Goal: Task Accomplishment & Management: Contribute content

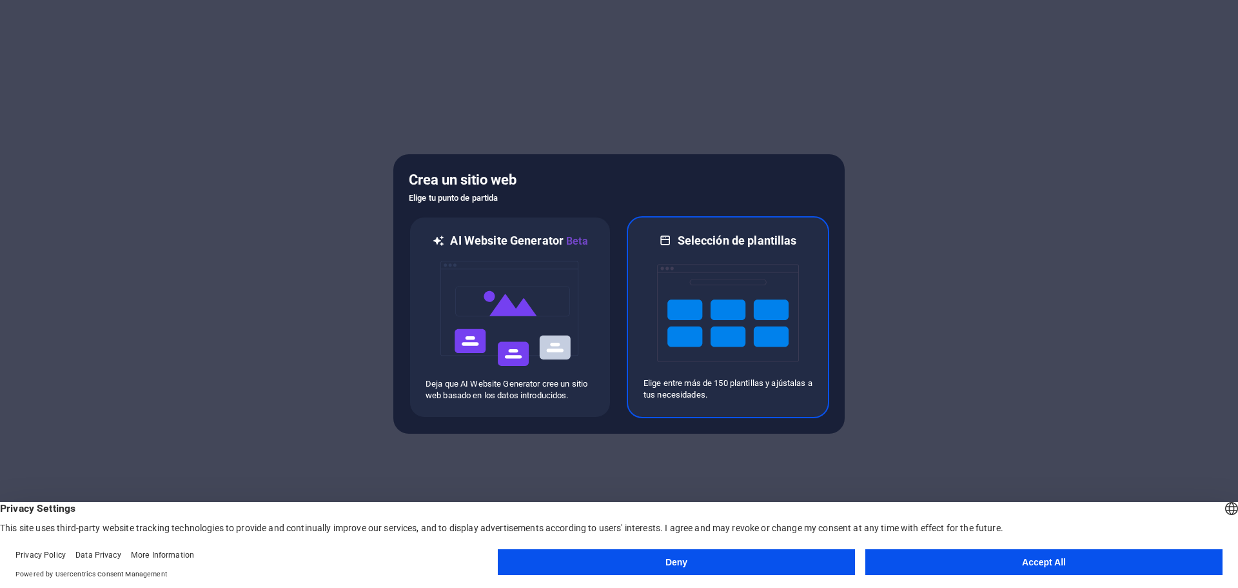
click at [695, 326] on img at bounding box center [728, 312] width 142 height 129
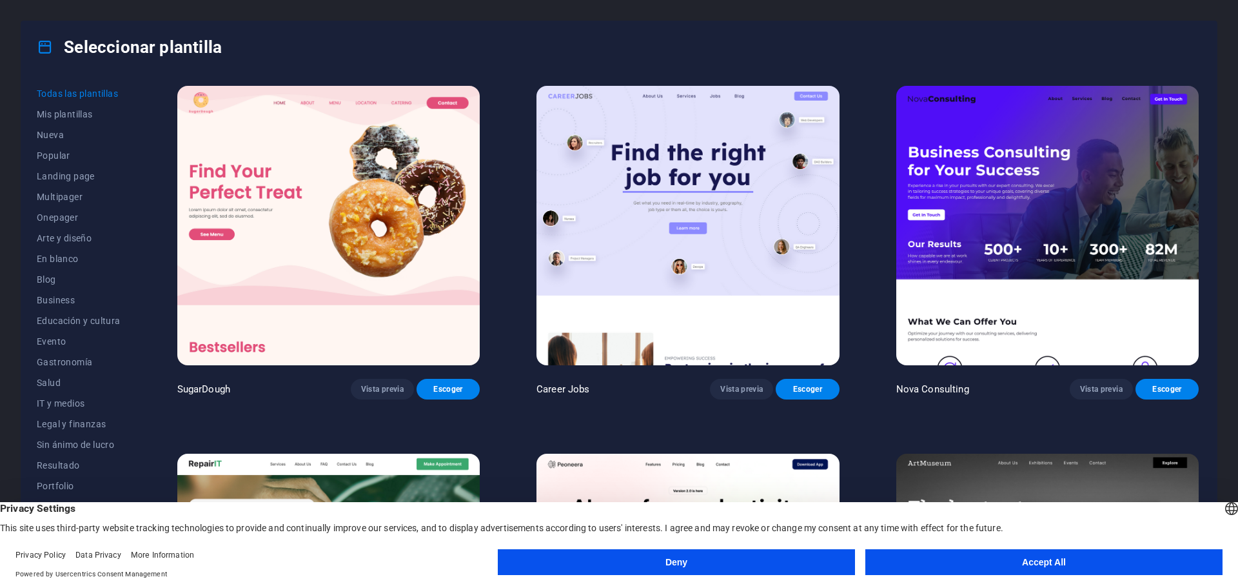
click at [1006, 560] on button "Accept All" at bounding box center [1044, 562] width 357 height 26
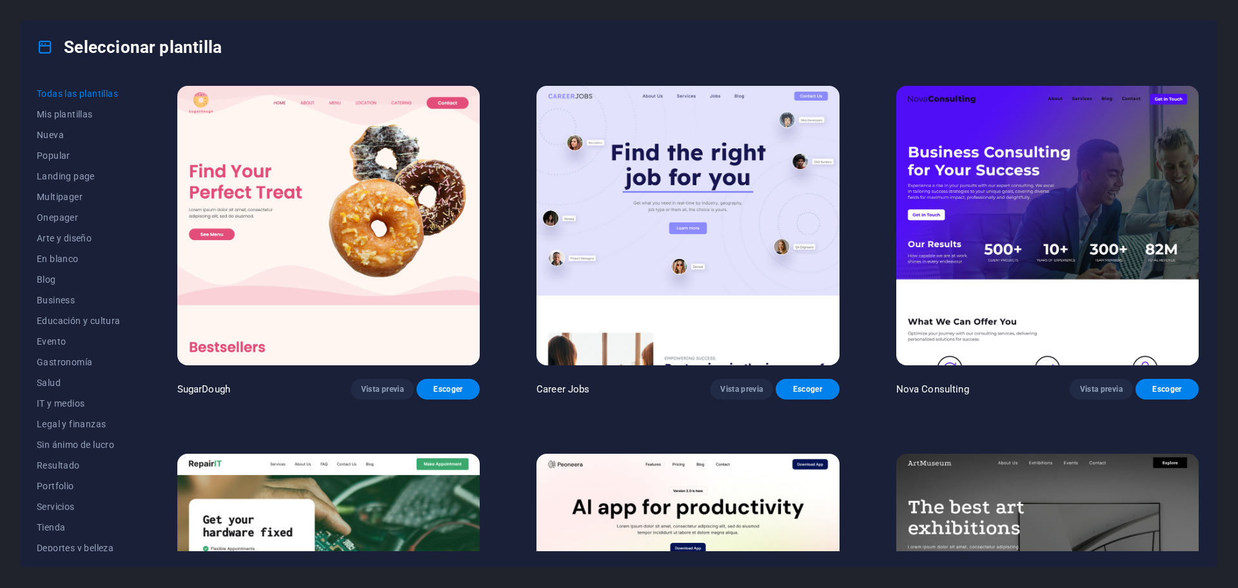
scroll to position [258, 0]
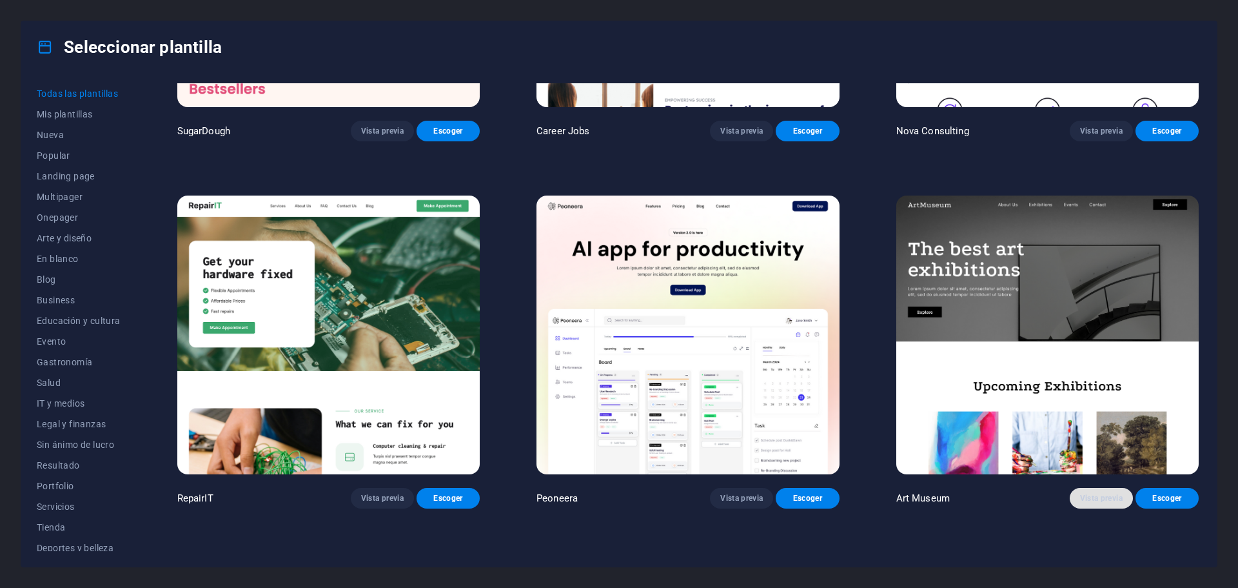
click at [1090, 494] on span "Vista previa" at bounding box center [1101, 498] width 43 height 10
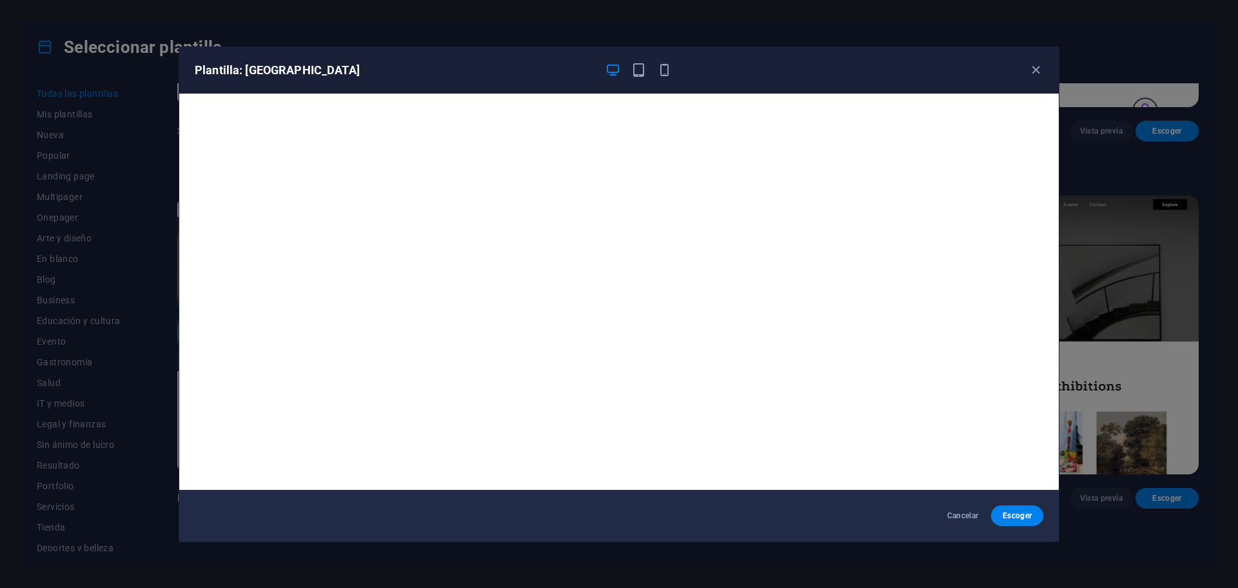
drag, startPoint x: 1033, startPoint y: 67, endPoint x: 1018, endPoint y: 91, distance: 28.1
click at [1033, 67] on icon "button" at bounding box center [1036, 70] width 15 height 15
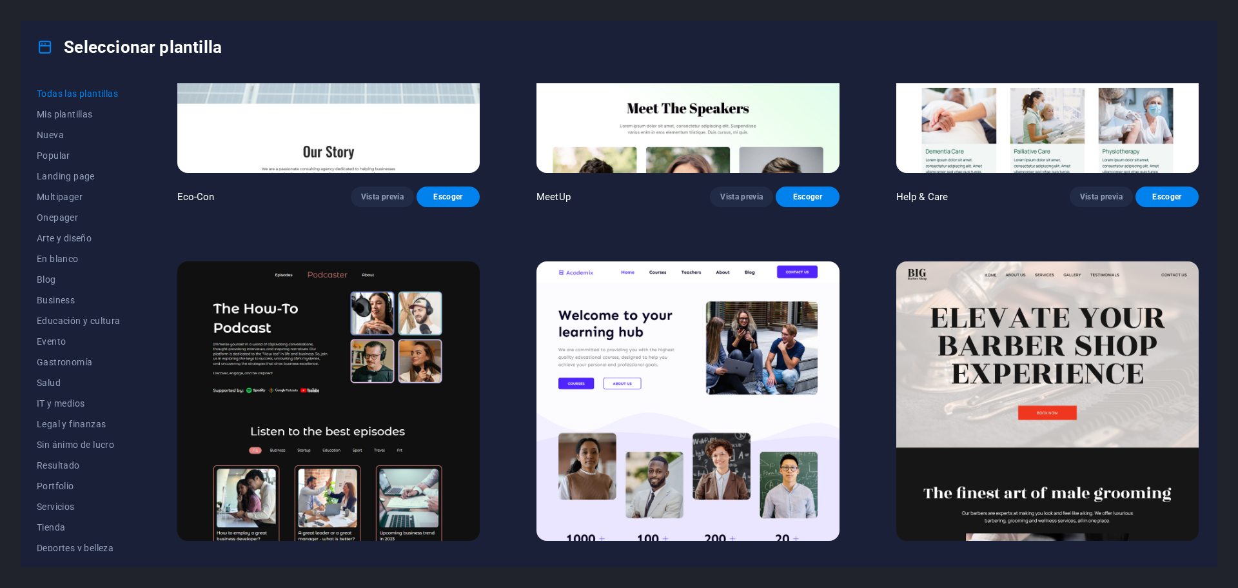
scroll to position [1935, 0]
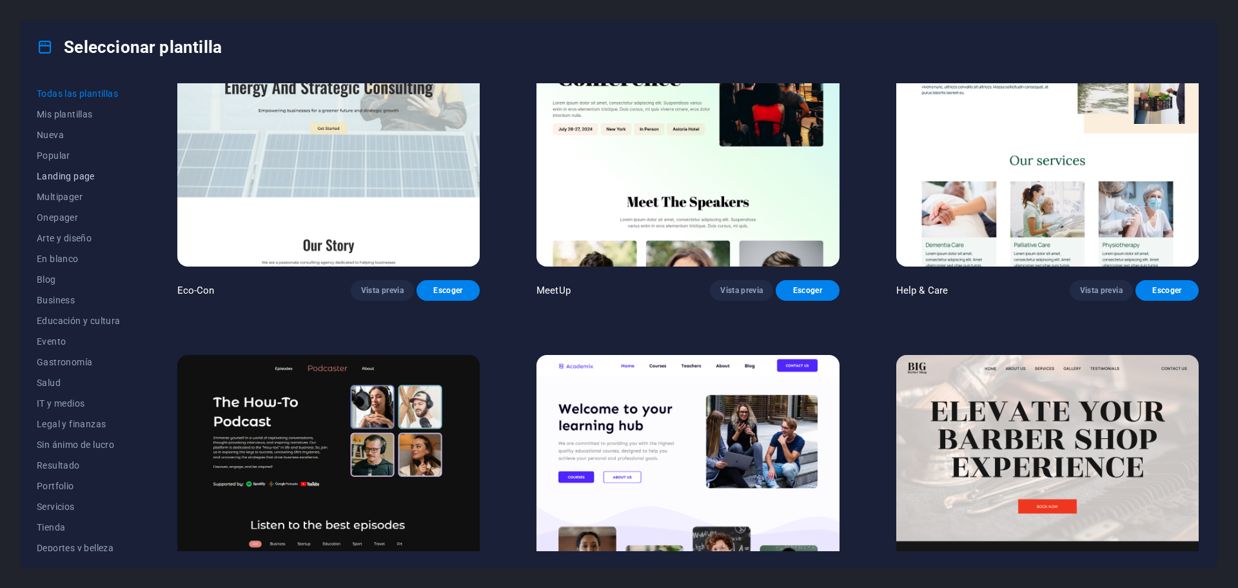
click at [58, 183] on button "Landing page" at bounding box center [79, 176] width 84 height 21
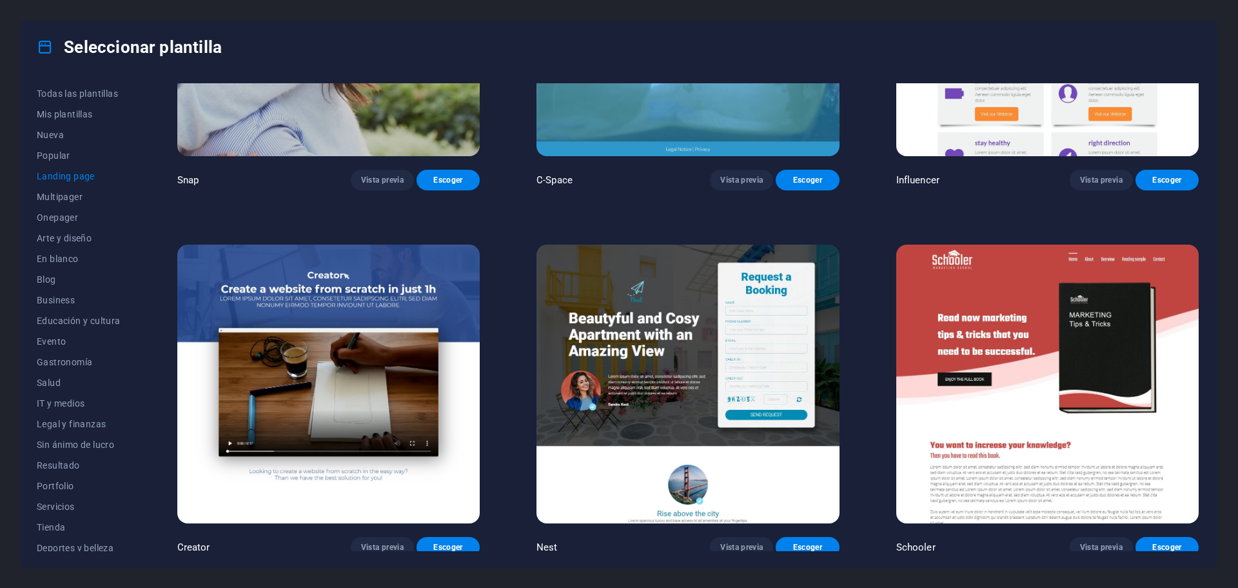
scroll to position [1677, 0]
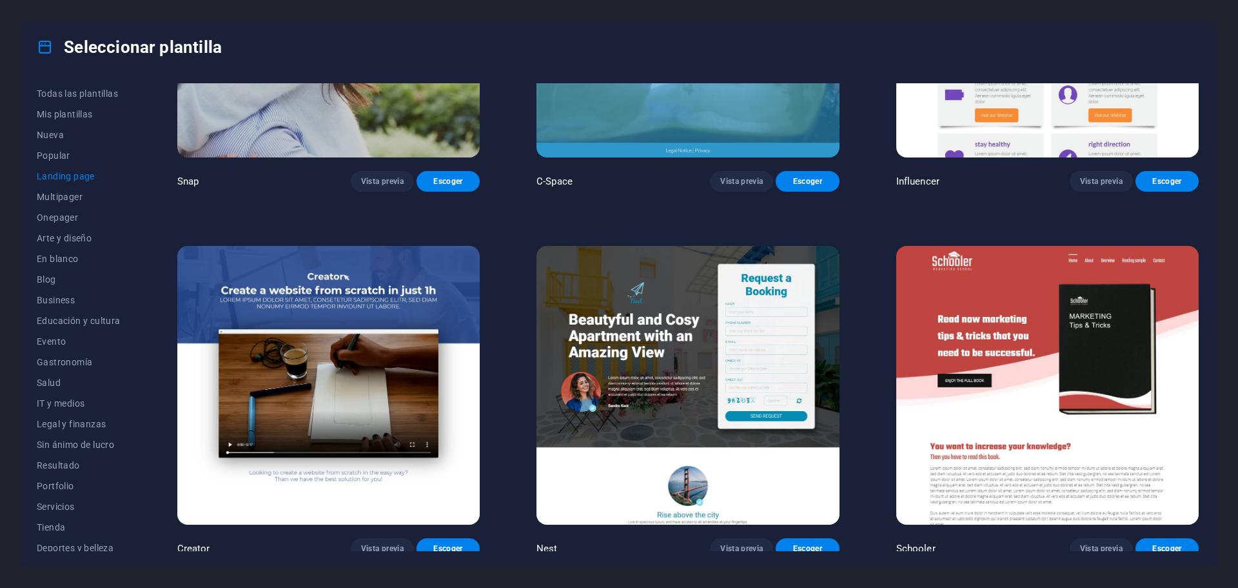
click at [57, 179] on span "Landing page" at bounding box center [79, 176] width 84 height 10
click at [61, 159] on span "Popular" at bounding box center [79, 155] width 84 height 10
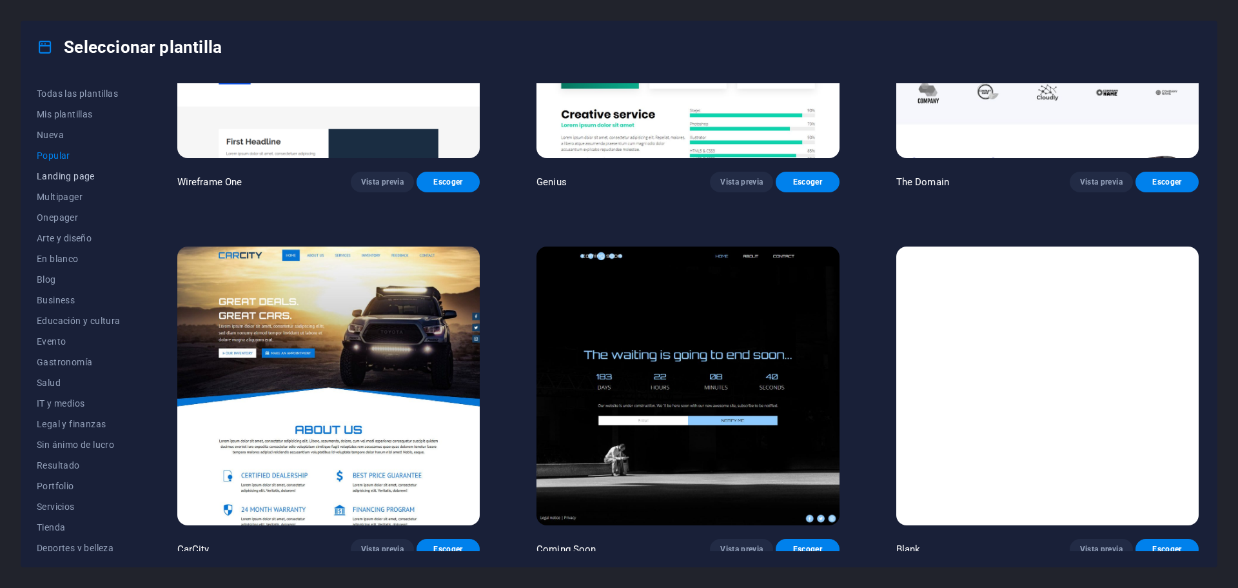
click at [54, 181] on span "Landing page" at bounding box center [79, 176] width 84 height 10
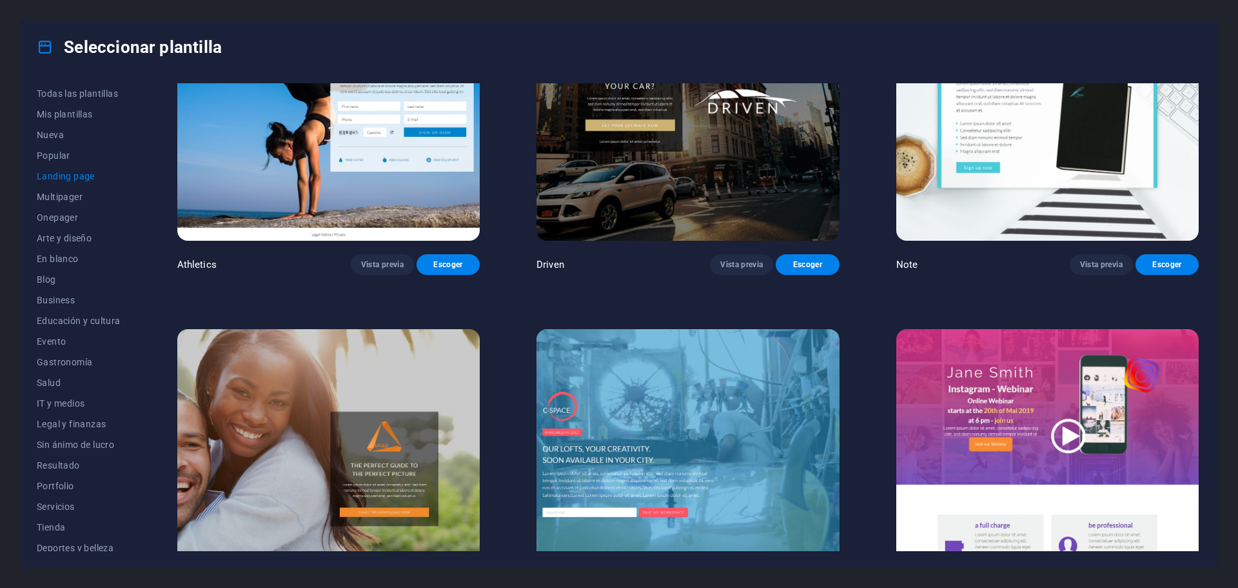
scroll to position [1226, 0]
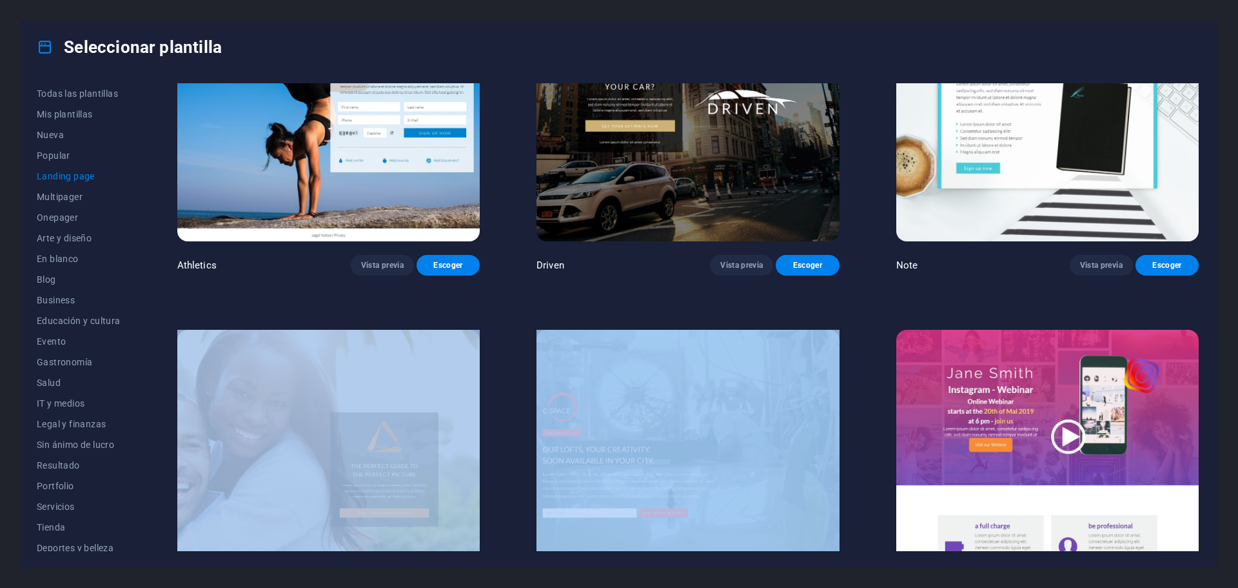
drag, startPoint x: 1204, startPoint y: 301, endPoint x: 1202, endPoint y: 270, distance: 31.1
click at [1202, 270] on div "Todas las plantillas Mis plantillas Nueva Popular Landing page Multipager Onepa…" at bounding box center [619, 319] width 1196 height 493
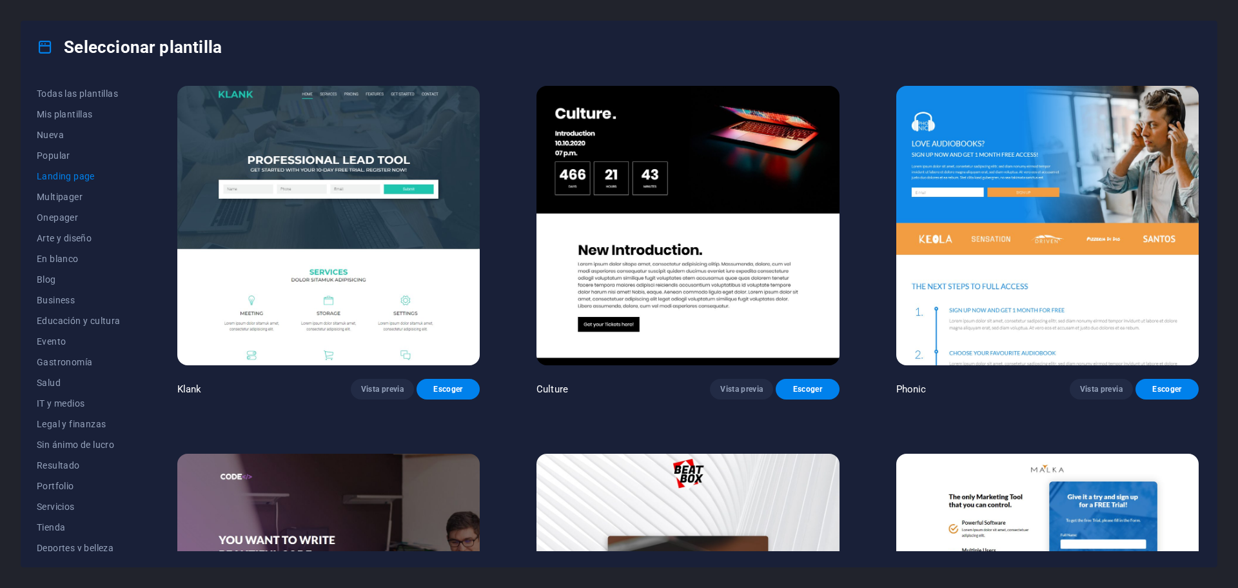
click at [835, 65] on div "Seleccionar plantilla" at bounding box center [619, 47] width 1196 height 52
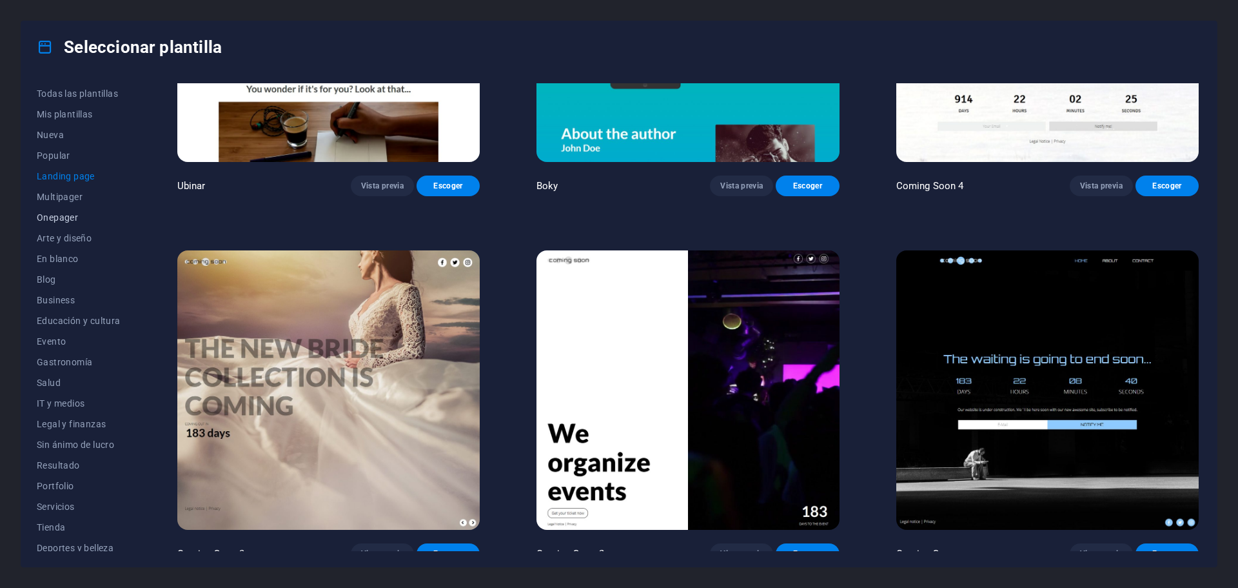
click at [58, 219] on span "Onepager" at bounding box center [79, 217] width 84 height 10
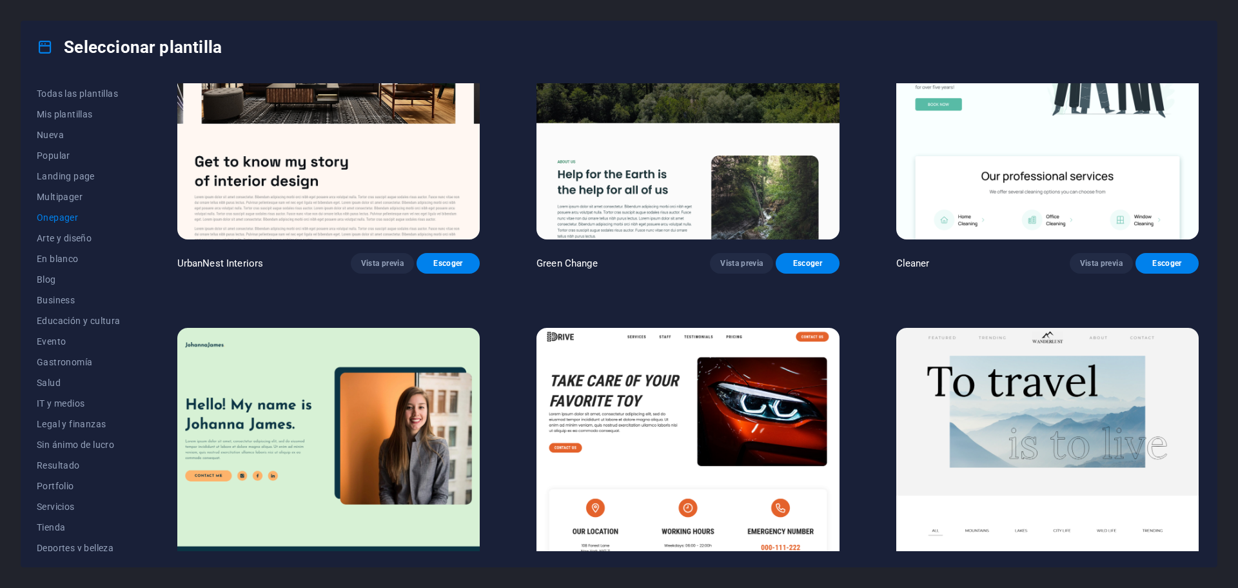
scroll to position [287, 0]
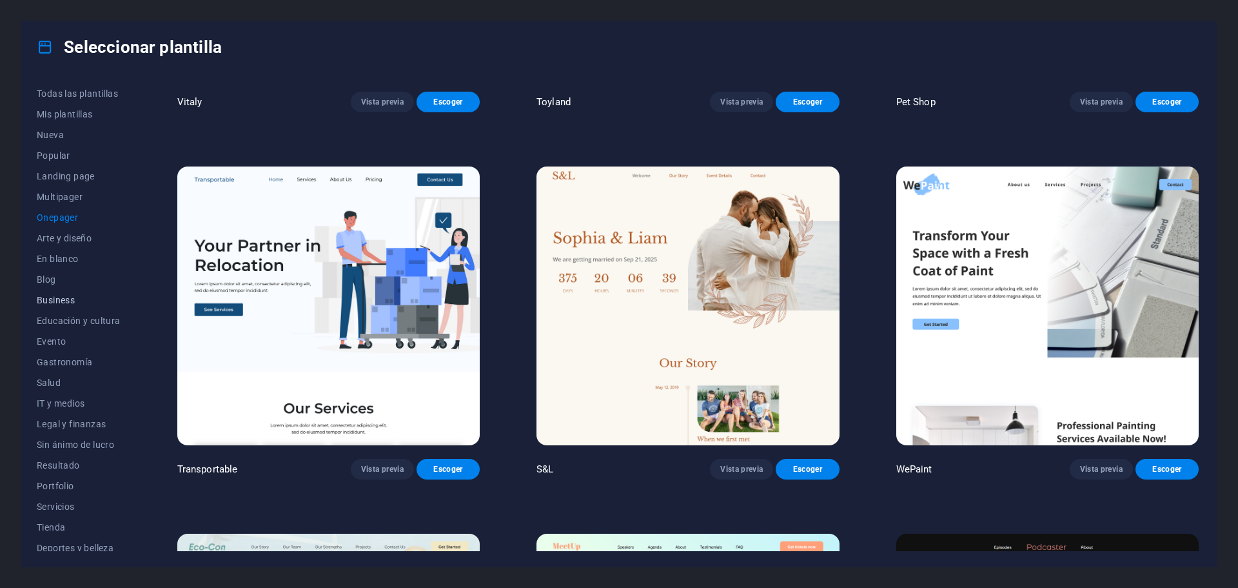
click at [60, 295] on span "Business" at bounding box center [79, 300] width 84 height 10
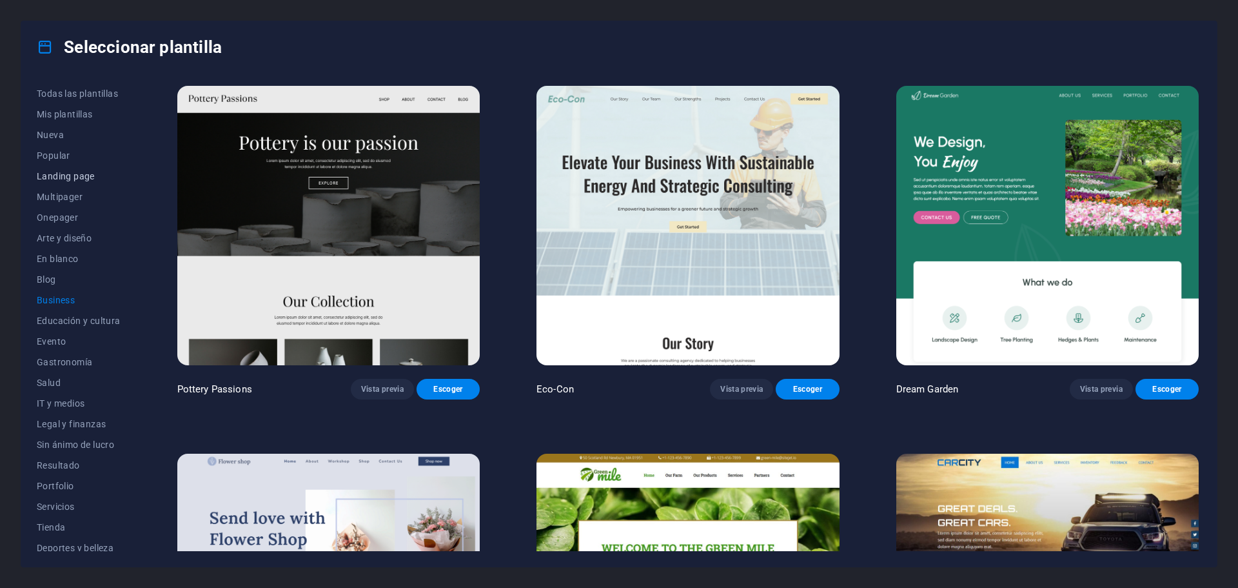
click at [65, 175] on span "Landing page" at bounding box center [79, 176] width 84 height 10
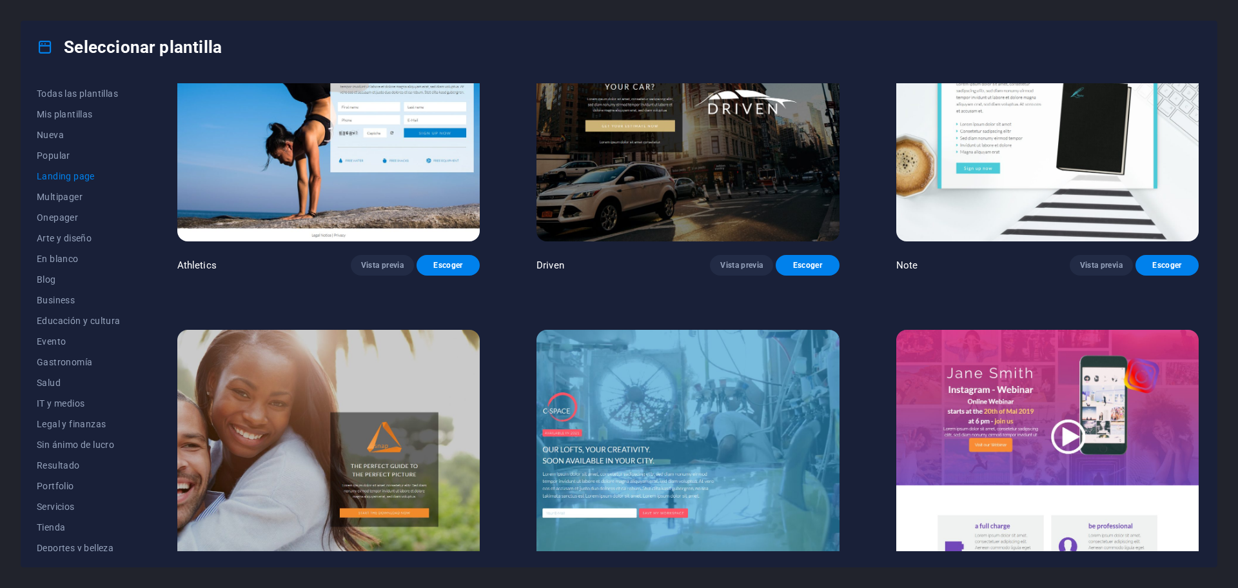
scroll to position [1161, 0]
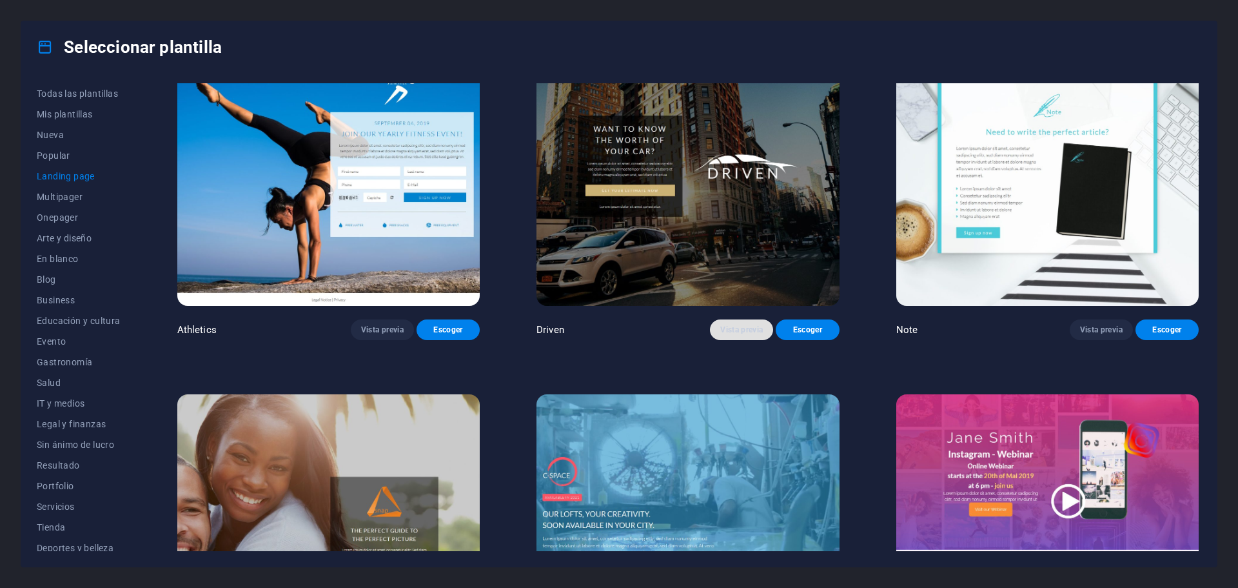
click at [728, 324] on span "Vista previa" at bounding box center [741, 329] width 43 height 10
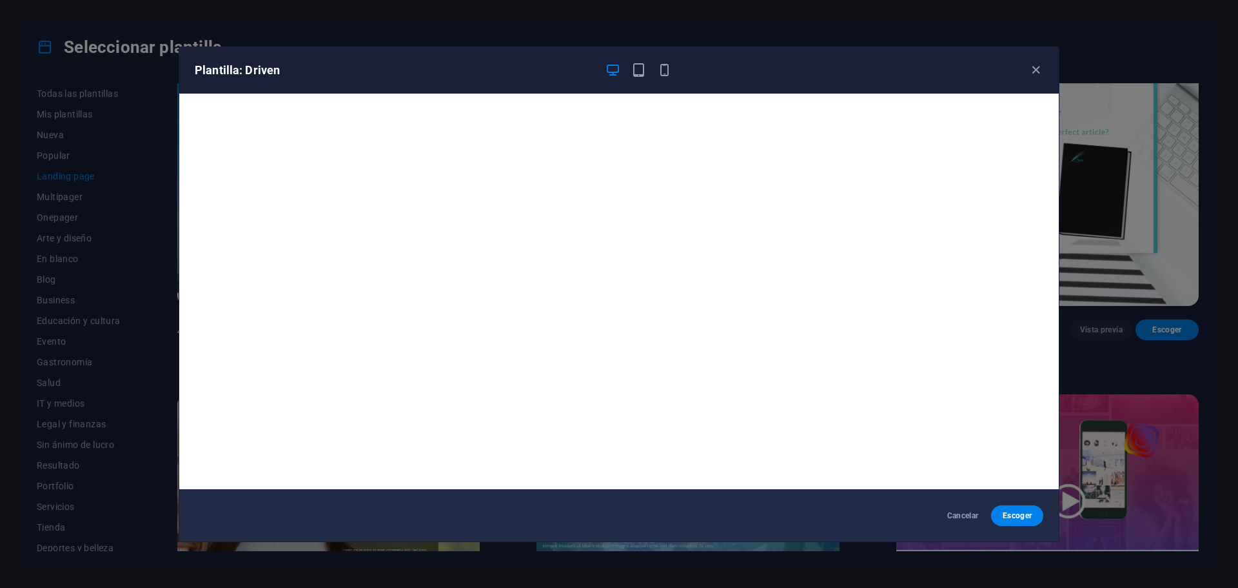
scroll to position [0, 0]
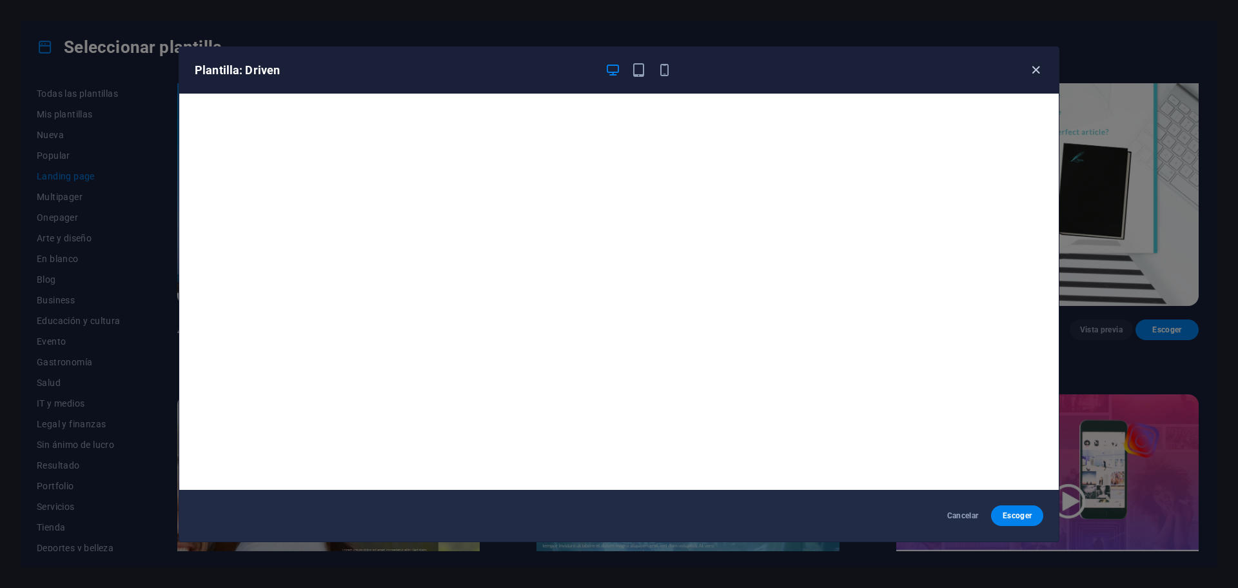
click at [1037, 70] on icon "button" at bounding box center [1036, 70] width 15 height 15
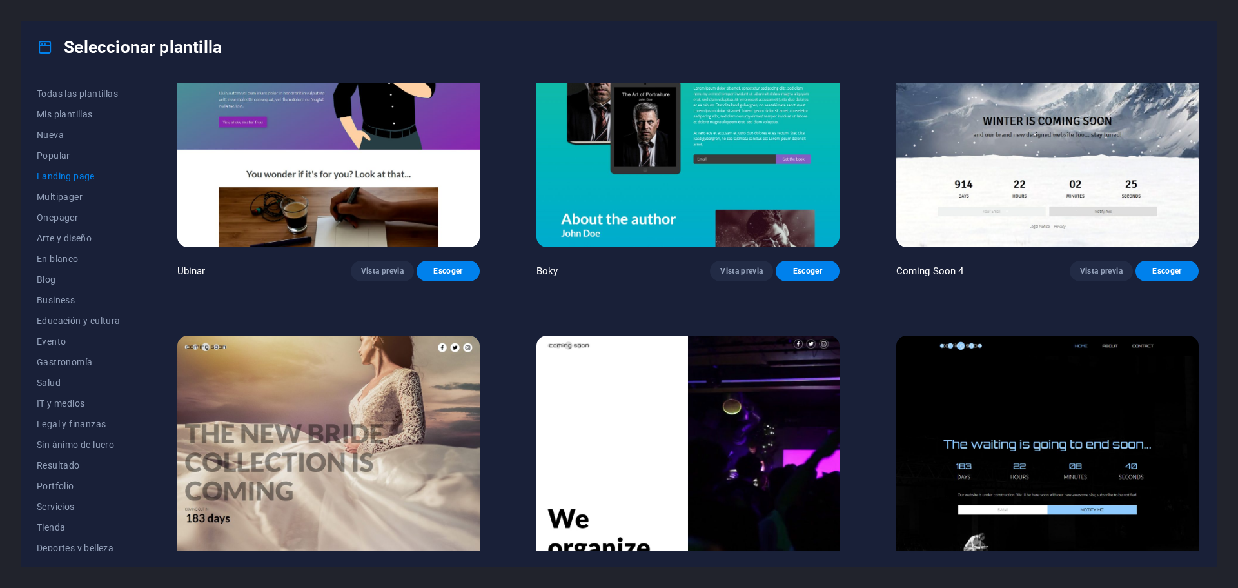
scroll to position [2774, 0]
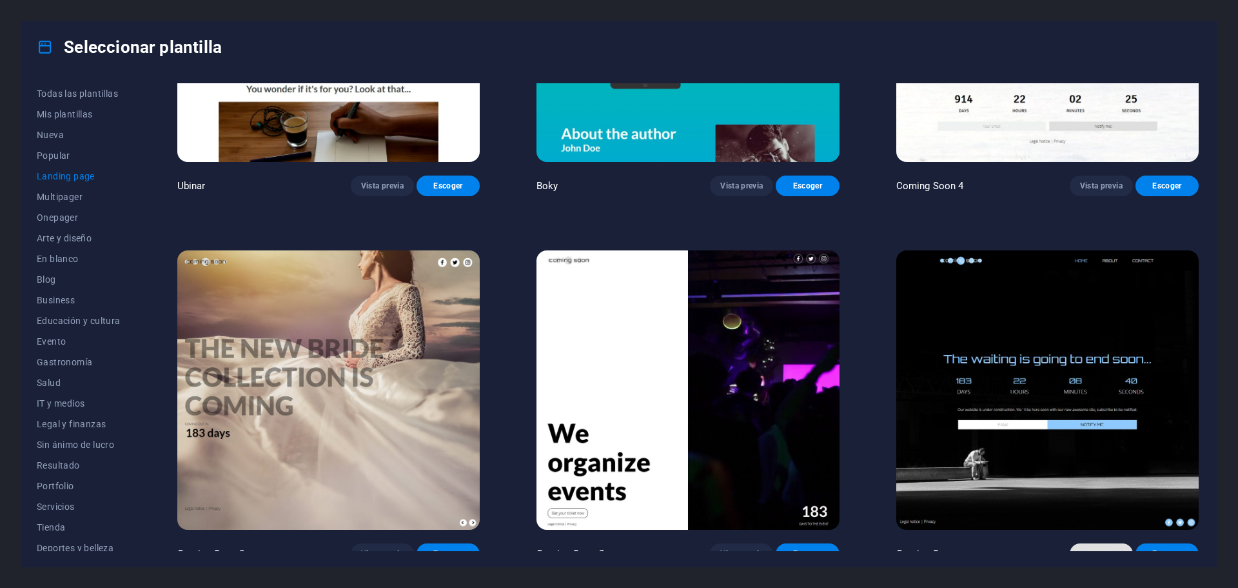
click at [1089, 546] on button "Vista previa" at bounding box center [1101, 553] width 63 height 21
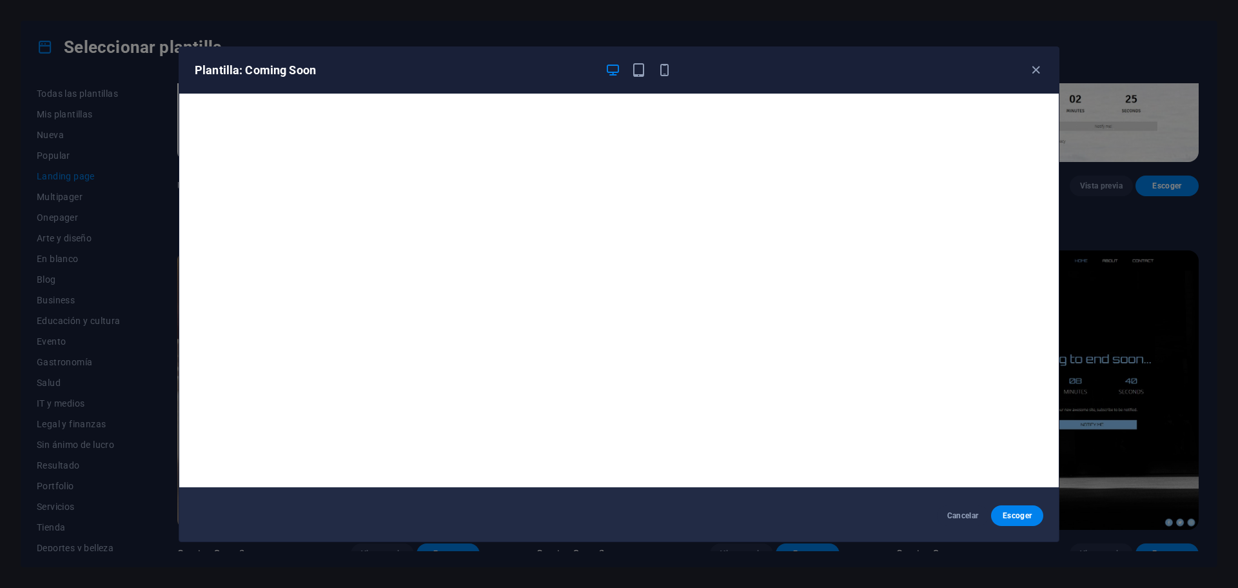
scroll to position [3, 0]
click at [1038, 70] on icon "button" at bounding box center [1036, 70] width 15 height 15
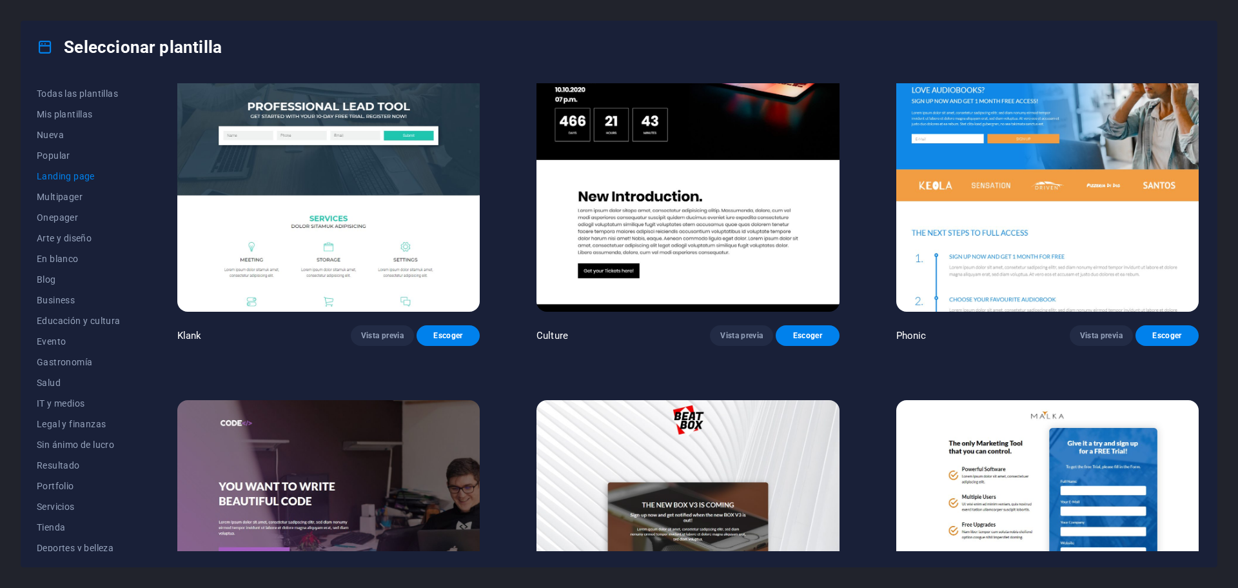
scroll to position [0, 0]
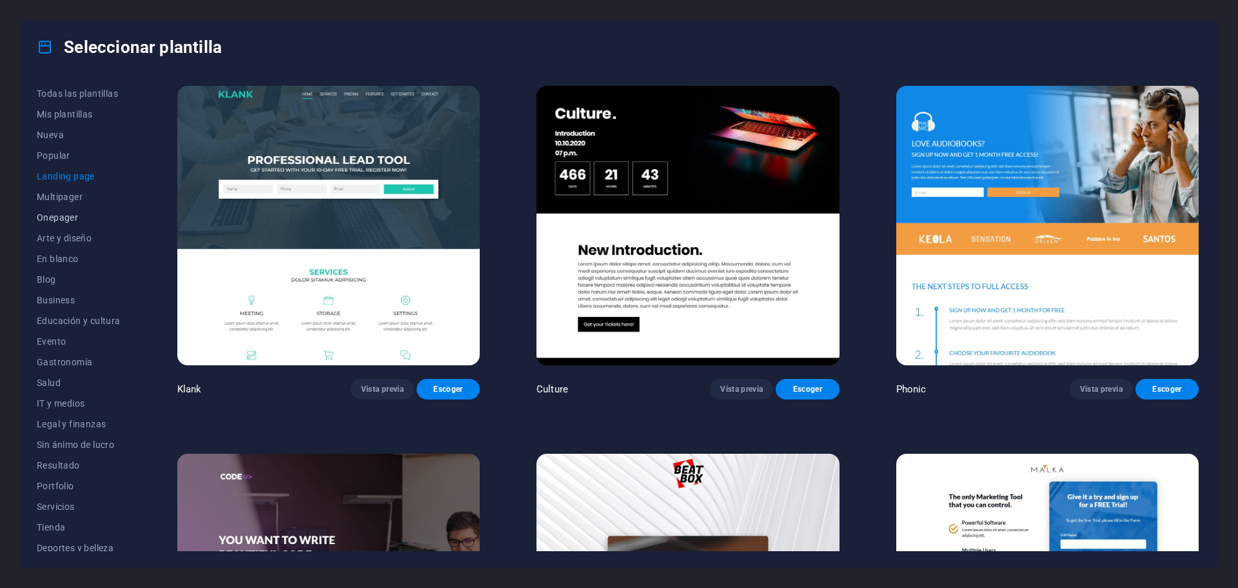
click at [54, 221] on span "Onepager" at bounding box center [79, 217] width 84 height 10
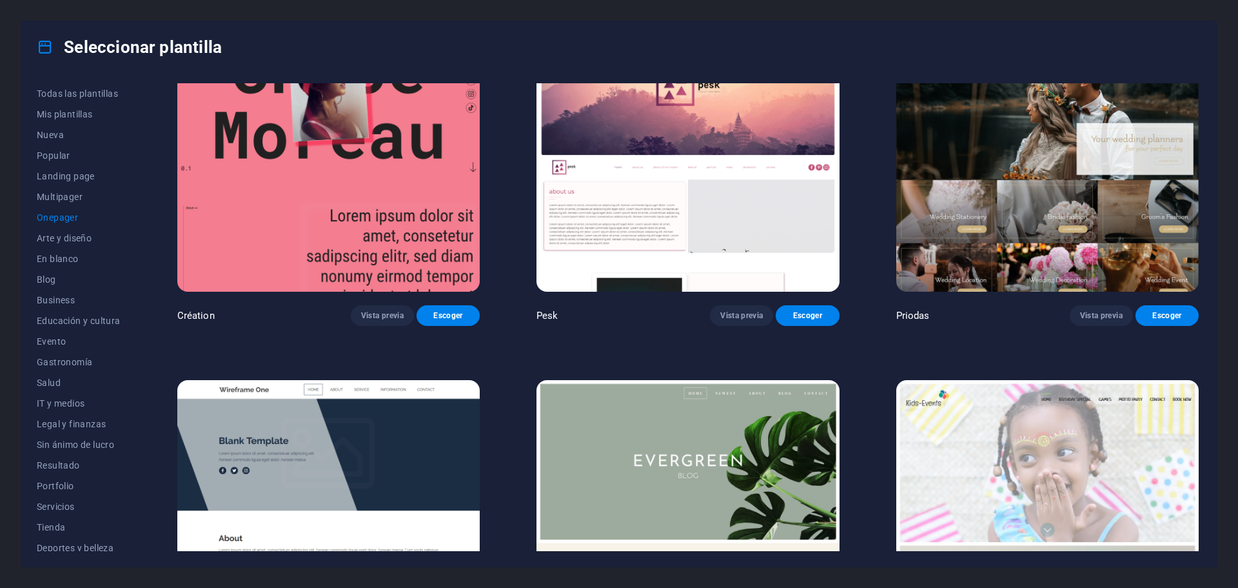
scroll to position [2451, 0]
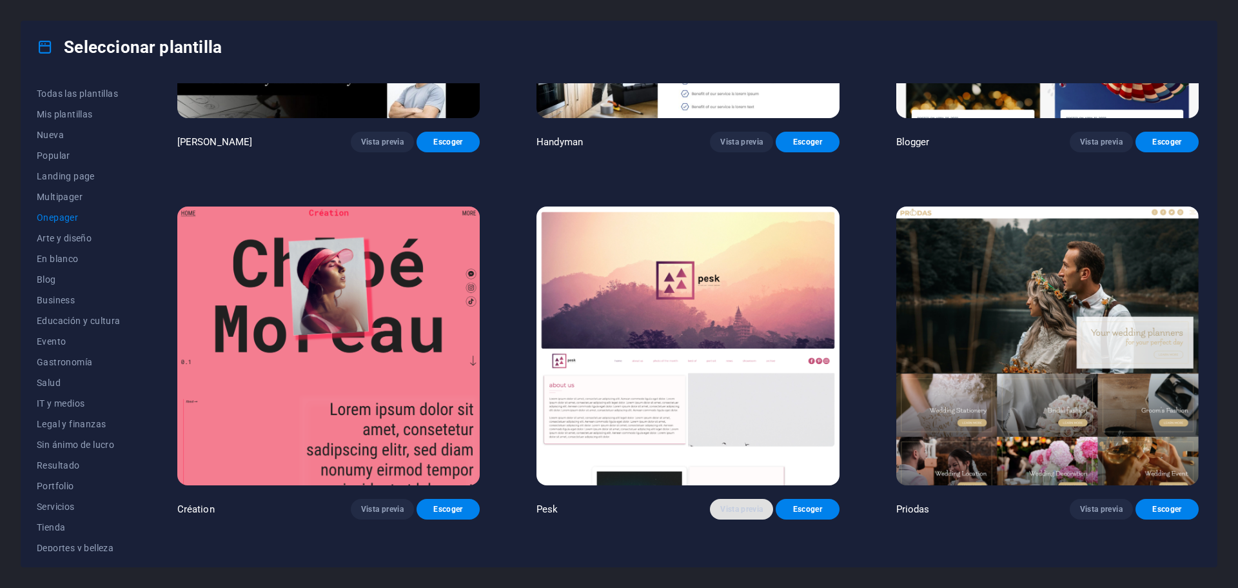
click at [741, 504] on span "Vista previa" at bounding box center [741, 509] width 43 height 10
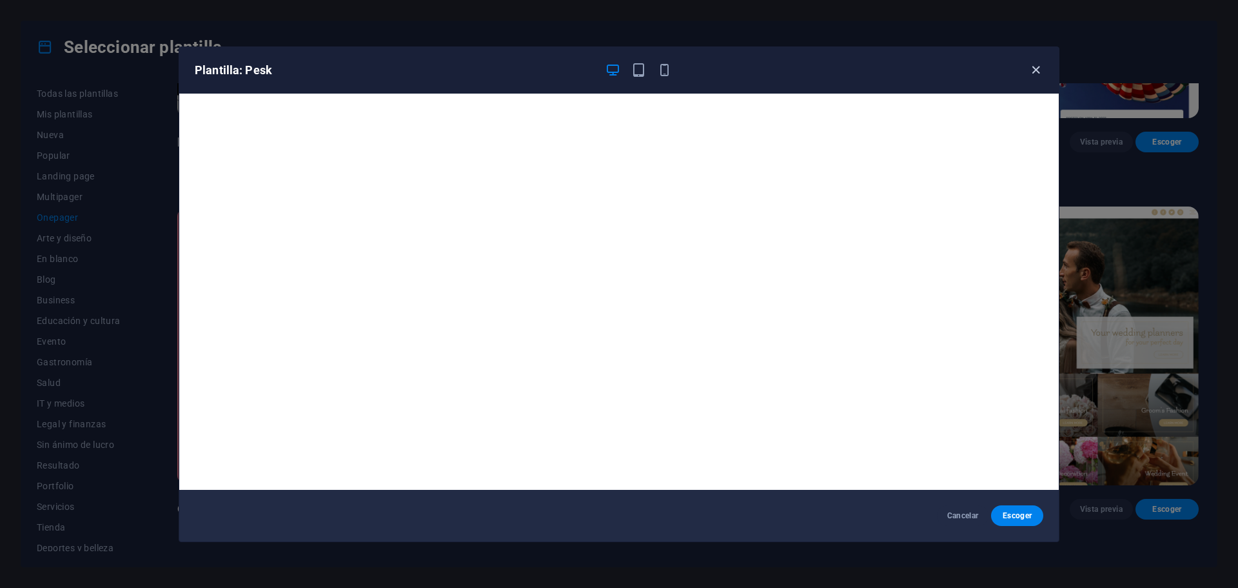
click at [1037, 72] on icon "button" at bounding box center [1036, 70] width 15 height 15
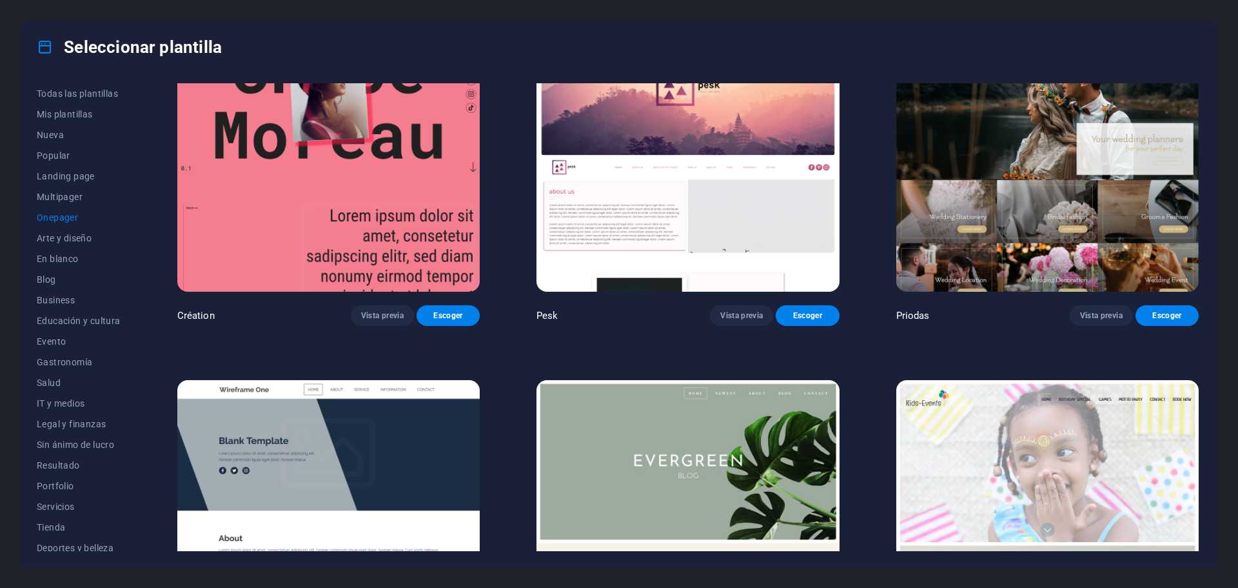
scroll to position [2516, 0]
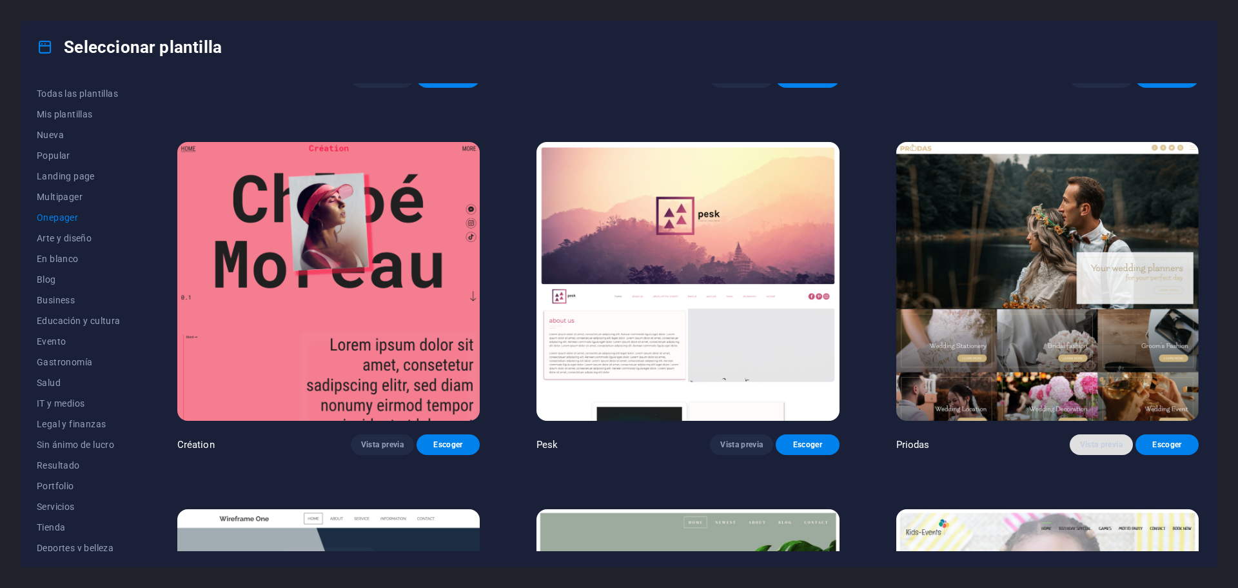
click at [1085, 439] on span "Vista previa" at bounding box center [1101, 444] width 43 height 10
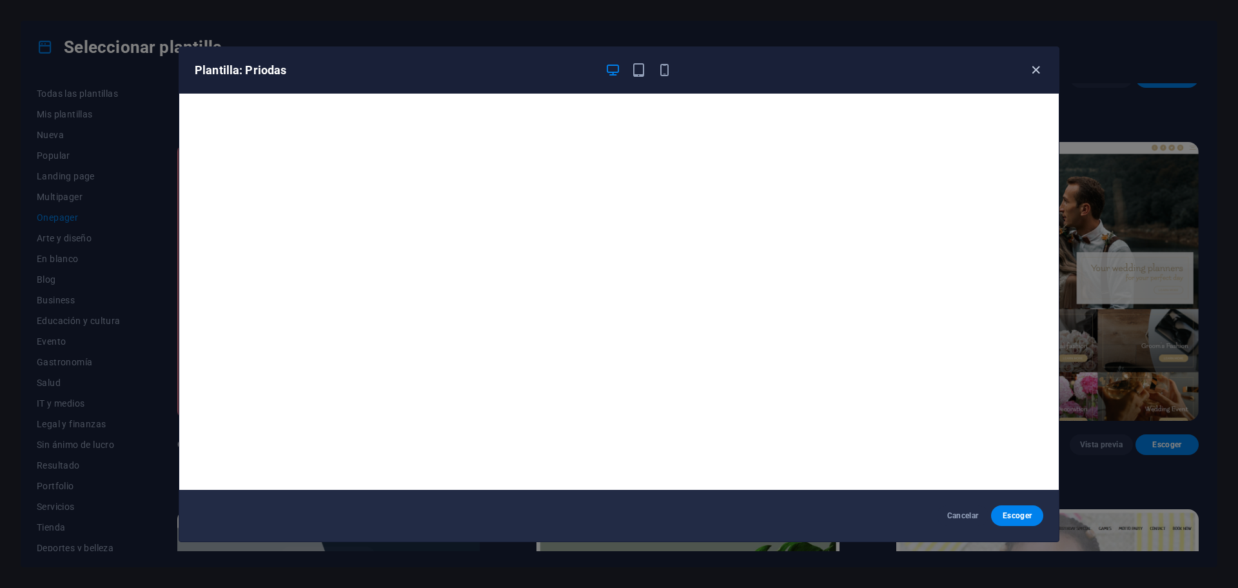
click at [1034, 77] on icon "button" at bounding box center [1036, 70] width 15 height 15
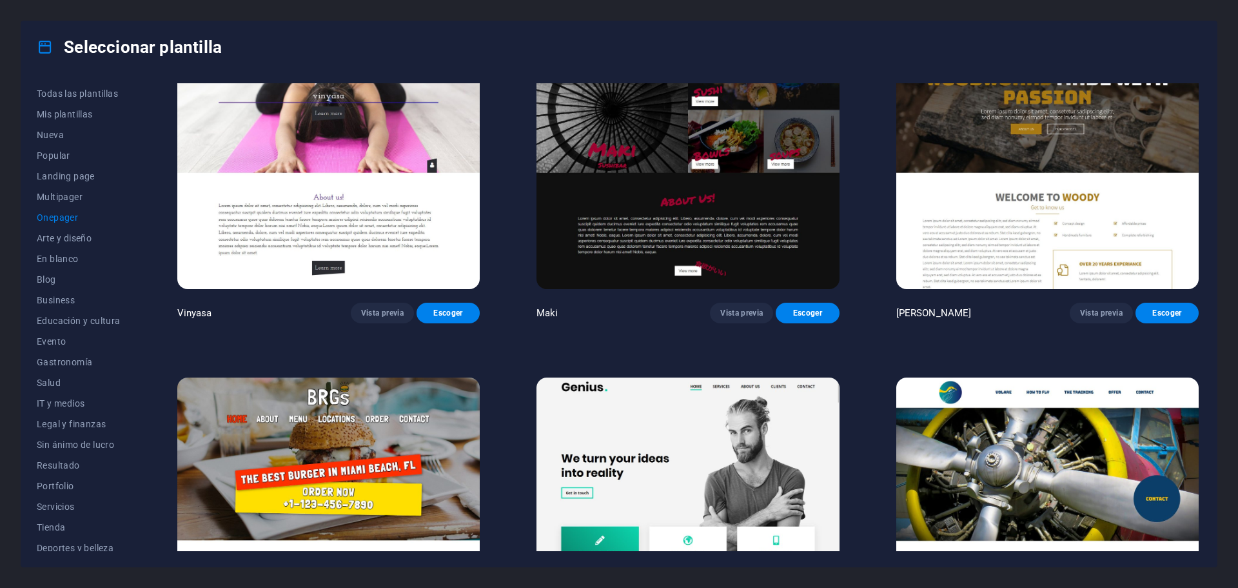
scroll to position [3806, 0]
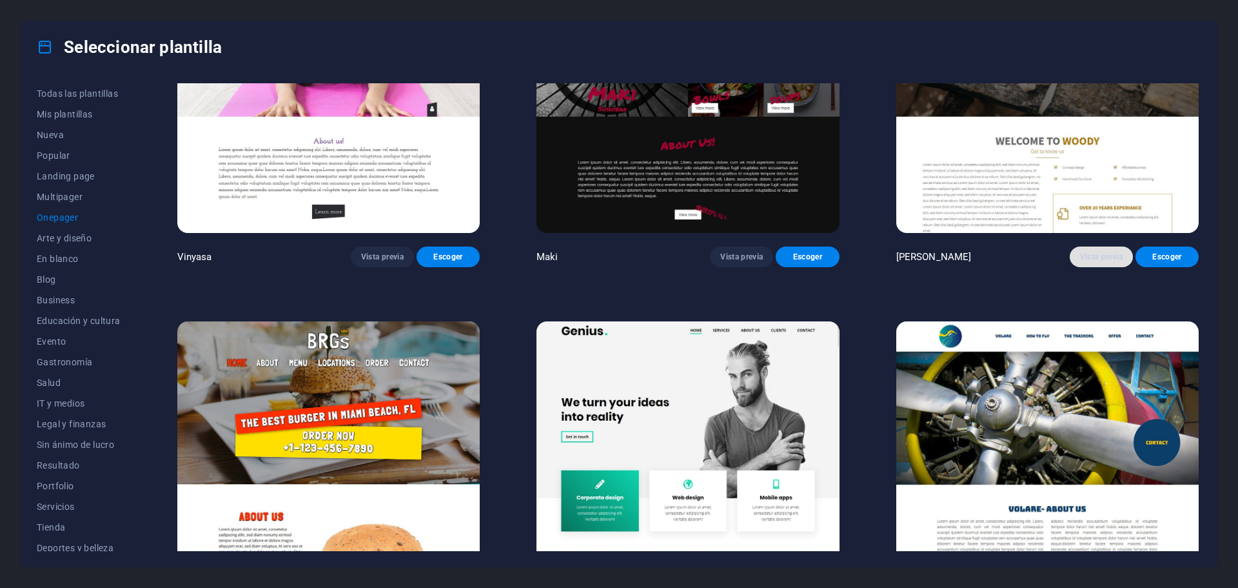
click at [1080, 252] on span "Vista previa" at bounding box center [1101, 257] width 43 height 10
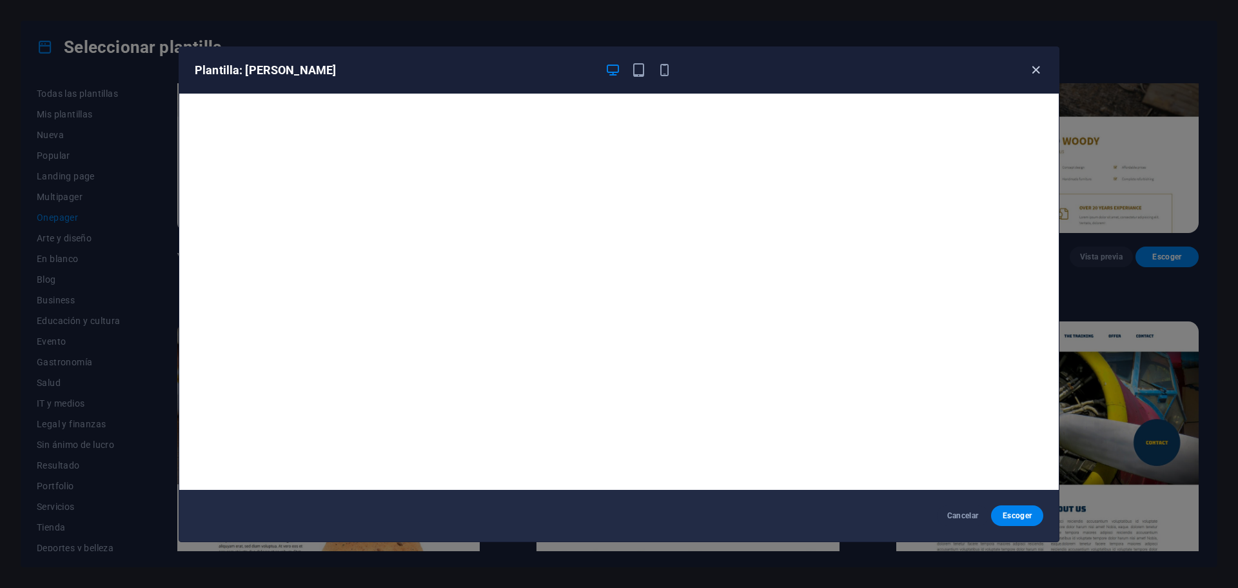
click at [1038, 66] on icon "button" at bounding box center [1036, 70] width 15 height 15
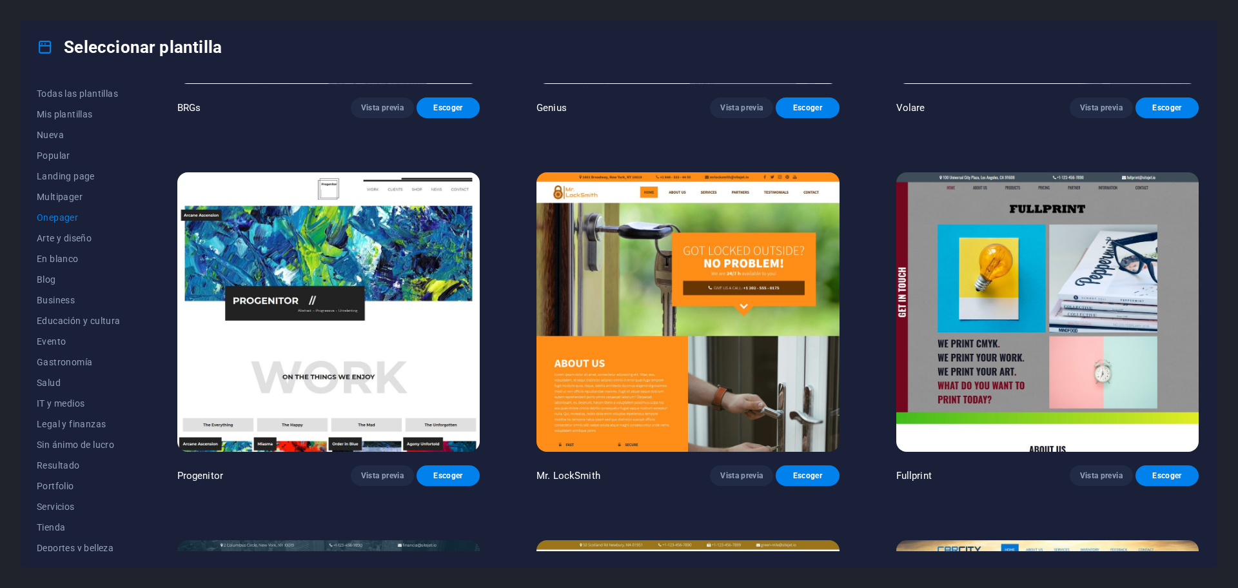
scroll to position [4644, 0]
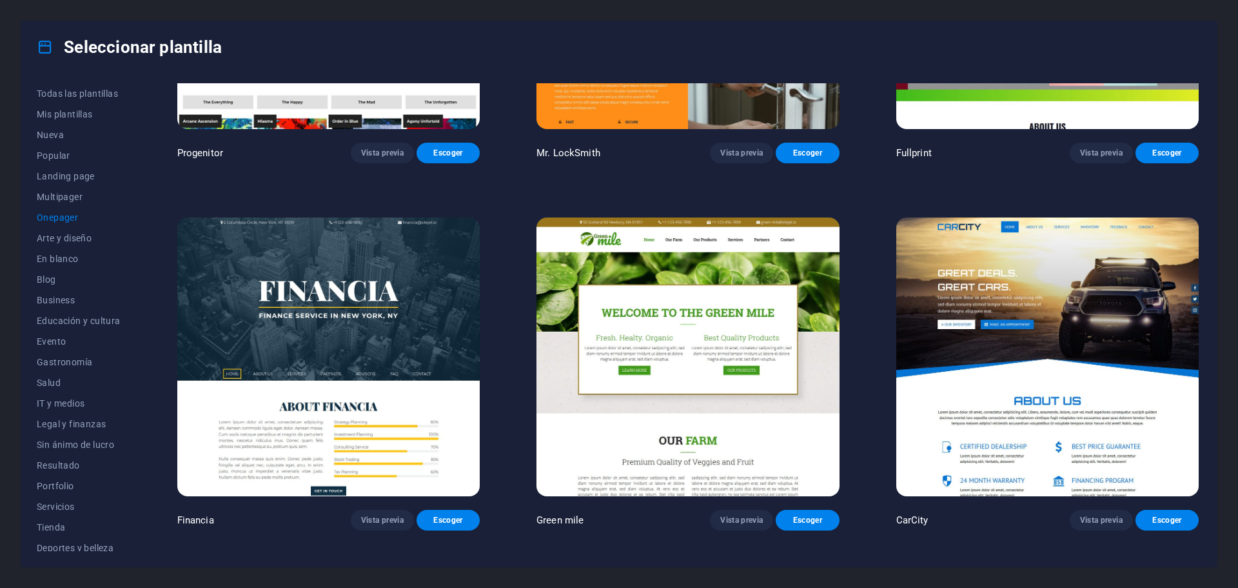
drag, startPoint x: 359, startPoint y: 354, endPoint x: 499, endPoint y: 169, distance: 232.1
click at [499, 169] on div "Vitaly Vista previa Escoger Toyland Vista previa Escoger Pet Shop Vista previa …" at bounding box center [688, 189] width 1027 height 9500
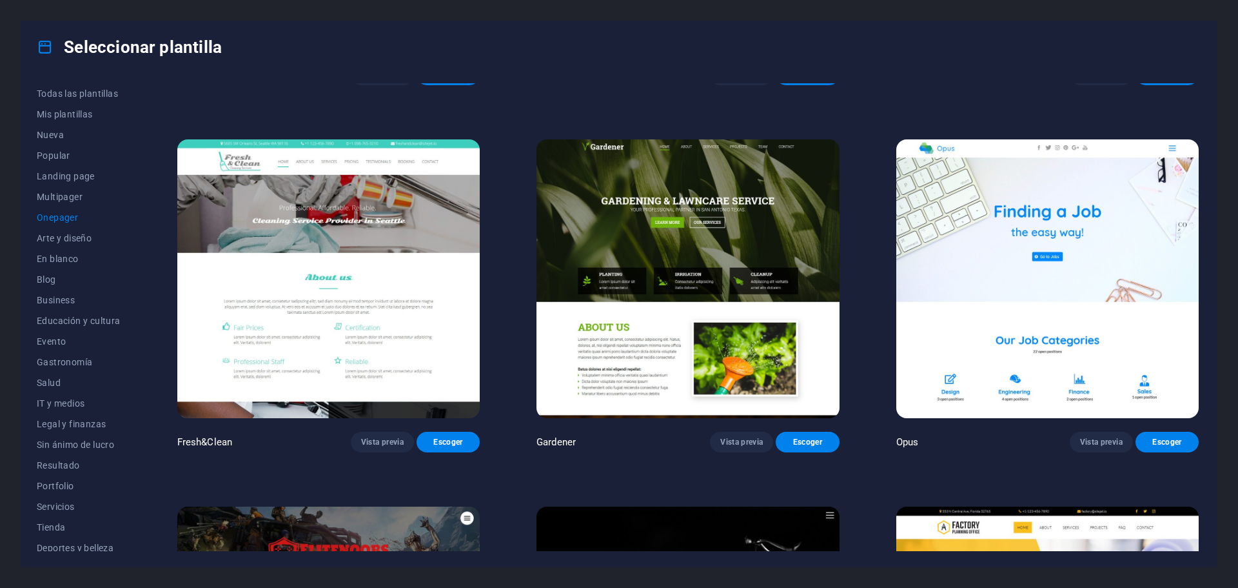
scroll to position [6579, 0]
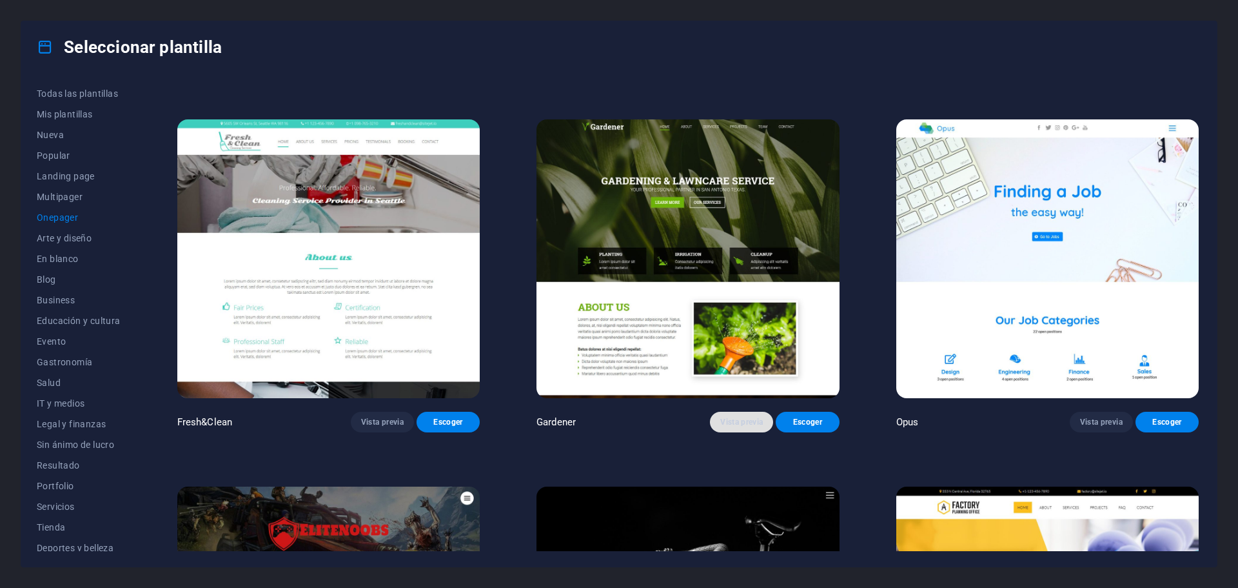
click at [734, 417] on span "Vista previa" at bounding box center [741, 422] width 43 height 10
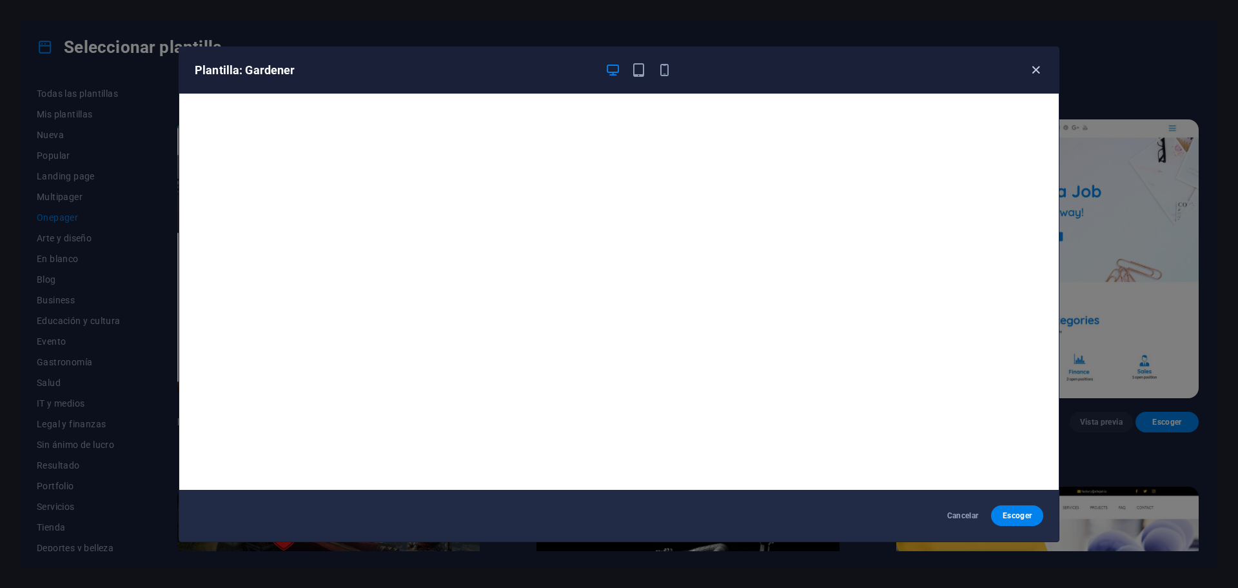
click at [1034, 67] on icon "button" at bounding box center [1036, 70] width 15 height 15
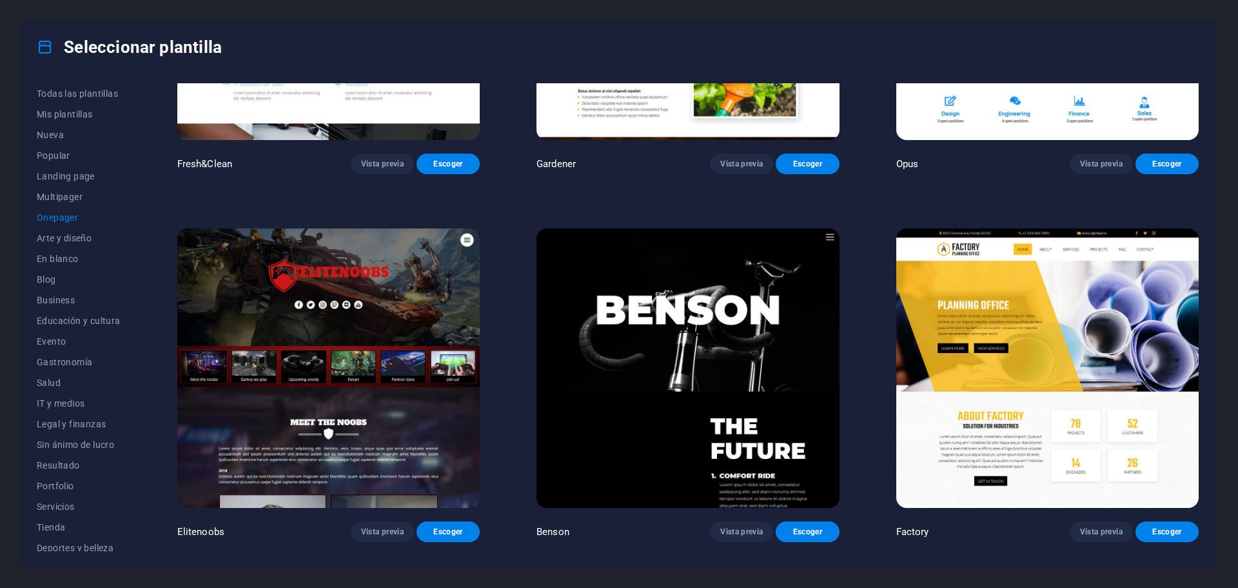
scroll to position [6902, 0]
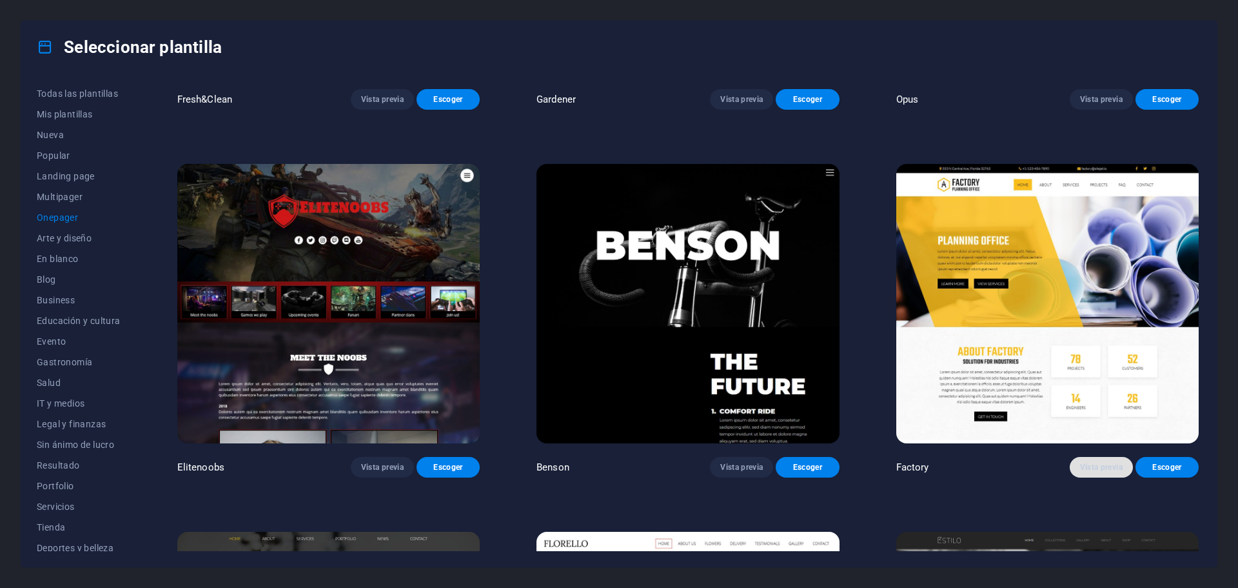
click at [1097, 462] on span "Vista previa" at bounding box center [1101, 467] width 43 height 10
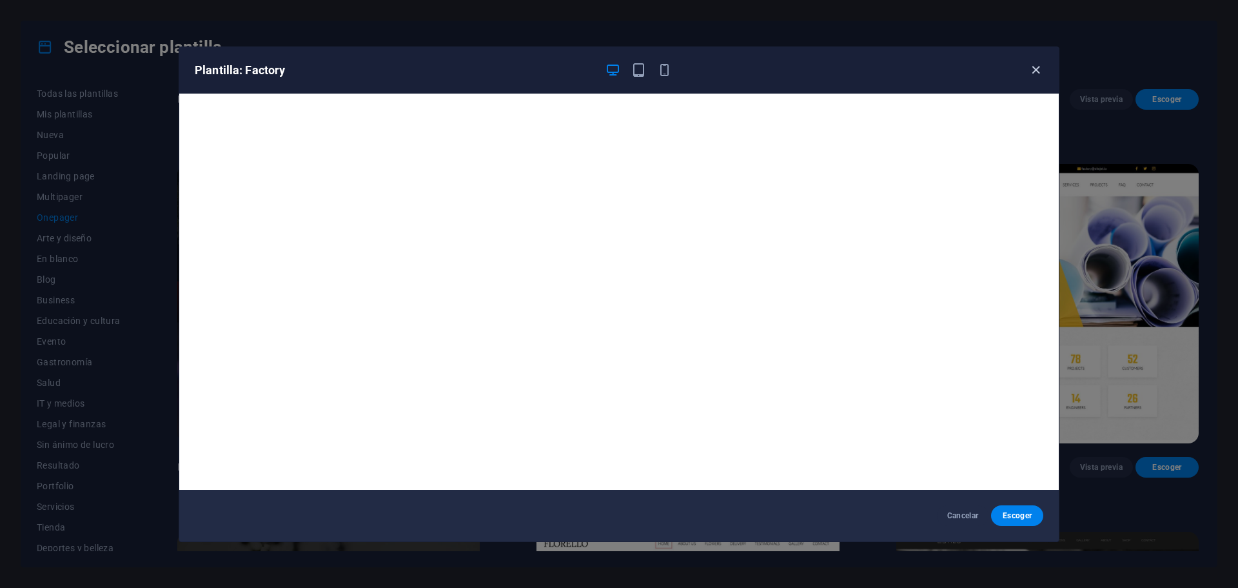
drag, startPoint x: 1030, startPoint y: 63, endPoint x: 996, endPoint y: 109, distance: 57.1
click at [1030, 64] on icon "button" at bounding box center [1036, 70] width 15 height 15
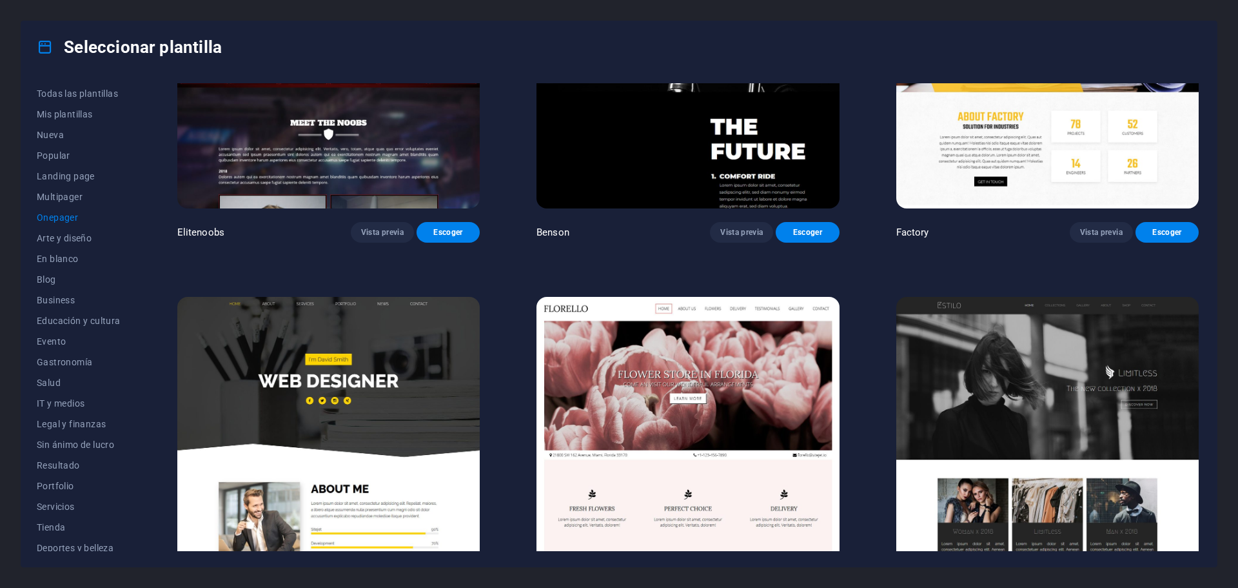
scroll to position [7224, 0]
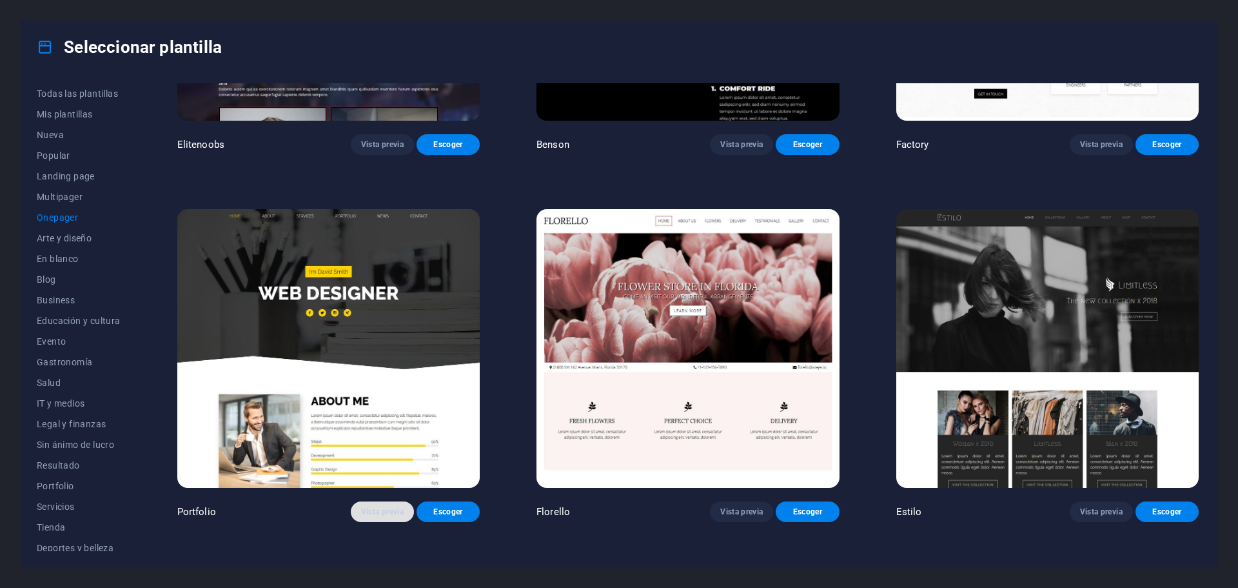
click at [384, 506] on span "Vista previa" at bounding box center [382, 511] width 43 height 10
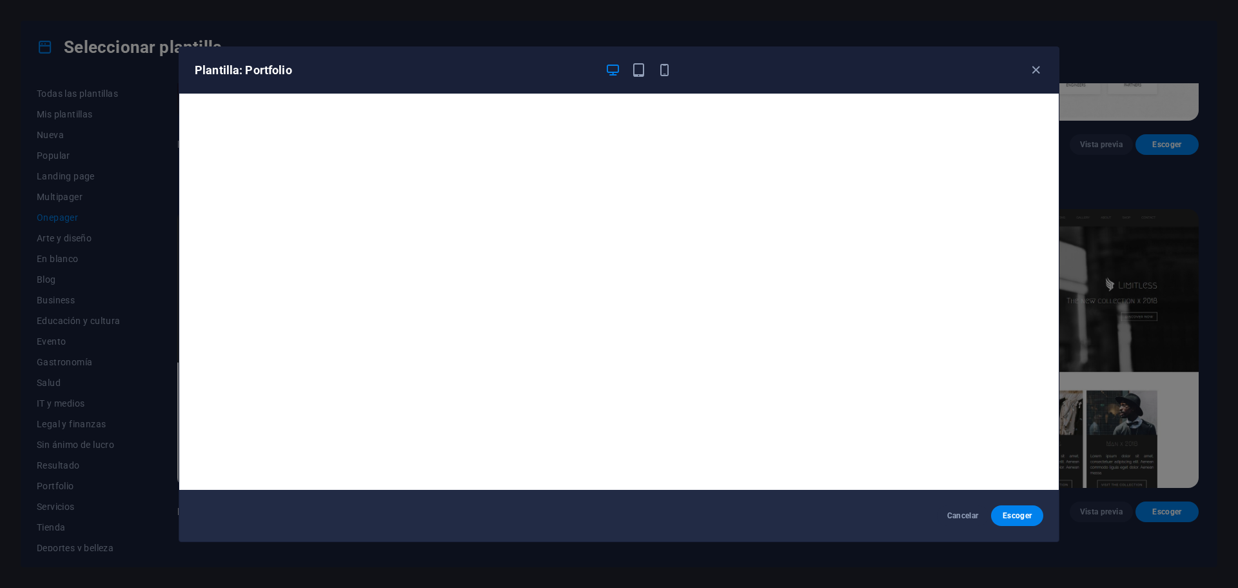
scroll to position [3, 0]
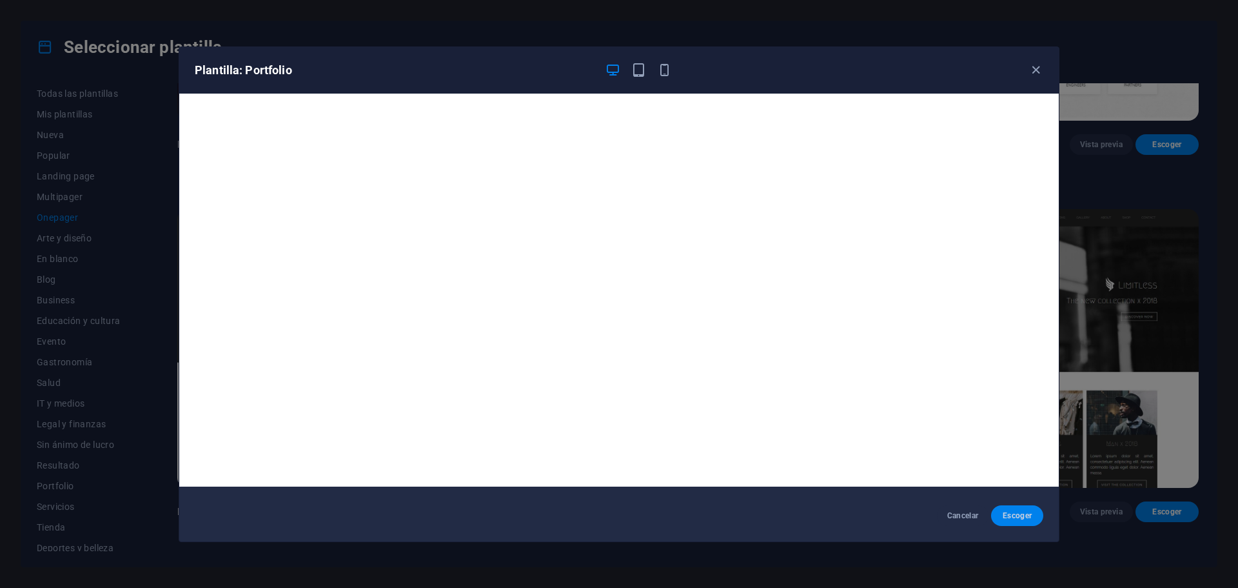
click at [1017, 516] on span "Escoger" at bounding box center [1018, 515] width 32 height 10
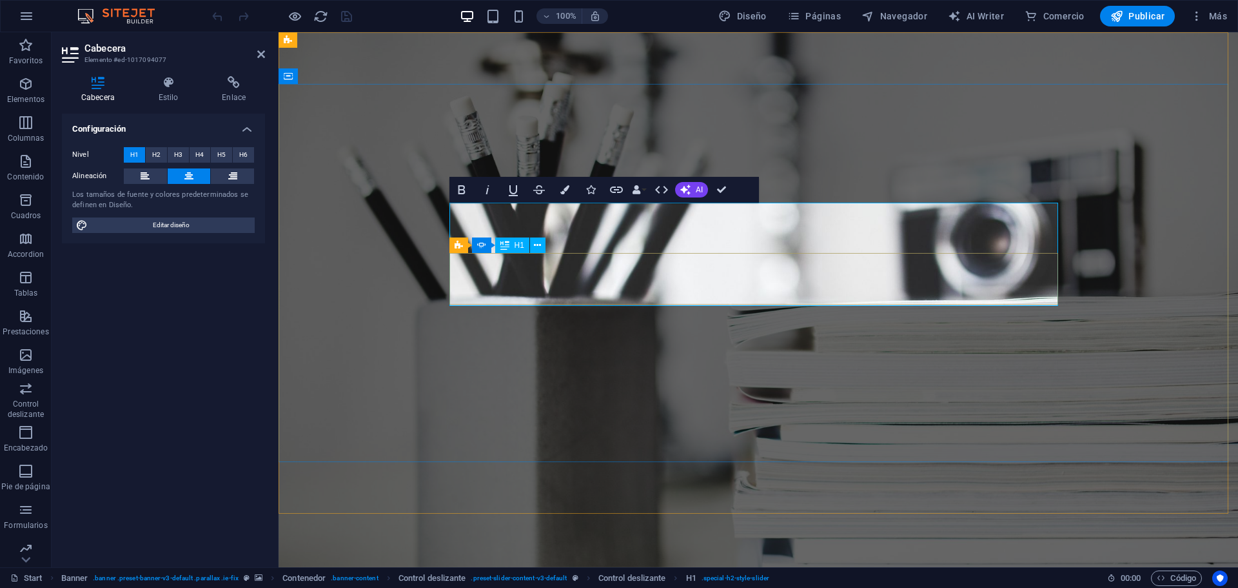
scroll to position [50, 0]
drag, startPoint x: 868, startPoint y: 275, endPoint x: 711, endPoint y: 249, distance: 159.6
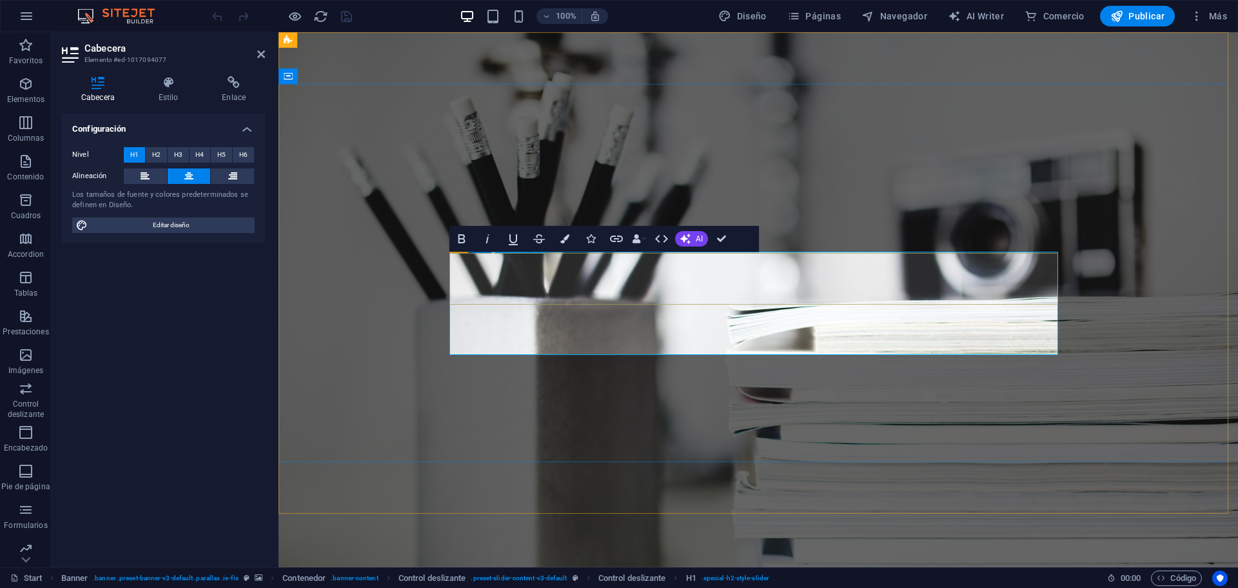
drag, startPoint x: 795, startPoint y: 281, endPoint x: 1047, endPoint y: 281, distance: 252.2
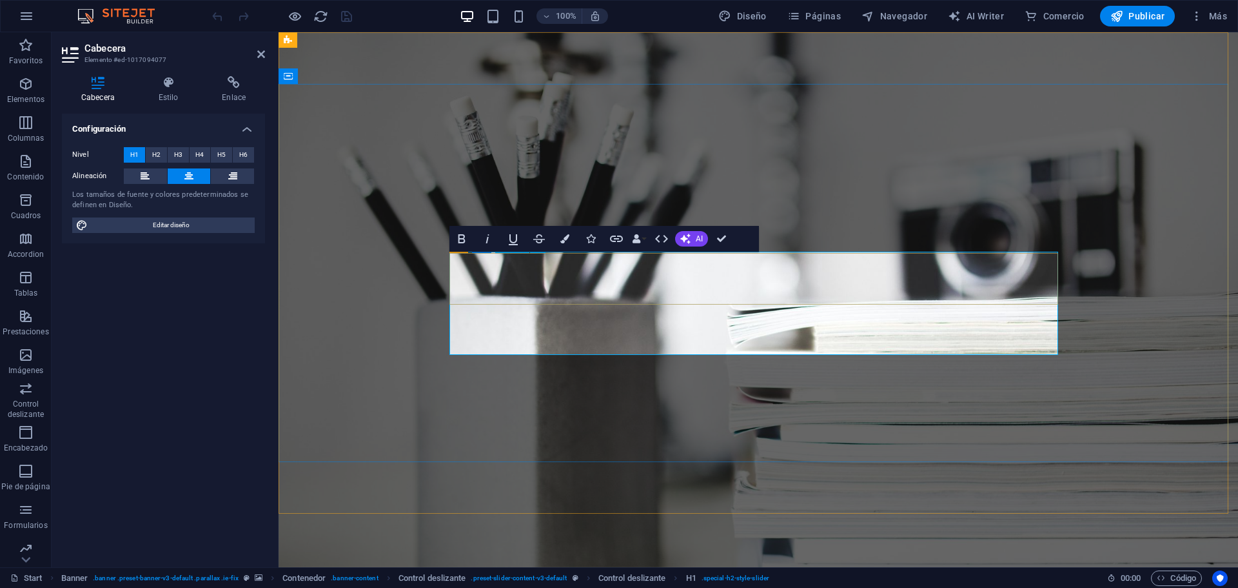
drag, startPoint x: 939, startPoint y: 281, endPoint x: 811, endPoint y: 283, distance: 127.7
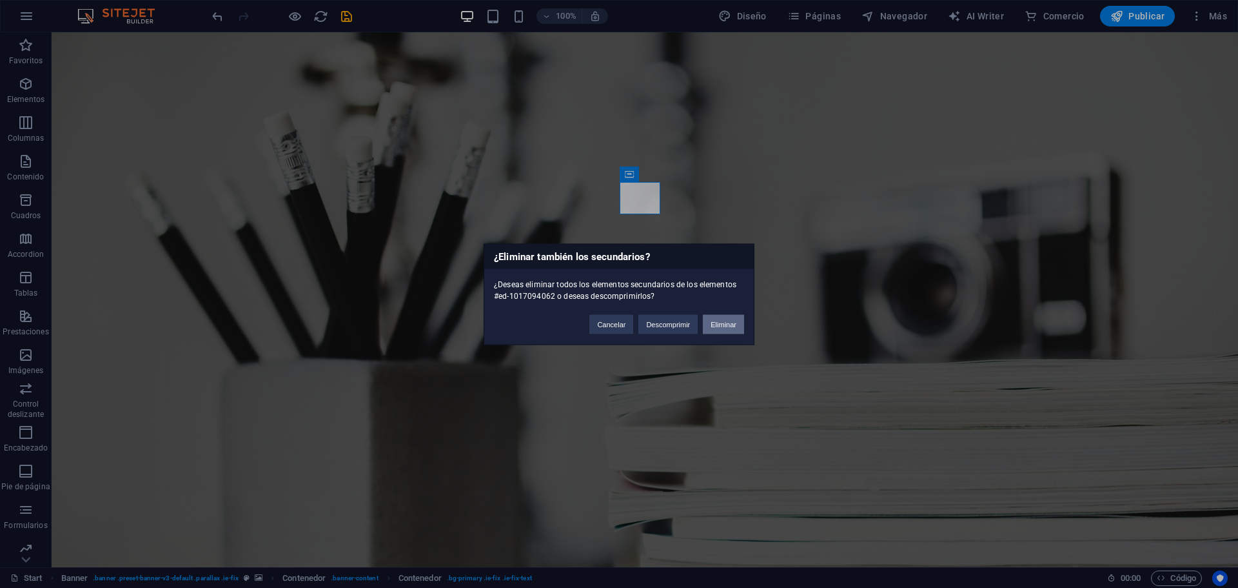
click at [720, 328] on button "Eliminar" at bounding box center [723, 323] width 41 height 19
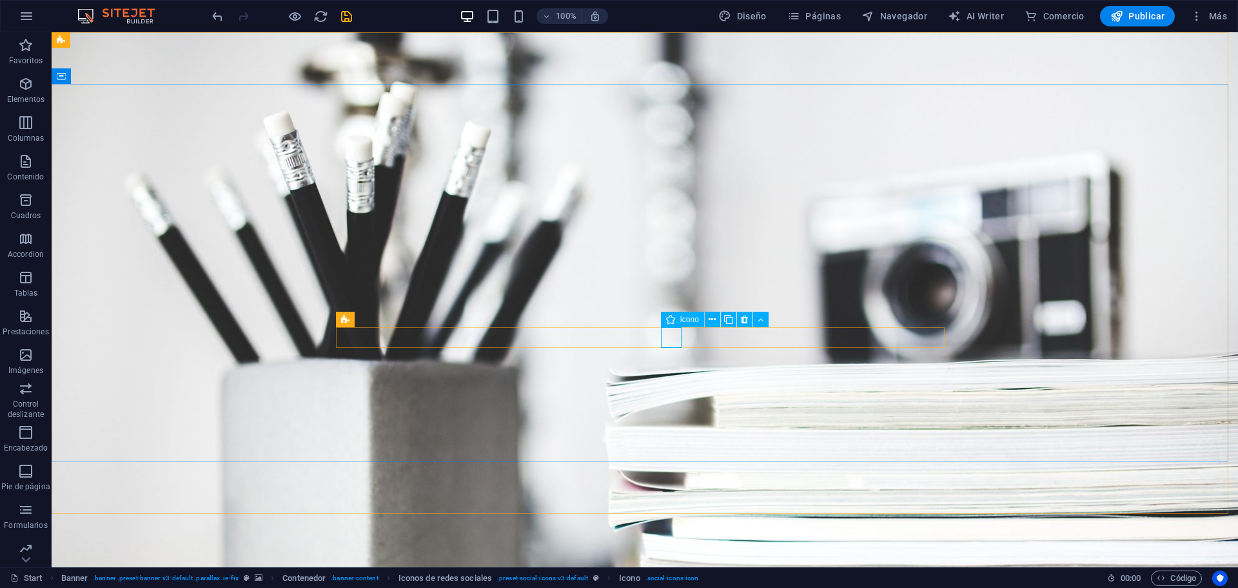
click at [684, 319] on span "Icono" at bounding box center [689, 319] width 19 height 8
click at [690, 319] on span "Icono" at bounding box center [689, 319] width 19 height 8
select select "xMidYMid"
select select "px"
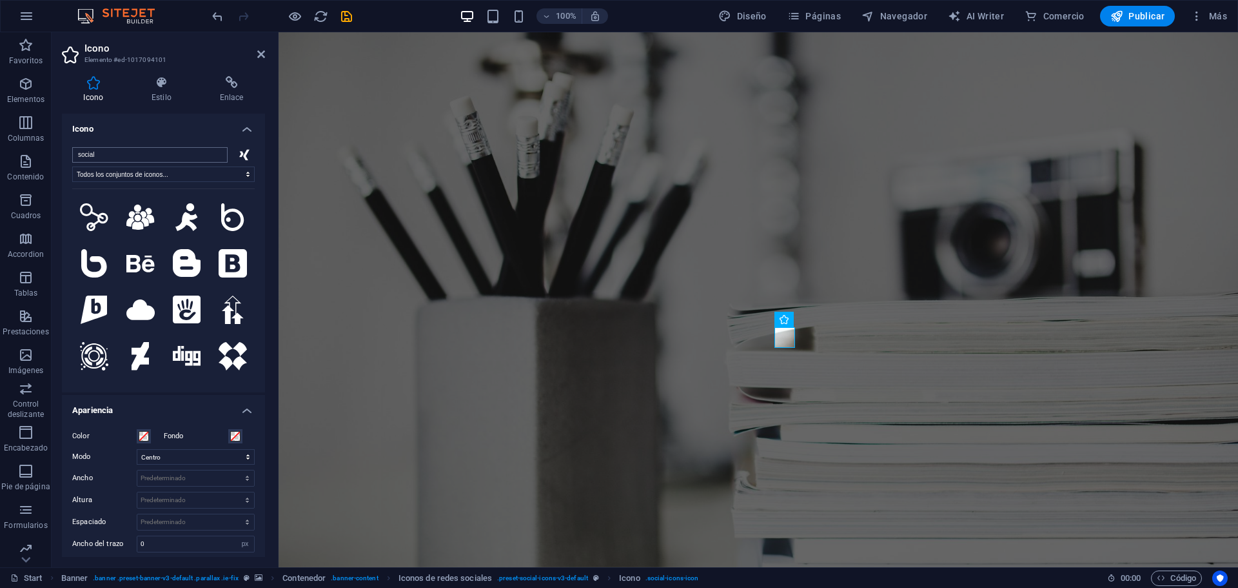
click at [150, 155] on input "social" at bounding box center [149, 154] width 155 height 15
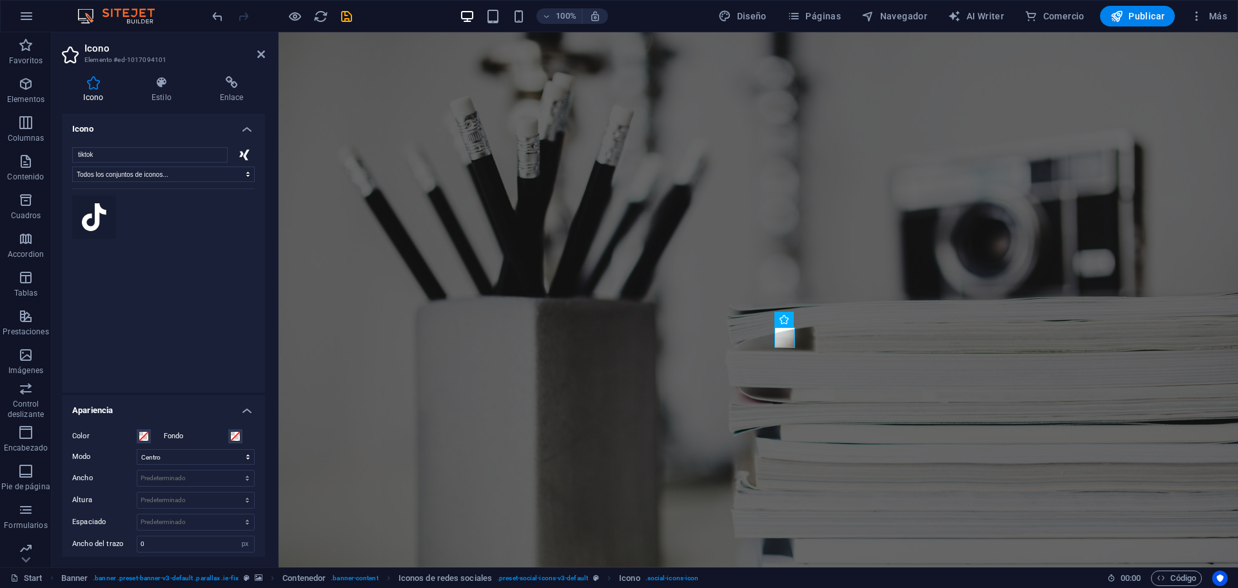
type input "tiktok"
click at [106, 217] on icon at bounding box center [94, 217] width 25 height 28
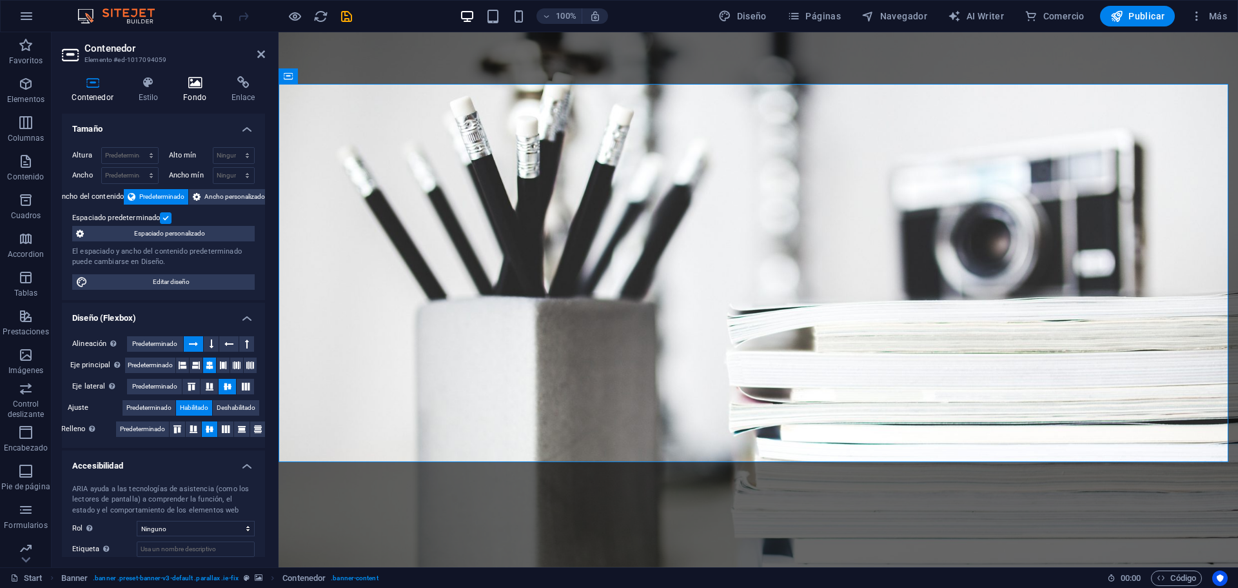
click at [206, 89] on h4 "Fondo" at bounding box center [198, 89] width 48 height 27
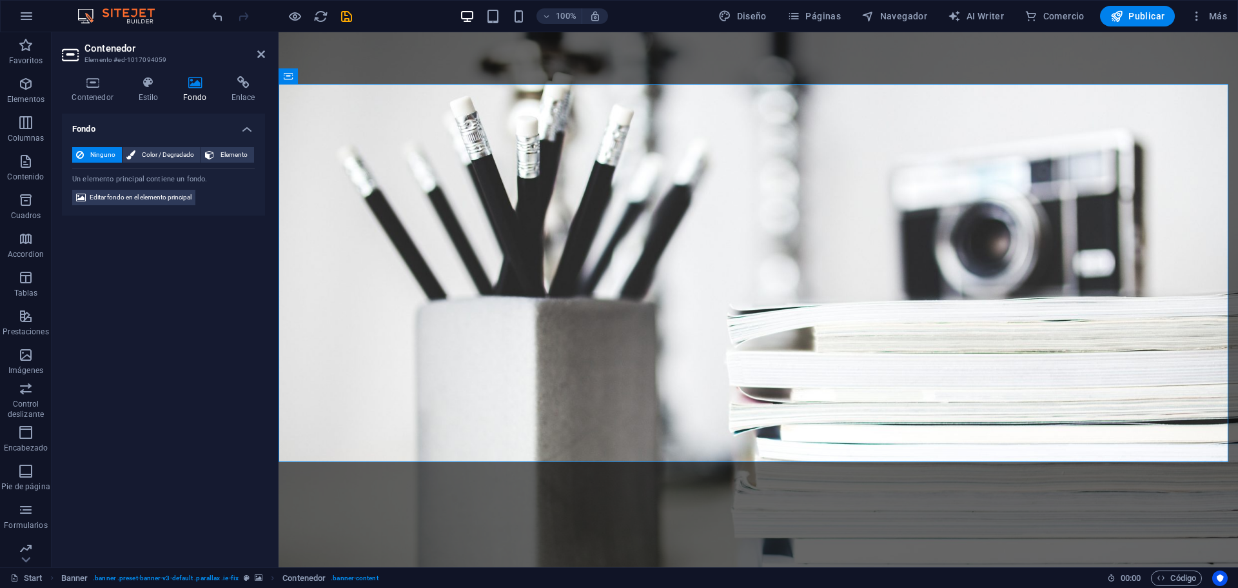
click at [201, 88] on icon at bounding box center [195, 82] width 43 height 13
click at [169, 199] on span "Editar fondo en el elemento principal" at bounding box center [141, 197] width 102 height 15
select select "%"
select select "px"
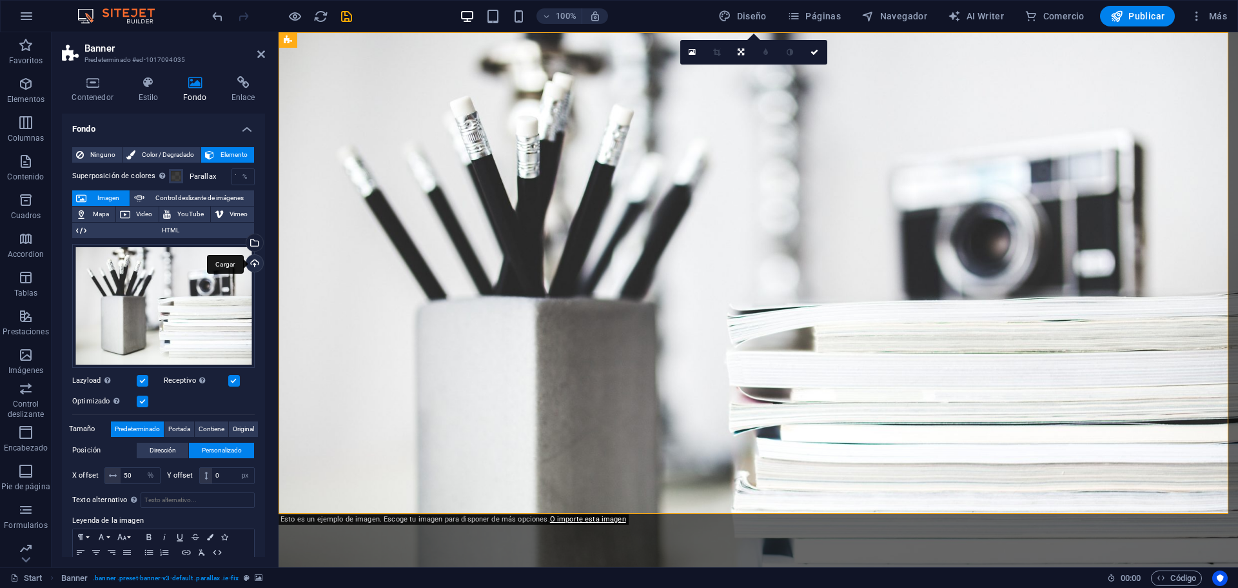
click at [252, 258] on div "Cargar" at bounding box center [253, 264] width 19 height 19
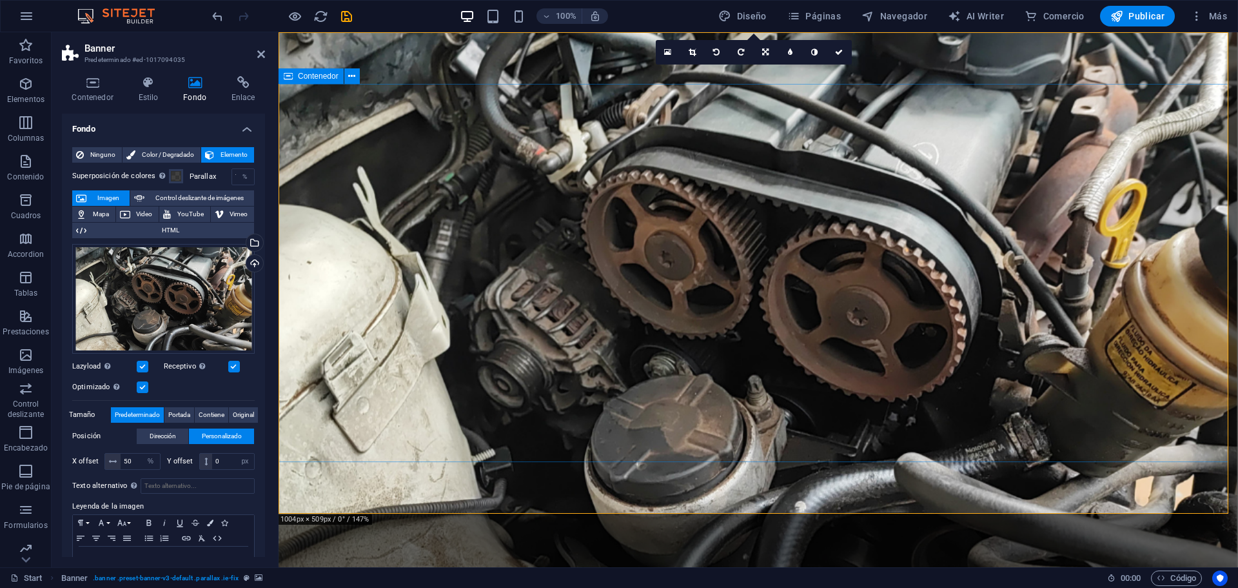
click at [572, 564] on nav "Home About Services Portfolio News Contact" at bounding box center [758, 579] width 609 height 31
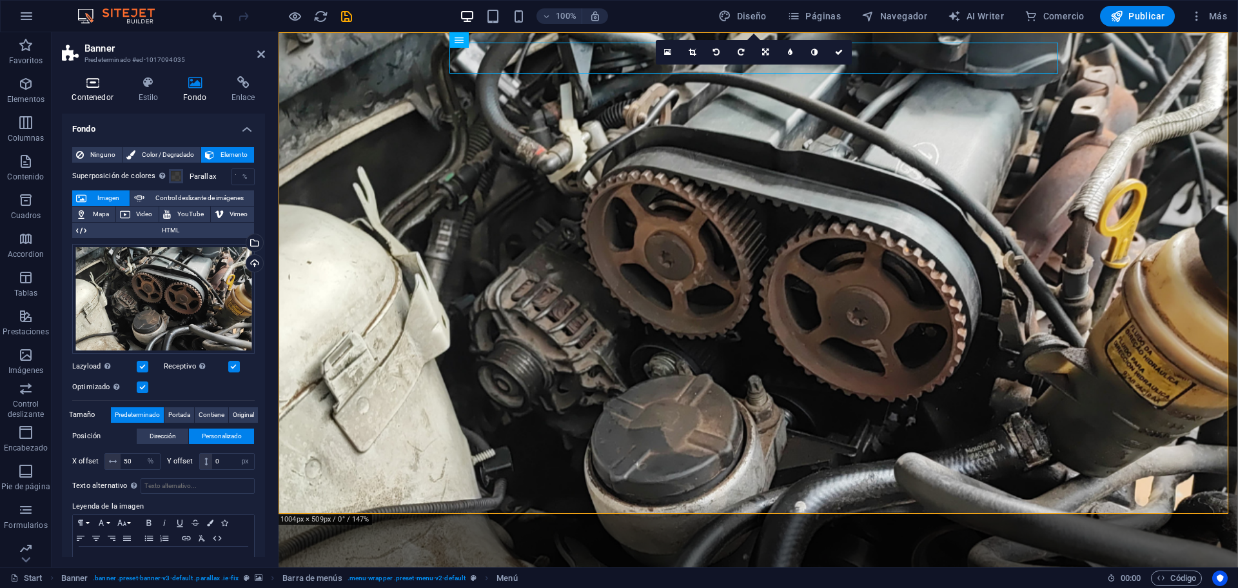
click at [107, 84] on icon at bounding box center [92, 82] width 61 height 13
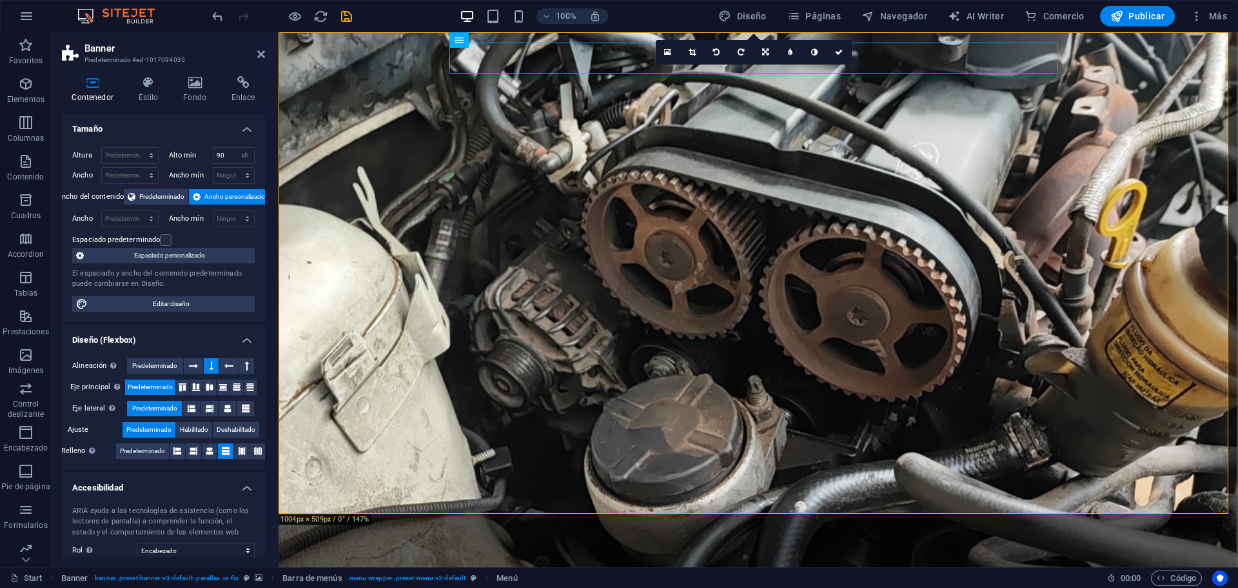
click at [267, 55] on aside "Banner Predeterminado #ed-1017094035 Contenedor Estilo Fondo Enlace Tamaño Altu…" at bounding box center [165, 299] width 227 height 535
click at [261, 55] on icon at bounding box center [261, 54] width 8 height 10
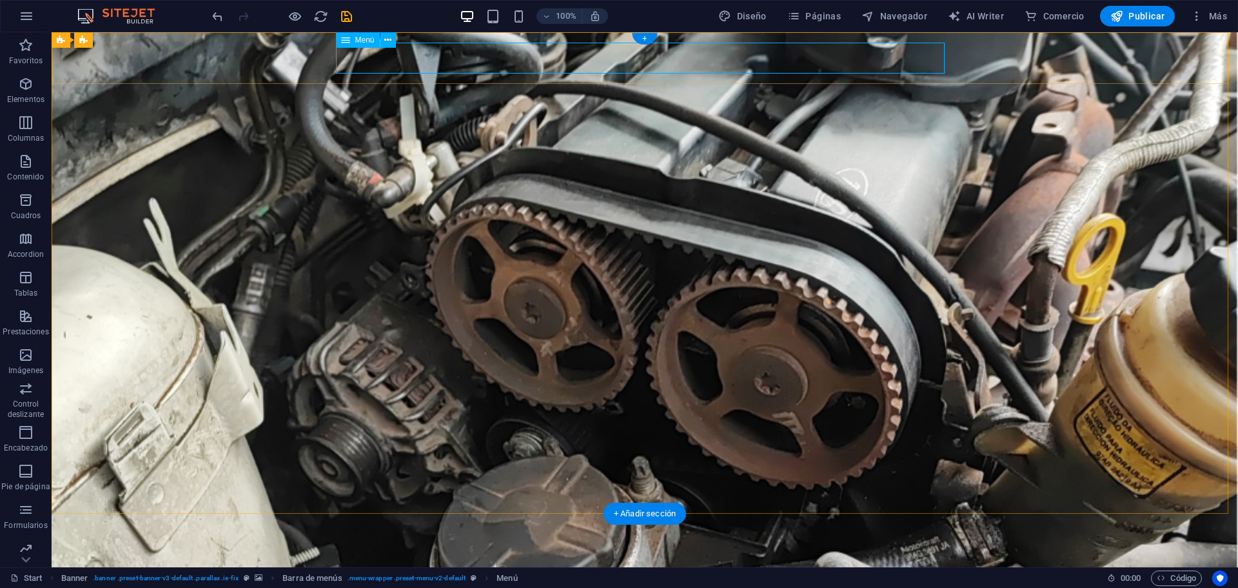
click at [450, 564] on nav "Home About Services Portfolio News Contact" at bounding box center [645, 579] width 609 height 31
select select
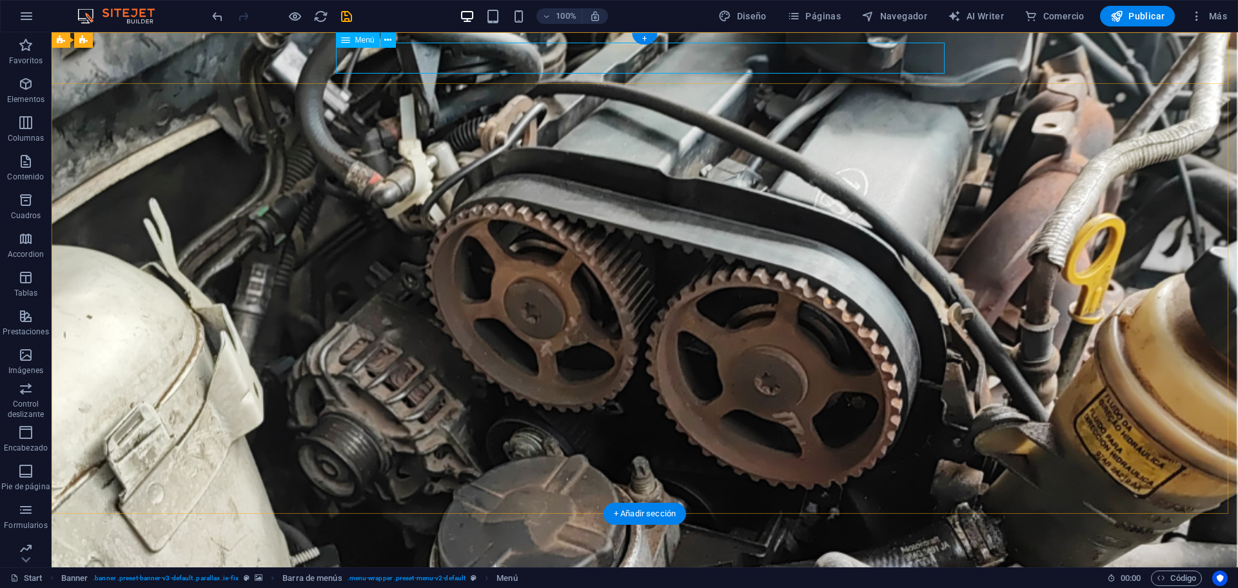
select select
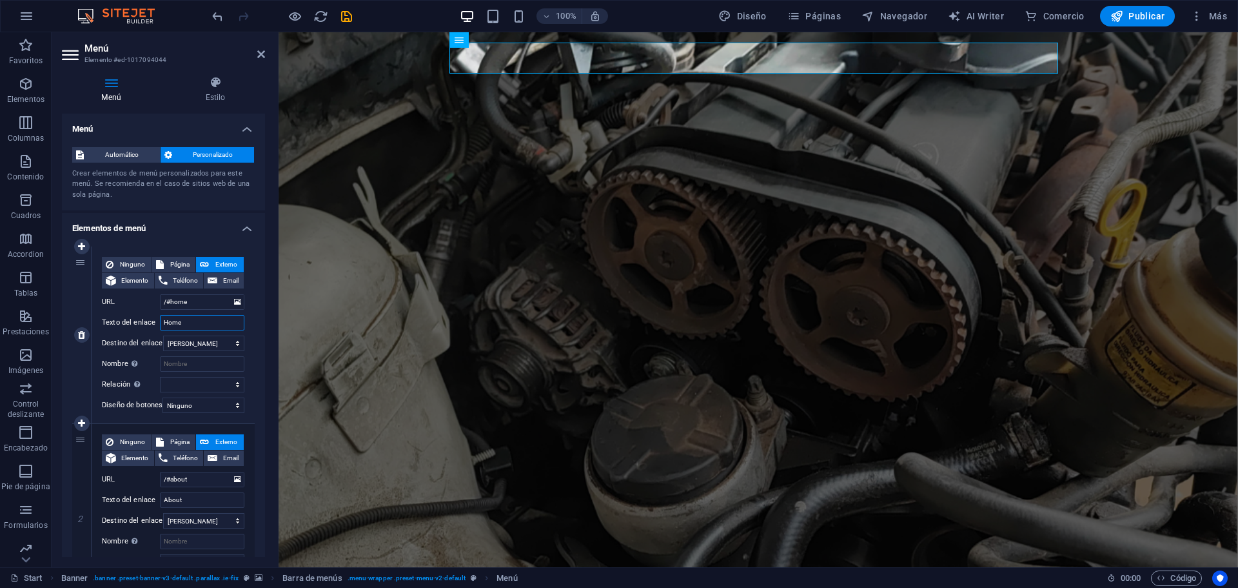
click at [185, 318] on input "Home" at bounding box center [202, 322] width 84 height 15
type input "INICIO"
select select
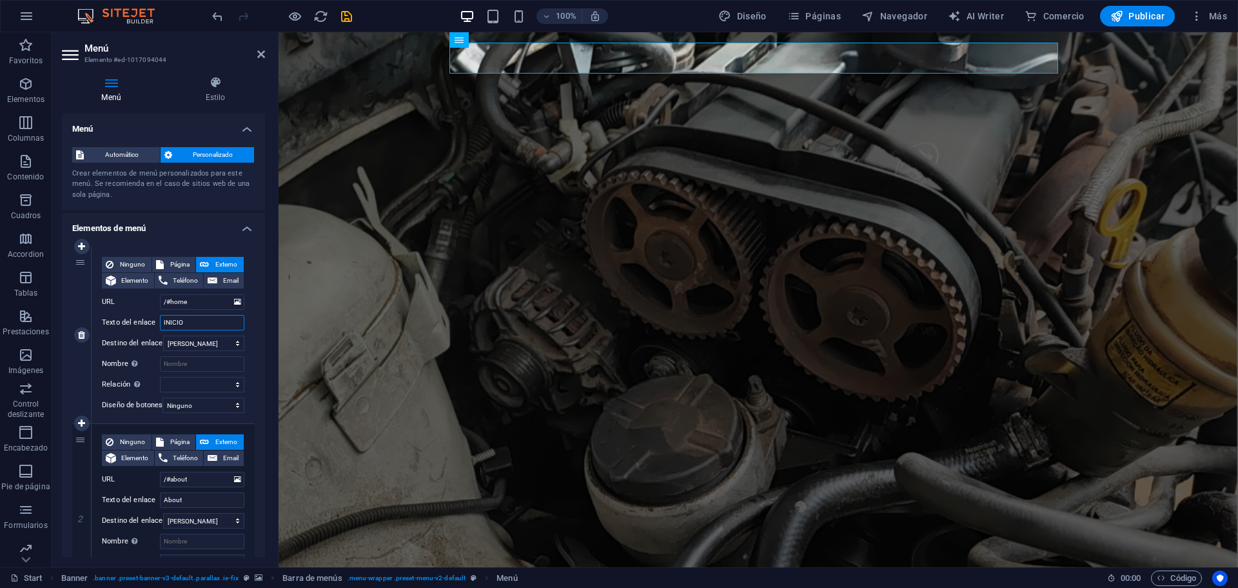
select select
type input "INICIO"
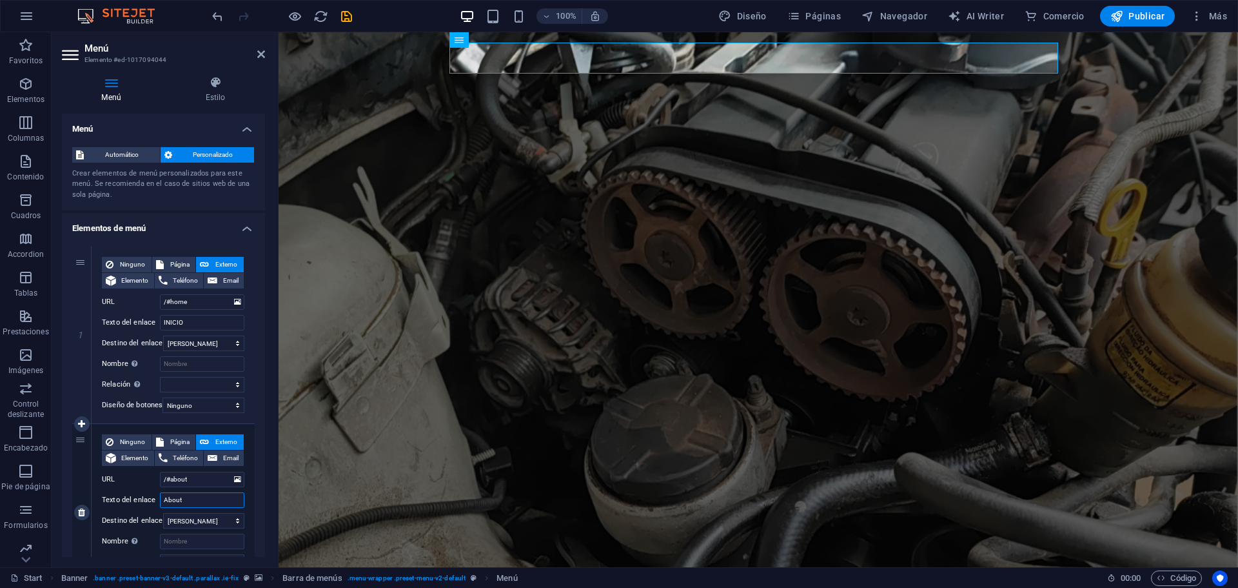
click at [186, 499] on input "About" at bounding box center [202, 499] width 84 height 15
click at [185, 499] on input "About" at bounding box center [202, 499] width 84 height 15
type input "NOSOTROS"
select select
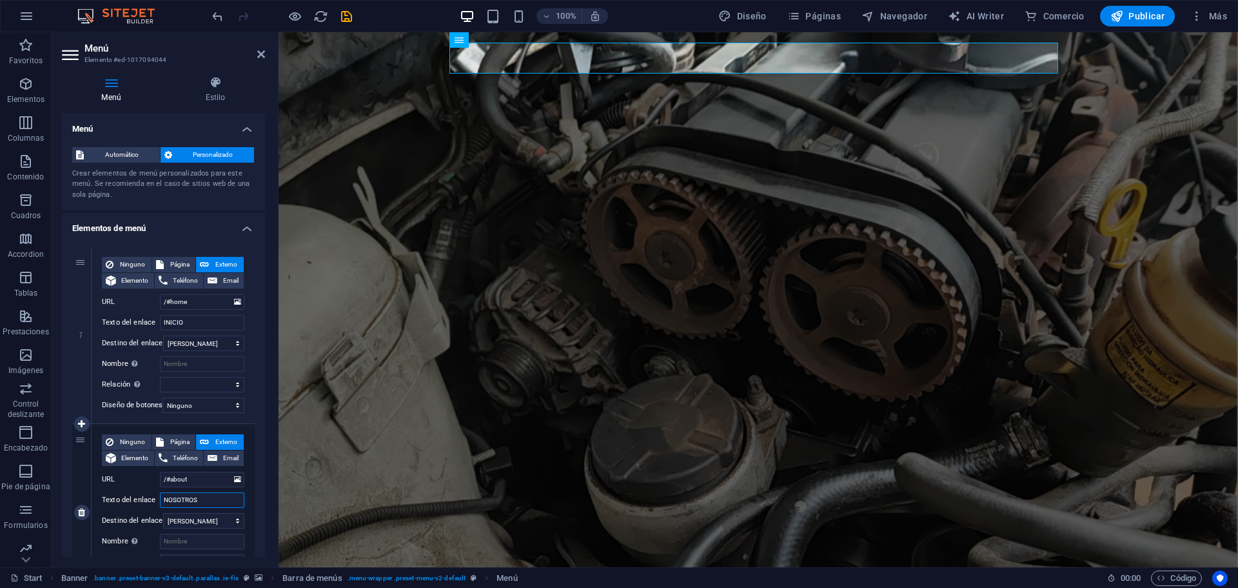
select select
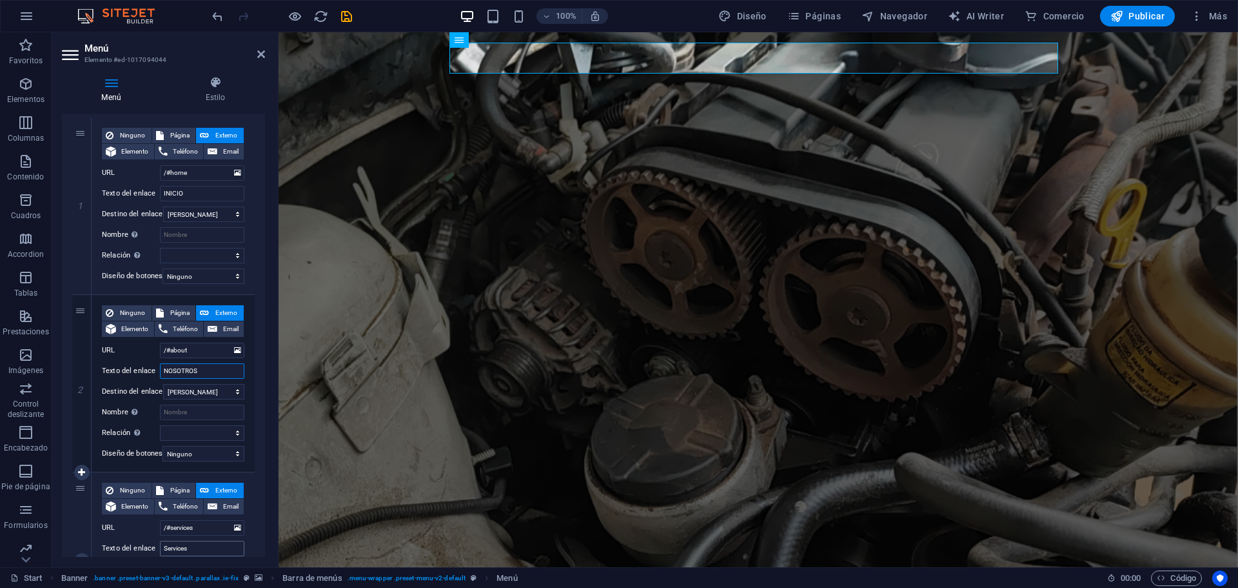
type input "NOSOTROS"
click at [204, 551] on input "Services" at bounding box center [202, 548] width 84 height 15
type input "SERVICIOS"
select select
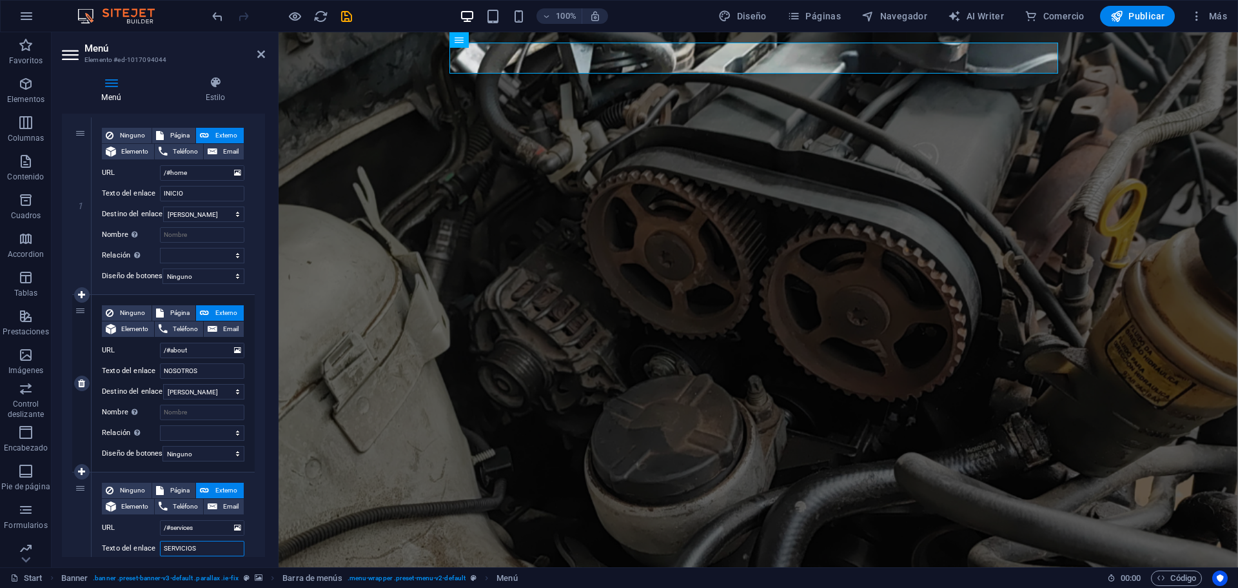
select select
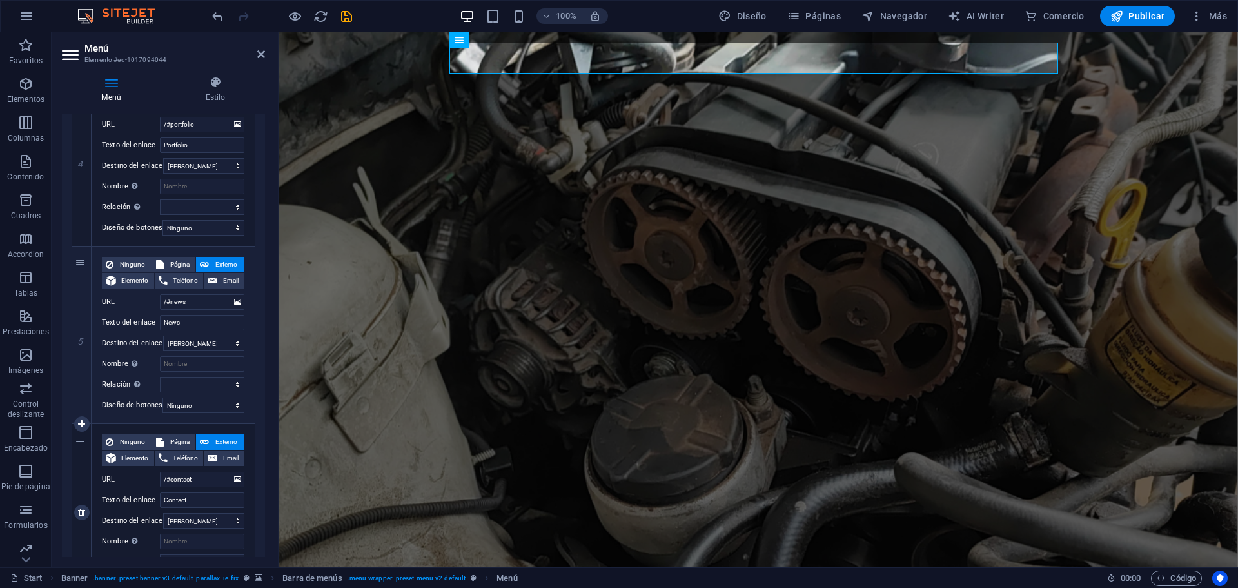
scroll to position [798, 0]
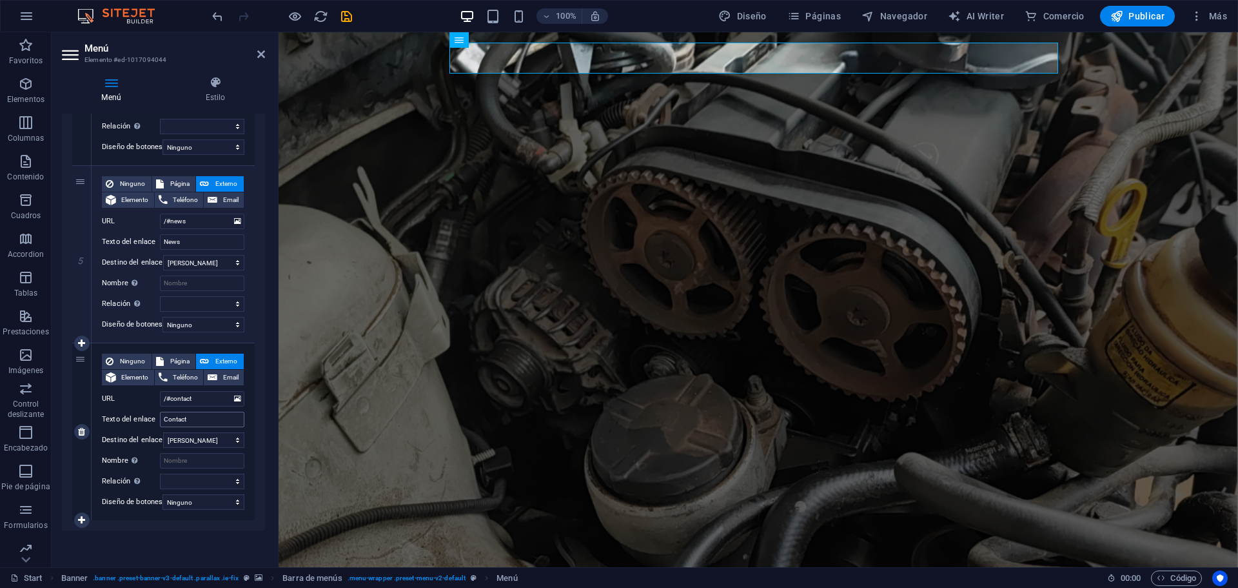
type input "SERVICIOS"
click at [204, 413] on input "Contact" at bounding box center [202, 419] width 84 height 15
type input "CONTACTO"
select select
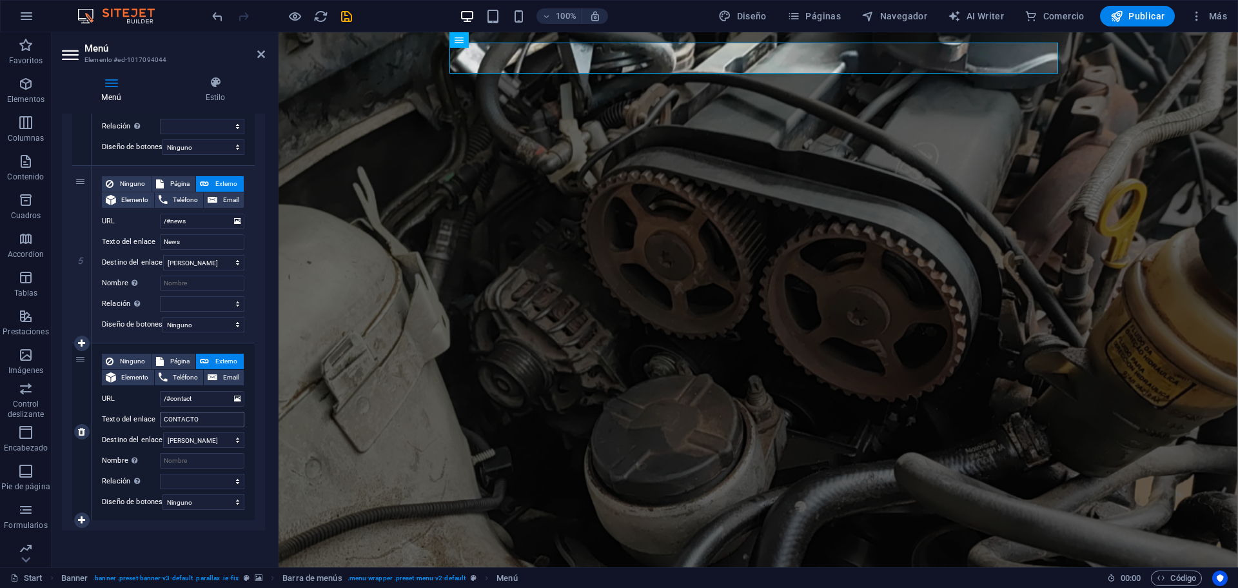
select select
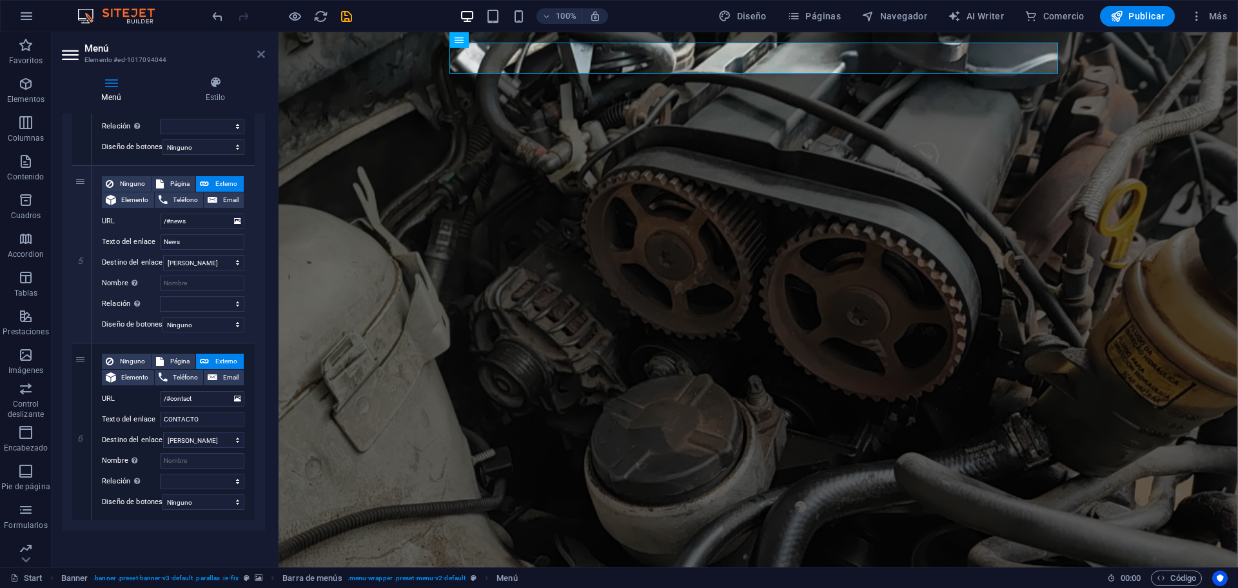
click at [261, 55] on icon at bounding box center [261, 54] width 8 height 10
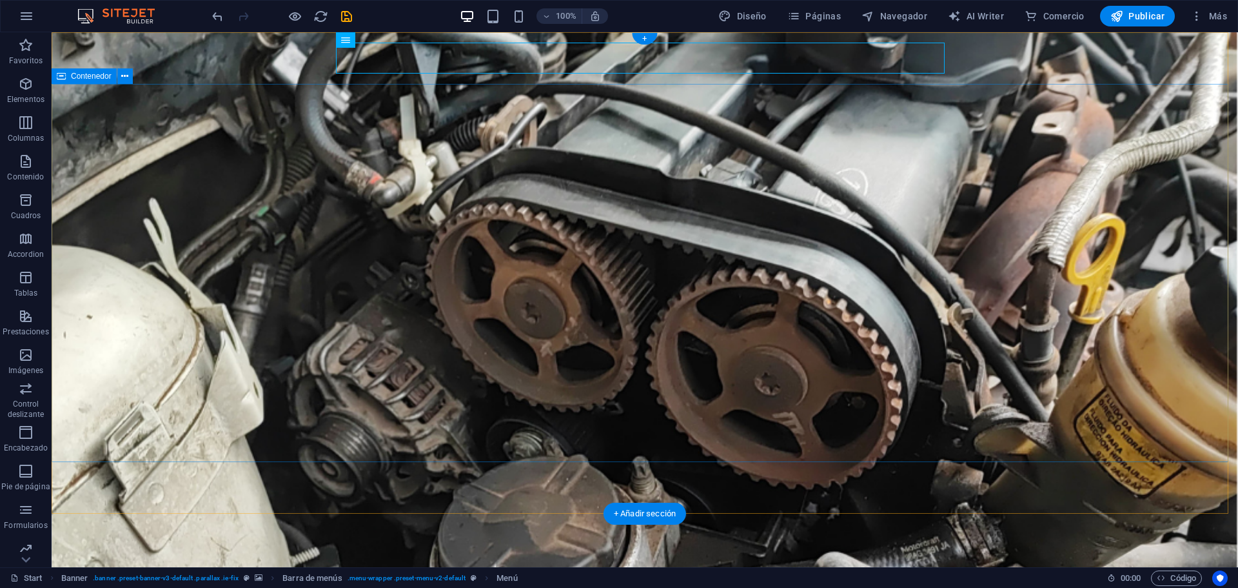
click at [498, 564] on nav "INICIO NOSOTROS SERVICIOS Portfolio News CONTACTO" at bounding box center [645, 579] width 609 height 31
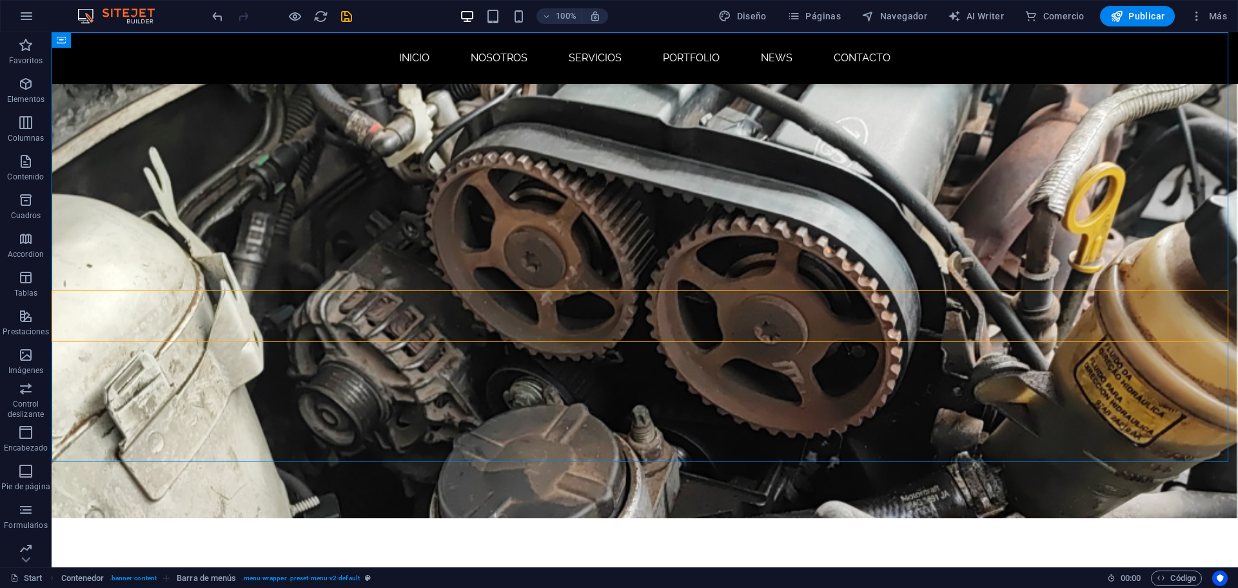
scroll to position [0, 0]
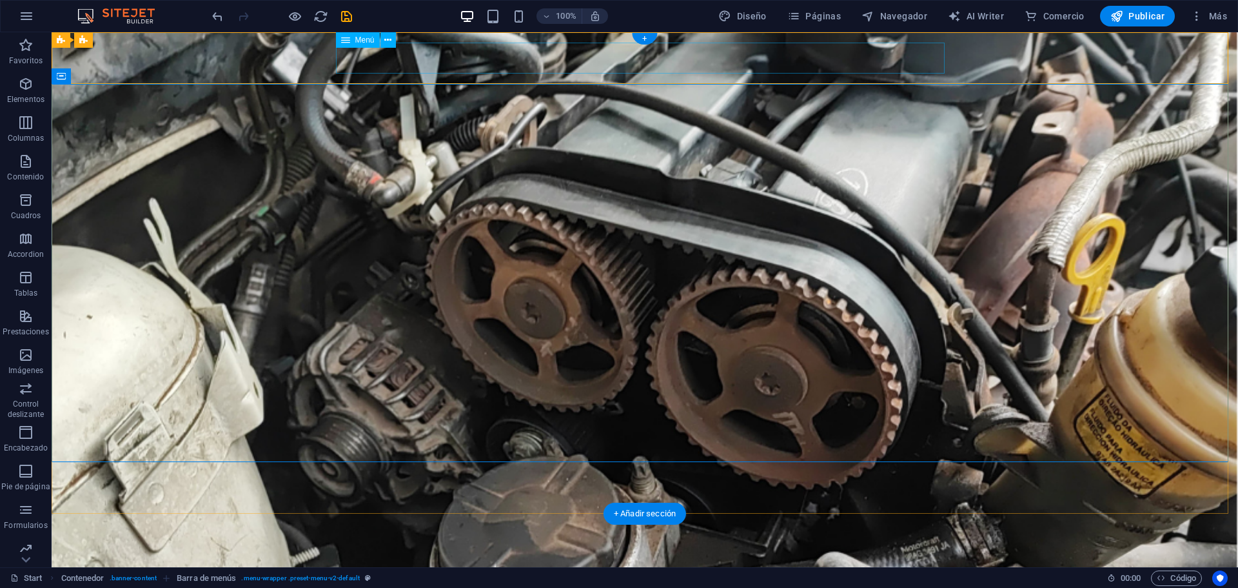
click at [588, 564] on nav "INICIO NOSOTROS SERVICIOS Portfolio News CONTACTO" at bounding box center [645, 579] width 609 height 31
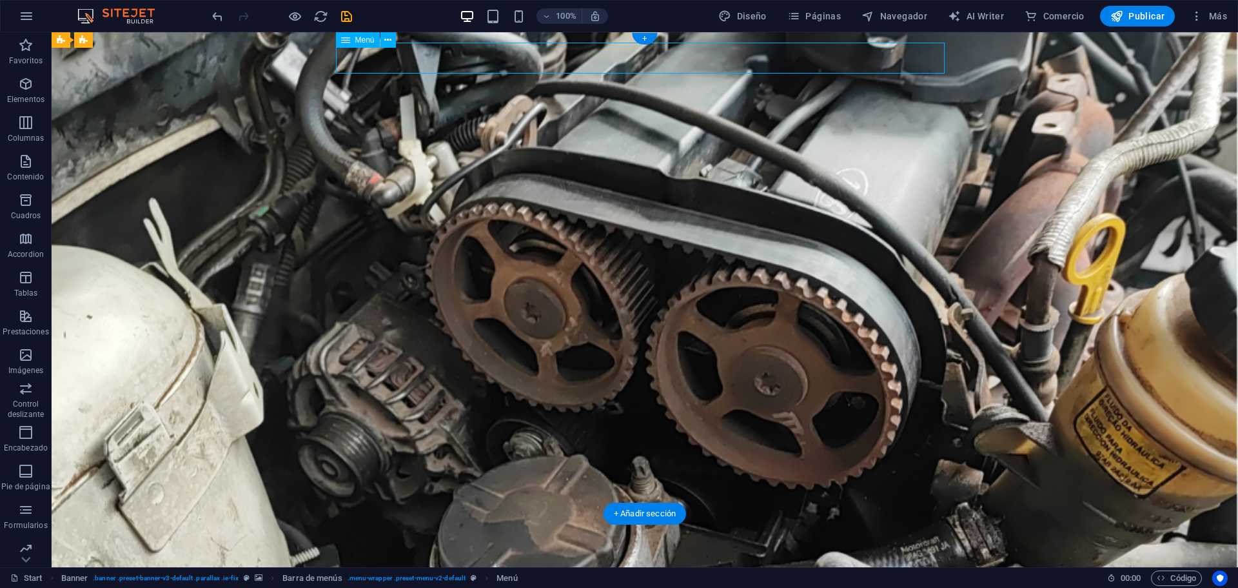
click at [588, 564] on nav "INICIO NOSOTROS SERVICIOS Portfolio News CONTACTO" at bounding box center [645, 579] width 609 height 31
click at [508, 564] on nav "INICIO NOSOTROS SERVICIOS Portfolio News CONTACTO" at bounding box center [645, 579] width 609 height 31
click at [400, 564] on nav "INICIO NOSOTROS SERVICIOS Portfolio News CONTACTO" at bounding box center [645, 579] width 609 height 31
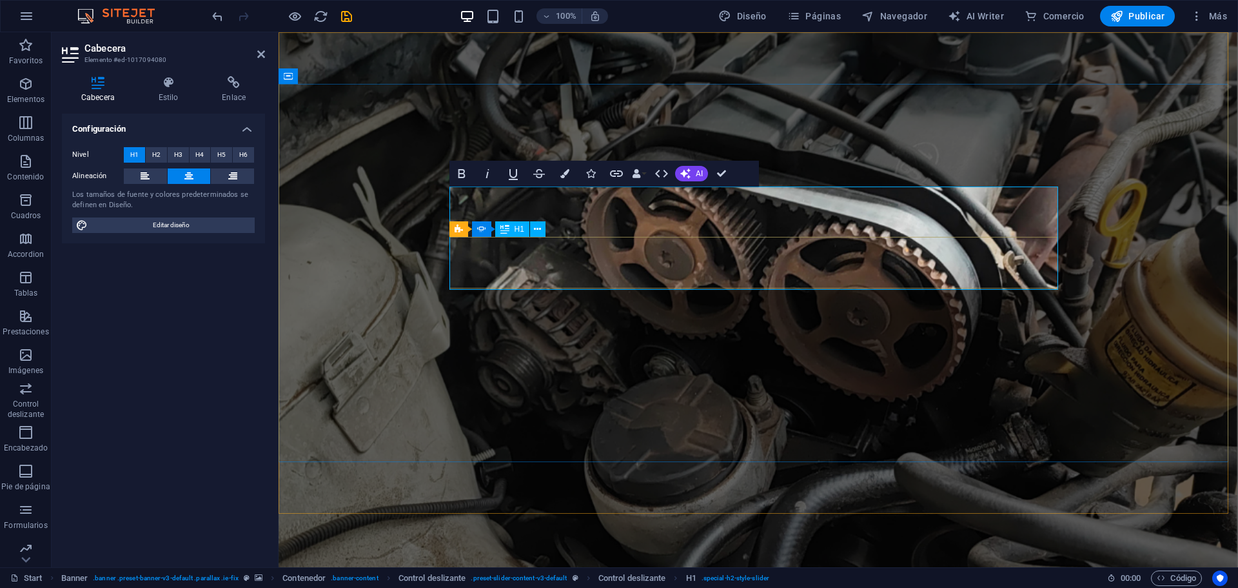
scroll to position [50, 0]
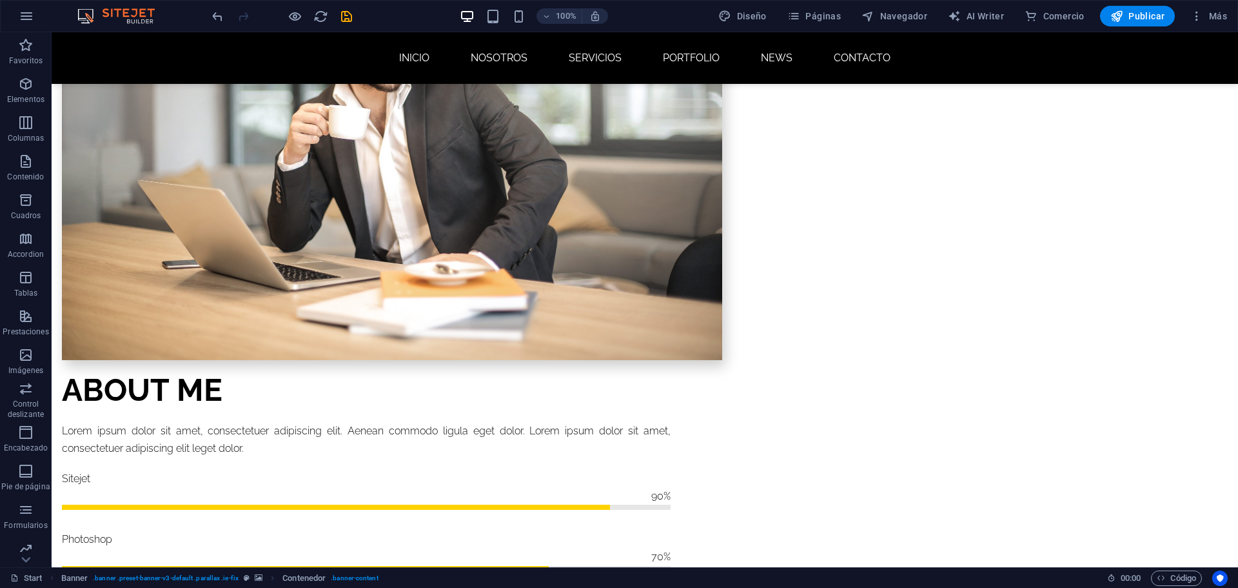
scroll to position [0, 0]
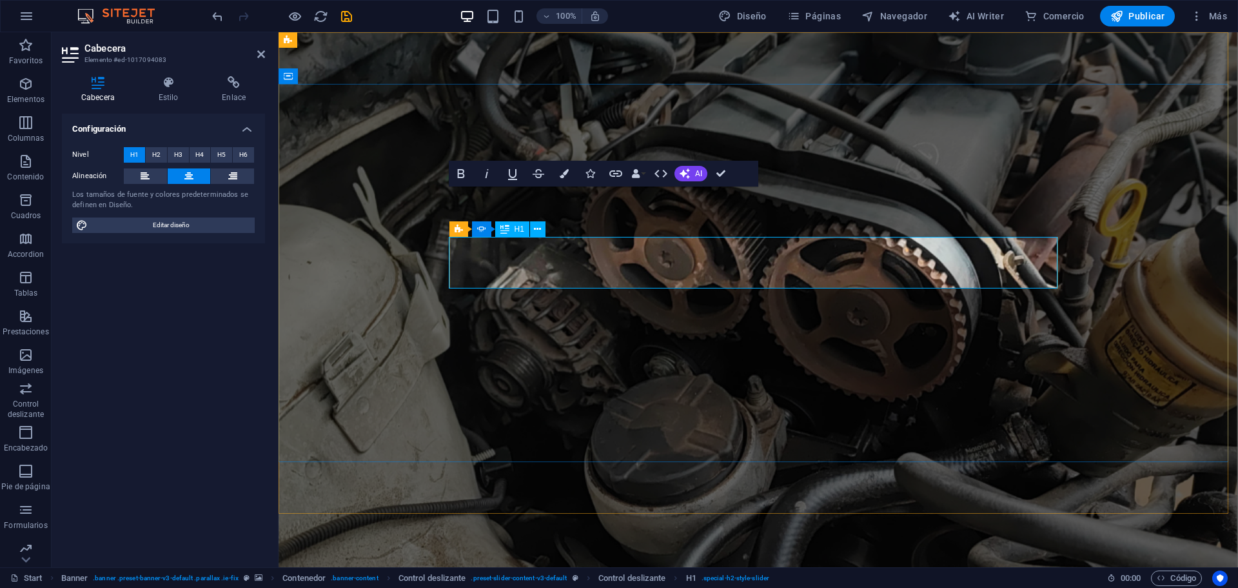
scroll to position [50, 1]
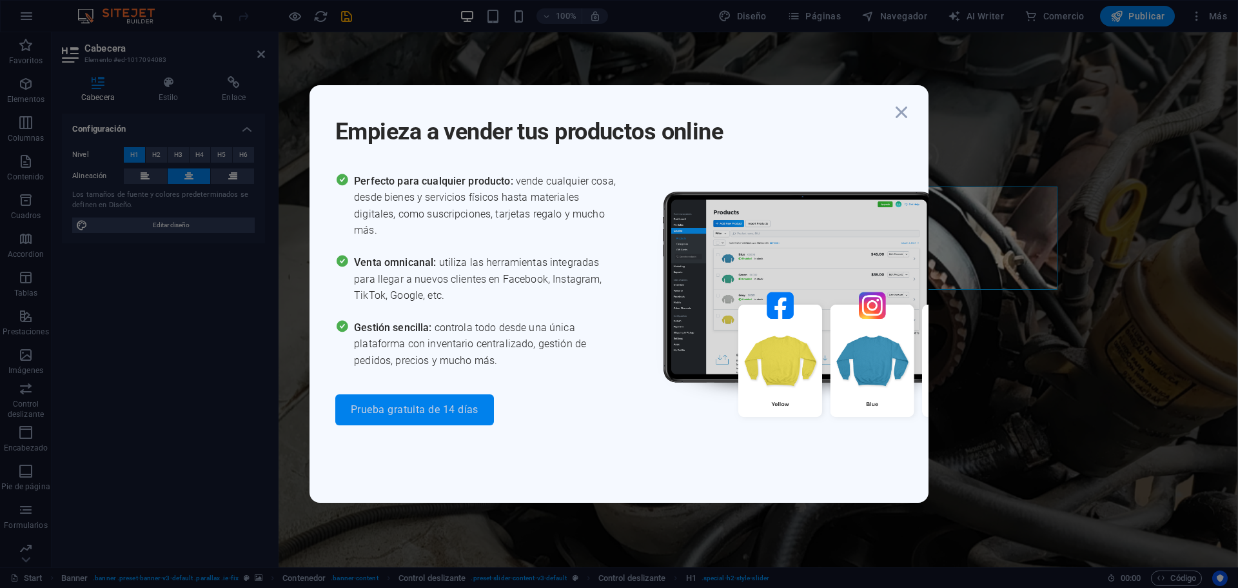
click at [446, 408] on span "Prueba gratuita de 14 días" at bounding box center [415, 409] width 128 height 10
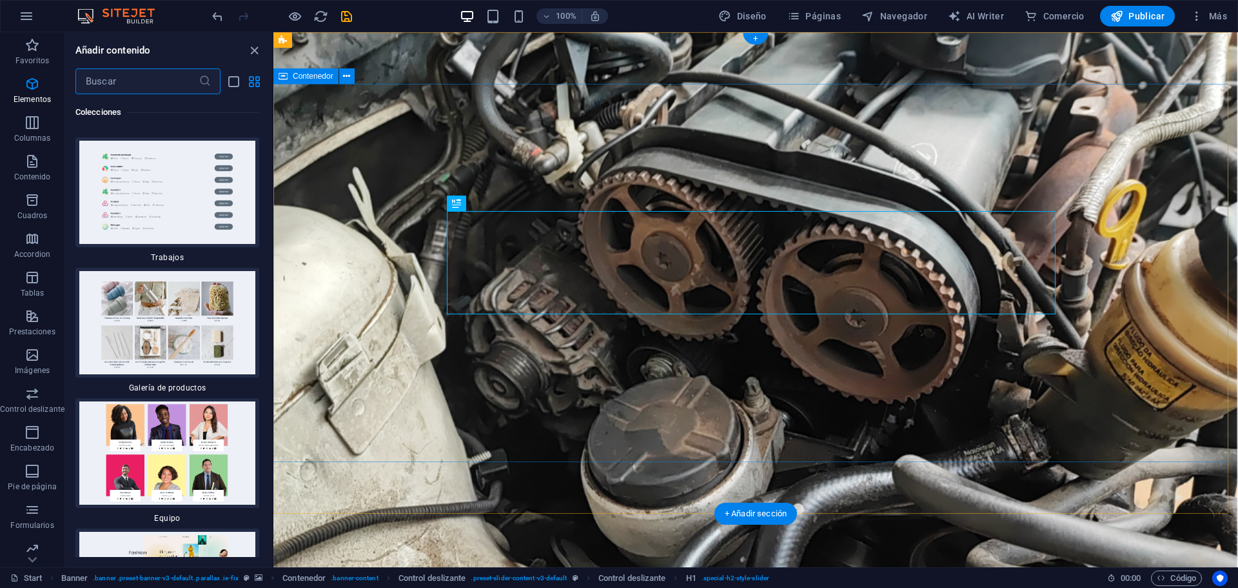
scroll to position [24043, 0]
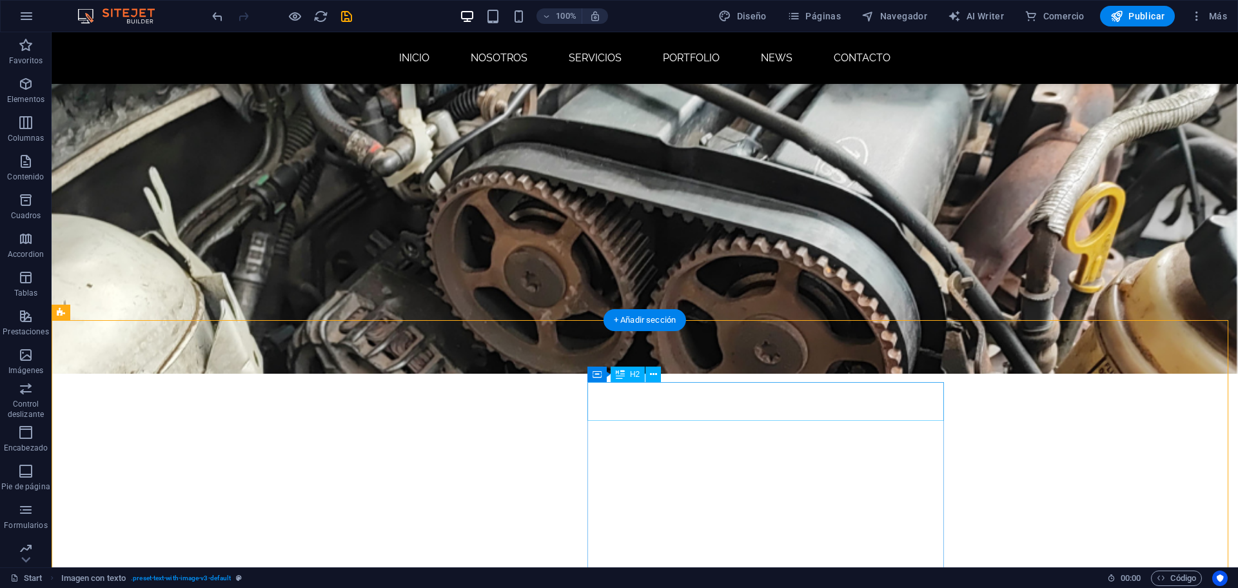
scroll to position [0, 0]
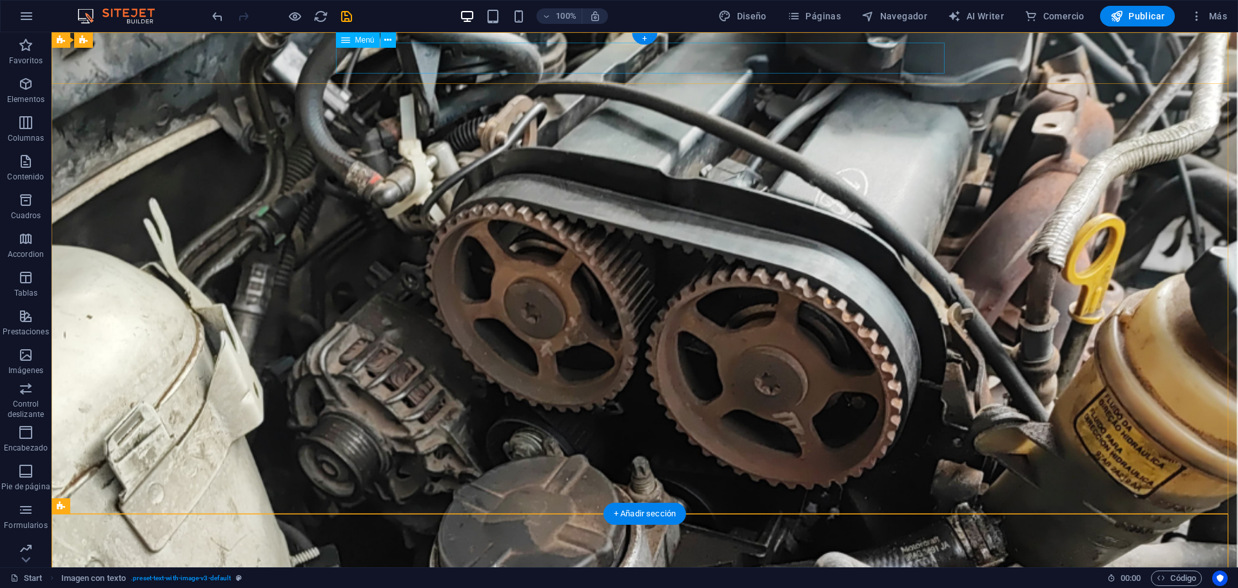
click at [411, 564] on nav "INICIO NOSOTROS SERVICIOS Portfolio News CONTACTO" at bounding box center [645, 579] width 609 height 31
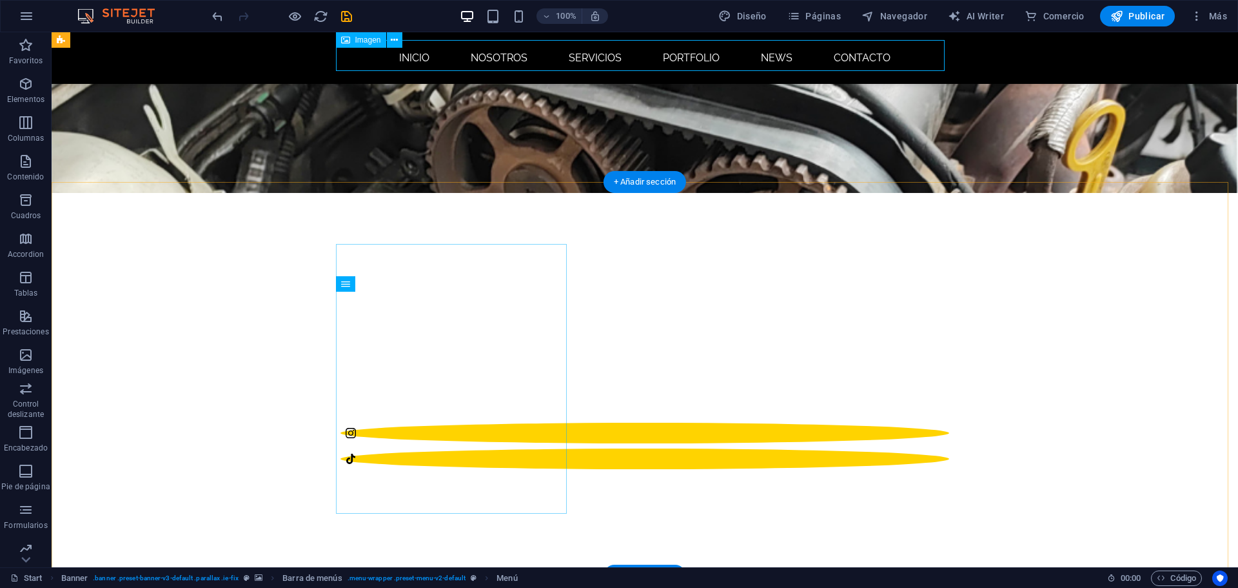
scroll to position [323, 0]
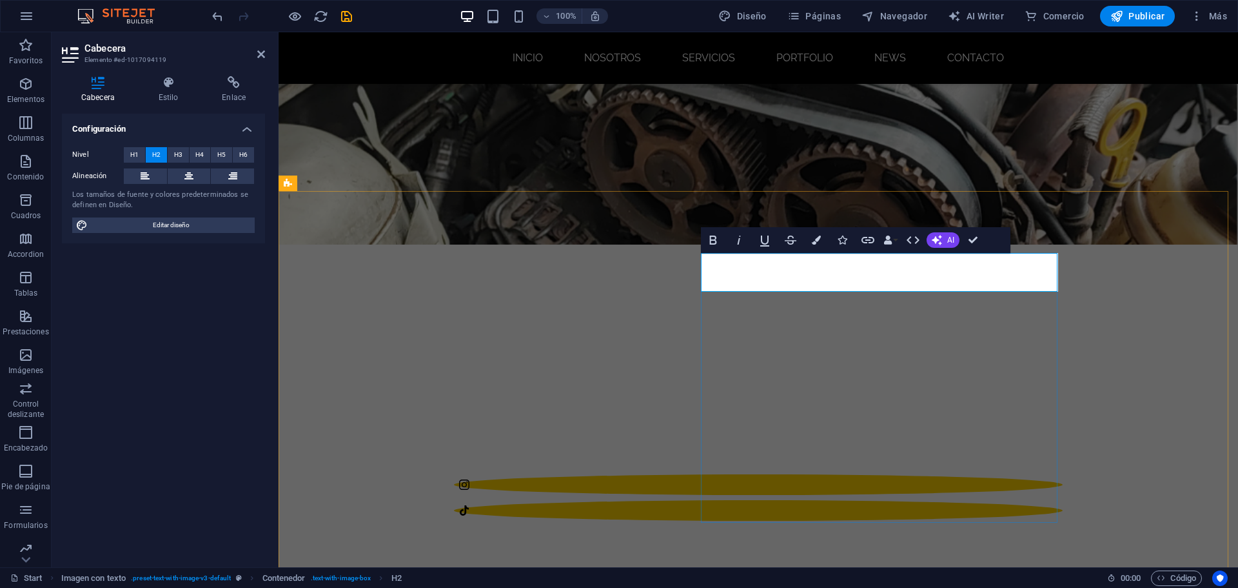
drag, startPoint x: 878, startPoint y: 272, endPoint x: 707, endPoint y: 275, distance: 170.9
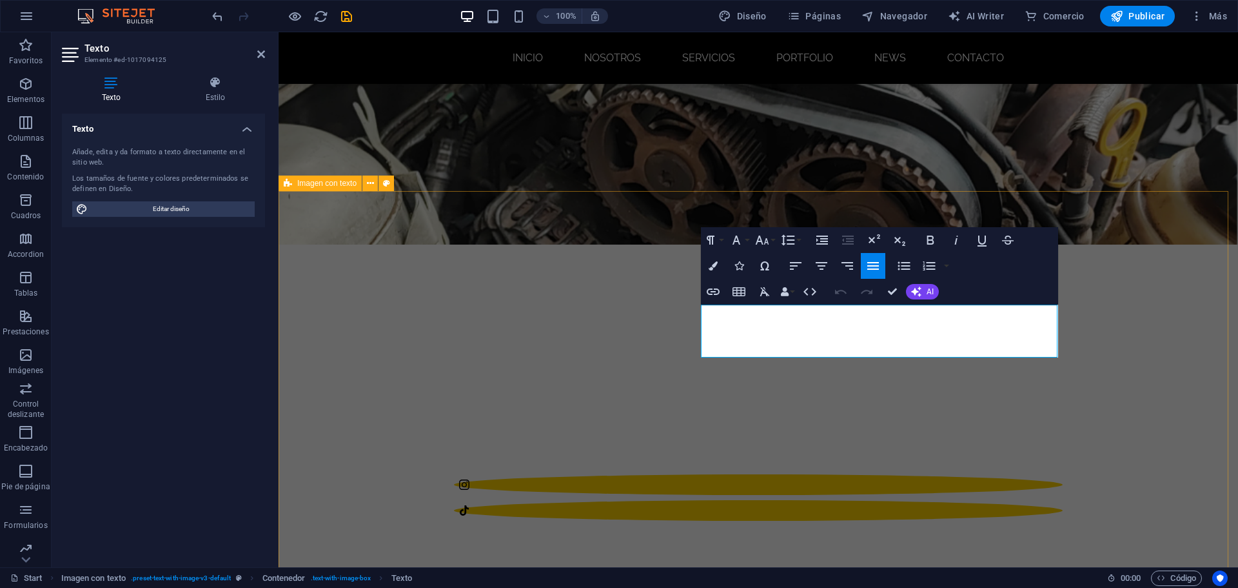
drag, startPoint x: 768, startPoint y: 348, endPoint x: 698, endPoint y: 310, distance: 79.4
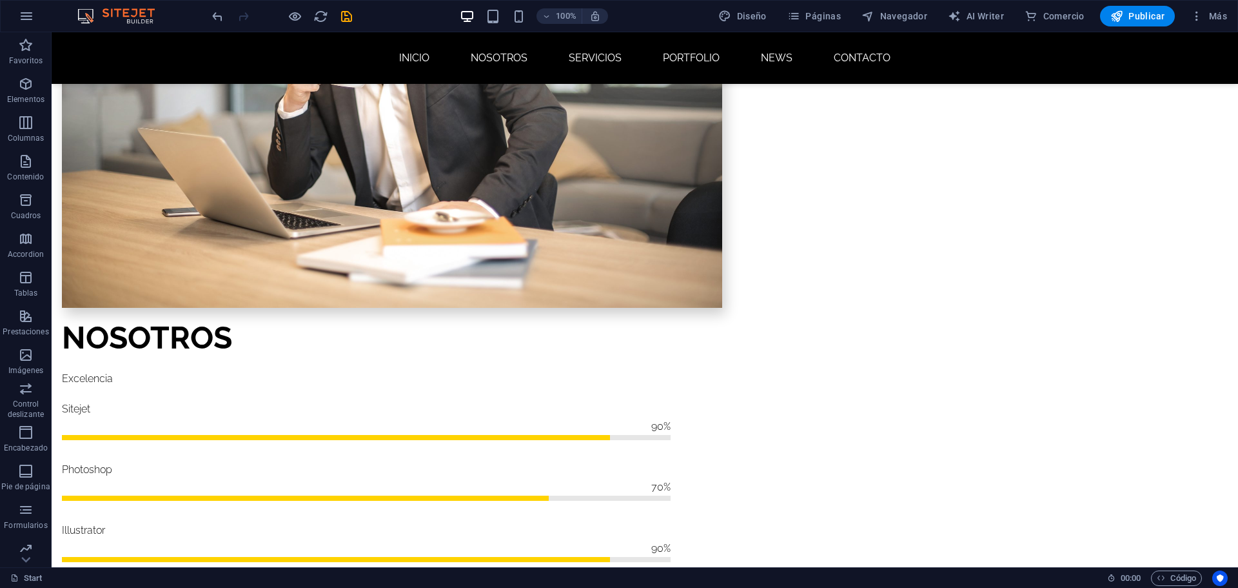
scroll to position [1240, 0]
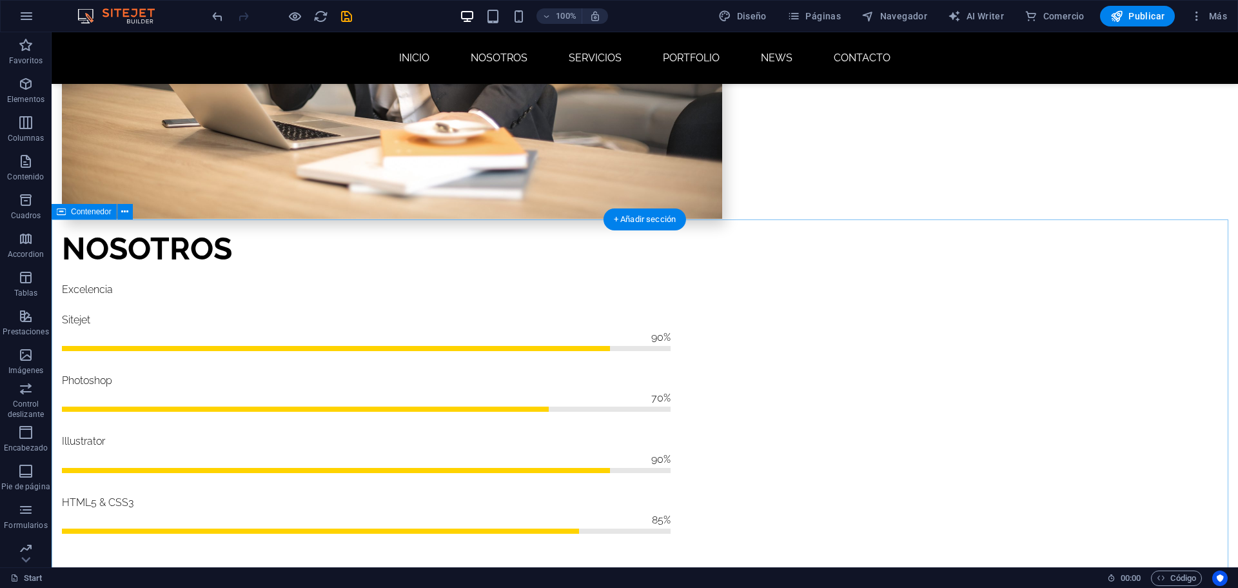
click at [650, 221] on div "+ Añadir sección" at bounding box center [645, 219] width 83 height 22
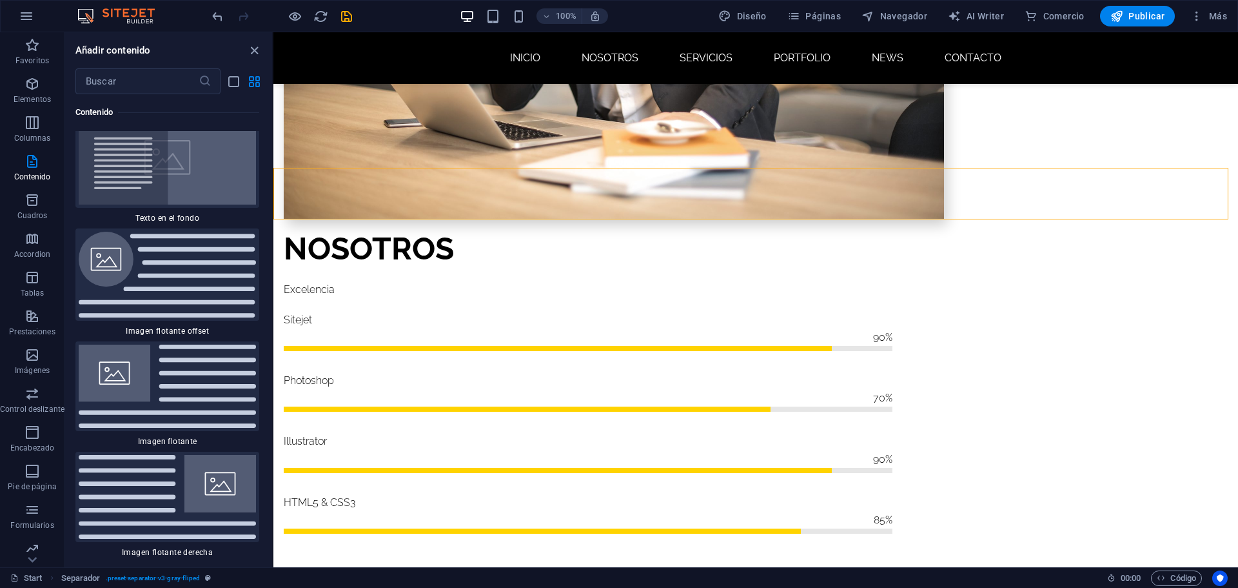
scroll to position [5291, 0]
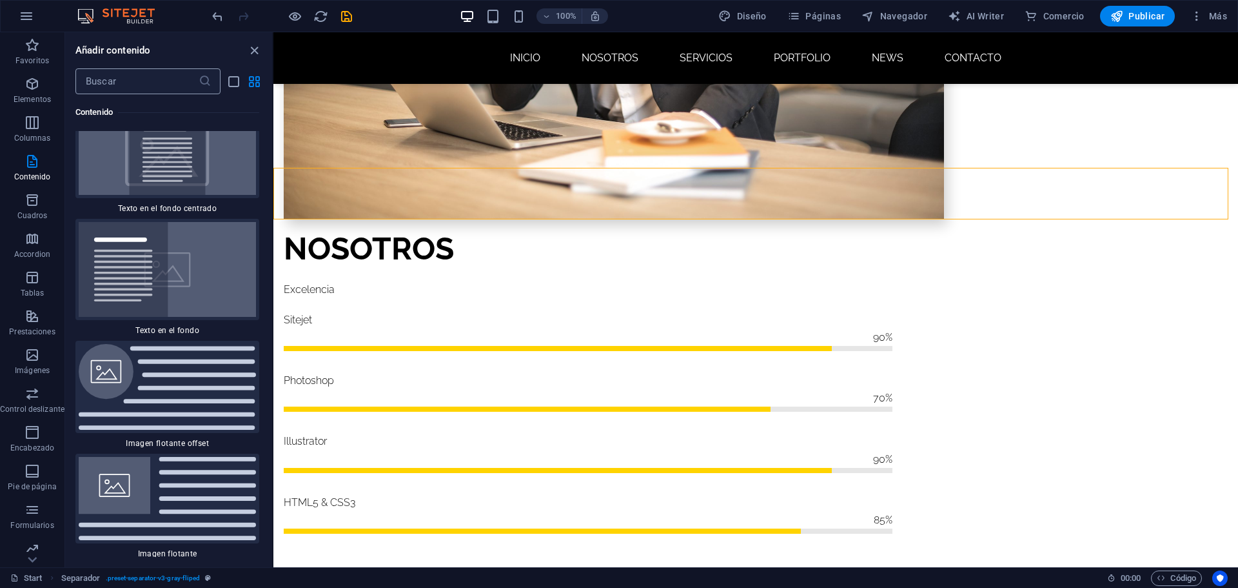
click at [171, 83] on input "text" at bounding box center [136, 81] width 123 height 26
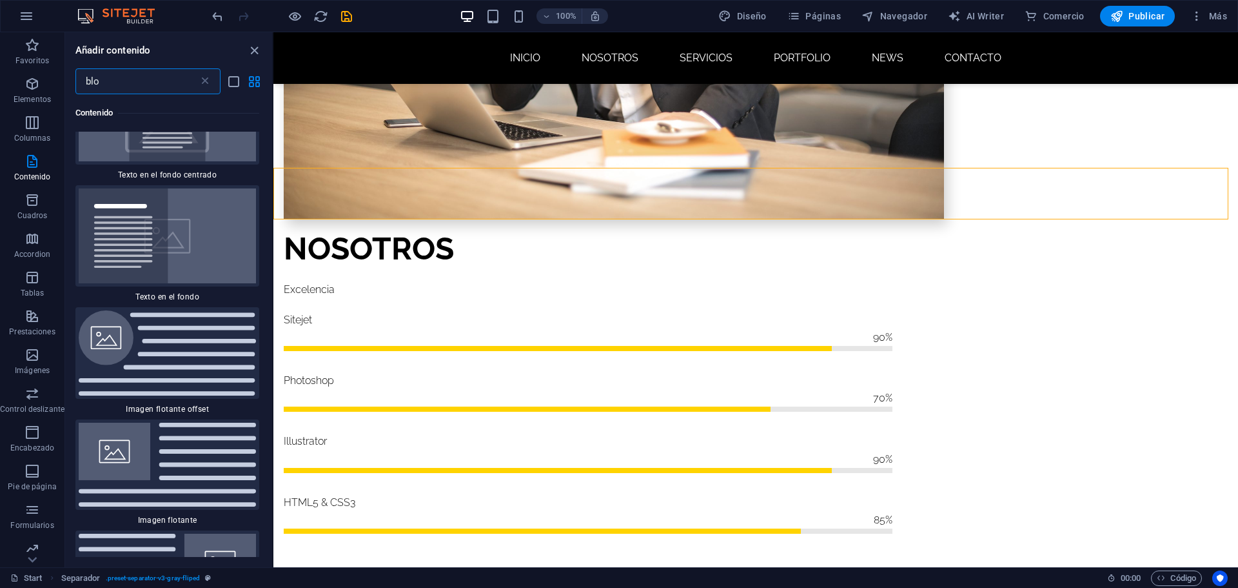
type input "blog"
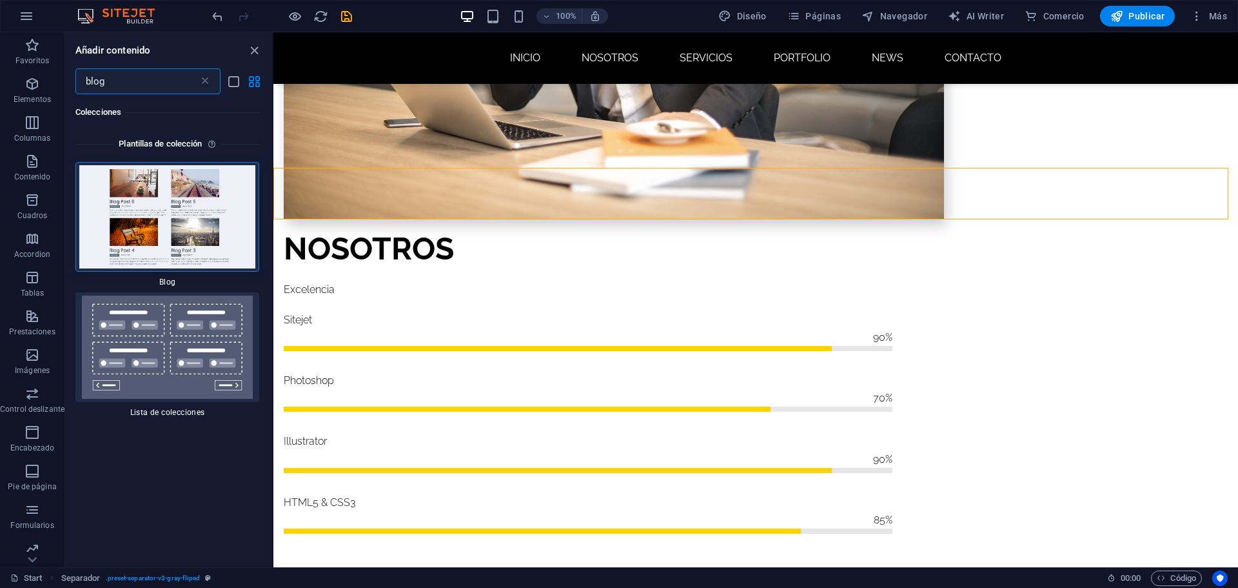
scroll to position [0, 0]
click at [140, 74] on input "blog" at bounding box center [136, 81] width 123 height 26
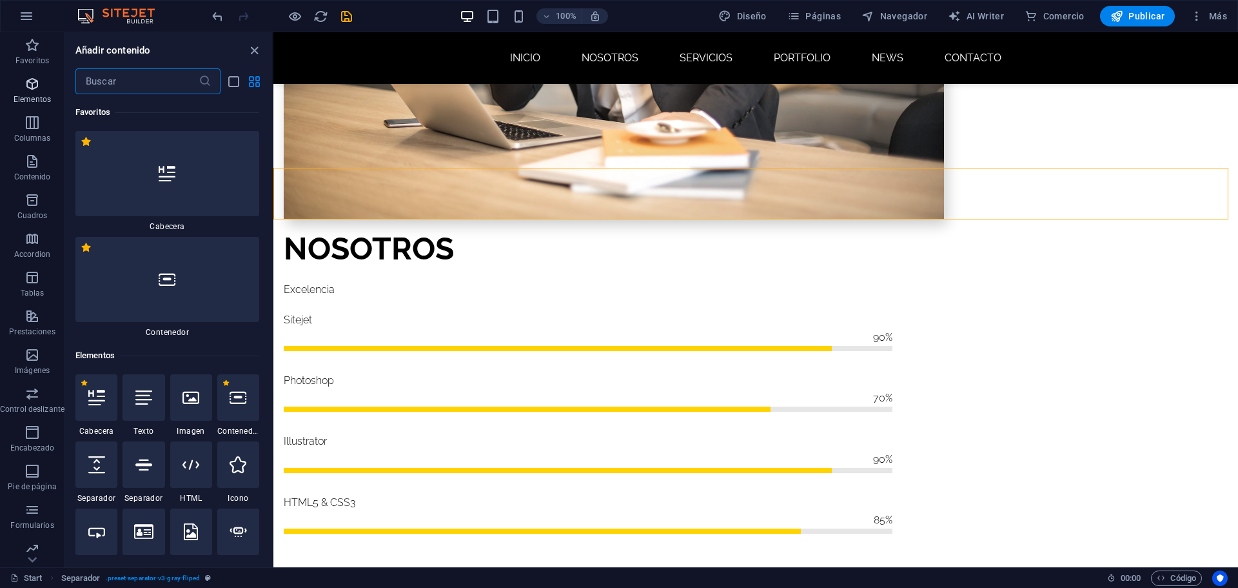
click at [36, 99] on p "Elementos" at bounding box center [32, 99] width 37 height 10
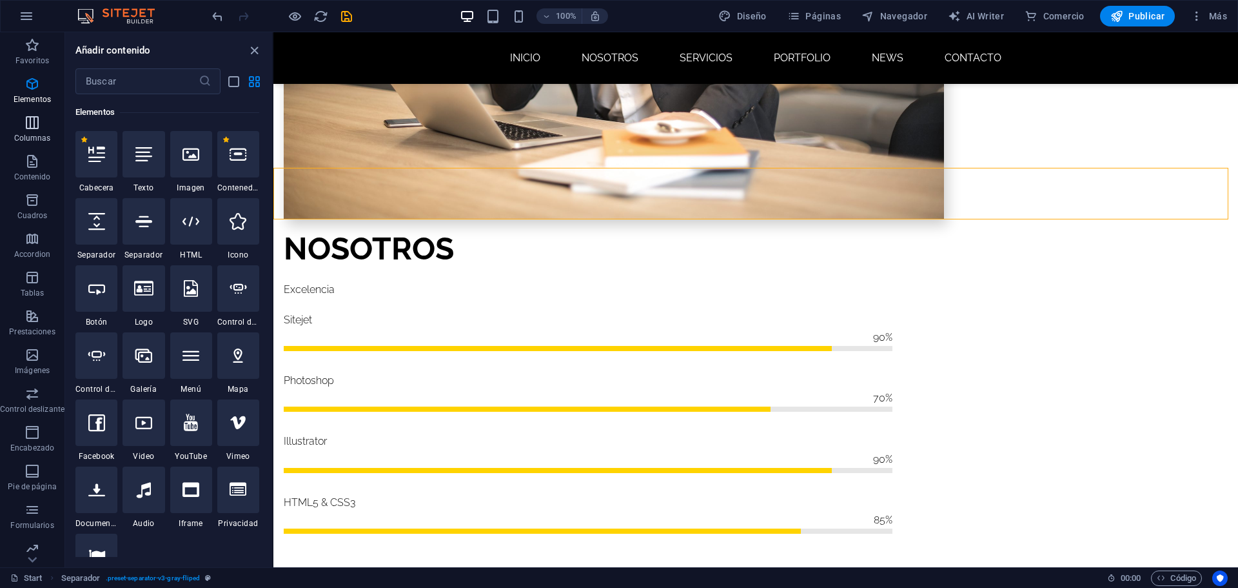
click at [34, 125] on icon "button" at bounding box center [32, 122] width 15 height 15
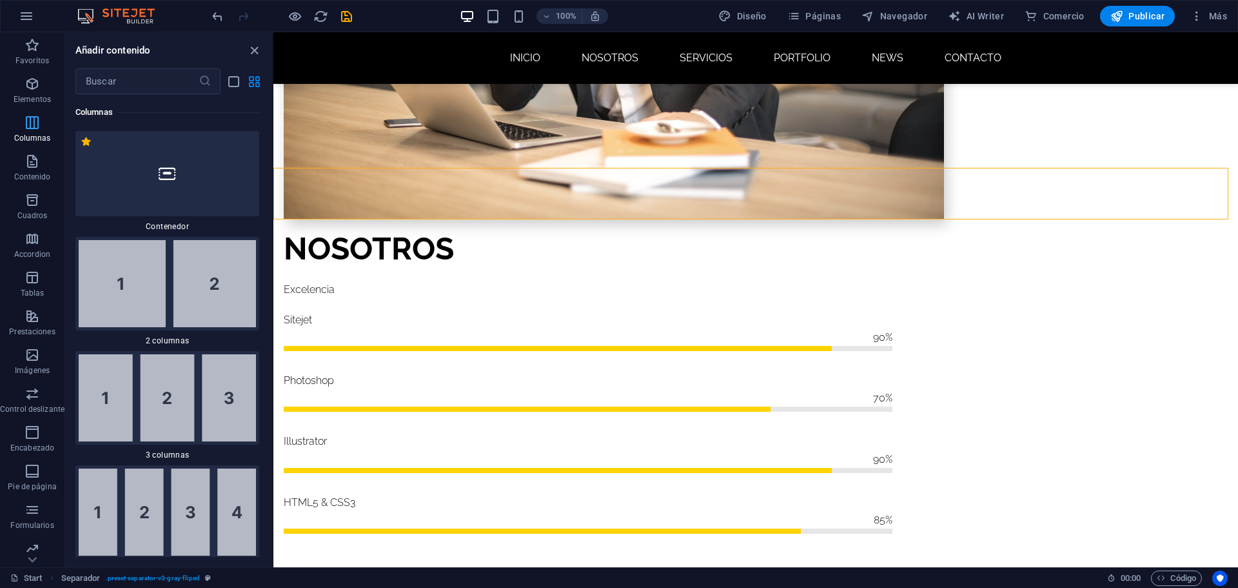
scroll to position [744, 0]
click at [34, 169] on span "Contenido" at bounding box center [32, 169] width 65 height 31
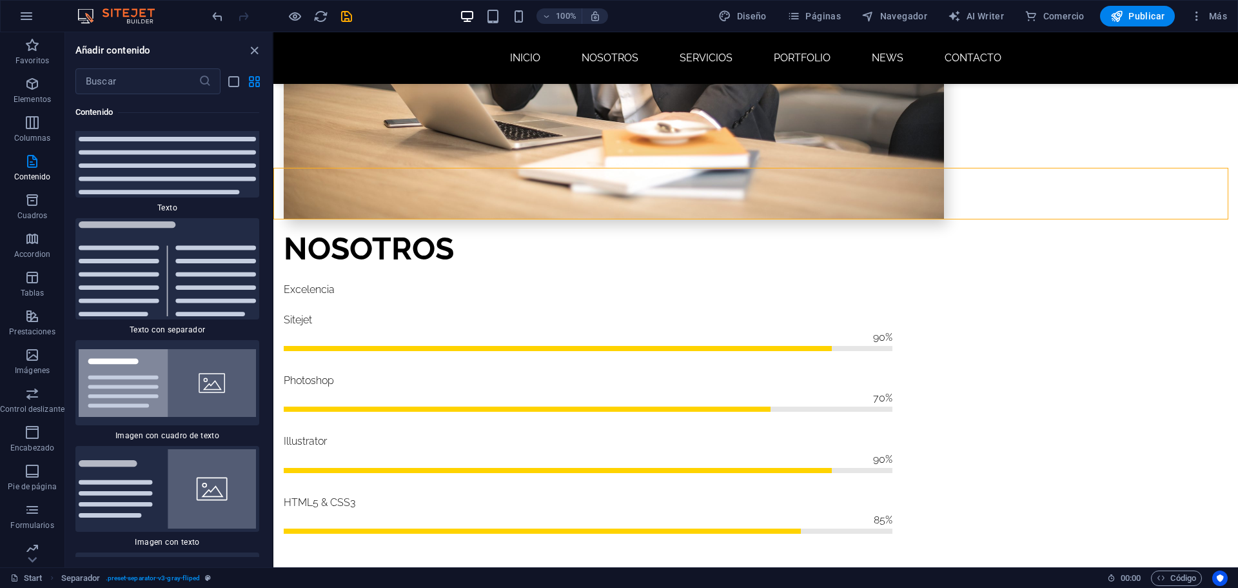
scroll to position [4526, 0]
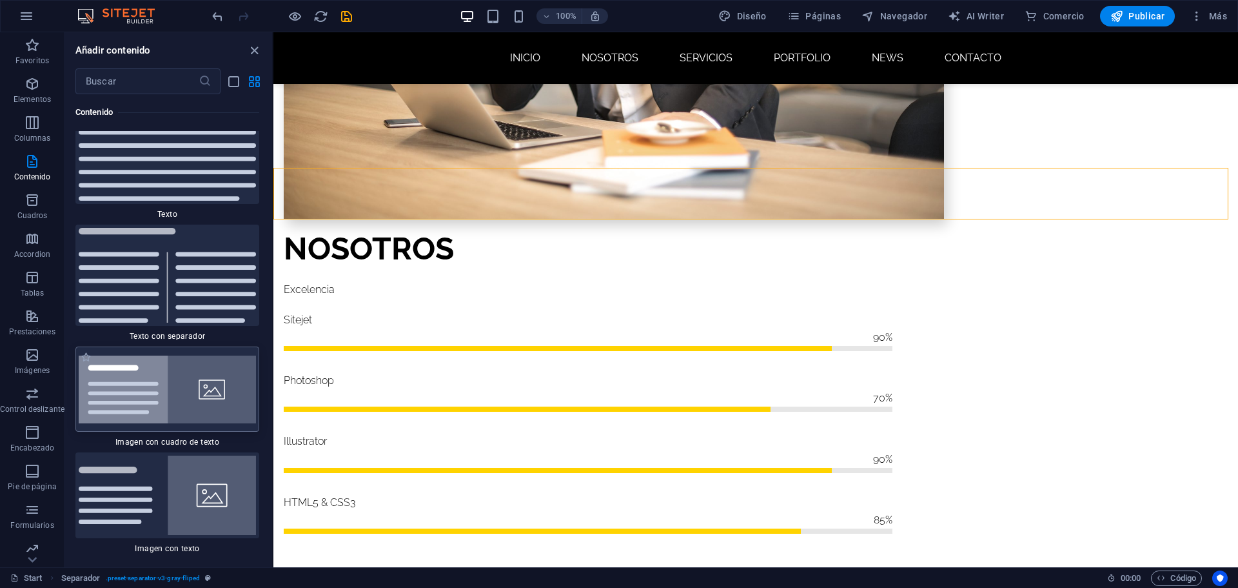
click at [139, 355] on img at bounding box center [167, 389] width 177 height 68
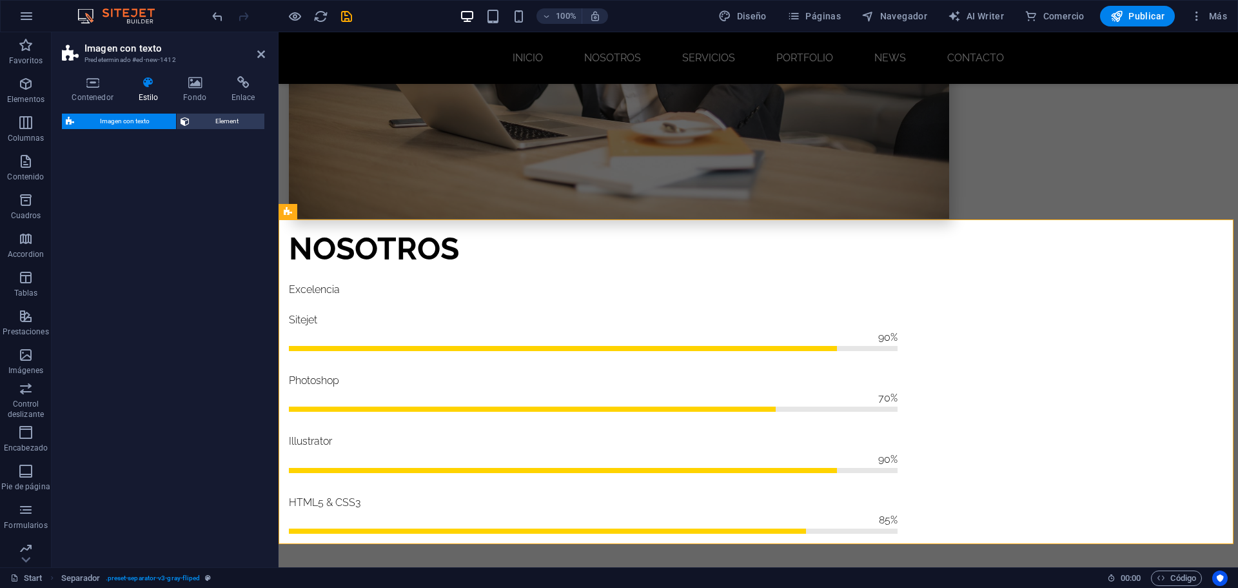
select select "rem"
select select "px"
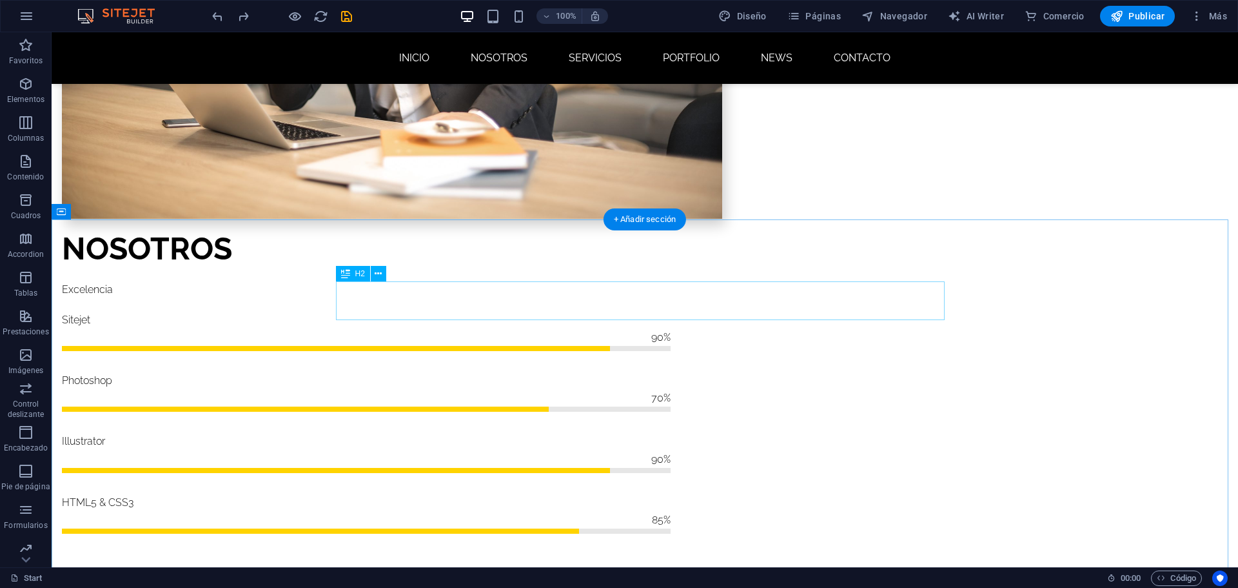
click at [32, 132] on span "Columnas" at bounding box center [26, 130] width 52 height 31
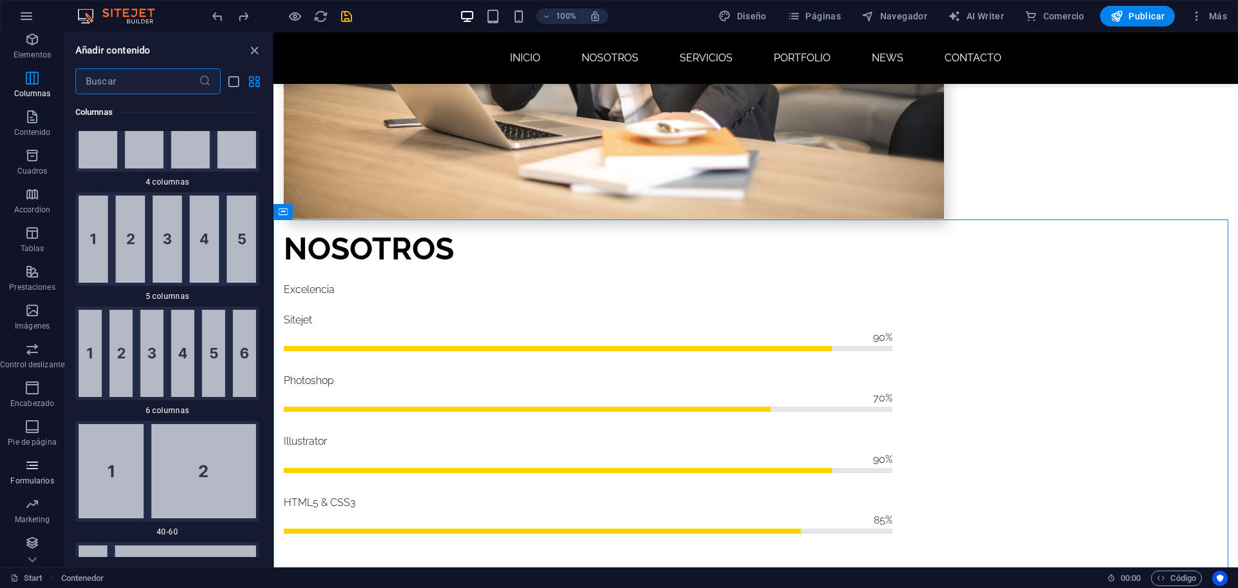
scroll to position [84, 0]
click at [22, 456] on span "Marketing" at bounding box center [32, 471] width 65 height 31
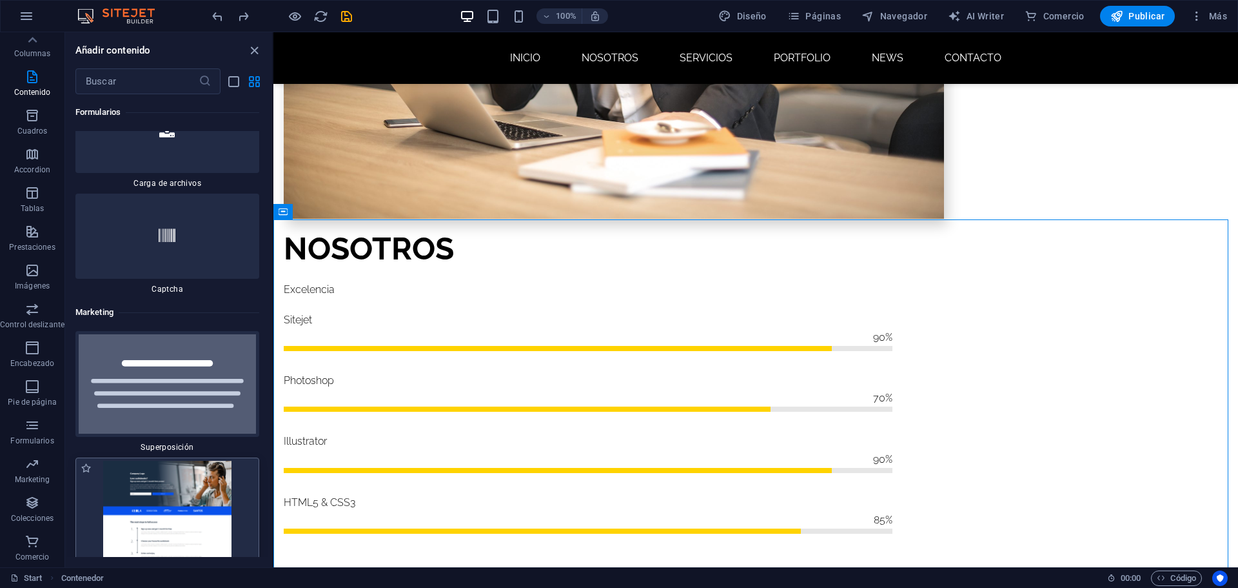
scroll to position [20983, 0]
click at [183, 461] on img at bounding box center [167, 512] width 177 height 103
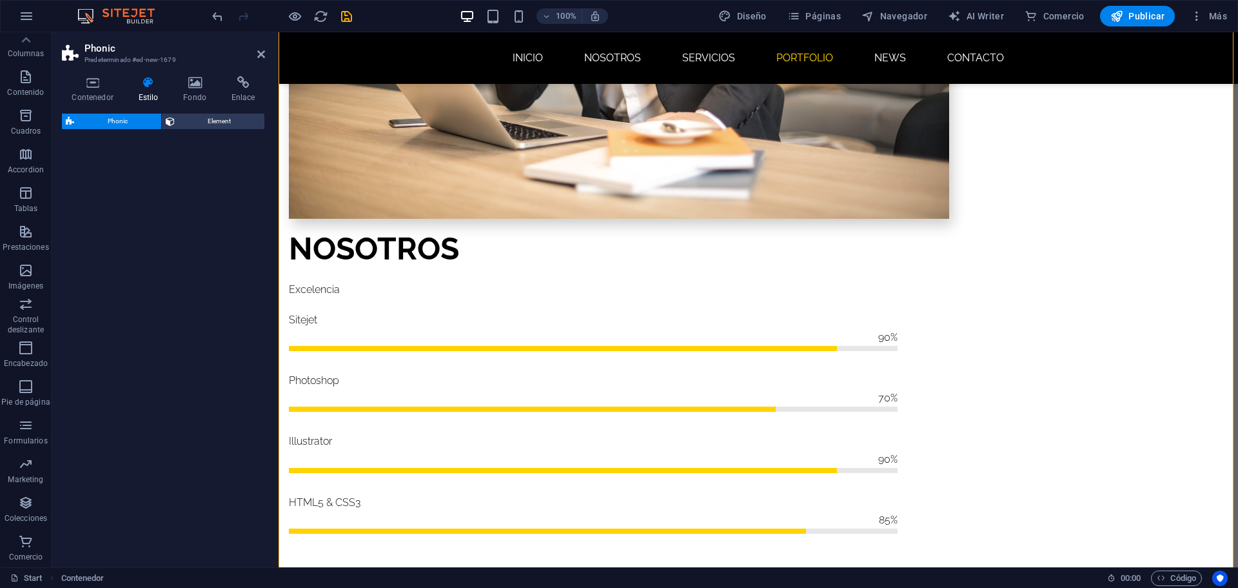
select select "%"
select select "rem"
select select "px"
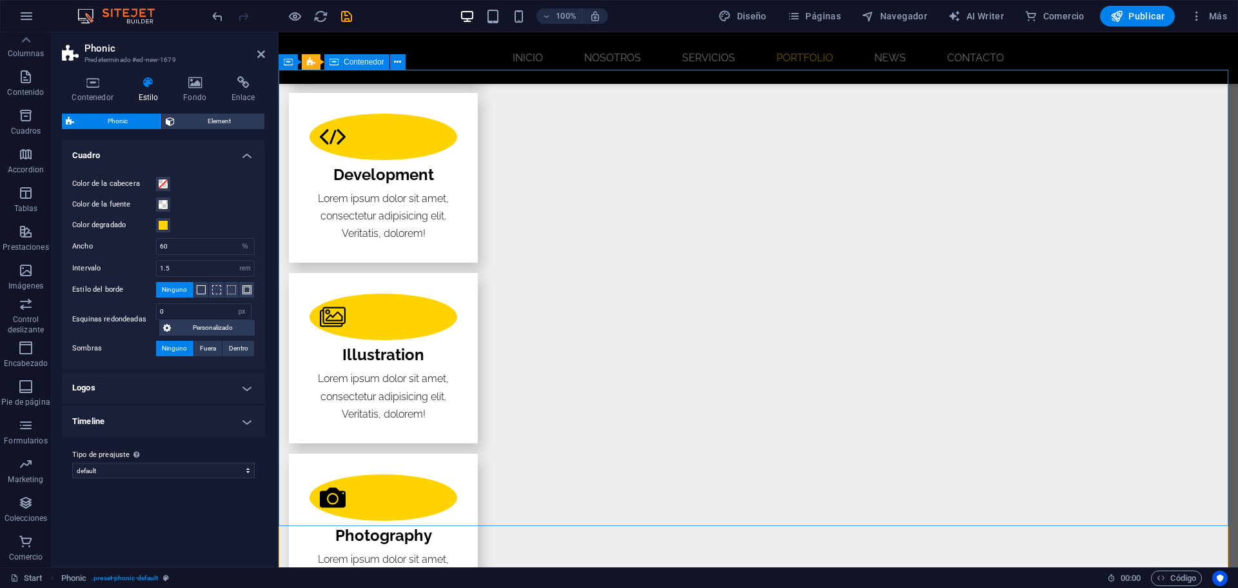
scroll to position [2039, 0]
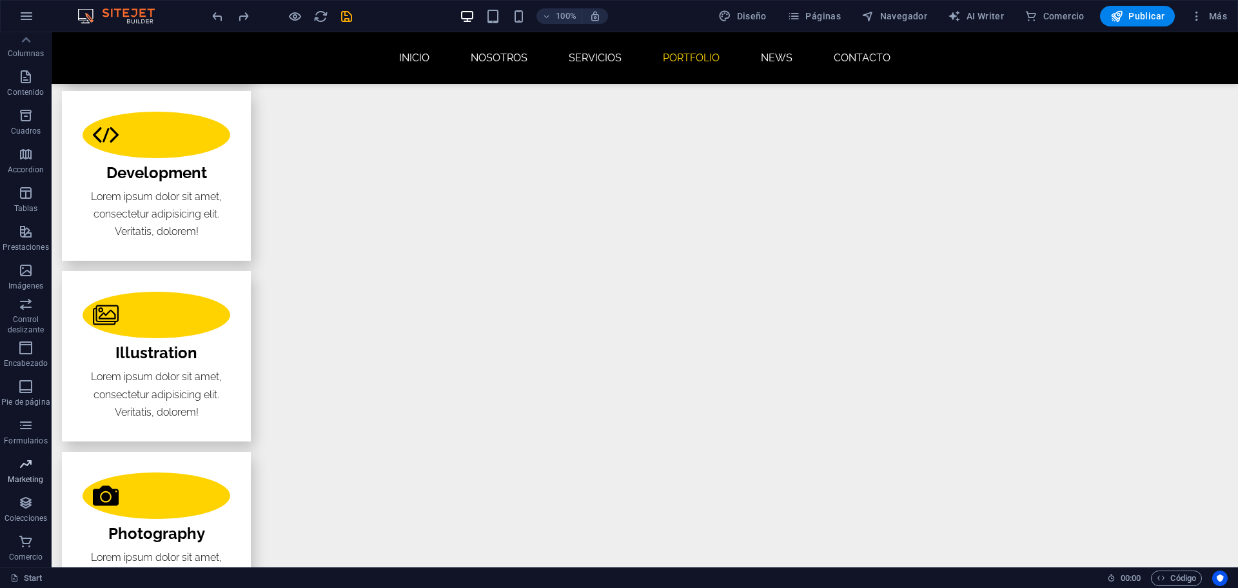
click at [26, 461] on icon "button" at bounding box center [25, 463] width 15 height 15
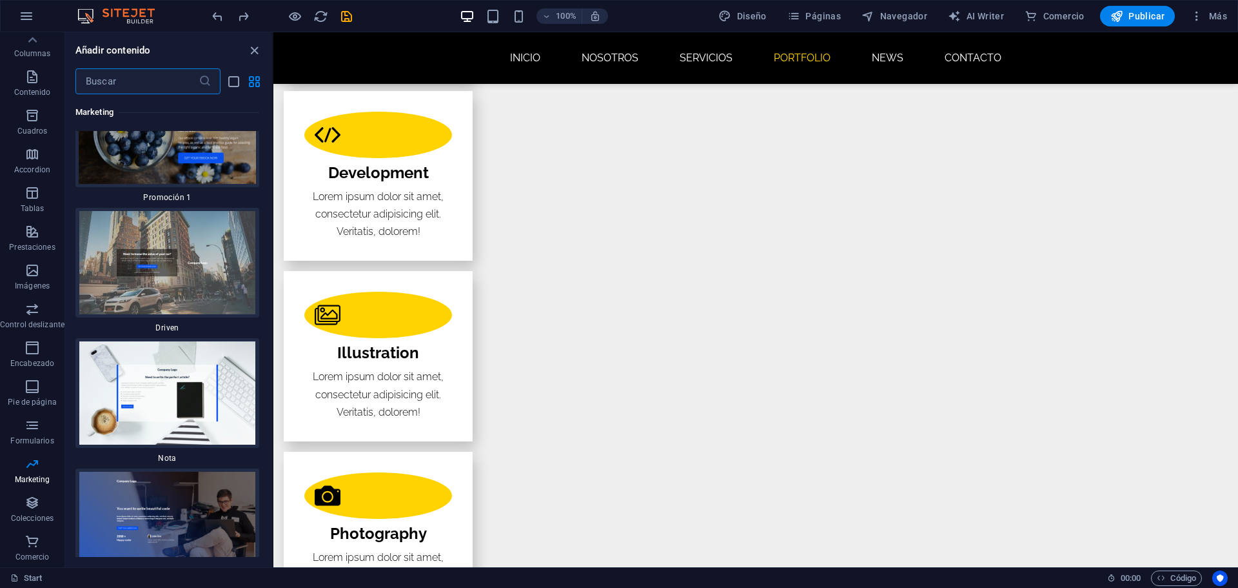
scroll to position [22701, 0]
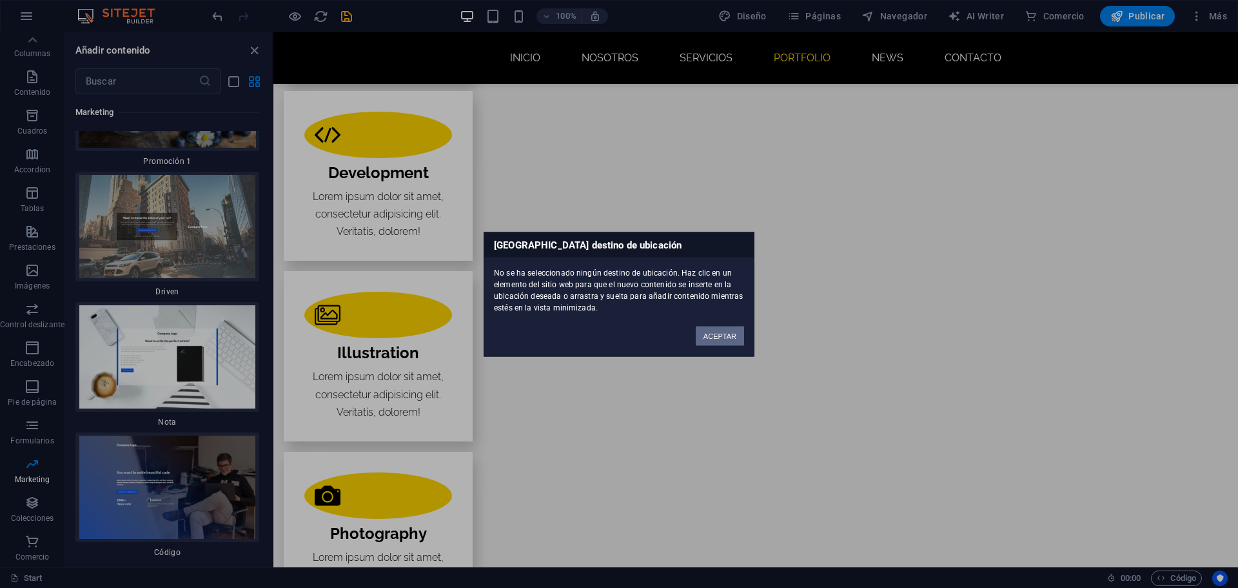
click at [710, 334] on button "ACEPTAR" at bounding box center [720, 335] width 48 height 19
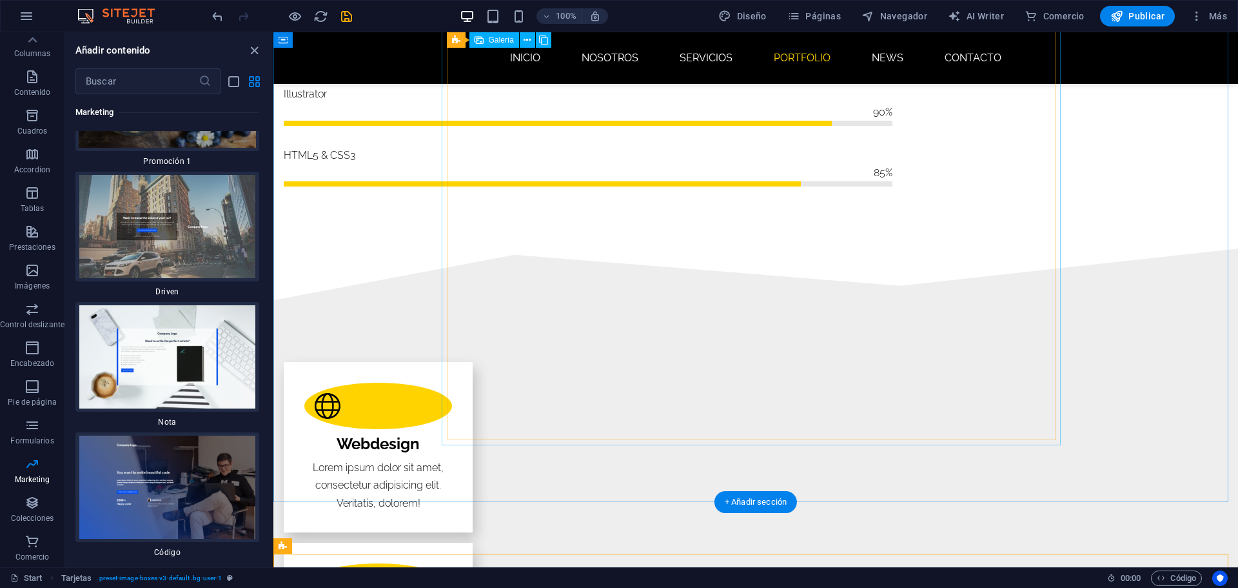
scroll to position [1329, 0]
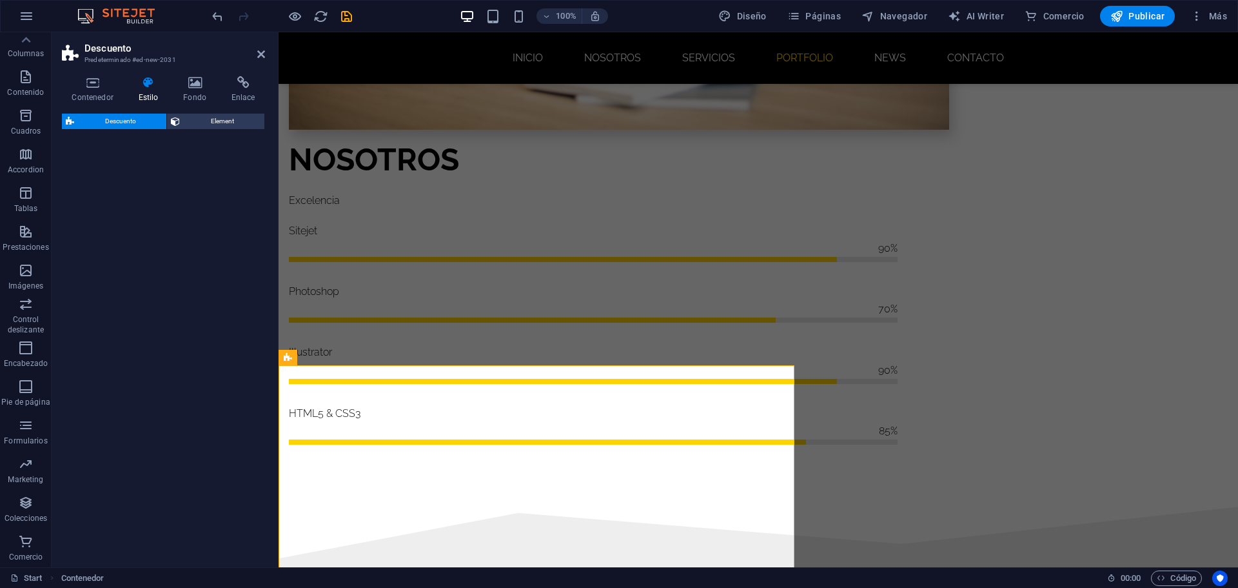
select select "rem"
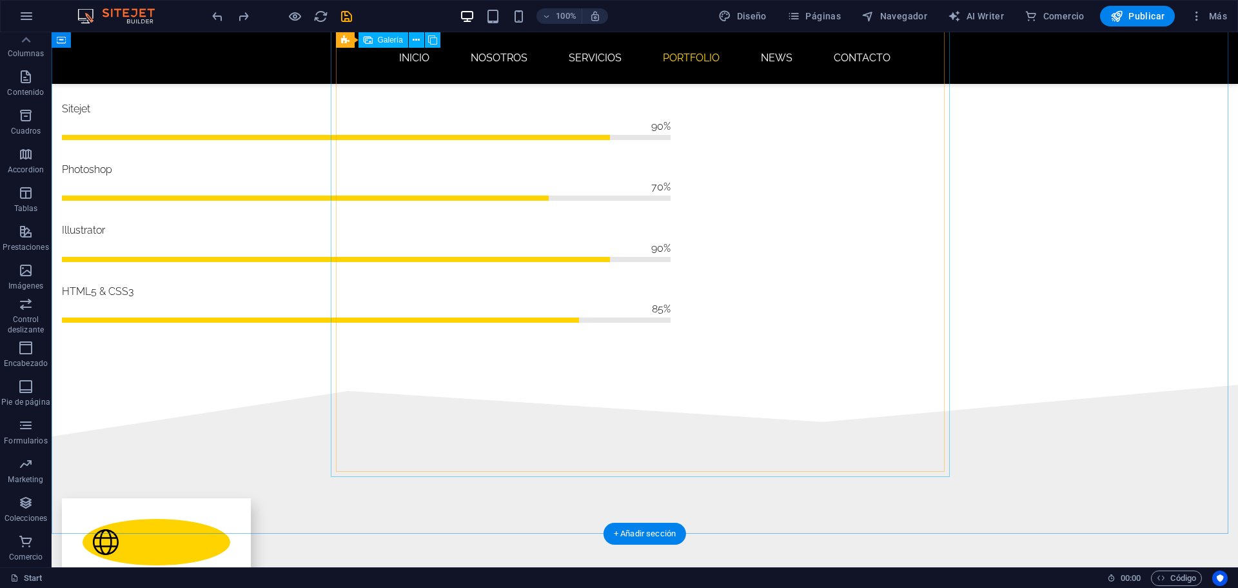
scroll to position [1307, 0]
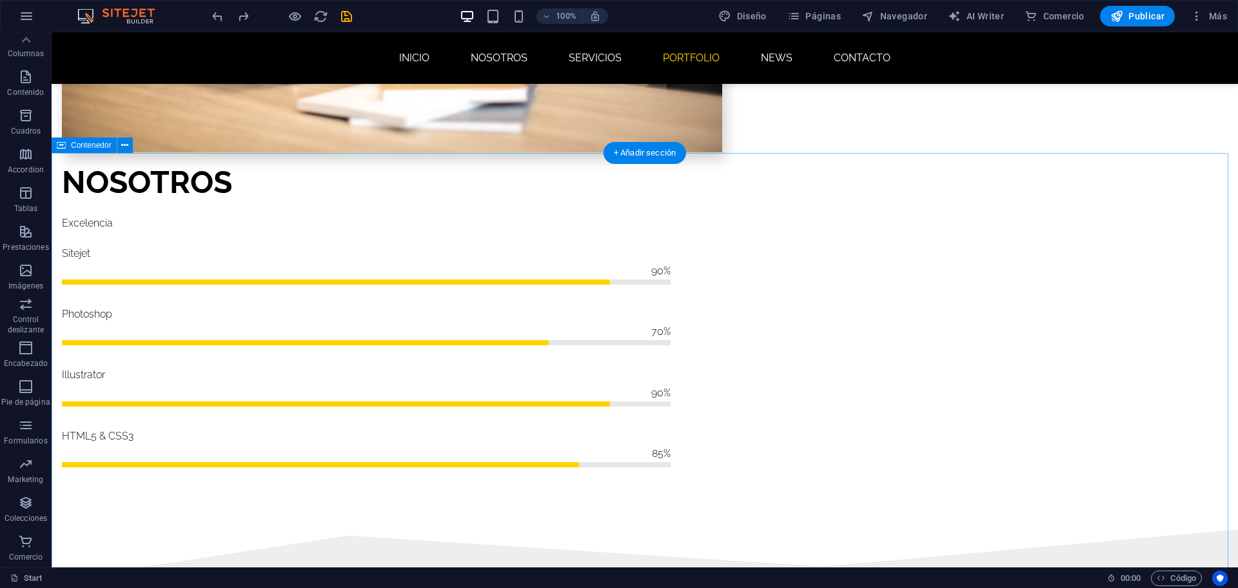
click at [648, 156] on div "+ Añadir sección" at bounding box center [645, 153] width 83 height 22
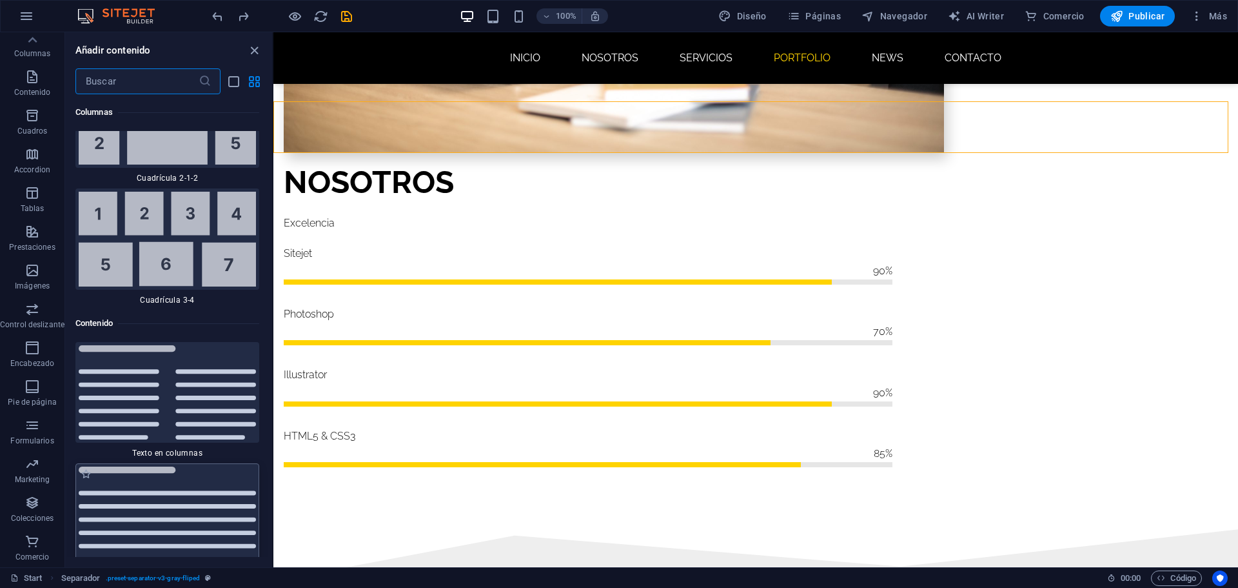
scroll to position [4333, 0]
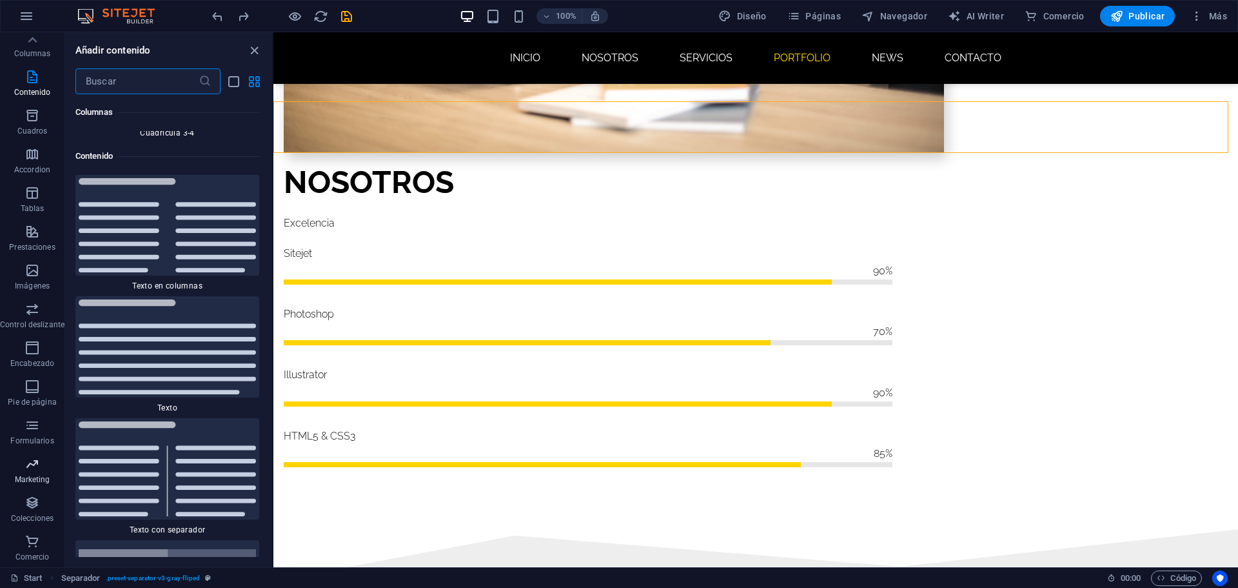
click at [37, 477] on p "Marketing" at bounding box center [32, 479] width 35 height 10
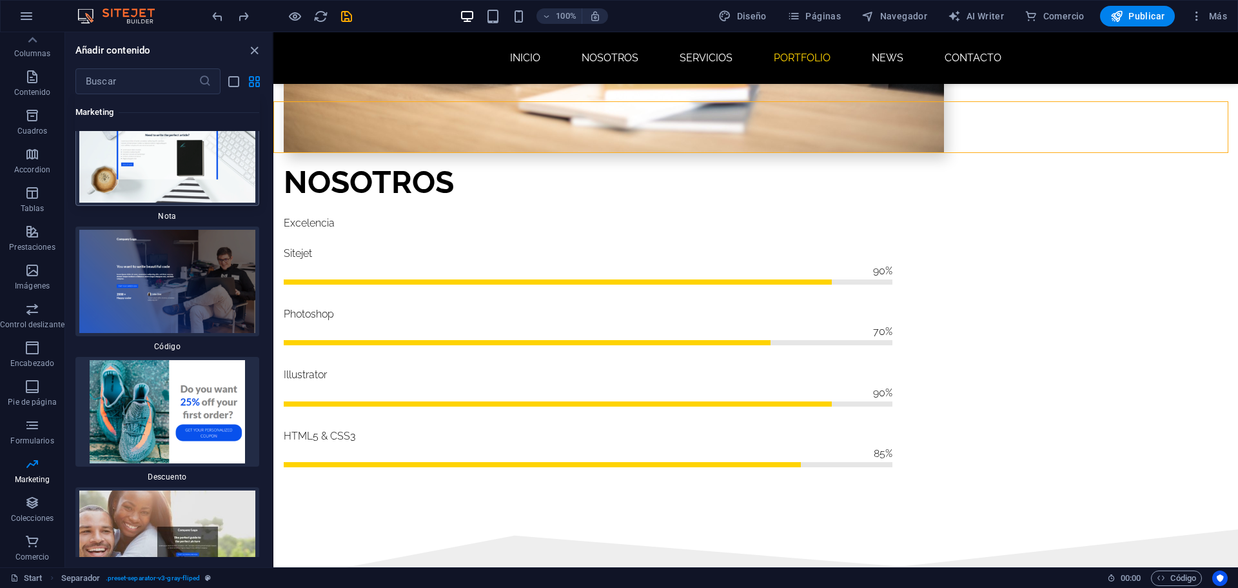
scroll to position [22789, 0]
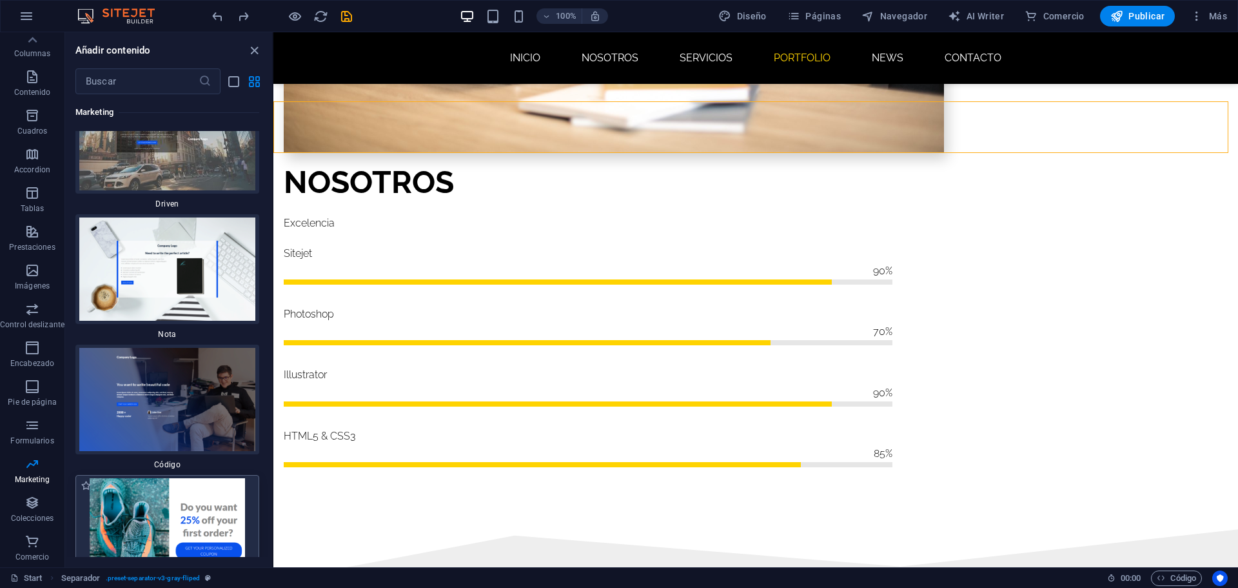
click at [205, 478] on img at bounding box center [167, 529] width 177 height 103
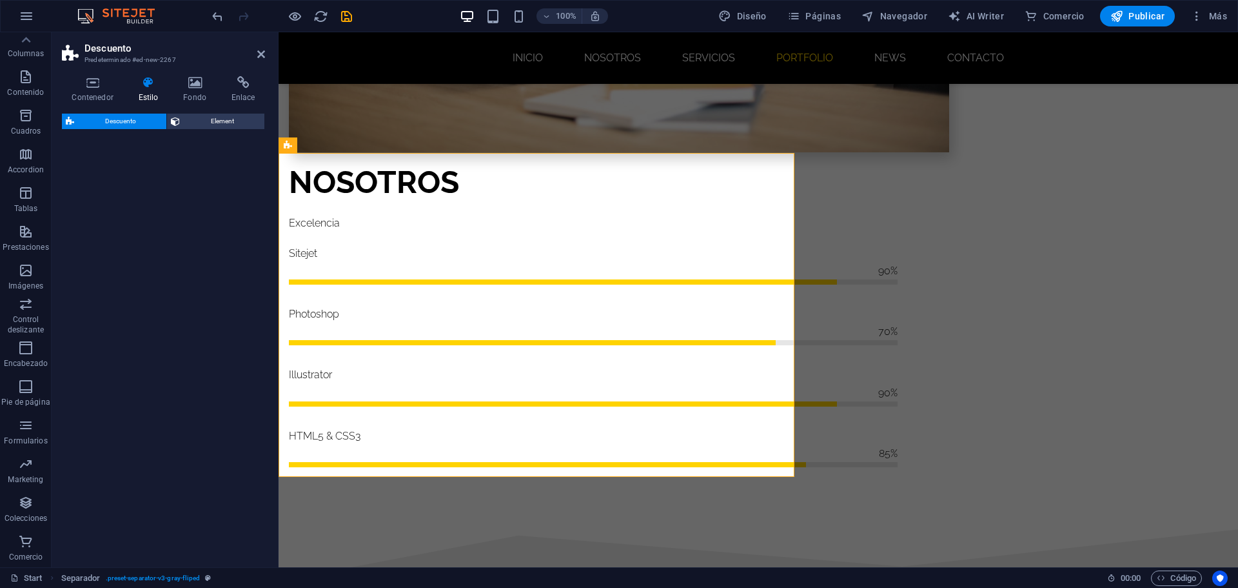
select select "rem"
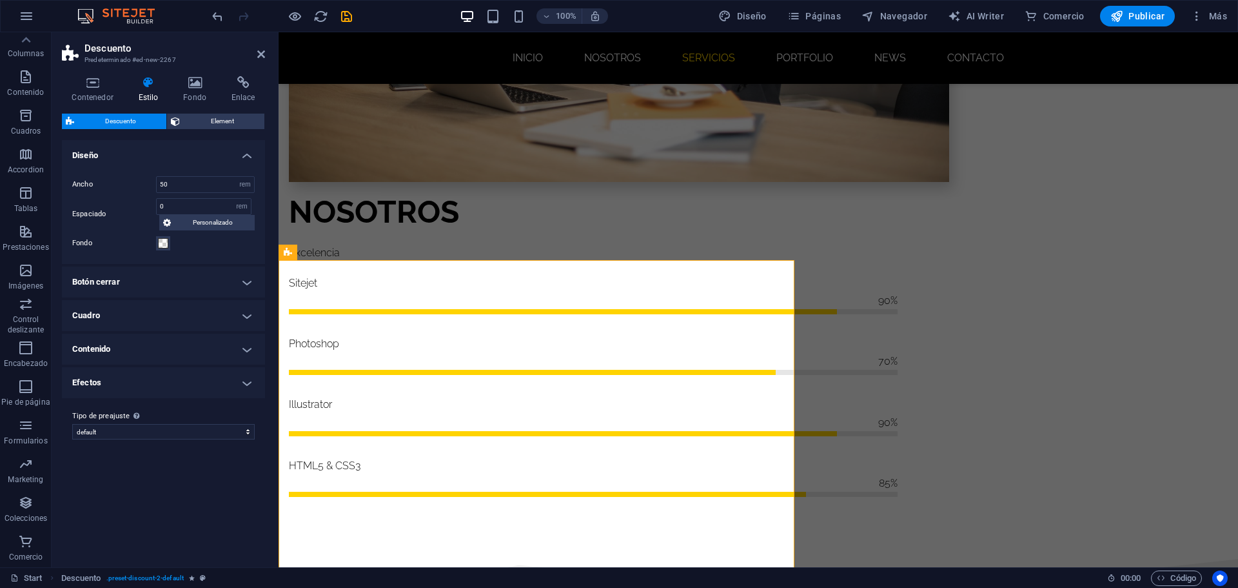
scroll to position [1307, 0]
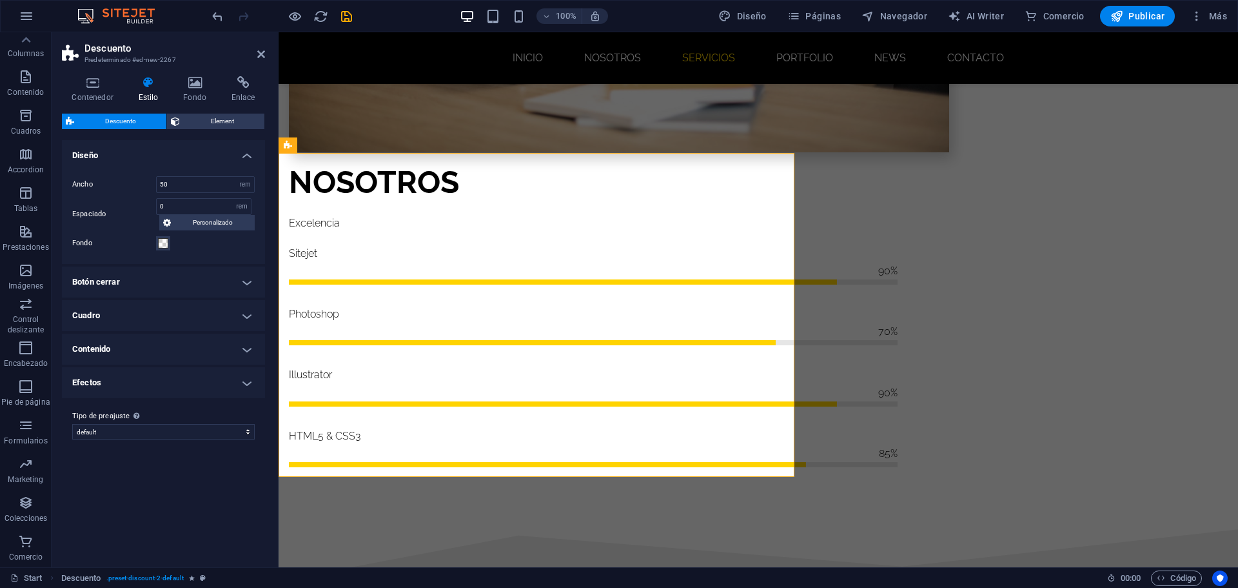
drag, startPoint x: 416, startPoint y: 436, endPoint x: 861, endPoint y: 283, distance: 470.8
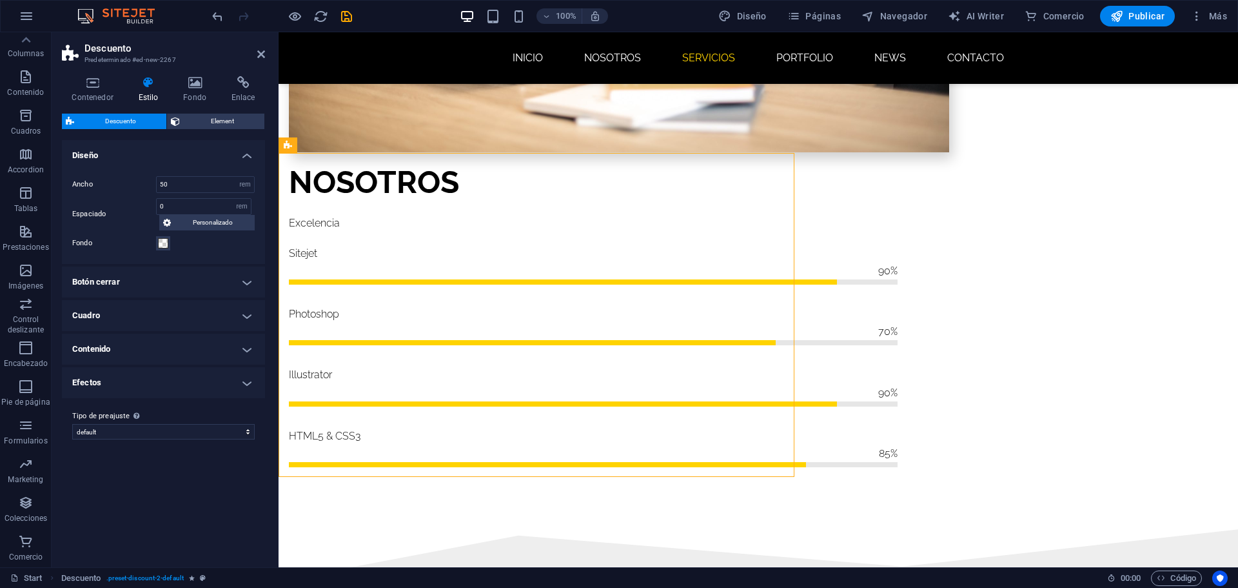
drag, startPoint x: 601, startPoint y: 273, endPoint x: 824, endPoint y: 229, distance: 228.2
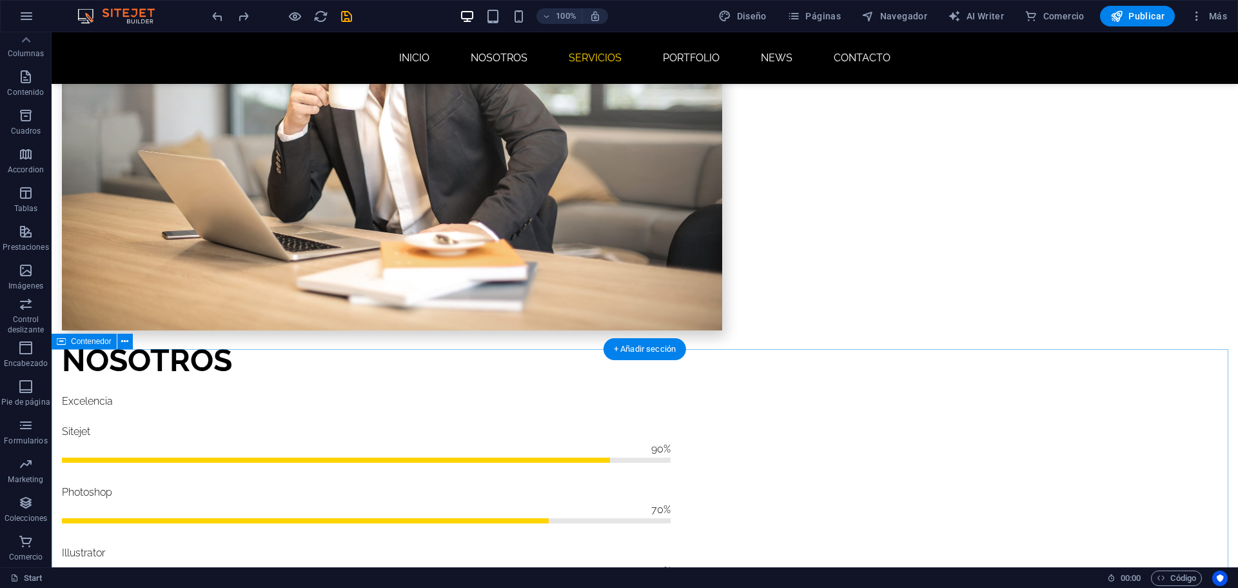
scroll to position [1387, 0]
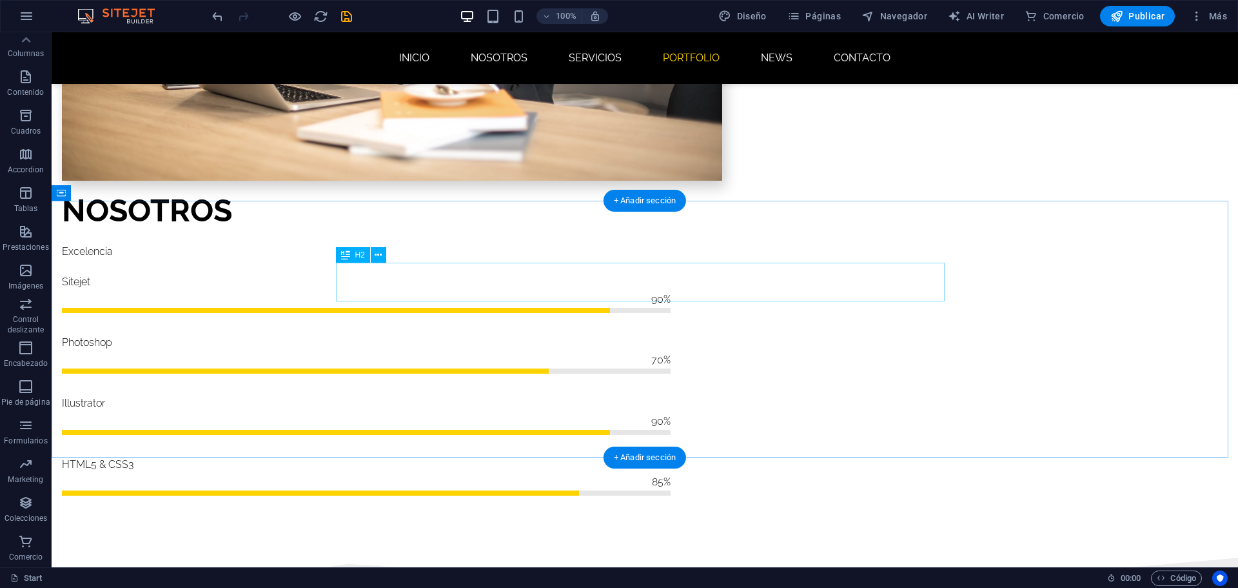
scroll to position [1258, 0]
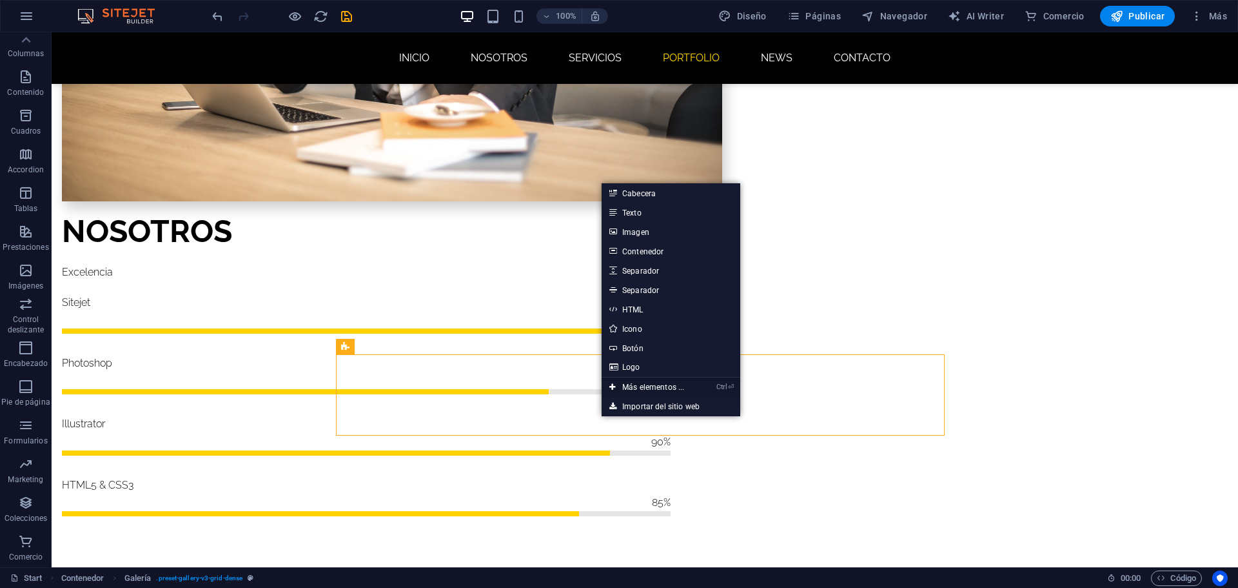
click at [657, 384] on link "Ctrl ⏎ Más elementos ..." at bounding box center [647, 386] width 90 height 19
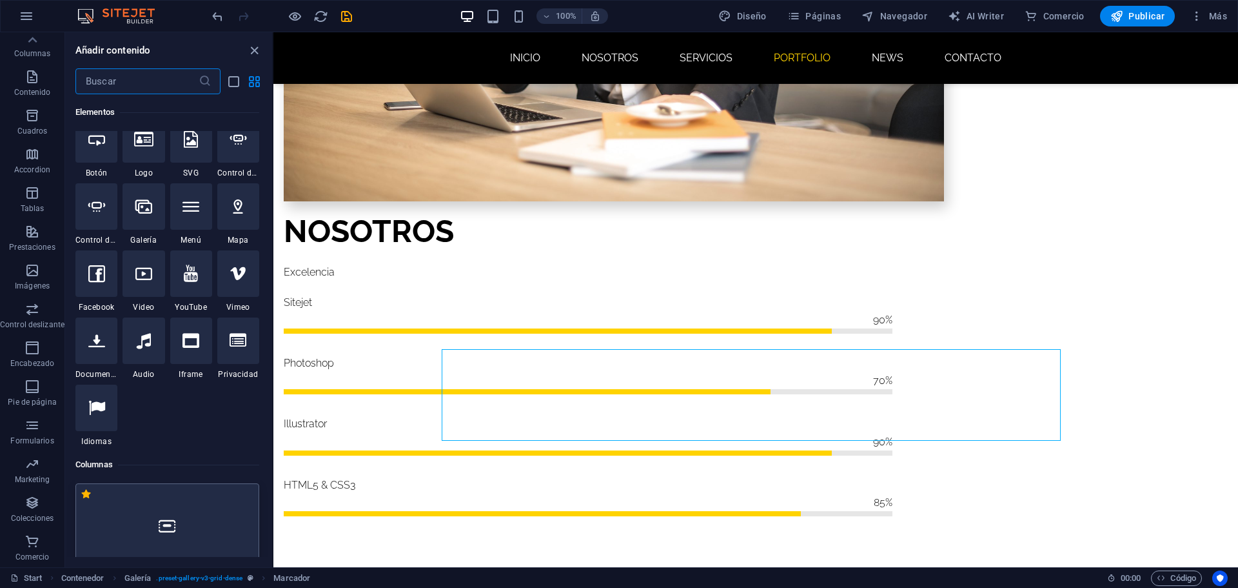
scroll to position [372, 0]
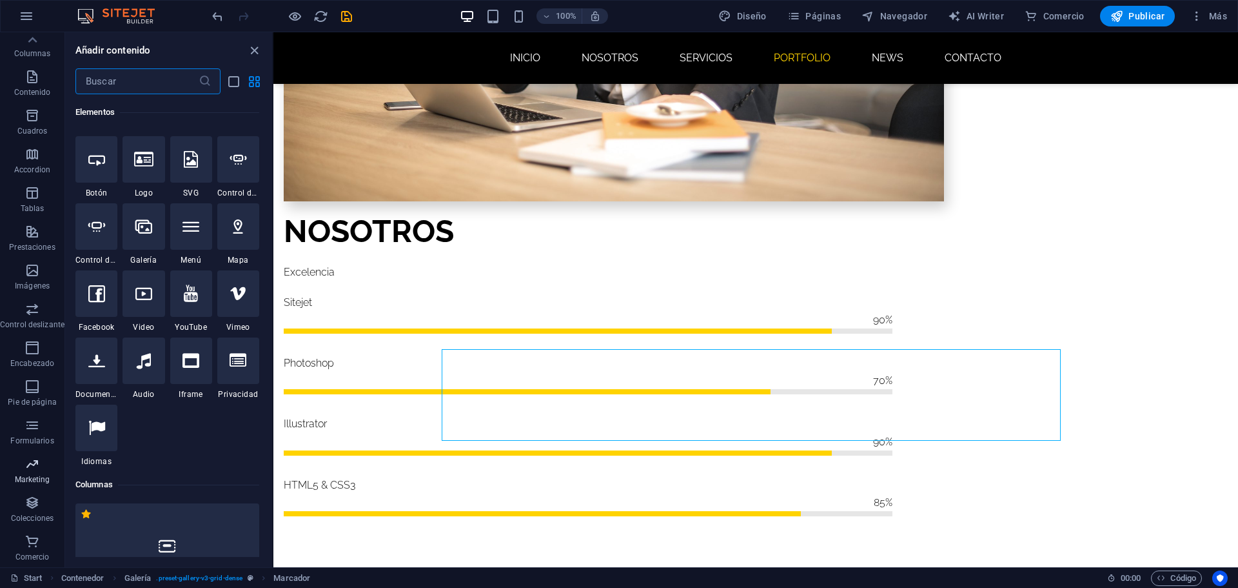
click at [36, 473] on span "Marketing" at bounding box center [32, 471] width 65 height 31
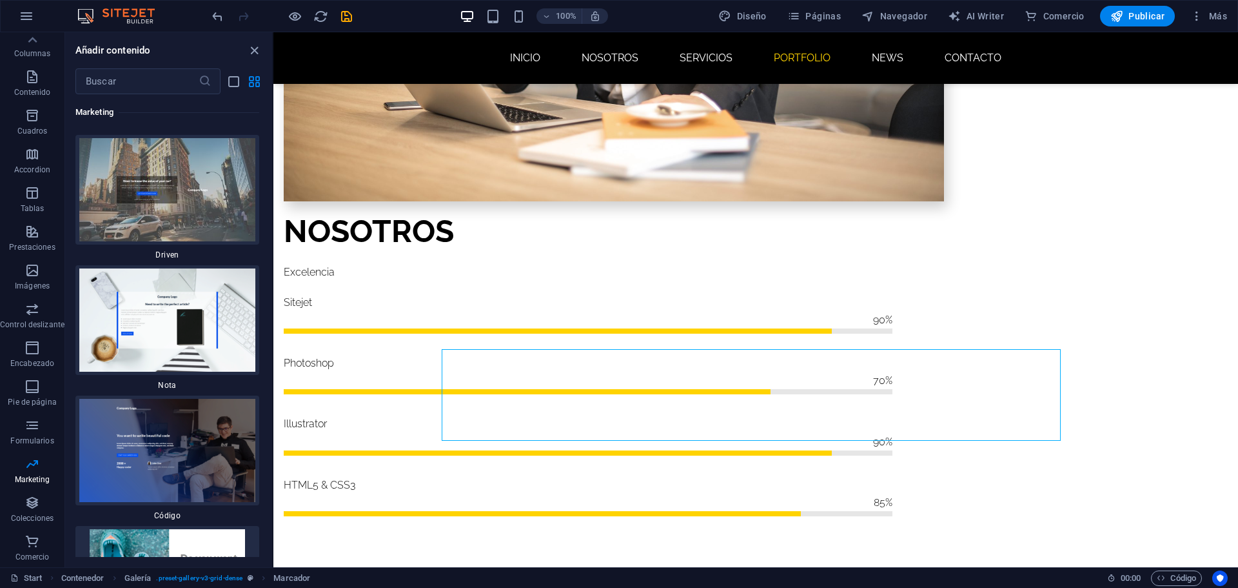
scroll to position [22724, 0]
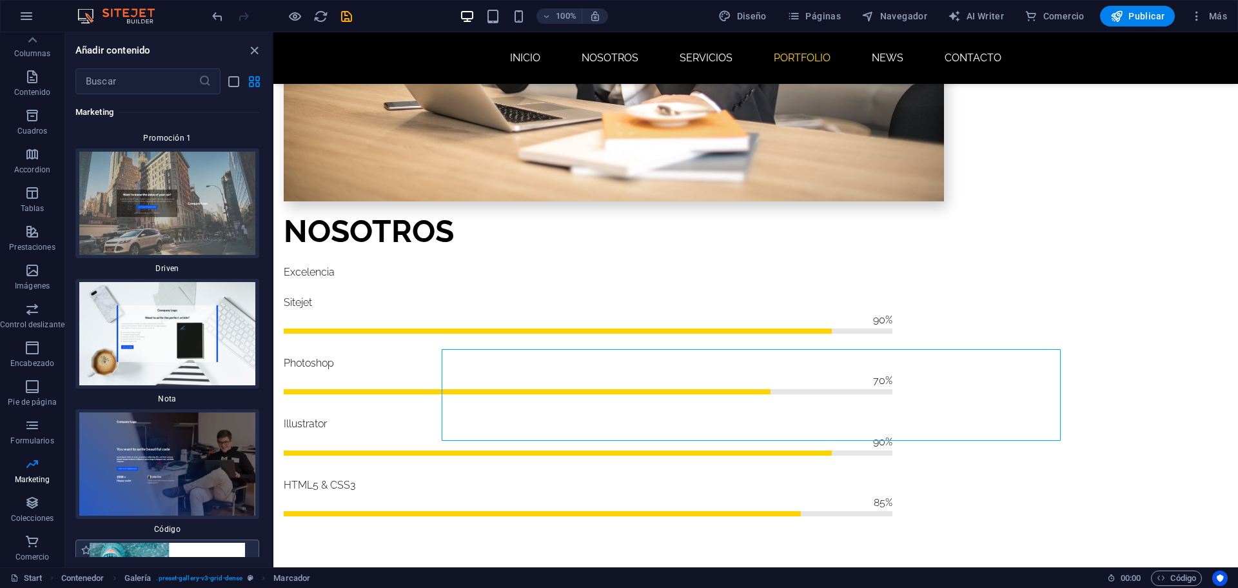
click at [121, 542] on img at bounding box center [167, 593] width 177 height 103
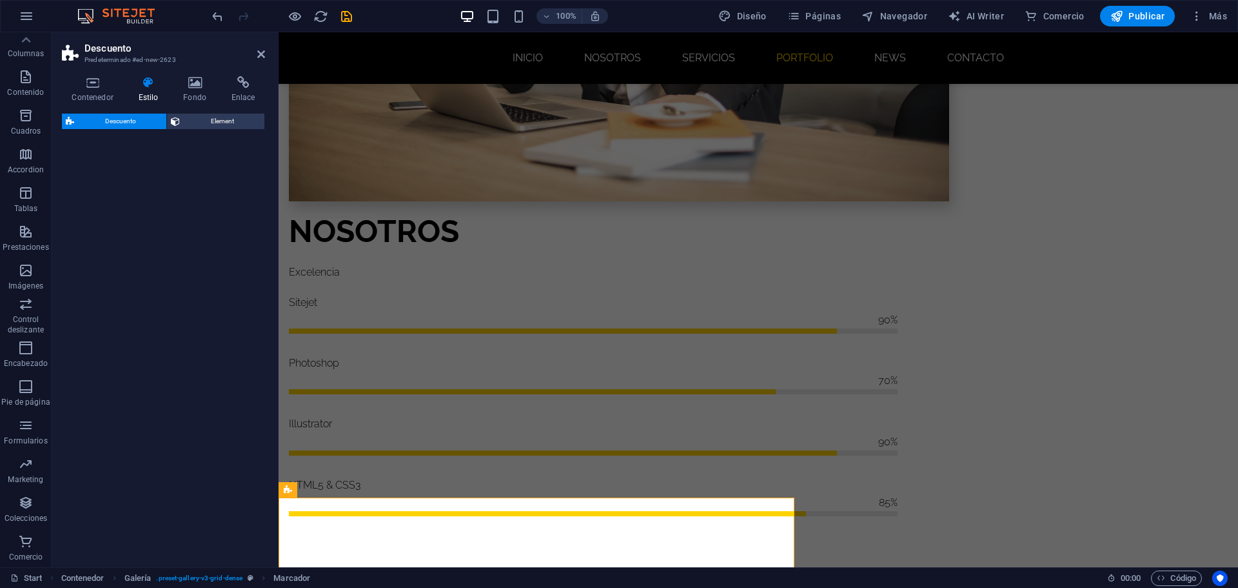
select select "rem"
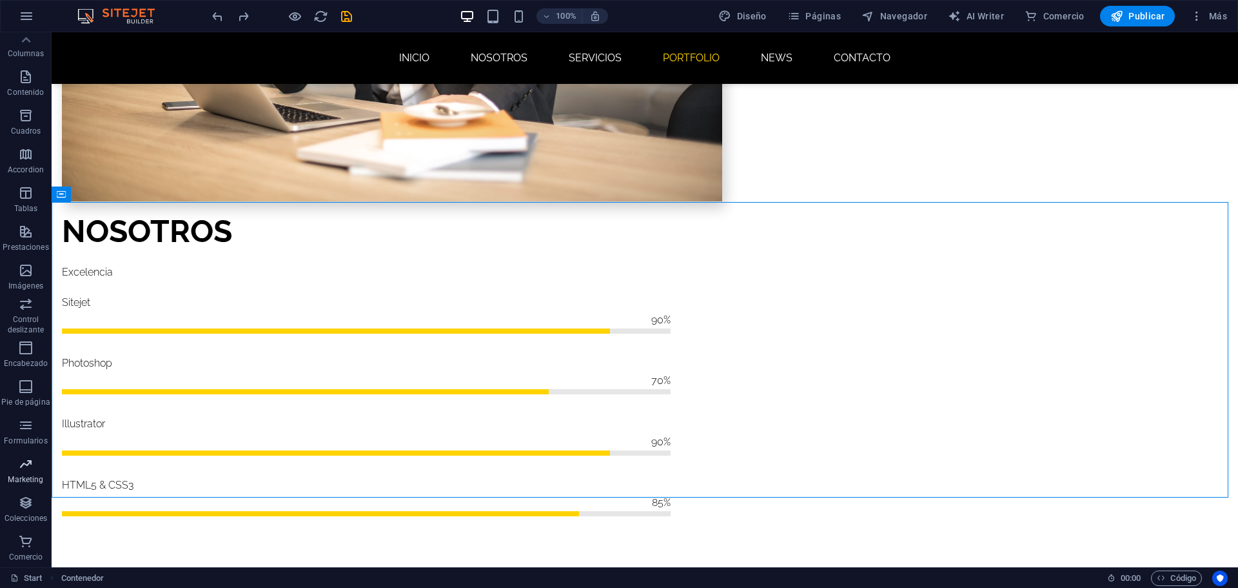
click at [10, 459] on span "Marketing" at bounding box center [26, 471] width 52 height 31
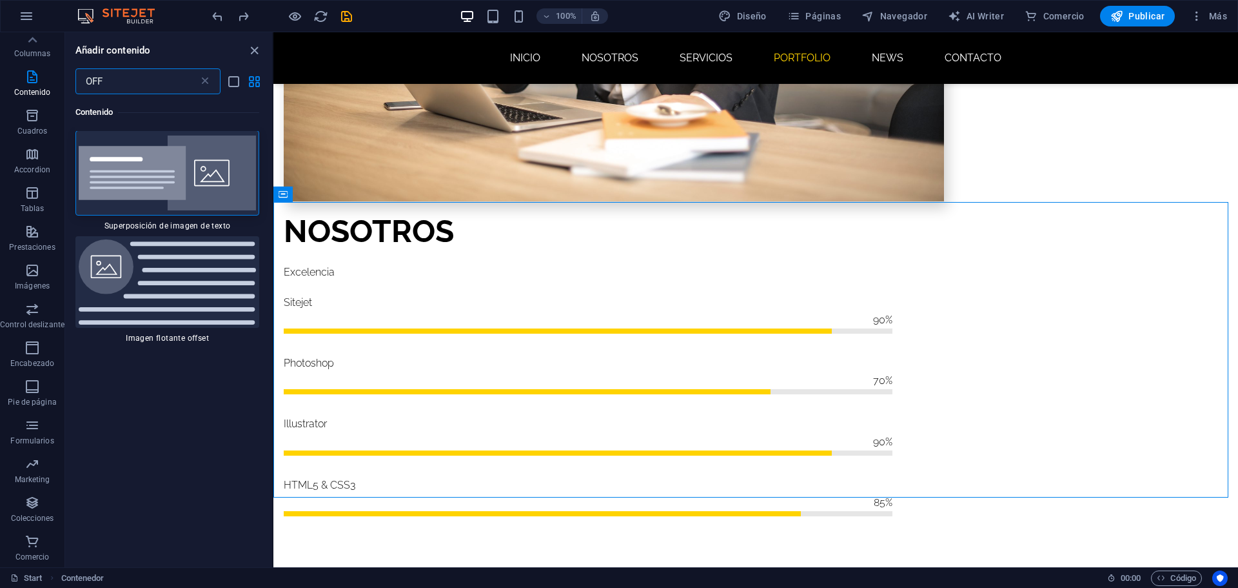
scroll to position [0, 0]
click at [159, 82] on input "OFF" at bounding box center [136, 81] width 123 height 26
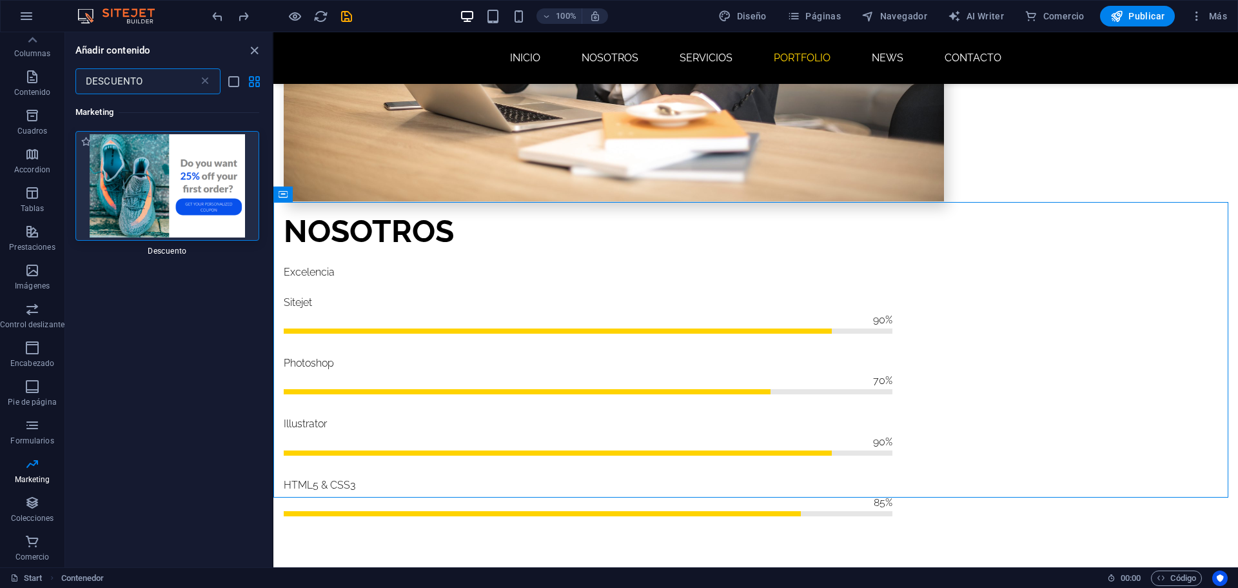
type input "DESCUENTO"
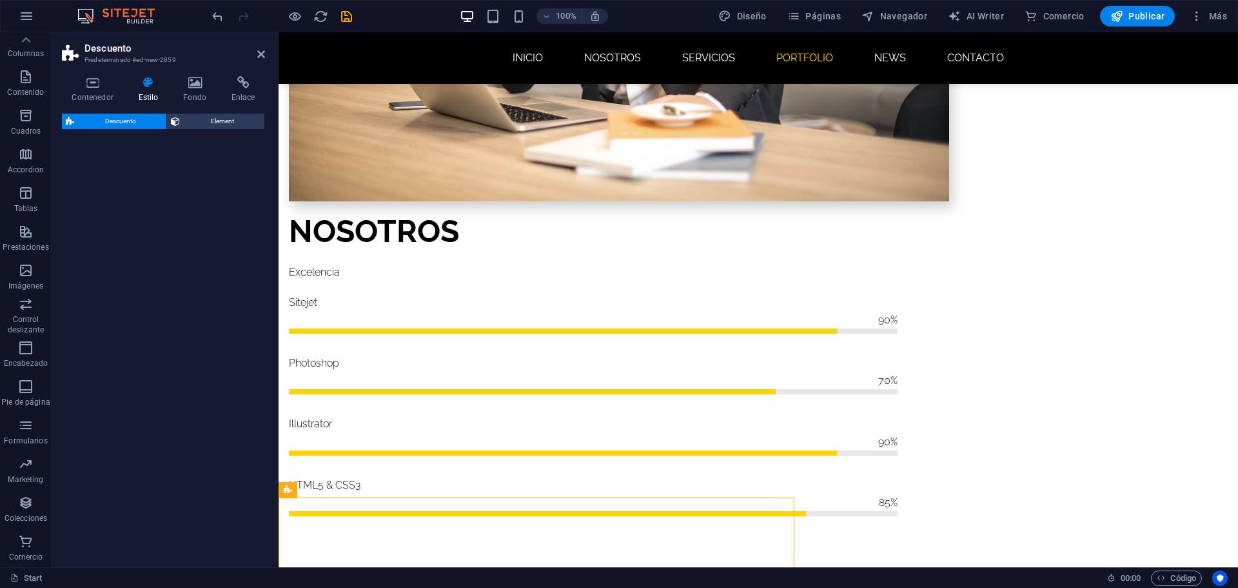
select select "rem"
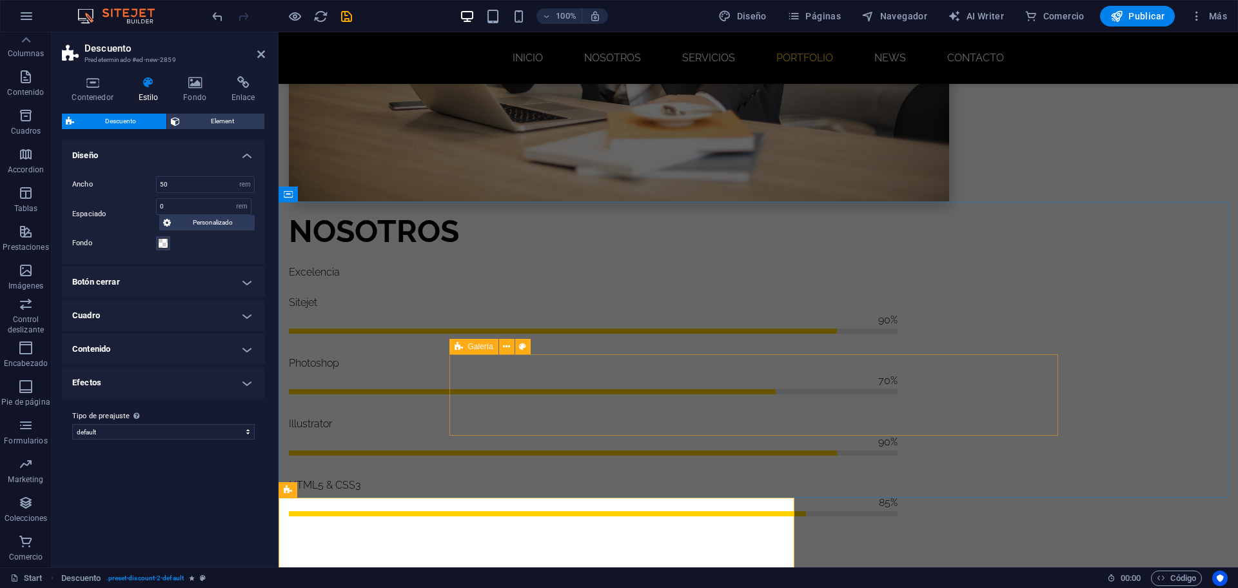
drag, startPoint x: 398, startPoint y: 154, endPoint x: 668, endPoint y: 362, distance: 340.7
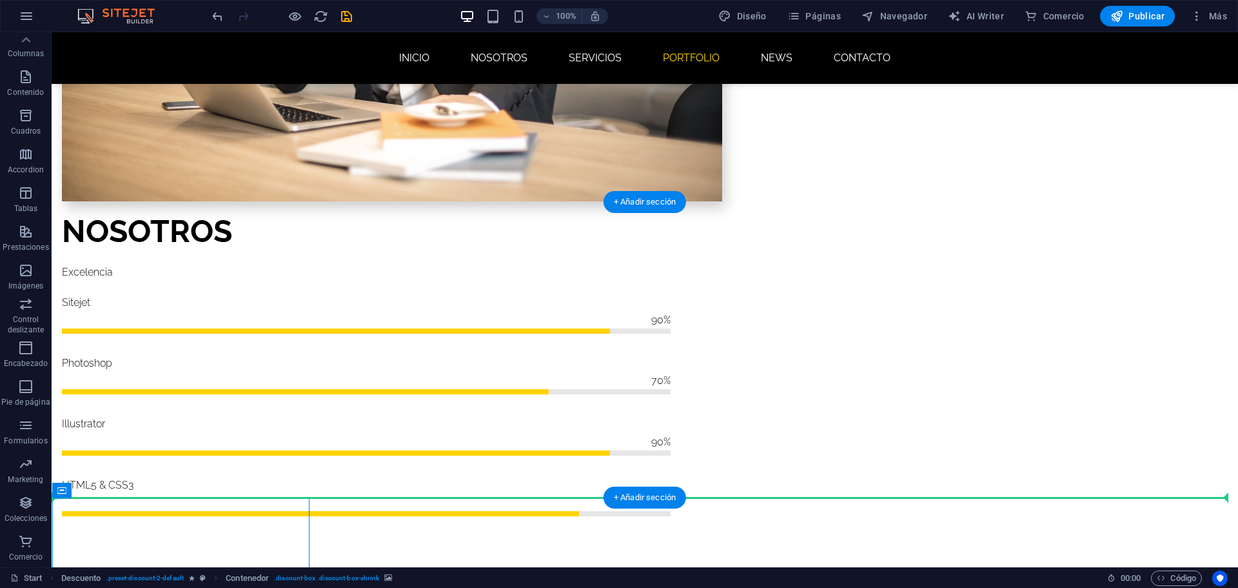
drag, startPoint x: 372, startPoint y: 523, endPoint x: 418, endPoint y: 443, distance: 92.2
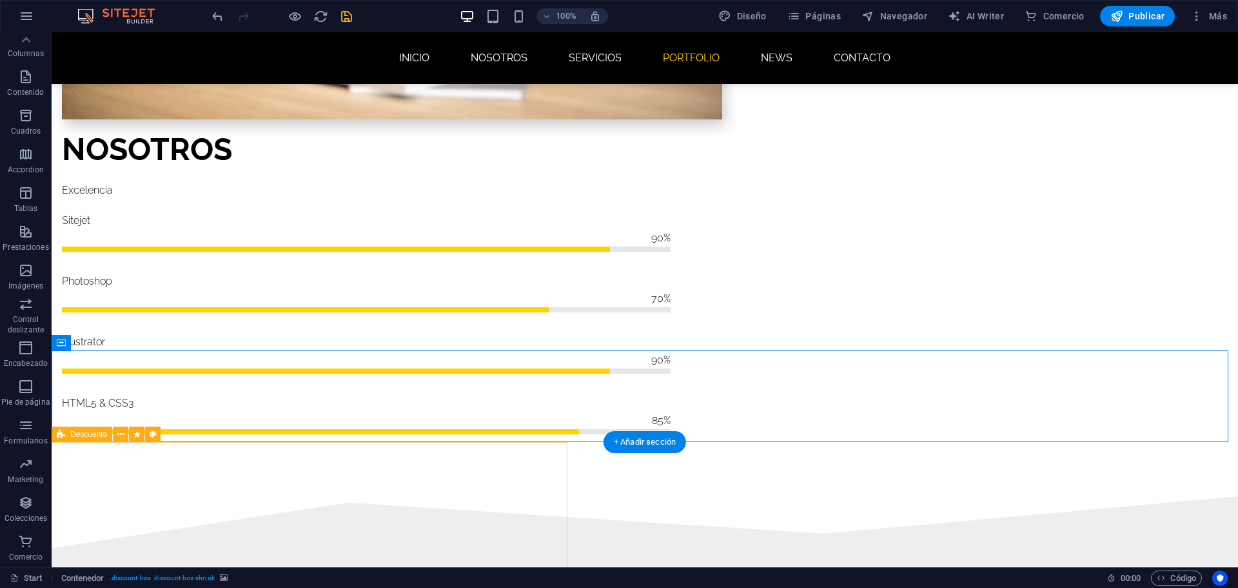
scroll to position [1451, 0]
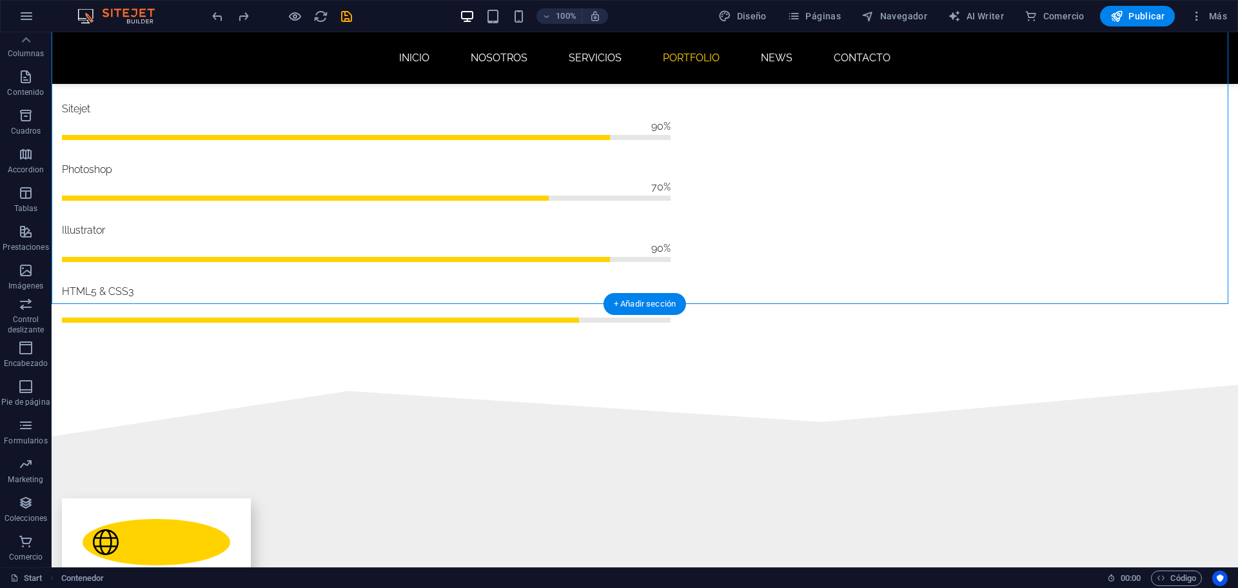
drag, startPoint x: 787, startPoint y: 403, endPoint x: 194, endPoint y: 508, distance: 602.6
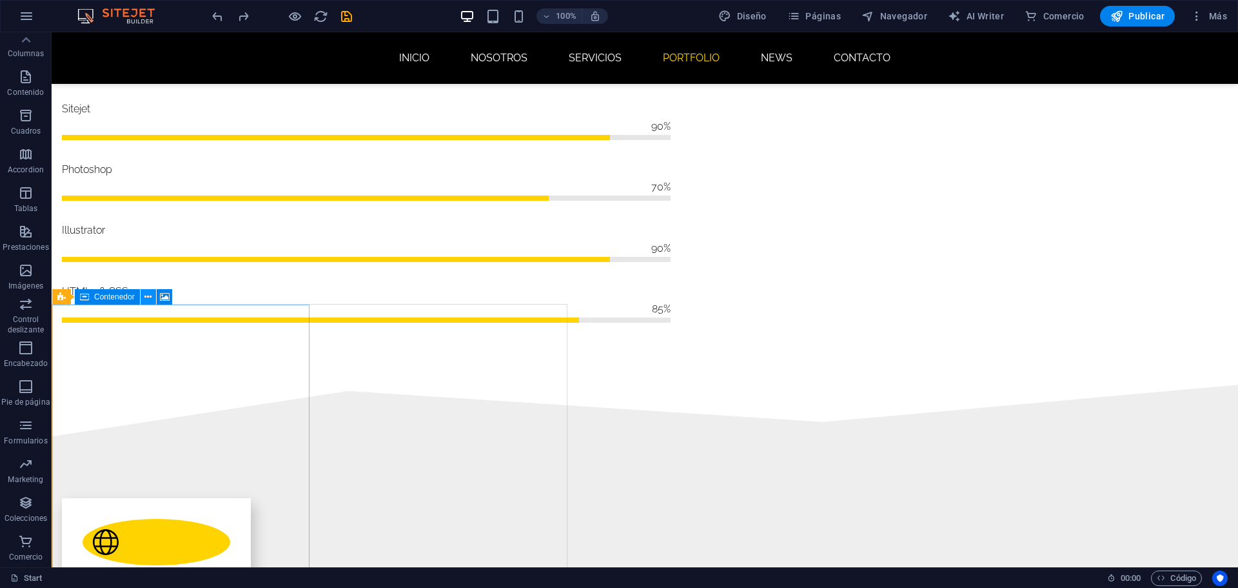
click at [154, 297] on button at bounding box center [148, 296] width 15 height 15
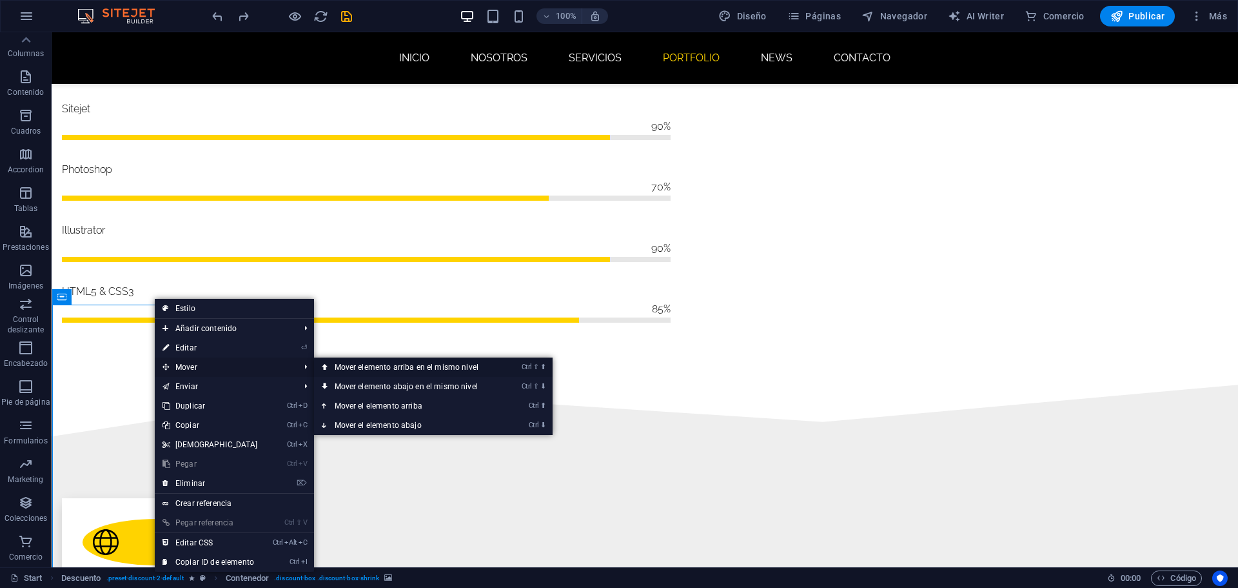
click at [406, 365] on link "Ctrl ⇧ ⬆ Mover elemento arriba en el mismo nivel" at bounding box center [409, 366] width 190 height 19
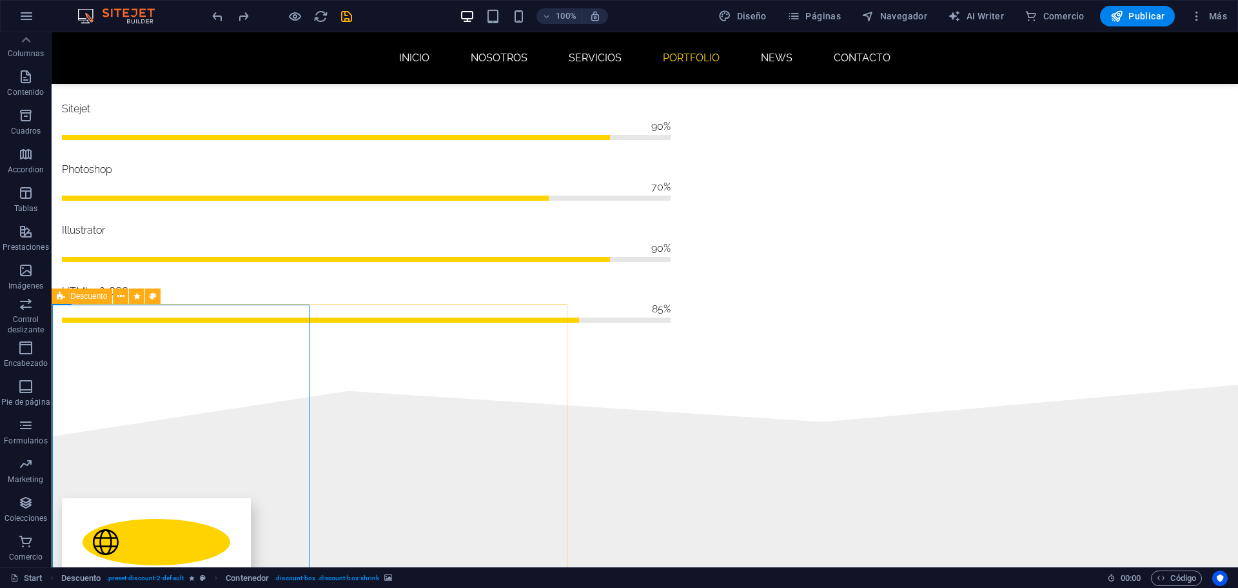
click at [56, 292] on div "Descuento" at bounding box center [82, 295] width 61 height 15
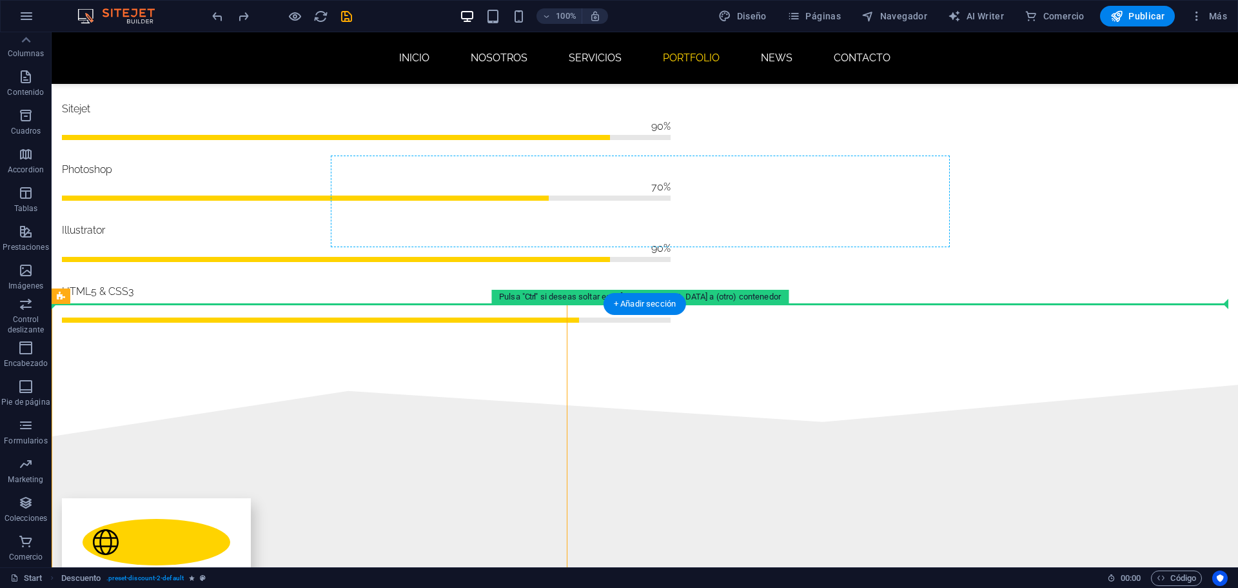
drag, startPoint x: 108, startPoint y: 325, endPoint x: 589, endPoint y: 190, distance: 499.1
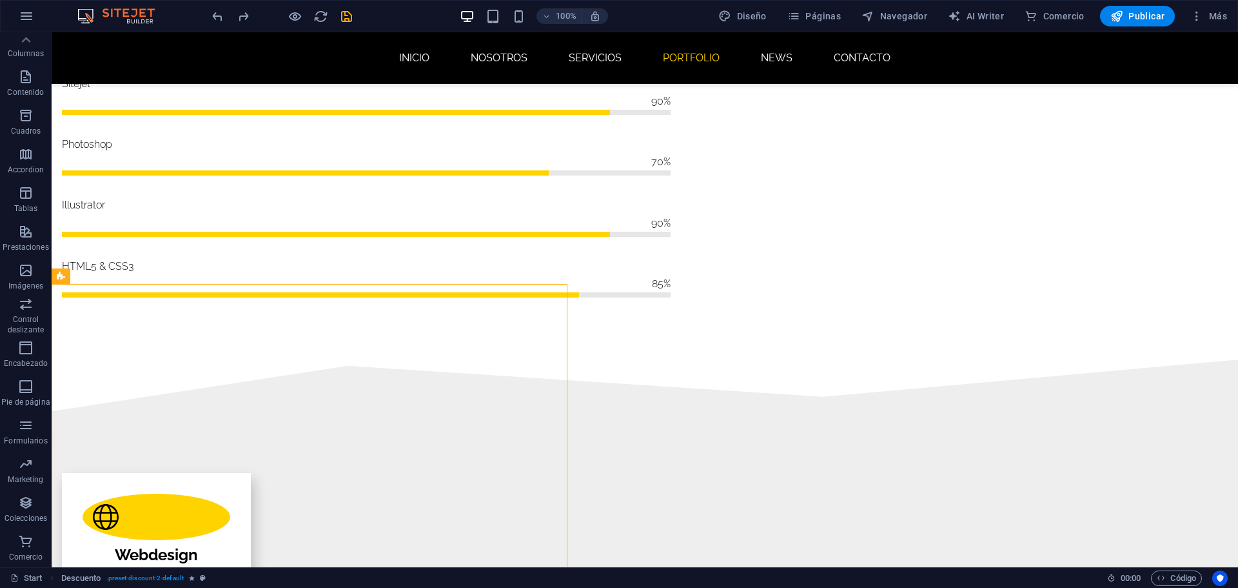
drag, startPoint x: 110, startPoint y: 329, endPoint x: 837, endPoint y: 490, distance: 744.0
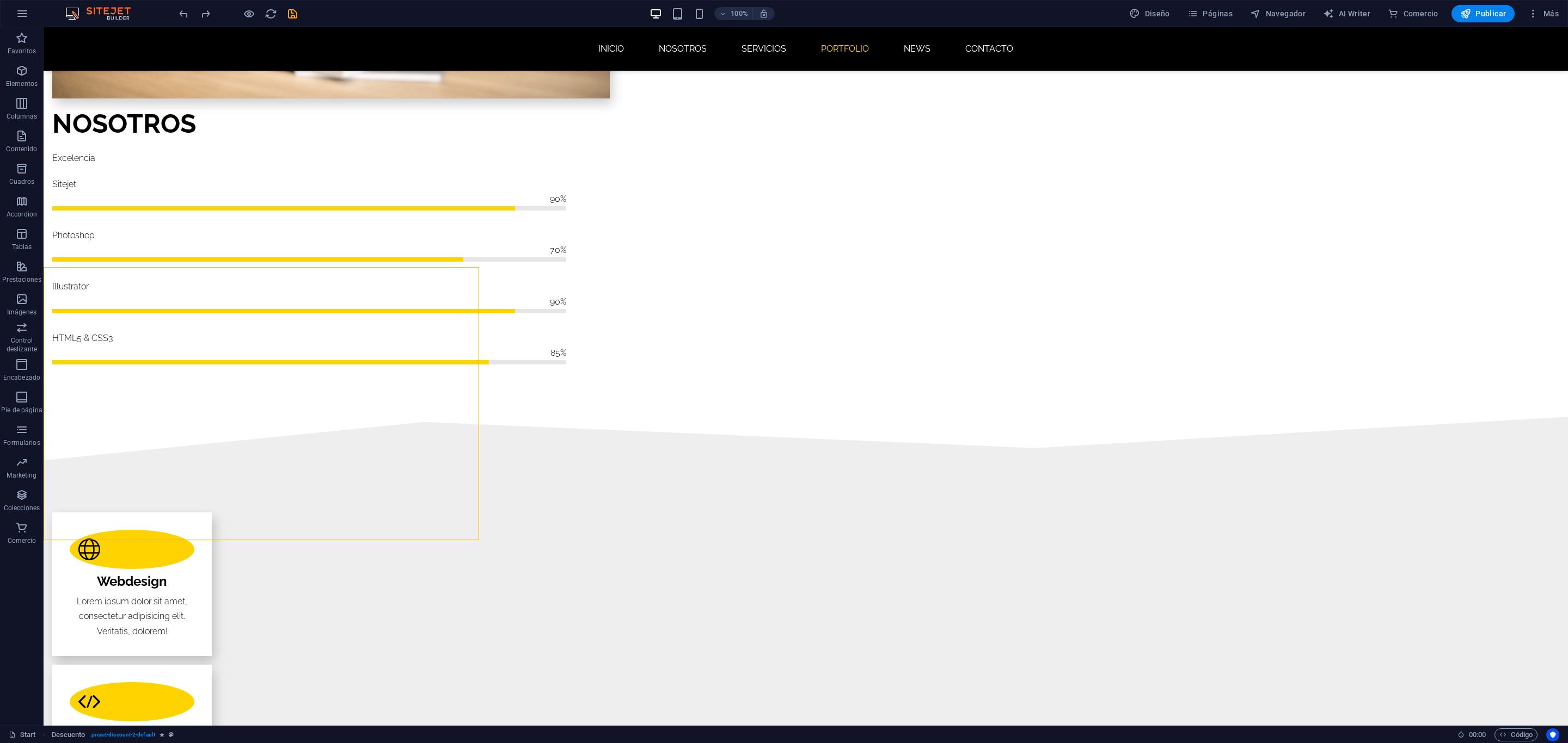
scroll to position [1300, 0]
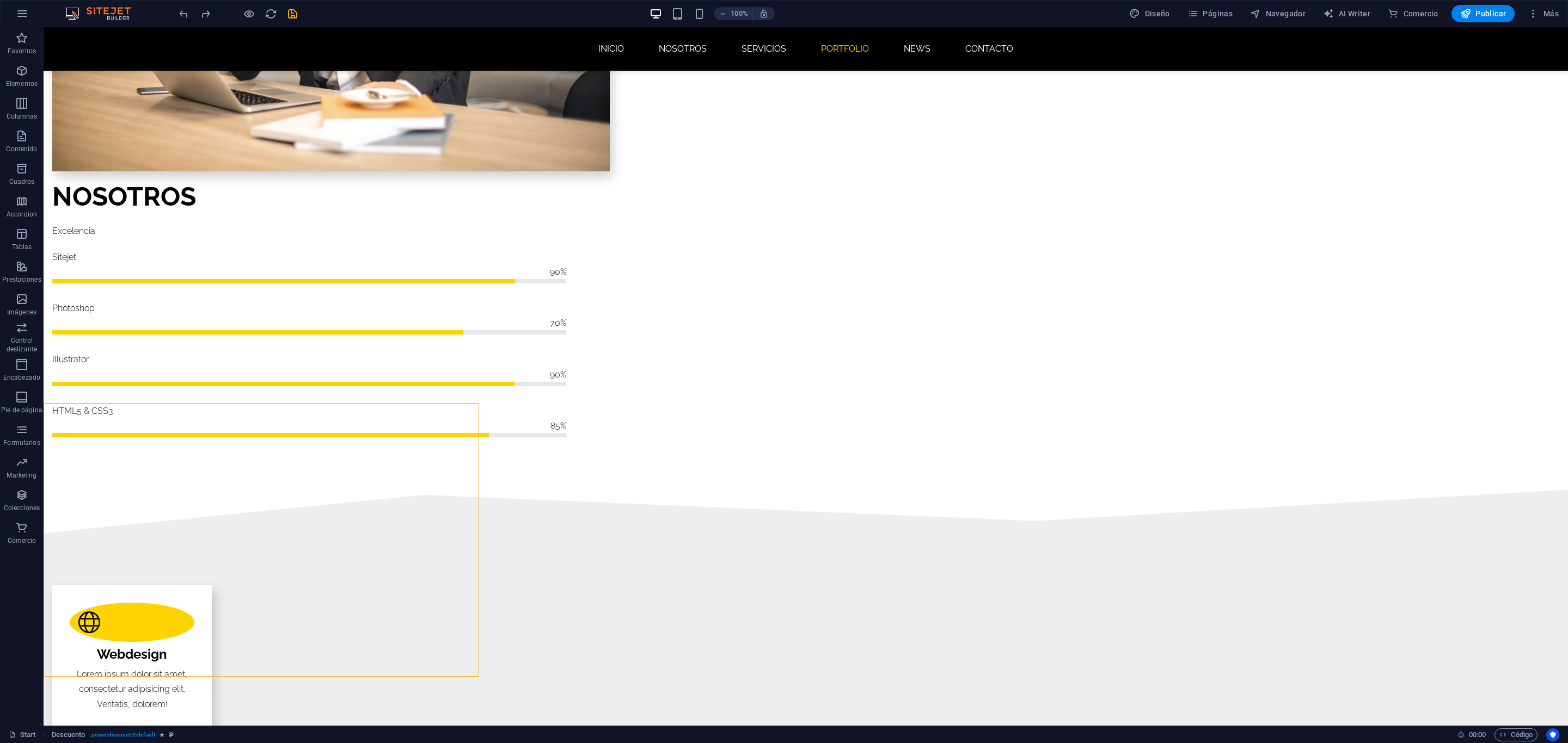
drag, startPoint x: 93, startPoint y: 423, endPoint x: 132, endPoint y: 444, distance: 44.3
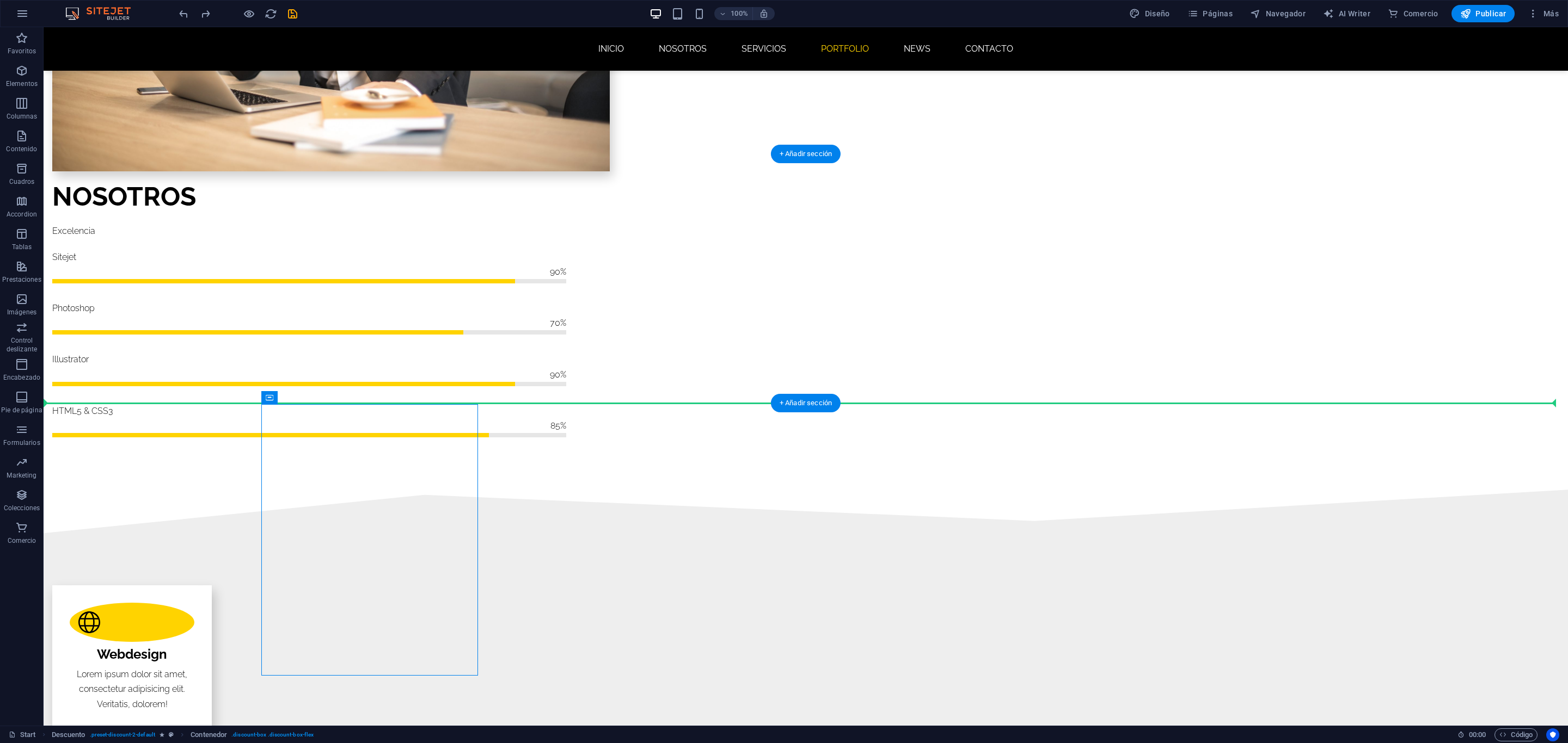
drag, startPoint x: 318, startPoint y: 426, endPoint x: 812, endPoint y: 351, distance: 499.7
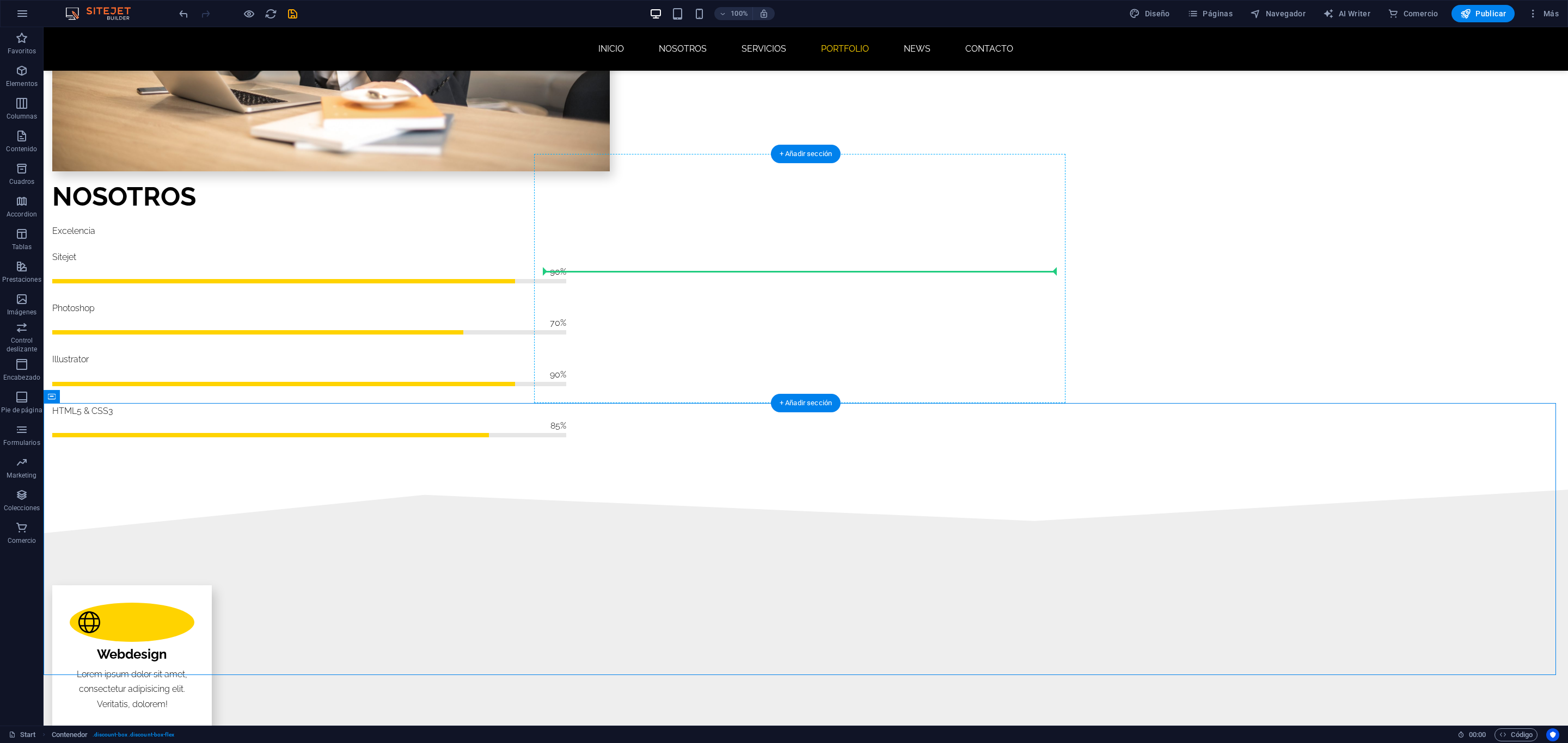
drag, startPoint x: 100, startPoint y: 423, endPoint x: 822, endPoint y: 256, distance: 741.1
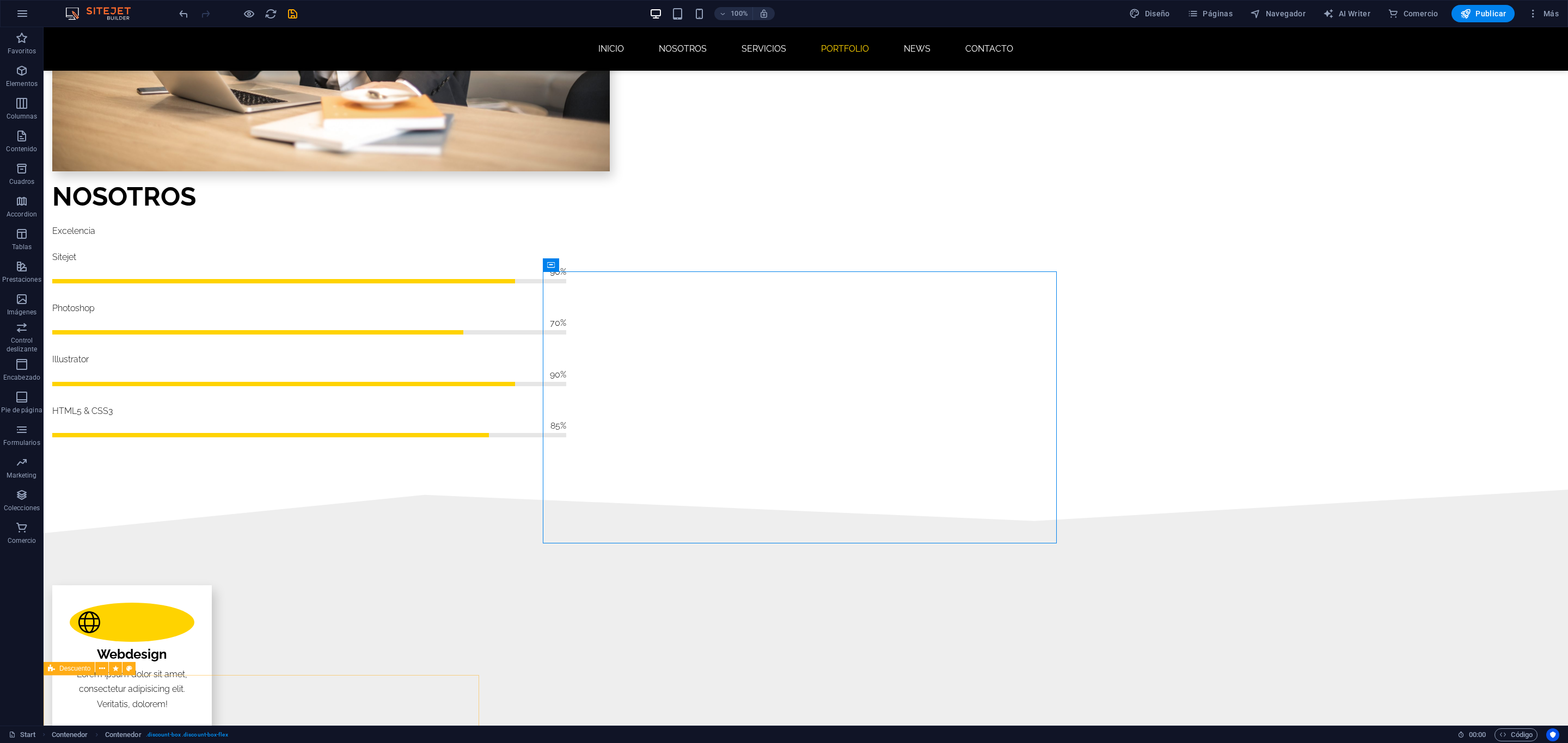
scroll to position [1312, 0]
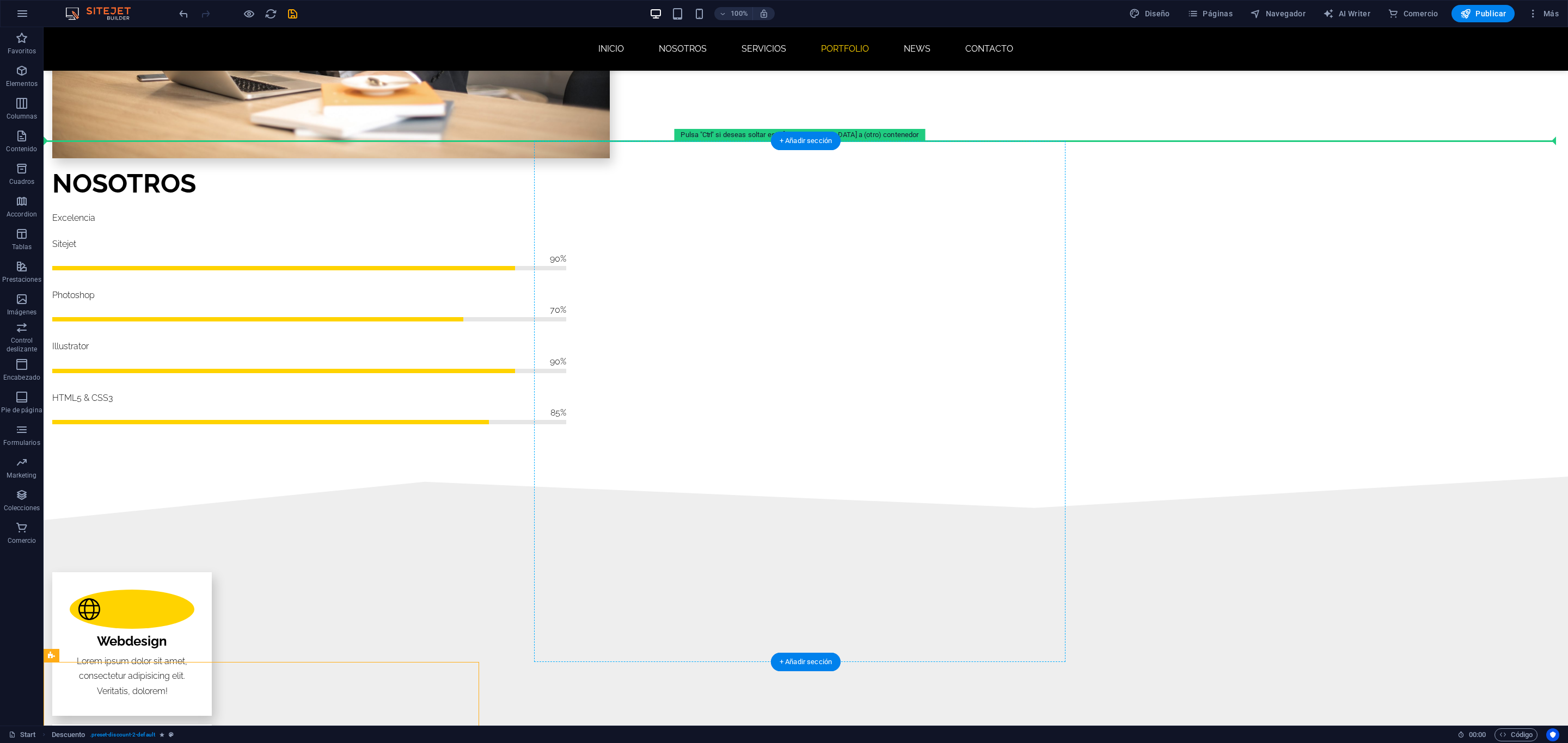
drag, startPoint x: 54, startPoint y: 677, endPoint x: 605, endPoint y: 309, distance: 662.6
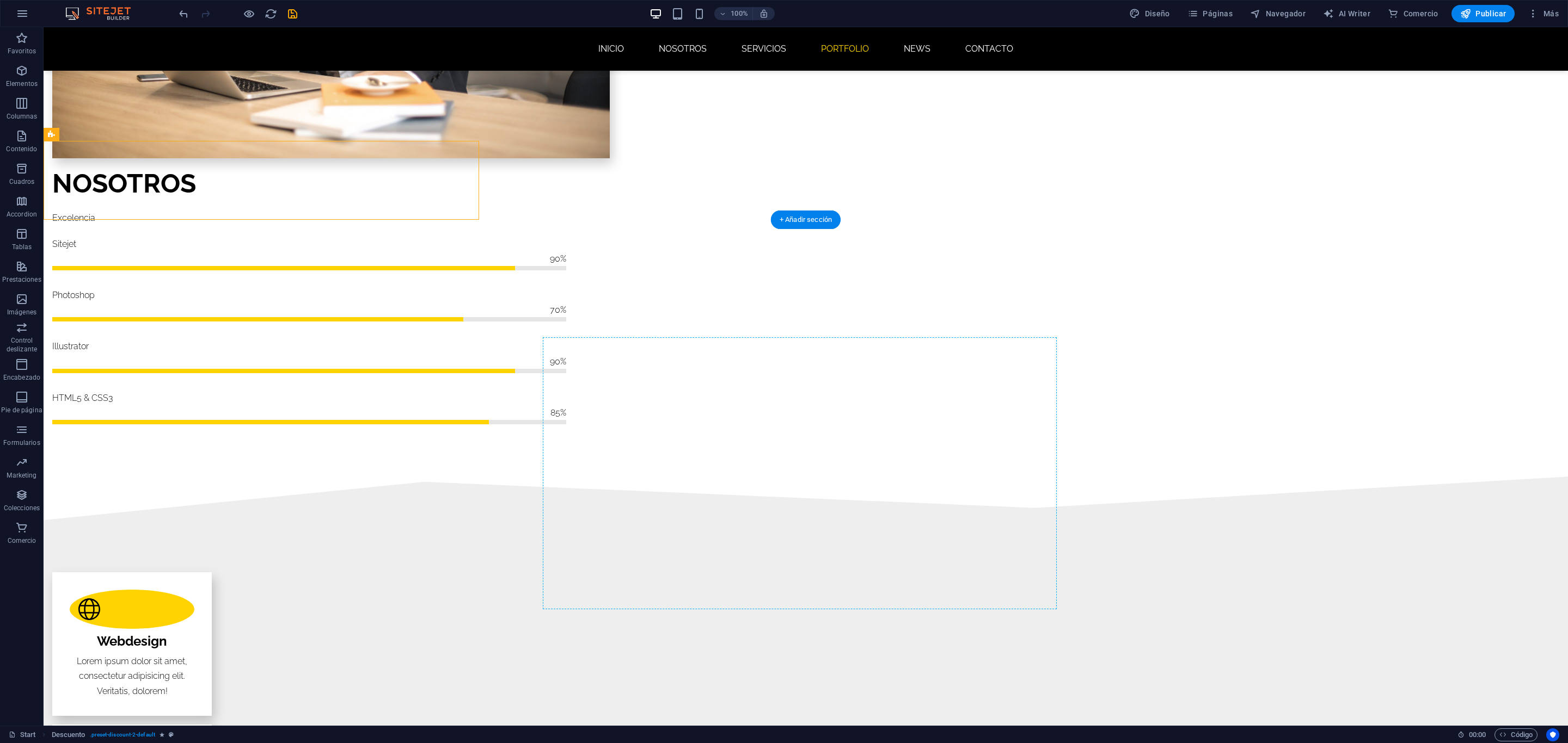
drag, startPoint x: 87, startPoint y: 164, endPoint x: 657, endPoint y: 497, distance: 660.1
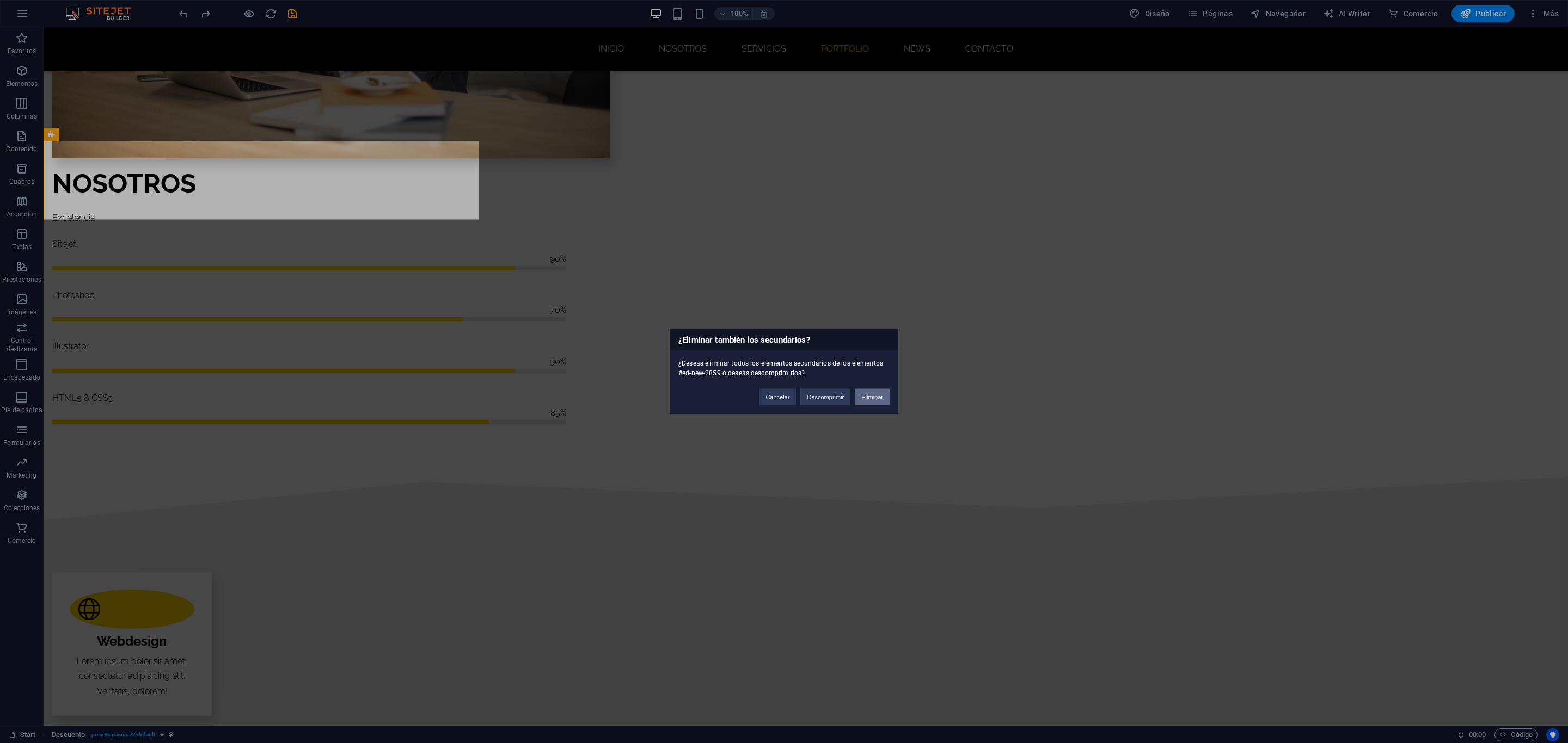
drag, startPoint x: 859, startPoint y: 397, endPoint x: 790, endPoint y: 357, distance: 79.8
click at [859, 397] on button "Eliminar" at bounding box center [872, 396] width 35 height 16
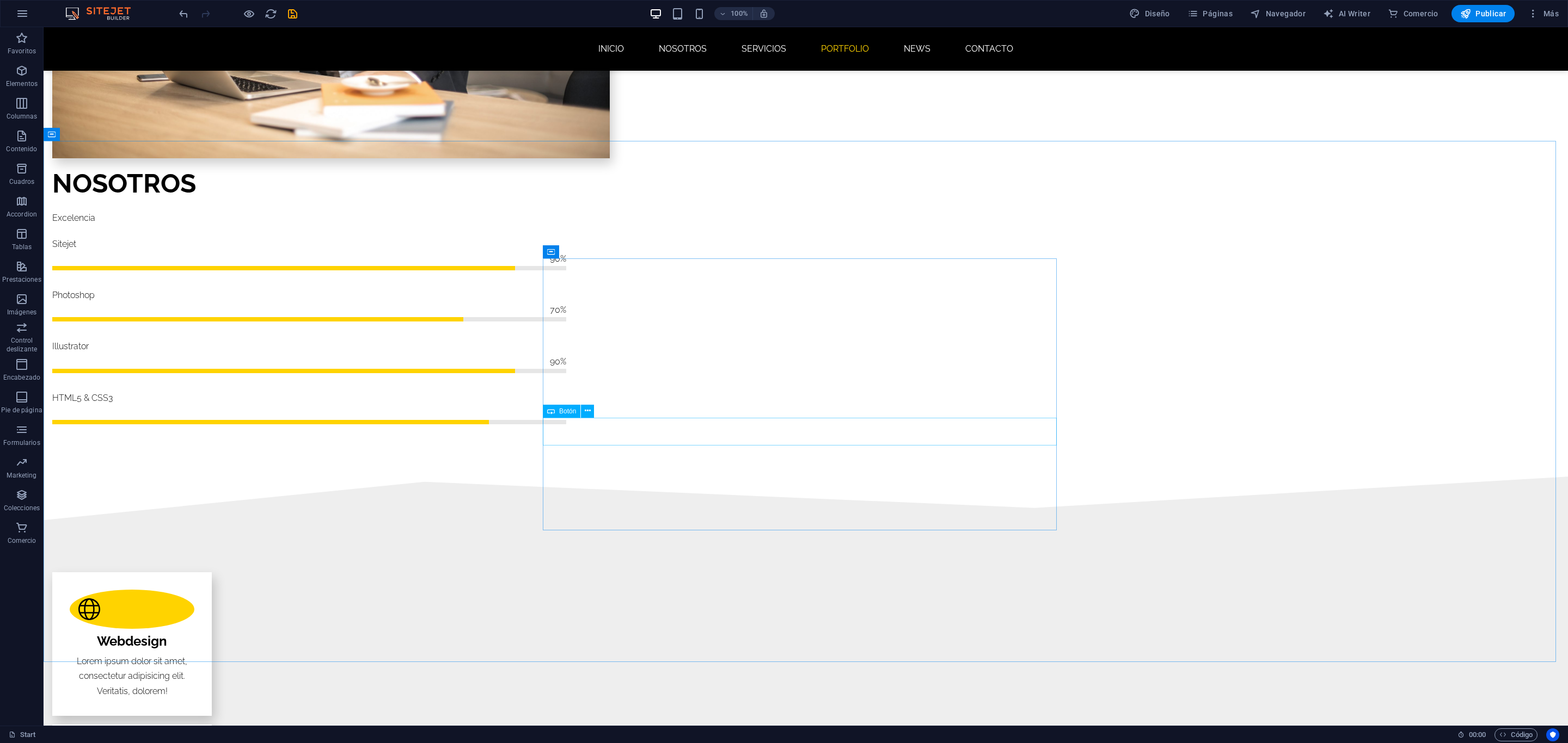
click at [597, 417] on div "Botón" at bounding box center [571, 412] width 58 height 13
click at [24, 471] on p "Marketing" at bounding box center [21, 476] width 30 height 8
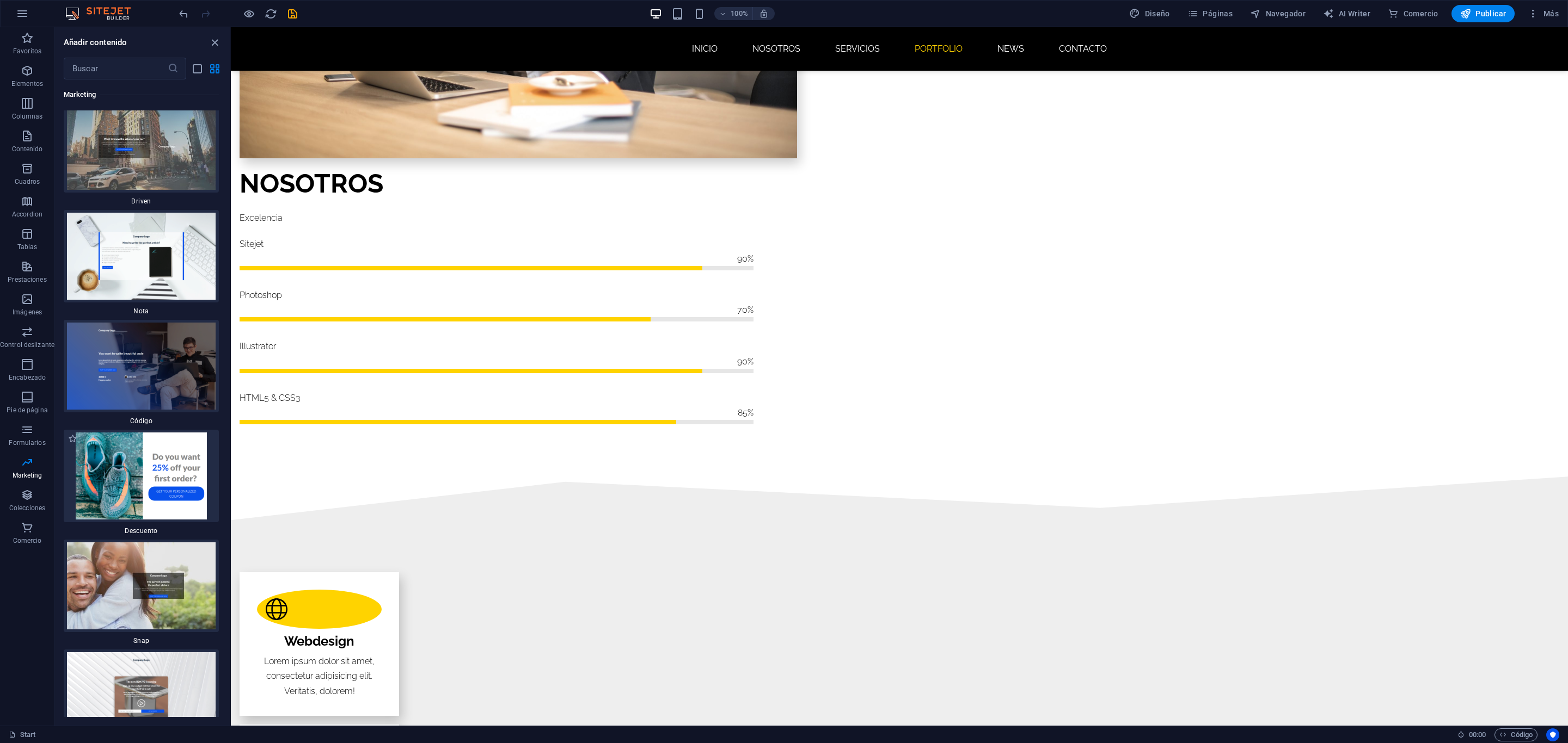
scroll to position [19188, 0]
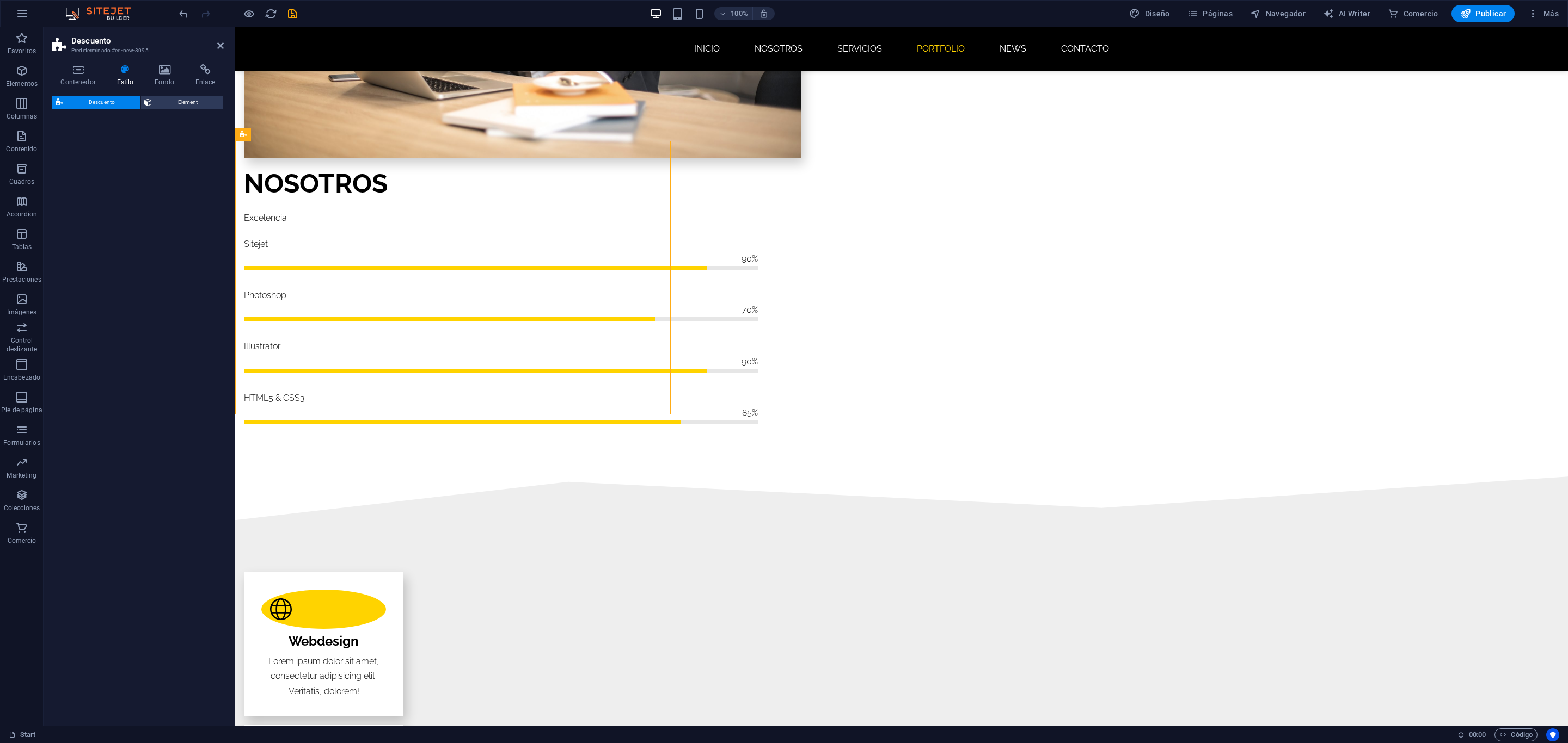
select select "rem"
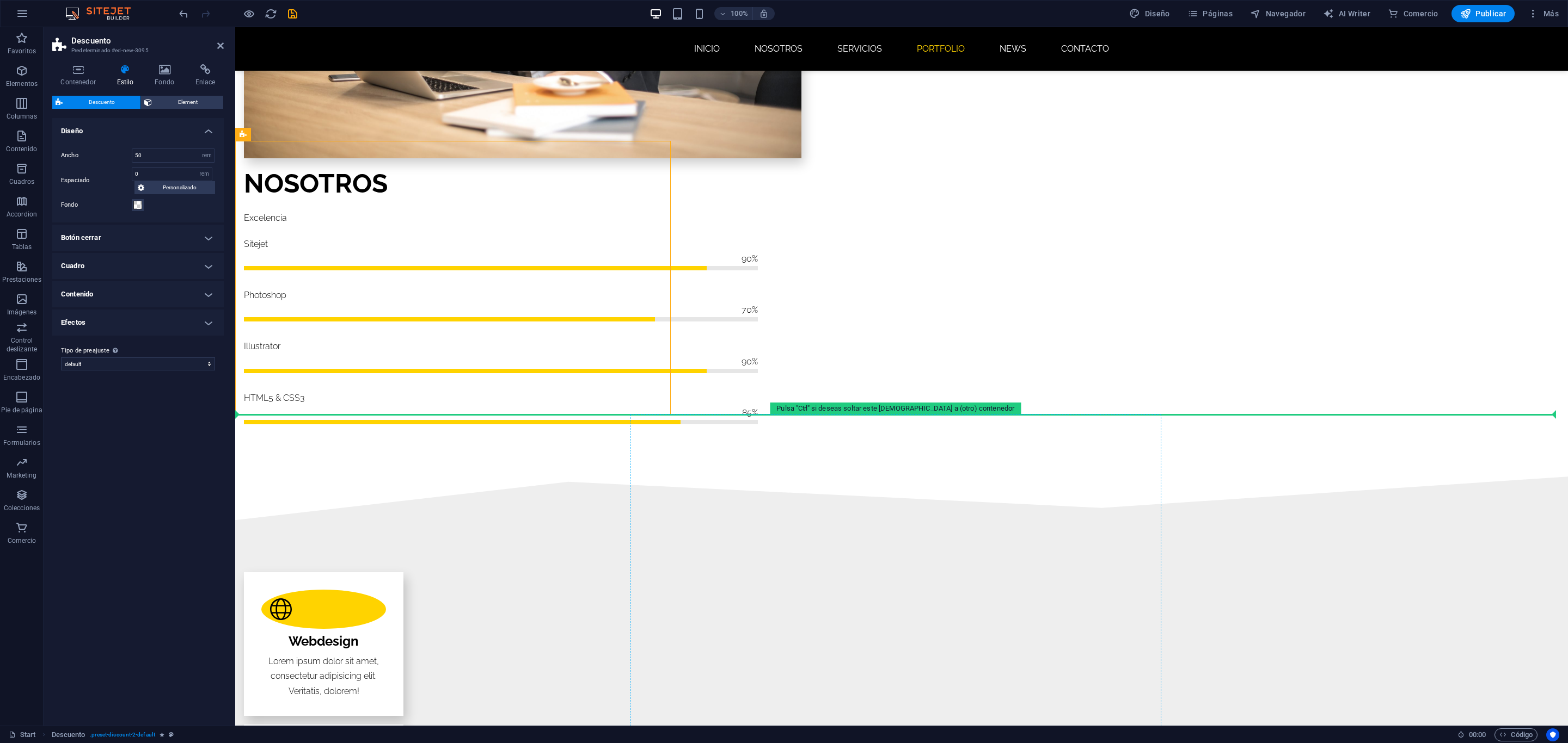
drag, startPoint x: 478, startPoint y: 159, endPoint x: 740, endPoint y: 606, distance: 518.1
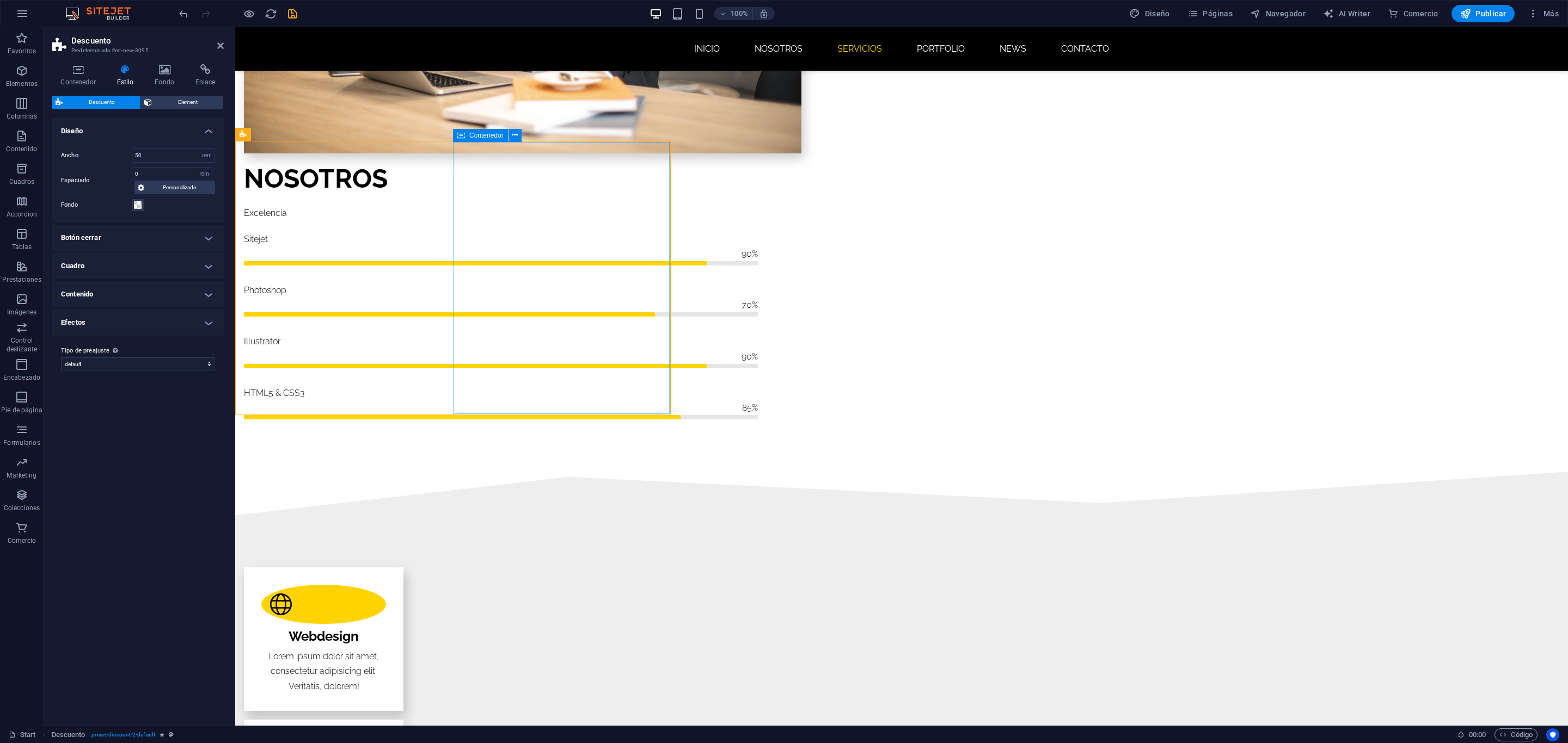
scroll to position [1312, 0]
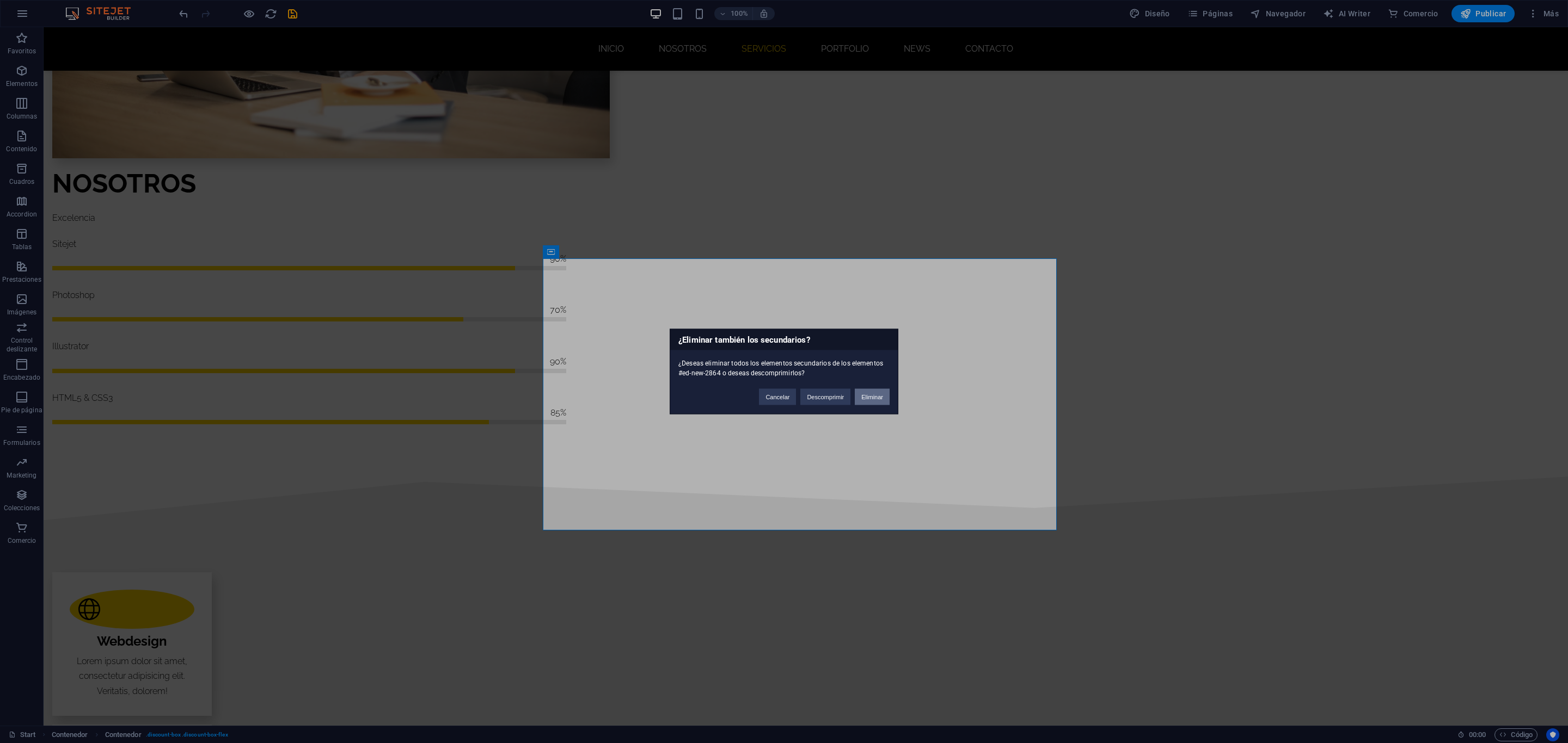
click at [861, 396] on button "Eliminar" at bounding box center [872, 396] width 35 height 16
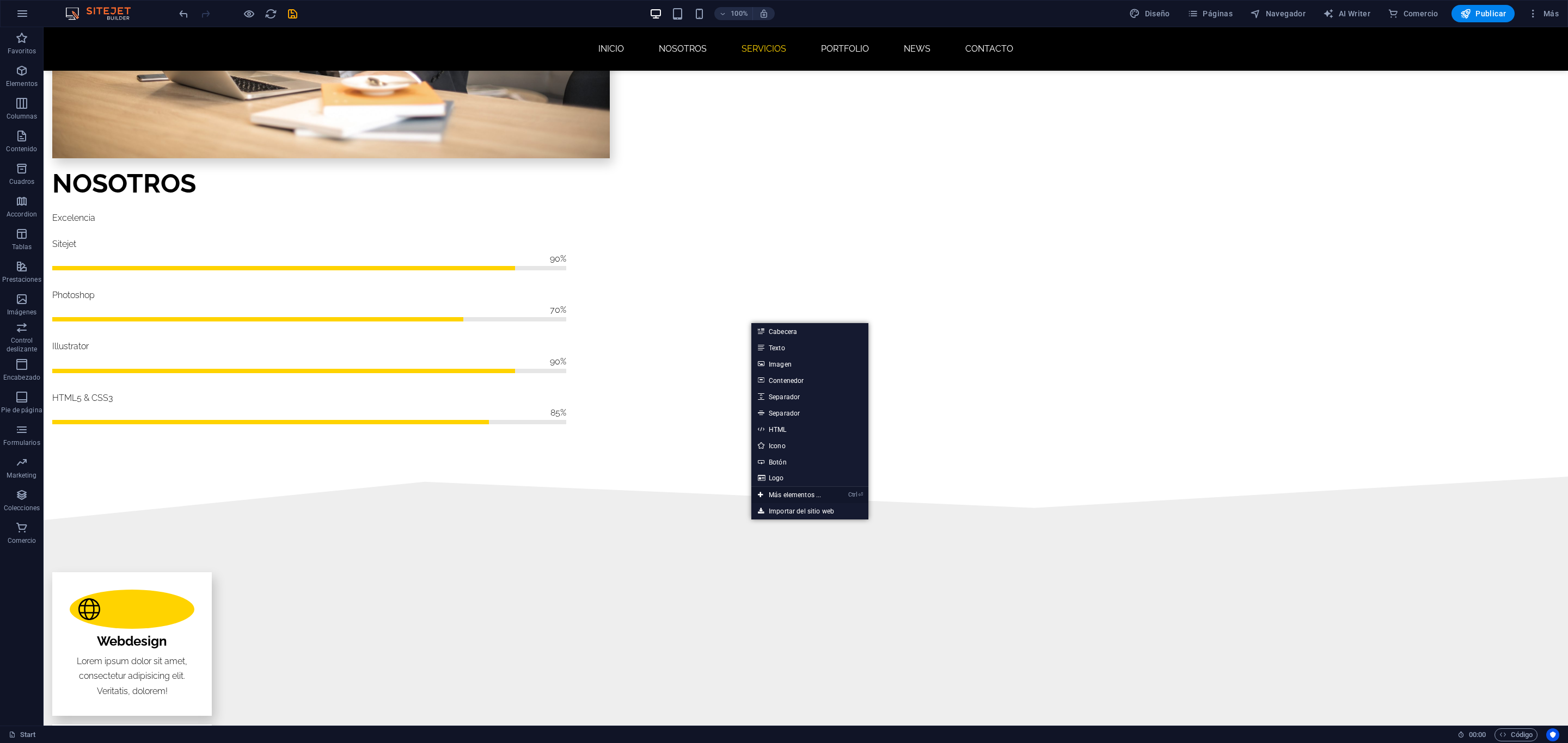
click at [787, 491] on link "Ctrl ⏎ Más elementos ..." at bounding box center [789, 494] width 76 height 16
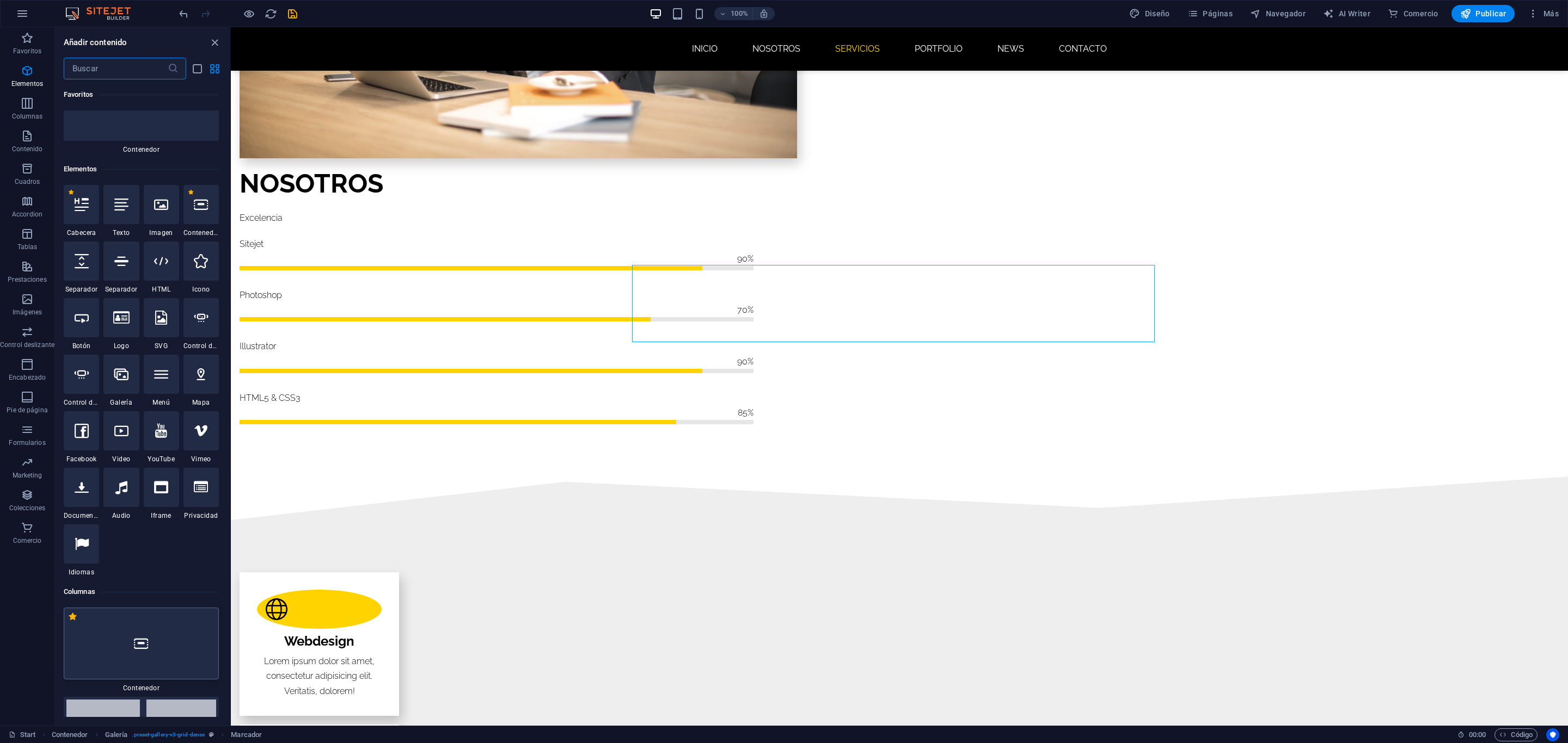
scroll to position [123, 0]
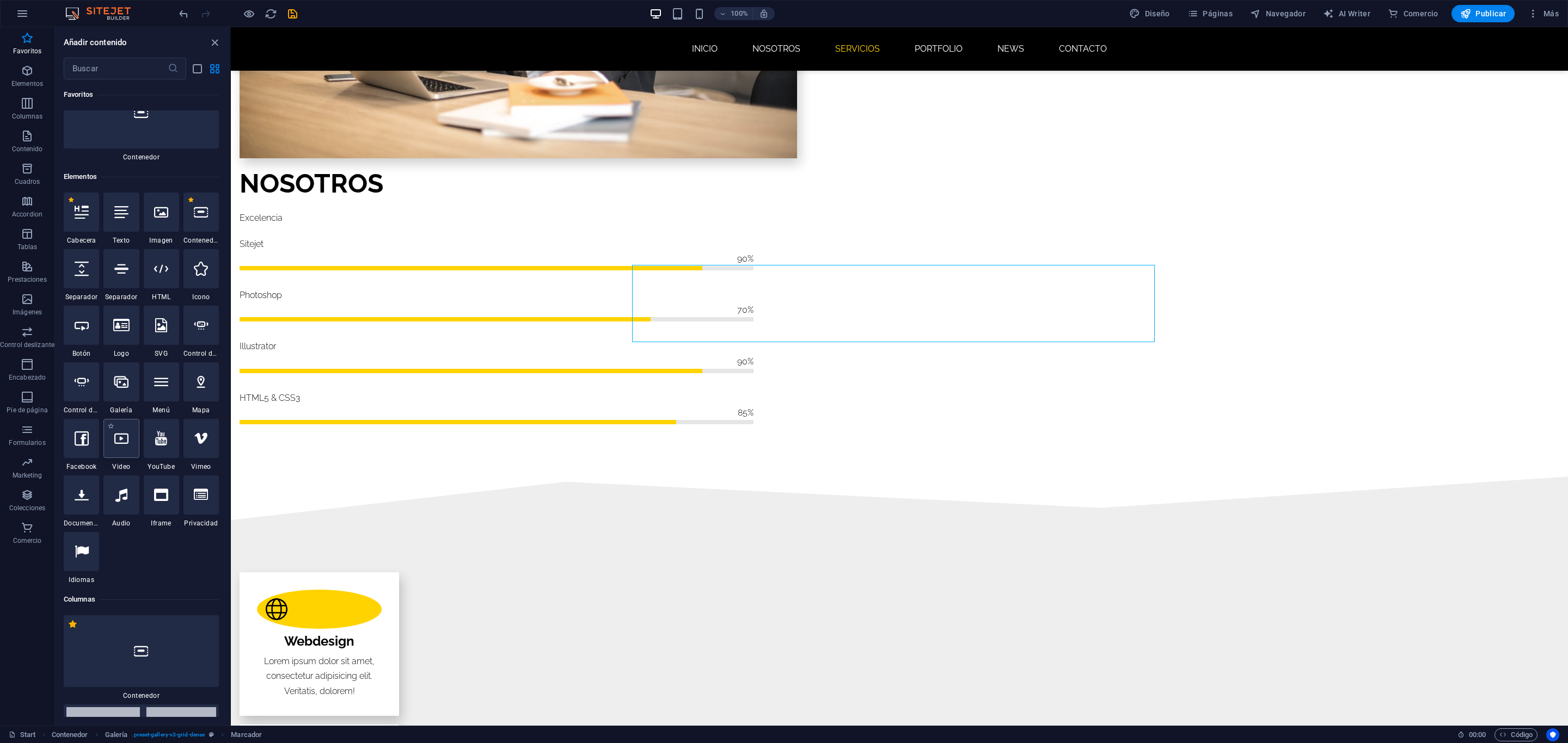
click at [128, 444] on div at bounding box center [122, 439] width 35 height 39
select select "%"
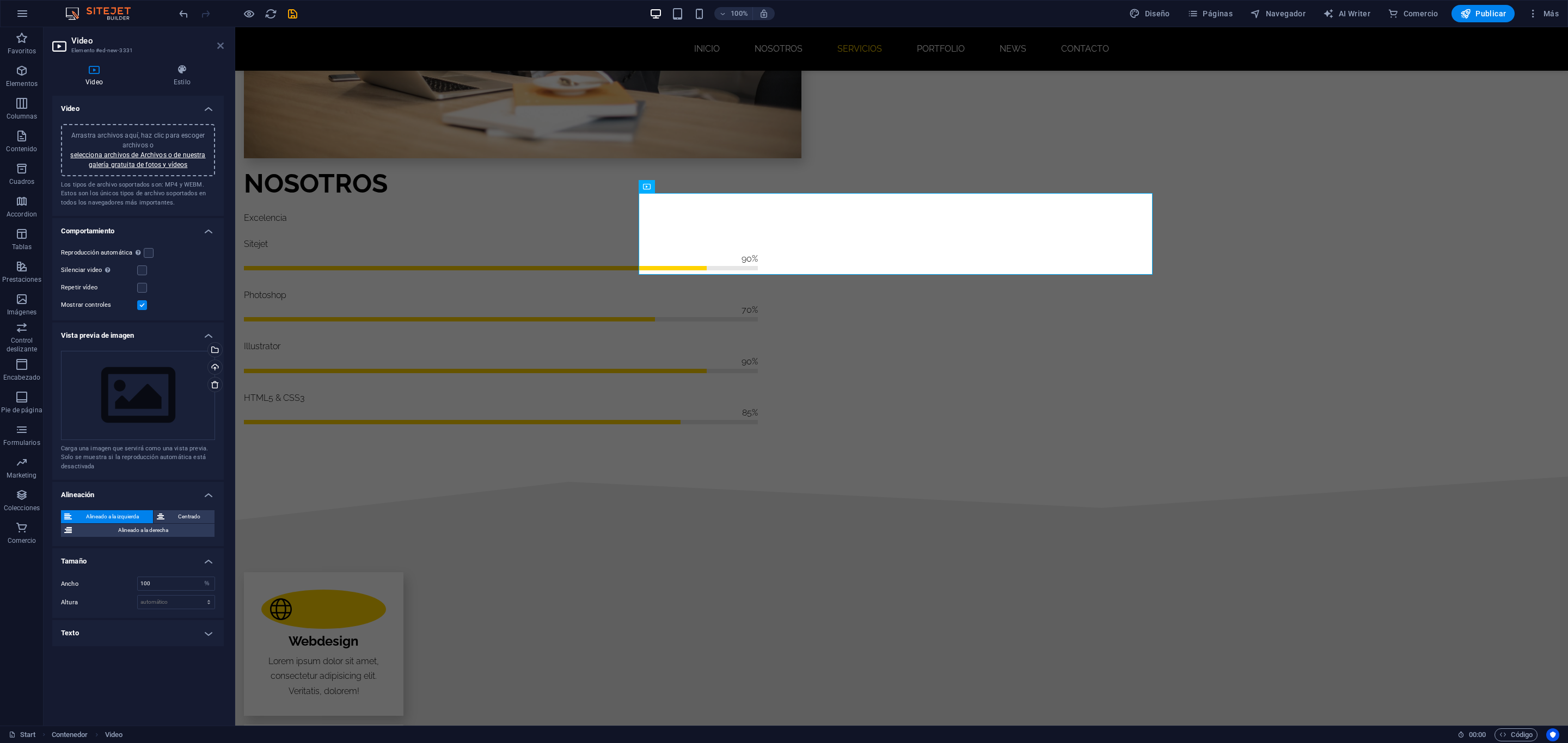
click at [218, 41] on icon at bounding box center [220, 46] width 7 height 8
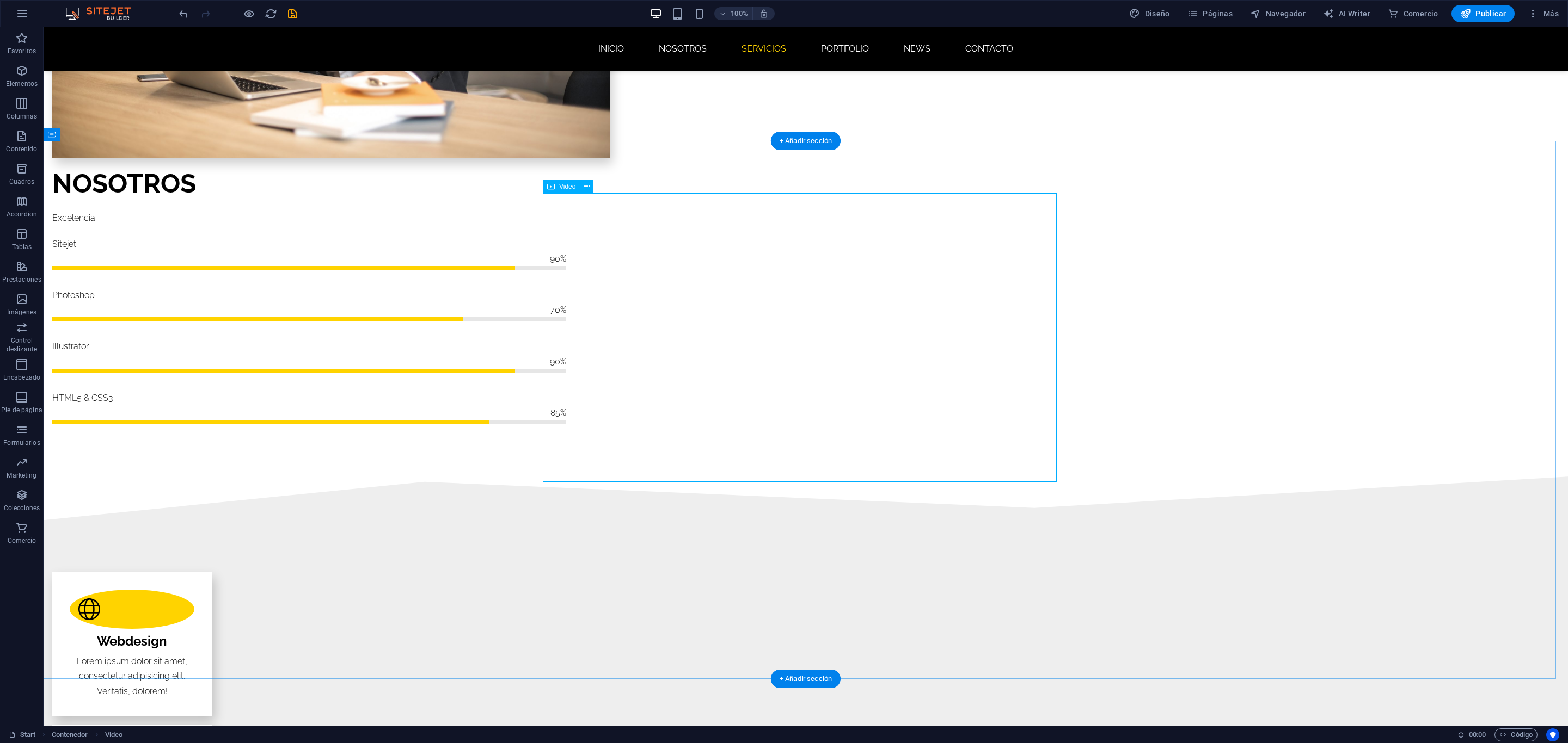
click at [587, 186] on icon at bounding box center [587, 187] width 6 height 12
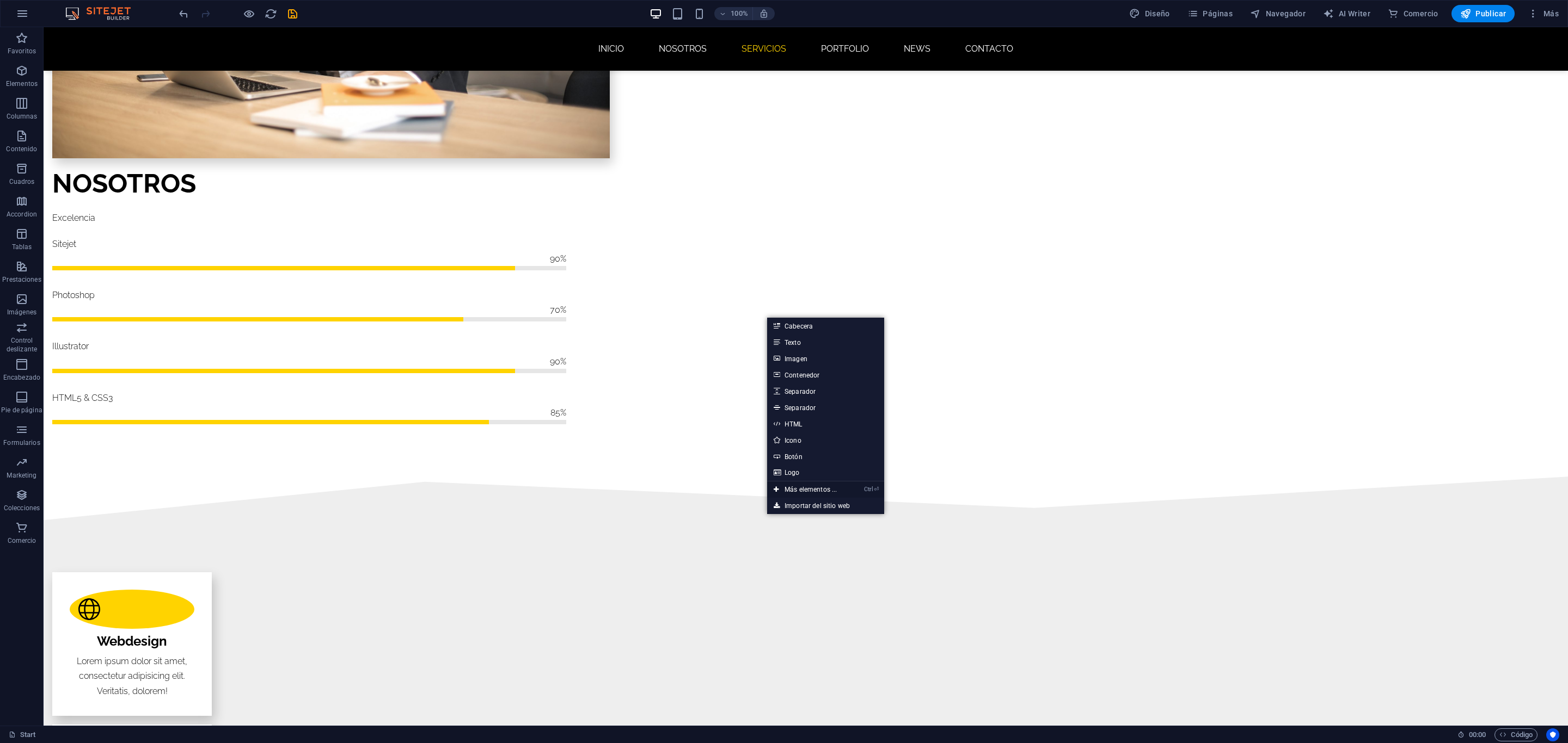
click at [812, 487] on link "Ctrl ⏎ Más elementos ..." at bounding box center [805, 489] width 76 height 16
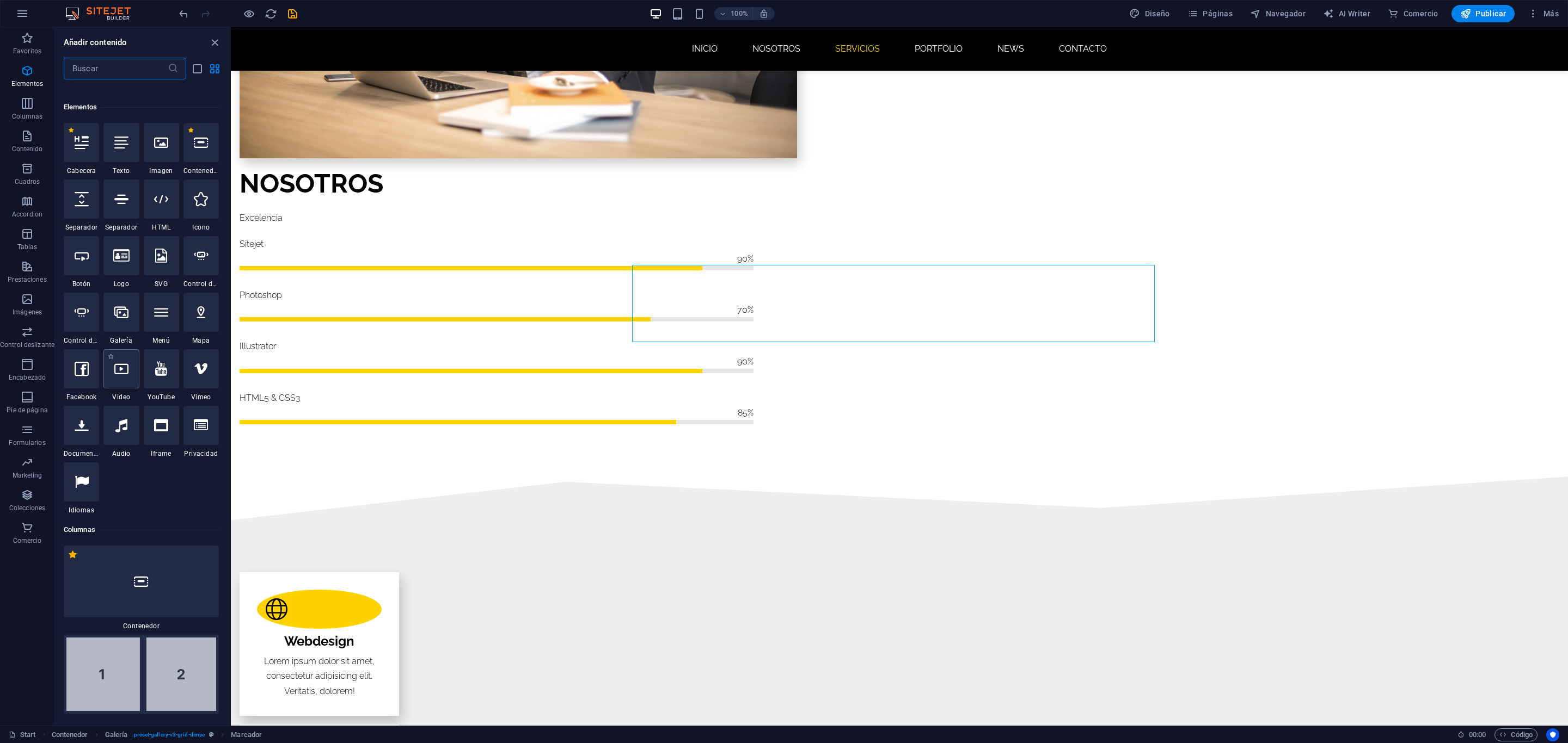
scroll to position [205, 0]
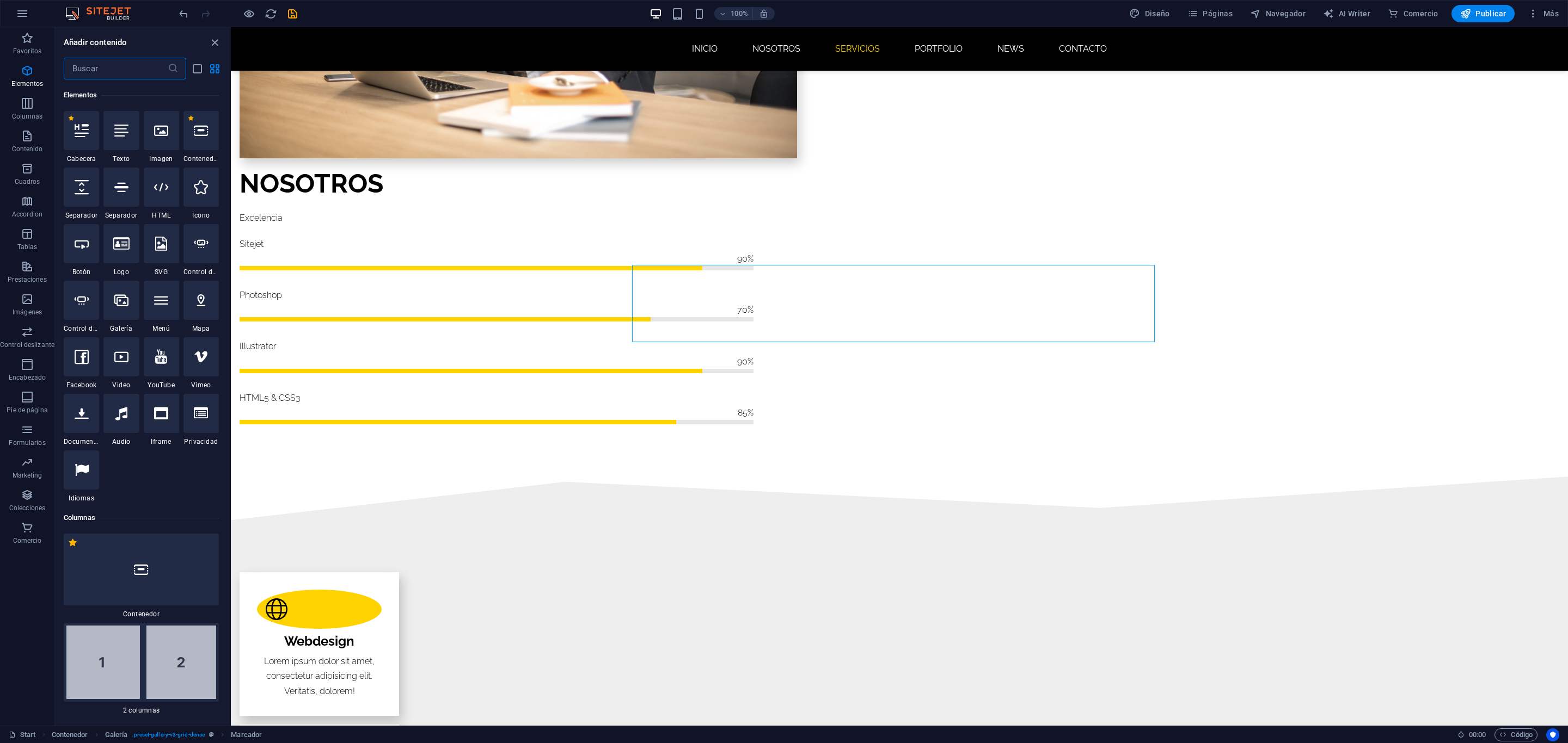
click at [126, 73] on input "text" at bounding box center [115, 68] width 104 height 22
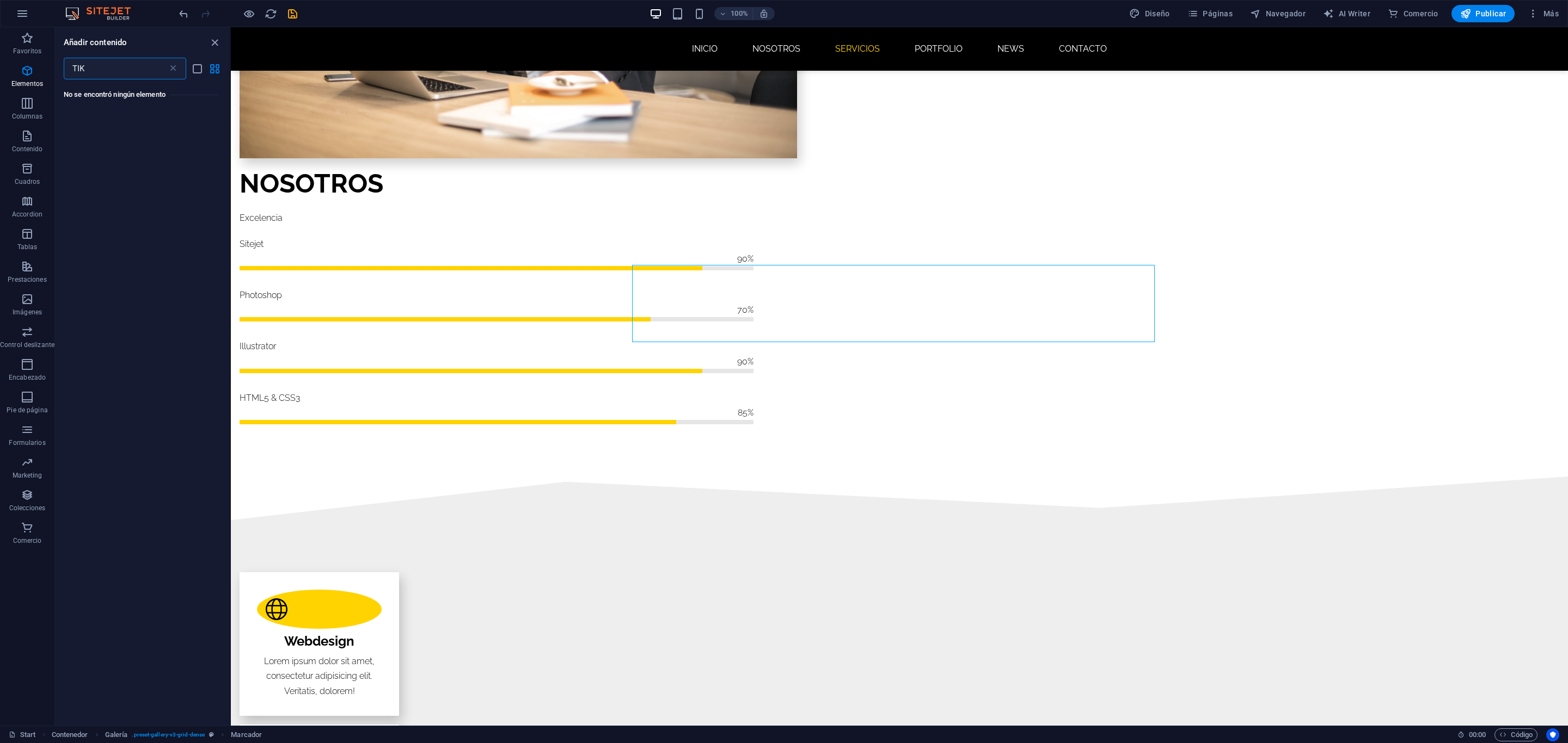
scroll to position [0, 0]
click at [126, 73] on input "TIKTOK" at bounding box center [115, 68] width 104 height 22
type input "INS"
click at [101, 73] on input "INS" at bounding box center [115, 68] width 104 height 22
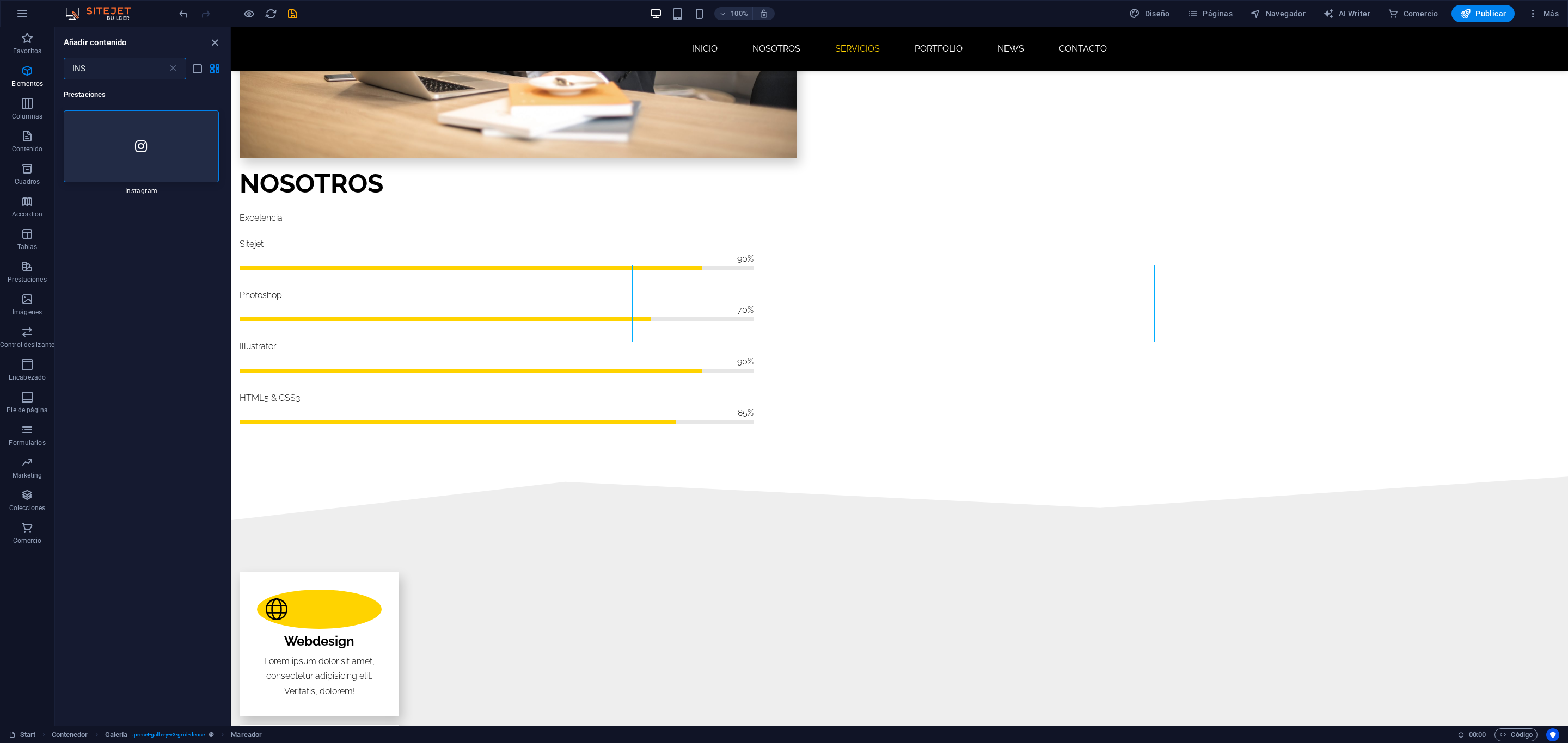
click at [101, 73] on input "INS" at bounding box center [115, 68] width 104 height 22
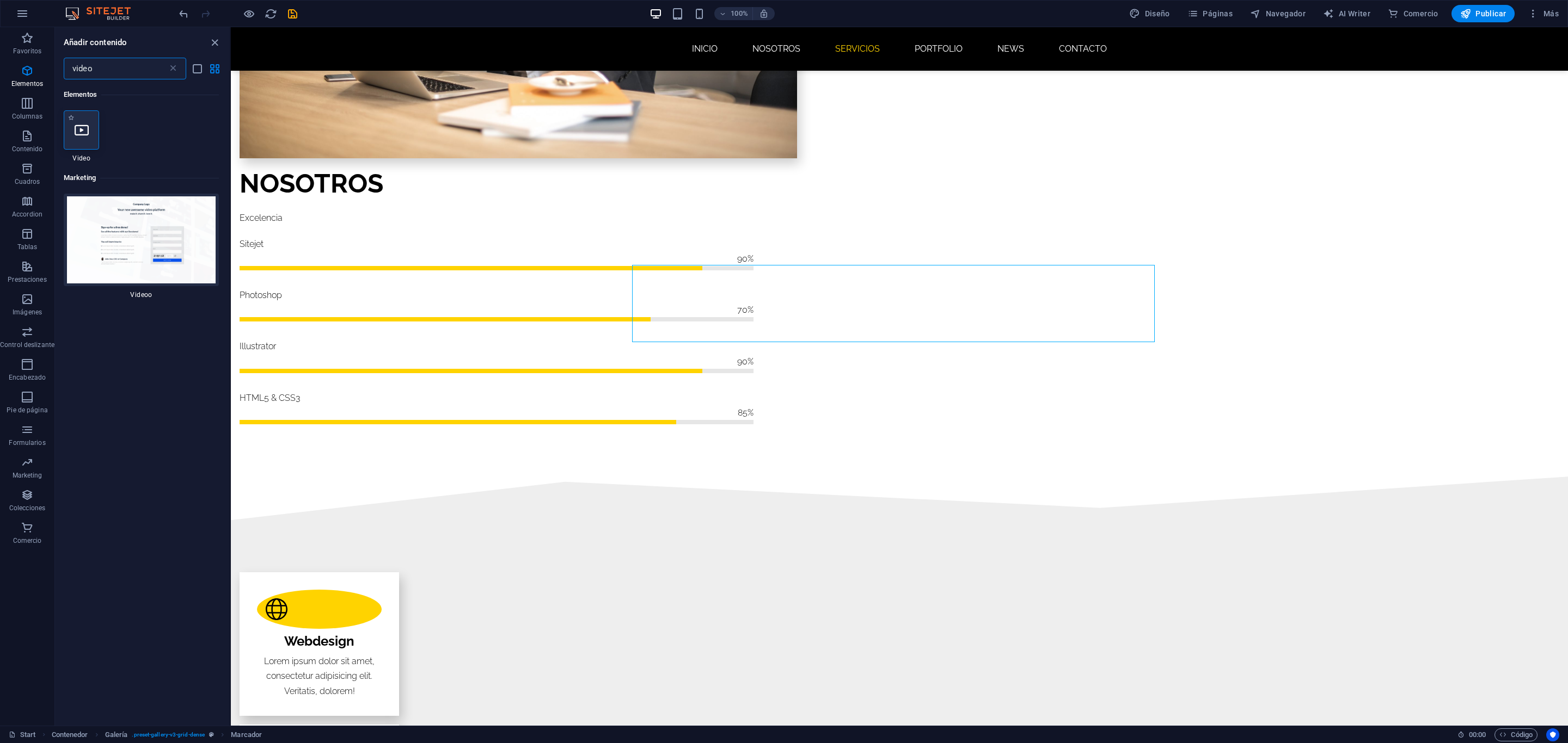
type input "video"
click at [78, 136] on icon at bounding box center [81, 130] width 14 height 14
select select "%"
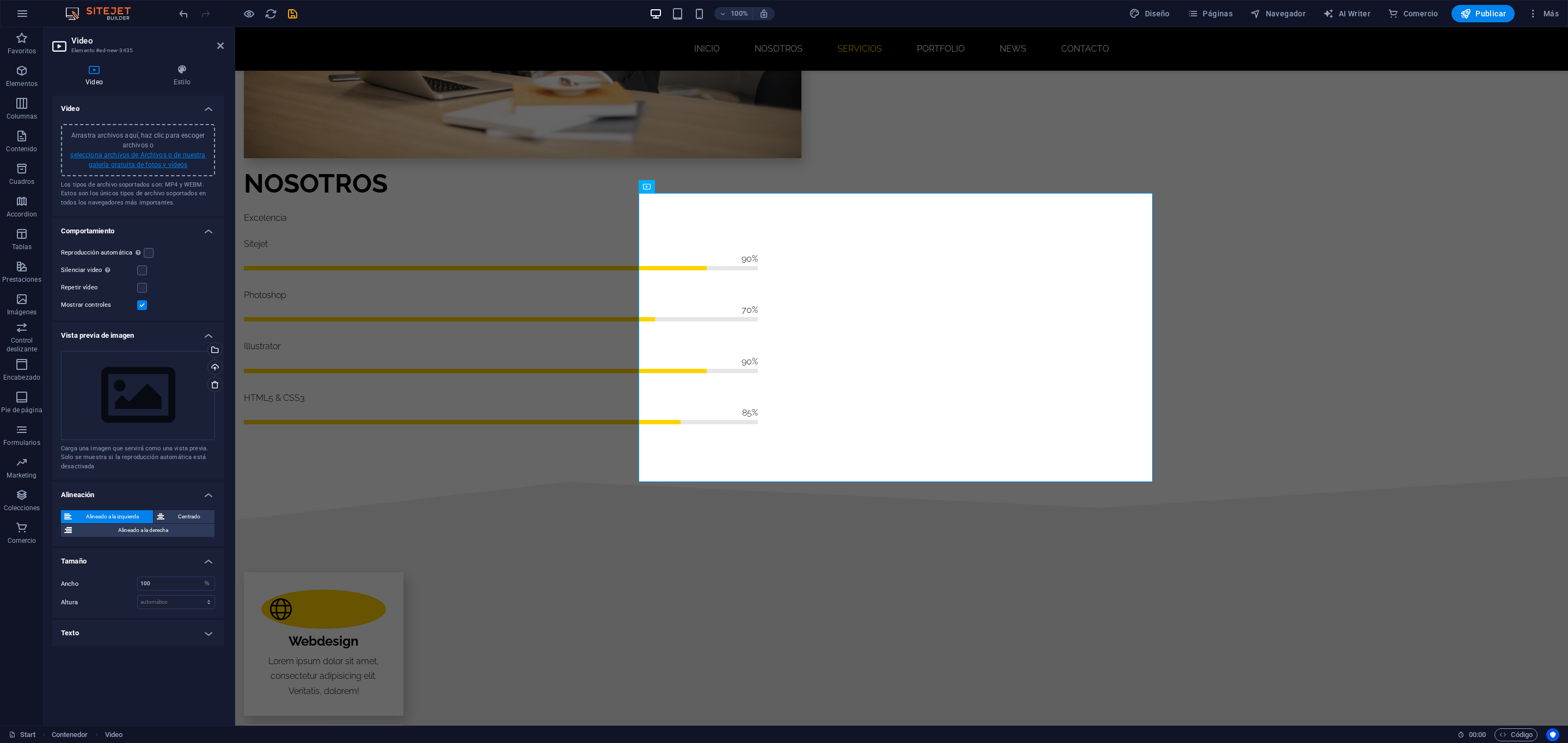
click at [136, 153] on link "selecciona archivos de Archivos o de nuestra galería gratuita de fotos y vídeos" at bounding box center [138, 159] width 135 height 18
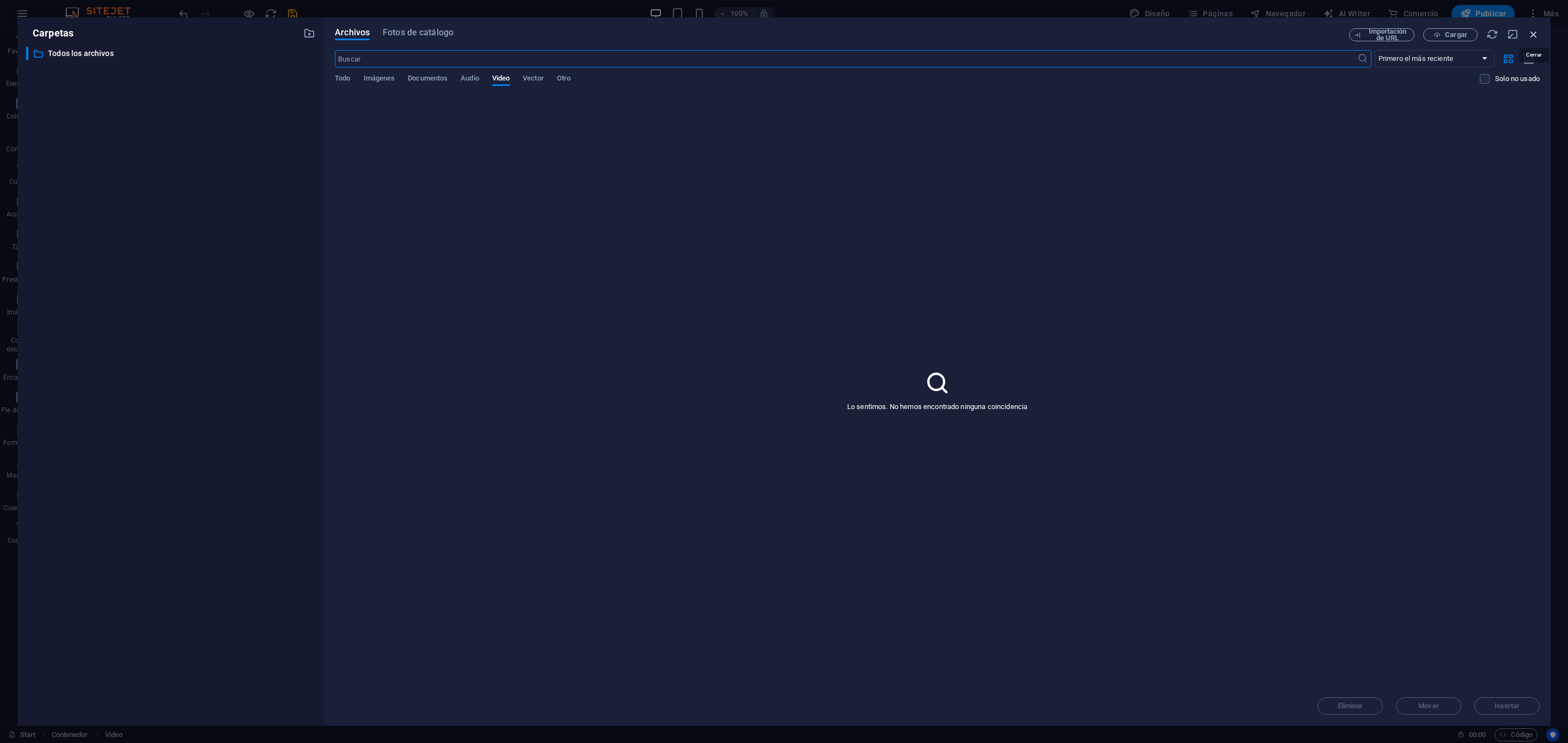
click at [1045, 33] on icon "button" at bounding box center [1533, 35] width 12 height 12
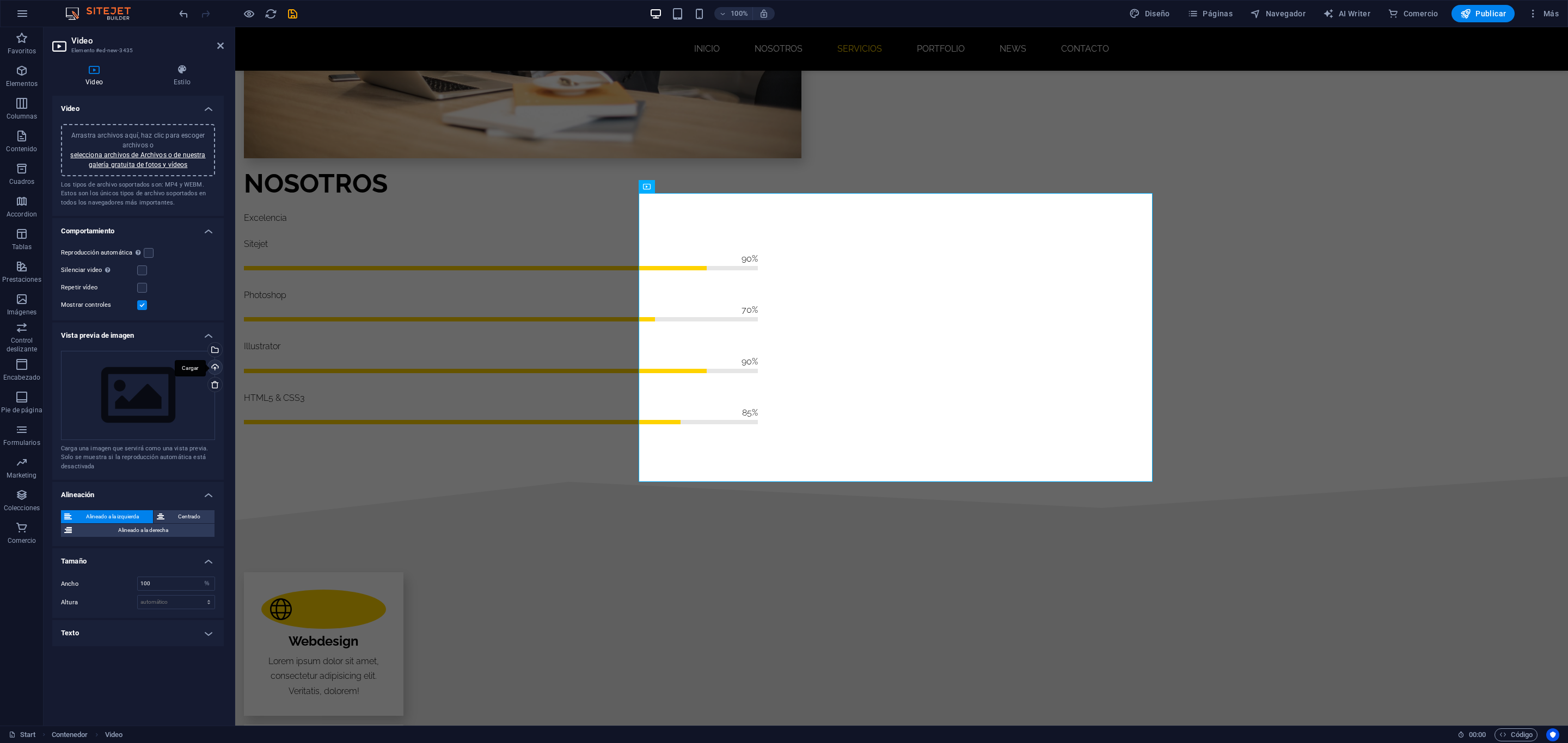
click at [216, 366] on div "Cargar" at bounding box center [214, 368] width 16 height 16
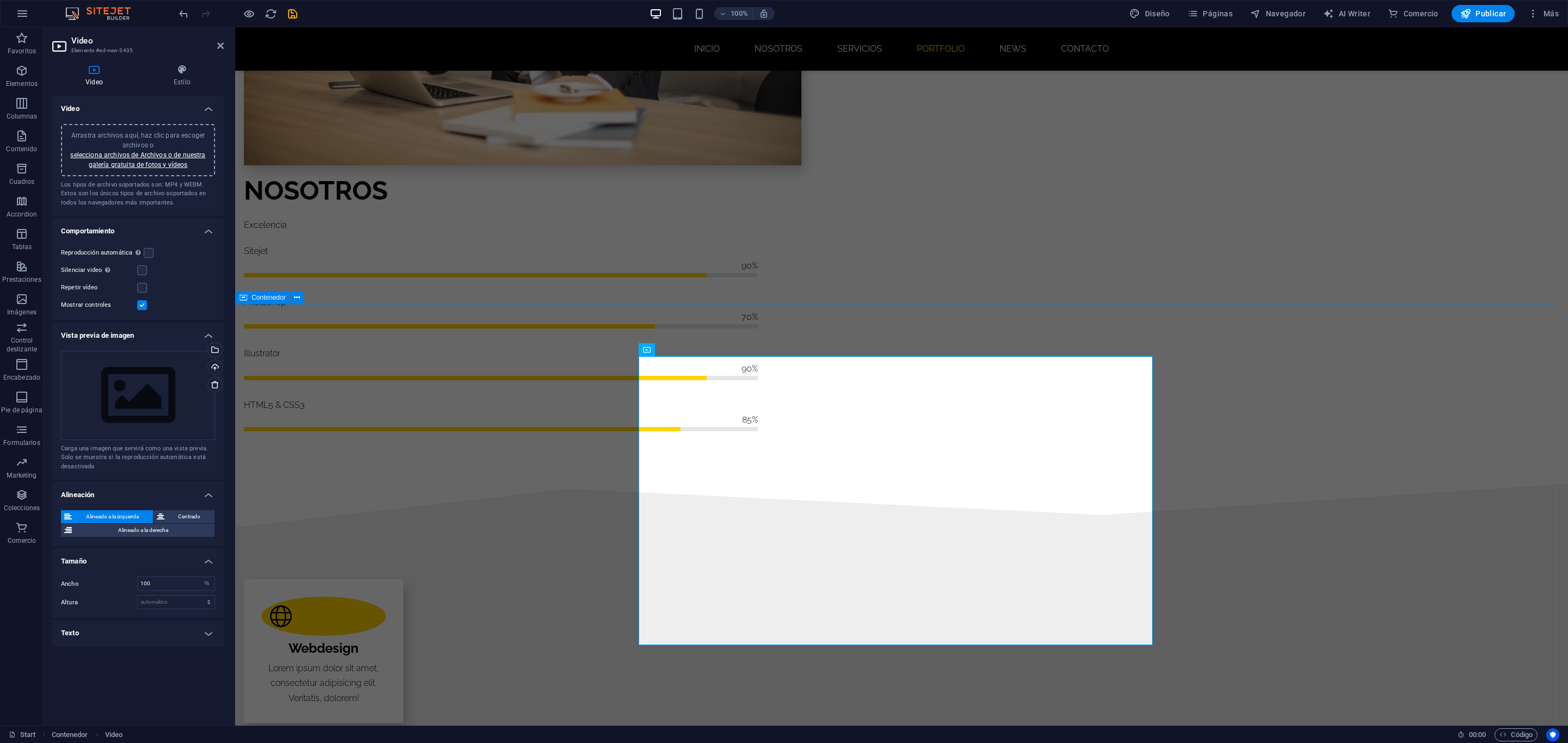
scroll to position [1394, 0]
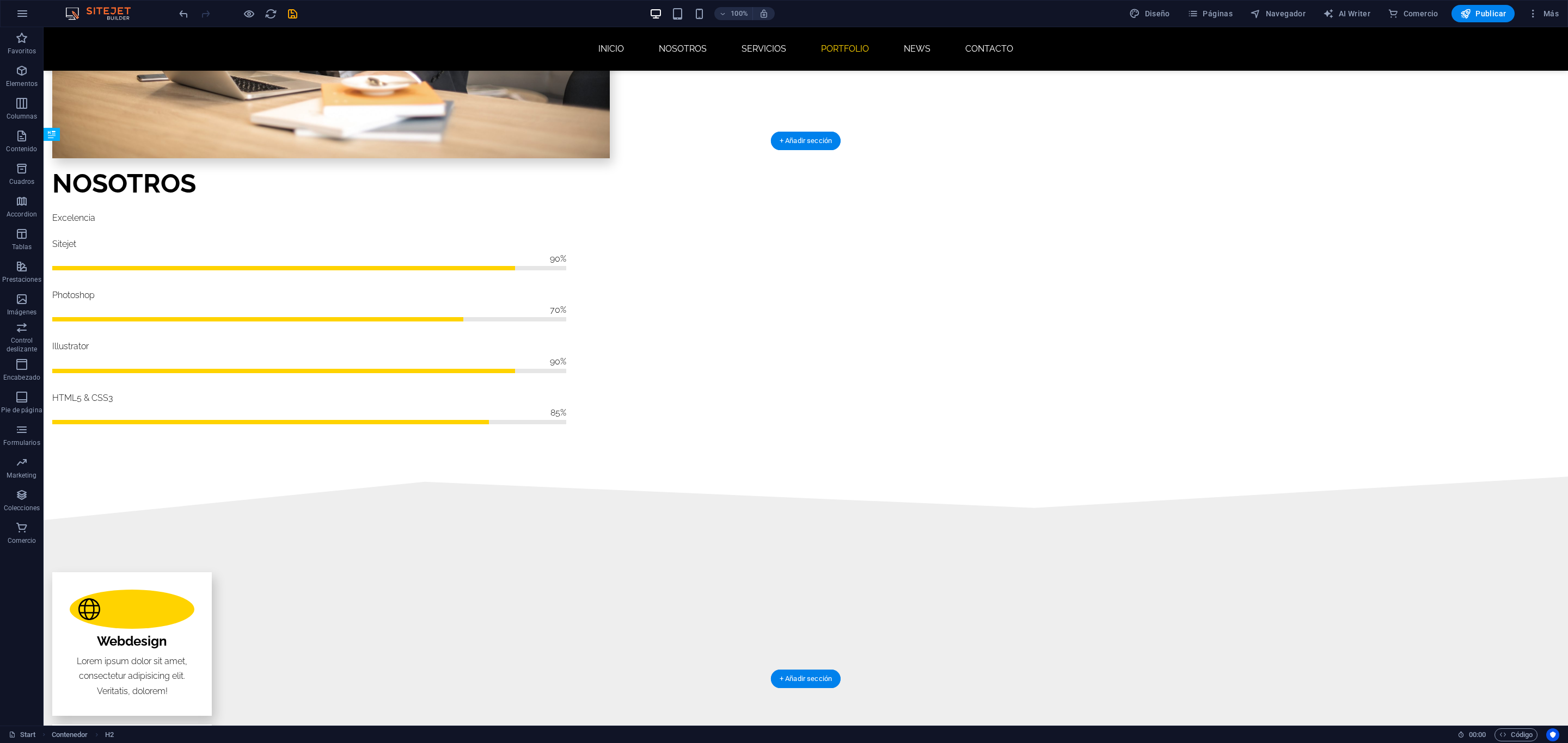
drag, startPoint x: 884, startPoint y: 500, endPoint x: 883, endPoint y: 249, distance: 251.0
click at [29, 468] on span "Marketing" at bounding box center [22, 469] width 44 height 26
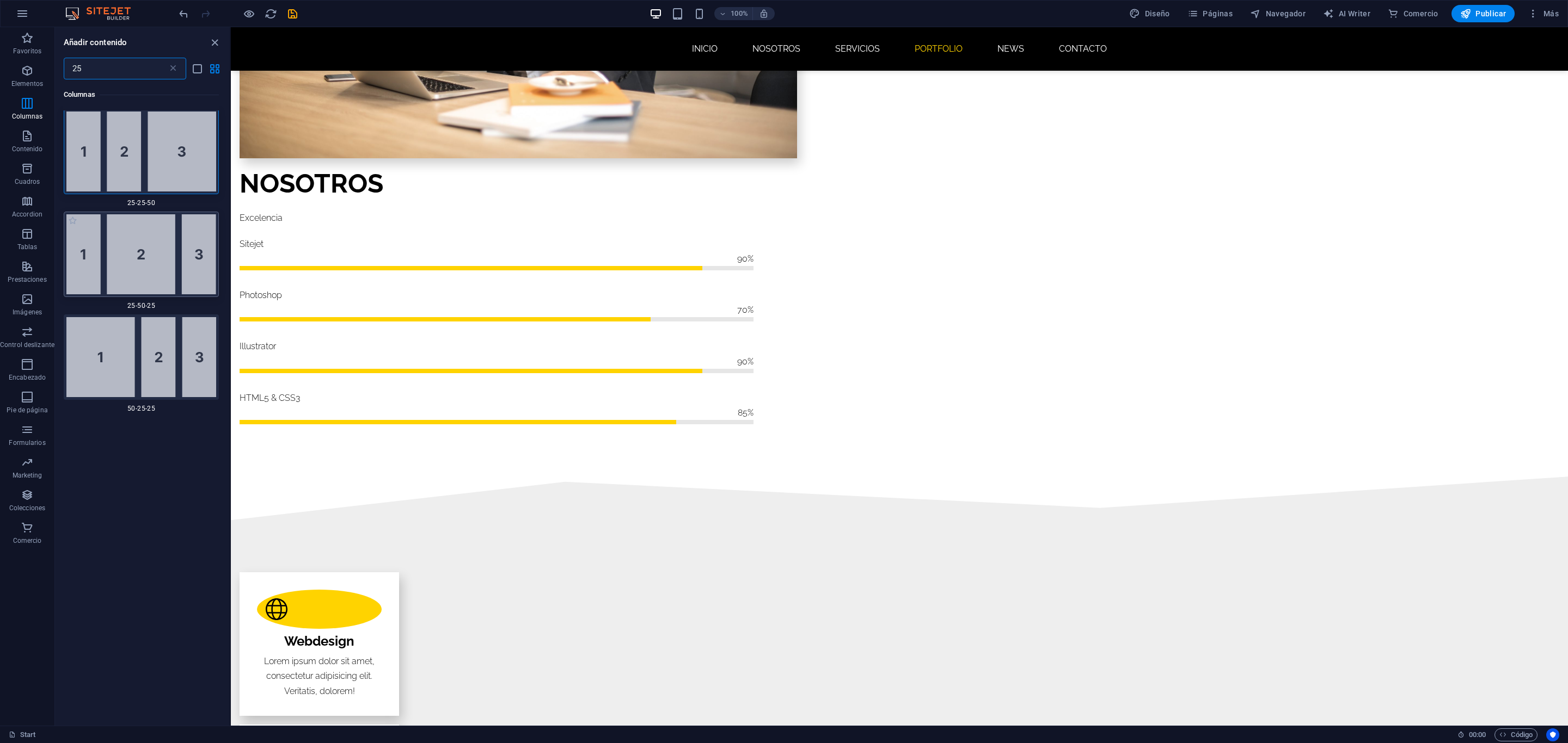
scroll to position [0, 0]
type input "25%"
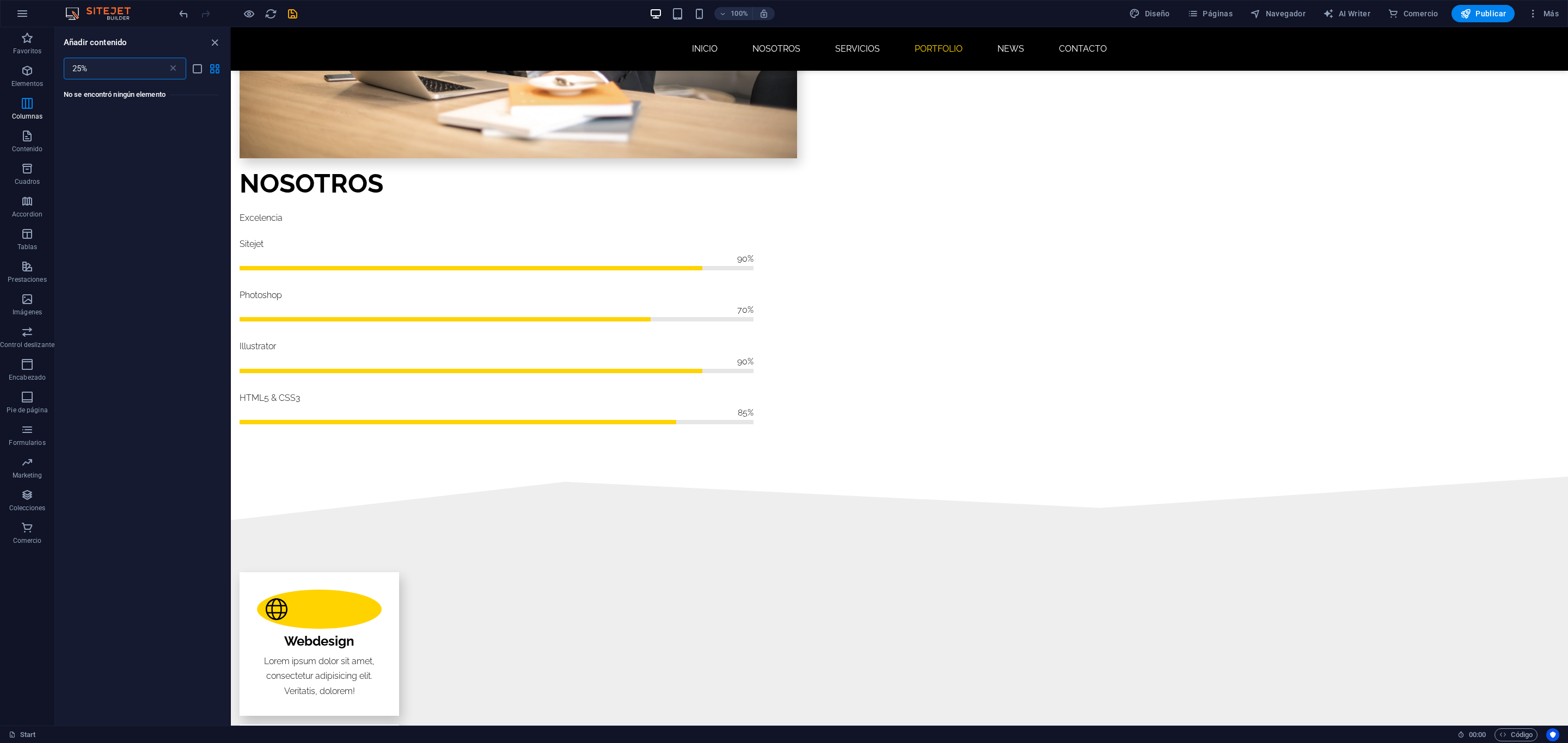
click at [105, 65] on input "25%" at bounding box center [115, 68] width 104 height 22
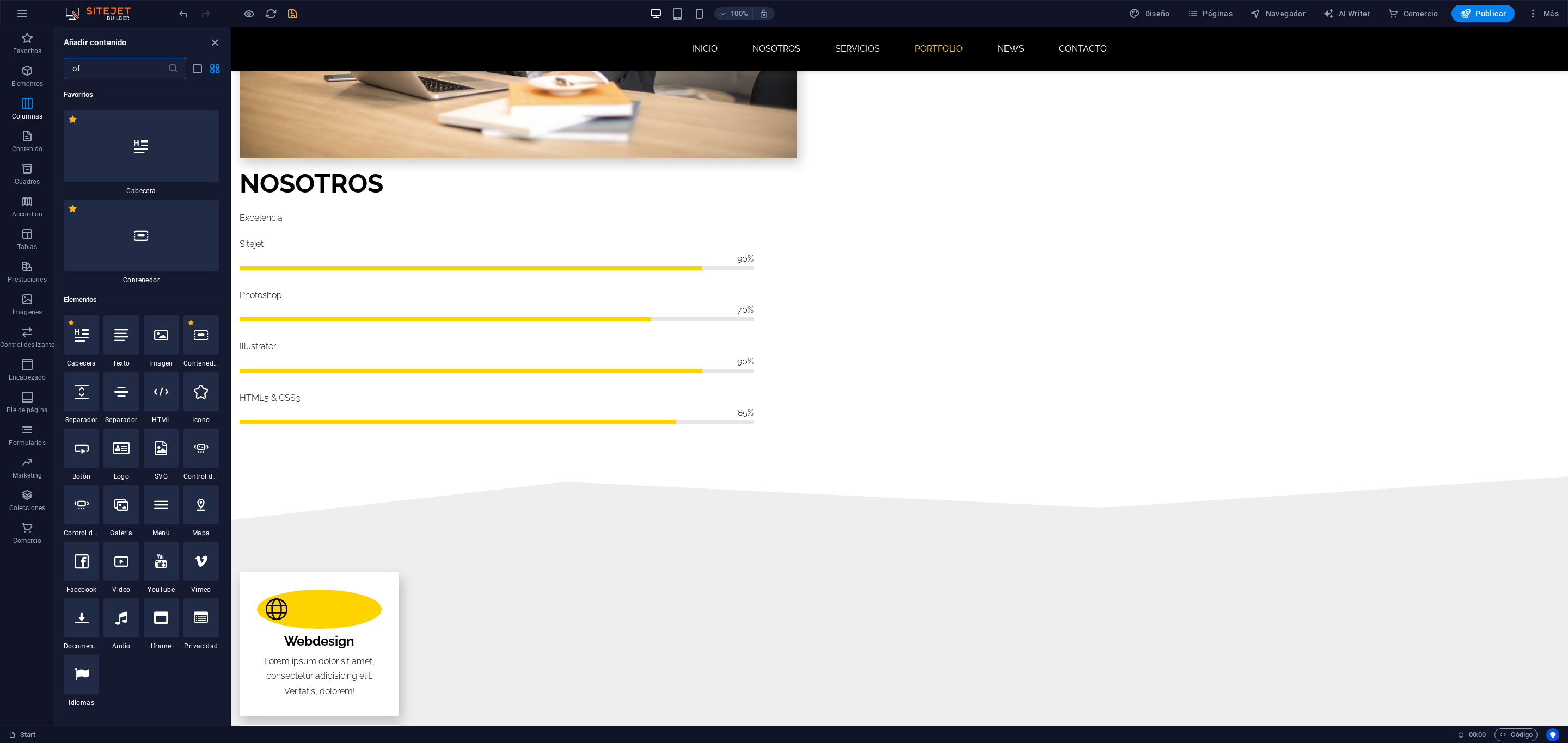
type input "off"
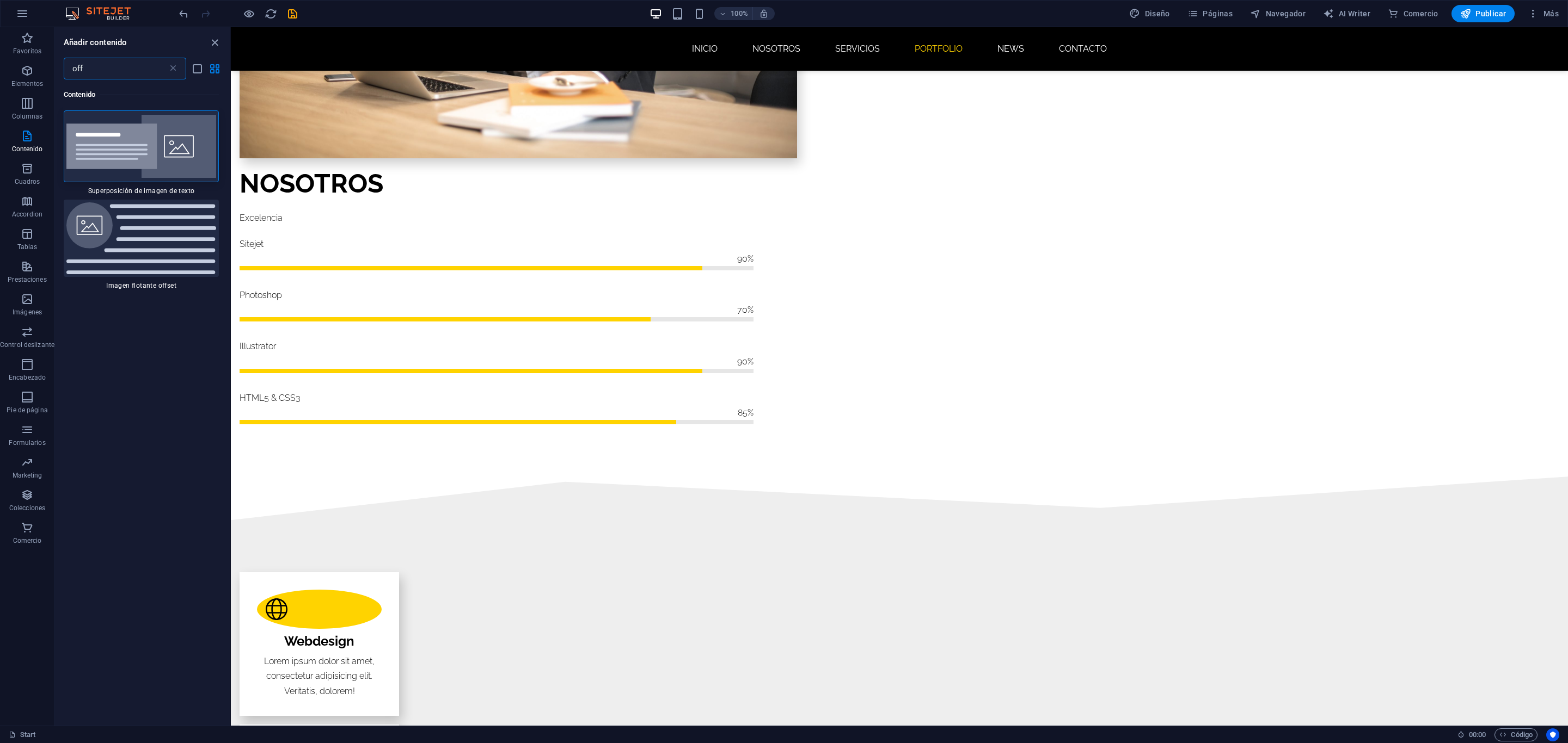
click at [101, 67] on input "off" at bounding box center [115, 68] width 104 height 22
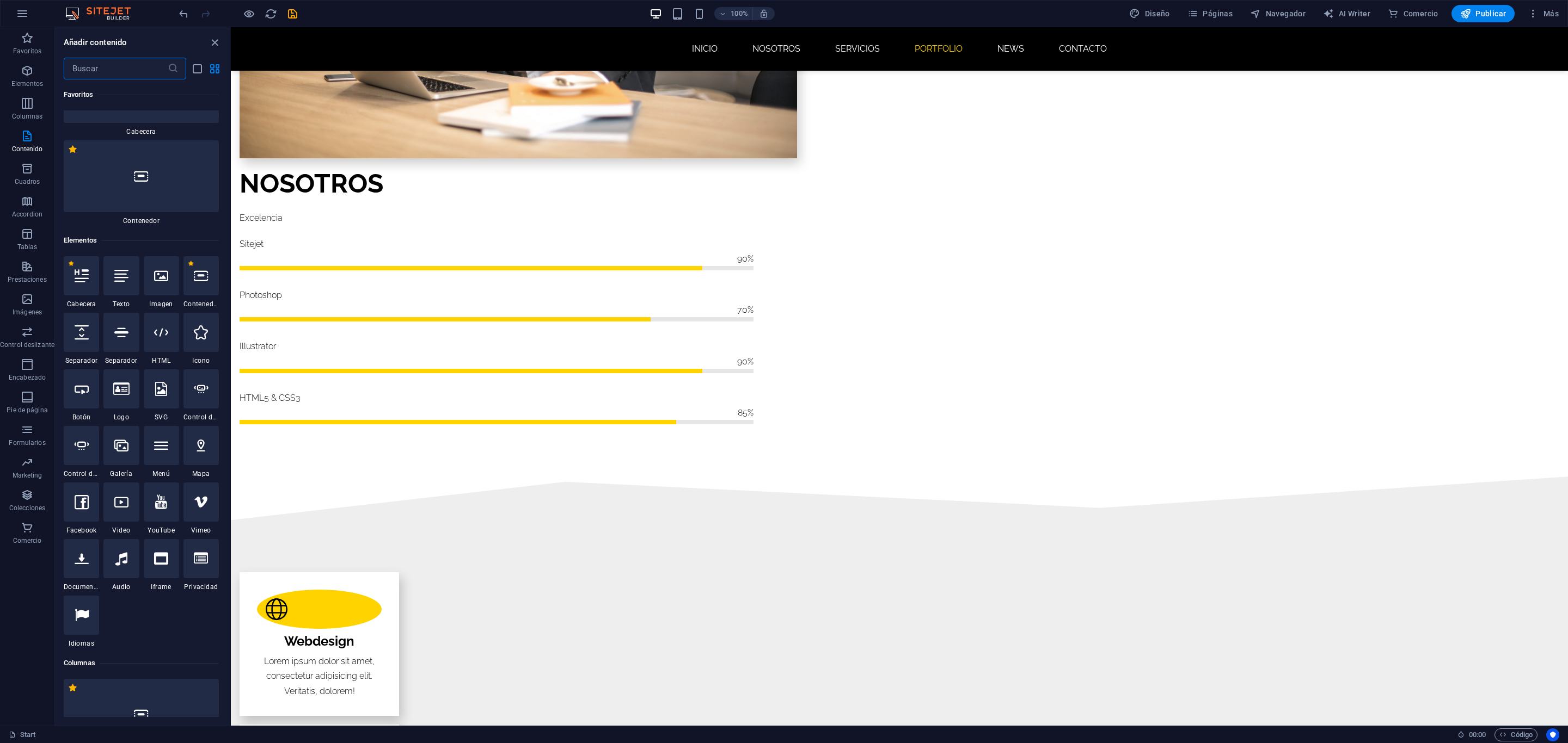
scroll to position [82, 0]
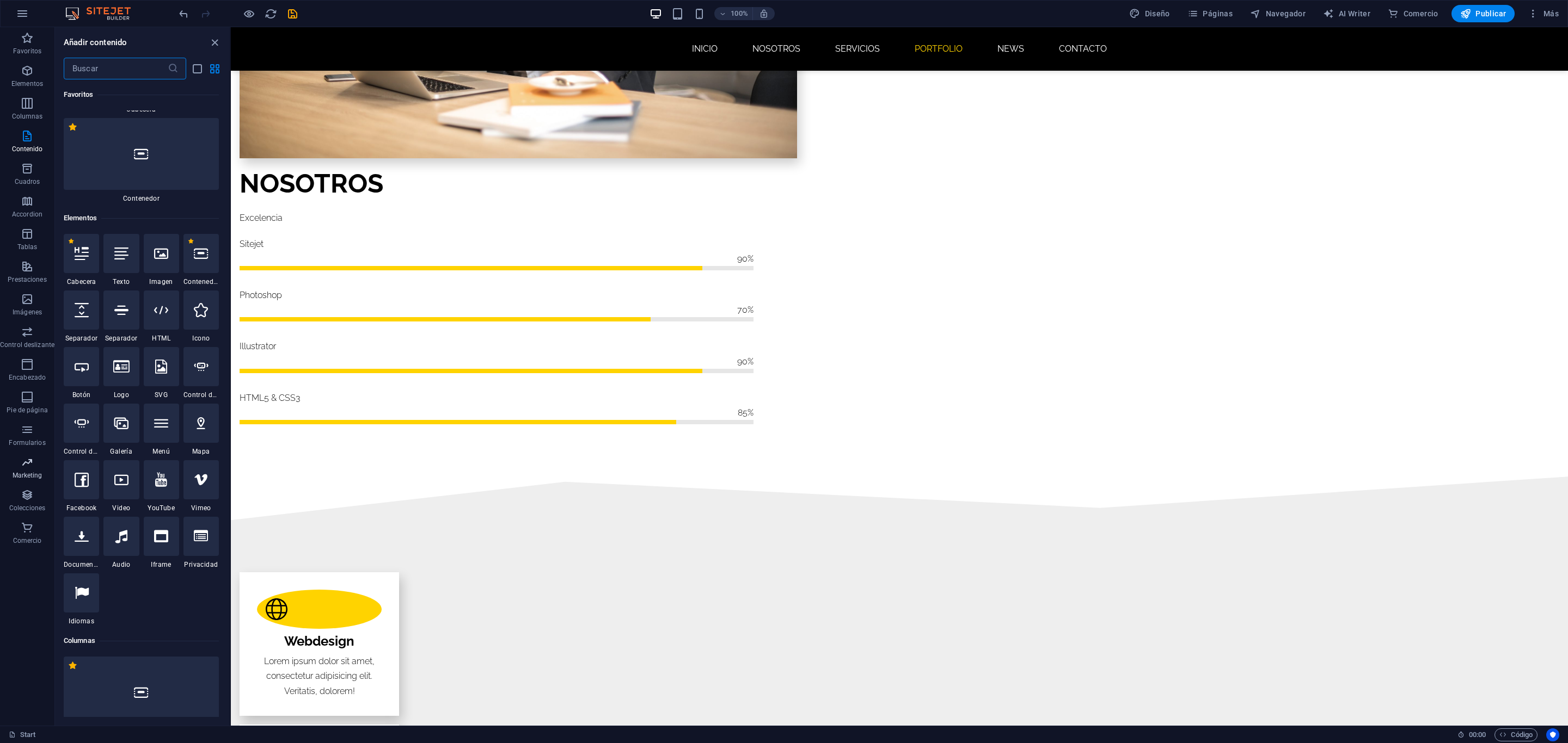
click at [39, 469] on span "Marketing" at bounding box center [27, 469] width 55 height 26
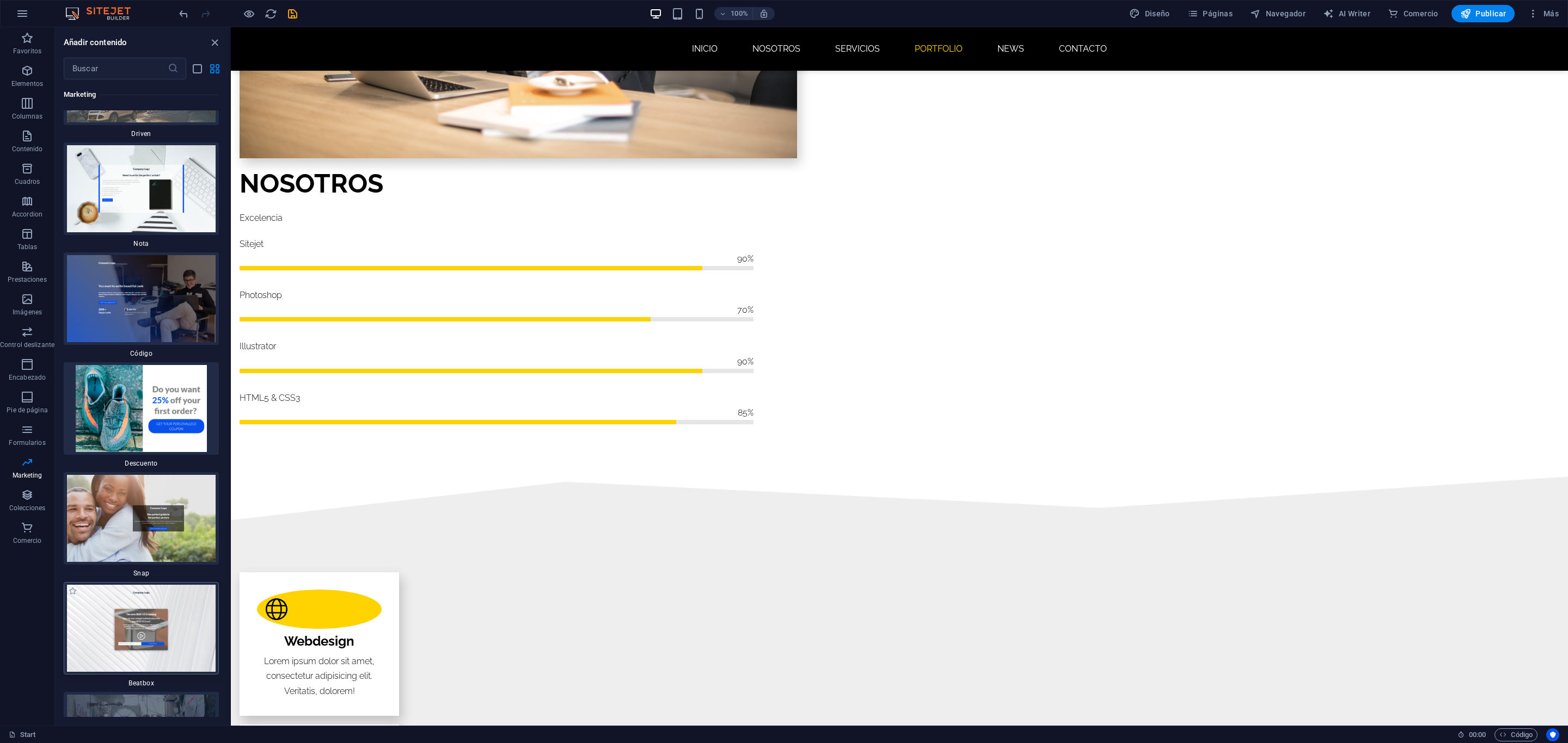
scroll to position [19211, 0]
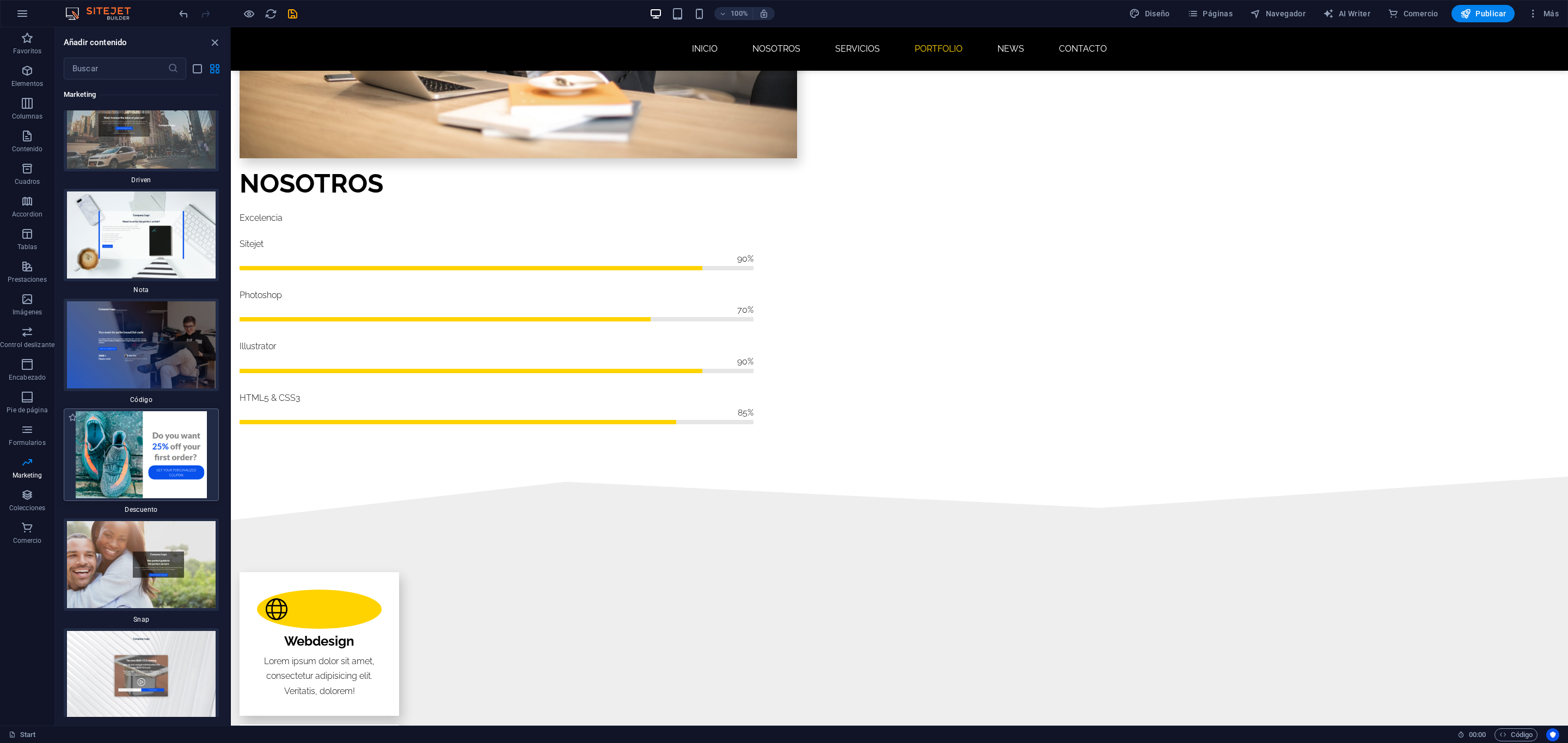
click at [160, 412] on img at bounding box center [141, 455] width 149 height 87
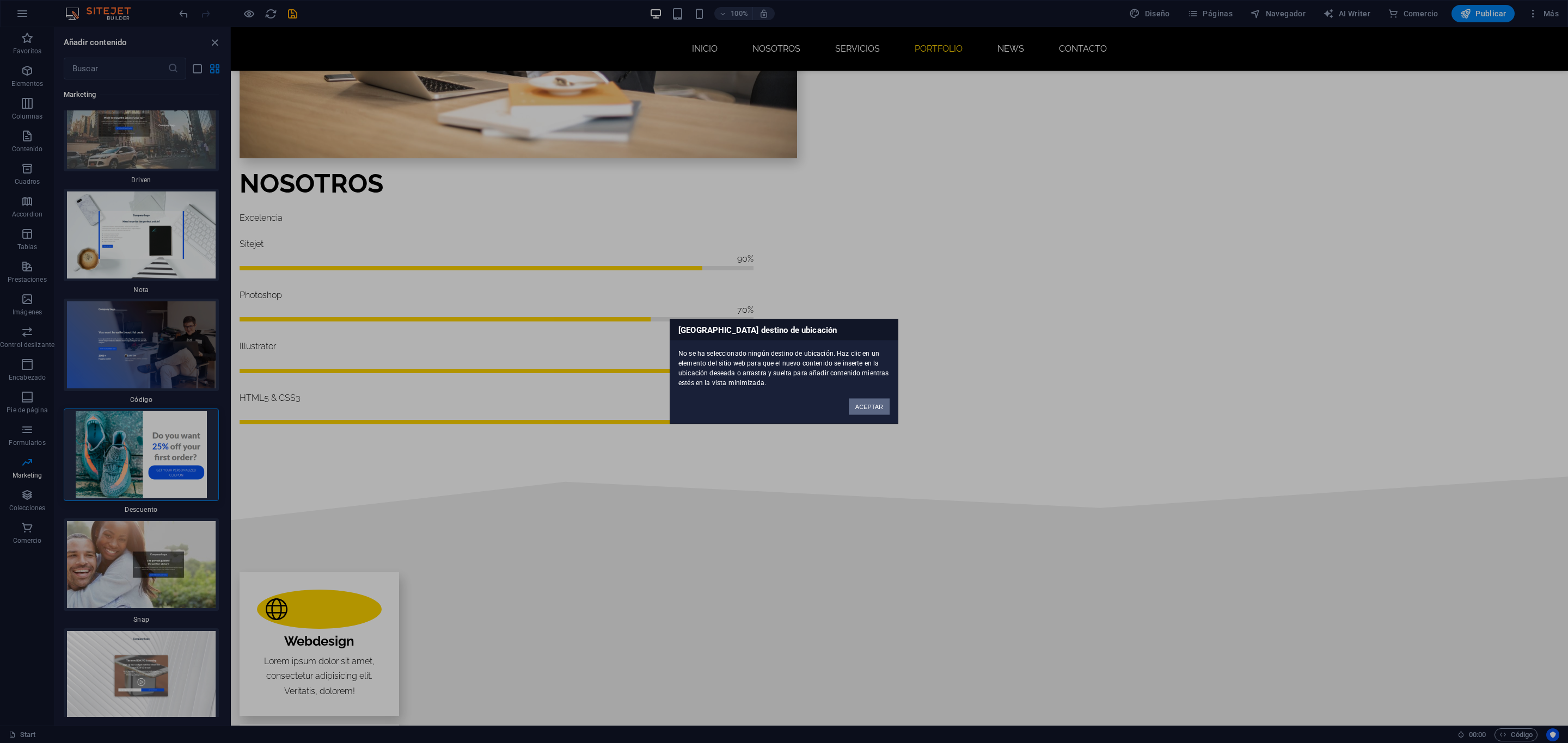
click at [880, 410] on button "ACEPTAR" at bounding box center [869, 406] width 41 height 16
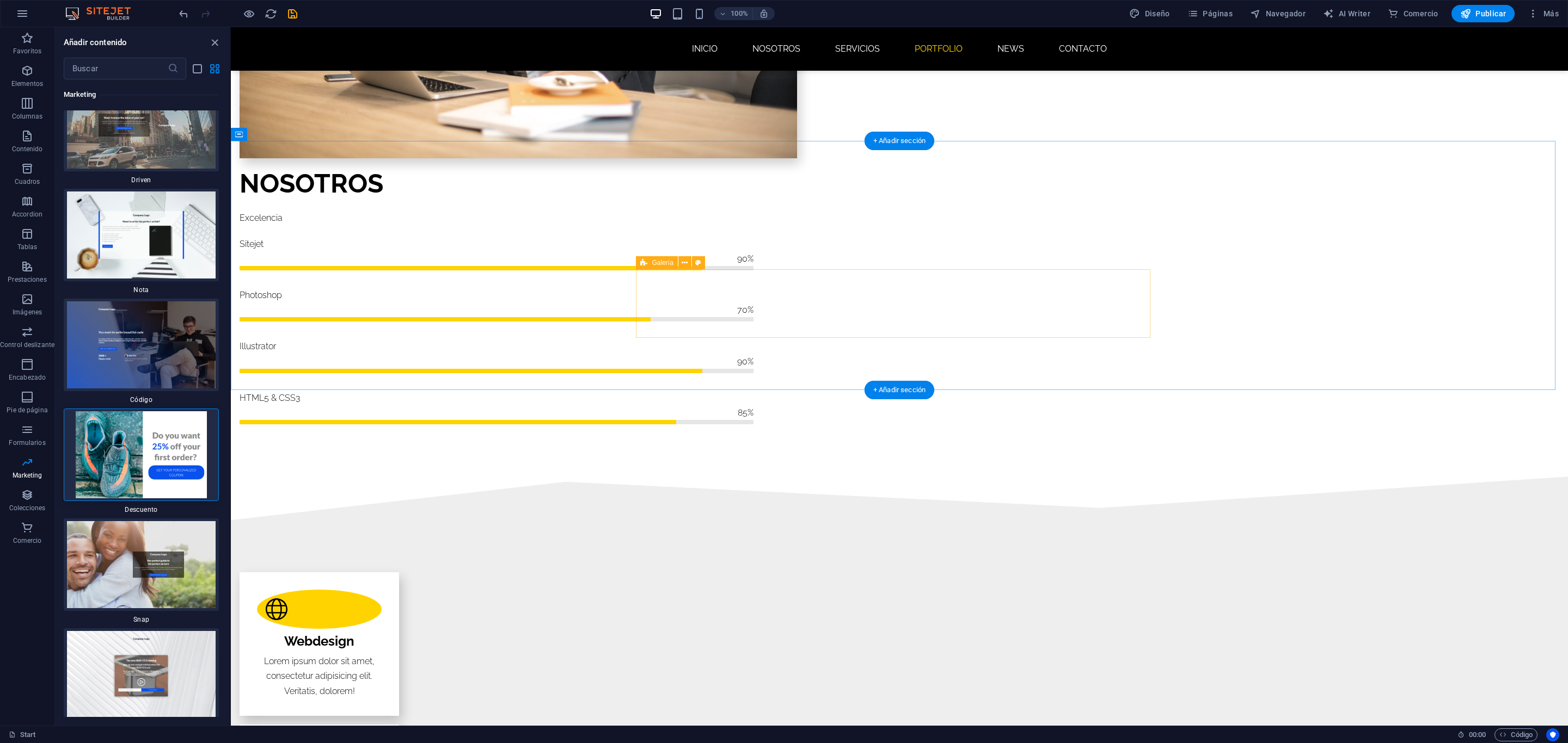
click at [105, 412] on img at bounding box center [141, 455] width 149 height 87
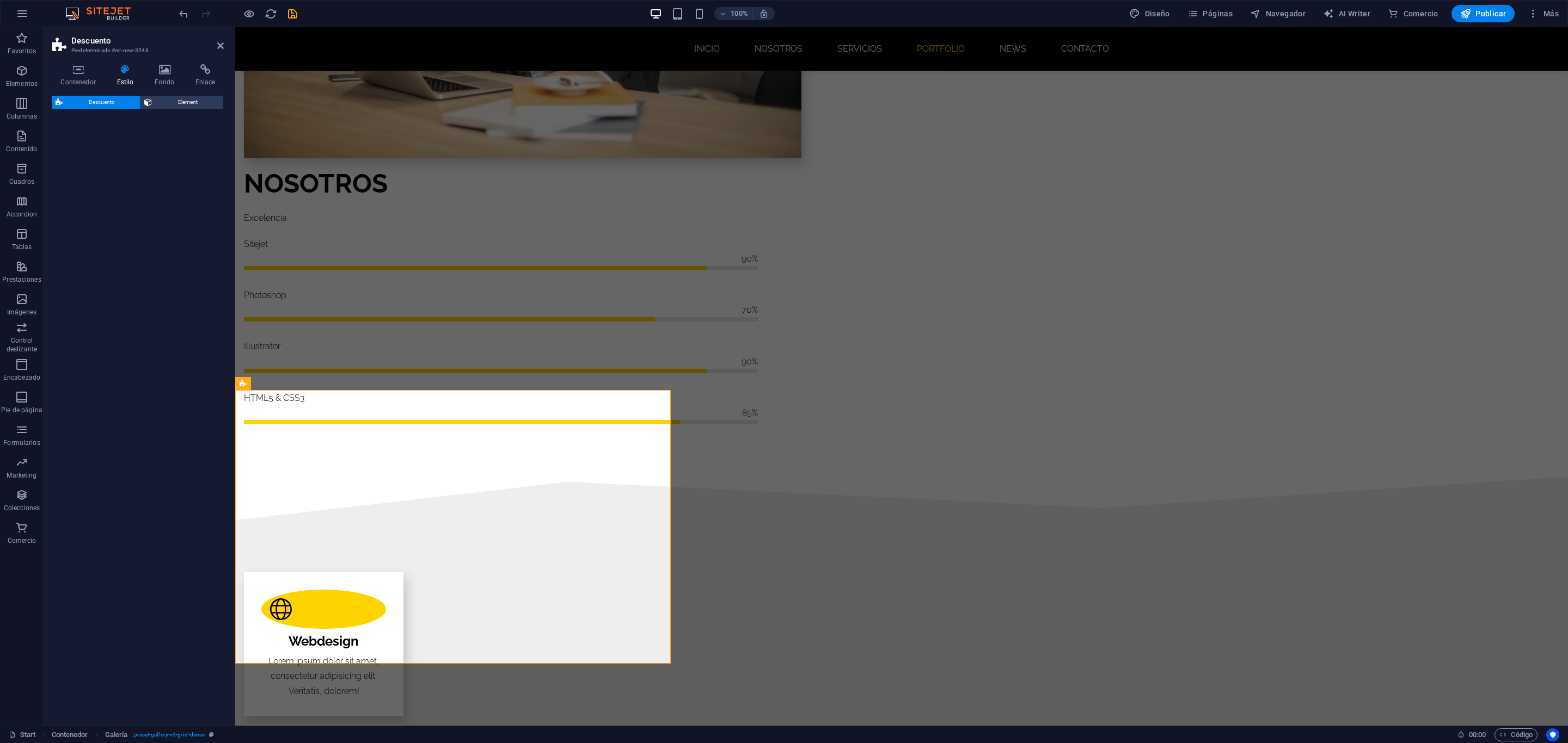
select select "rem"
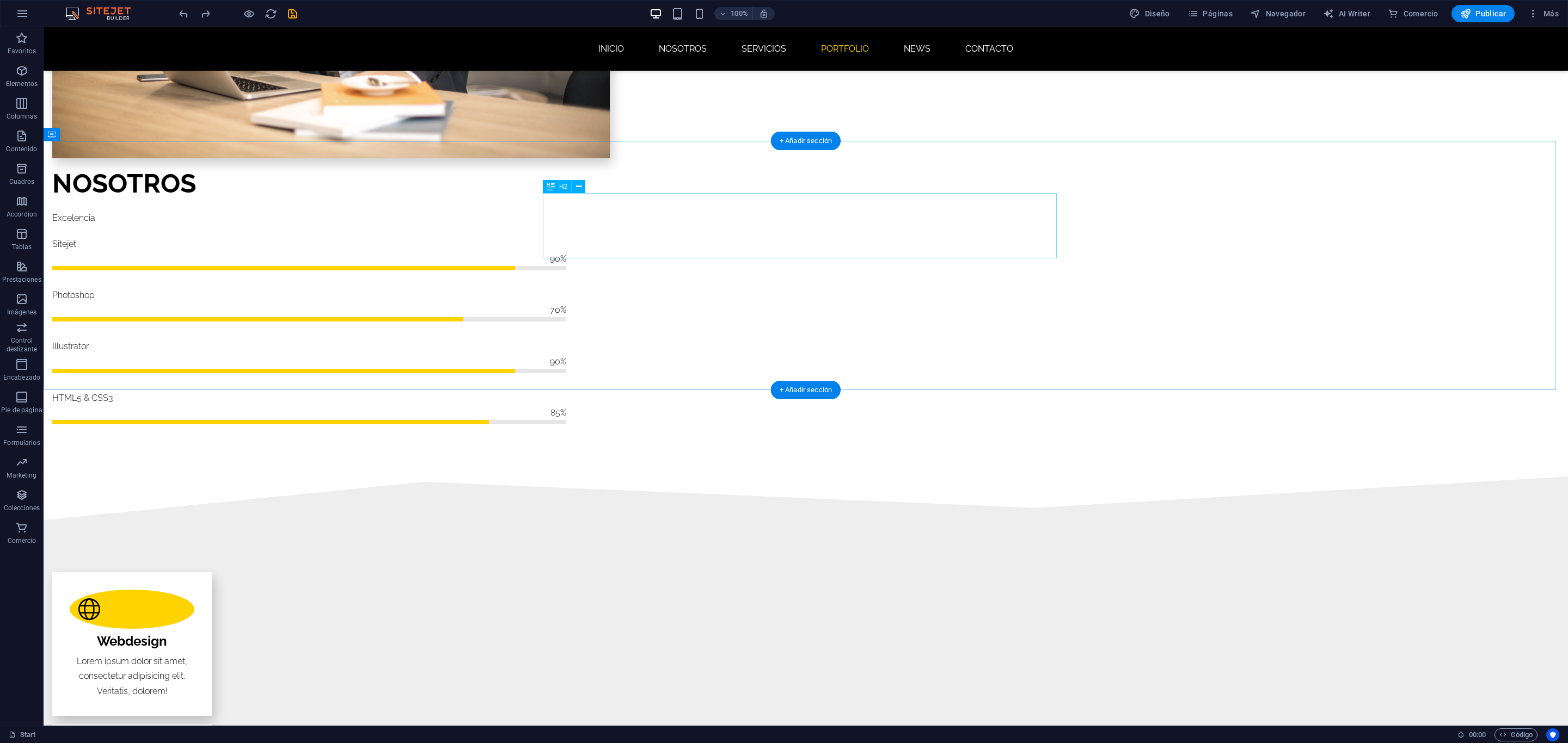
click at [17, 459] on icon "button" at bounding box center [21, 462] width 13 height 13
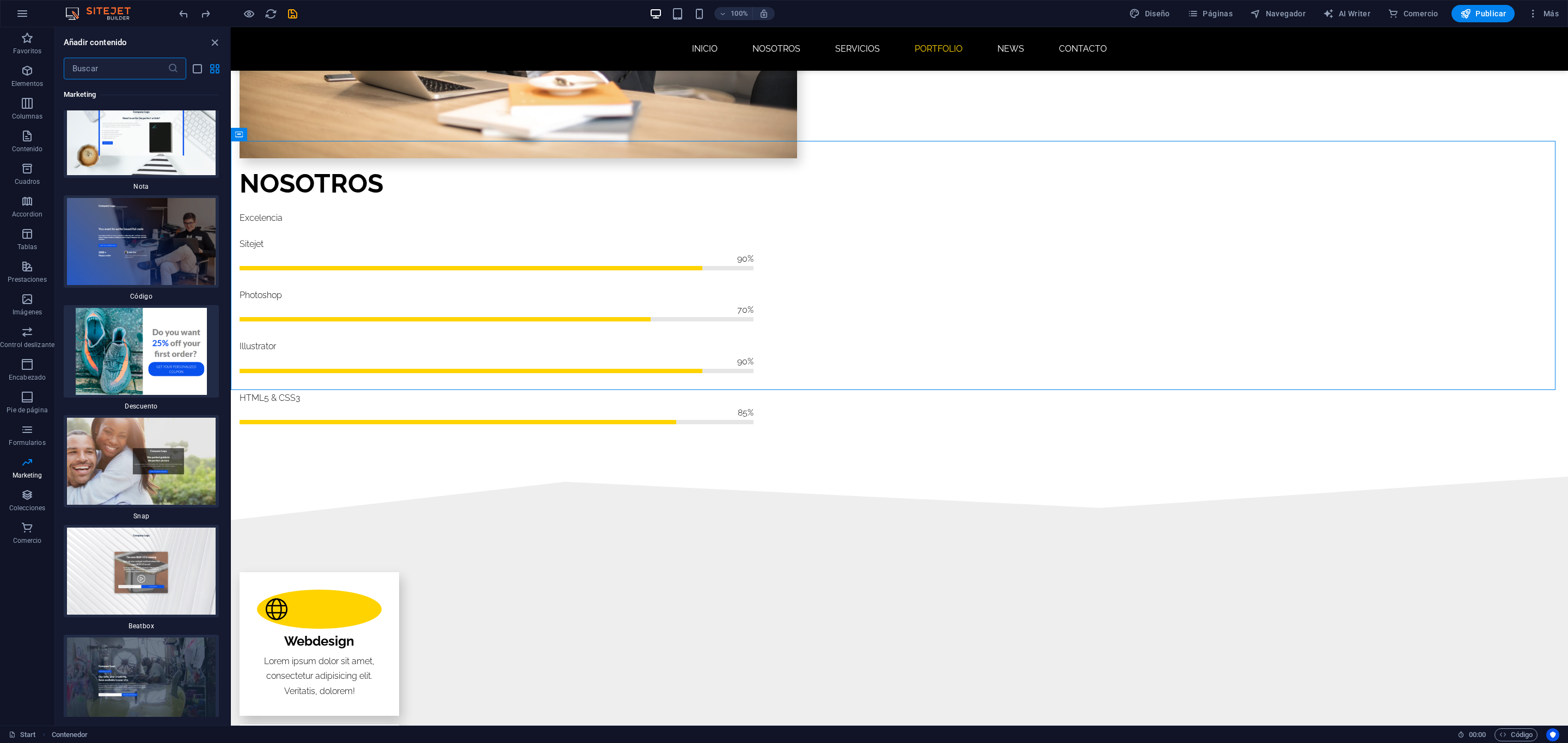
scroll to position [19293, 0]
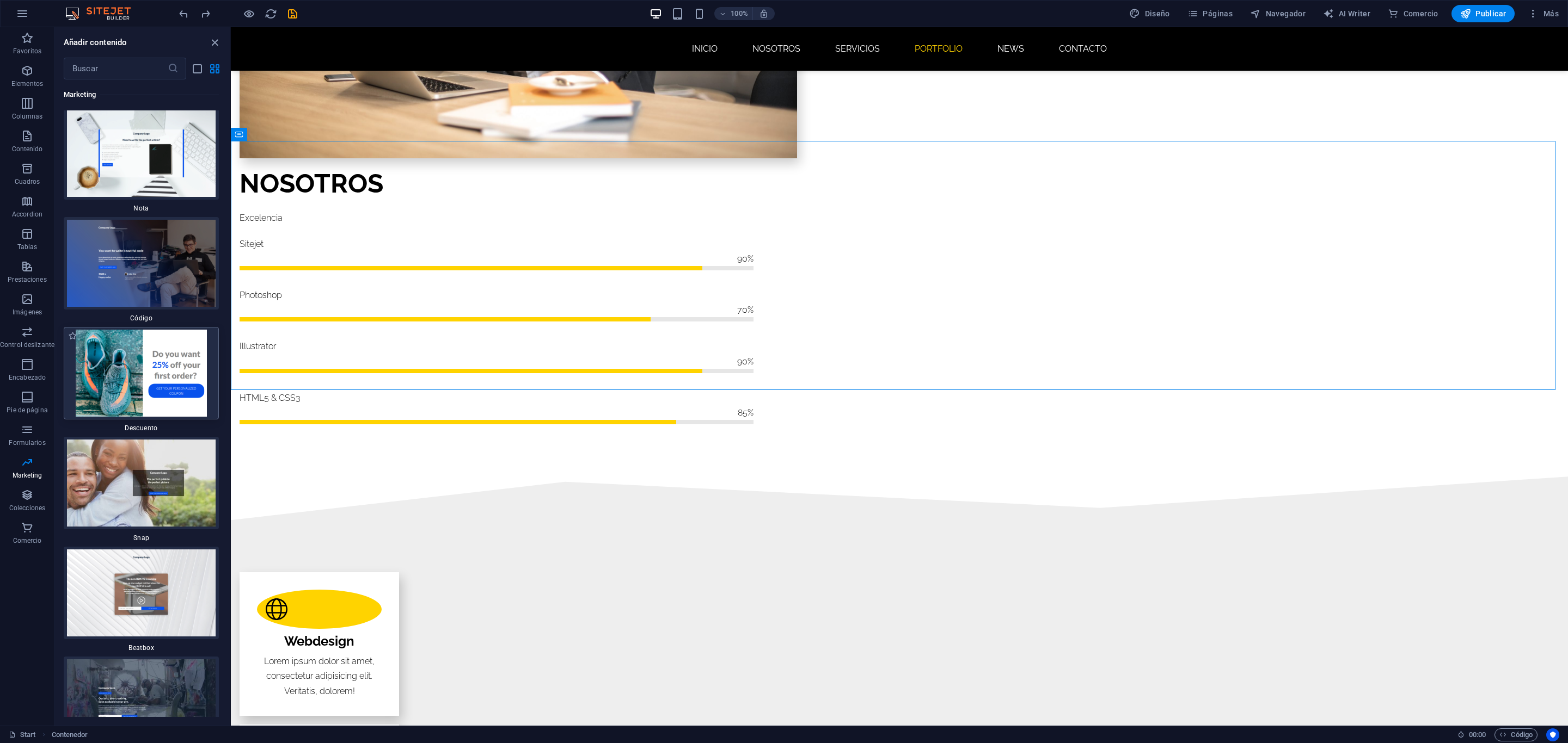
click at [136, 330] on img at bounding box center [141, 373] width 149 height 87
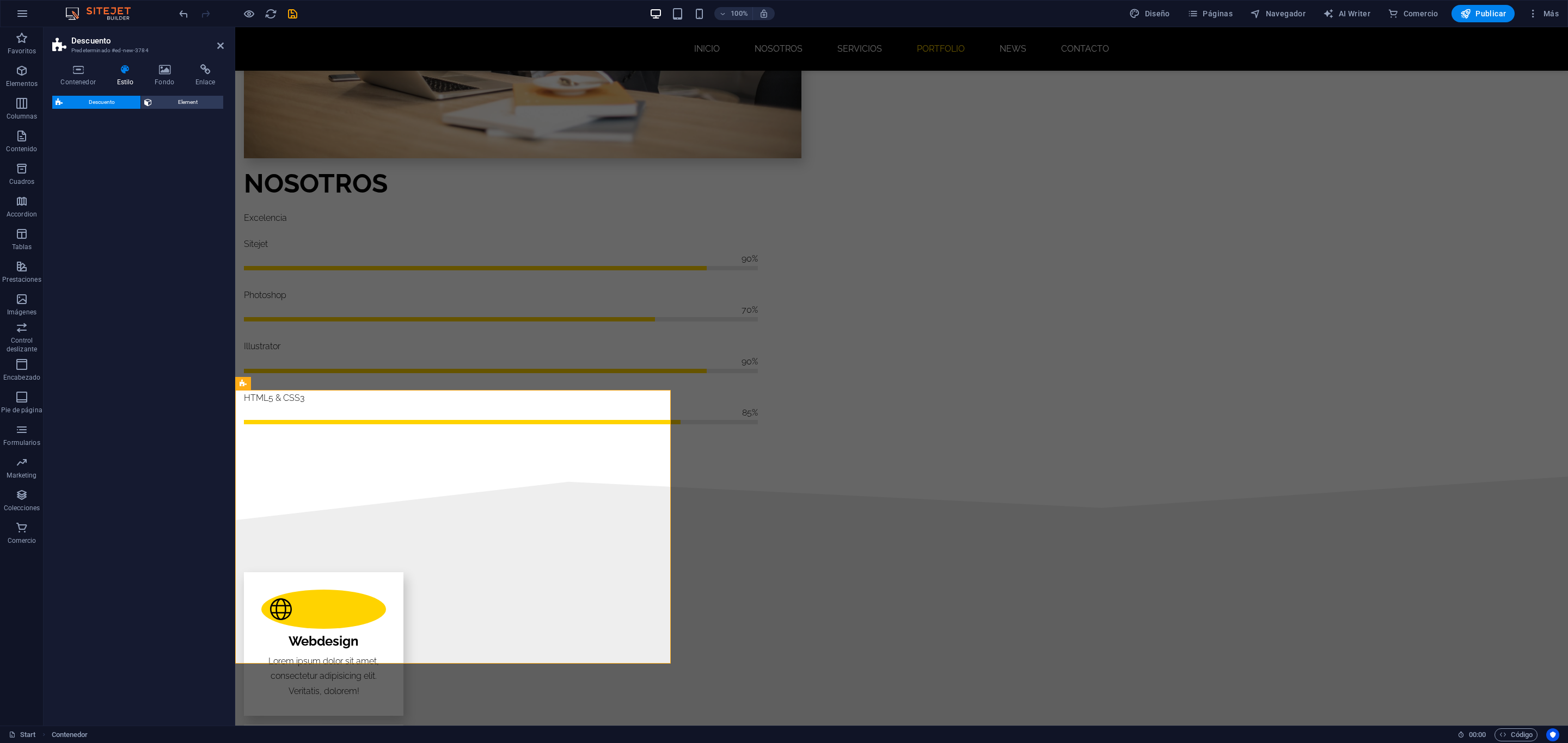
select select "rem"
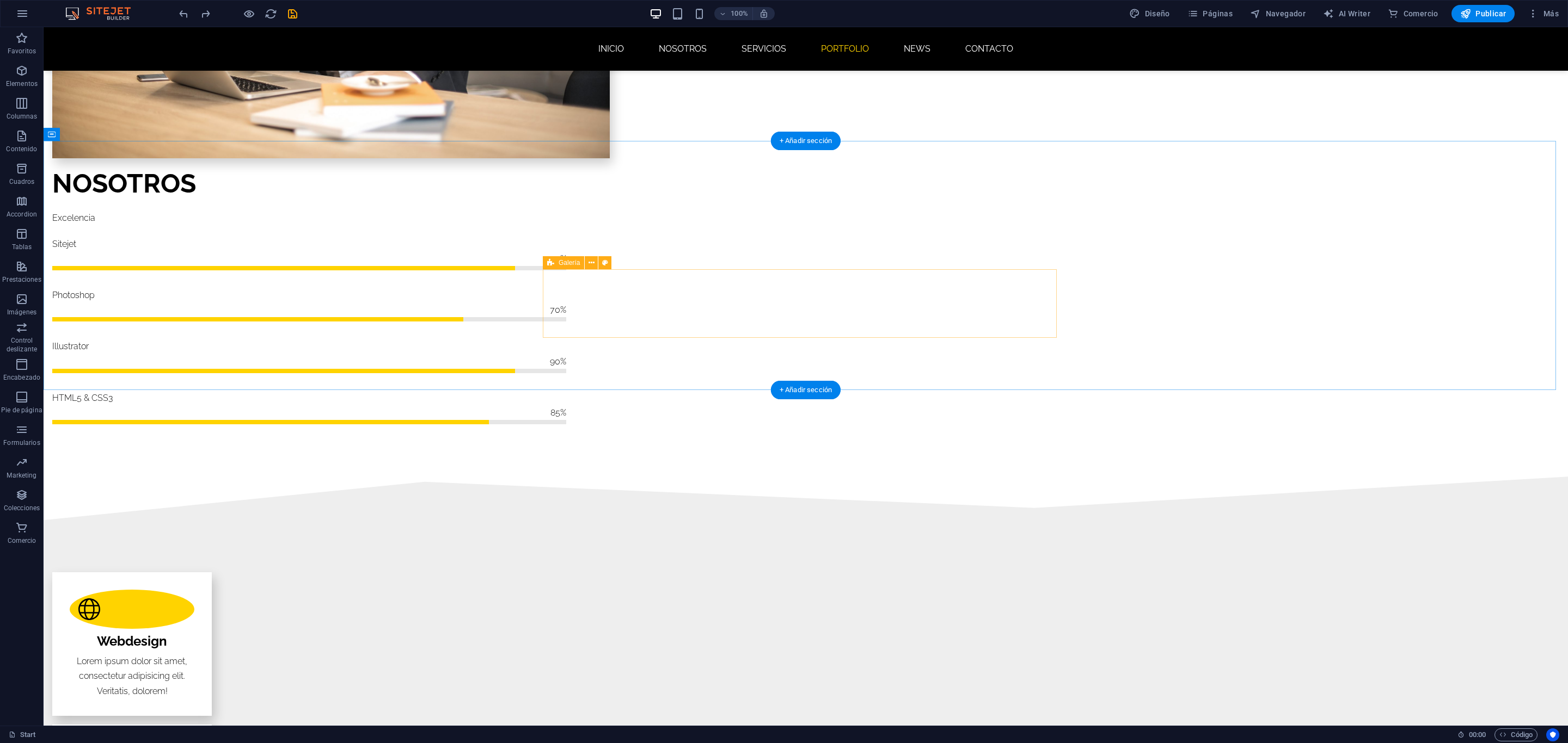
click at [14, 465] on span "Marketing" at bounding box center [22, 469] width 44 height 26
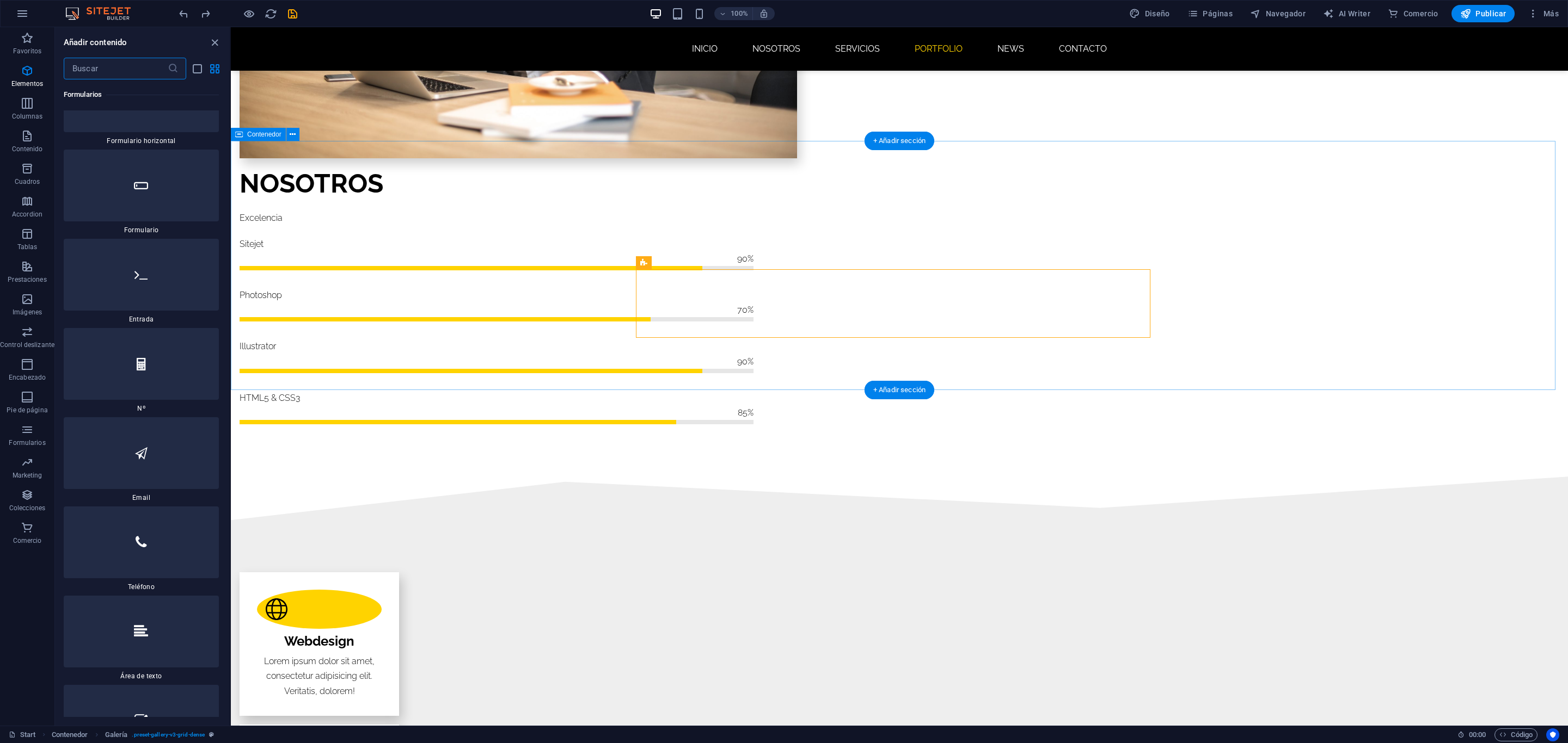
scroll to position [17743, 0]
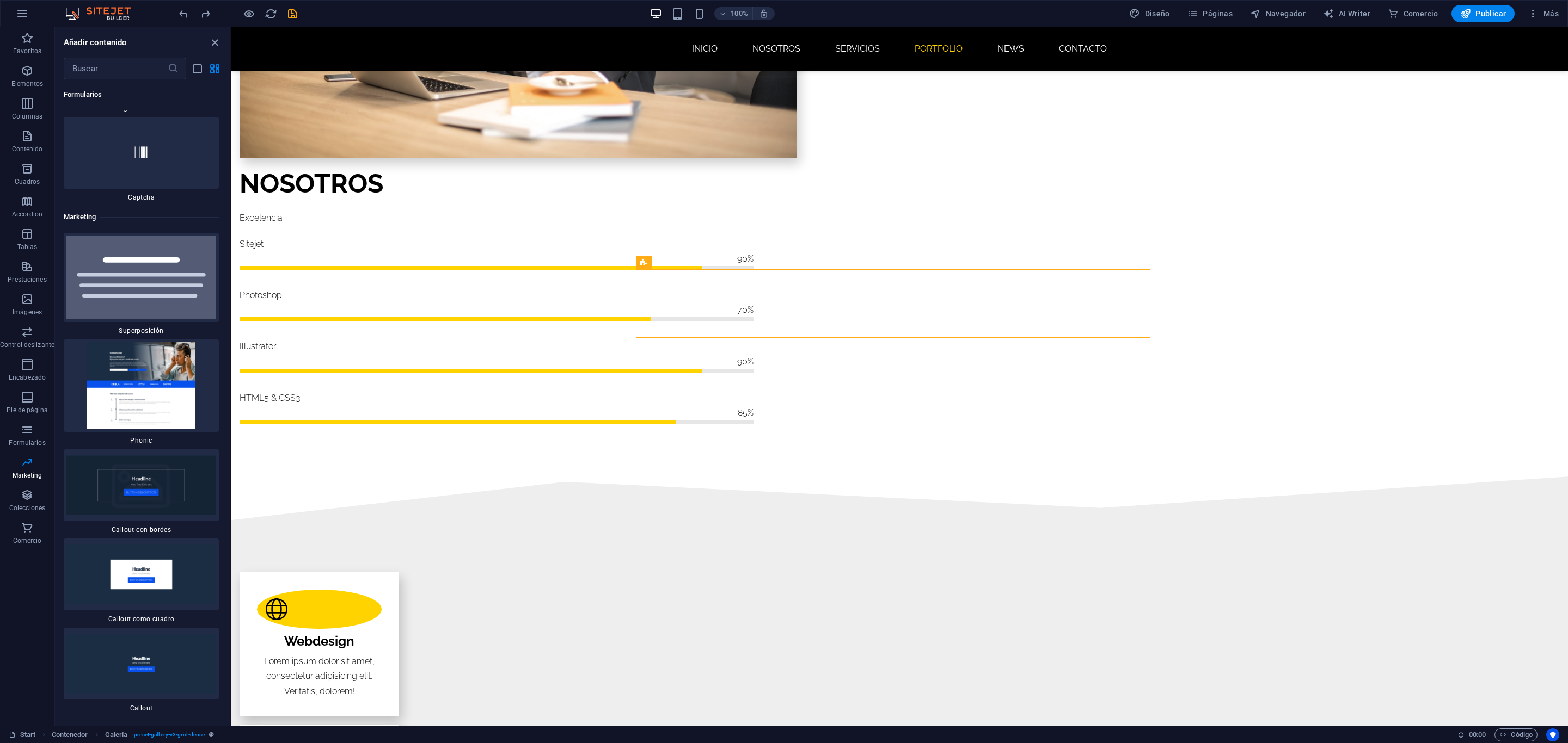
drag, startPoint x: 230, startPoint y: 604, endPoint x: 224, endPoint y: 612, distance: 10.0
click at [228, 495] on section "Favoritos Elementos Columnas Contenido Cuadros Accordion Tablas Prestaciones Im…" at bounding box center [784, 376] width 1568 height 698
drag, startPoint x: 227, startPoint y: 602, endPoint x: 224, endPoint y: 609, distance: 7.6
click at [226, 495] on div "Favoritos 1 Star Cabecera 1 Star Contenedor Elementos 1 Star Cabecera 1 Star Te…" at bounding box center [142, 398] width 175 height 638
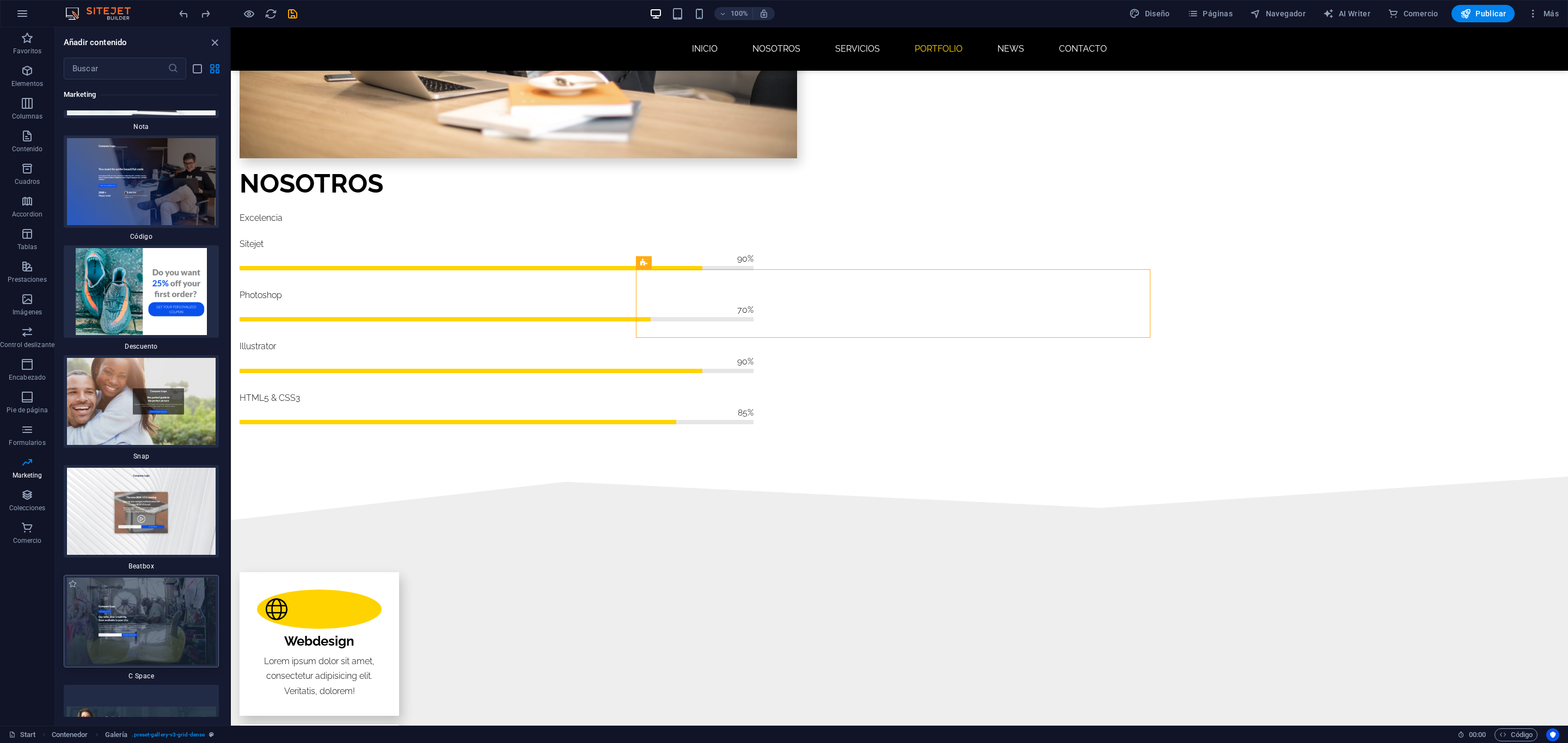
scroll to position [19129, 0]
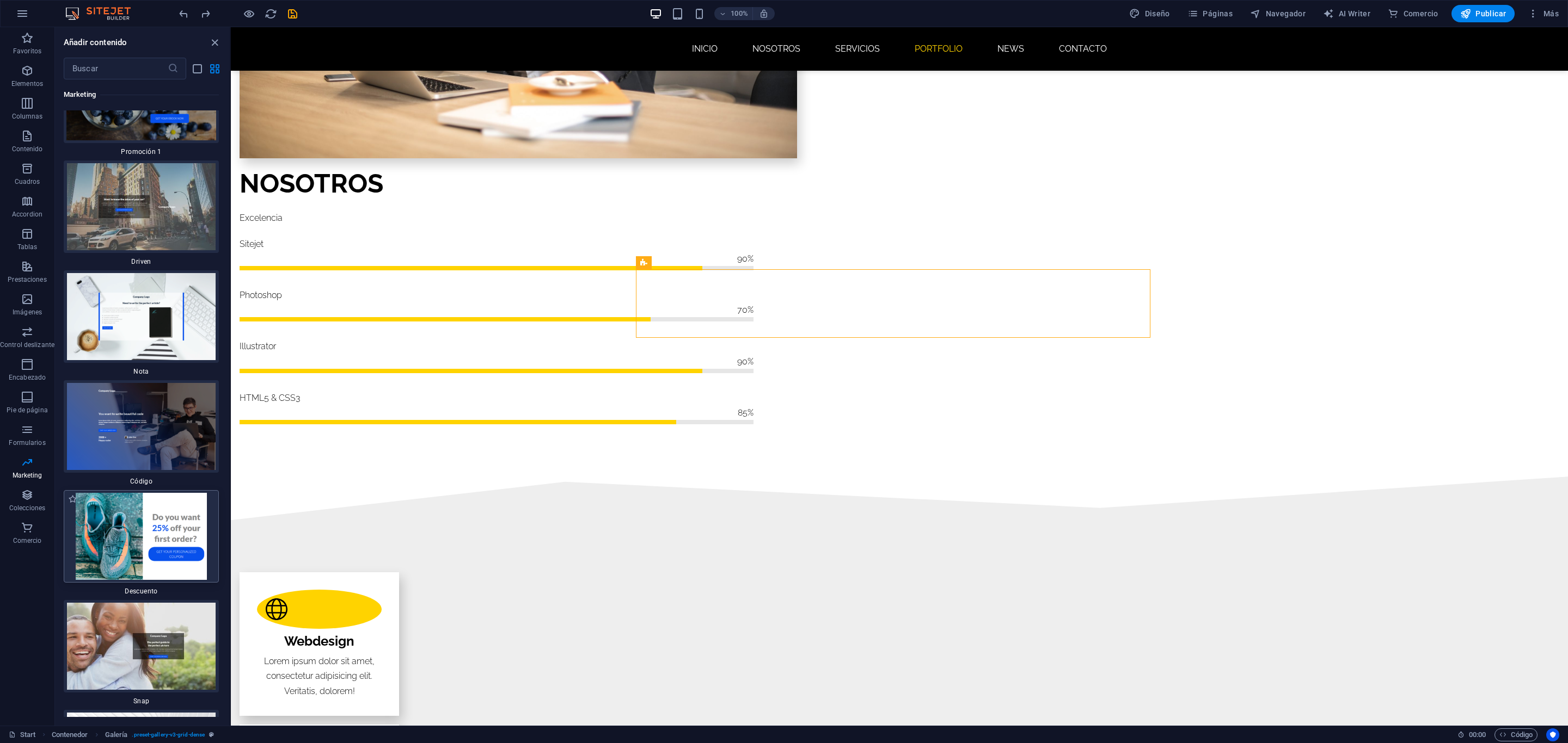
drag, startPoint x: 168, startPoint y: 425, endPoint x: 168, endPoint y: 412, distance: 13.0
click at [168, 493] on img at bounding box center [141, 536] width 149 height 87
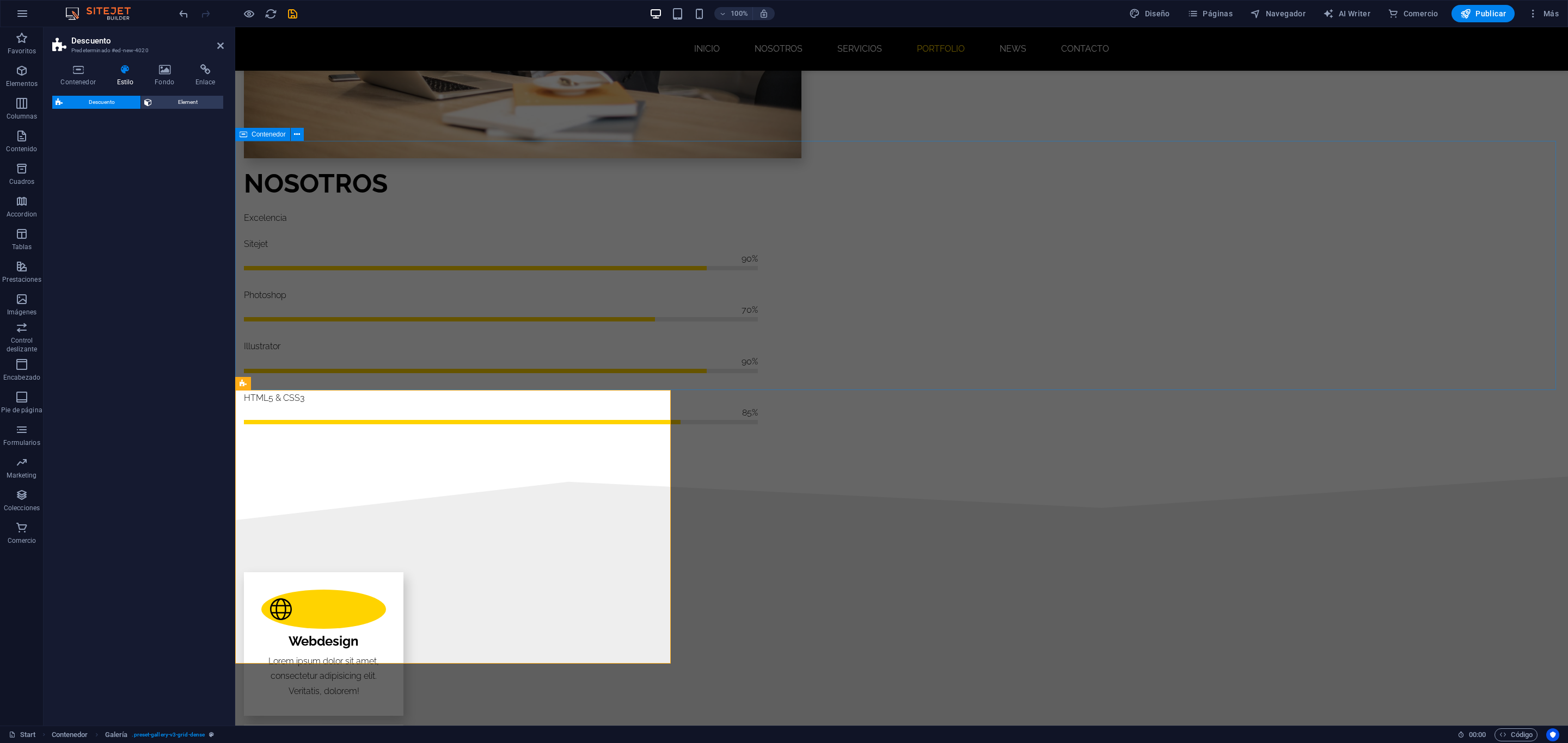
select select "rem"
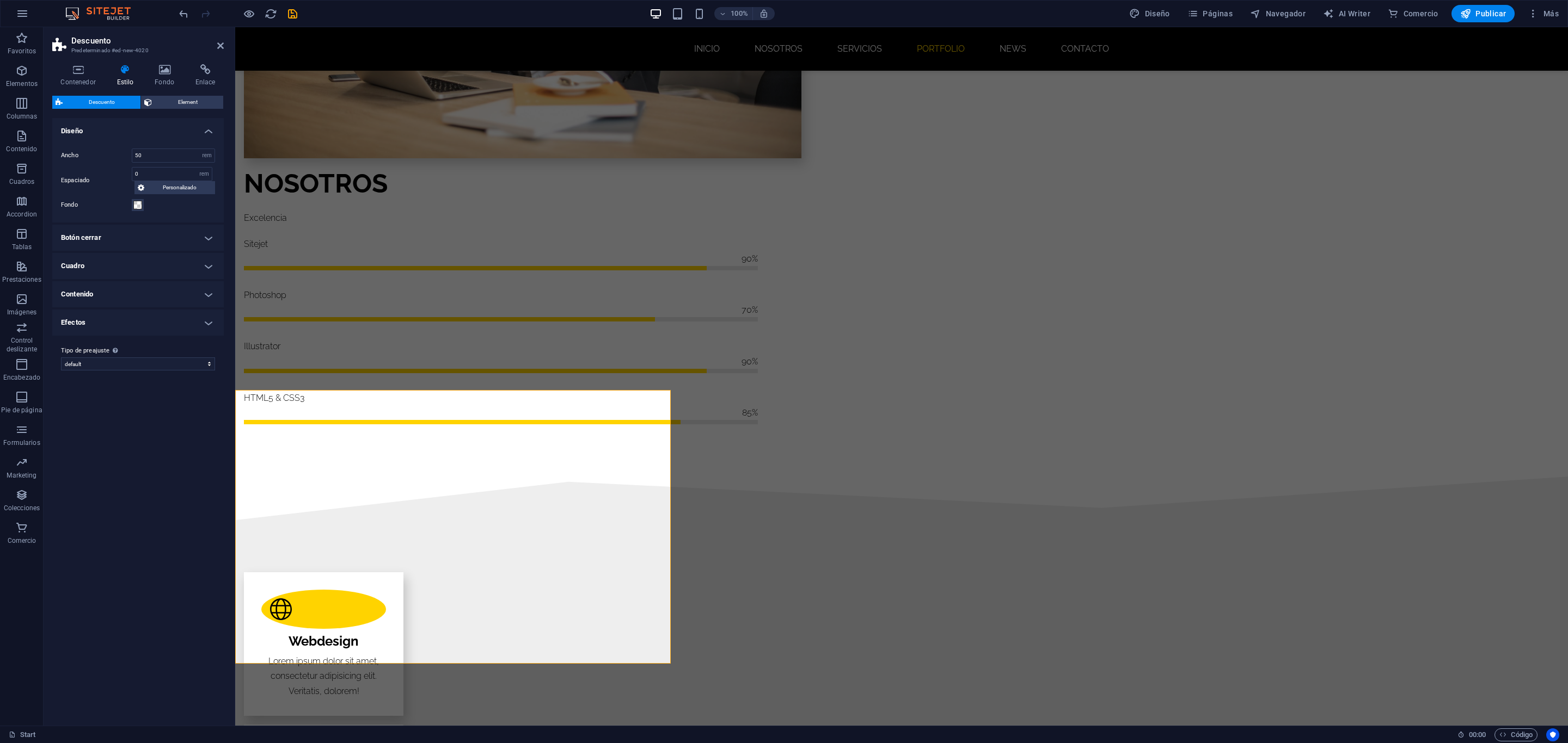
drag, startPoint x: 870, startPoint y: 627, endPoint x: 337, endPoint y: 490, distance: 550.3
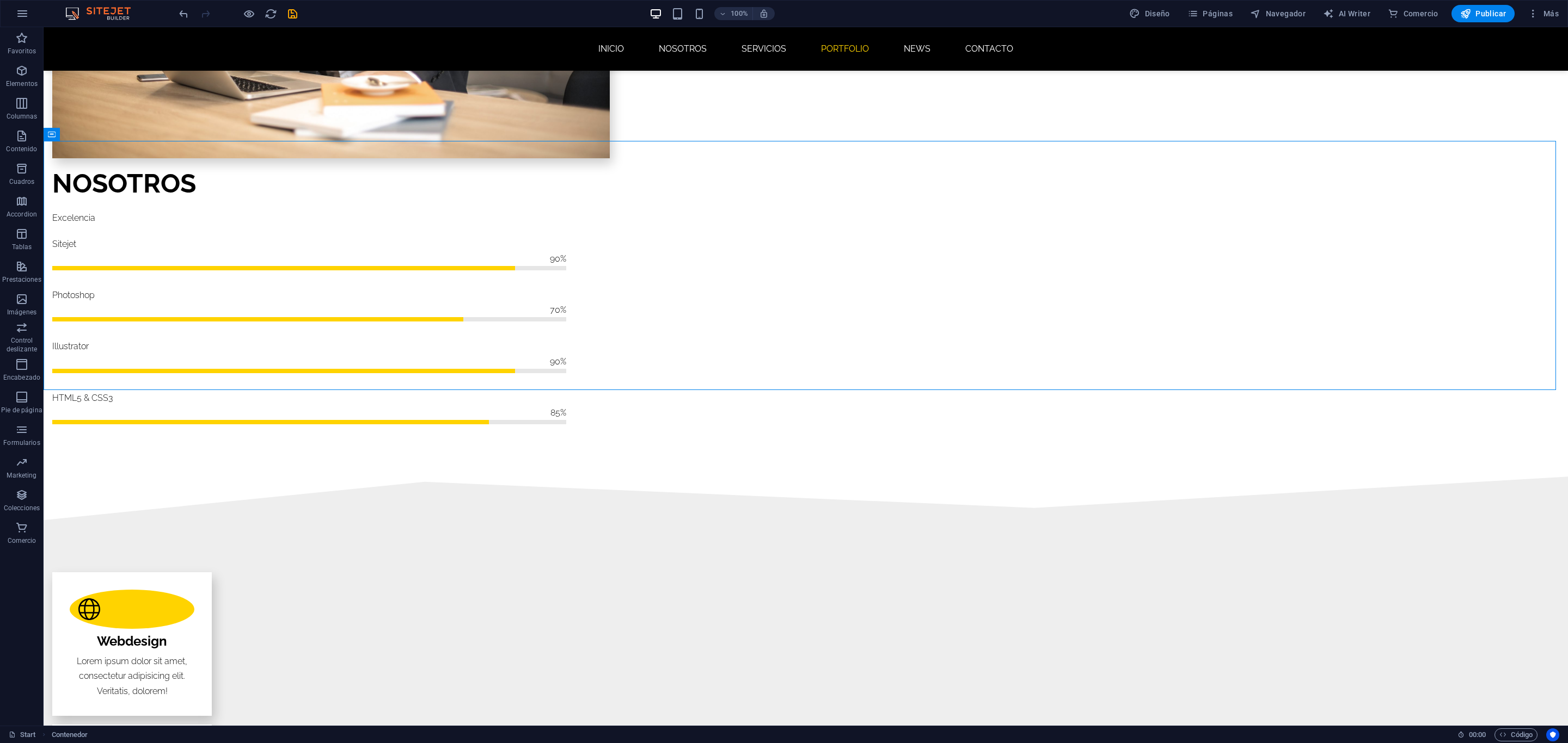
drag, startPoint x: 188, startPoint y: 586, endPoint x: 750, endPoint y: 312, distance: 625.2
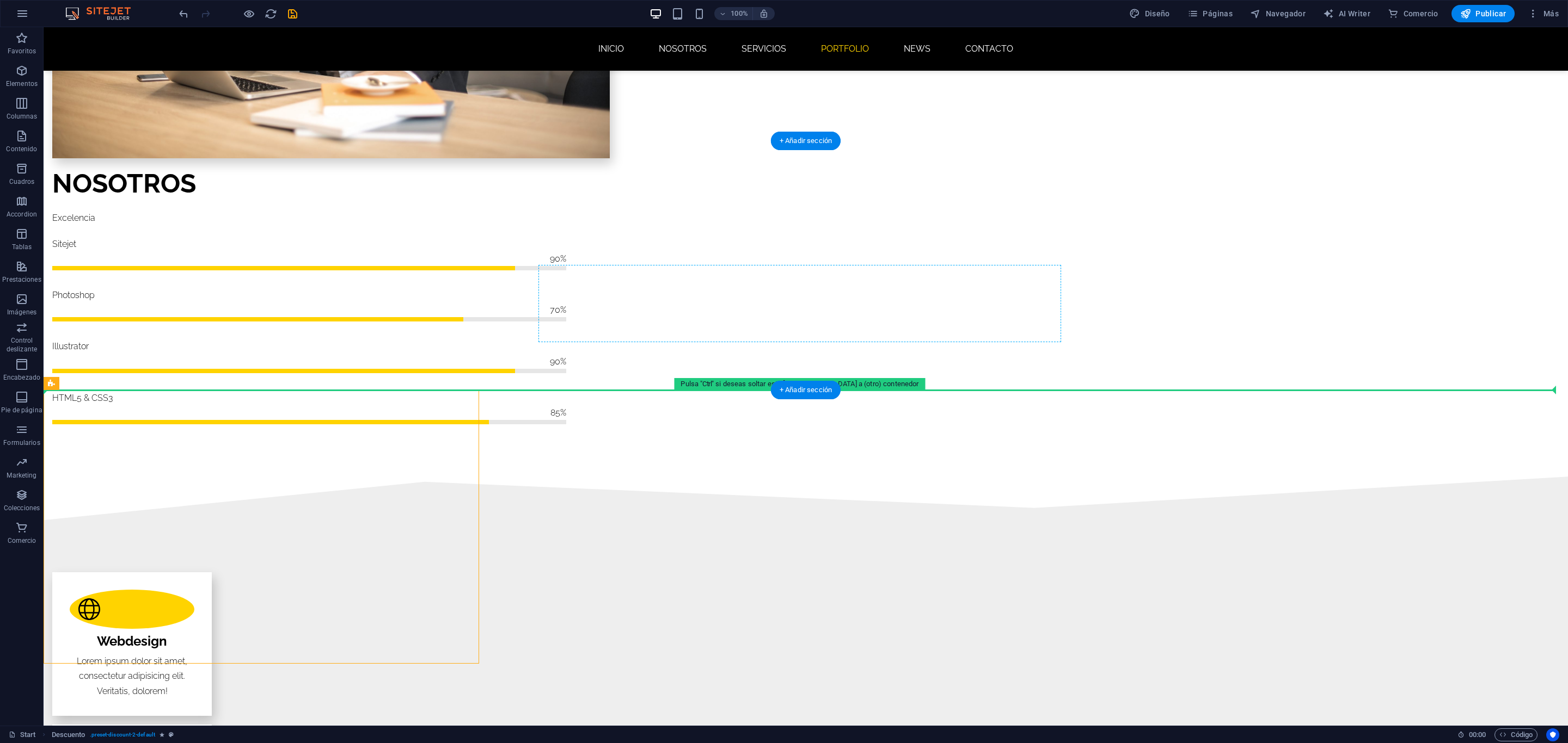
drag, startPoint x: 95, startPoint y: 411, endPoint x: 748, endPoint y: 288, distance: 664.5
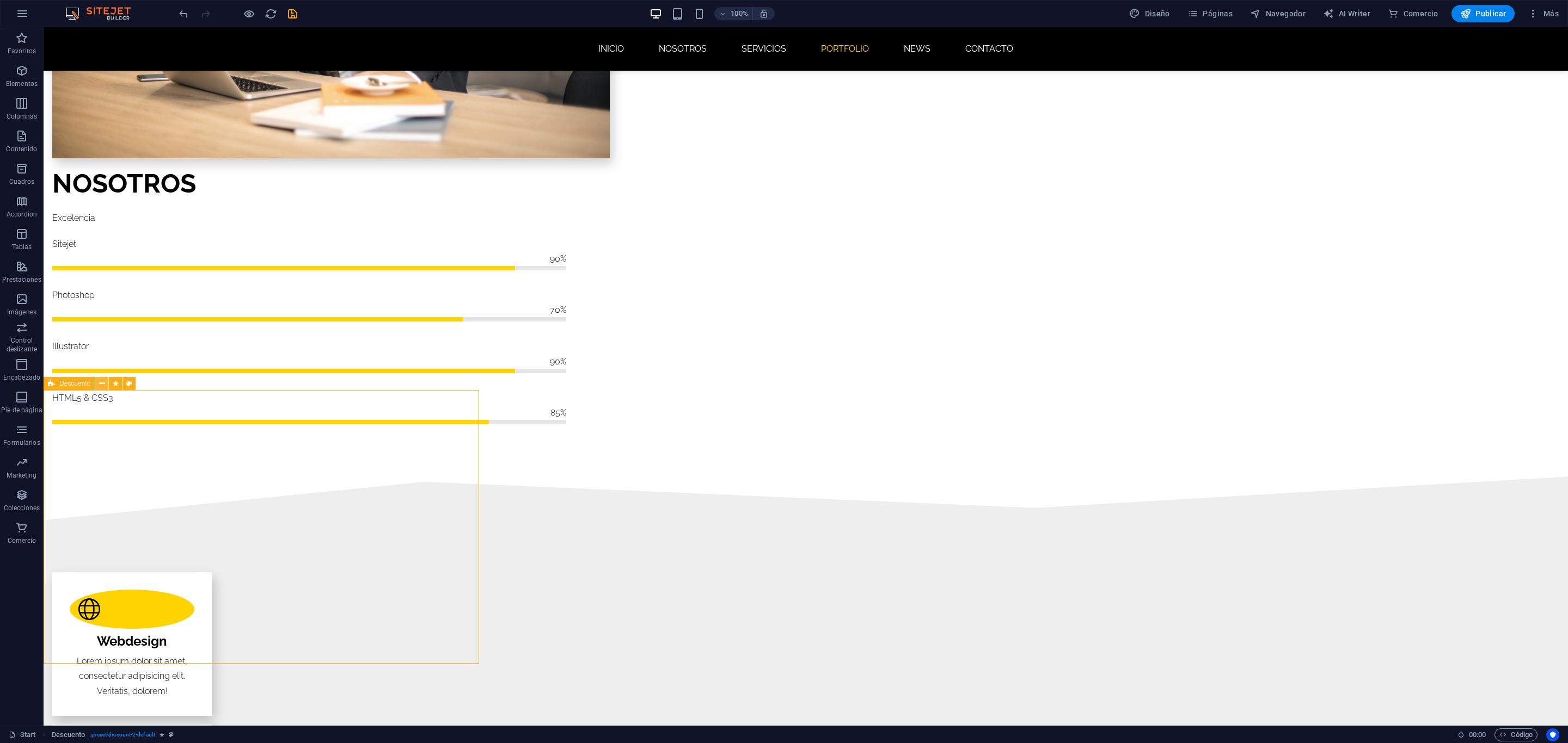
click at [104, 384] on icon at bounding box center [101, 384] width 6 height 12
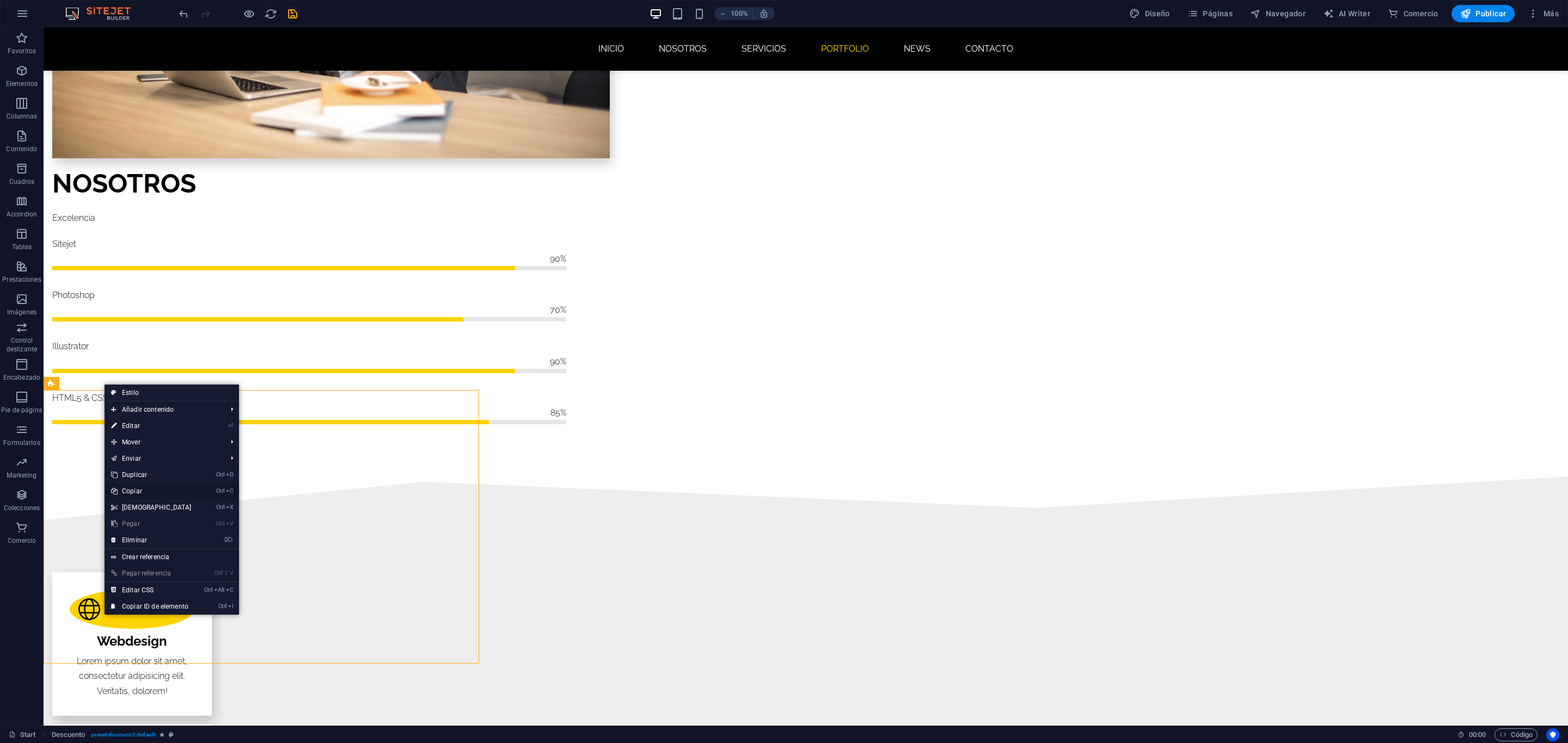
click at [168, 490] on link "Ctrl C Copiar" at bounding box center [151, 491] width 94 height 16
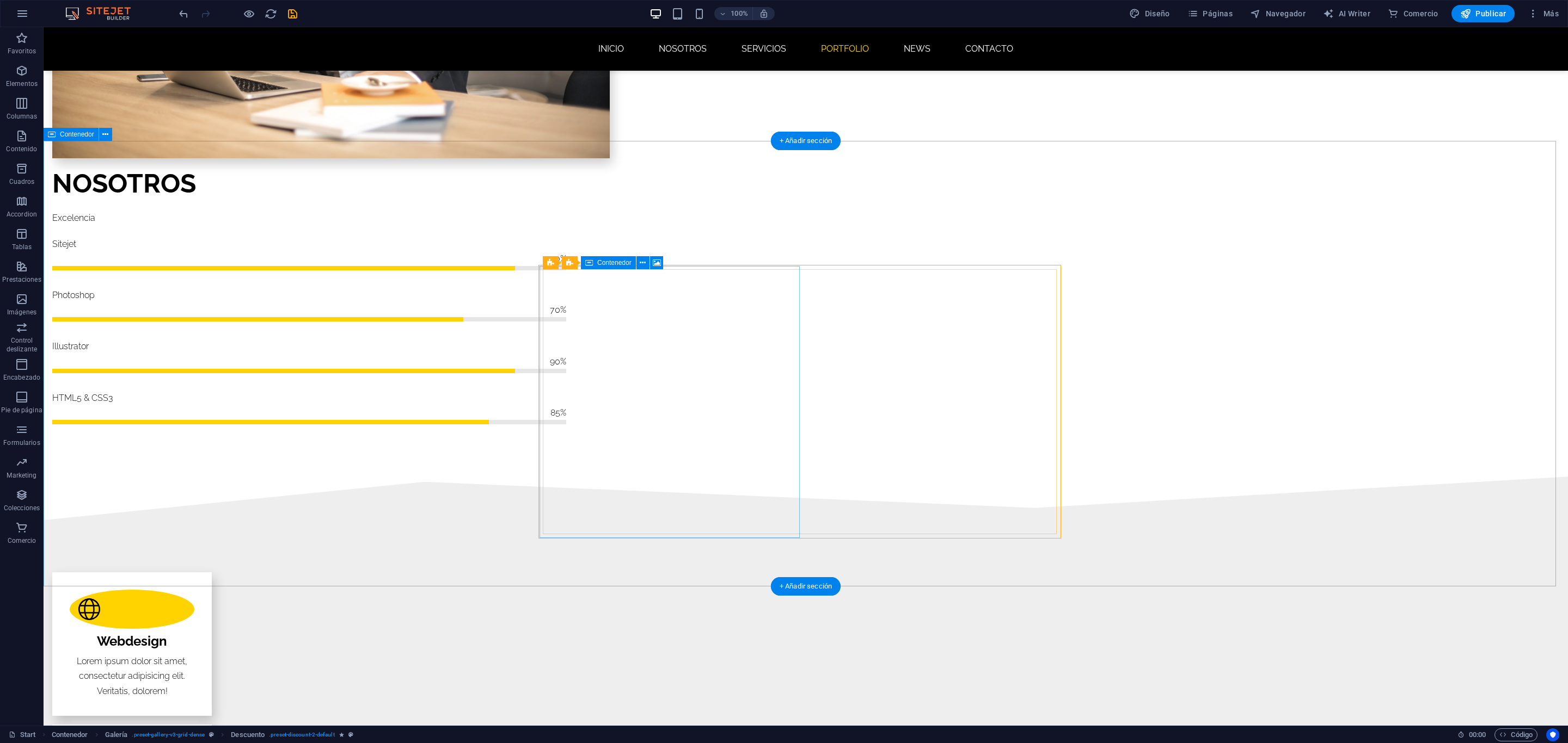
scroll to position [1476, 0]
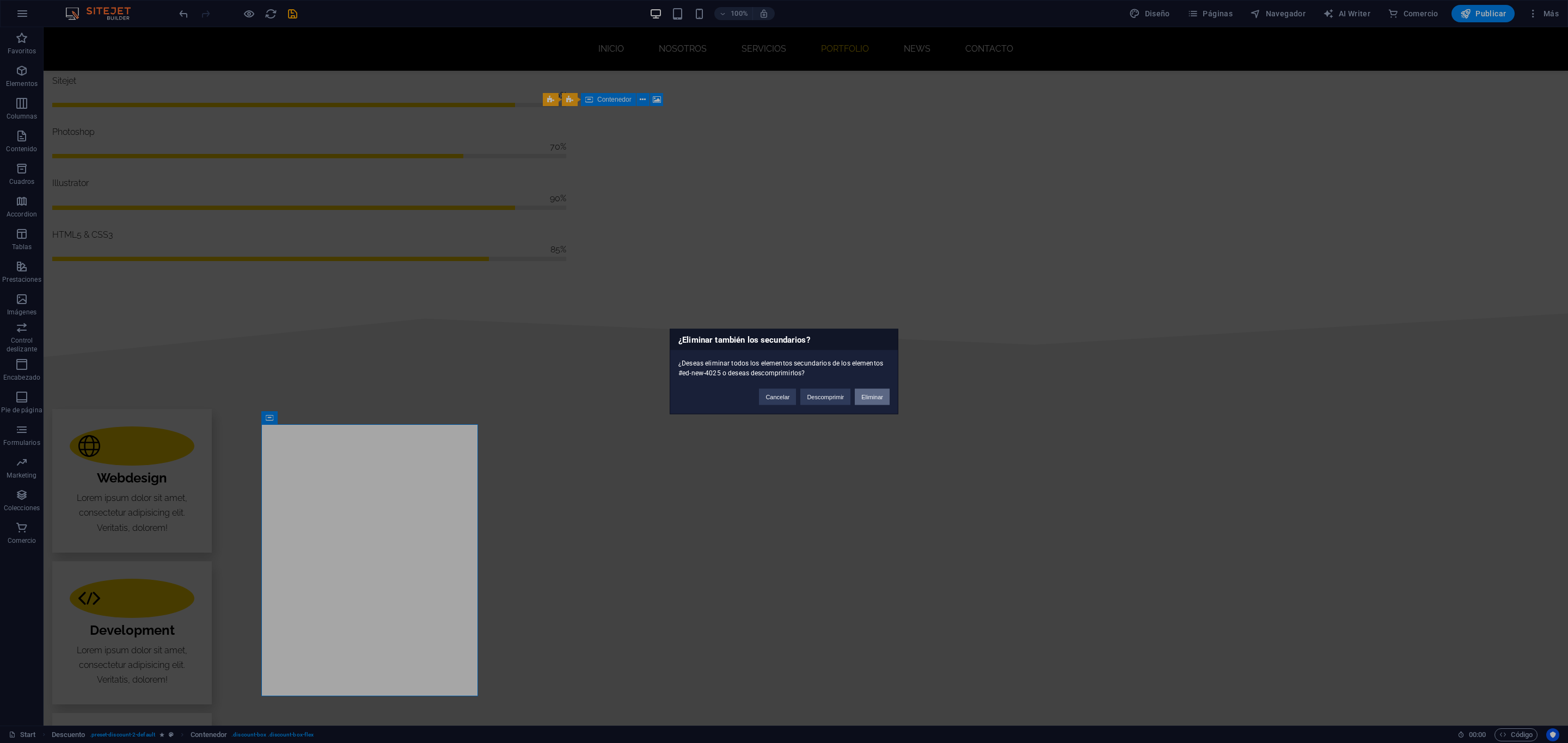
drag, startPoint x: 862, startPoint y: 396, endPoint x: 797, endPoint y: 373, distance: 68.9
click at [862, 396] on button "Eliminar" at bounding box center [872, 396] width 35 height 16
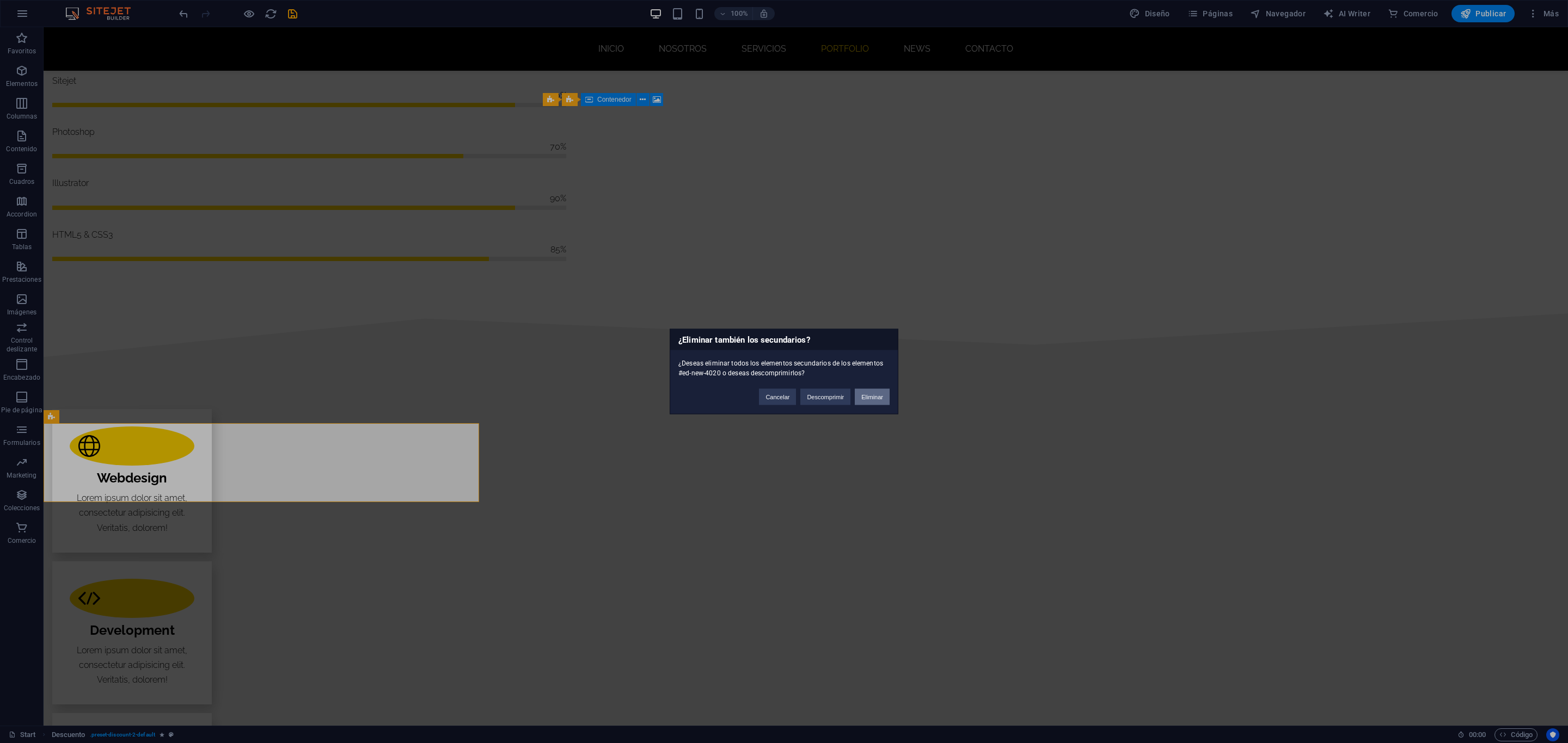
click at [878, 396] on button "Eliminar" at bounding box center [872, 396] width 35 height 16
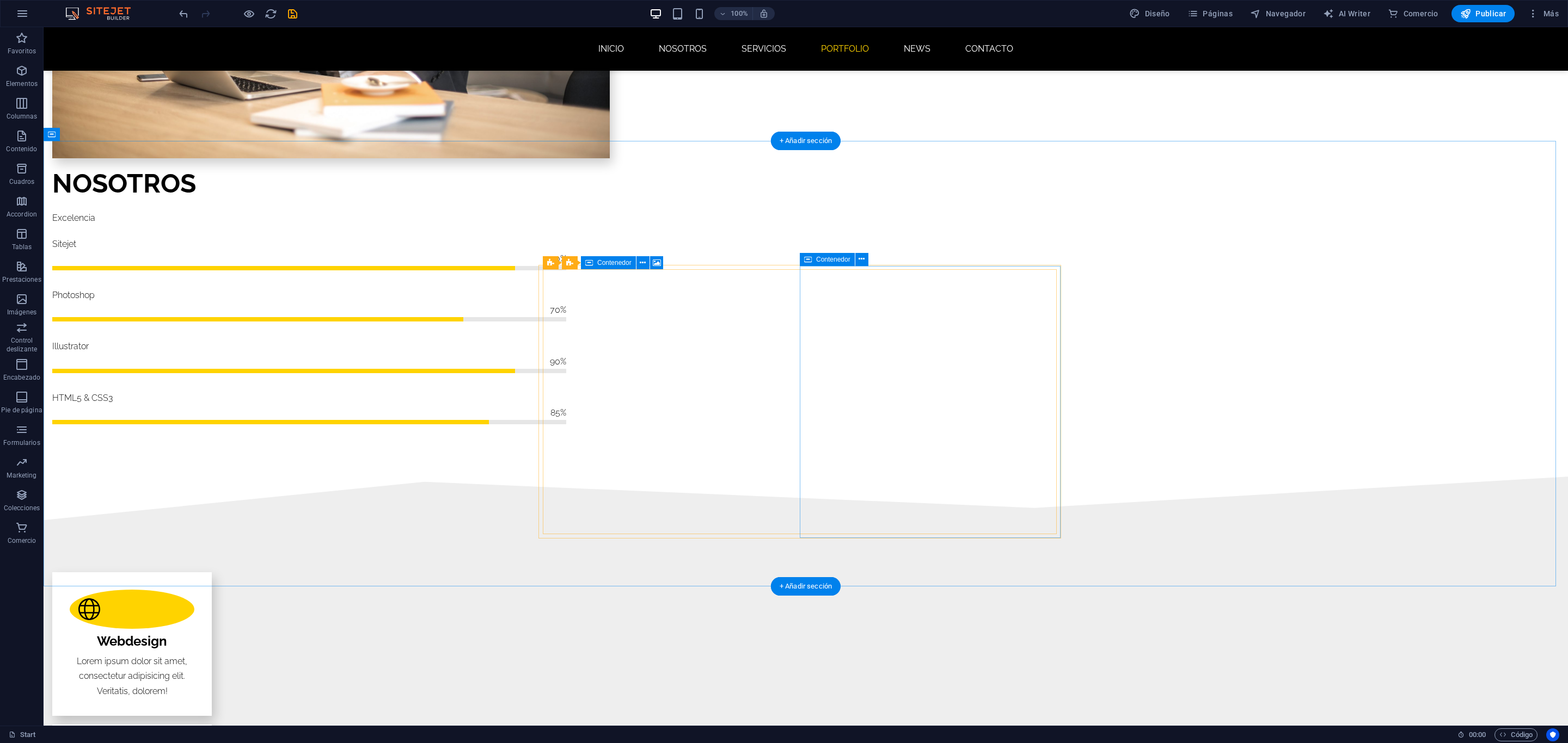
scroll to position [1231, 0]
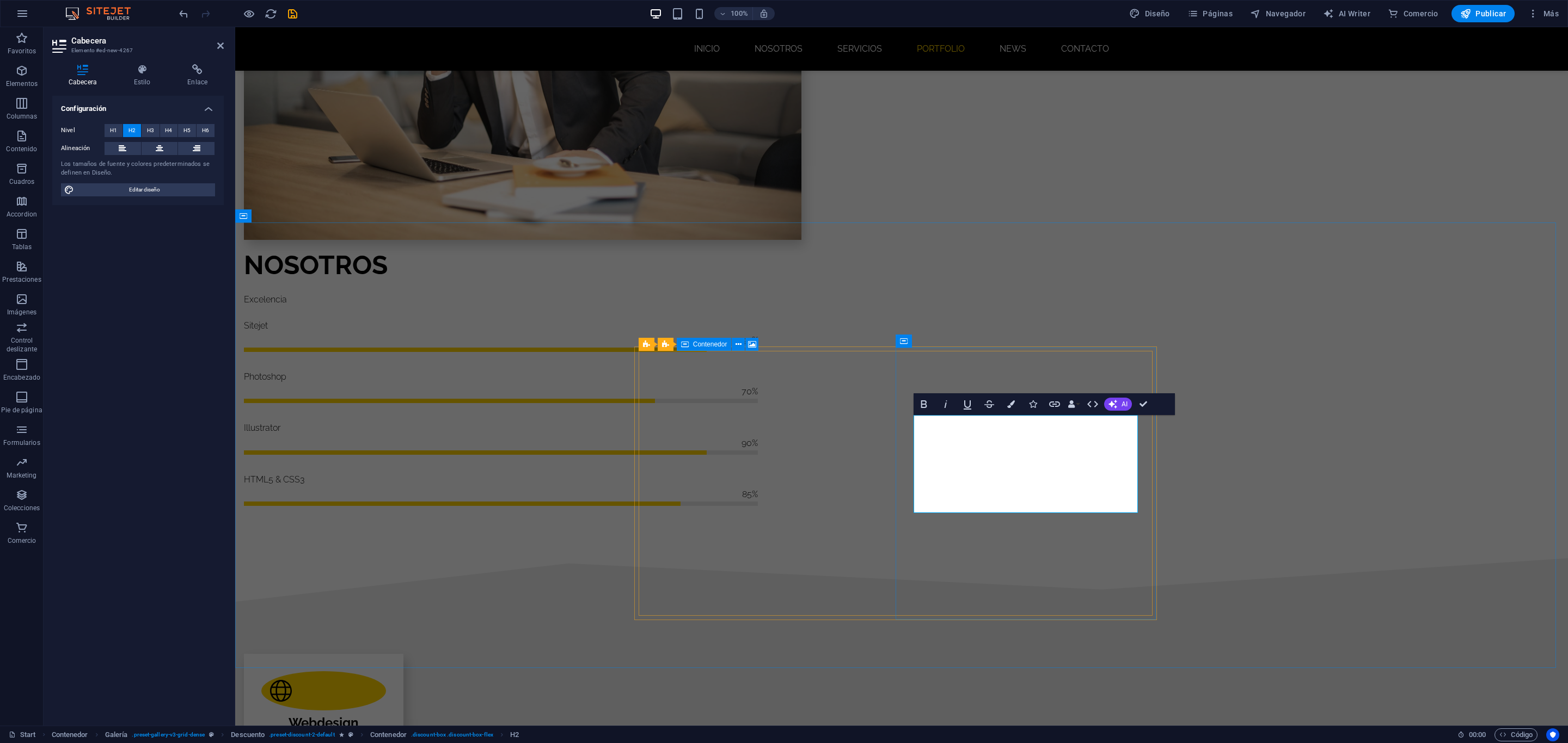
scroll to position [1214, 0]
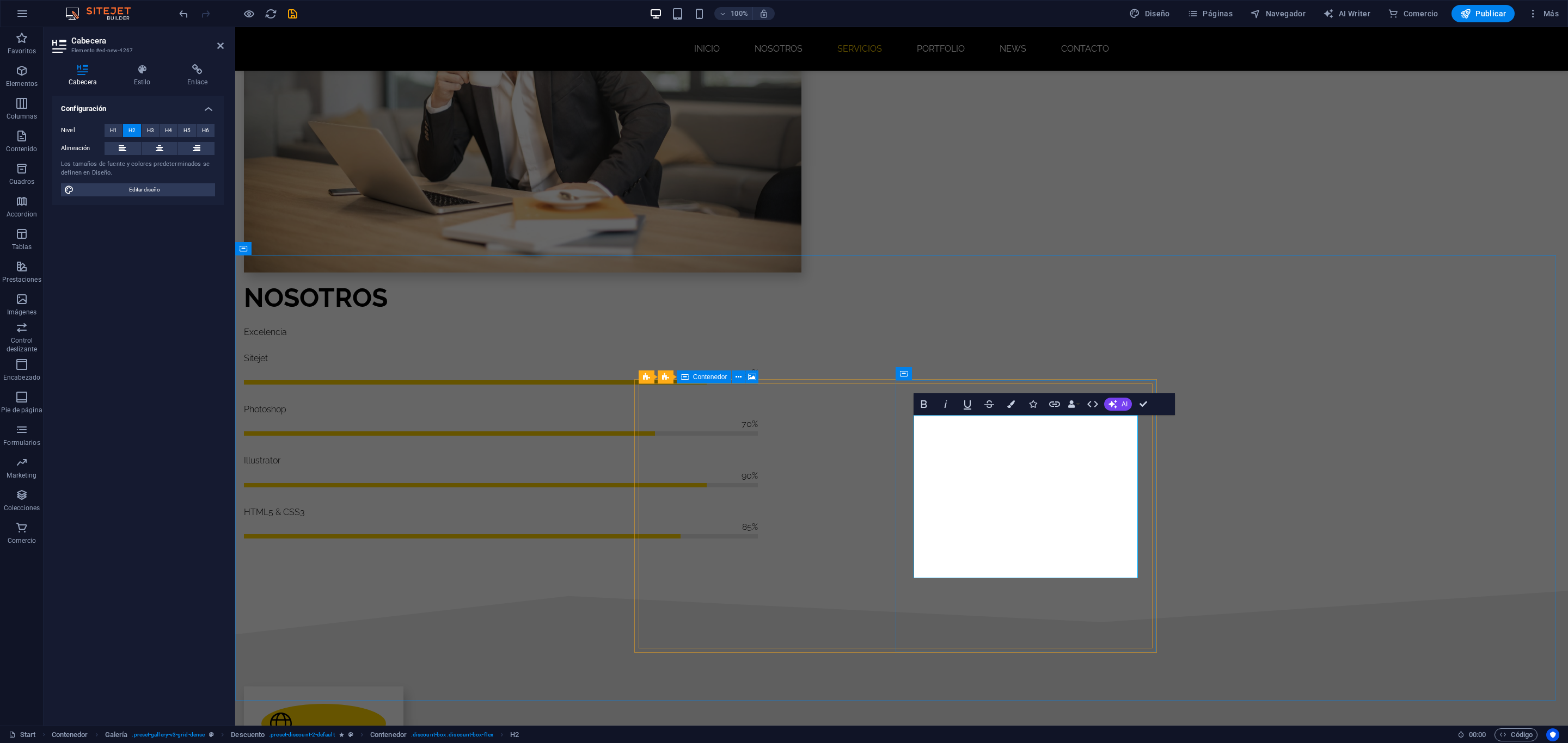
scroll to position [1182, 0]
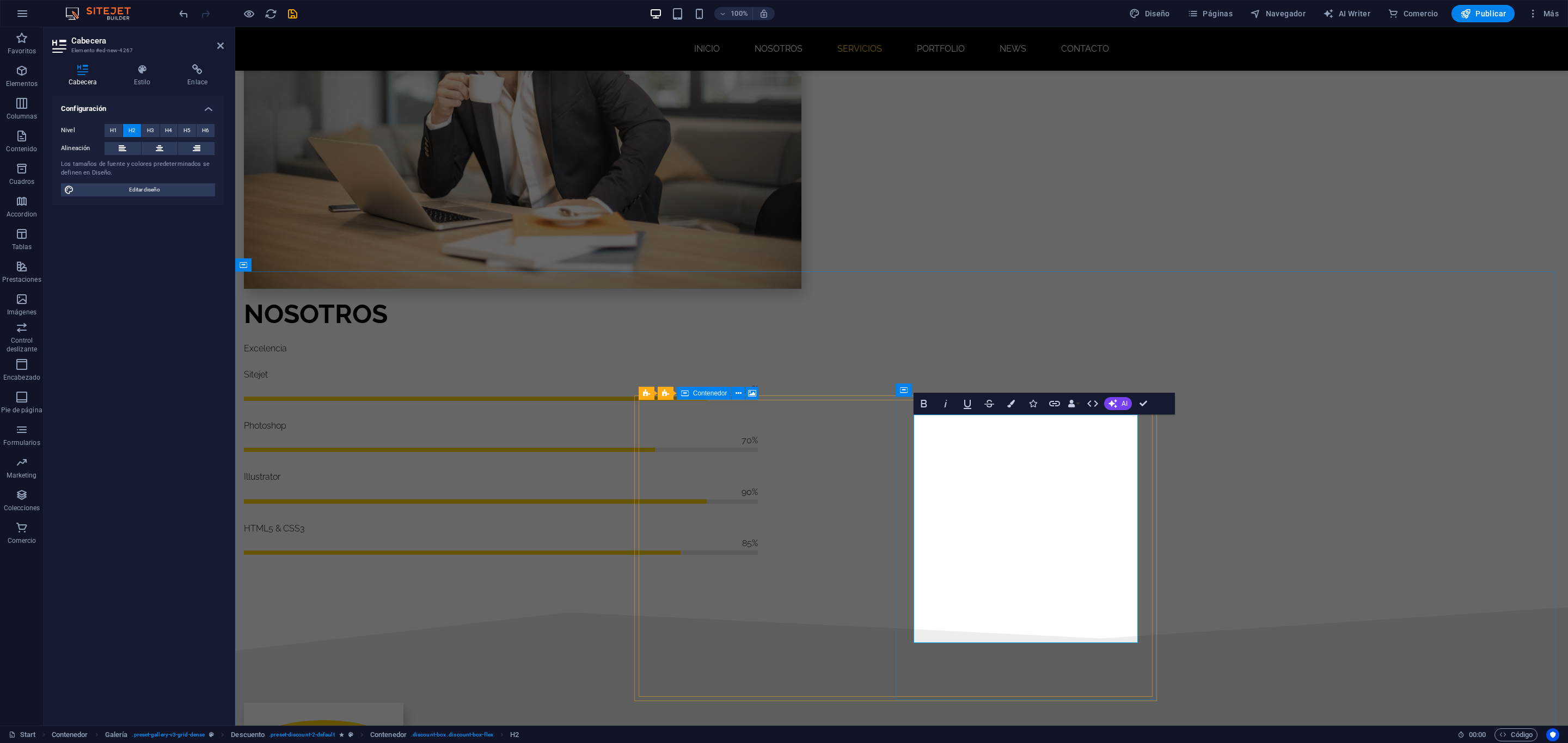
drag, startPoint x: 1114, startPoint y: 621, endPoint x: 939, endPoint y: 560, distance: 185.3
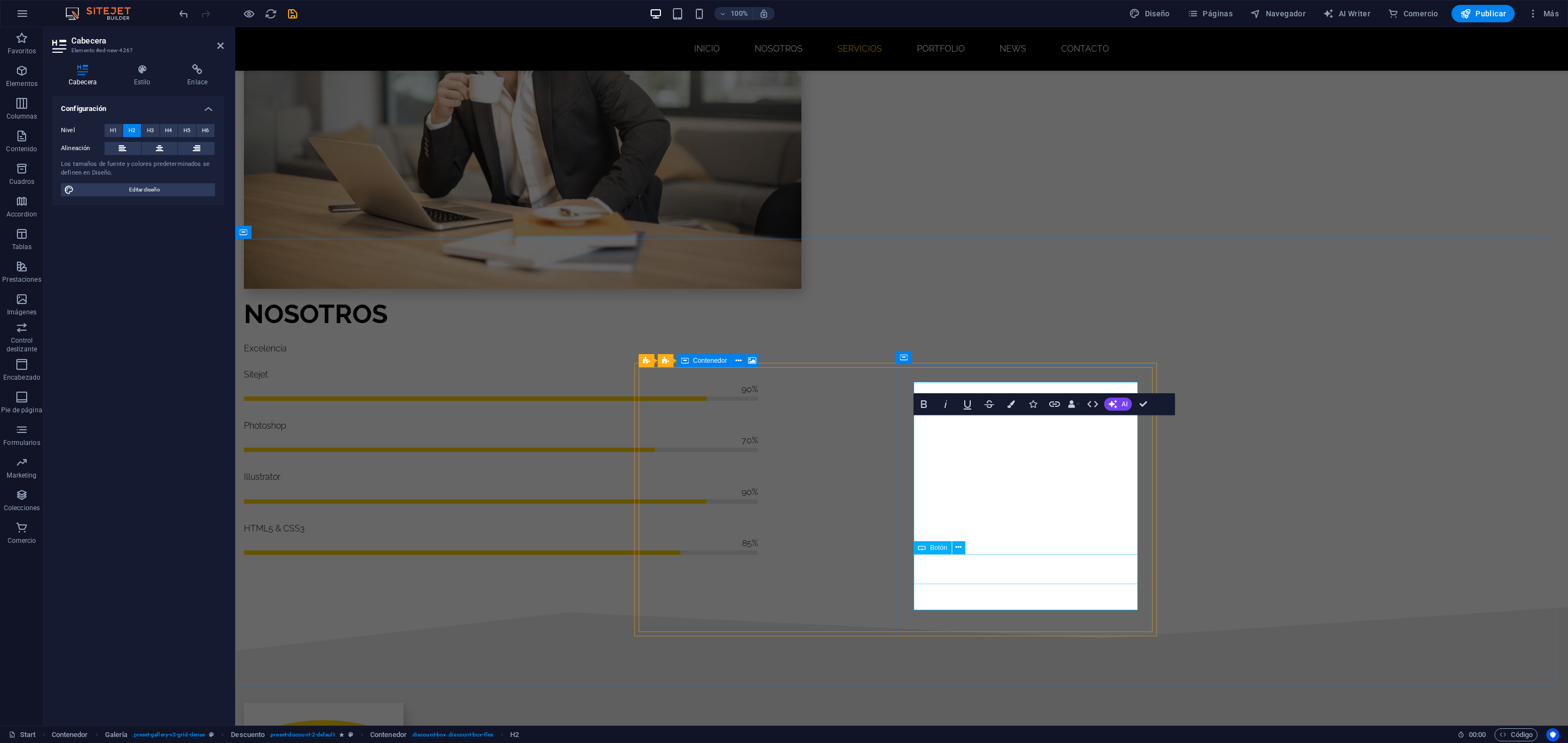
scroll to position [1214, 0]
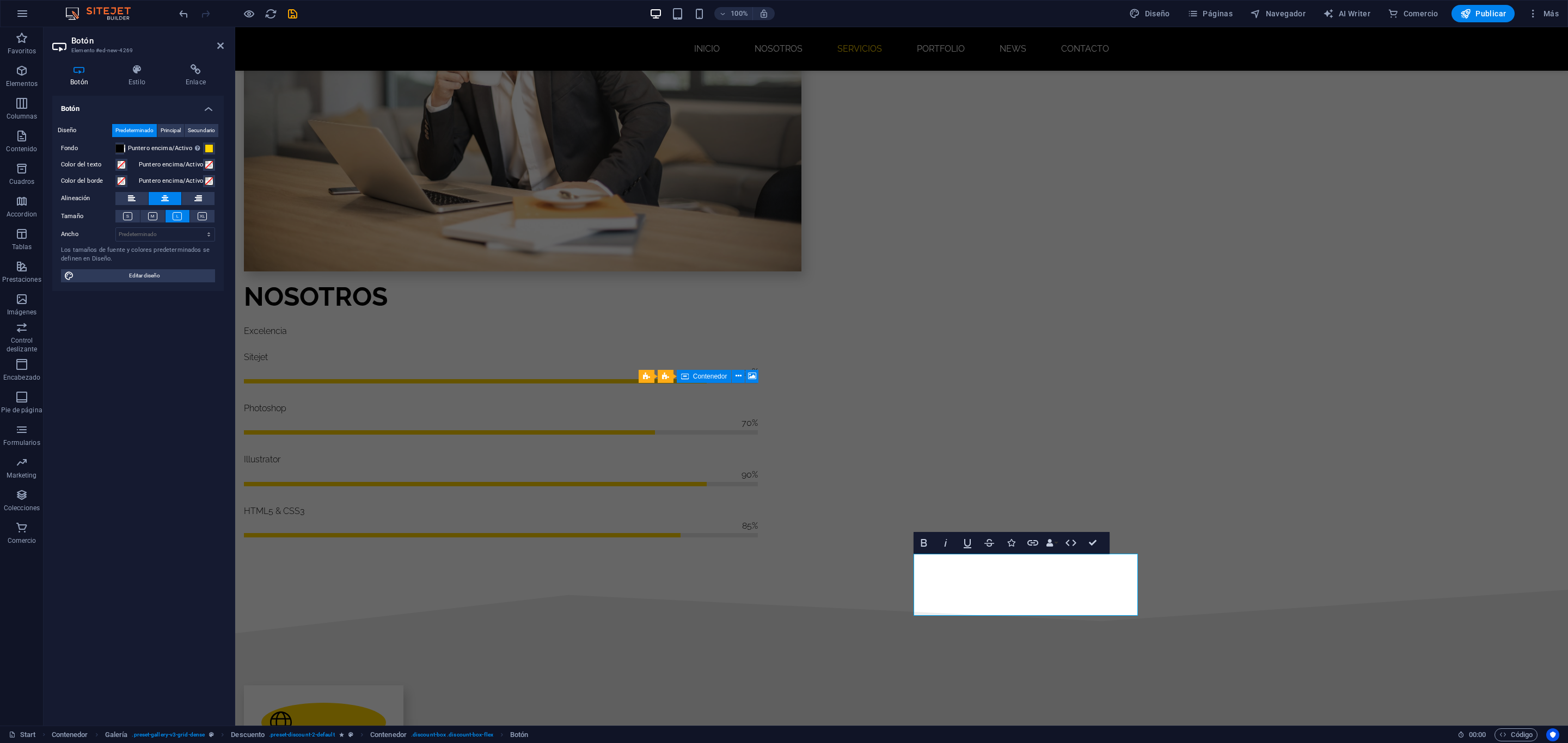
scroll to position [1192, 0]
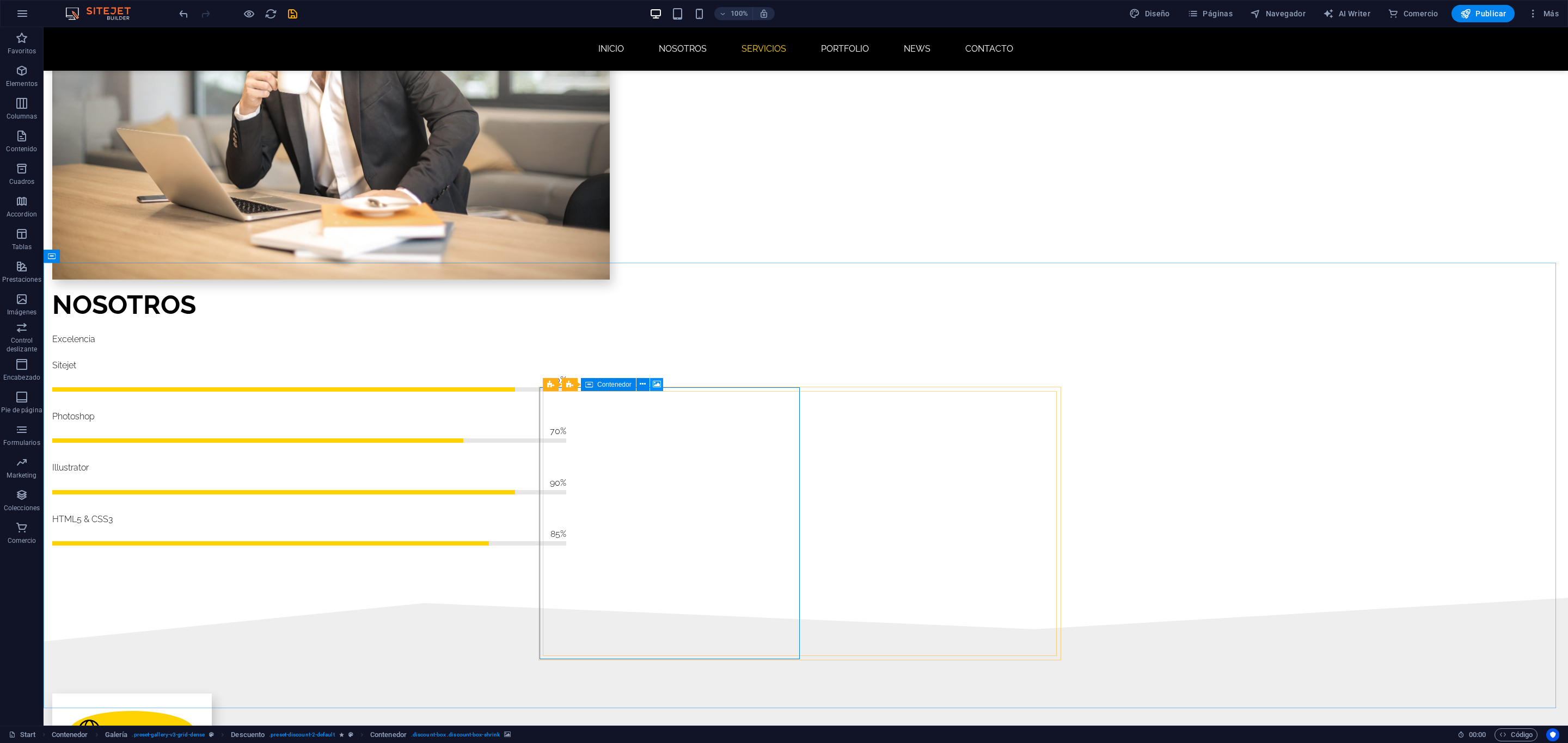
click at [653, 387] on icon at bounding box center [657, 385] width 8 height 12
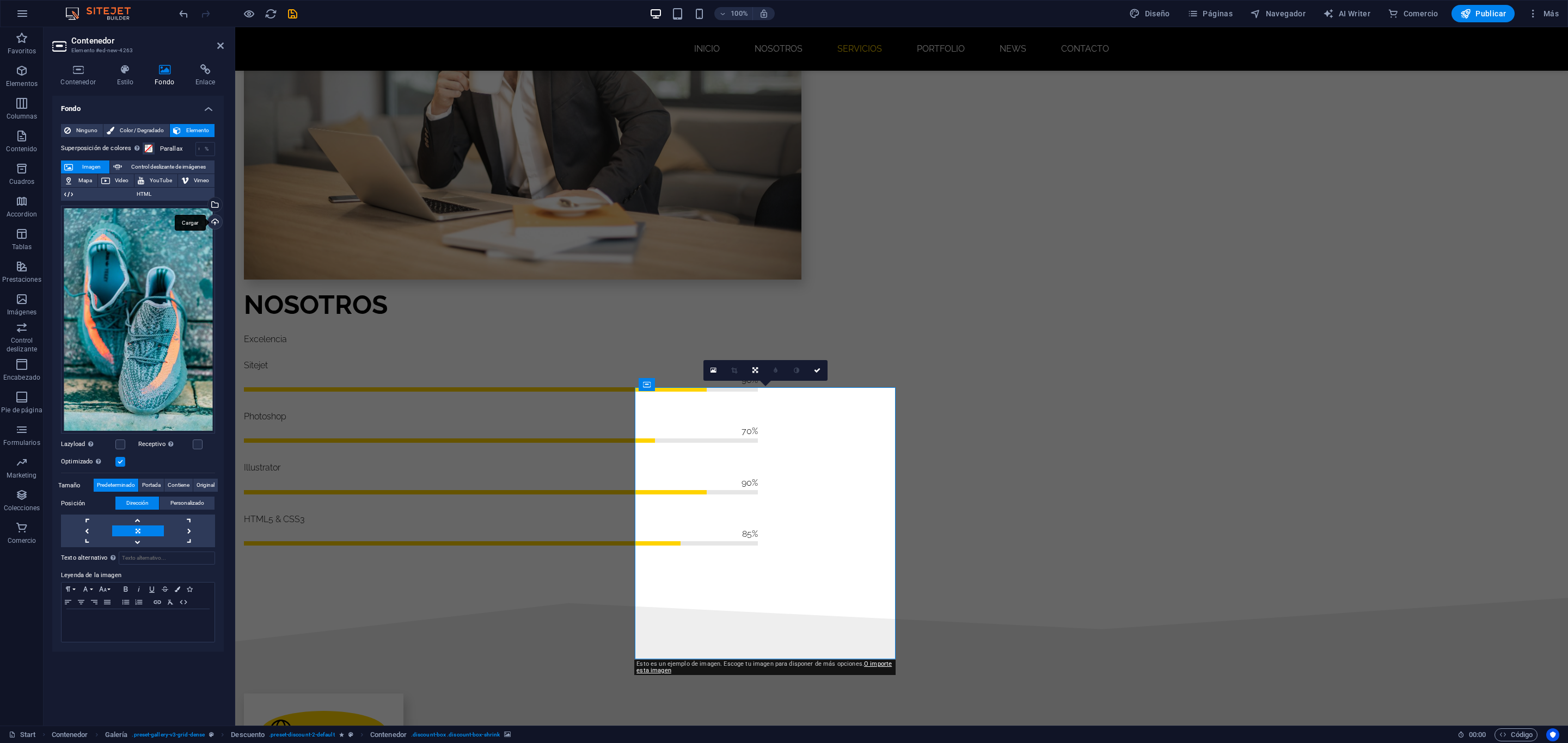
click at [211, 221] on div "Cargar" at bounding box center [214, 223] width 16 height 16
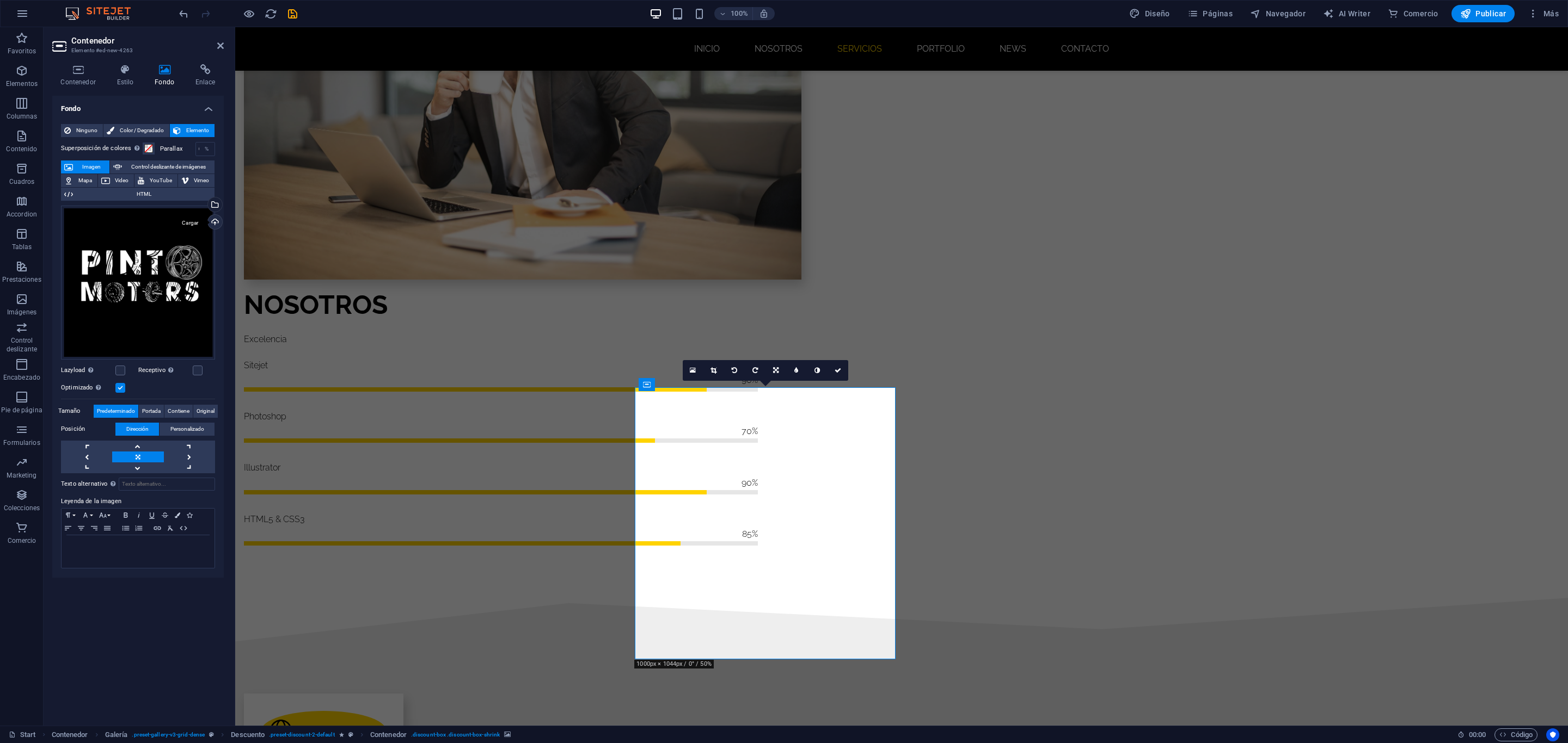
click at [213, 227] on div "Cargar" at bounding box center [214, 223] width 16 height 16
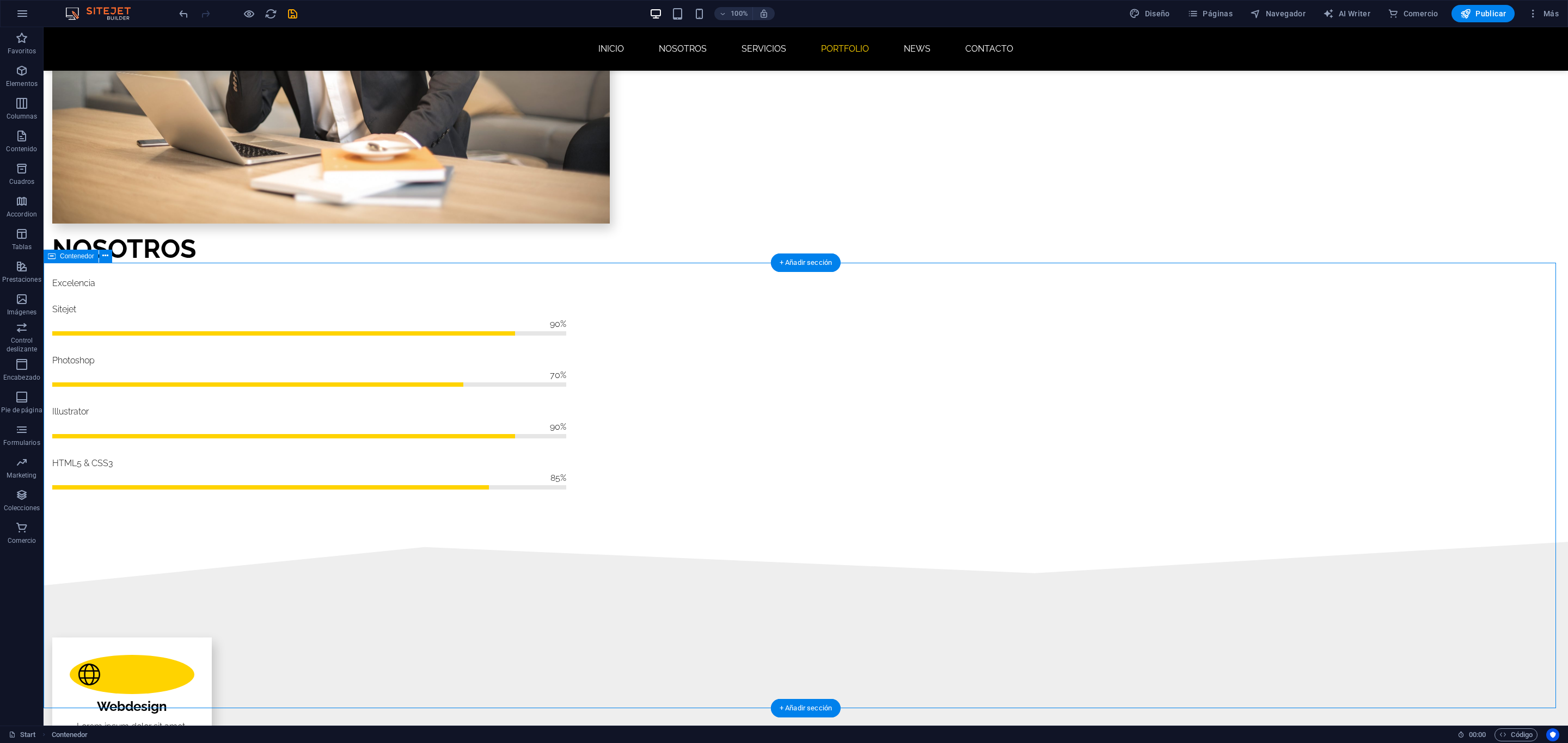
scroll to position [1273, 0]
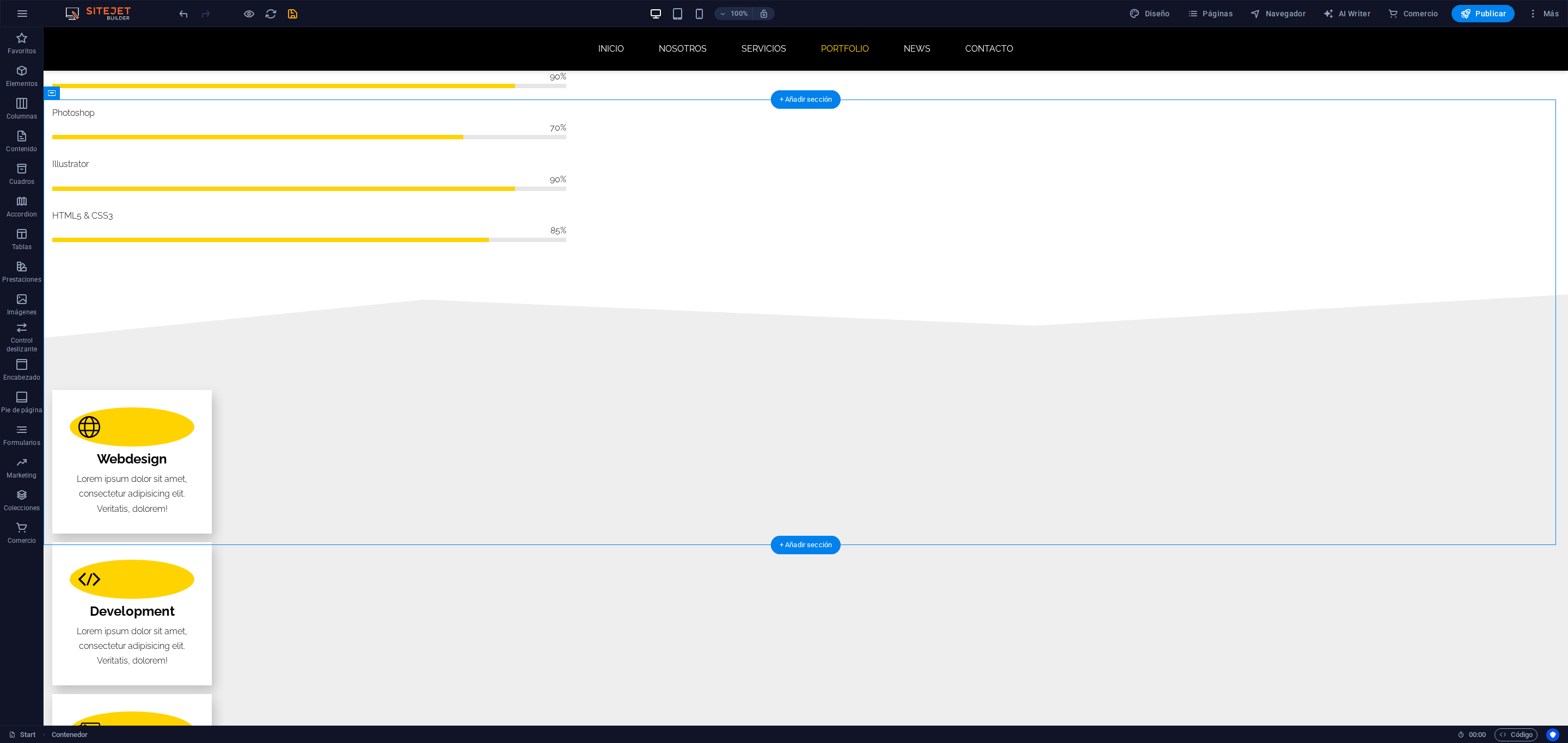
scroll to position [1599, 0]
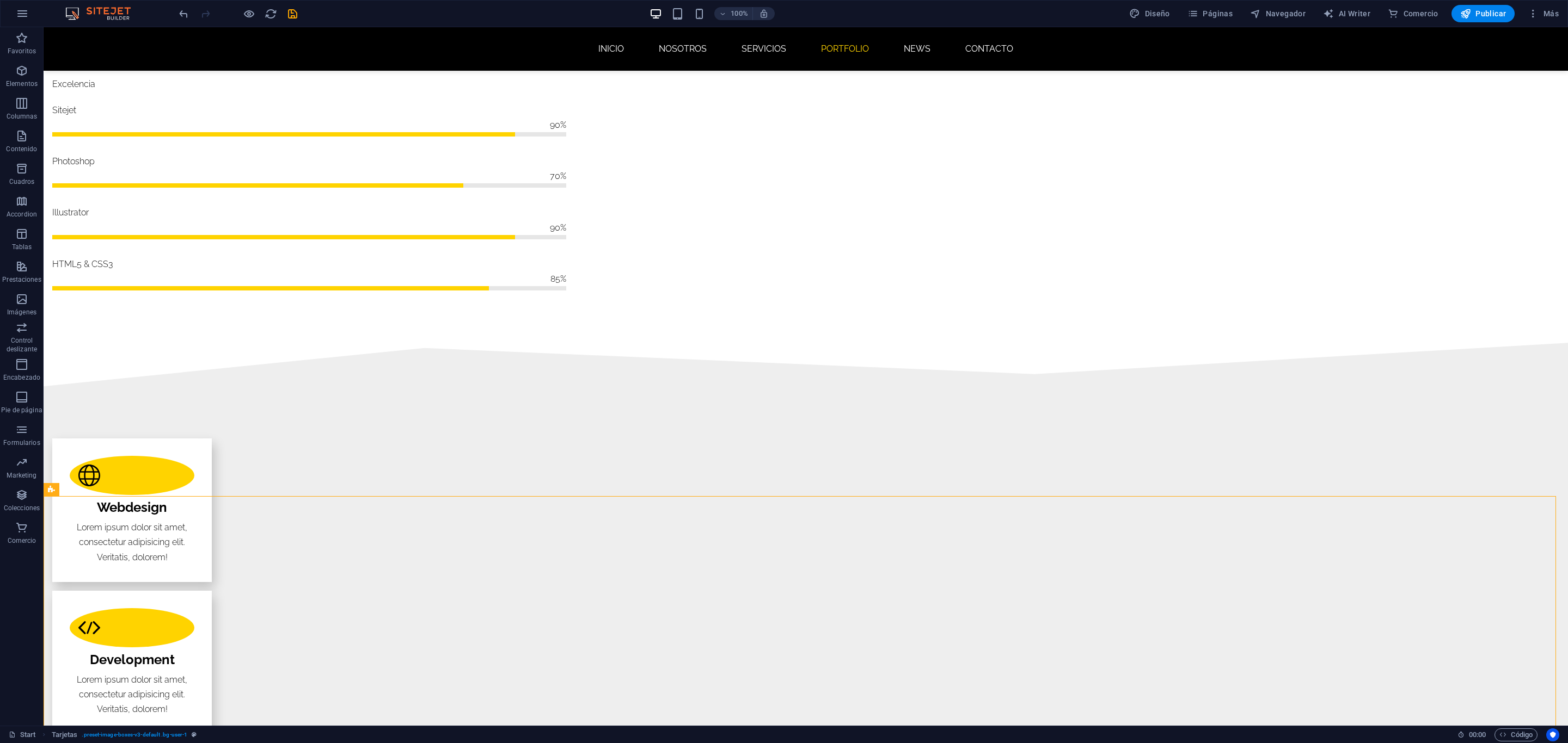
scroll to position [1317, 0]
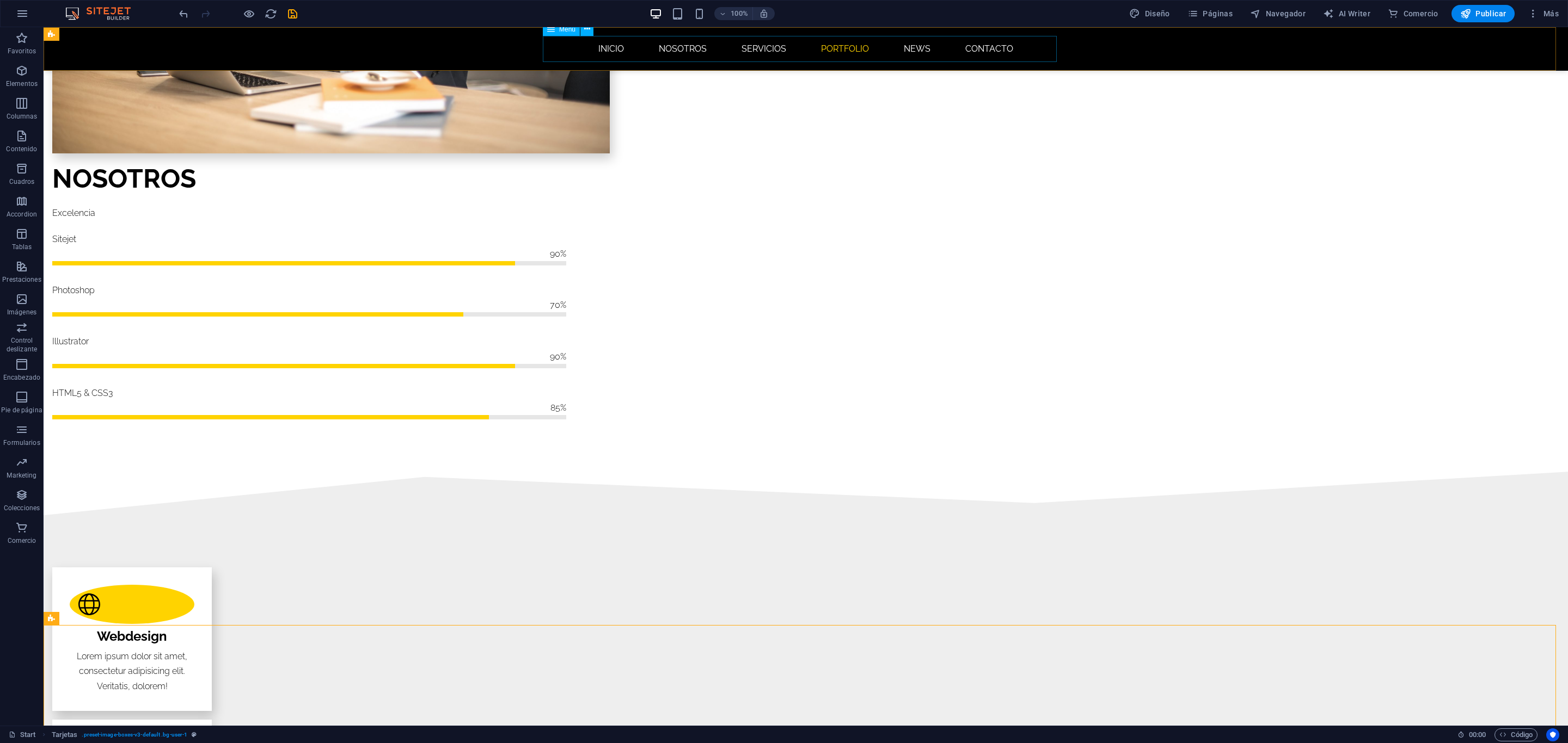
click at [836, 49] on nav "INICIO NOSOTROS SERVICIOS Portfolio News CONTACTO" at bounding box center [805, 49] width 514 height 26
select select
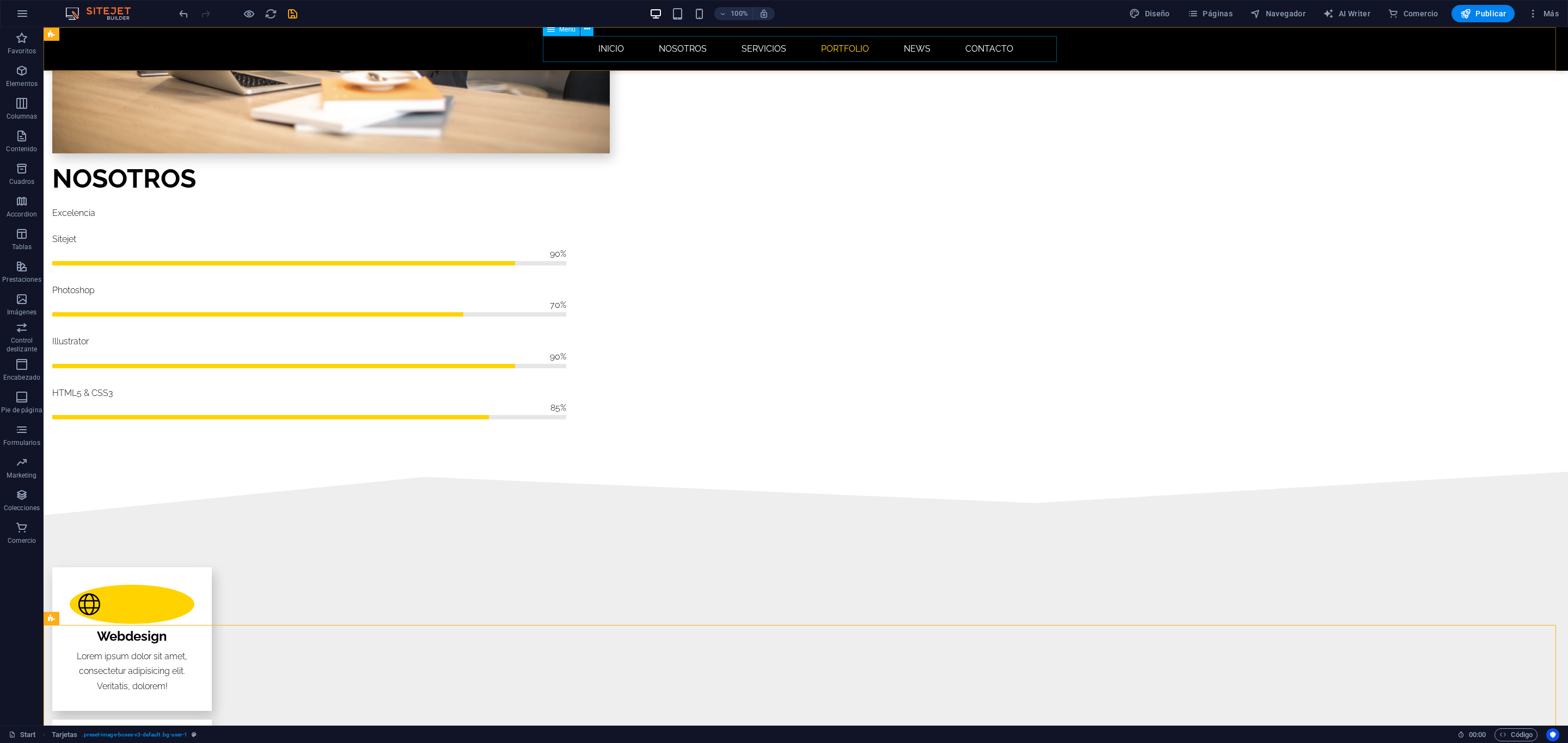
select select
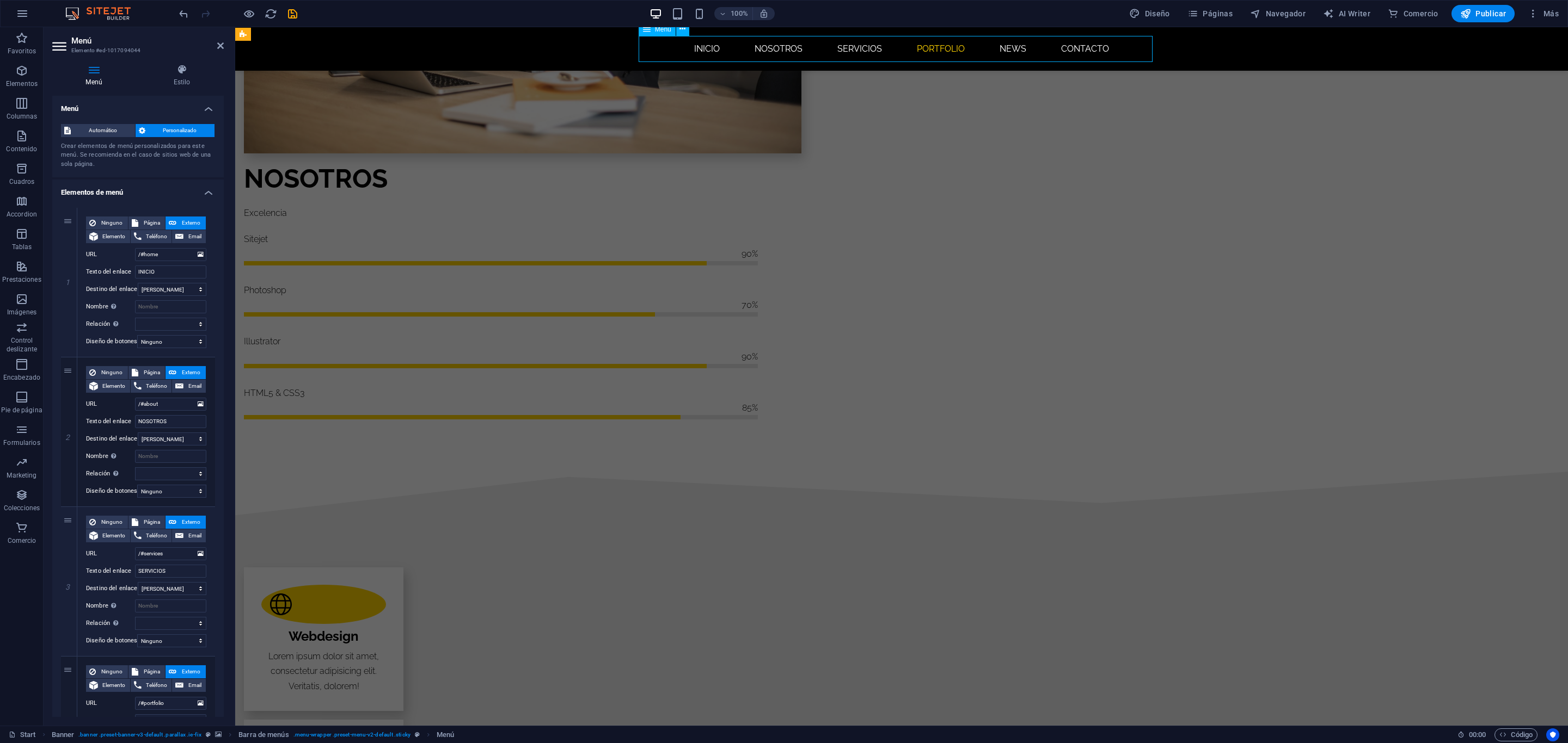
click at [930, 46] on nav "INICIO NOSOTROS SERVICIOS Portfolio News CONTACTO" at bounding box center [901, 49] width 514 height 26
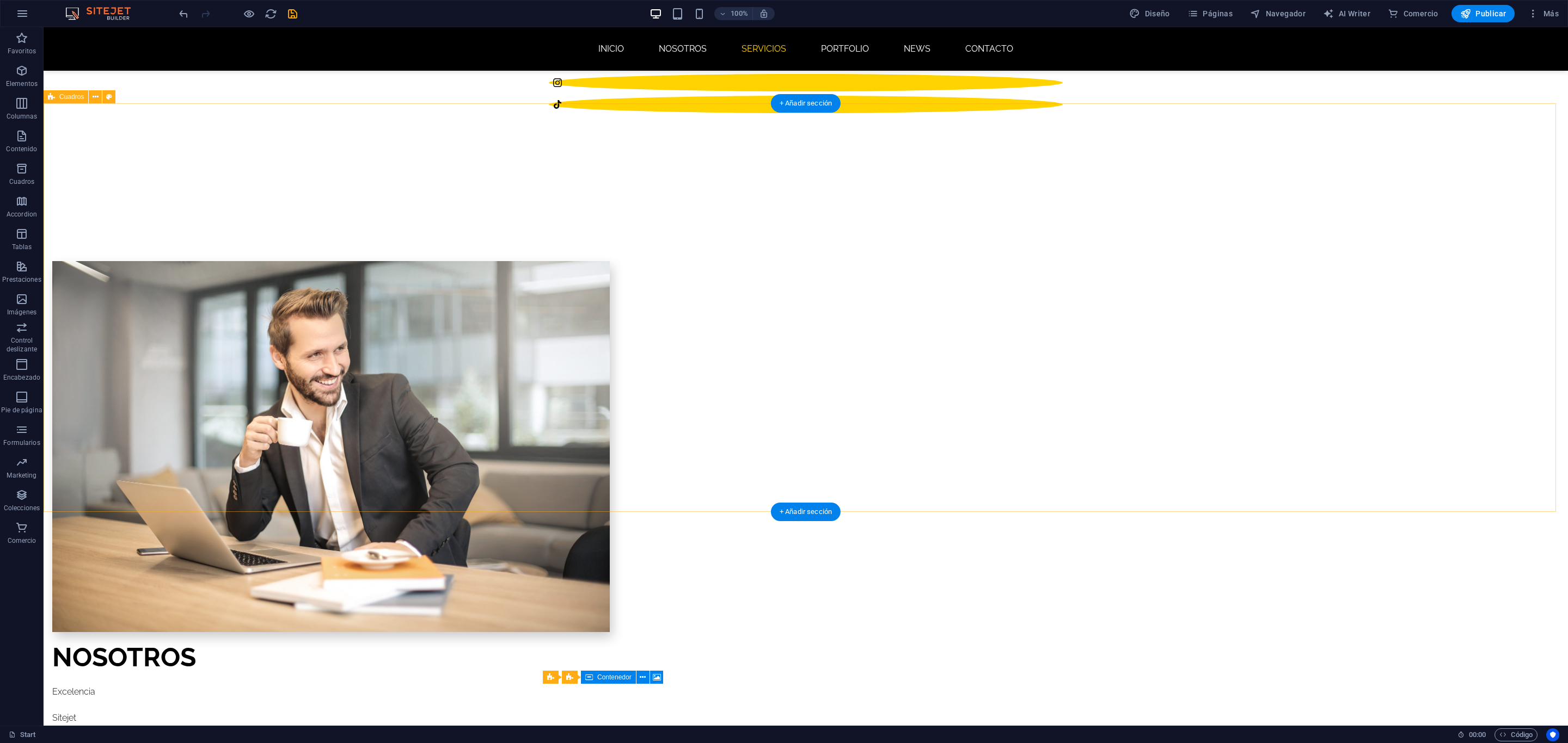
scroll to position [746, 0]
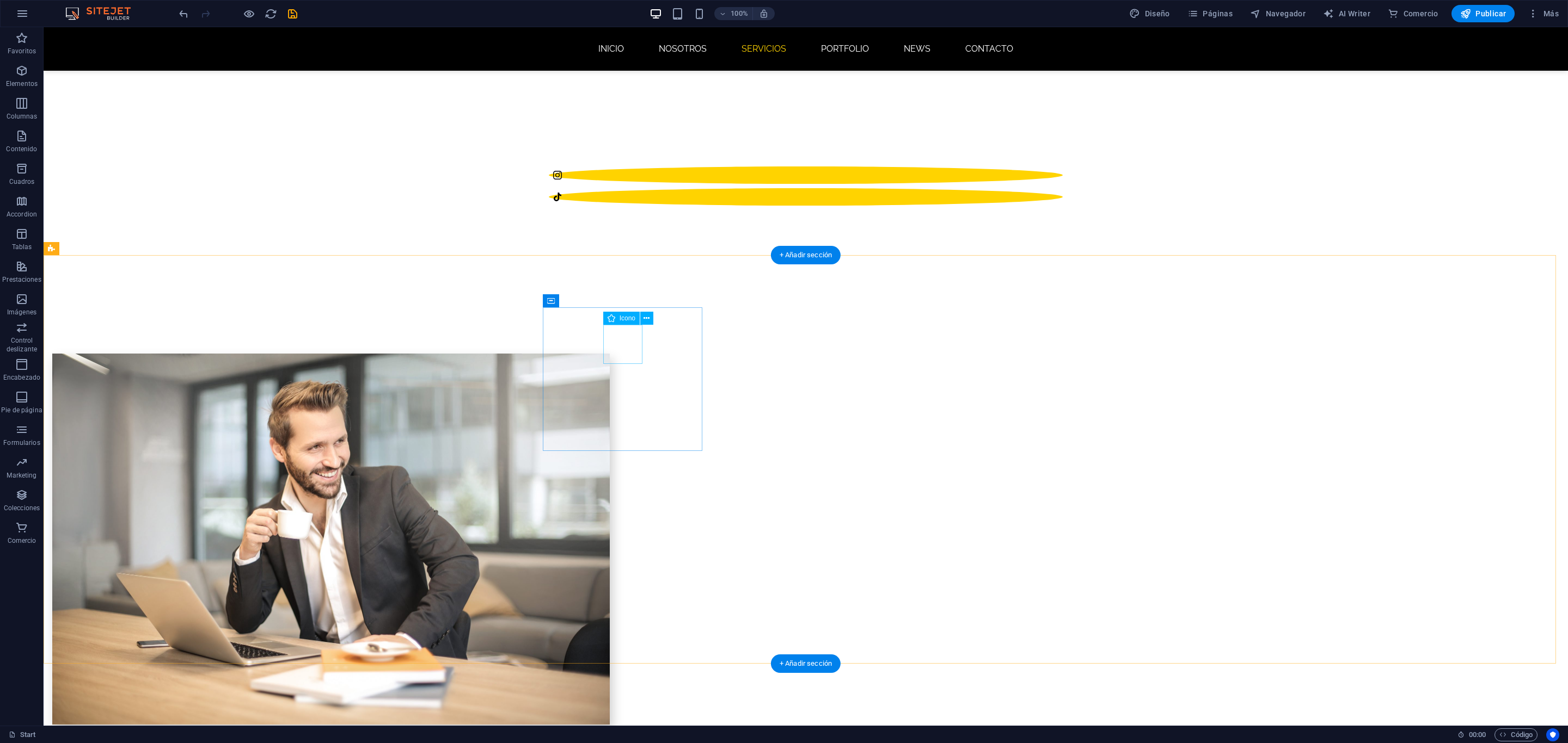
select select "xMidYMid"
select select "px"
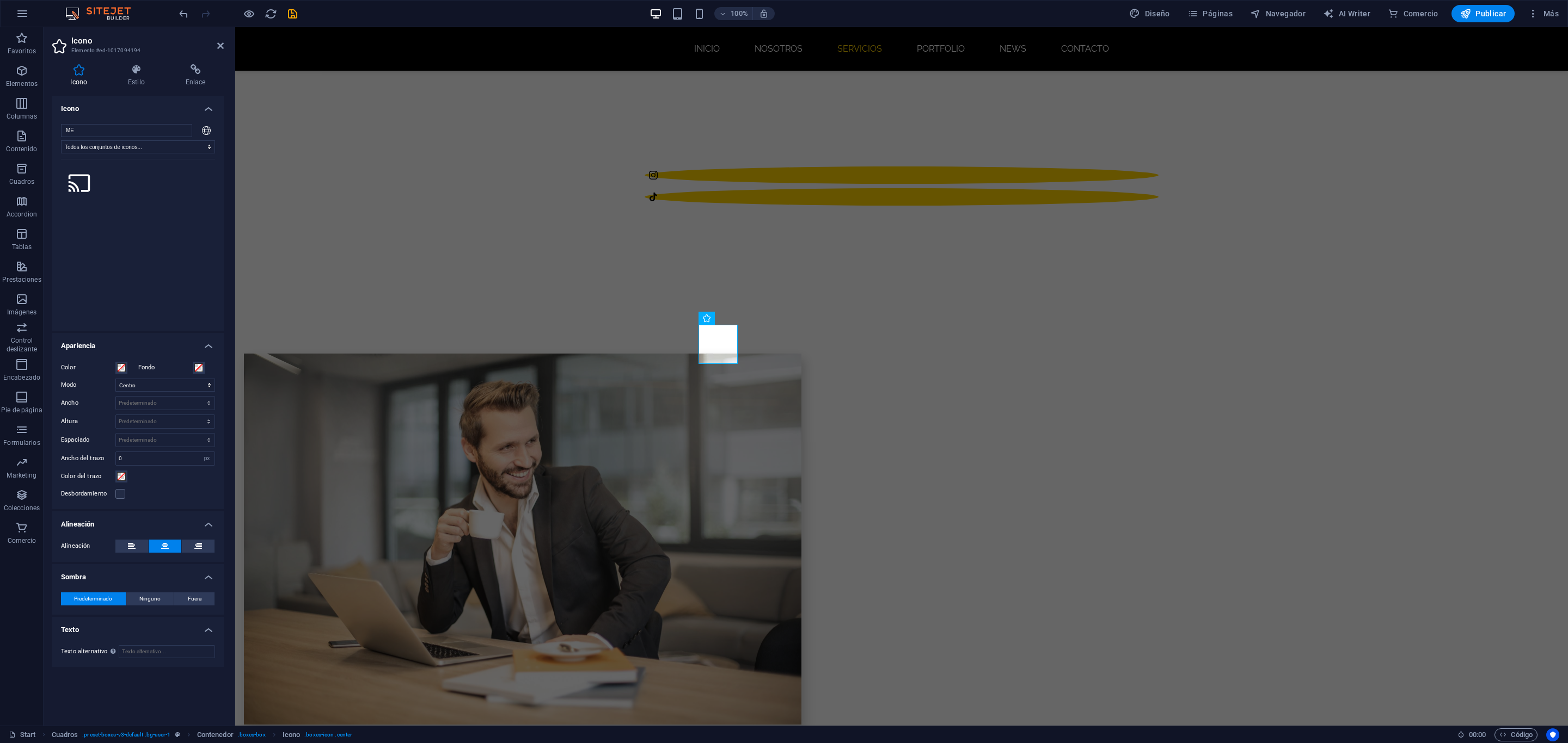
type input "M"
click at [194, 147] on select "Todos los conjuntos de iconos... IcoFont Ionicons FontAwesome Brands FontAwesom…" at bounding box center [138, 146] width 154 height 13
click at [61, 140] on select "Todos los conjuntos de iconos... IcoFont Ionicons FontAwesome Brands FontAwesom…" at bounding box center [138, 146] width 154 height 13
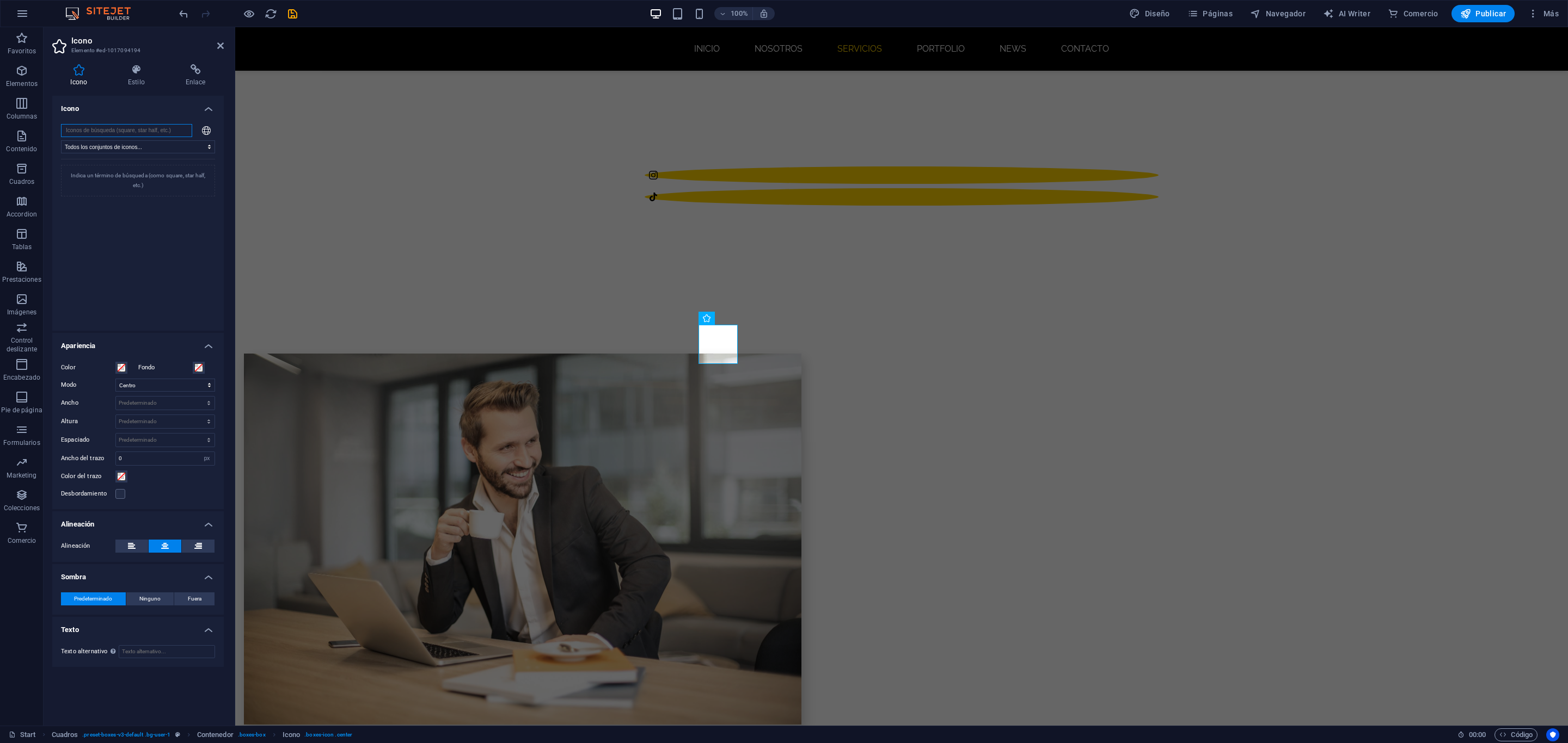
click at [102, 132] on input "search" at bounding box center [126, 130] width 131 height 13
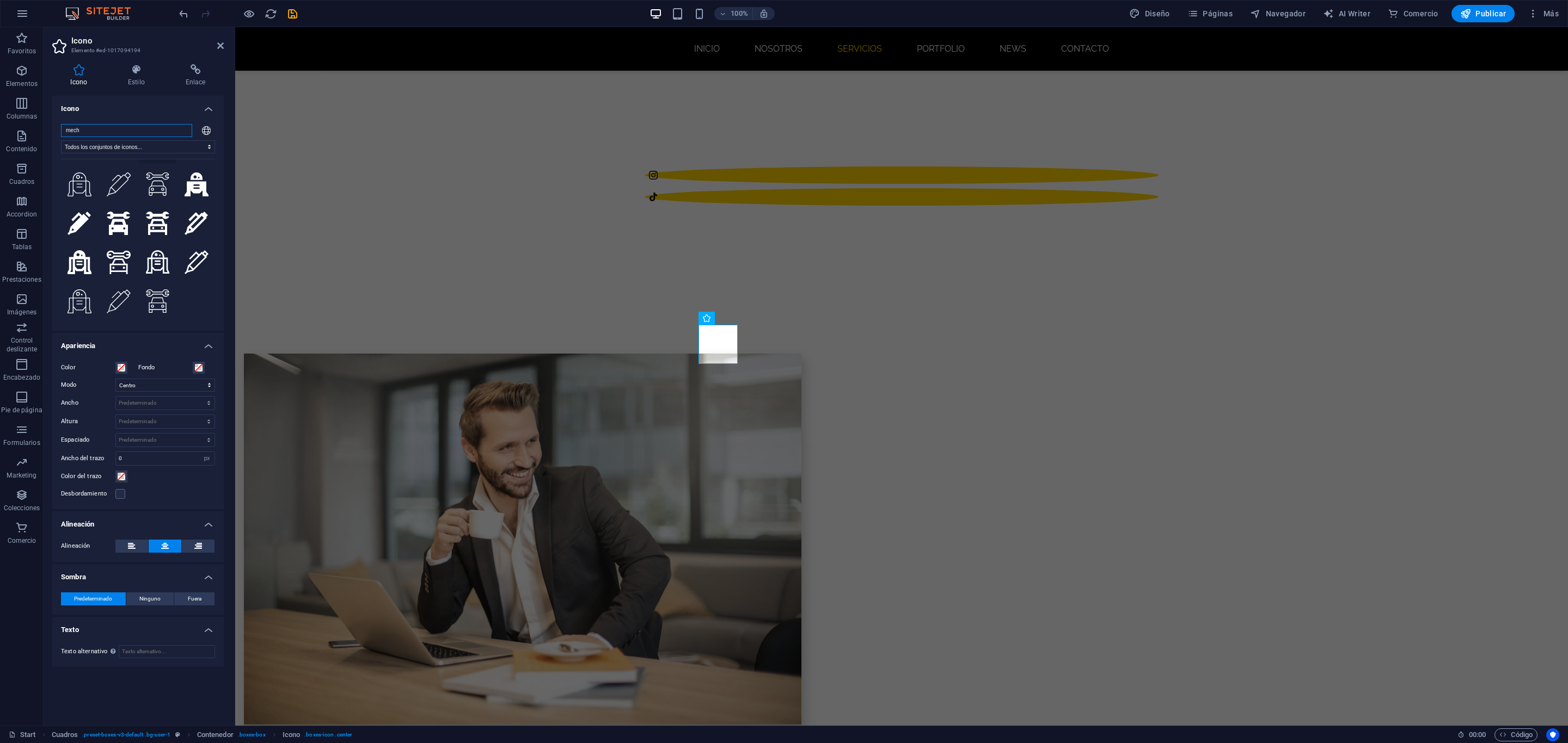
scroll to position [0, 0]
type input "mech"
click at [82, 177] on icon ".fa-secondary{opacity:.4}" at bounding box center [79, 183] width 24 height 24
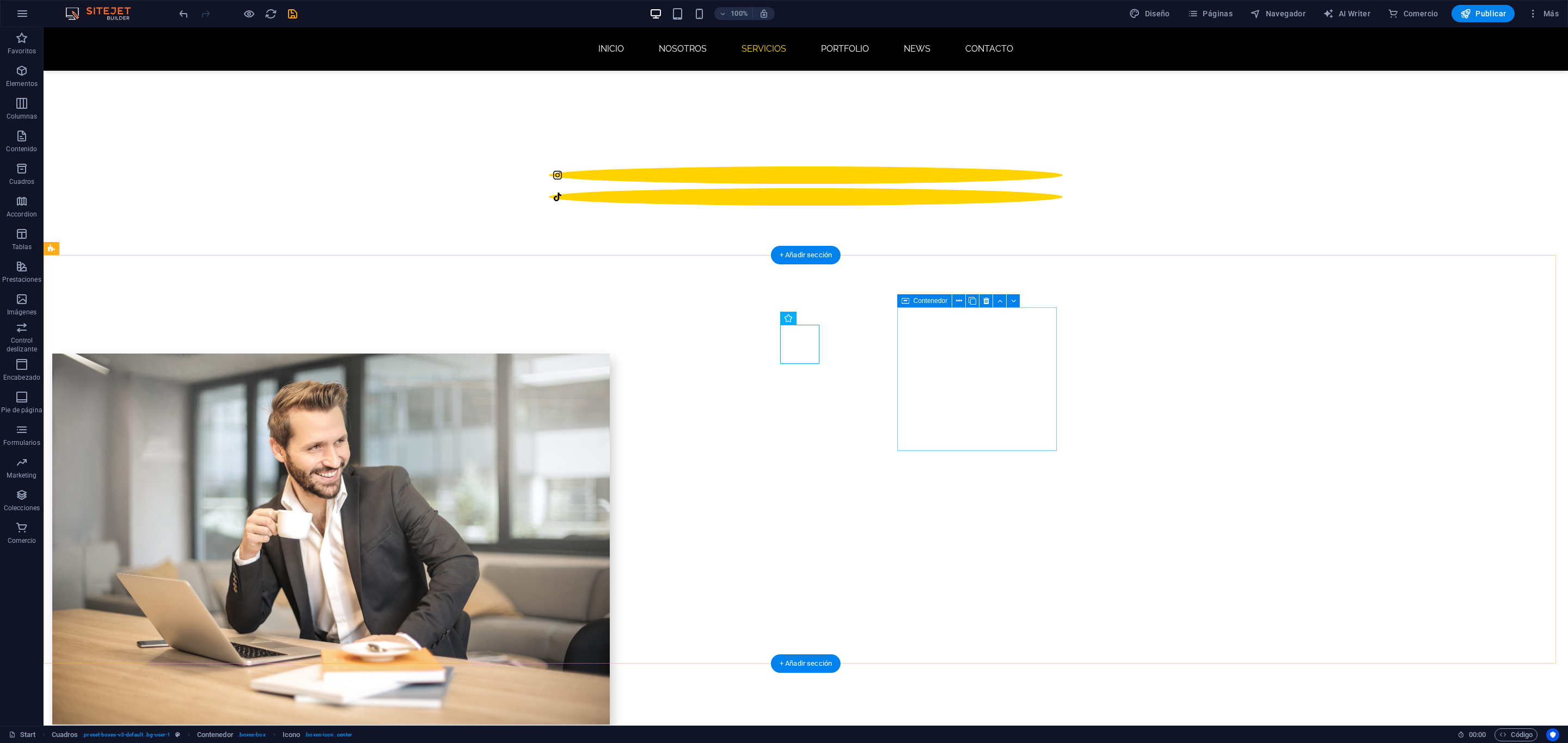
select select "xMidYMid"
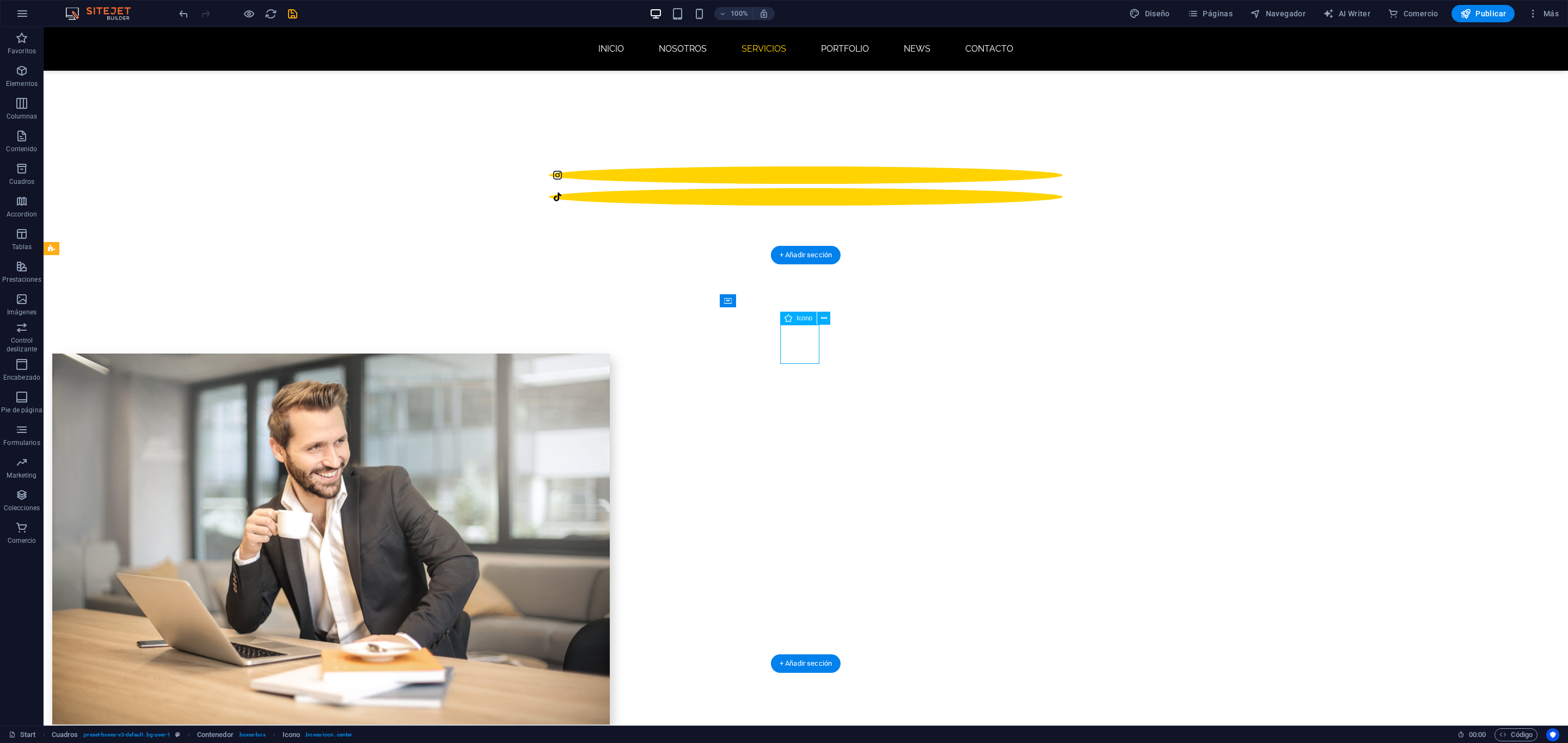
select select "px"
click at [803, 319] on span "Icono" at bounding box center [804, 318] width 16 height 7
click at [797, 316] on span "Icono" at bounding box center [804, 318] width 16 height 7
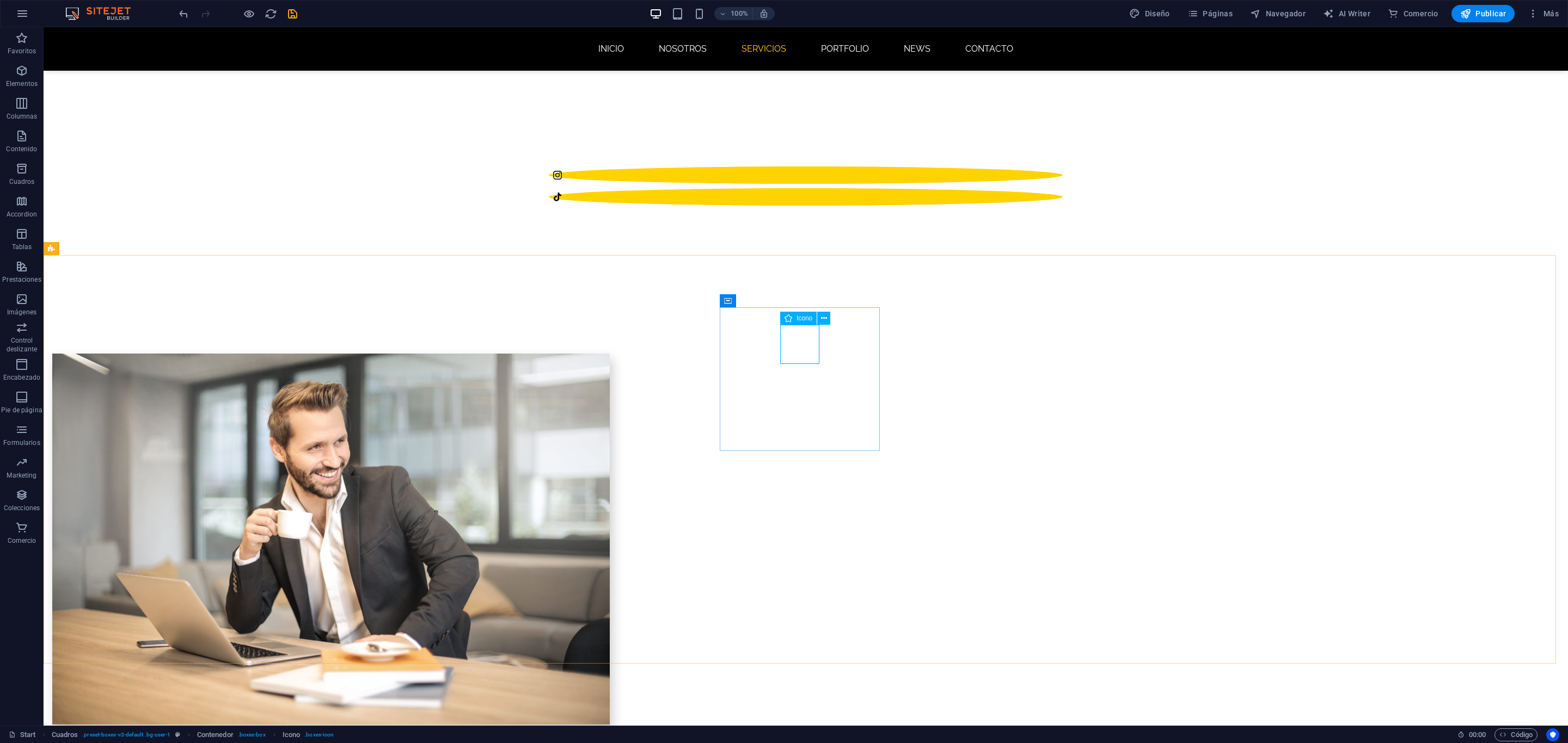
click at [808, 317] on span "Icono" at bounding box center [804, 318] width 16 height 7
select select "xMidYMid"
select select "px"
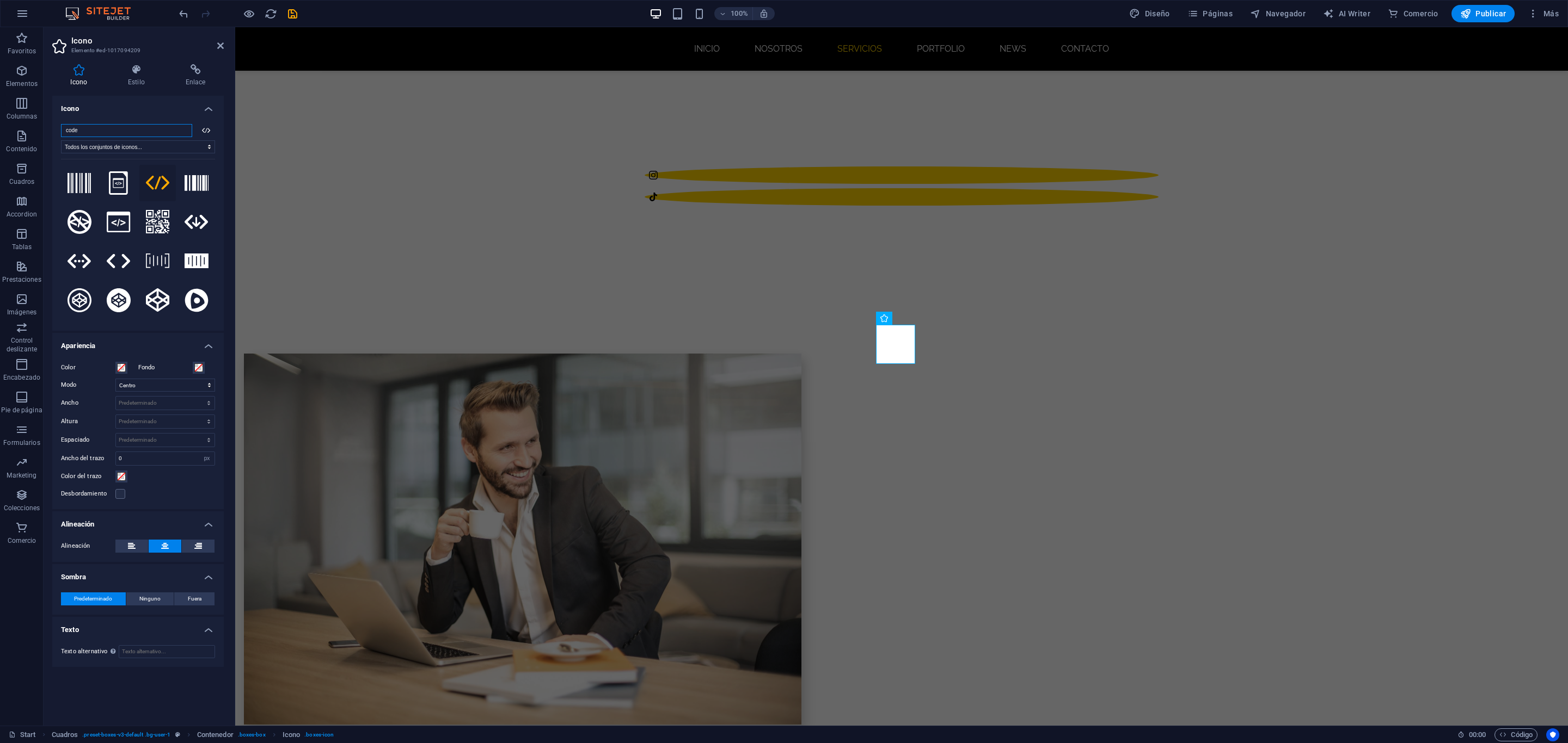
click at [123, 132] on input "code" at bounding box center [126, 130] width 131 height 13
type input "scanner"
click at [181, 256] on button at bounding box center [197, 261] width 37 height 37
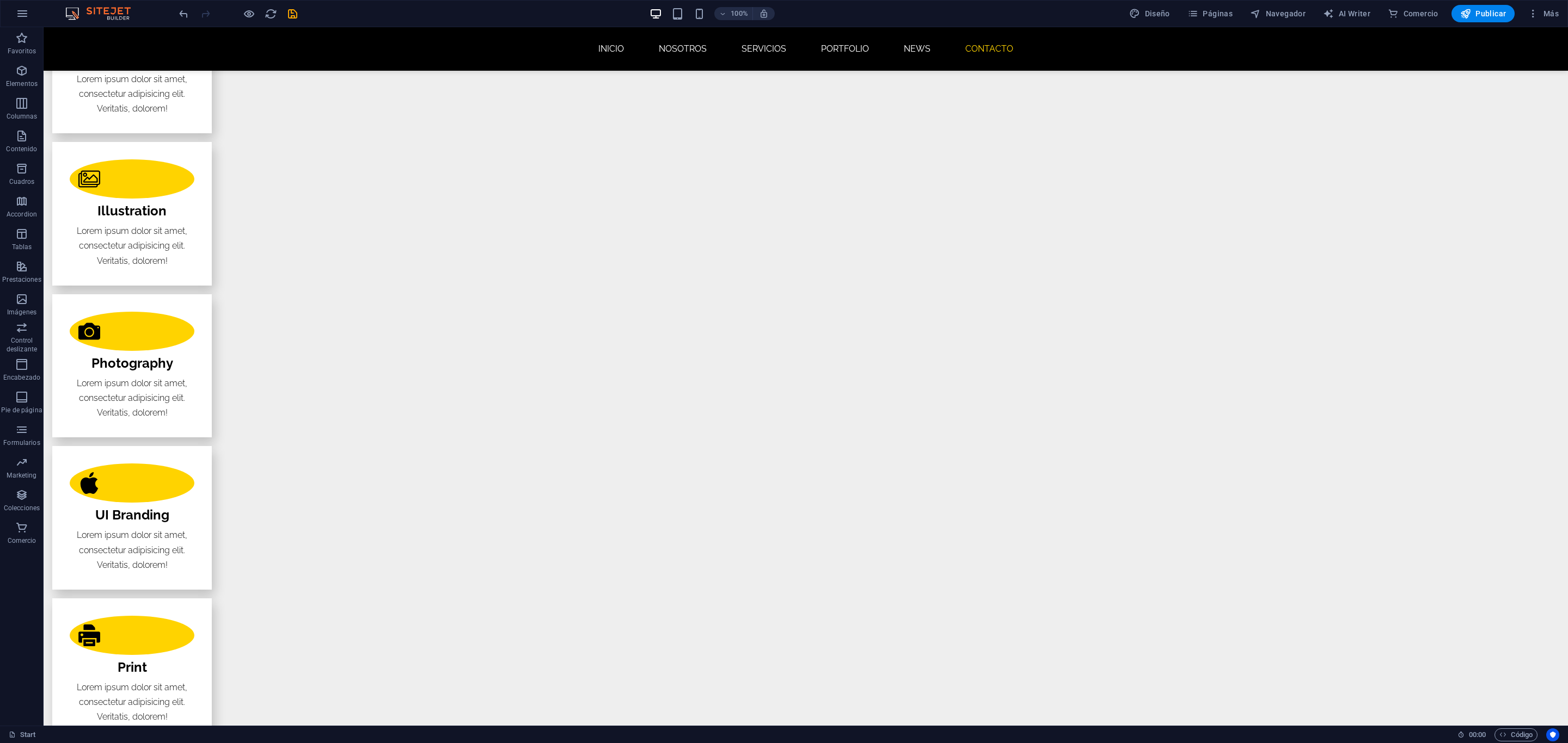
scroll to position [2040, 0]
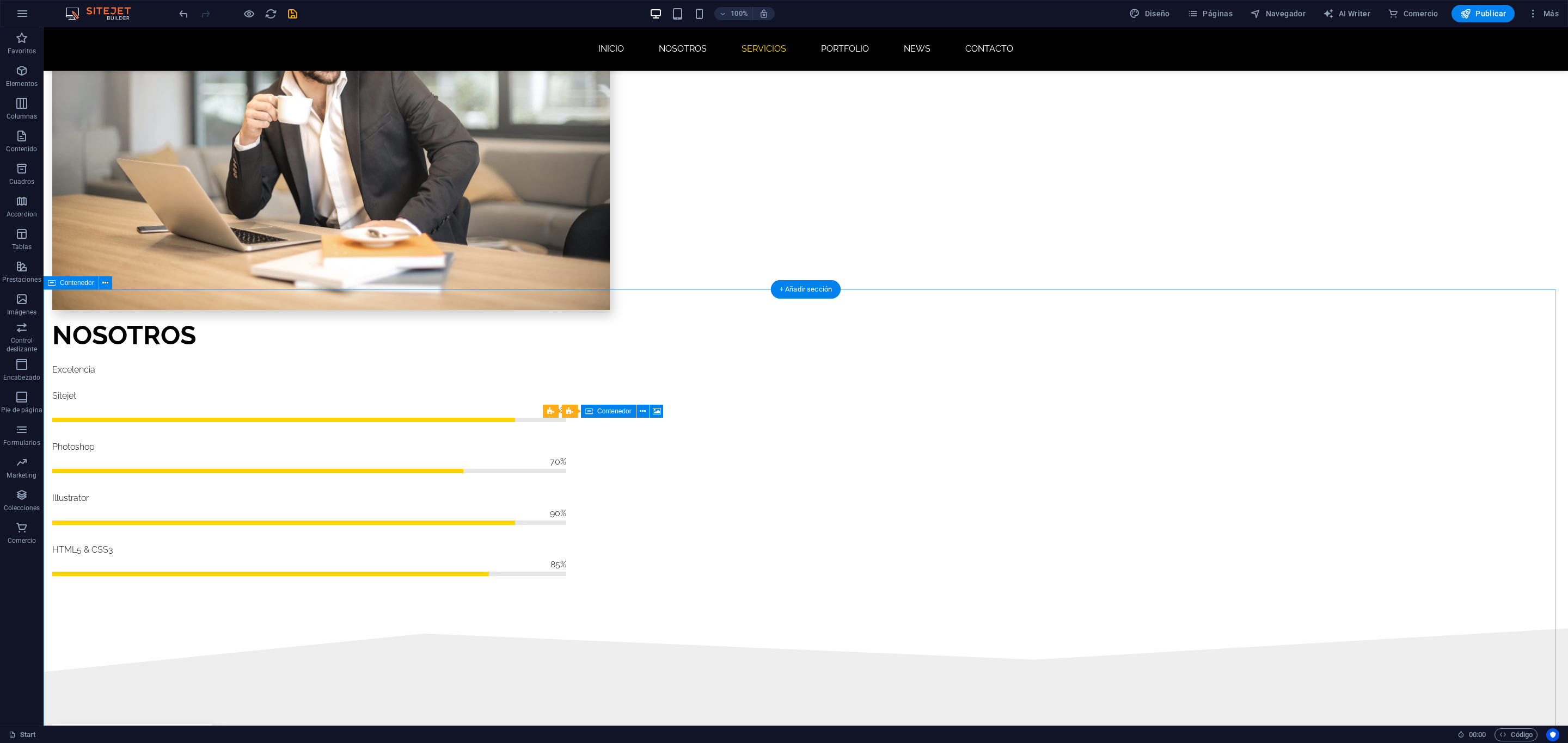
scroll to position [1164, 0]
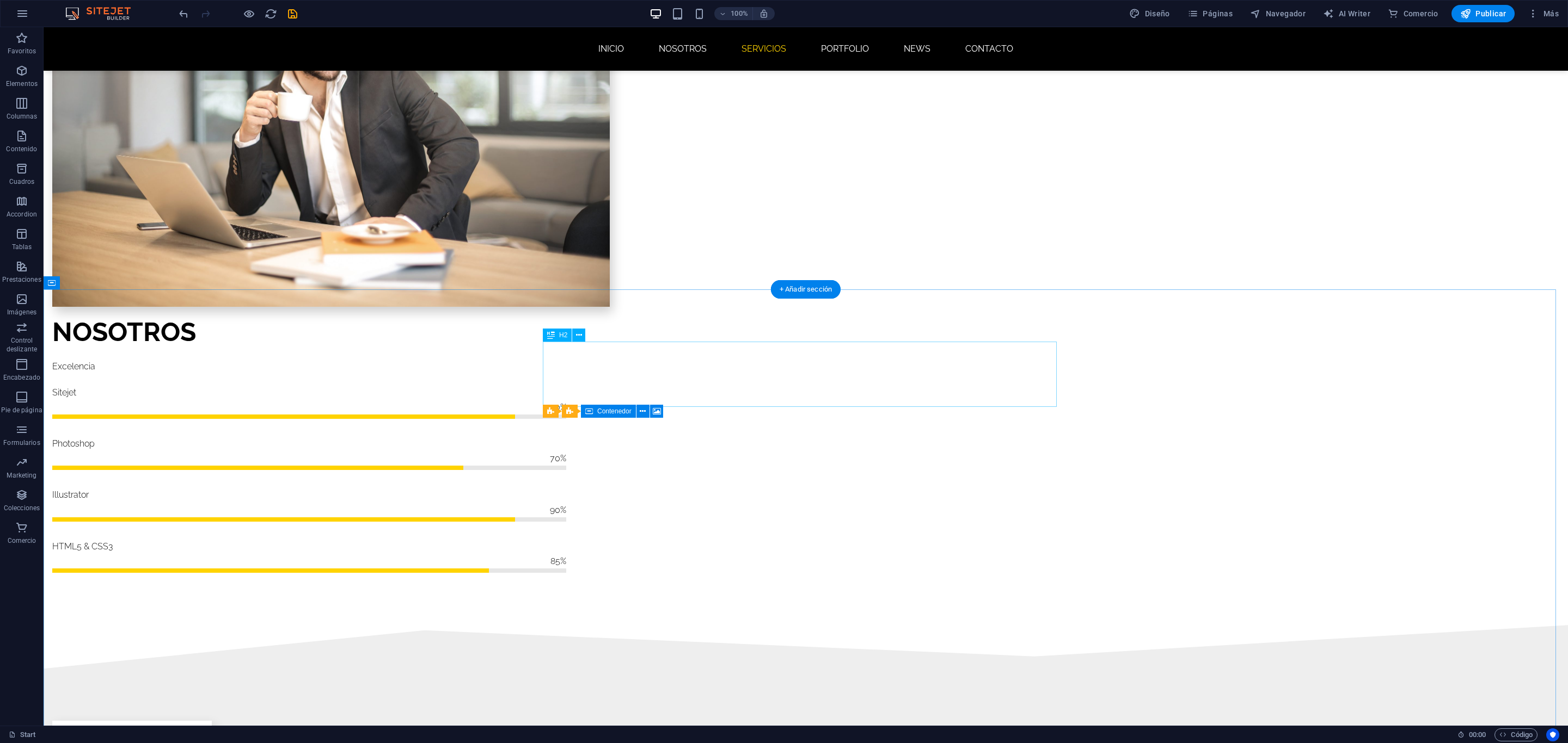
drag, startPoint x: 786, startPoint y: 371, endPoint x: 594, endPoint y: 371, distance: 192.0
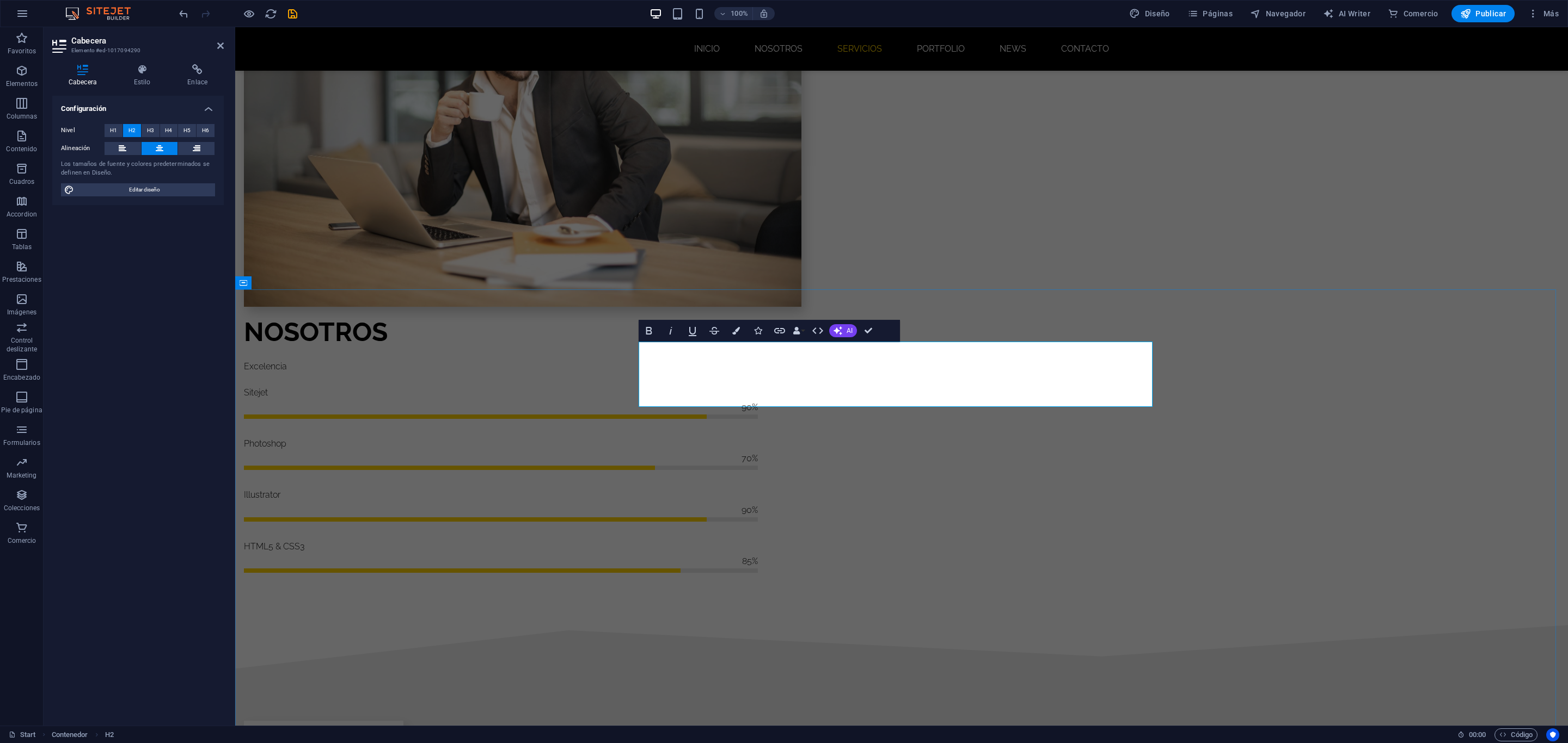
drag, startPoint x: 999, startPoint y: 350, endPoint x: 1016, endPoint y: 390, distance: 43.5
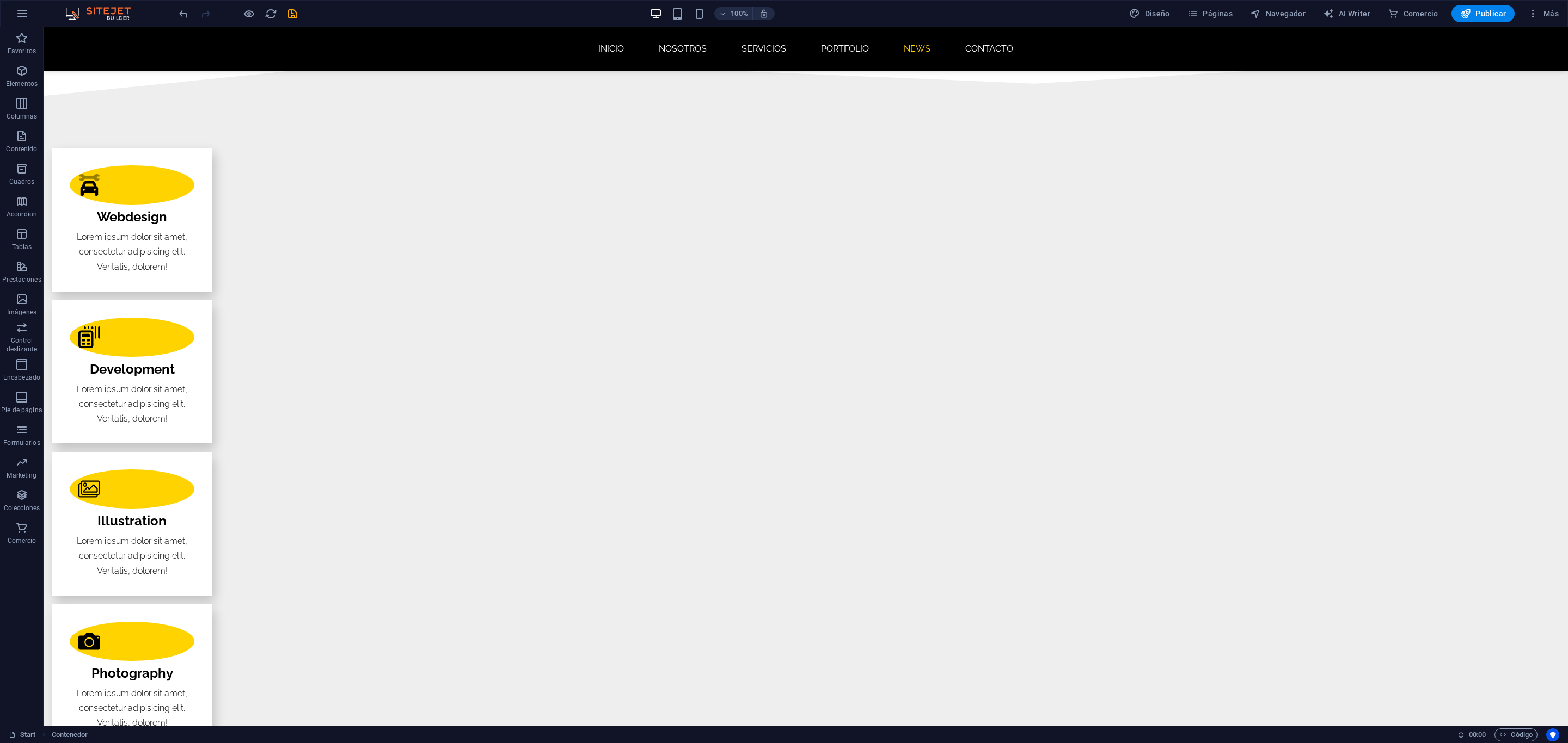
scroll to position [1727, 0]
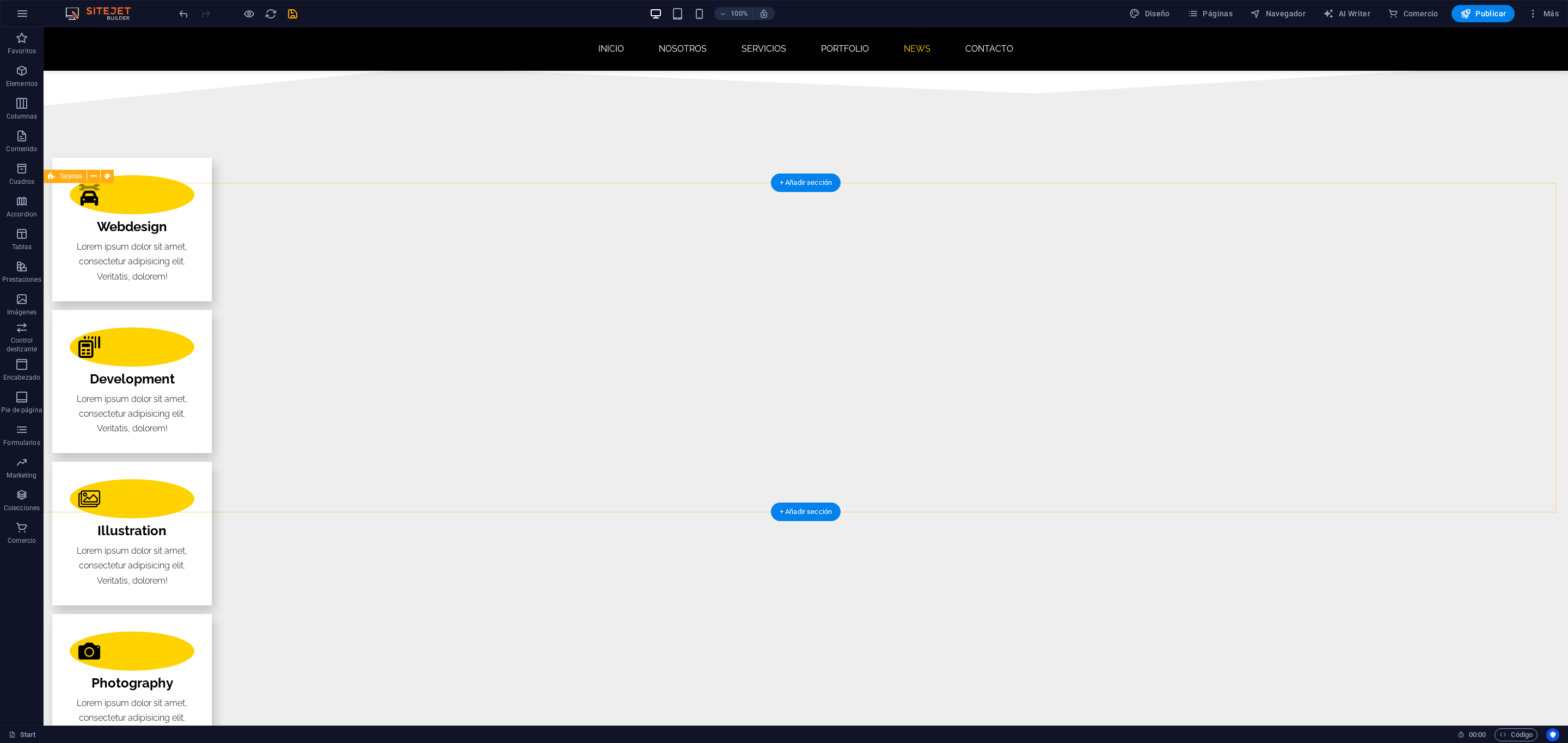
click at [19, 143] on span "Contenido" at bounding box center [22, 143] width 44 height 26
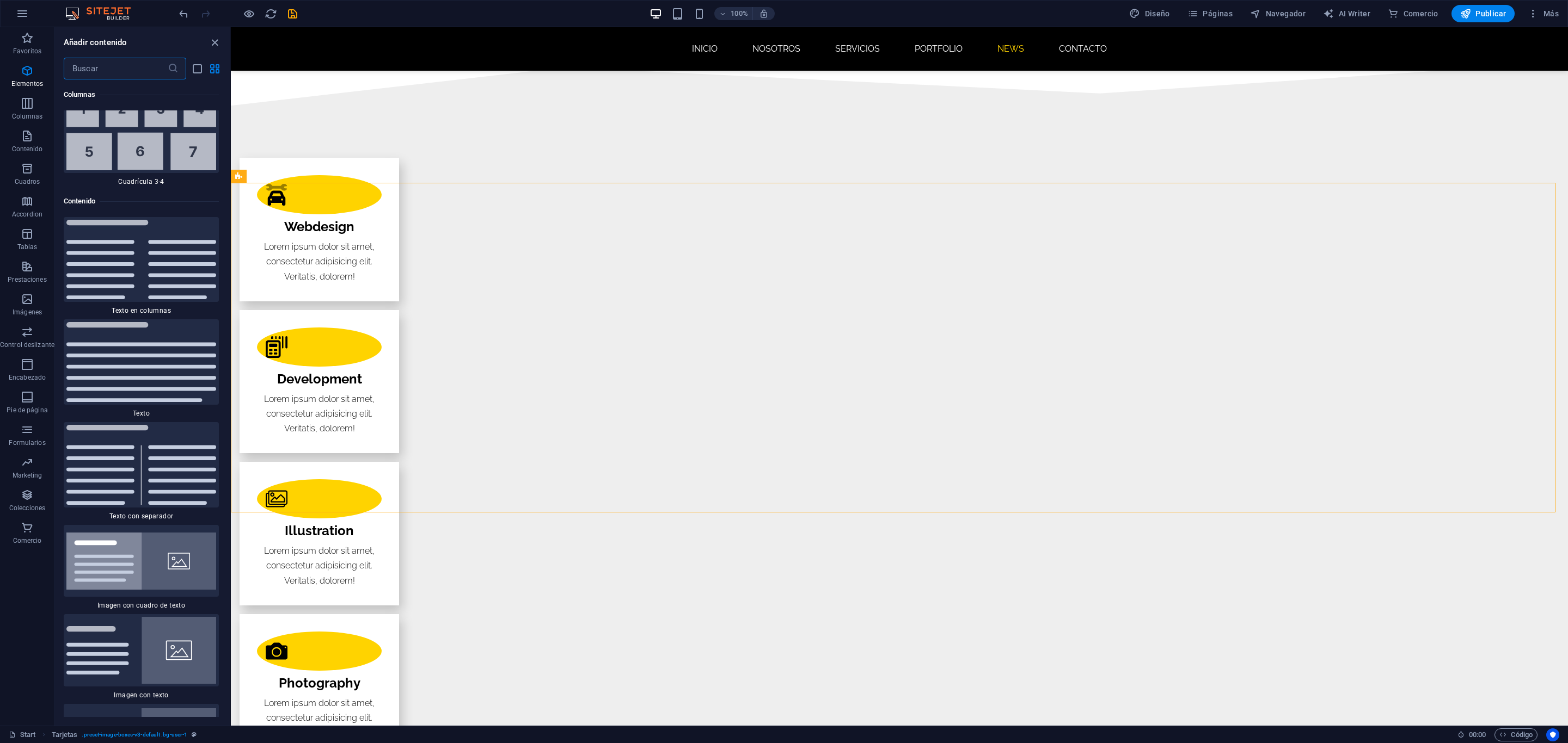
scroll to position [3668, 0]
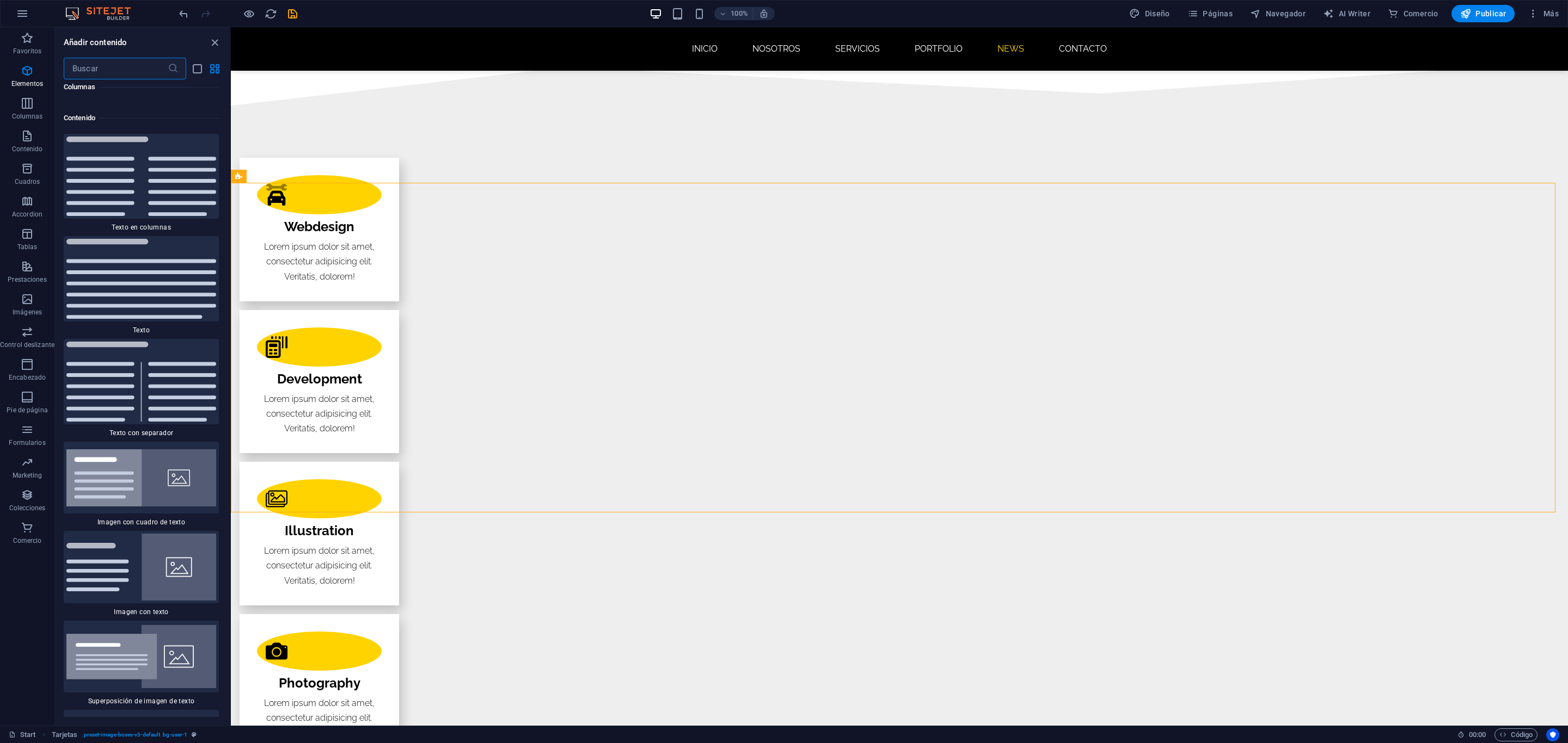
click at [89, 68] on input "text" at bounding box center [115, 68] width 104 height 22
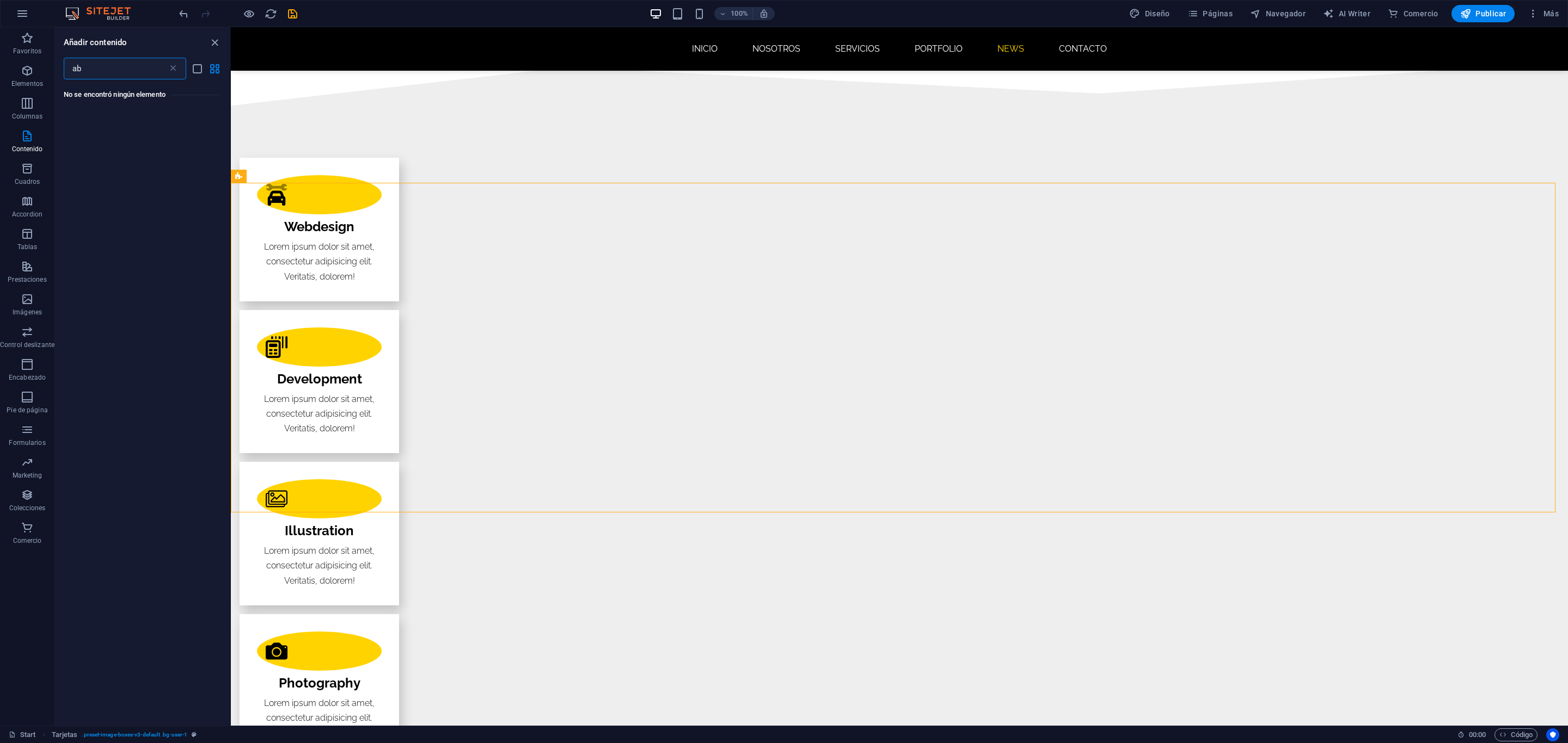
type input "a"
type input "team"
click at [29, 80] on p "Elementos" at bounding box center [27, 83] width 31 height 8
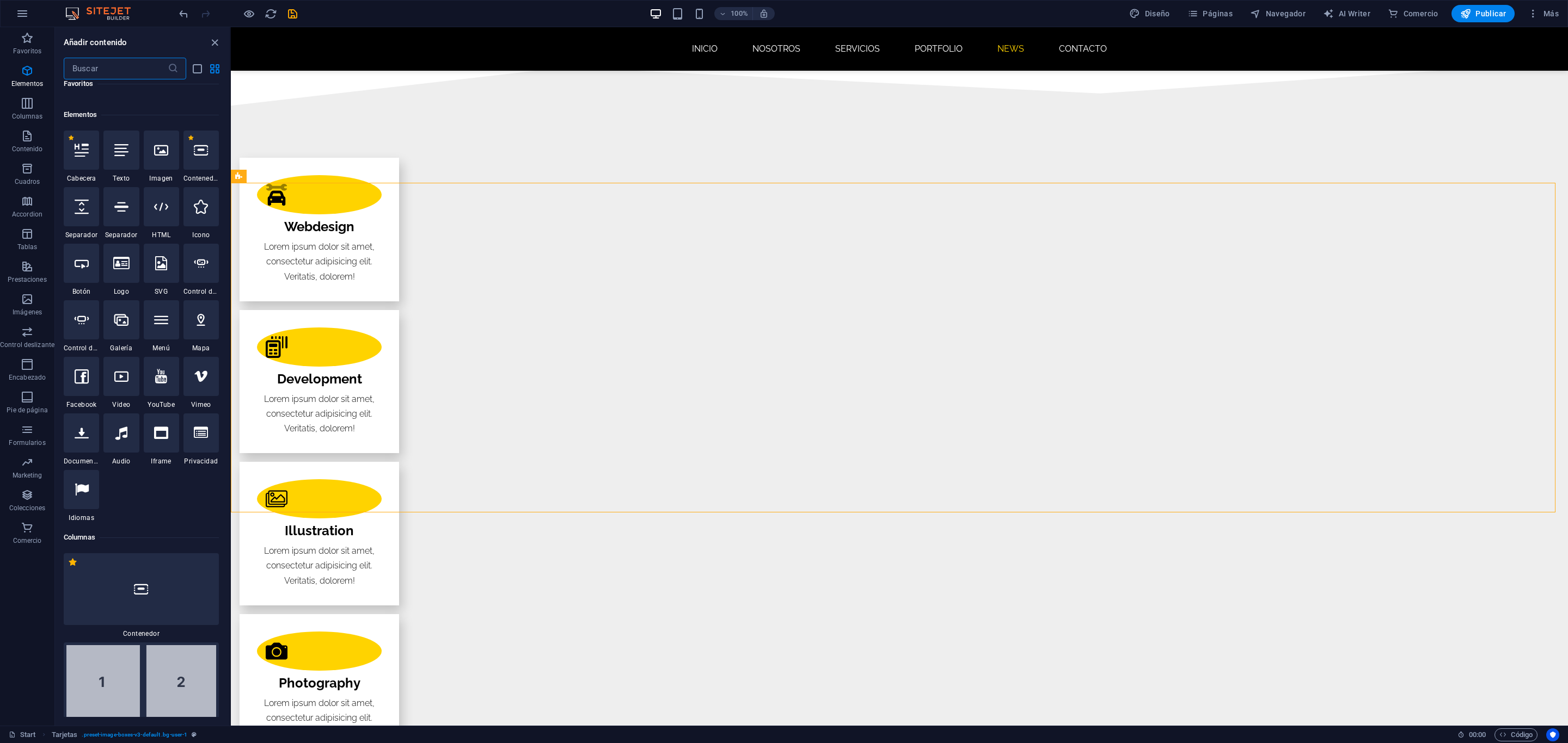
click at [105, 62] on input "text" at bounding box center [115, 68] width 104 height 22
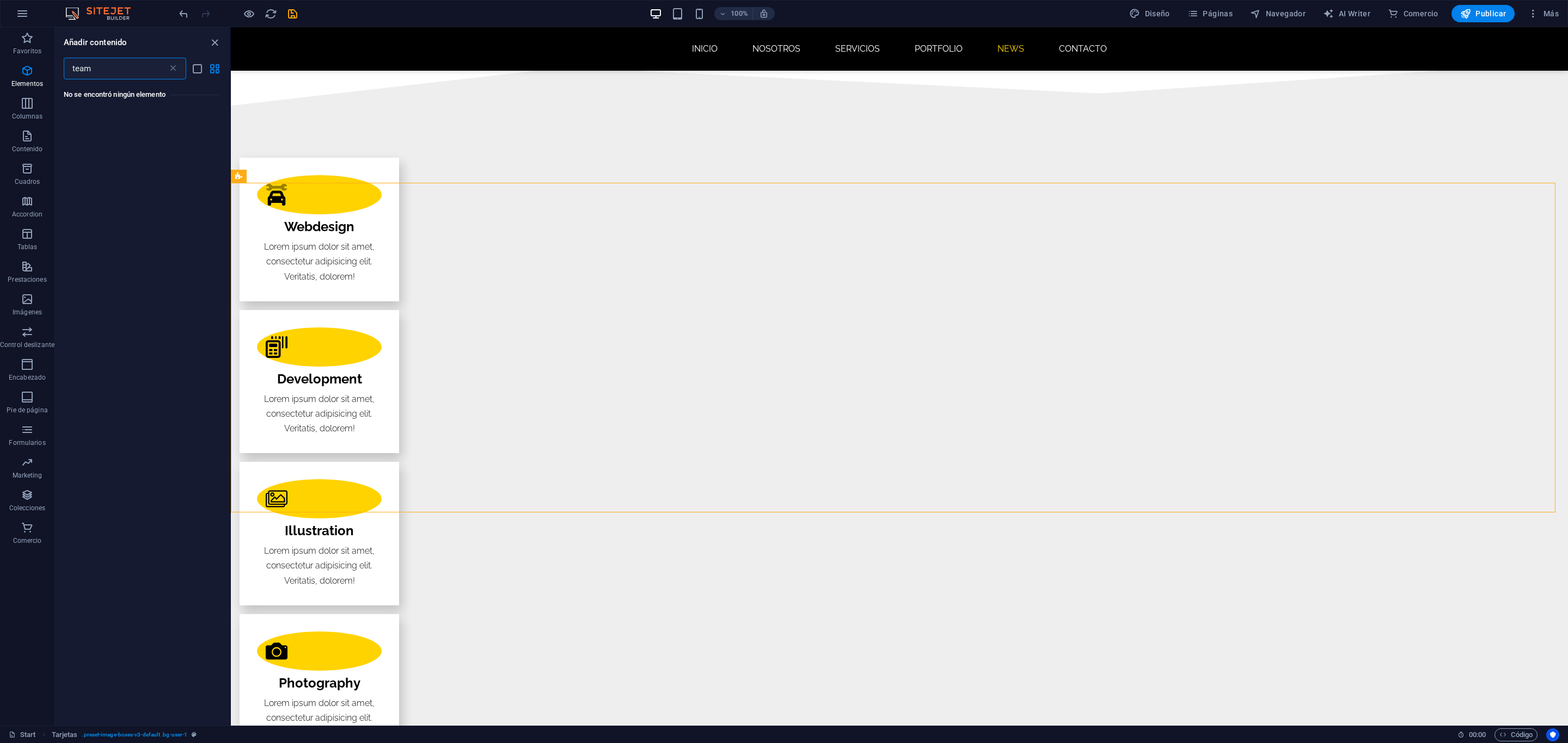
click at [105, 62] on input "team" at bounding box center [115, 68] width 104 height 22
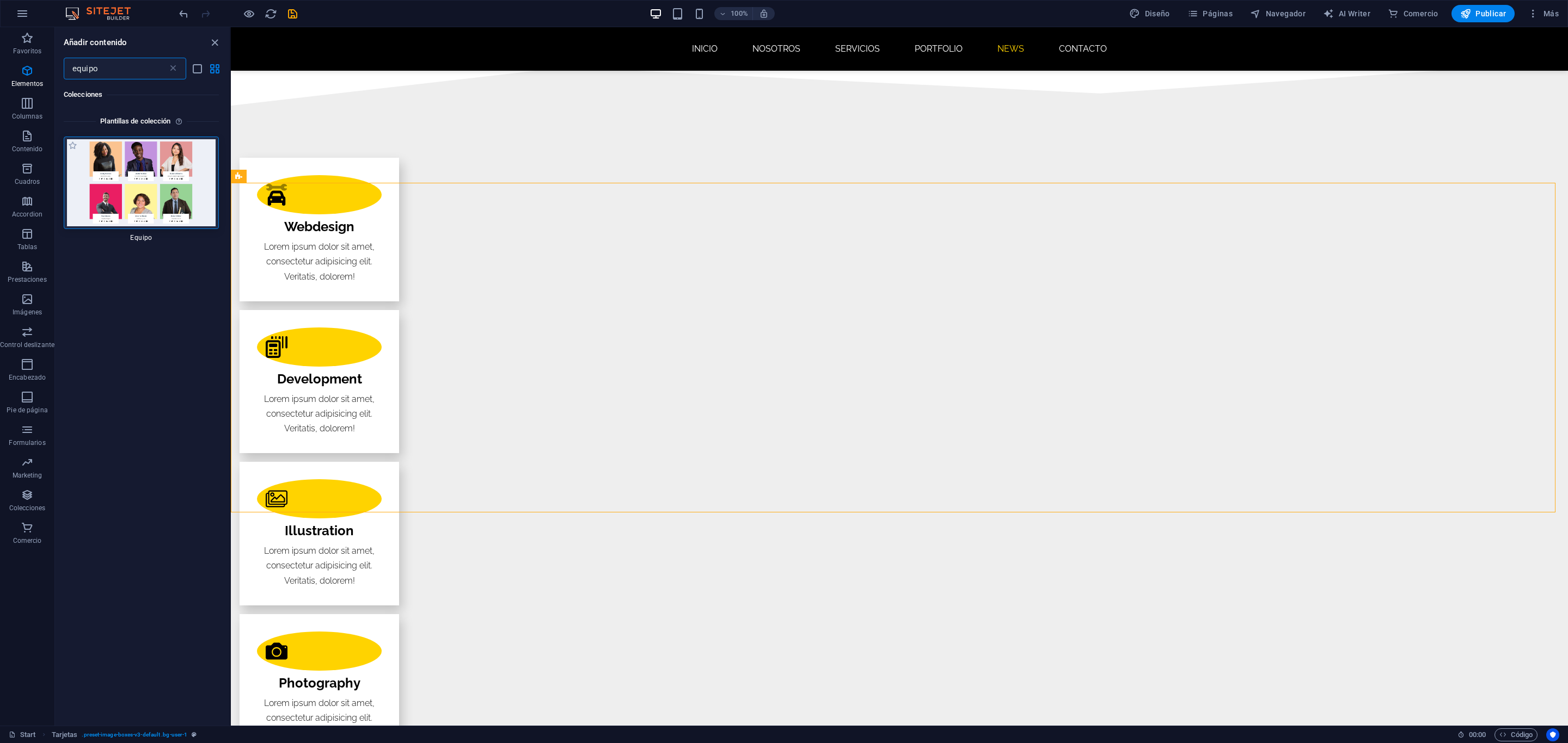
type input "equipo"
click at [127, 181] on img at bounding box center [141, 182] width 149 height 87
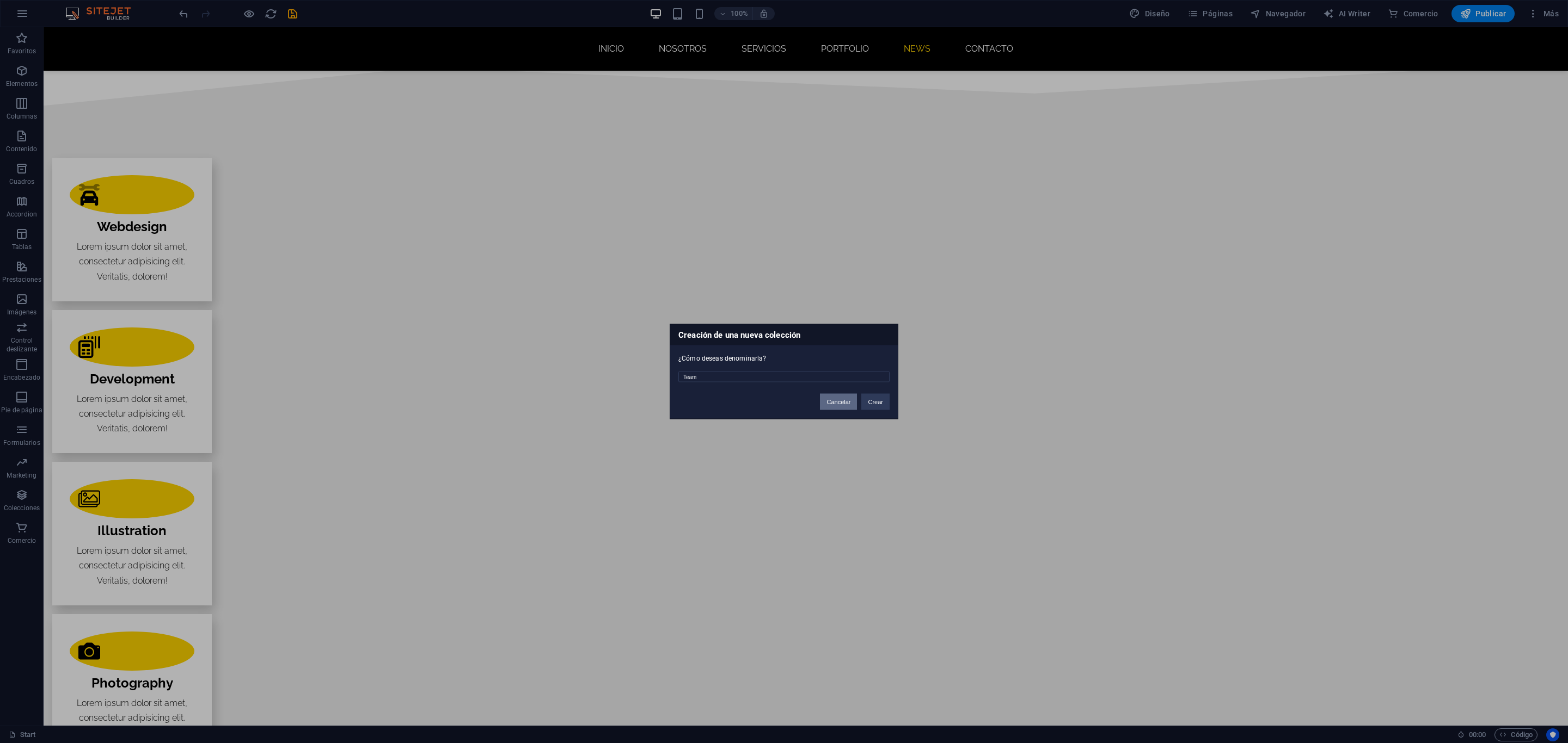
click at [851, 401] on button "Cancelar" at bounding box center [838, 401] width 37 height 16
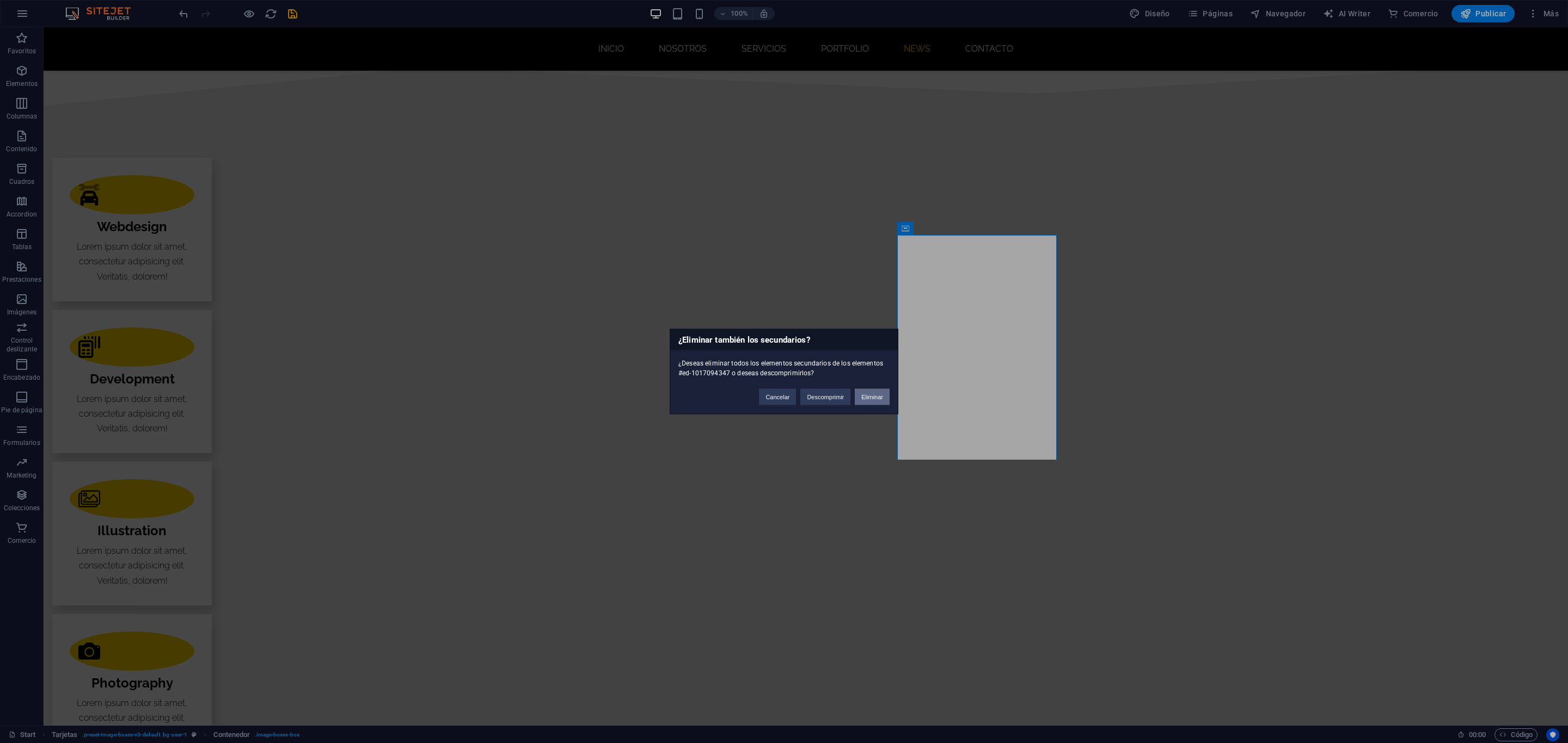
drag, startPoint x: 864, startPoint y: 393, endPoint x: 830, endPoint y: 366, distance: 43.4
click at [864, 393] on button "Eliminar" at bounding box center [872, 396] width 35 height 16
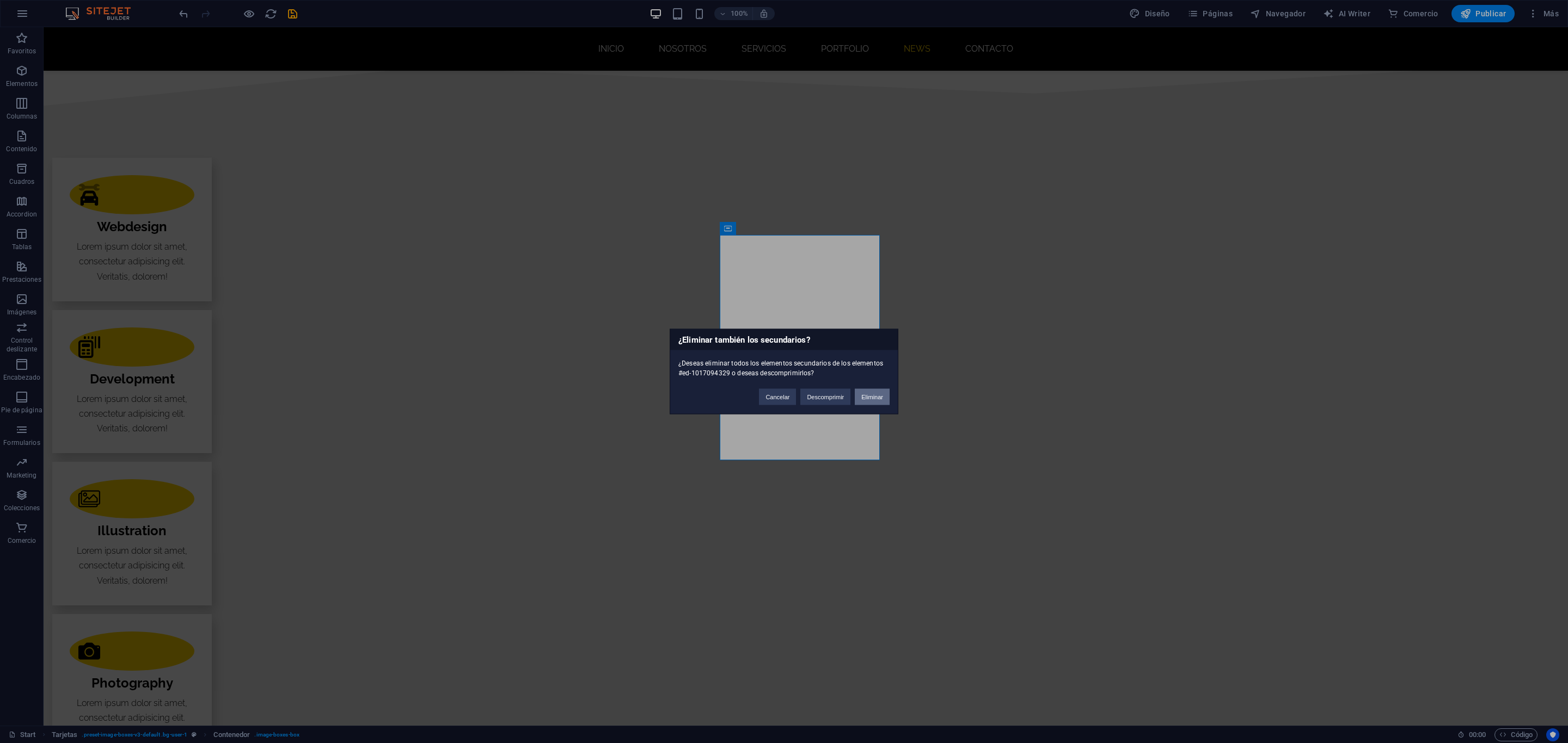
drag, startPoint x: 877, startPoint y: 395, endPoint x: 832, endPoint y: 368, distance: 52.5
click at [877, 395] on button "Eliminar" at bounding box center [872, 396] width 35 height 16
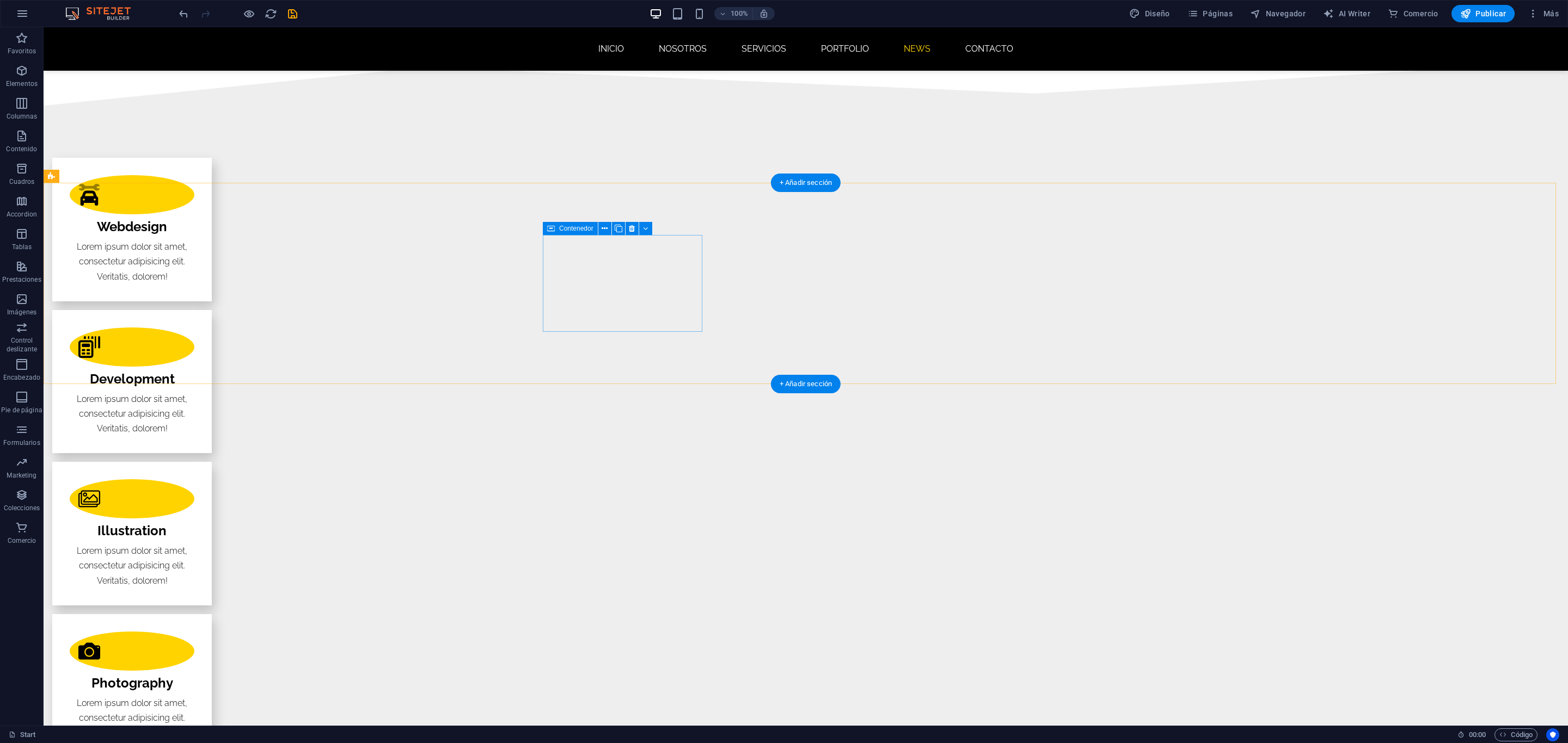
click at [13, 134] on span "Contenido" at bounding box center [22, 143] width 44 height 26
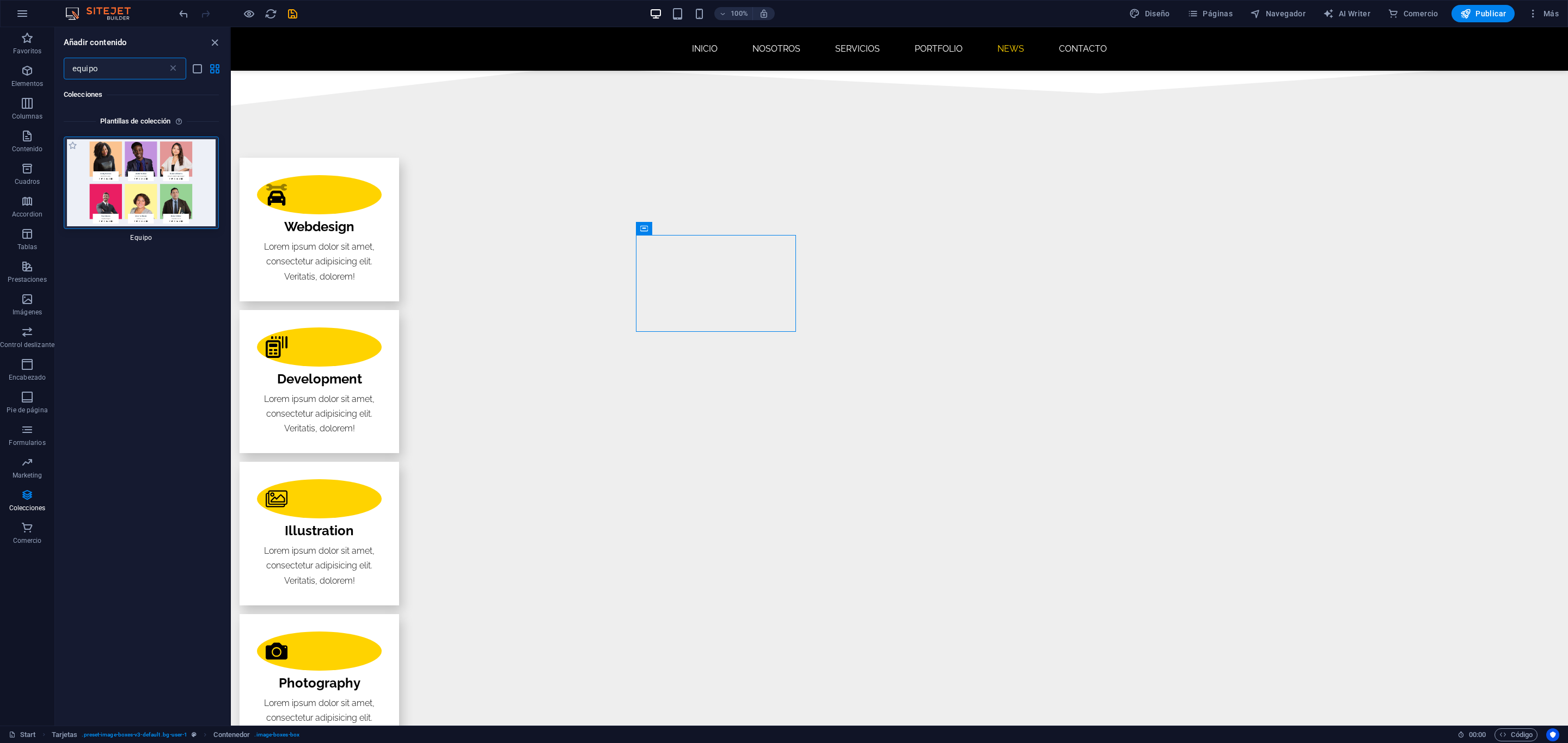
type input "equipo"
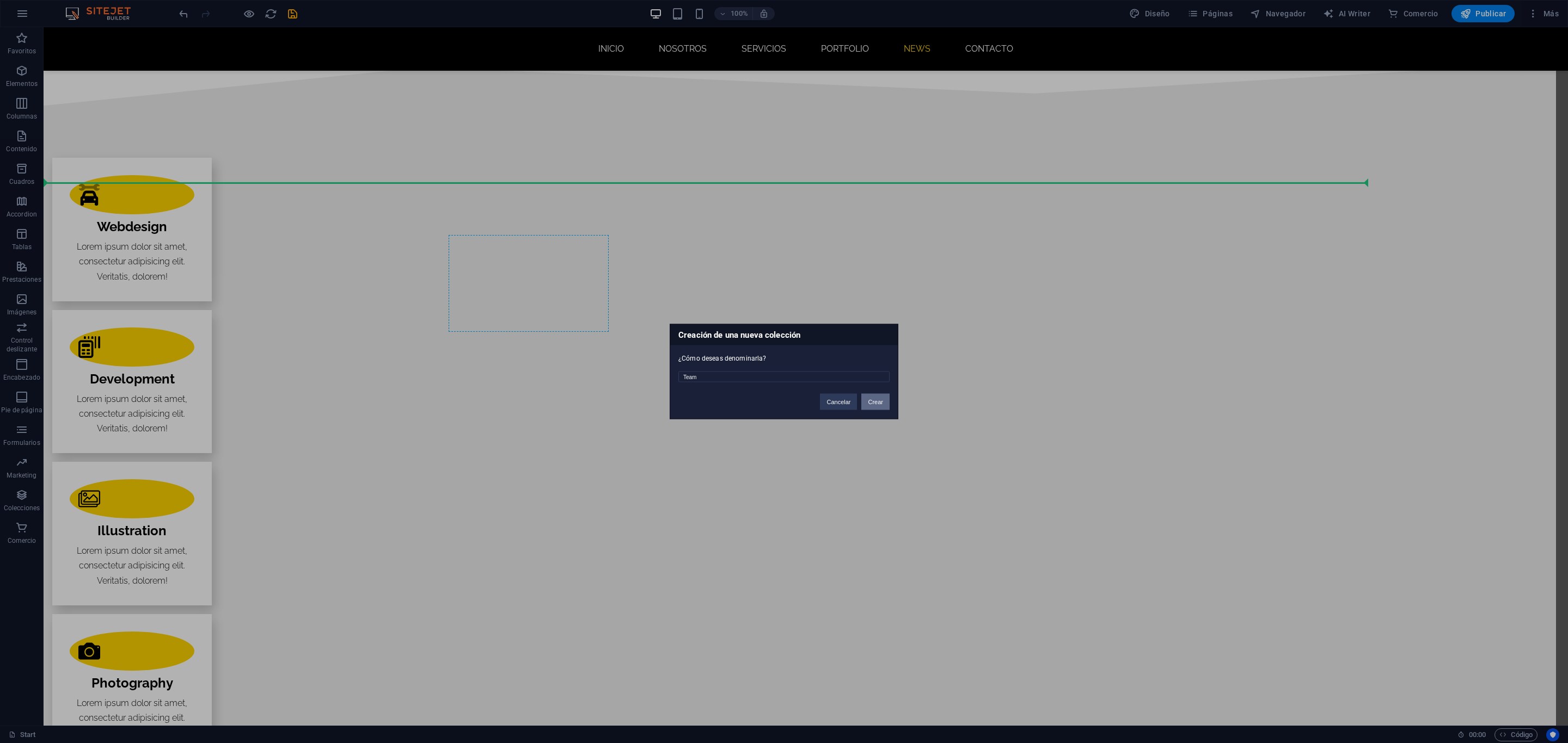
click at [881, 401] on button "Crear" at bounding box center [875, 401] width 29 height 16
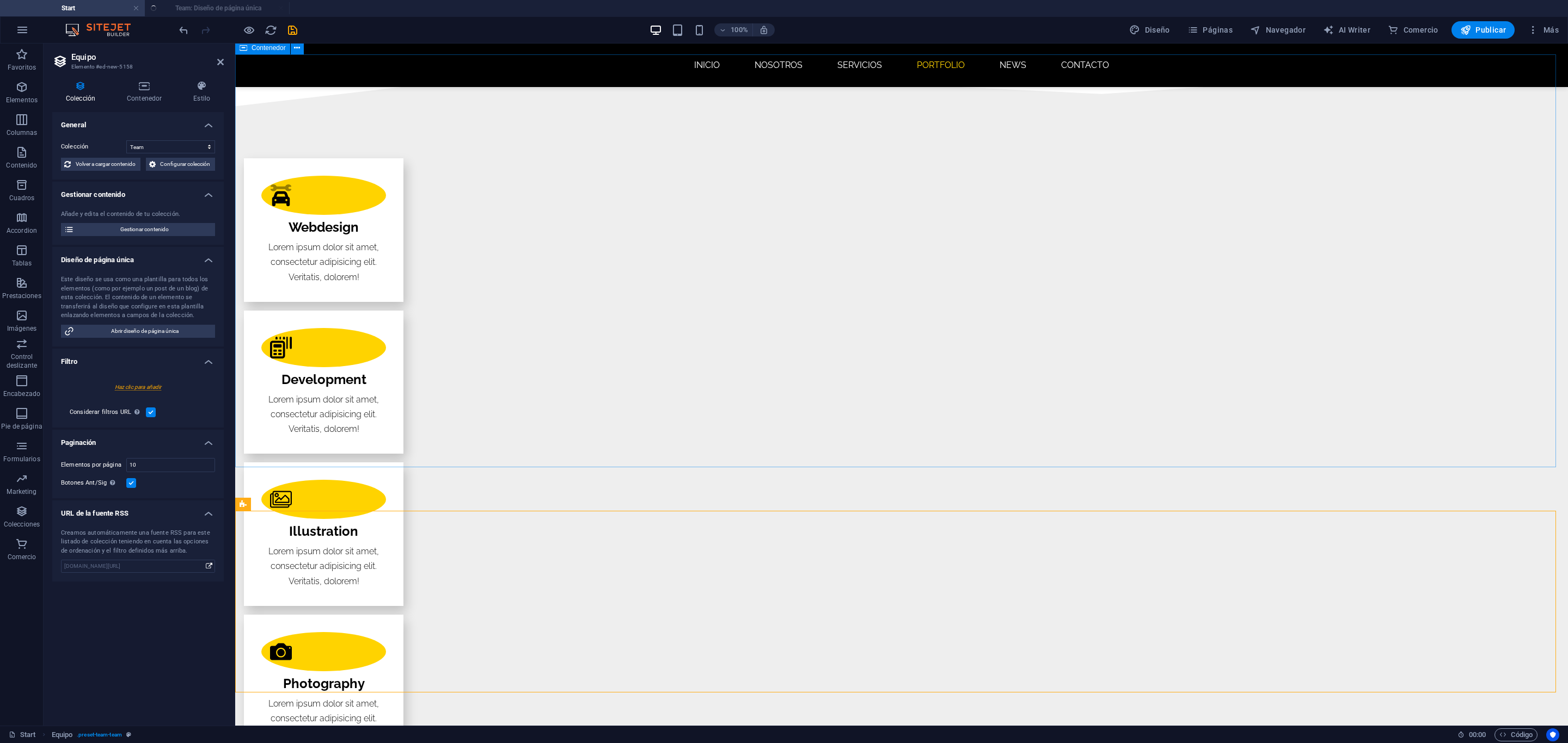
scroll to position [1645, 0]
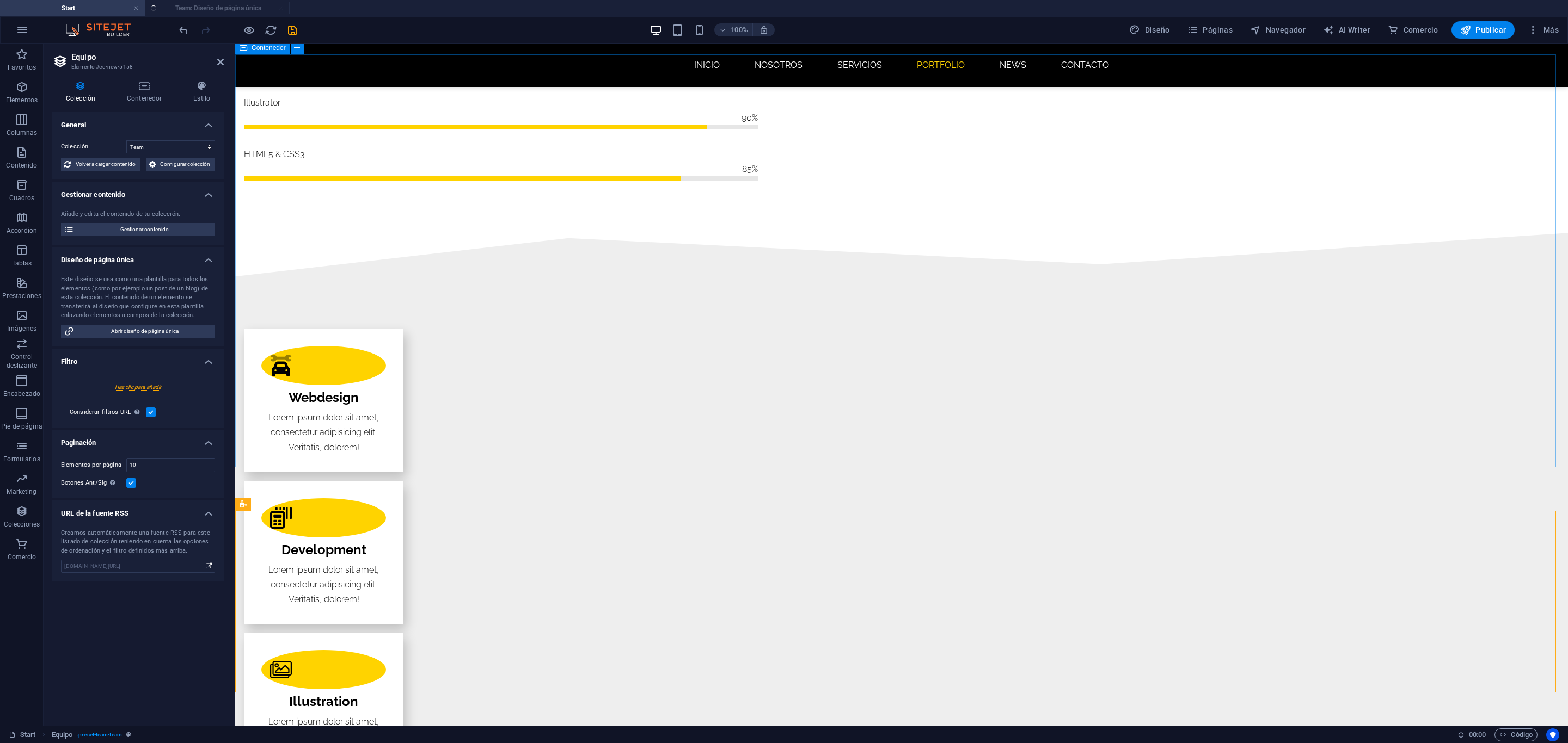
select select "createdAt_DESC"
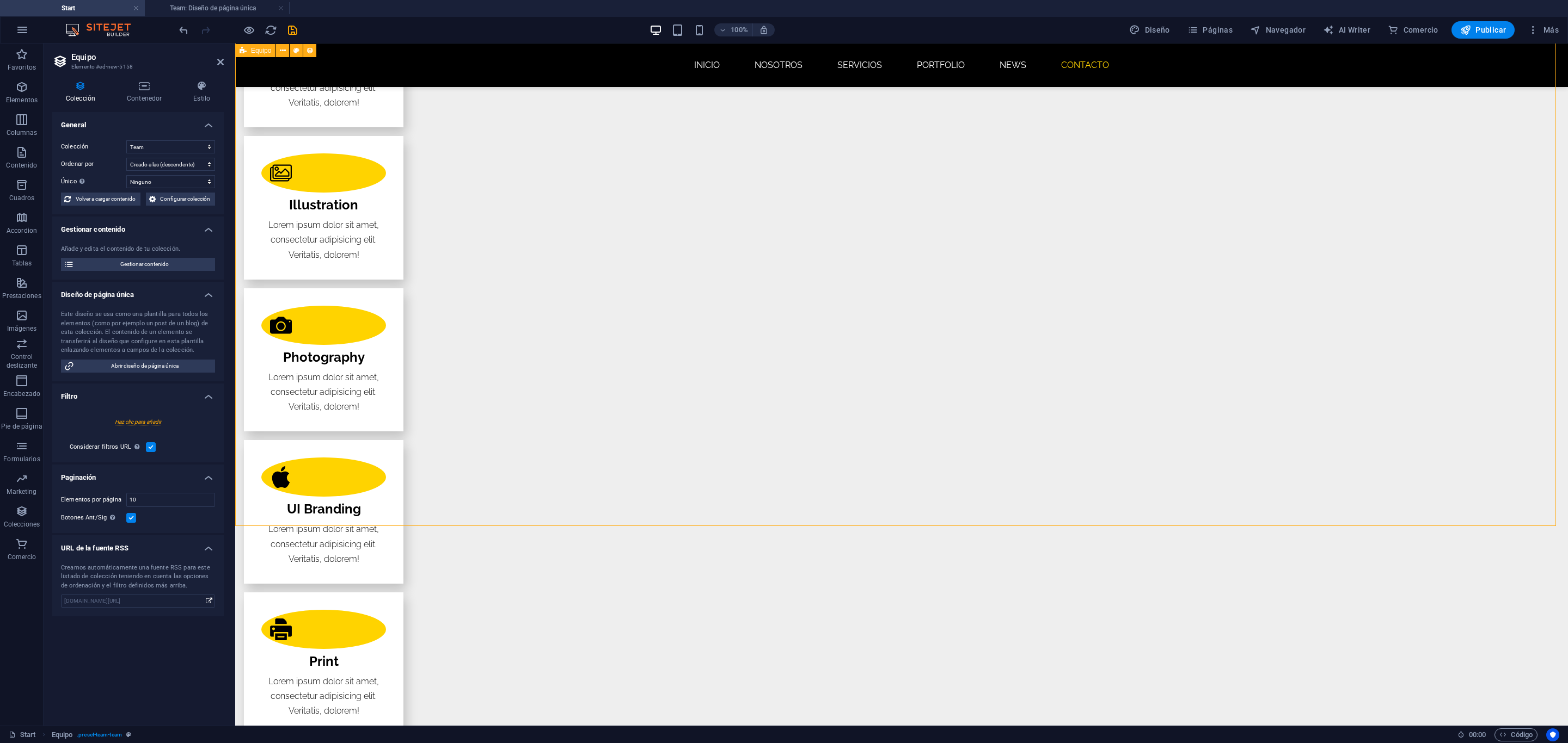
scroll to position [2380, 0]
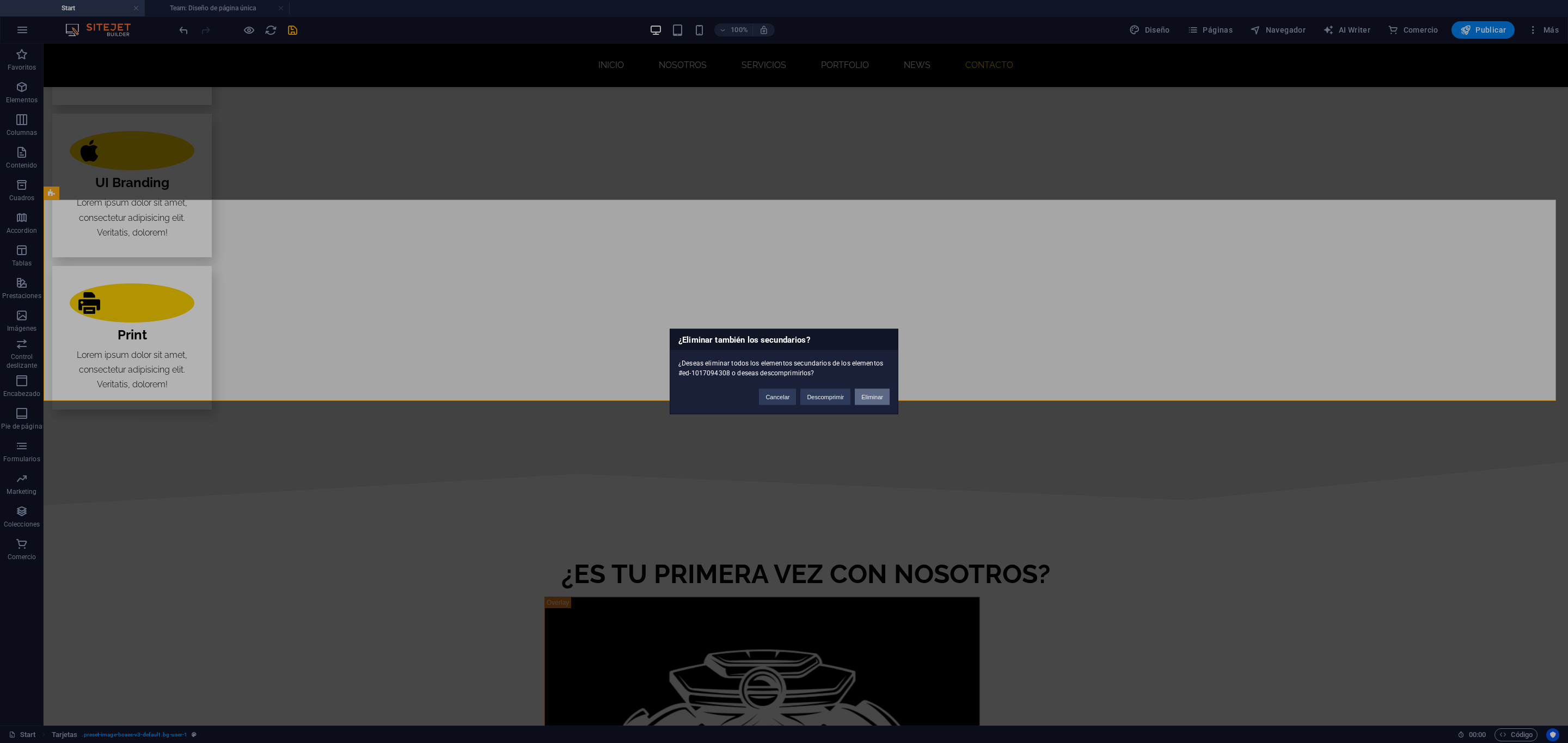
click at [868, 396] on button "Eliminar" at bounding box center [872, 396] width 35 height 16
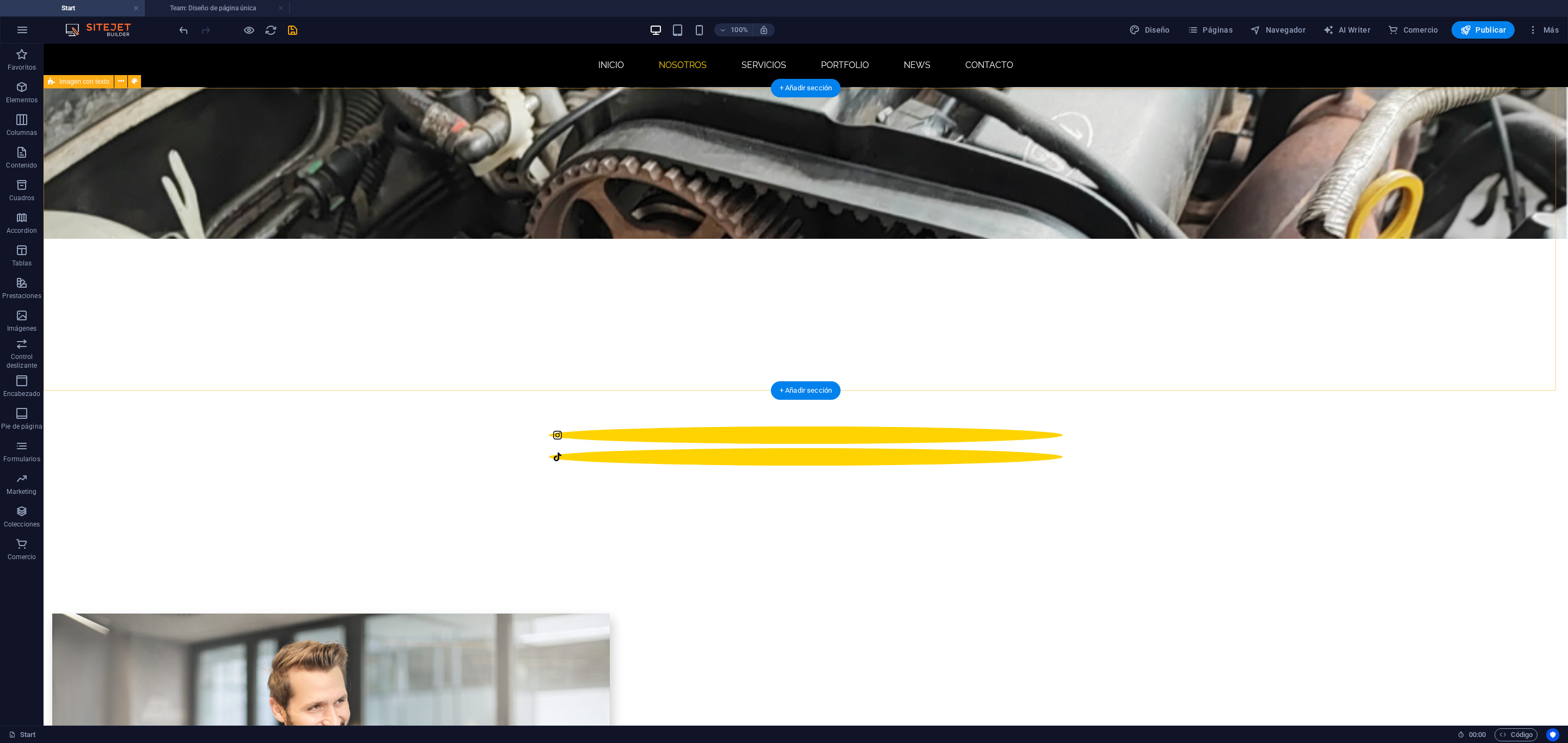
scroll to position [422, 0]
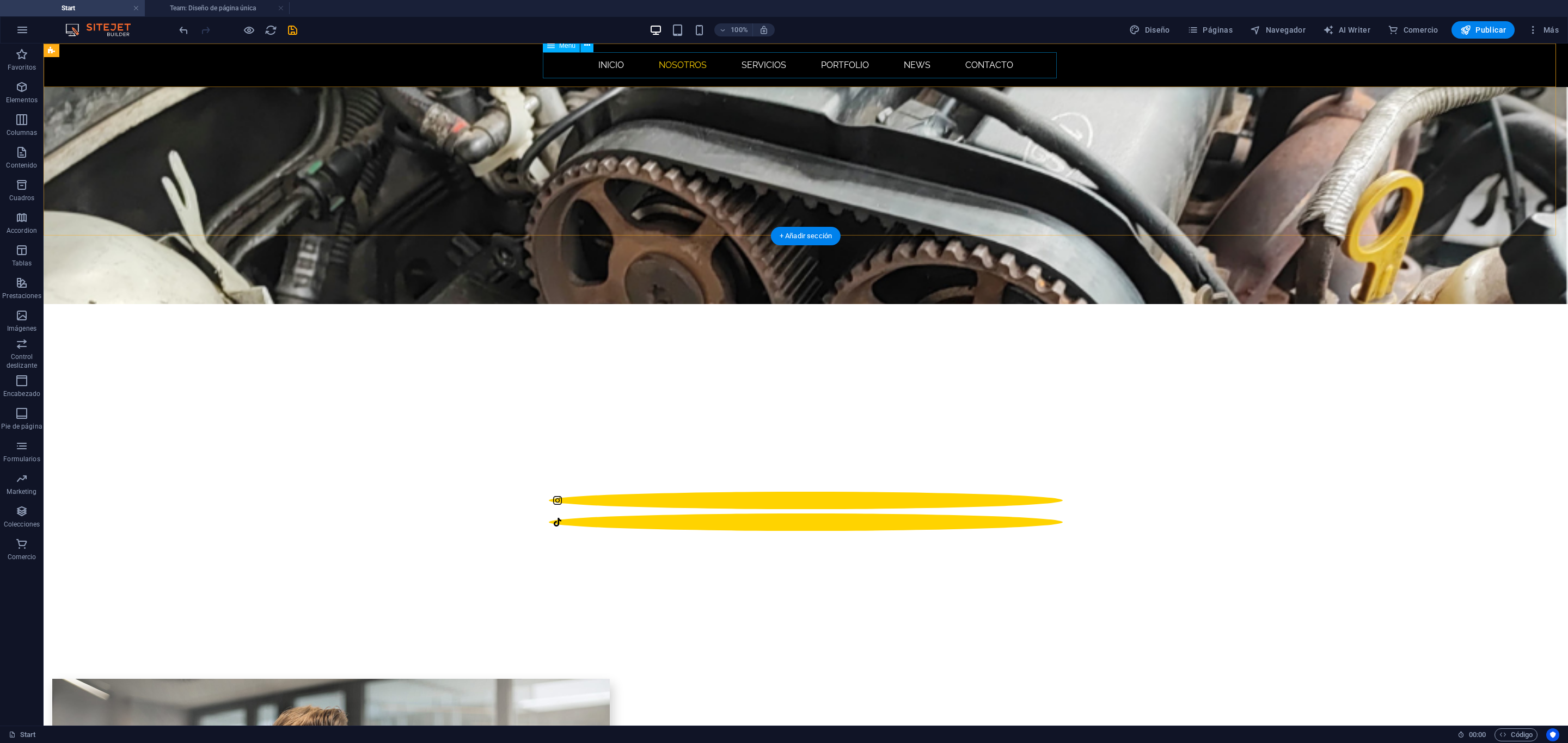
click at [917, 67] on nav "INICIO NOSOTROS SERVICIOS Portfolio News CONTACTO" at bounding box center [805, 65] width 514 height 26
click at [915, 65] on nav "INICIO NOSOTROS SERVICIOS Portfolio News CONTACTO" at bounding box center [805, 65] width 514 height 26
click at [920, 64] on nav "INICIO NOSOTROS SERVICIOS Portfolio News CONTACTO" at bounding box center [805, 65] width 514 height 26
click at [1285, 29] on span "Navegador" at bounding box center [1278, 30] width 56 height 11
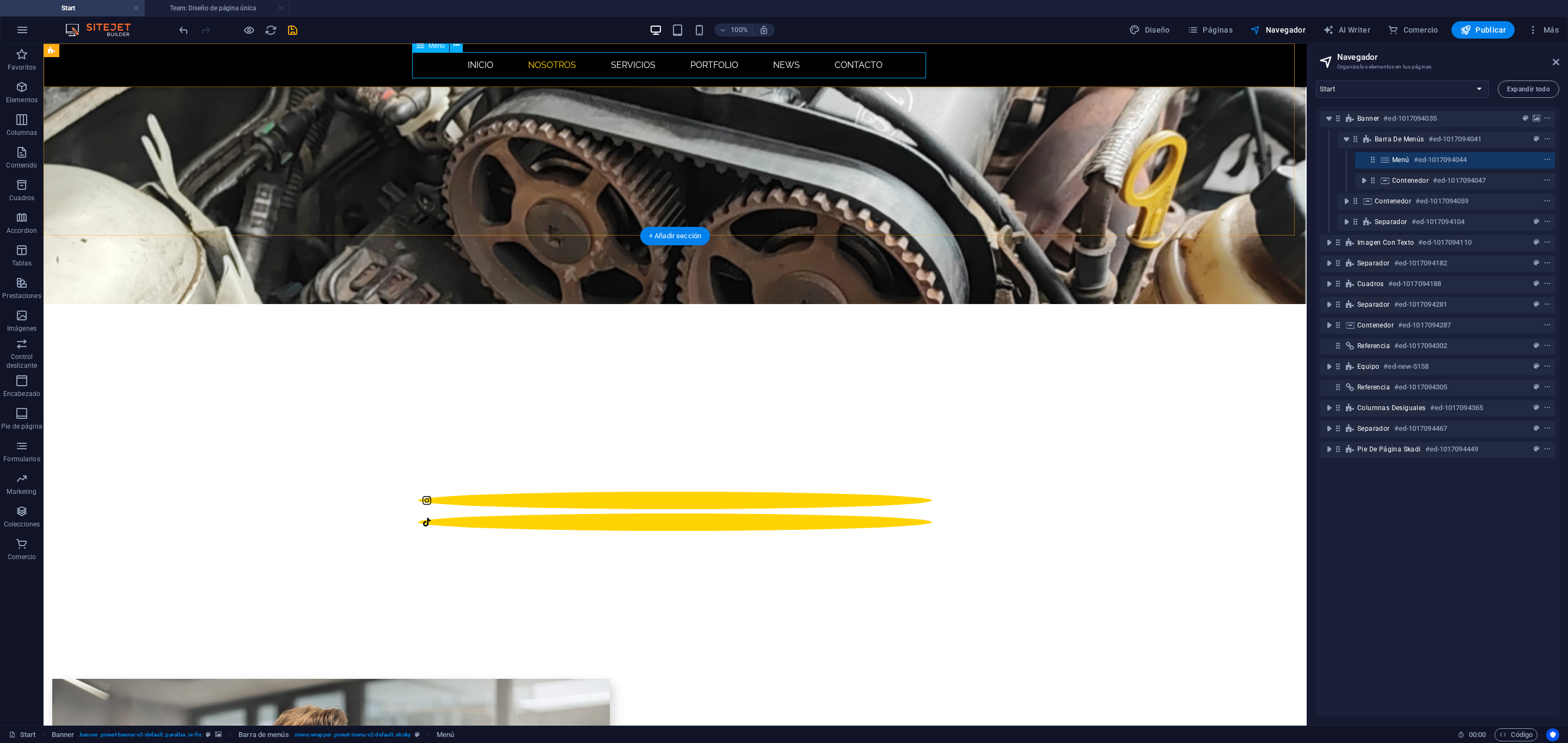
click at [781, 63] on nav "INICIO NOSOTROS SERVICIOS Portfolio News CONTACTO" at bounding box center [674, 65] width 514 height 26
click at [1559, 67] on header "Navegador Organiza los elementos en tus páginas" at bounding box center [1439, 58] width 241 height 29
click at [1556, 64] on icon at bounding box center [1556, 62] width 7 height 8
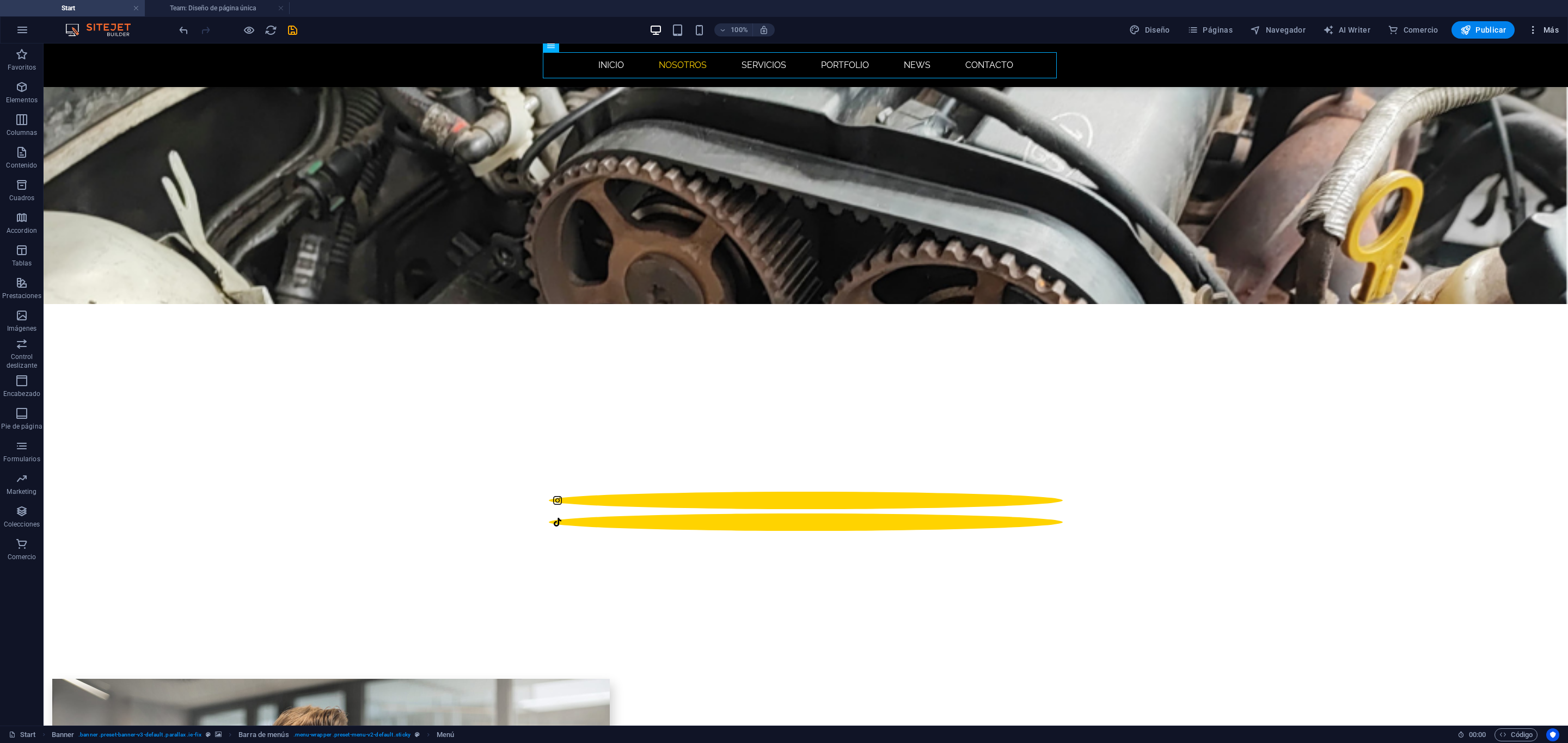
click at [1551, 30] on span "Más" at bounding box center [1543, 30] width 31 height 11
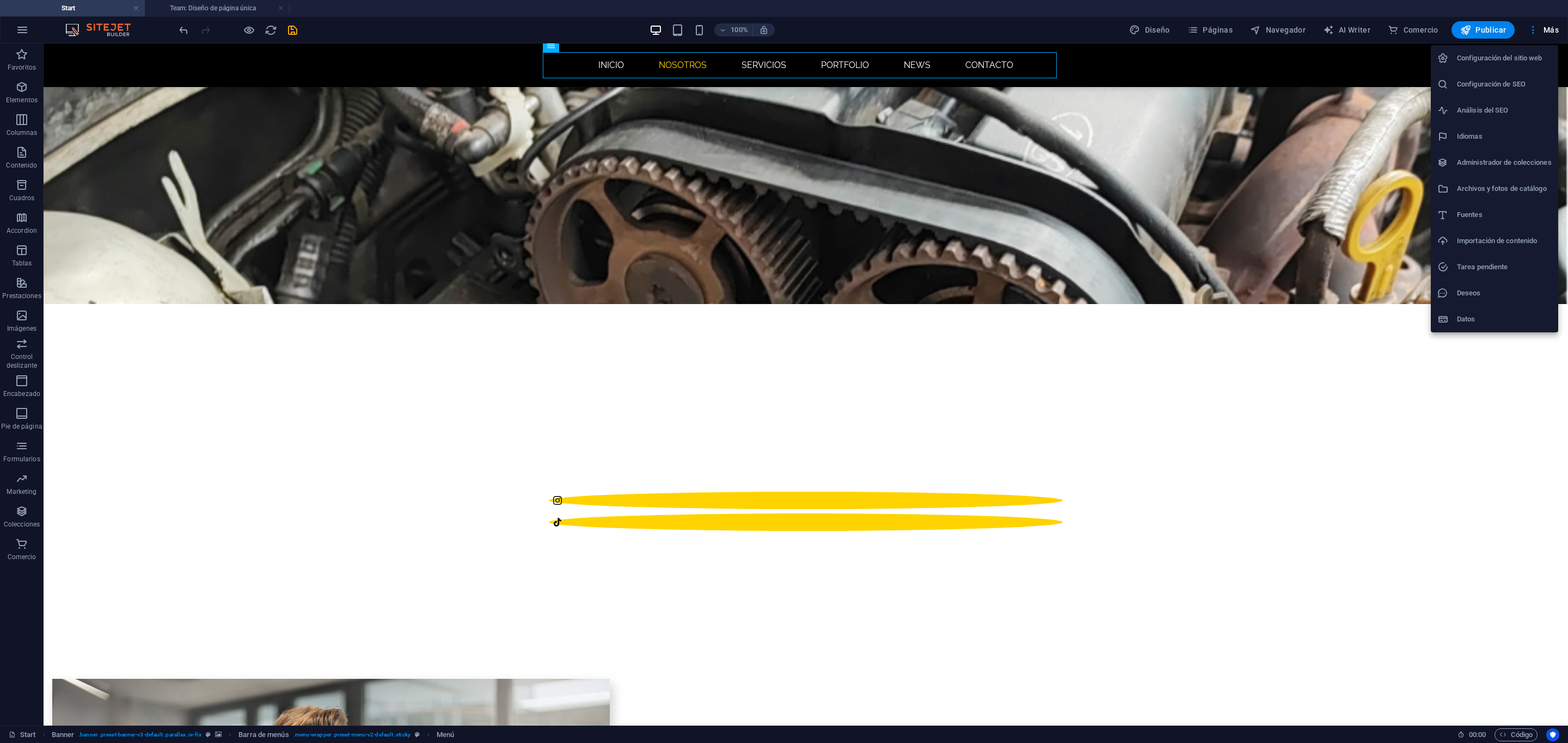
click at [508, 89] on div at bounding box center [784, 371] width 1568 height 743
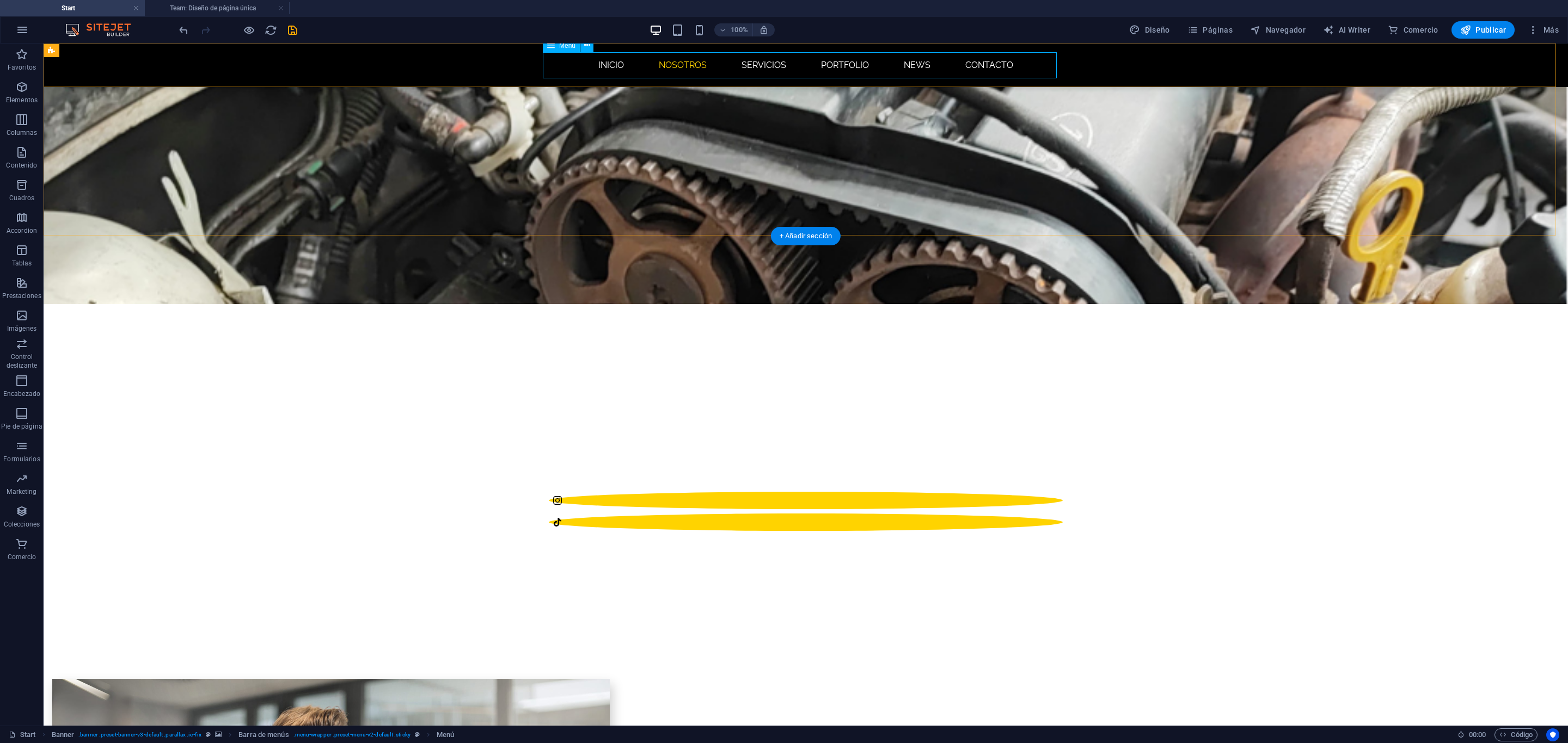
click at [597, 62] on nav "INICIO NOSOTROS SERVICIOS Portfolio News CONTACTO" at bounding box center [805, 65] width 514 height 26
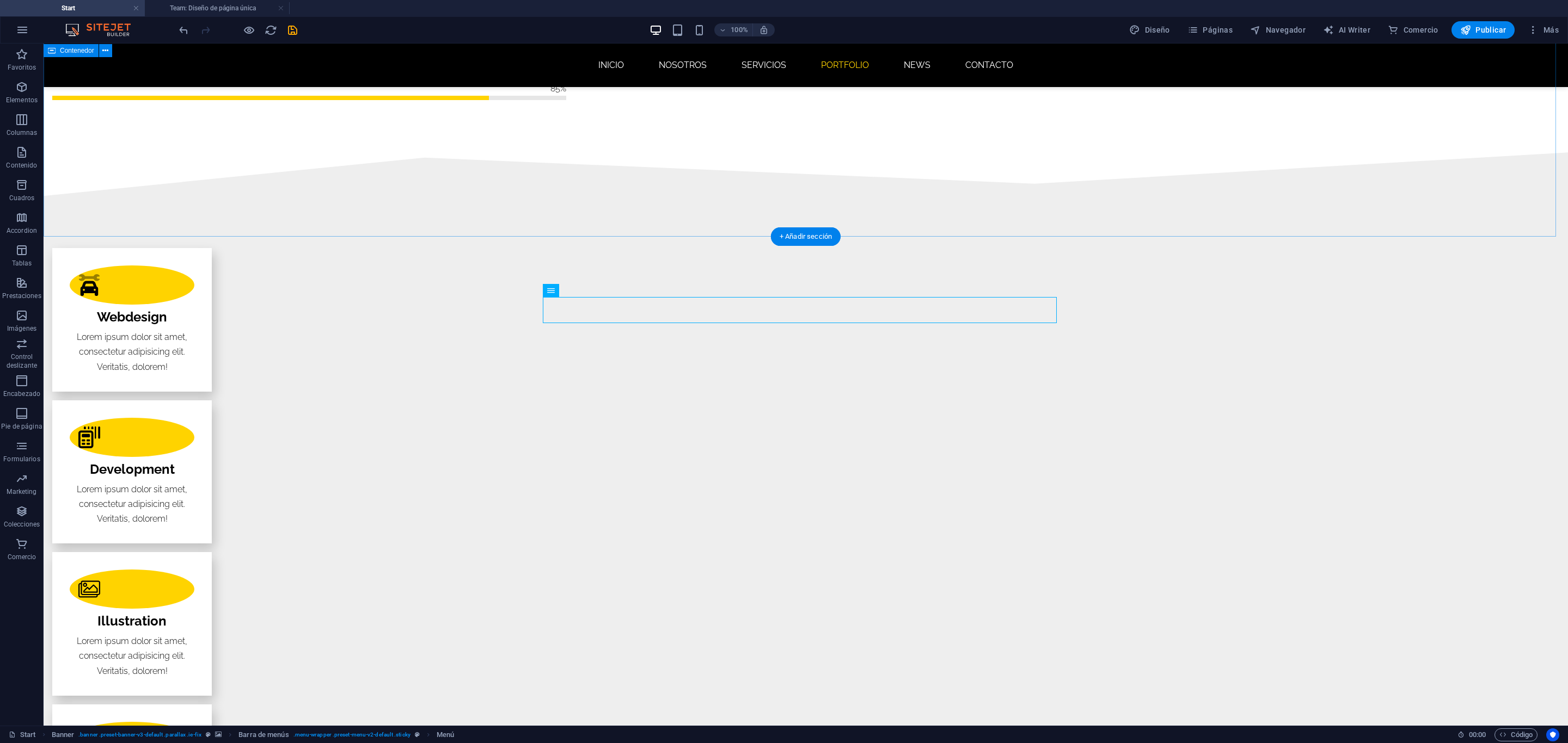
scroll to position [1632, 0]
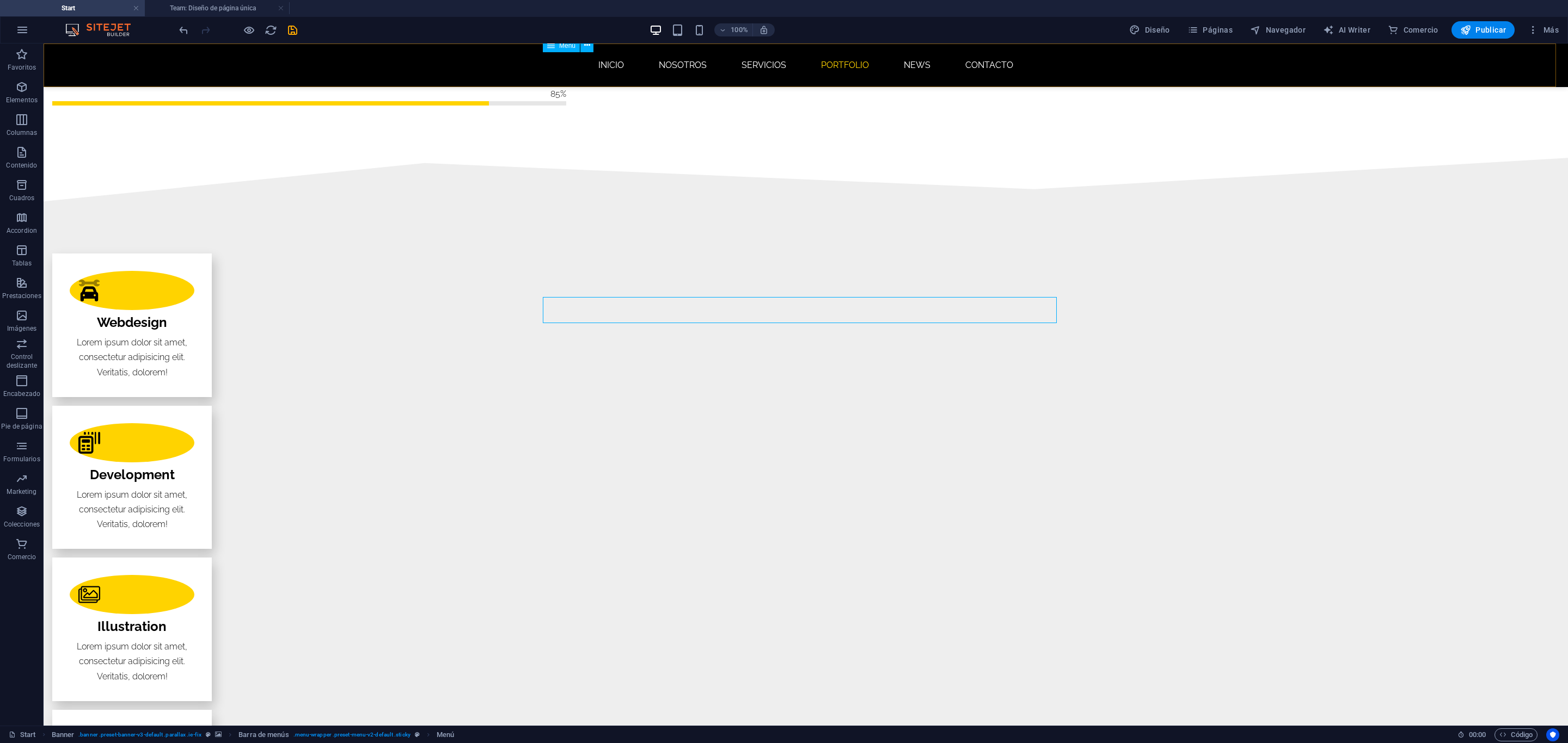
click at [906, 59] on nav "INICIO NOSOTROS SERVICIOS Portfolio News CONTACTO" at bounding box center [805, 65] width 514 height 26
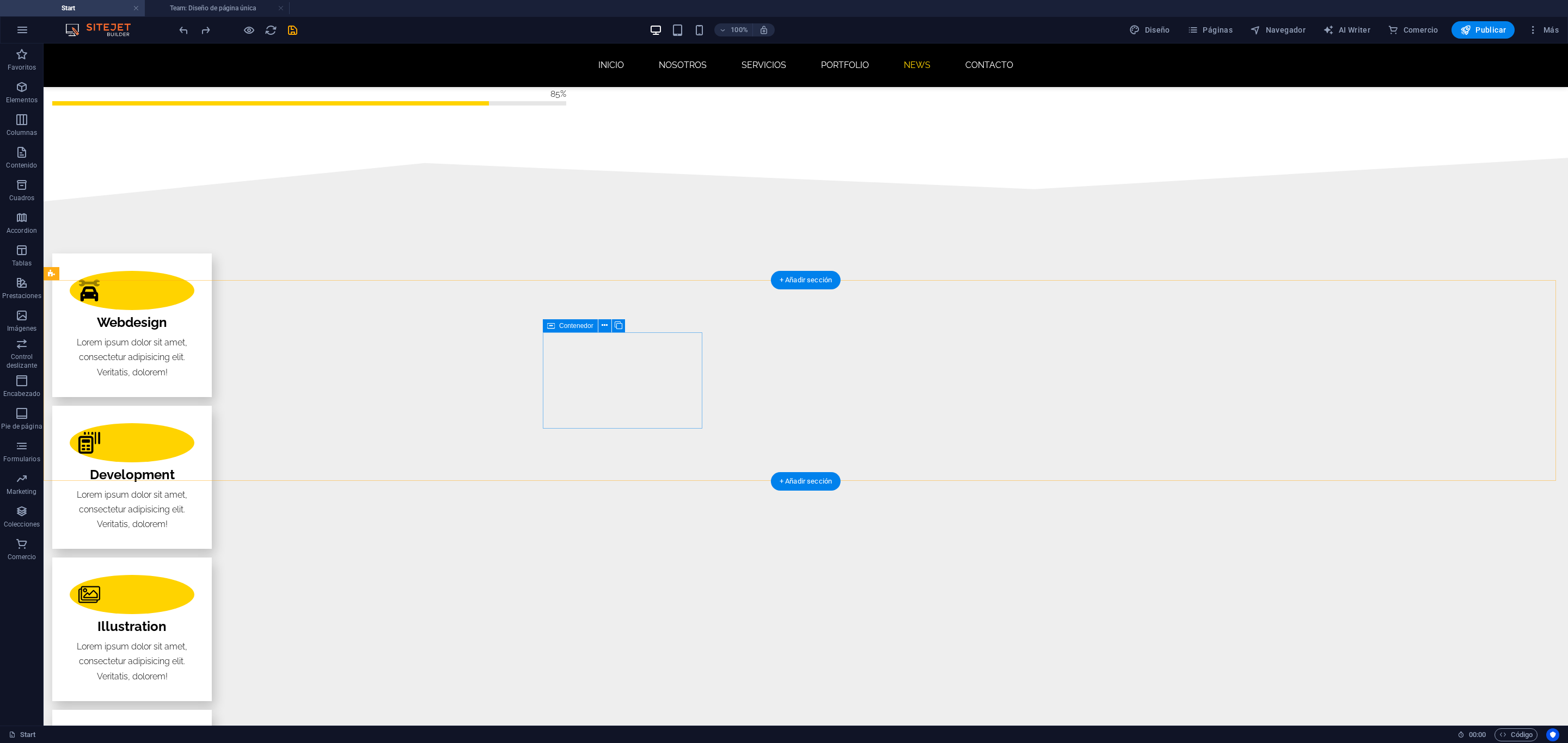
click at [24, 121] on icon "button" at bounding box center [21, 119] width 13 height 13
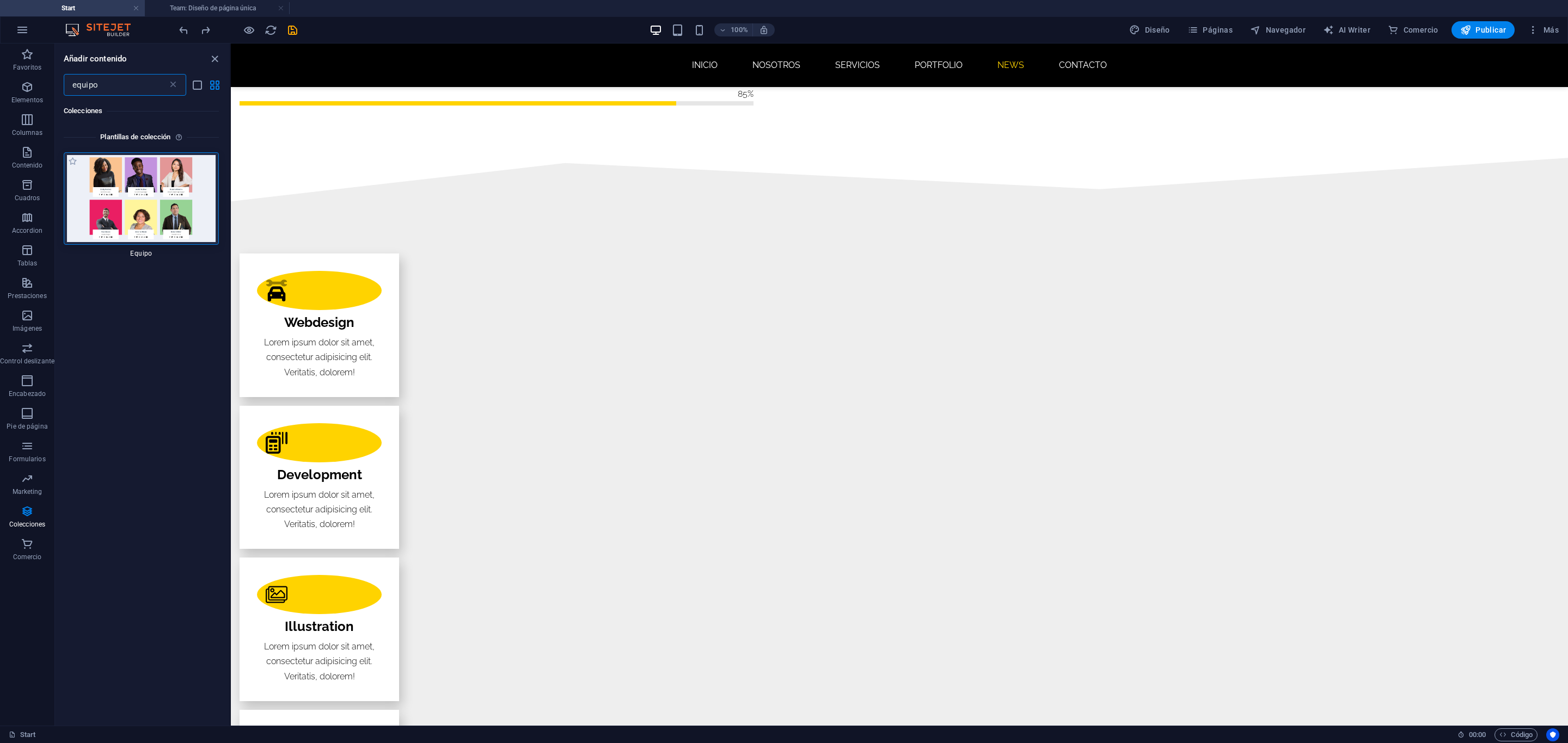
scroll to position [0, 0]
type input "equipo"
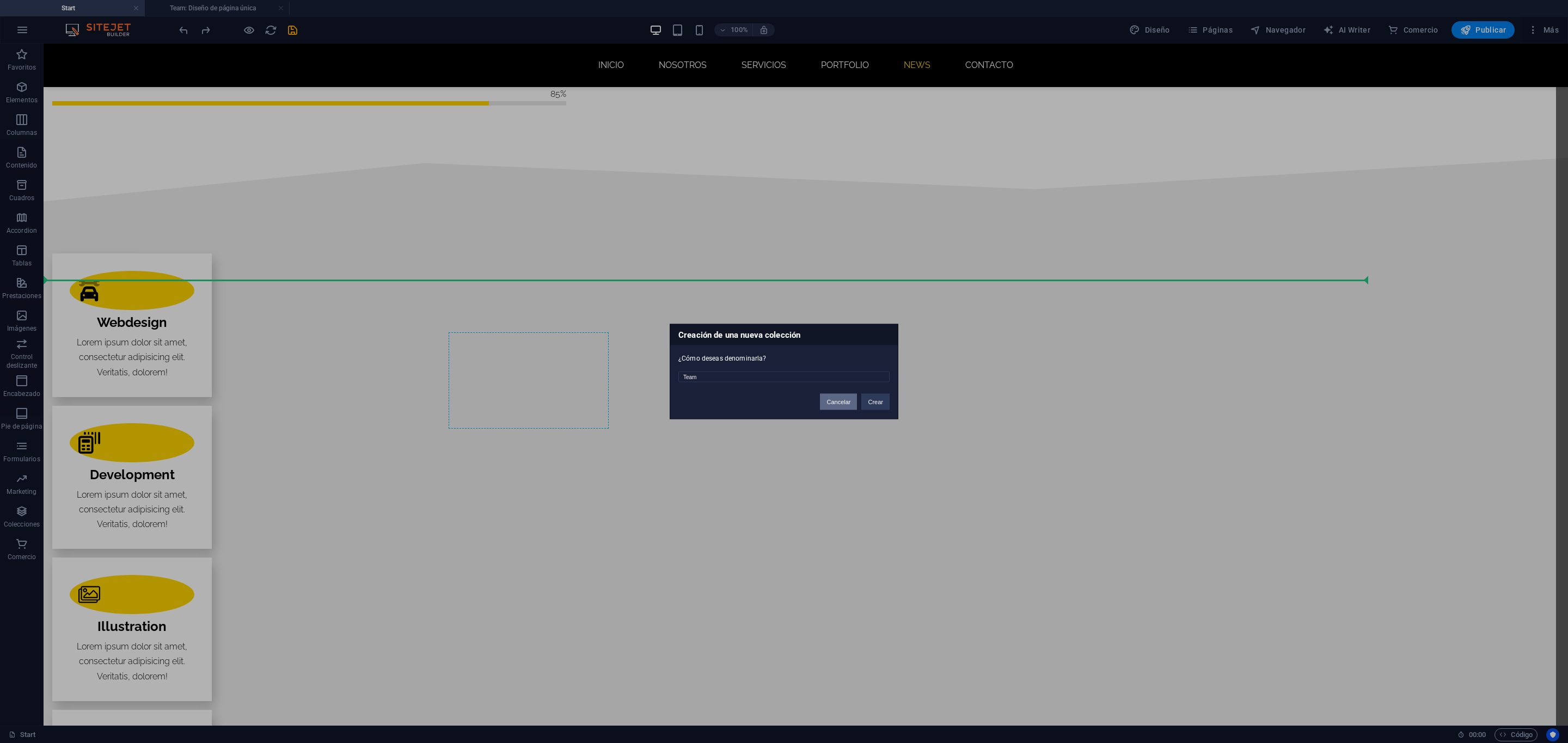
click at [840, 398] on button "Cancelar" at bounding box center [838, 401] width 37 height 16
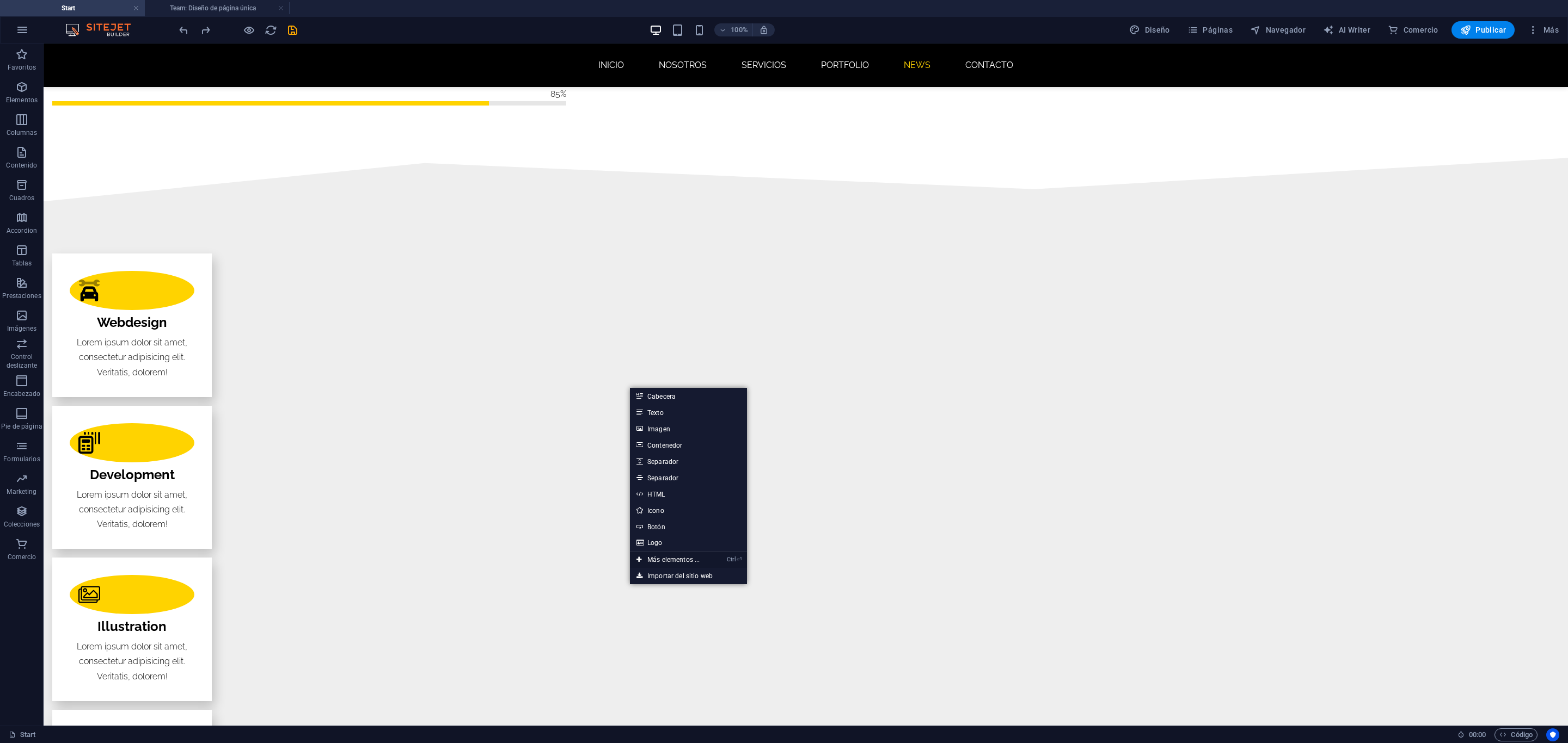
drag, startPoint x: 447, startPoint y: 513, endPoint x: 679, endPoint y: 557, distance: 236.1
click at [679, 557] on link "Ctrl ⏎ Más elementos ..." at bounding box center [668, 559] width 76 height 16
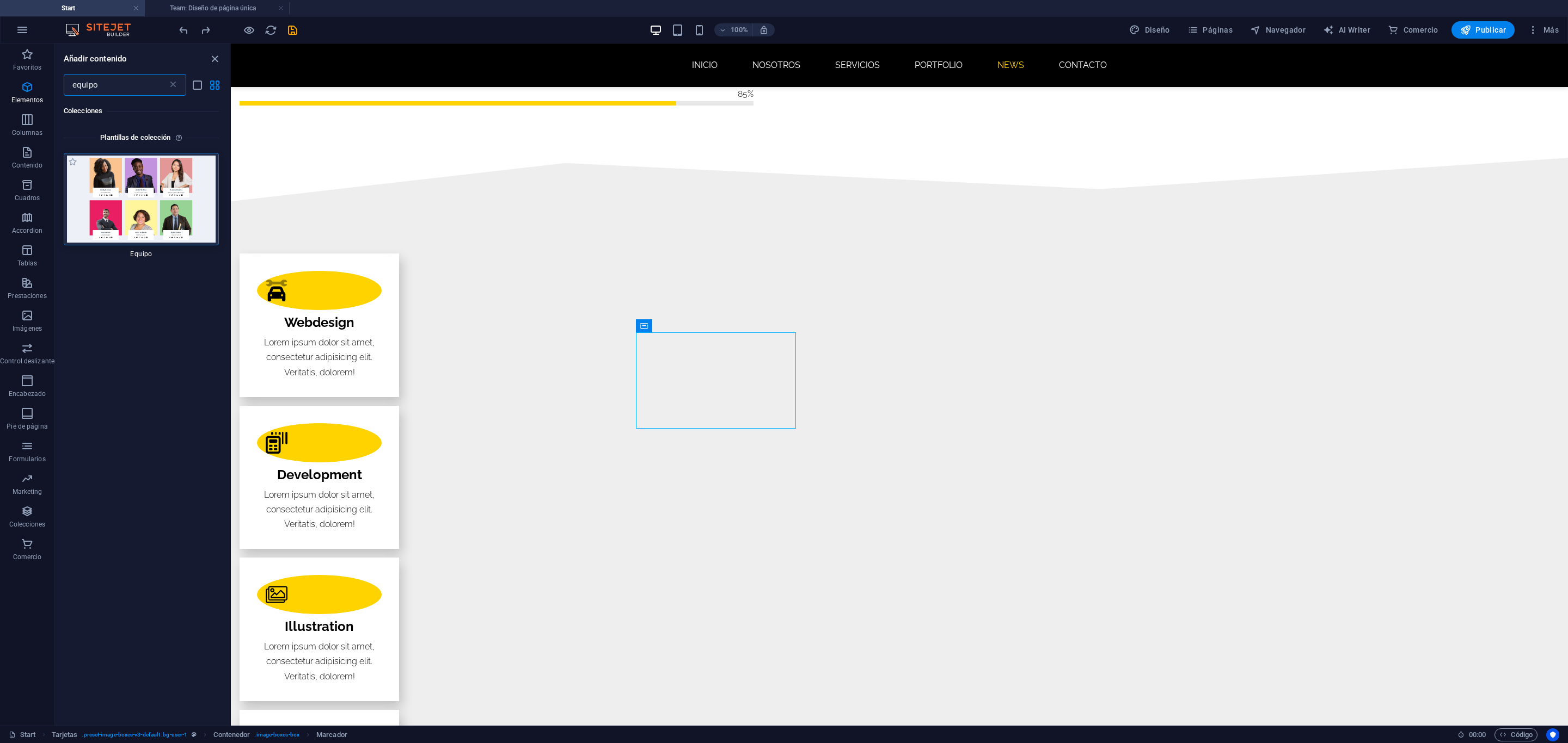
click at [122, 191] on img at bounding box center [141, 198] width 149 height 87
drag, startPoint x: 113, startPoint y: 197, endPoint x: 106, endPoint y: 197, distance: 7.0
click at [106, 197] on img at bounding box center [141, 198] width 149 height 87
click at [172, 188] on img at bounding box center [141, 198] width 149 height 87
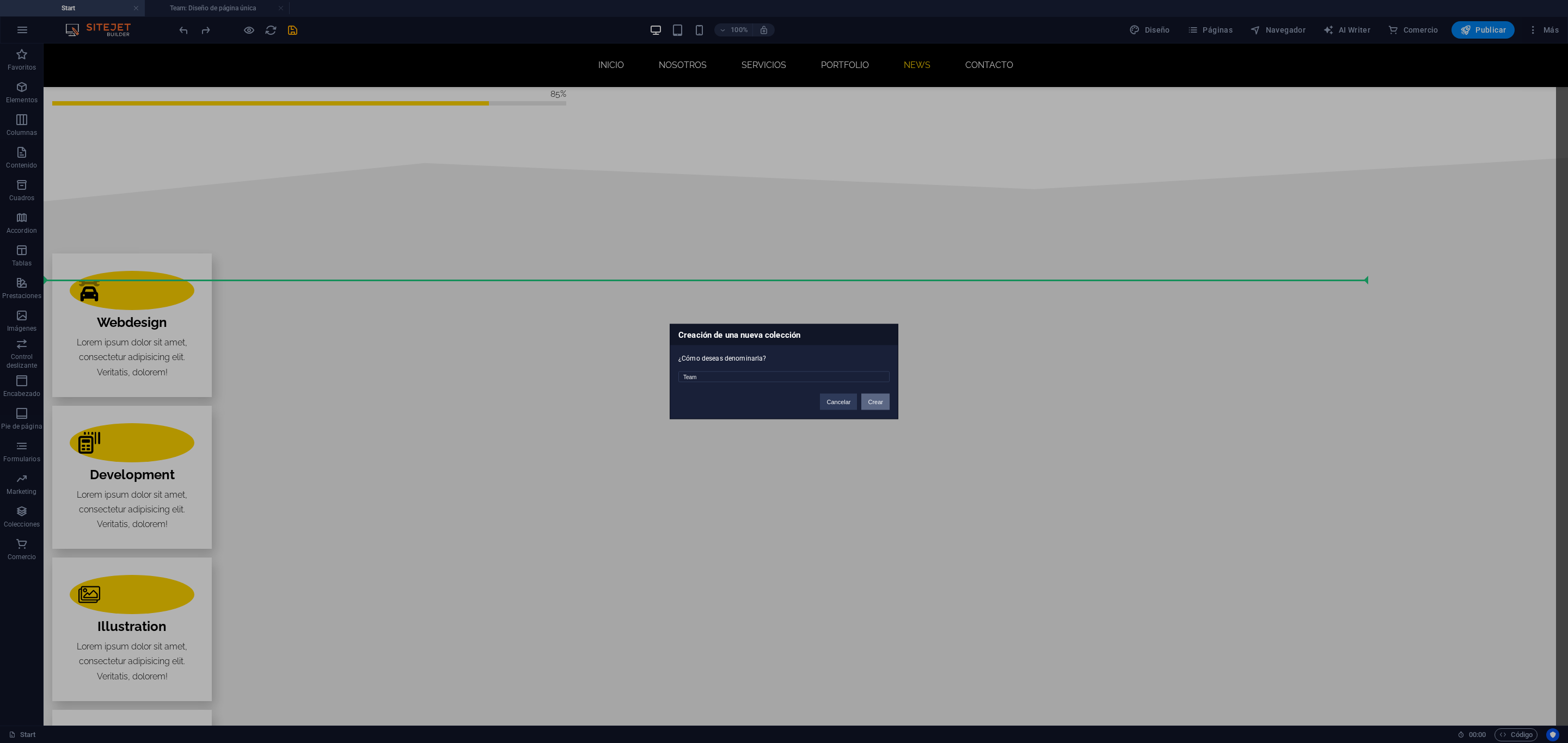
click at [861, 396] on button "Crear" at bounding box center [875, 401] width 29 height 16
click at [792, 408] on button "Cancelar" at bounding box center [789, 401] width 37 height 16
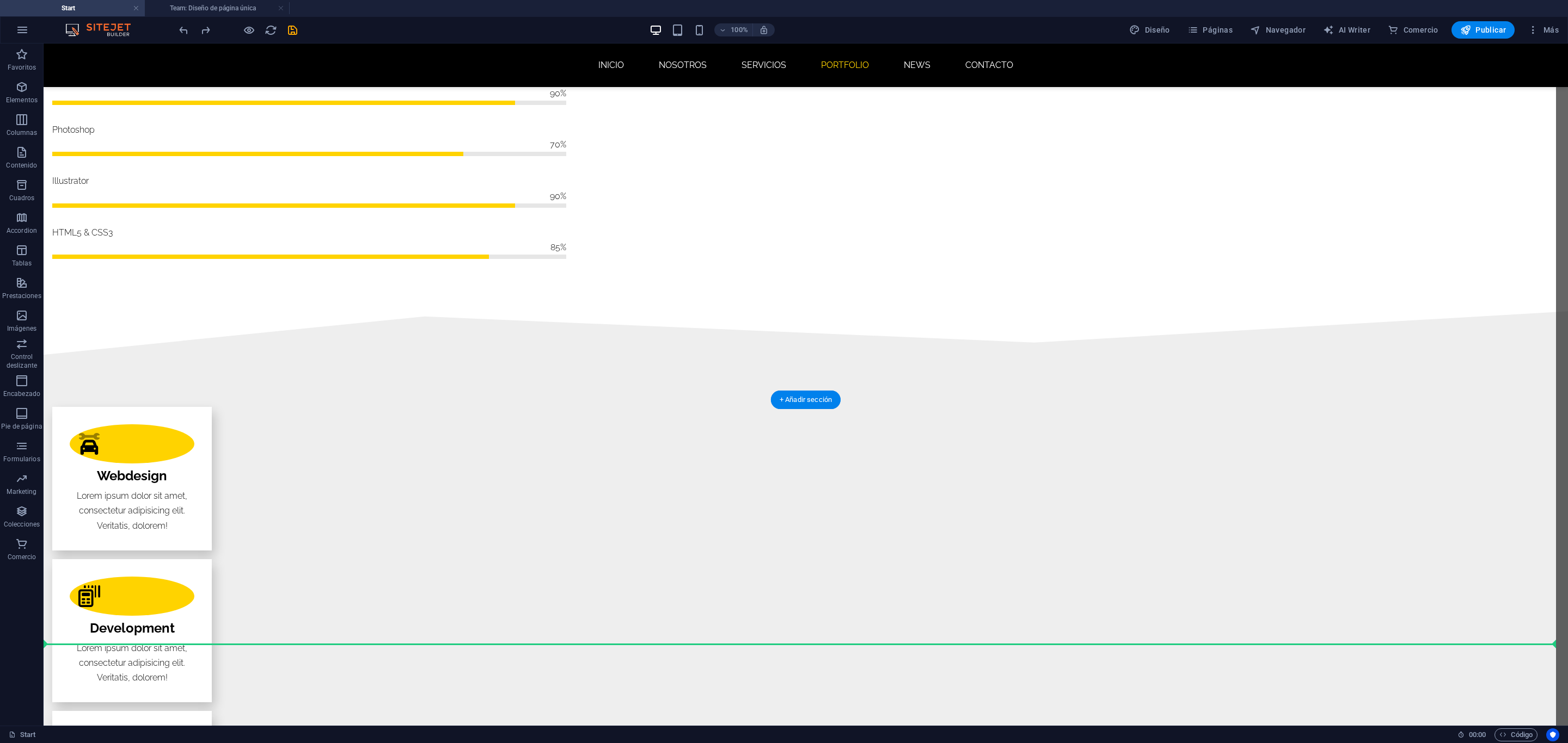
scroll to position [1469, 0]
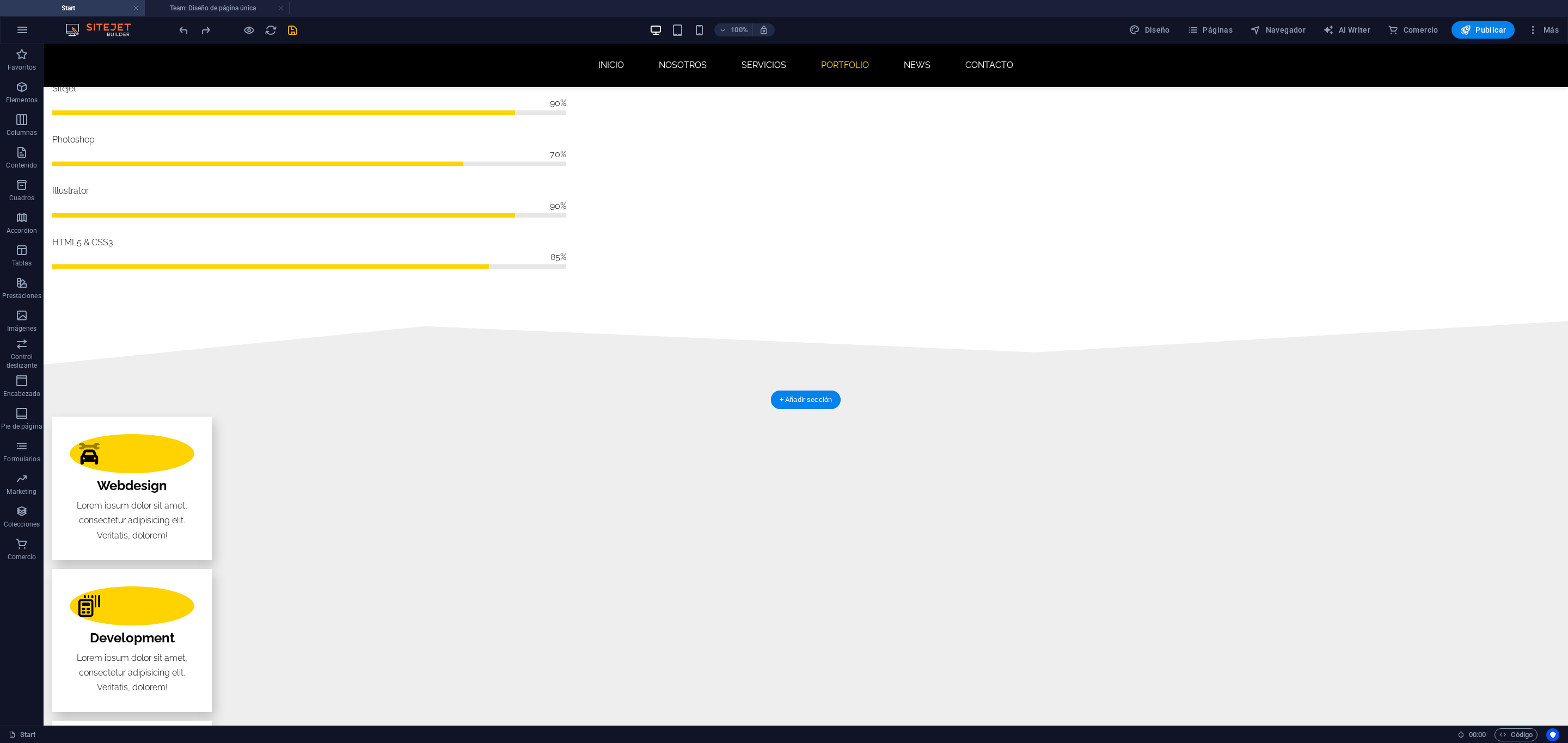
scroll to position [1714, 0]
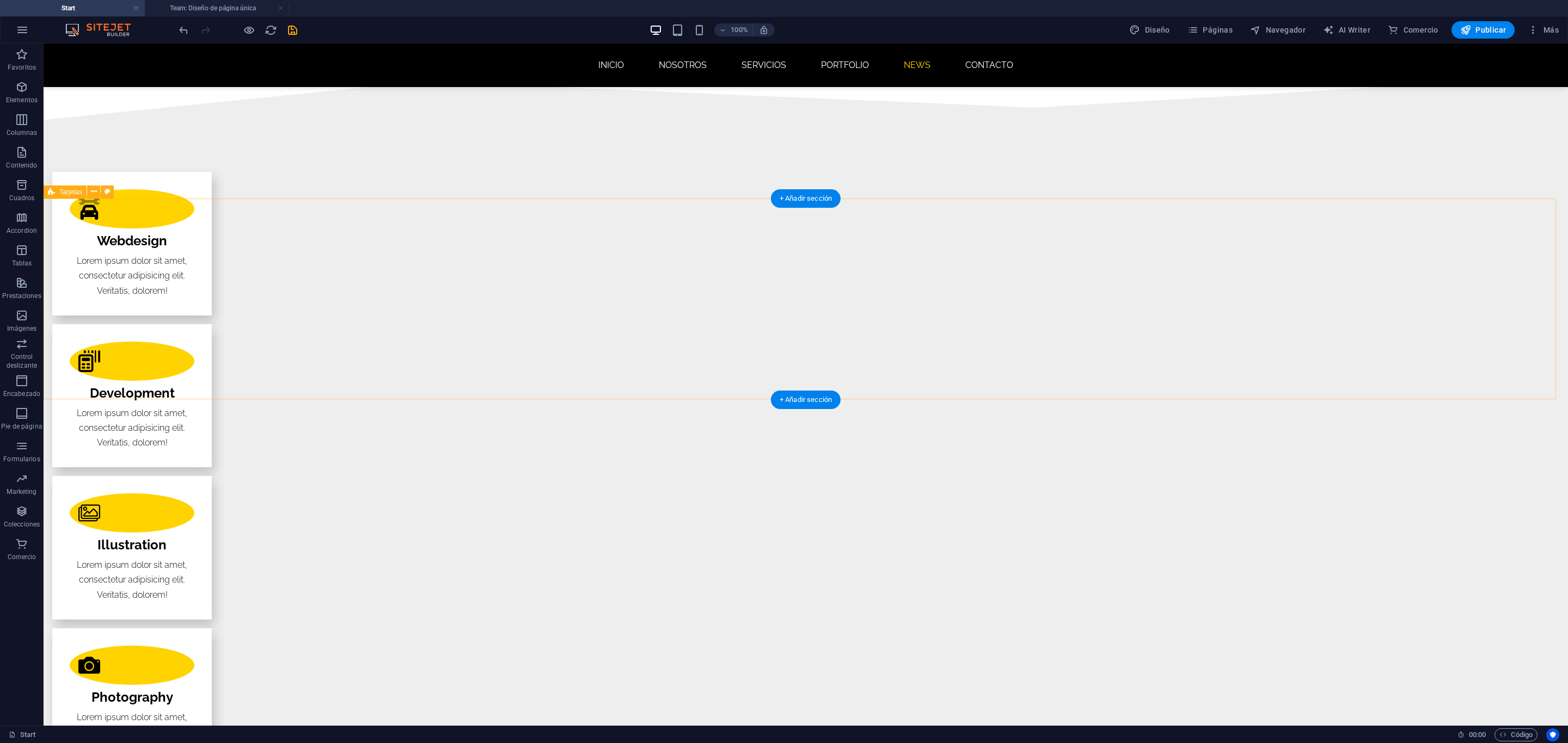
click at [33, 151] on span "Contenido" at bounding box center [22, 159] width 44 height 26
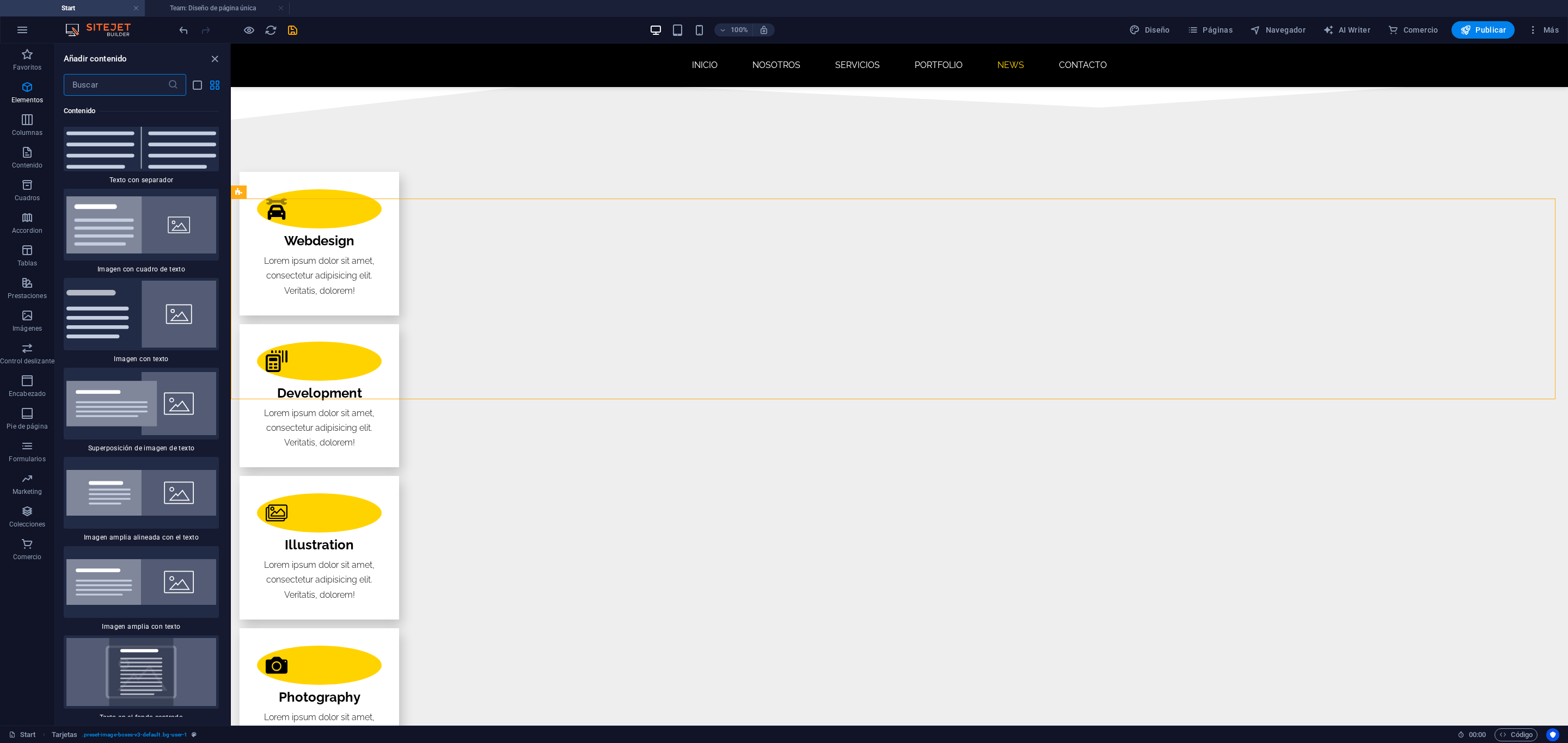
scroll to position [3668, 0]
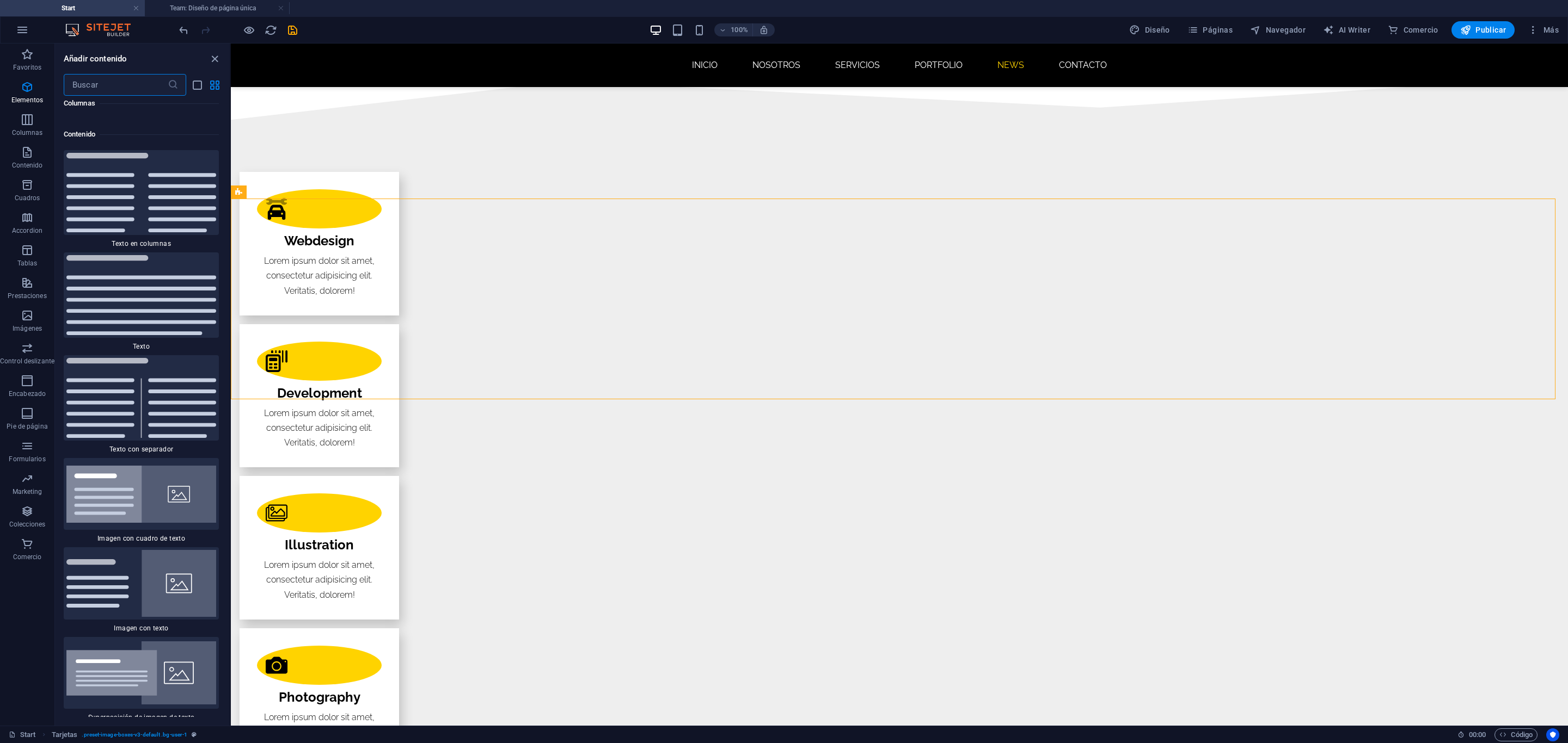
click at [138, 88] on input "text" at bounding box center [115, 85] width 104 height 22
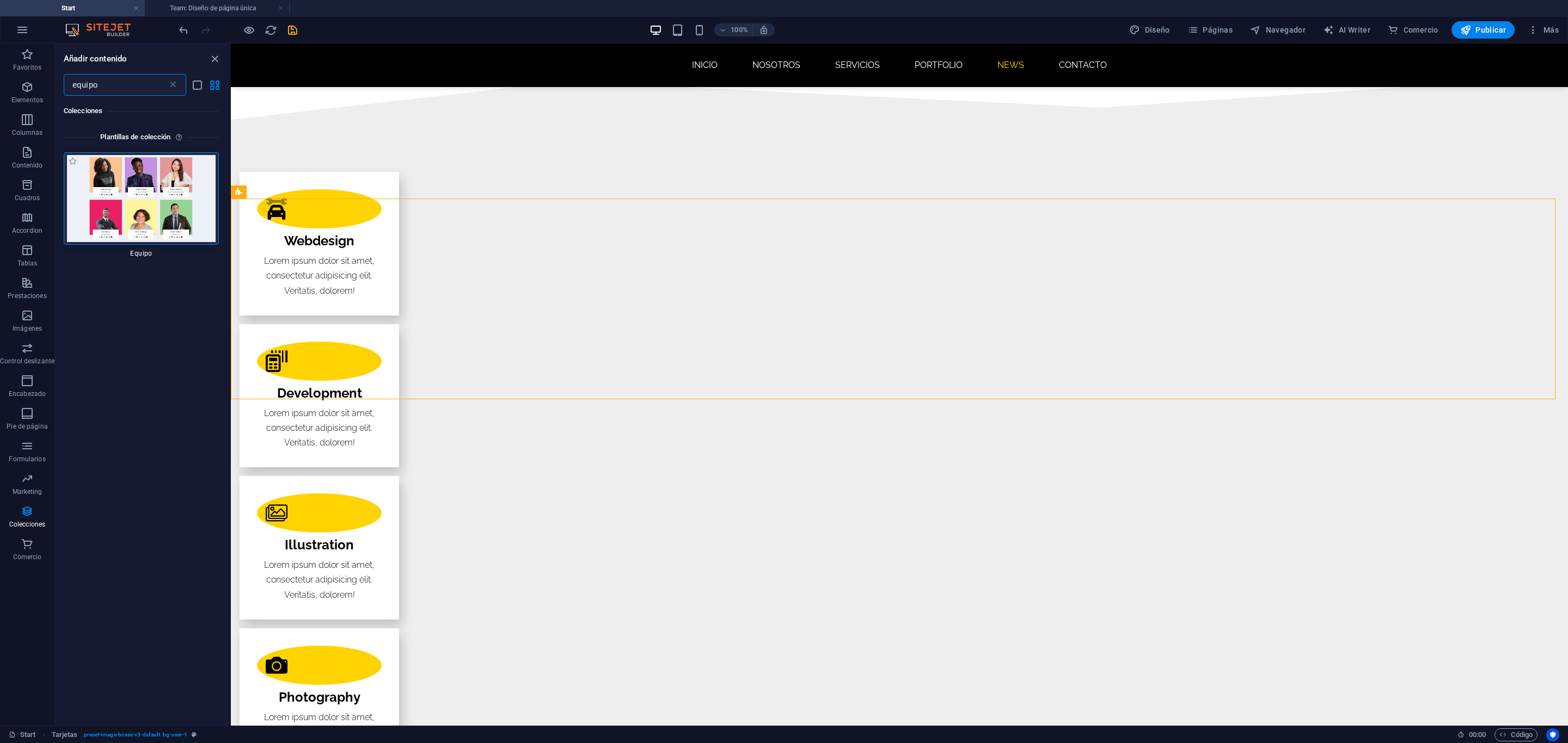
scroll to position [0, 0]
type input "equipo"
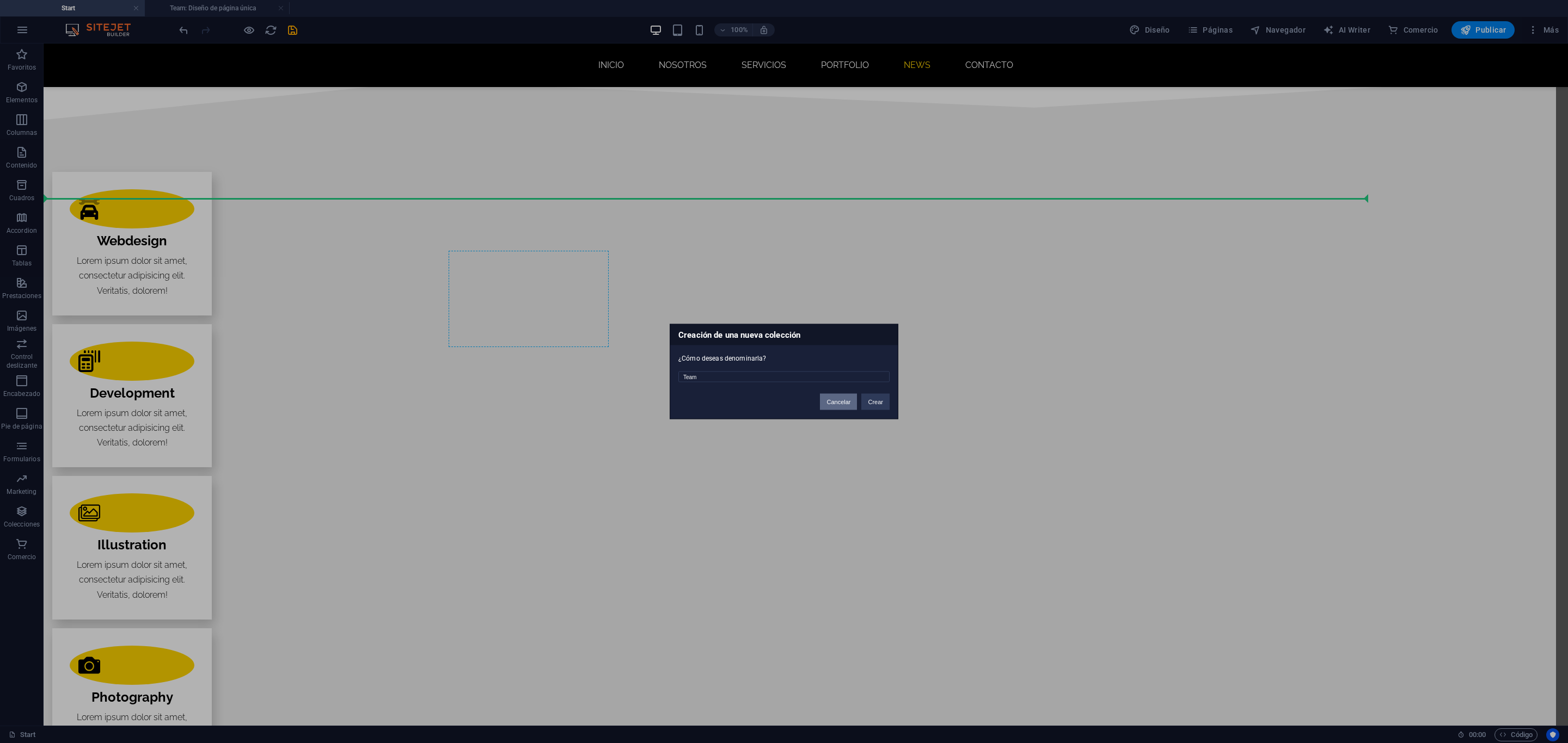
click at [850, 405] on button "Cancelar" at bounding box center [838, 401] width 37 height 16
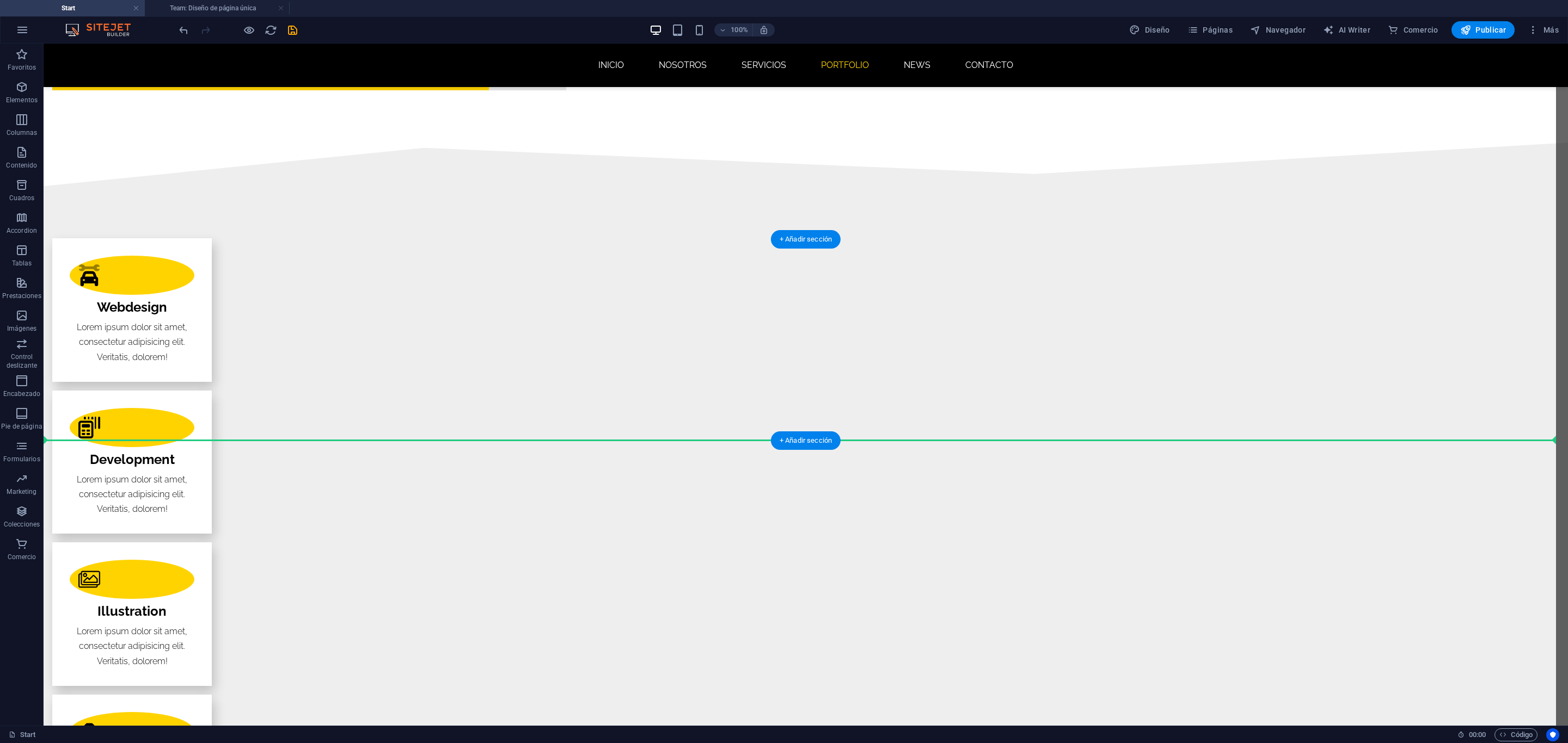
scroll to position [1632, 0]
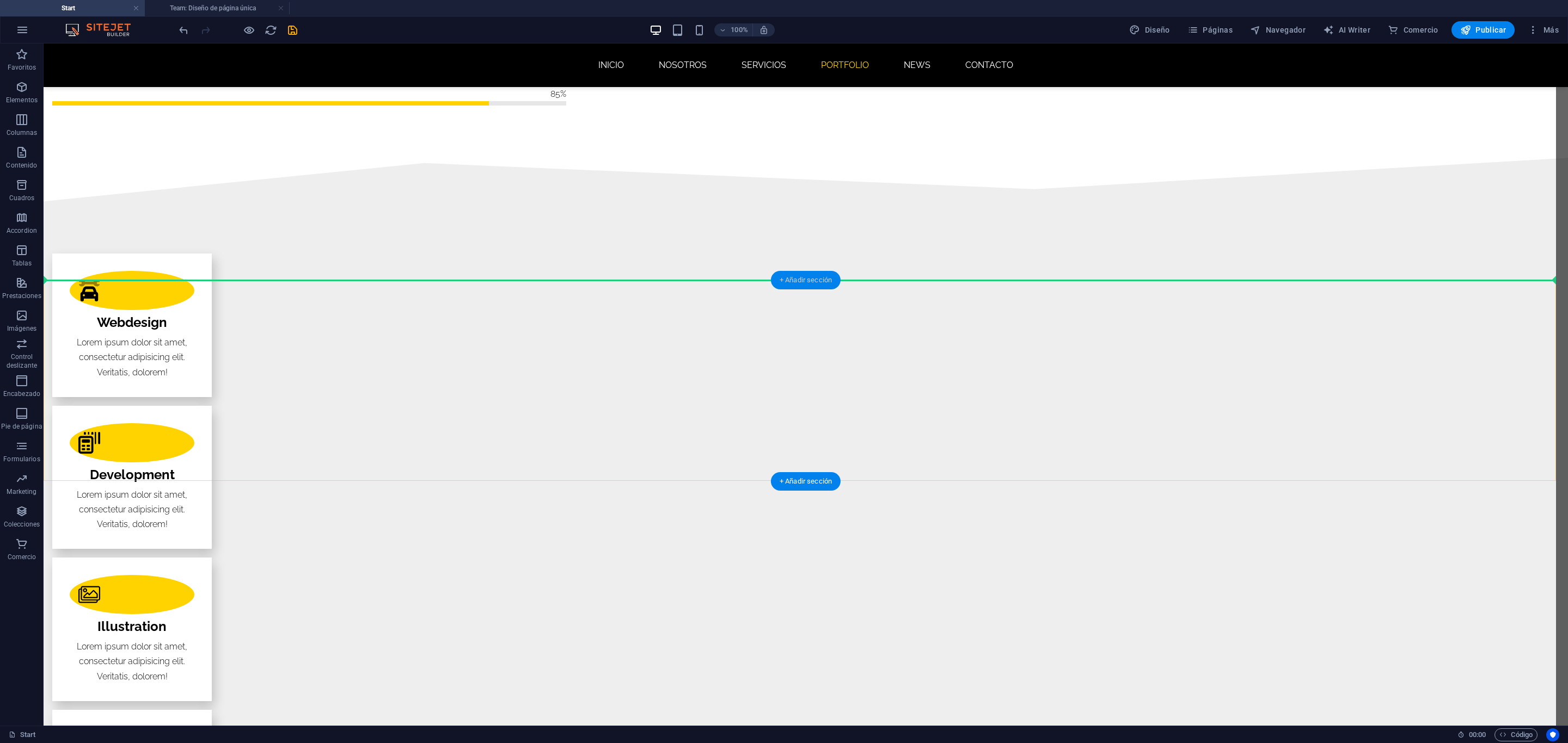
click at [806, 284] on div "+ Añadir sección" at bounding box center [805, 280] width 70 height 19
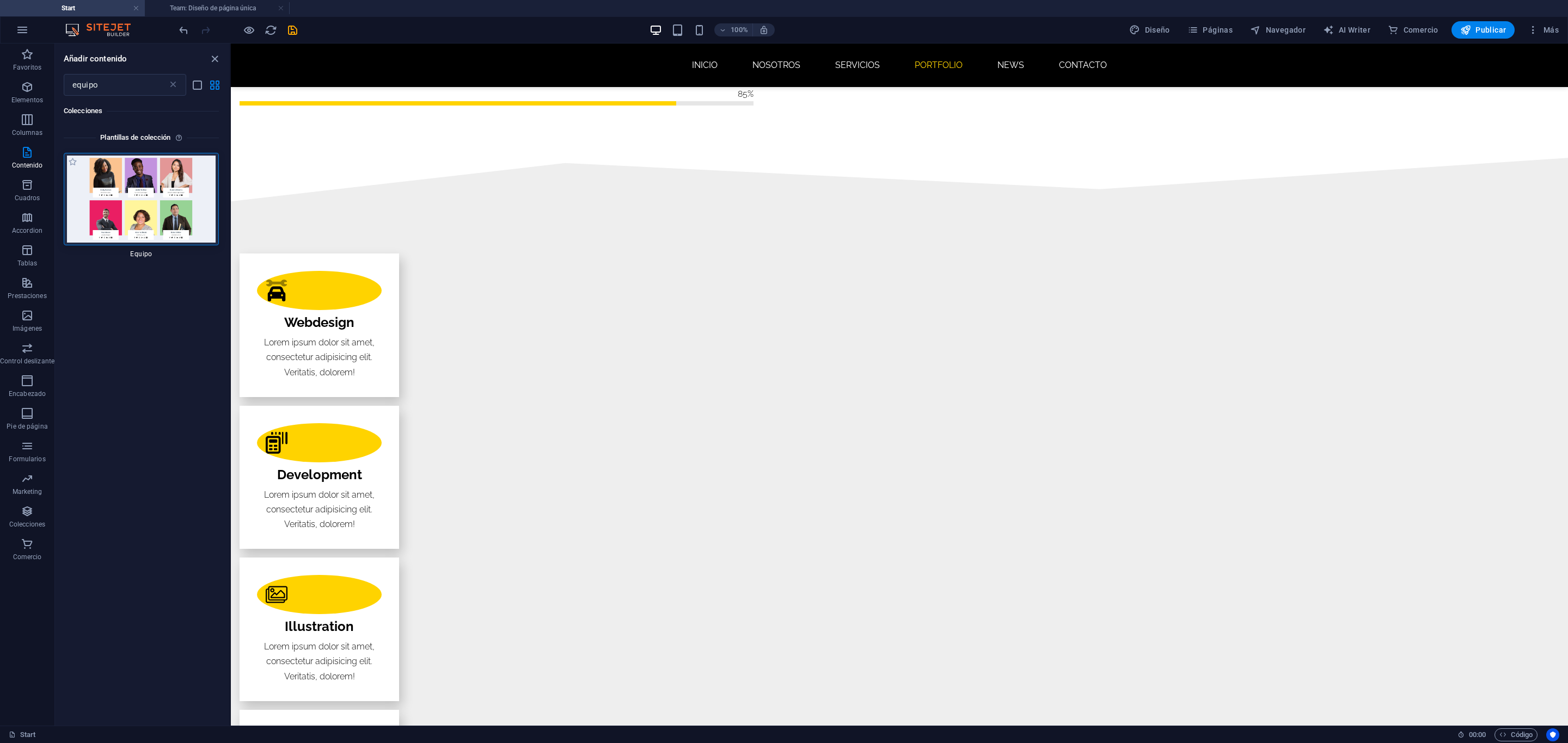
click at [114, 205] on img at bounding box center [141, 198] width 149 height 87
click at [889, 277] on div "+ Añadir sección" at bounding box center [899, 280] width 70 height 19
click at [890, 277] on div "+ Añadir sección" at bounding box center [899, 280] width 70 height 19
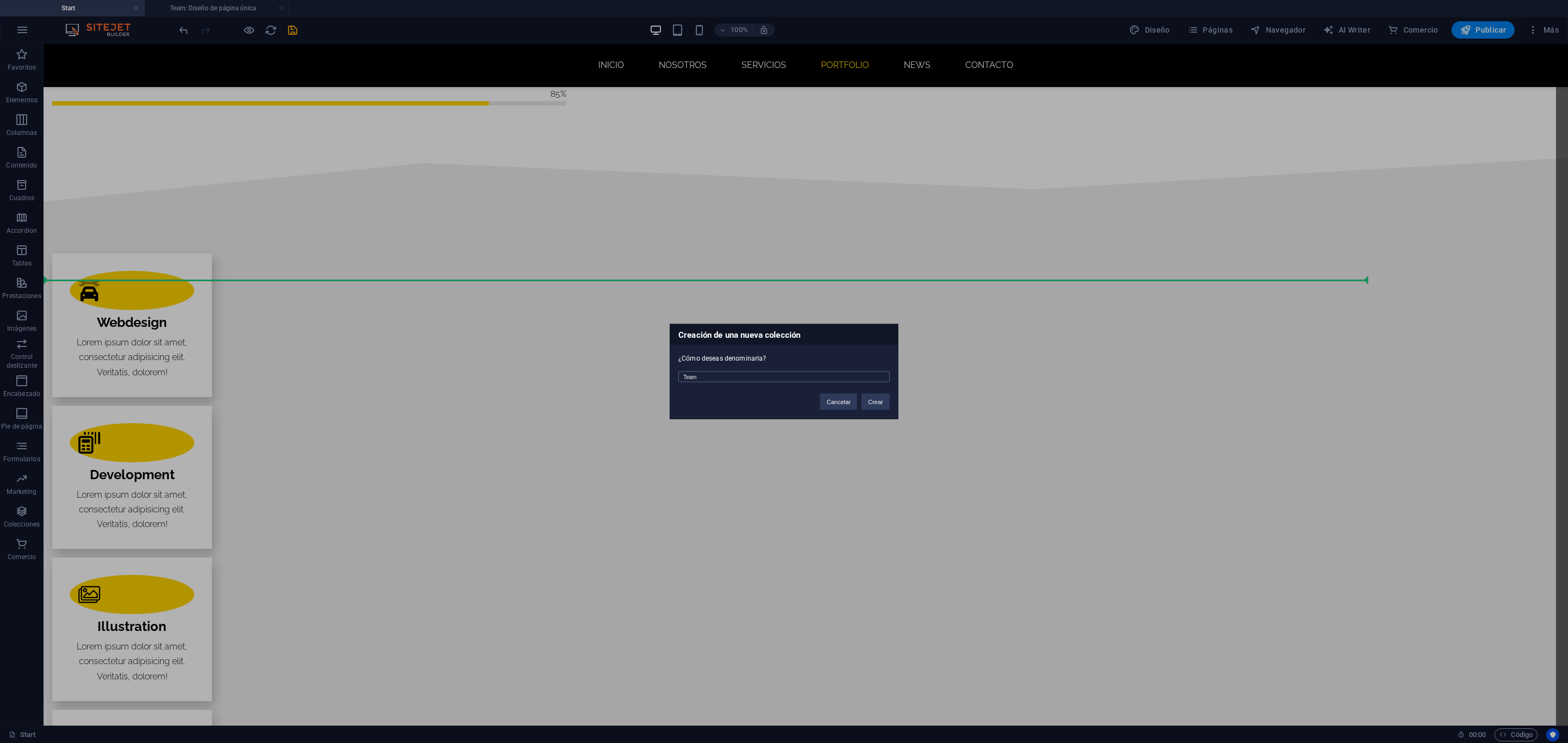
click at [819, 374] on input "Team" at bounding box center [784, 377] width 211 height 11
type input "EQUIPO"
click at [869, 401] on button "Crear" at bounding box center [875, 401] width 29 height 16
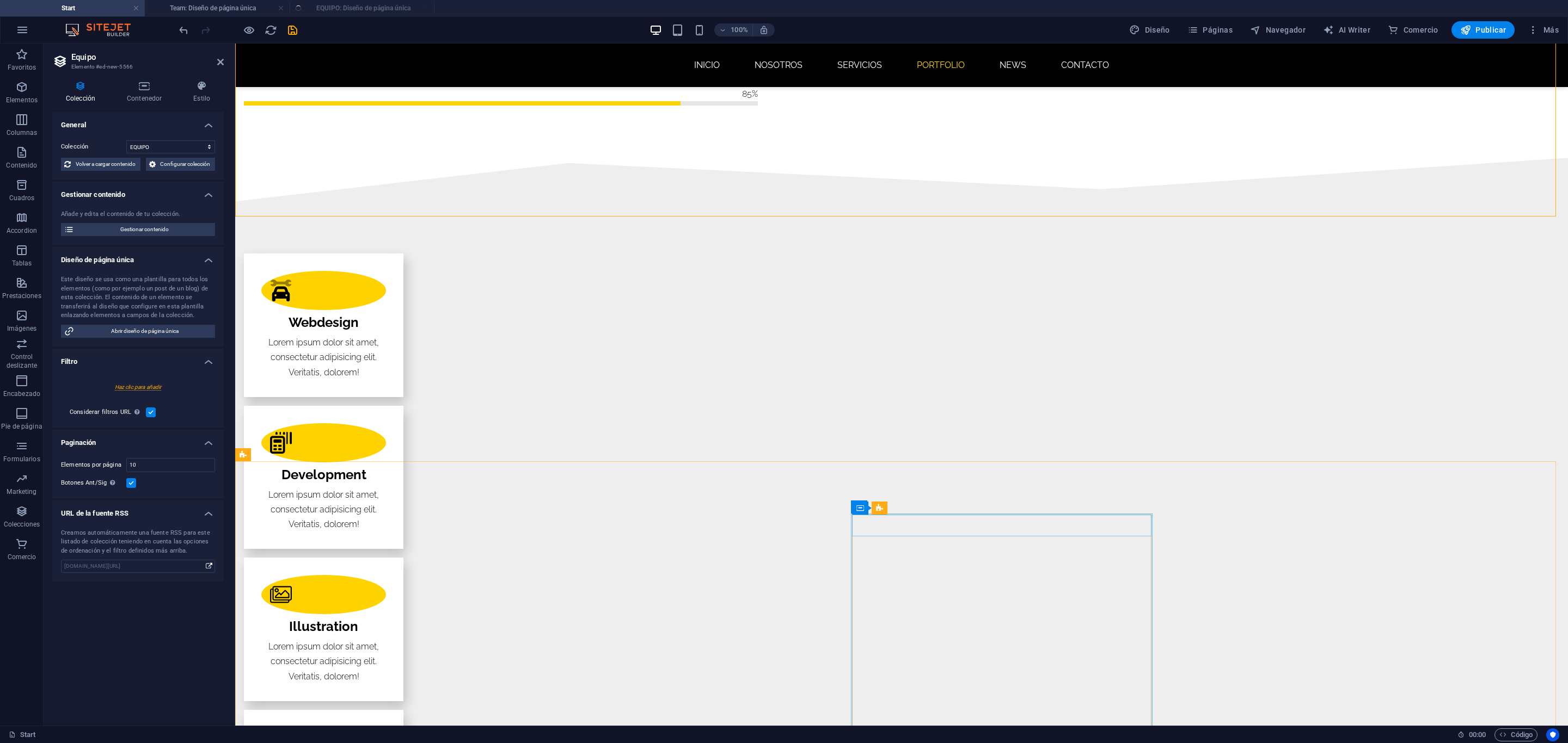
scroll to position [0, 0]
select select "createdAt_DESC"
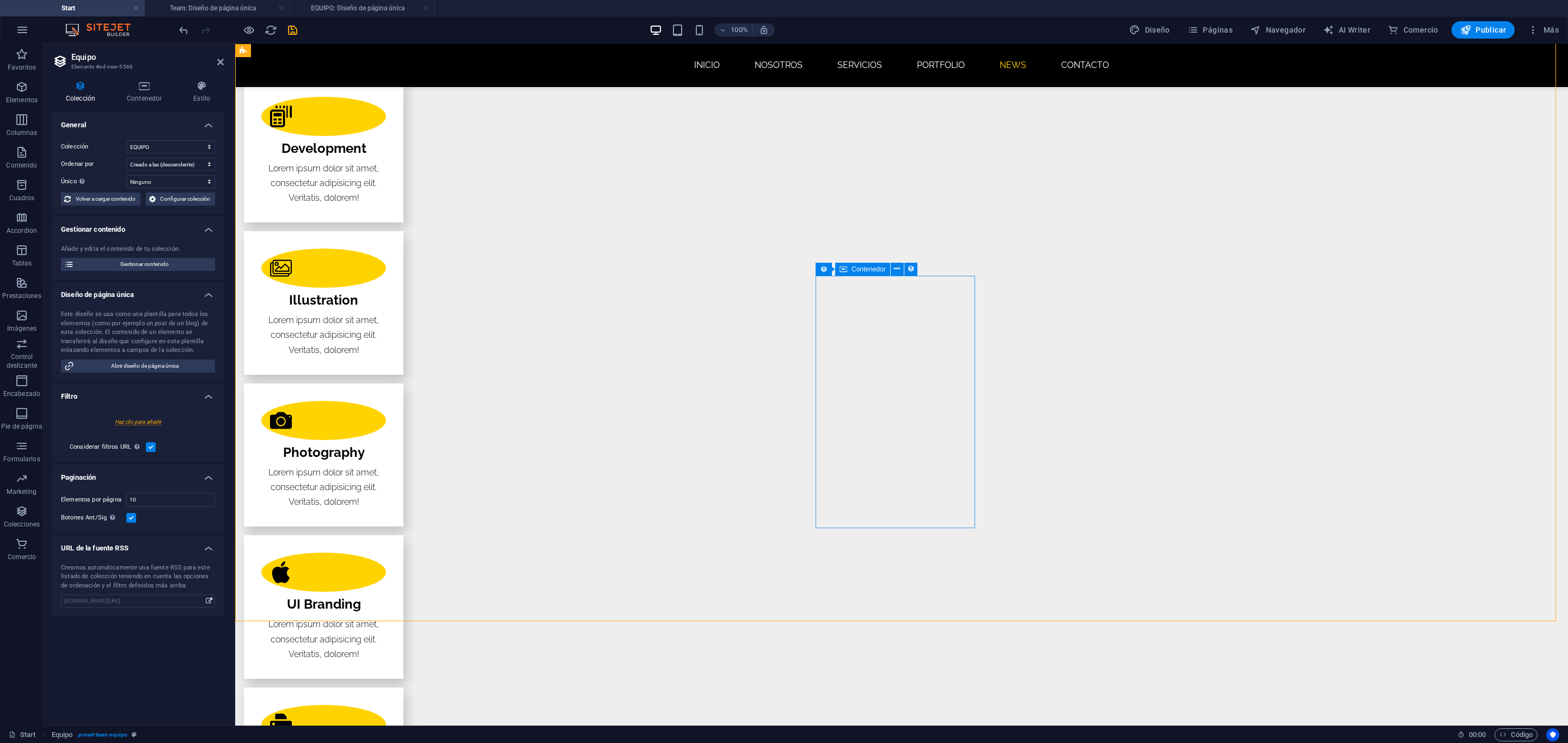
scroll to position [2203, 0]
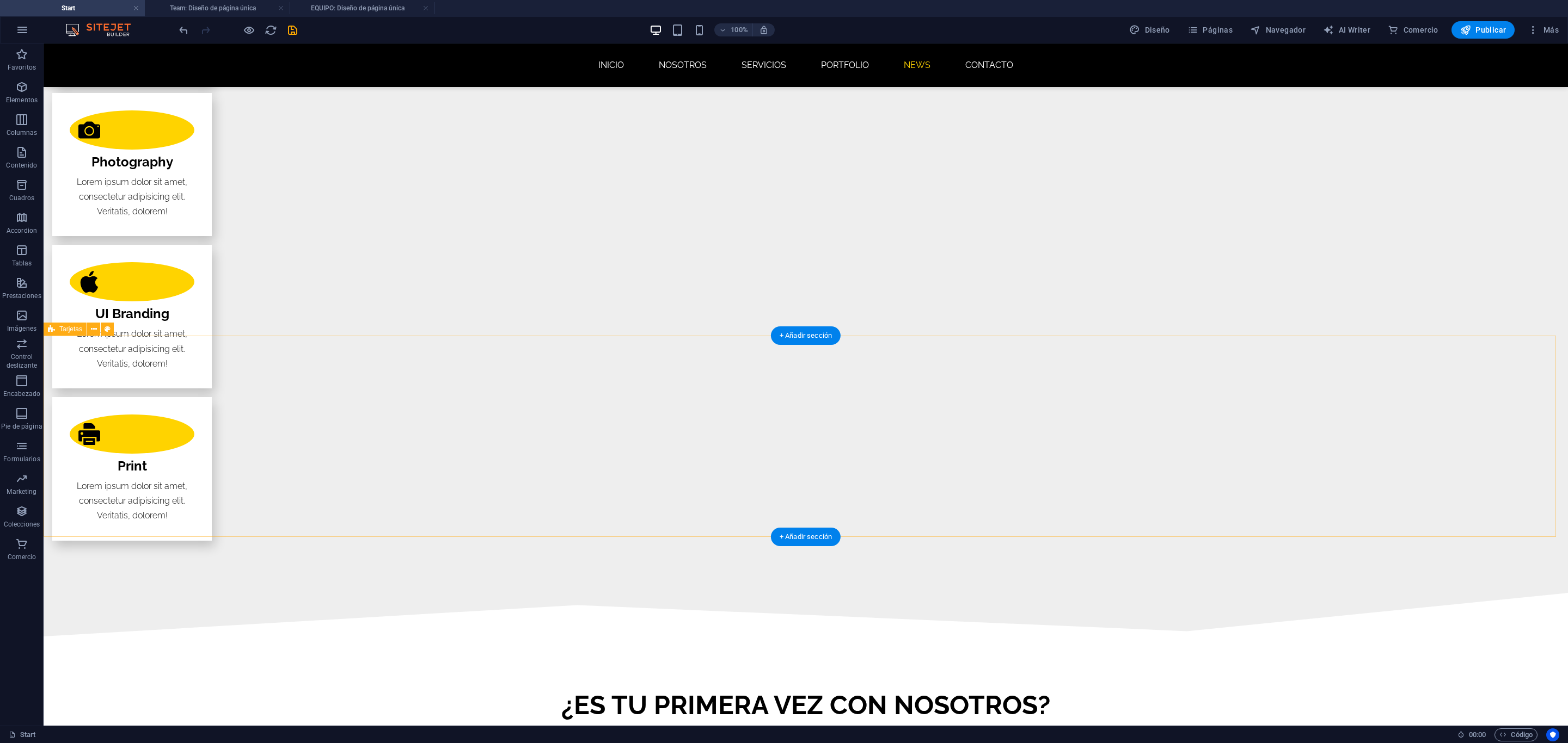
scroll to position [2244, 0]
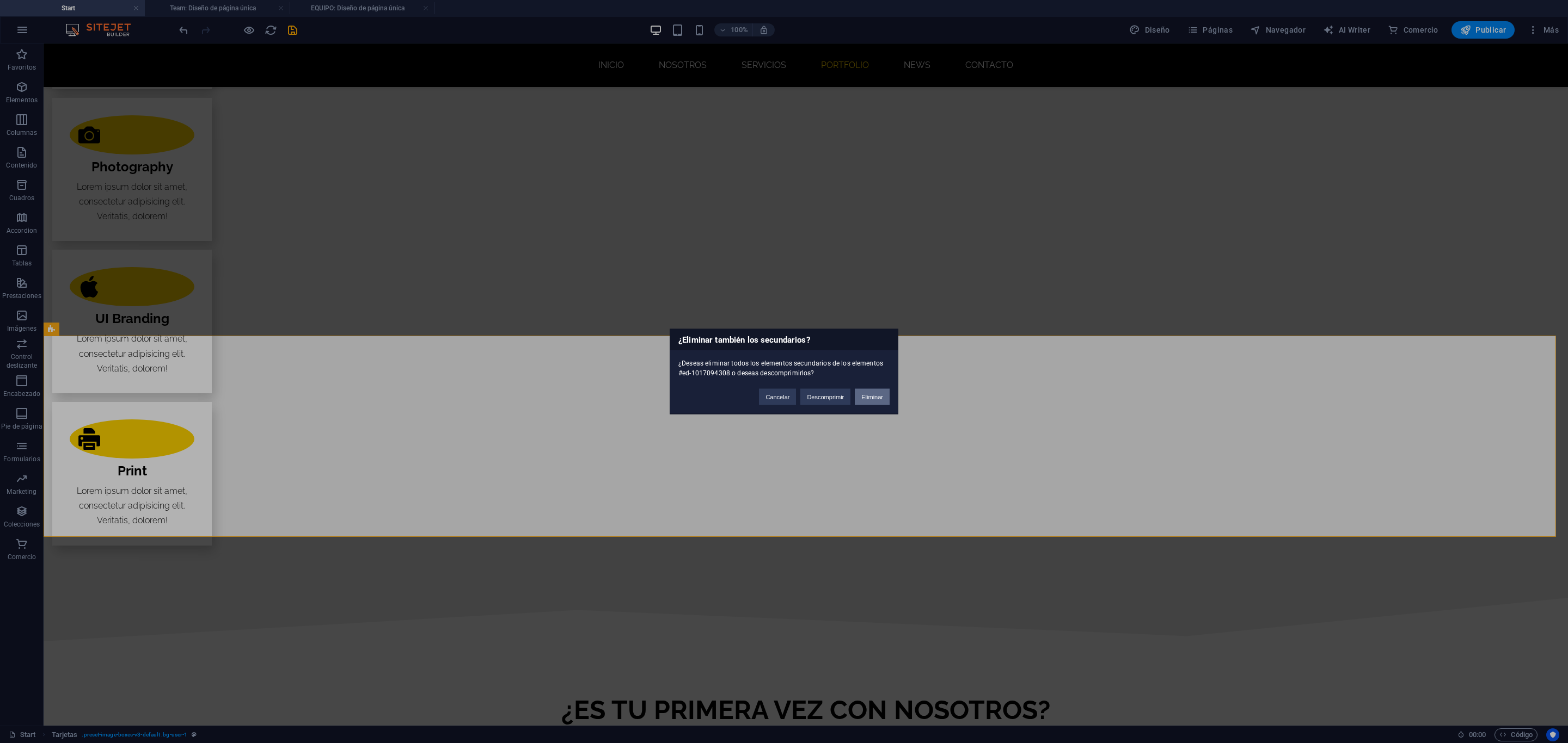
click at [884, 391] on button "Eliminar" at bounding box center [872, 396] width 35 height 16
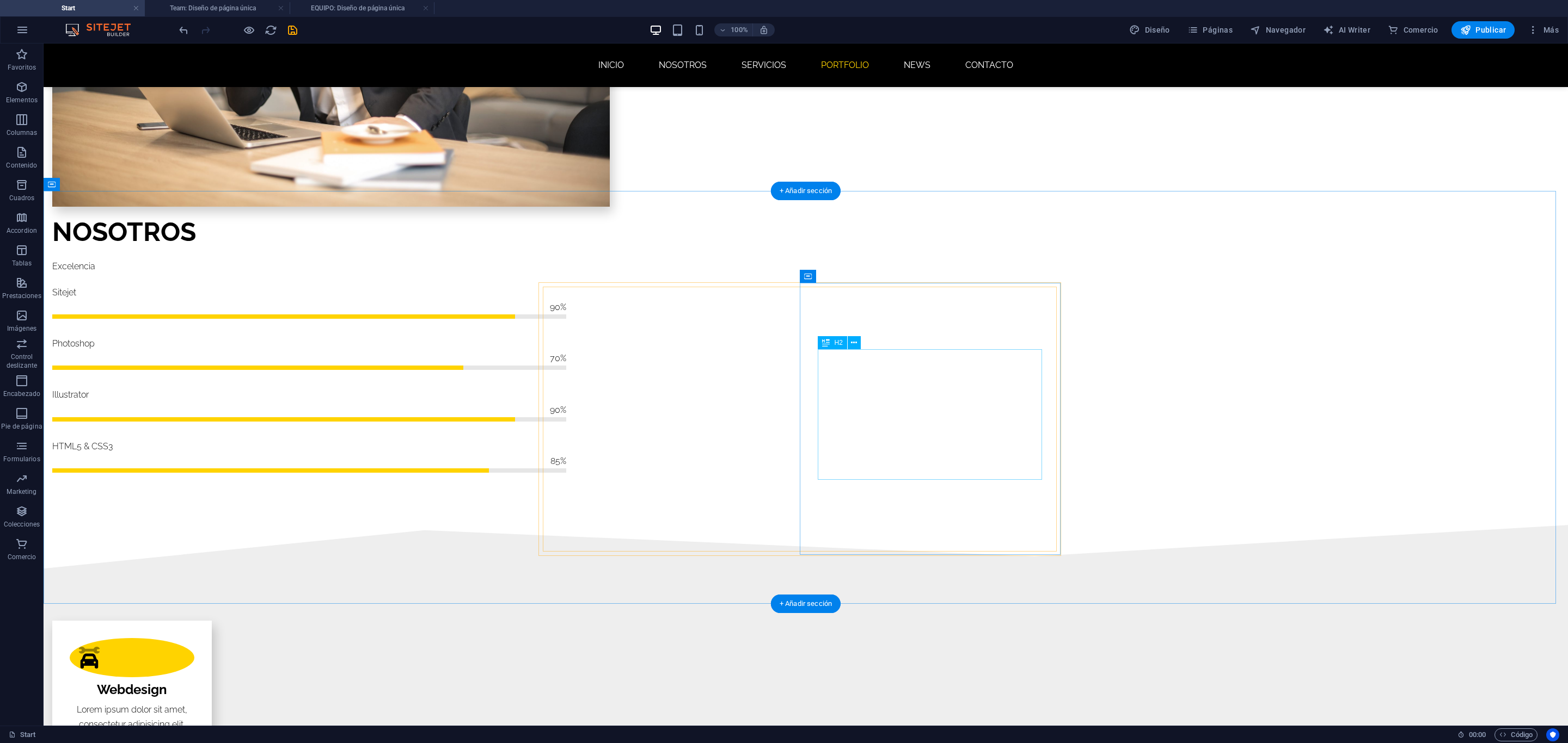
scroll to position [1510, 0]
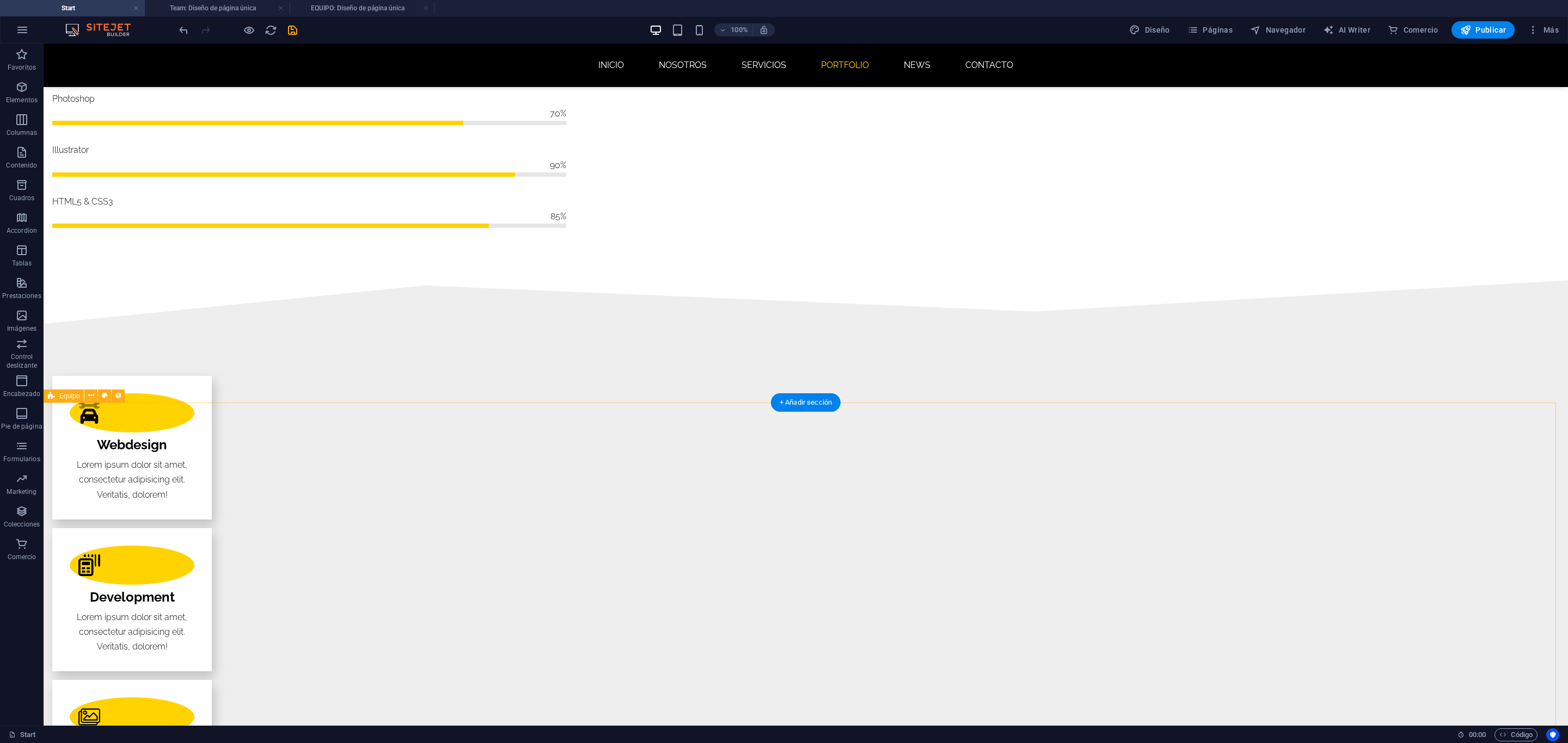
click at [95, 396] on button at bounding box center [90, 396] width 13 height 13
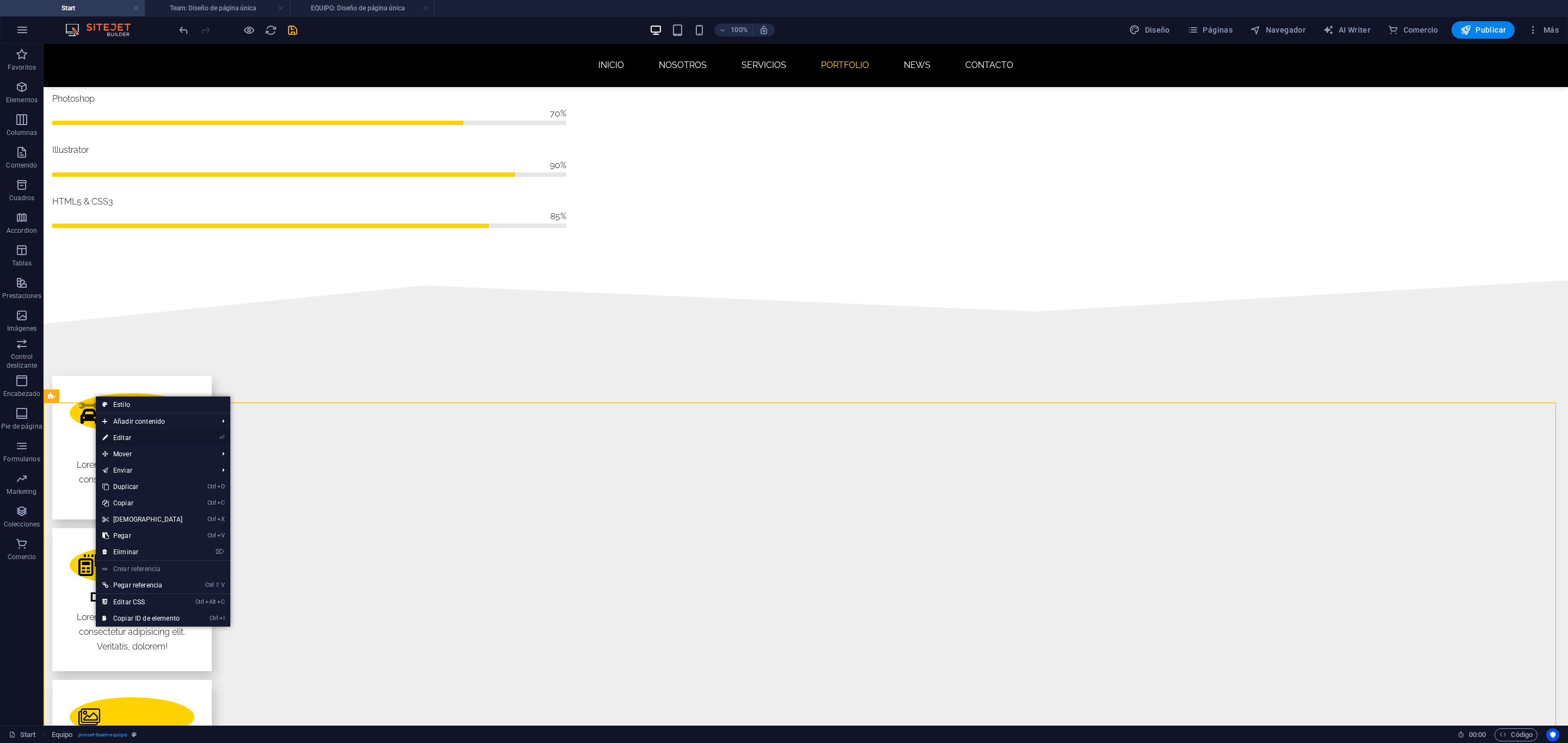
click at [141, 433] on link "⏎ Editar" at bounding box center [143, 438] width 94 height 16
select select "createdAt_DESC"
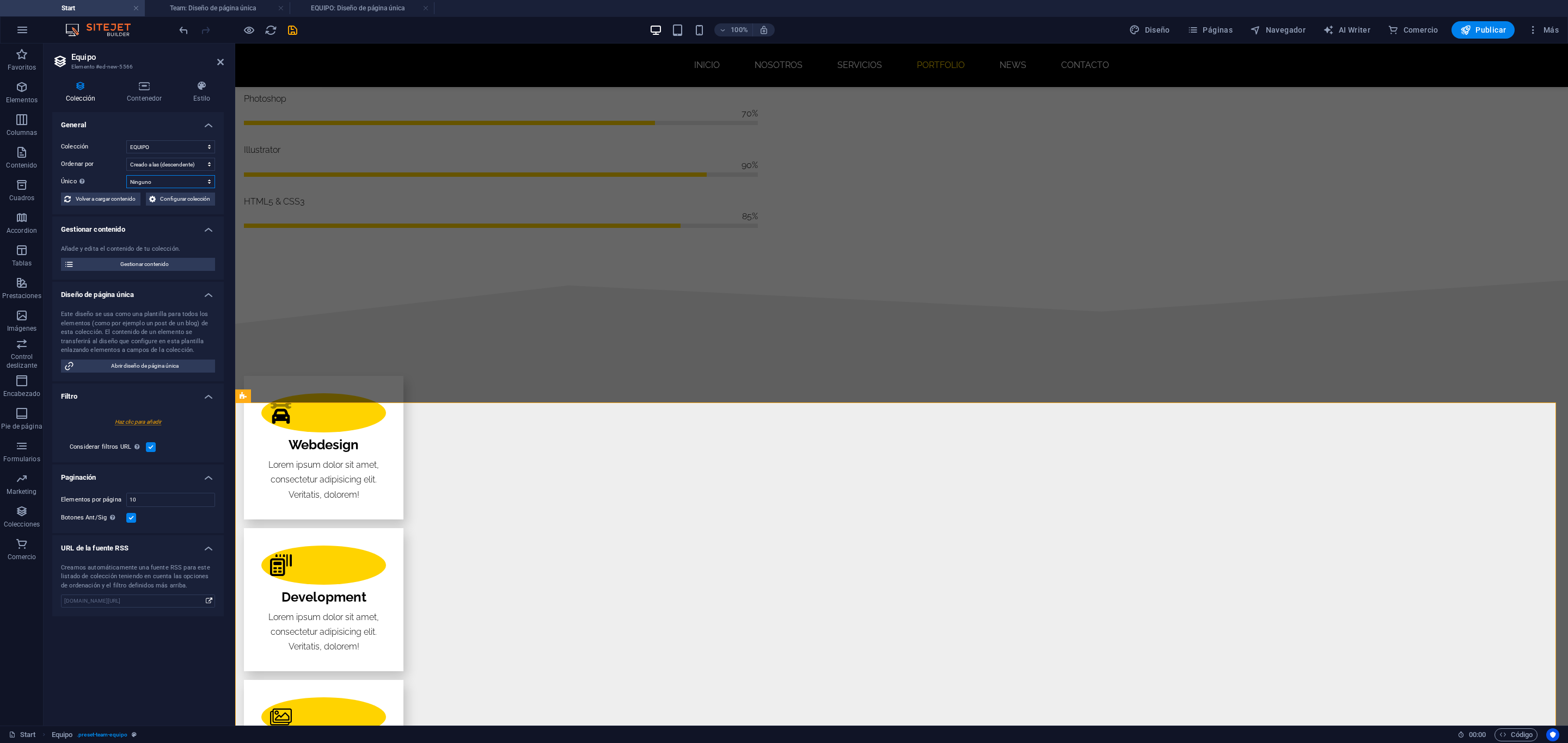
click at [191, 180] on select "Ninguno Name Slug Foto de perfil Cargo Life Motto Texto introductorio Redes soc…" at bounding box center [170, 181] width 89 height 13
click at [195, 164] on select "Creado a las (ascendente) Creado a las (descendente) Actualizado a las (ascende…" at bounding box center [170, 164] width 89 height 13
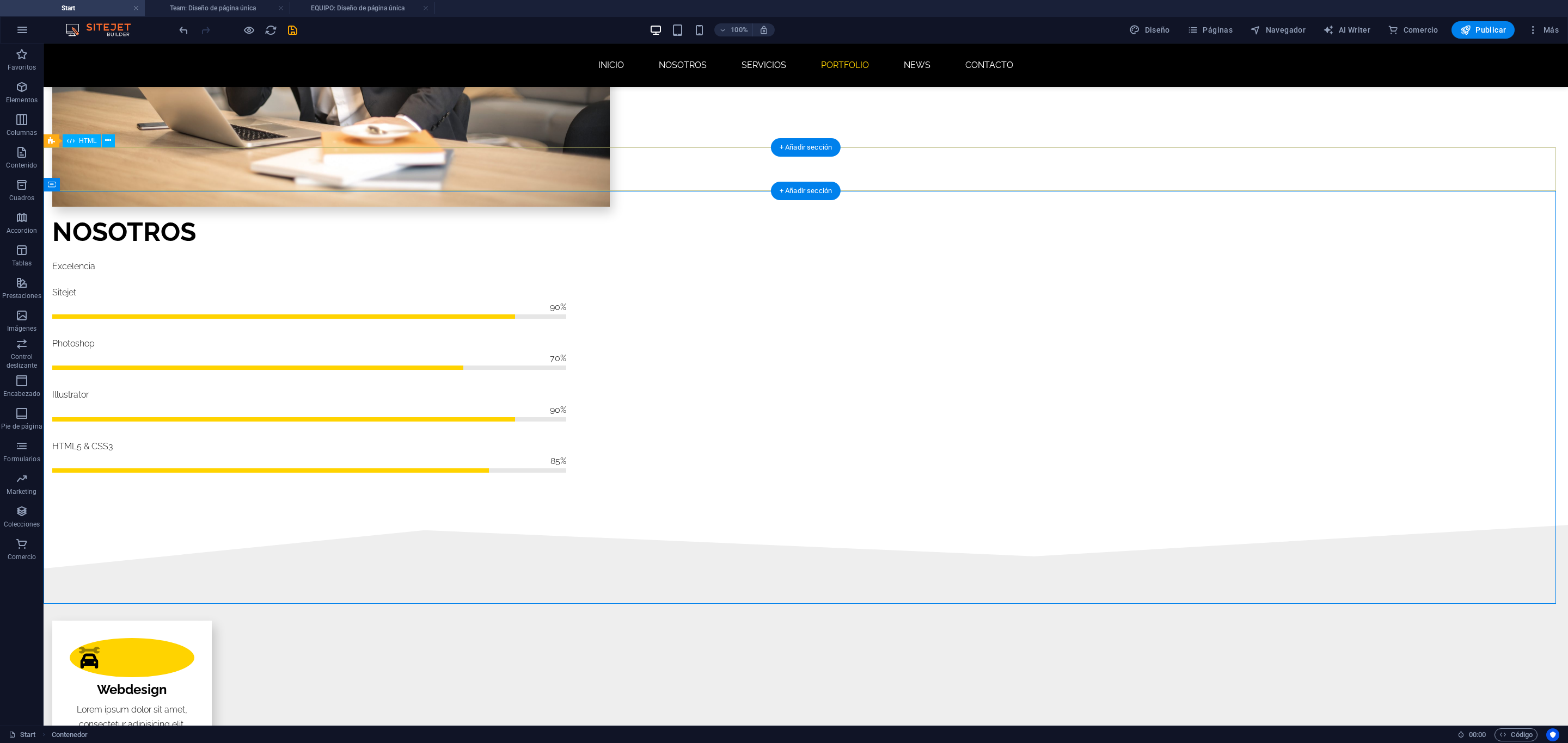
click at [104, 186] on icon at bounding box center [105, 185] width 6 height 12
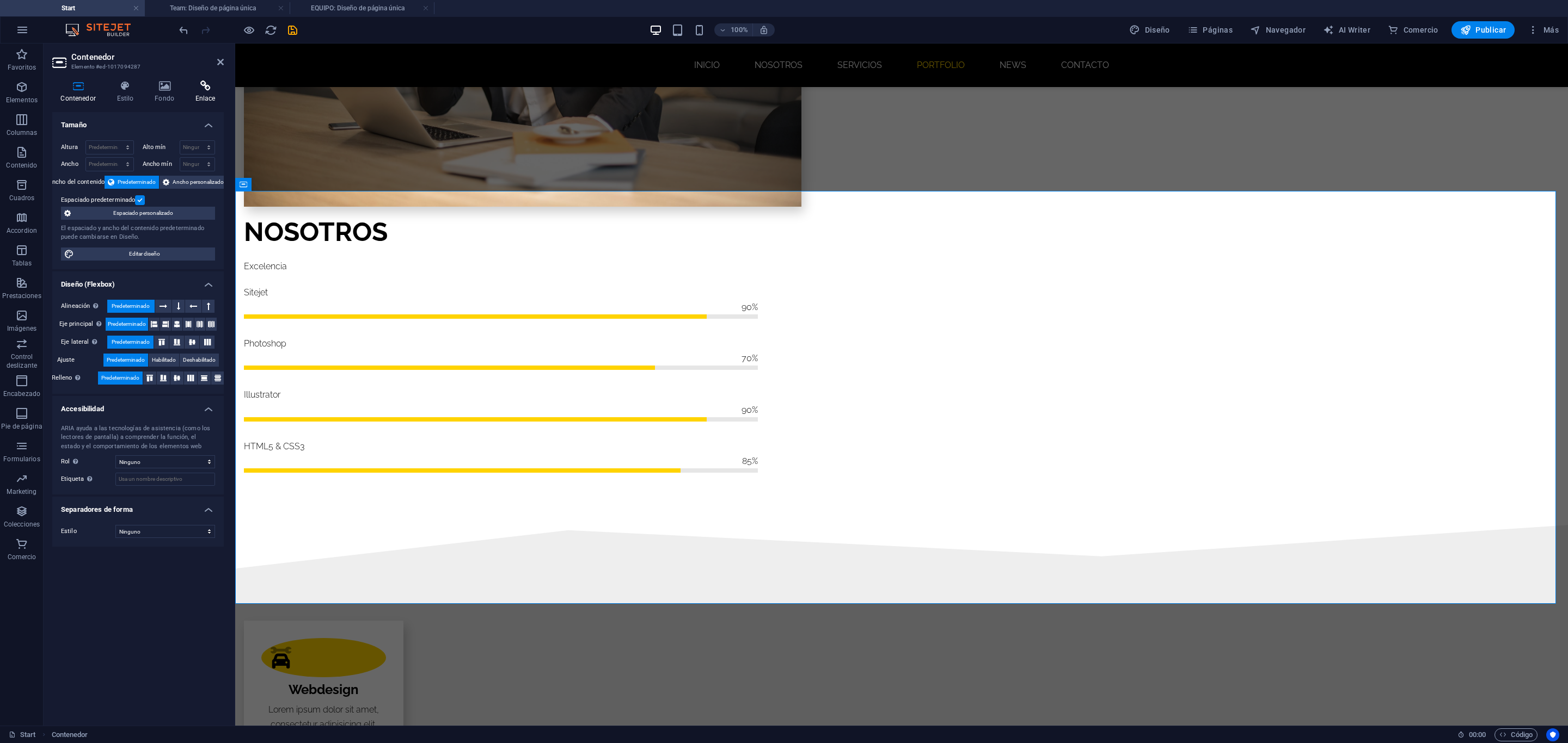
click at [208, 87] on icon at bounding box center [205, 85] width 37 height 11
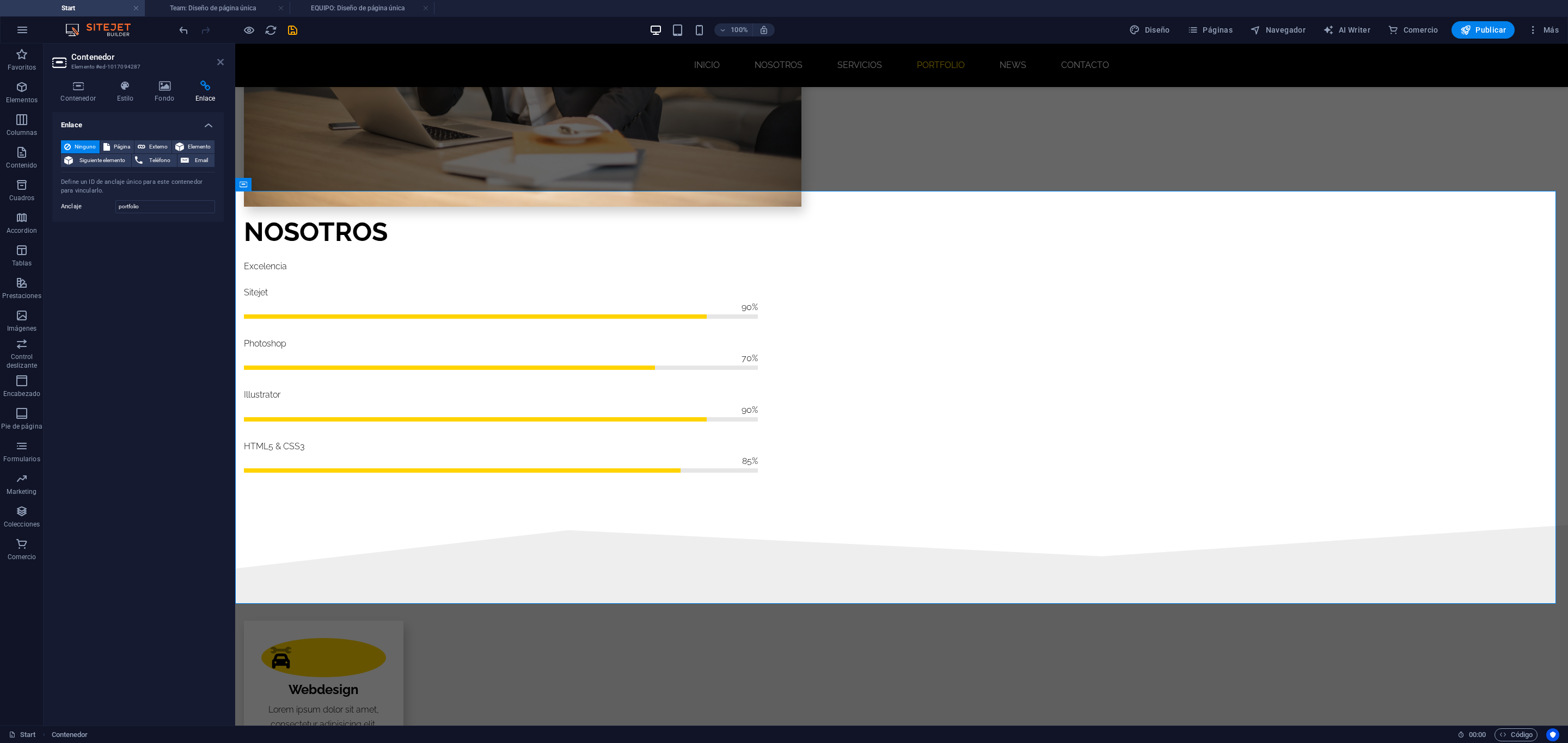
click at [218, 65] on icon at bounding box center [220, 62] width 7 height 8
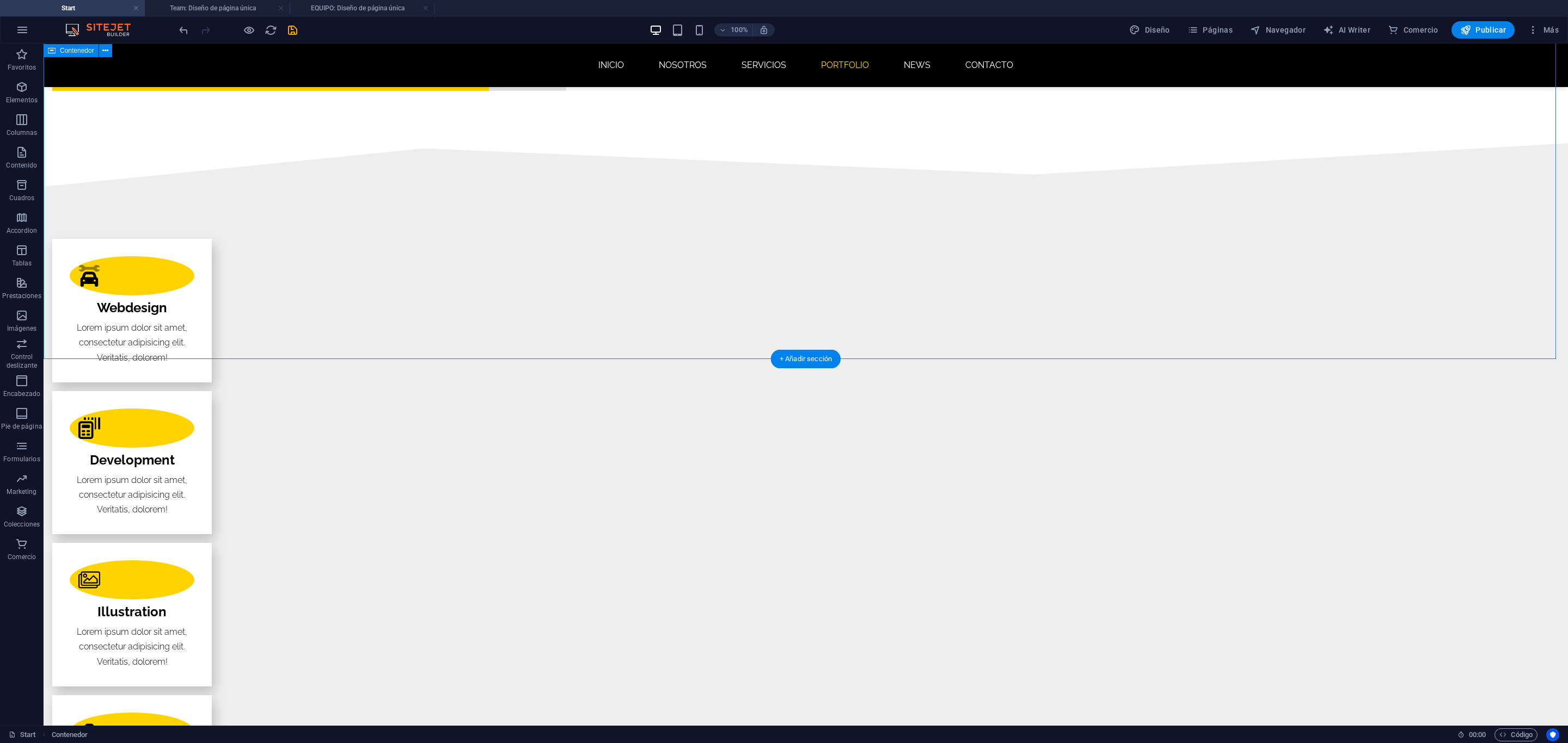
scroll to position [1754, 0]
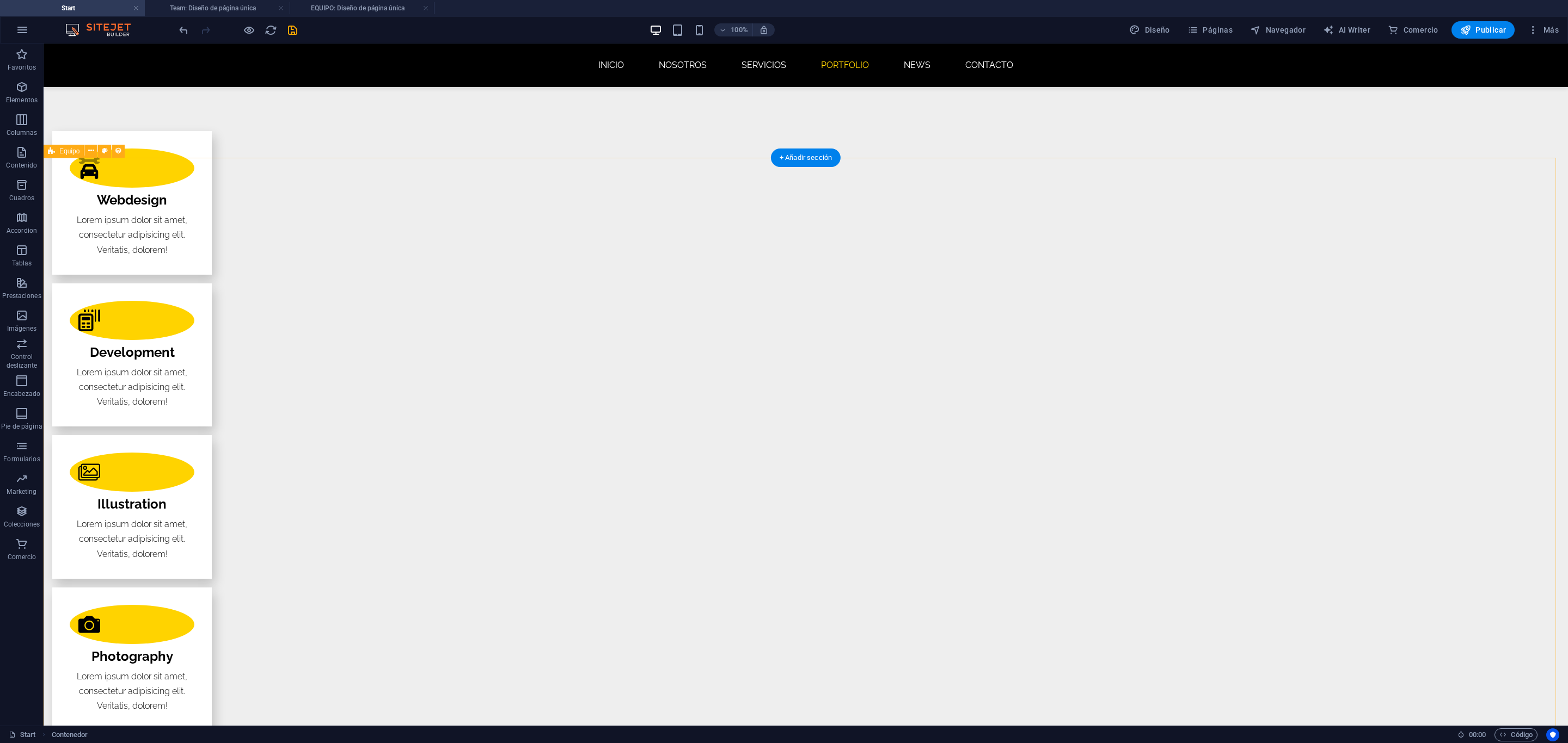
click at [91, 153] on icon at bounding box center [90, 151] width 6 height 12
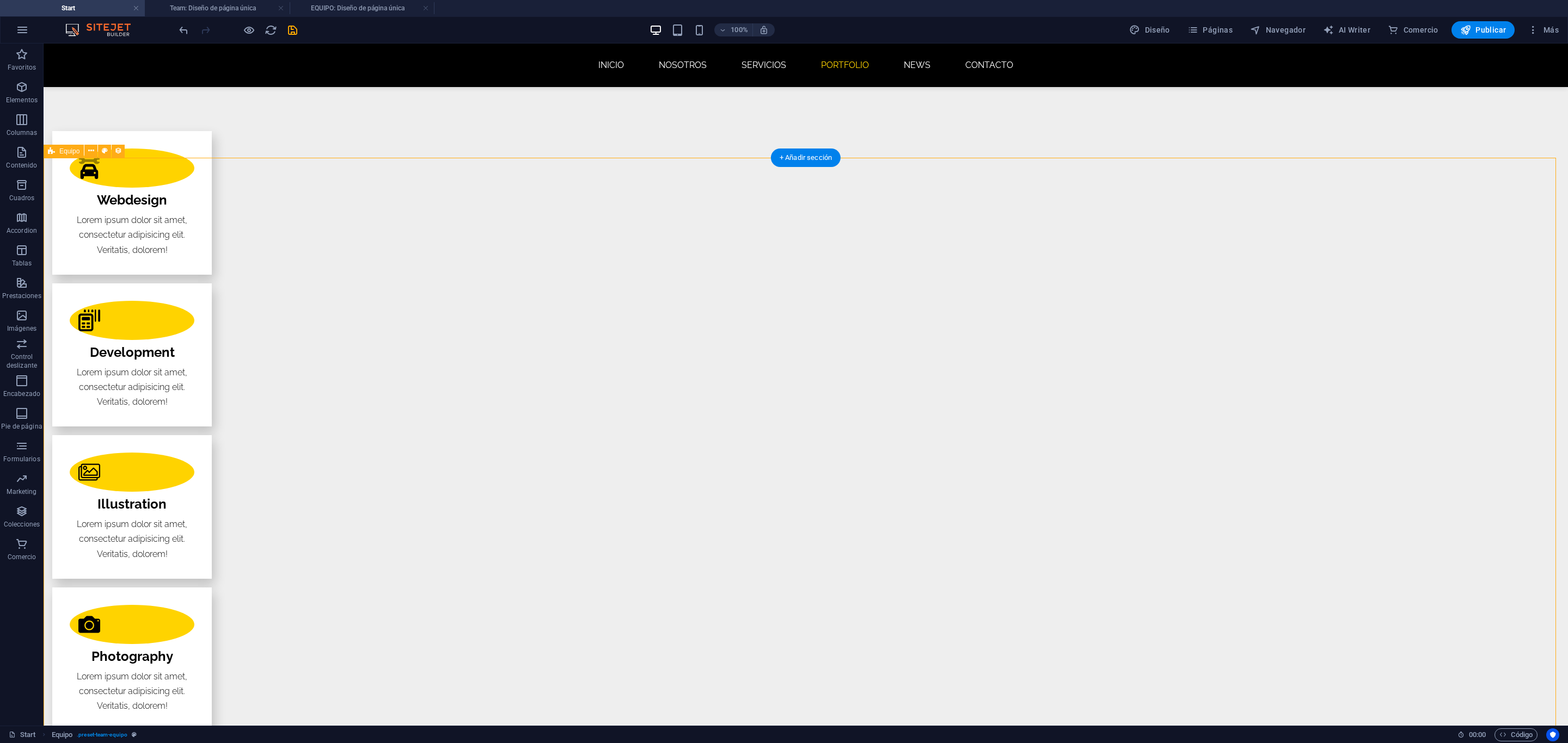
select select "createdAt_DESC"
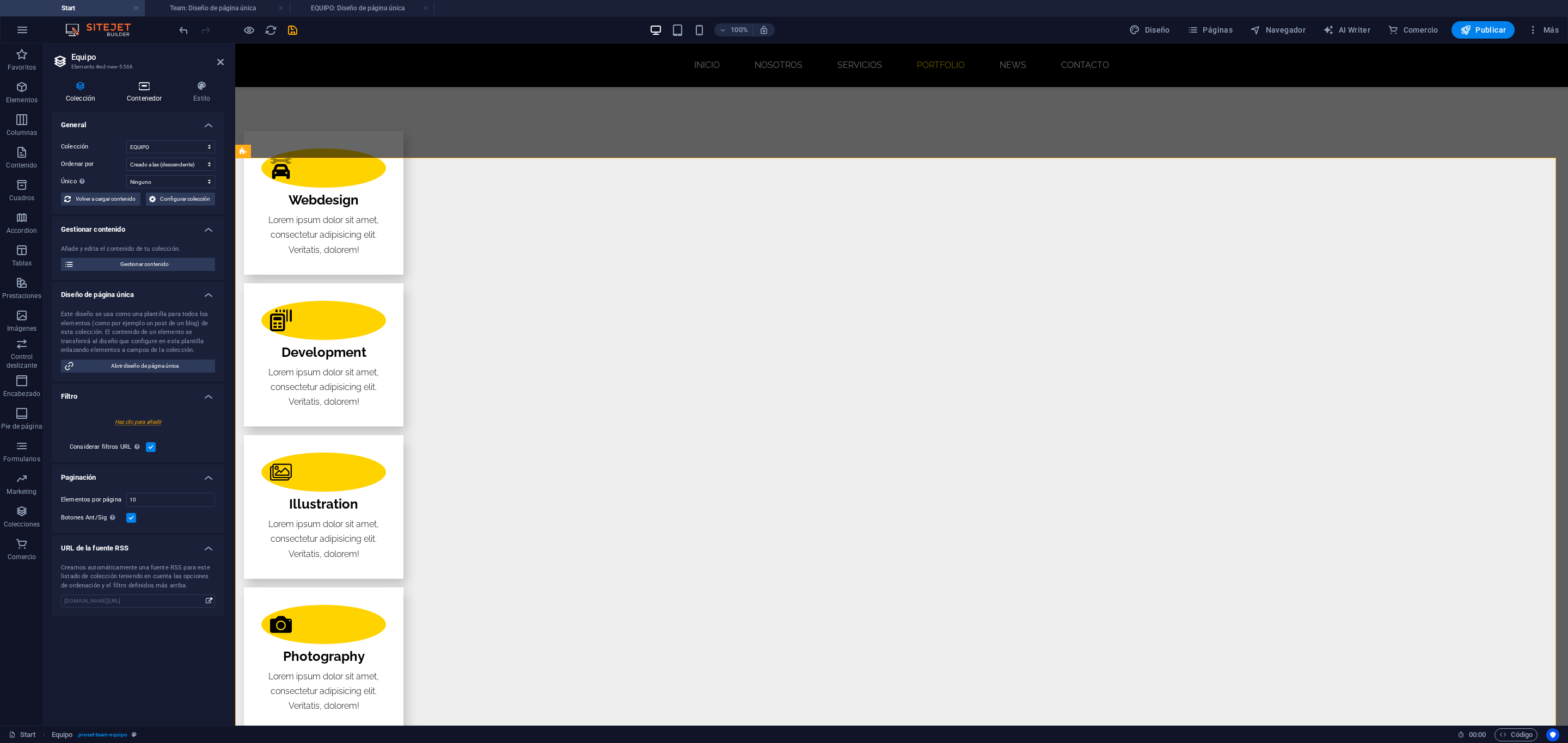
click at [151, 94] on h4 "Contenedor" at bounding box center [146, 91] width 67 height 23
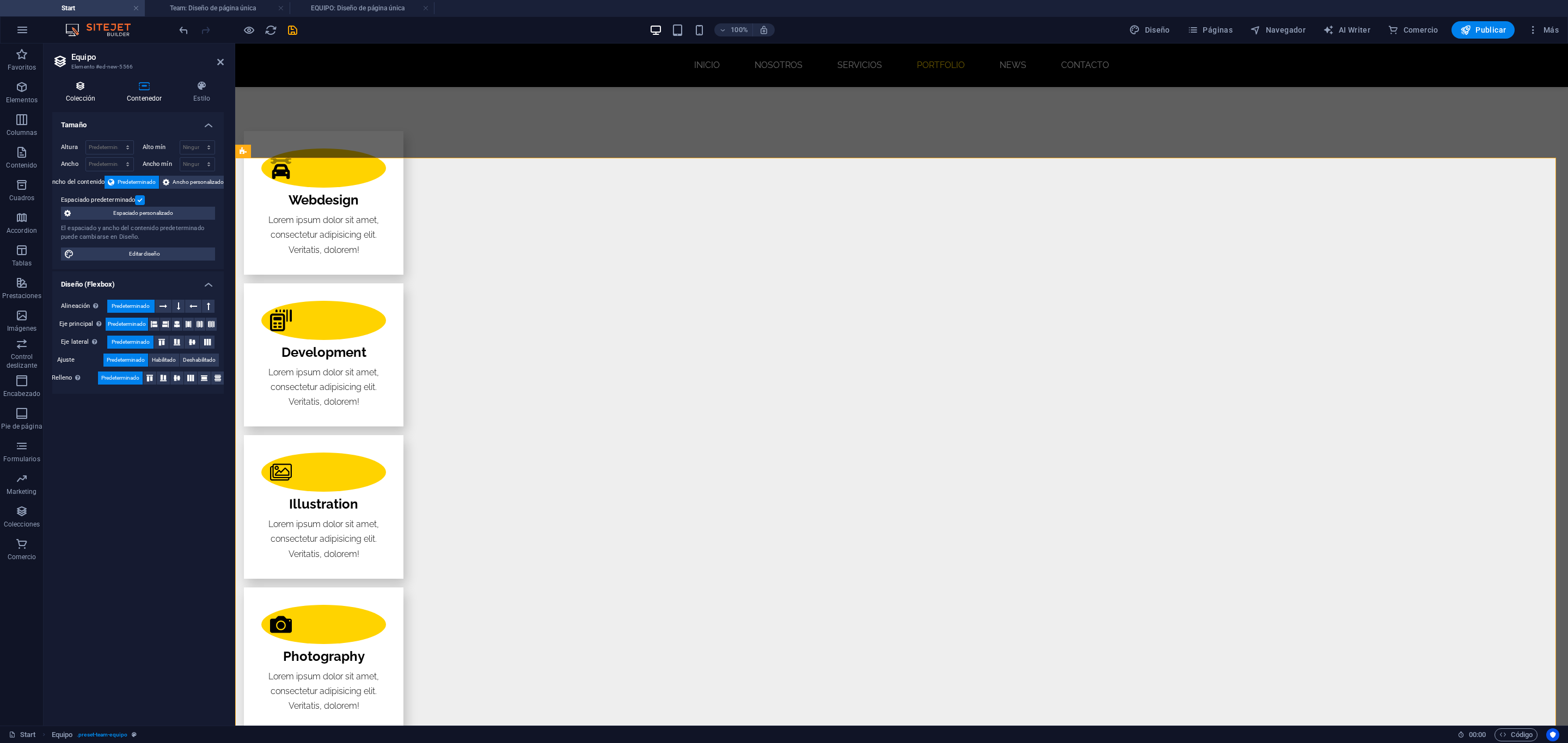
click at [92, 88] on icon at bounding box center [80, 85] width 57 height 11
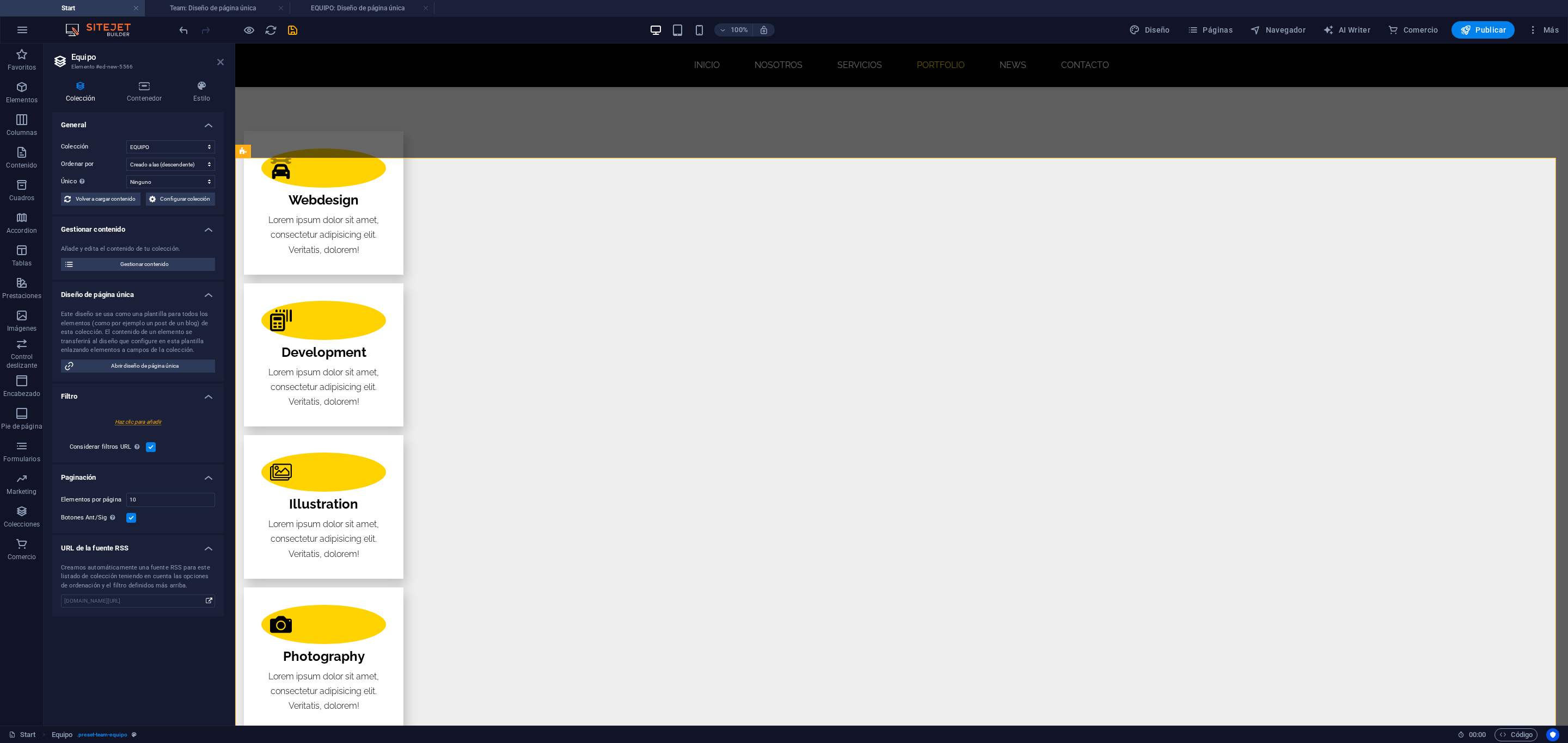
click at [219, 61] on icon at bounding box center [220, 62] width 7 height 8
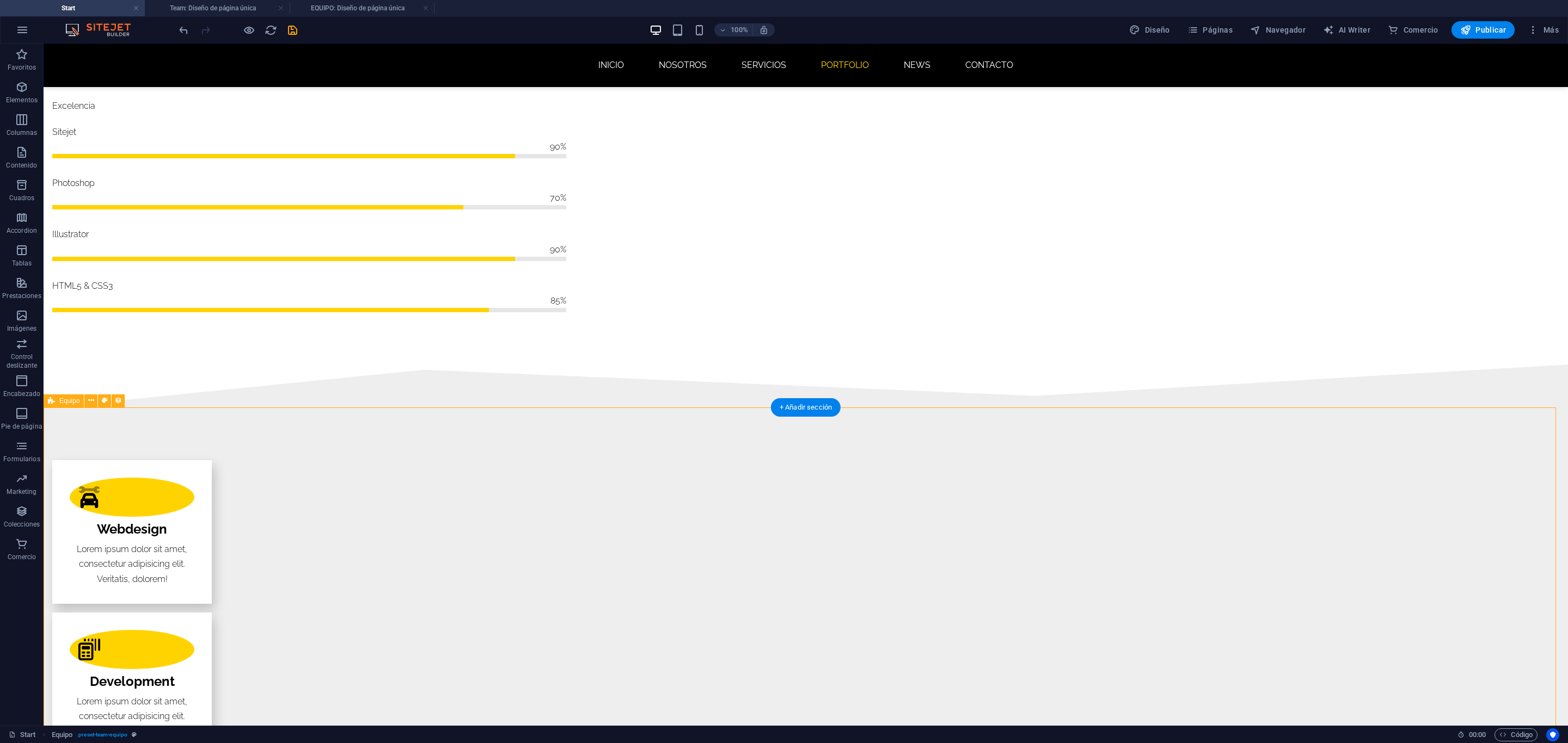
scroll to position [1265, 0]
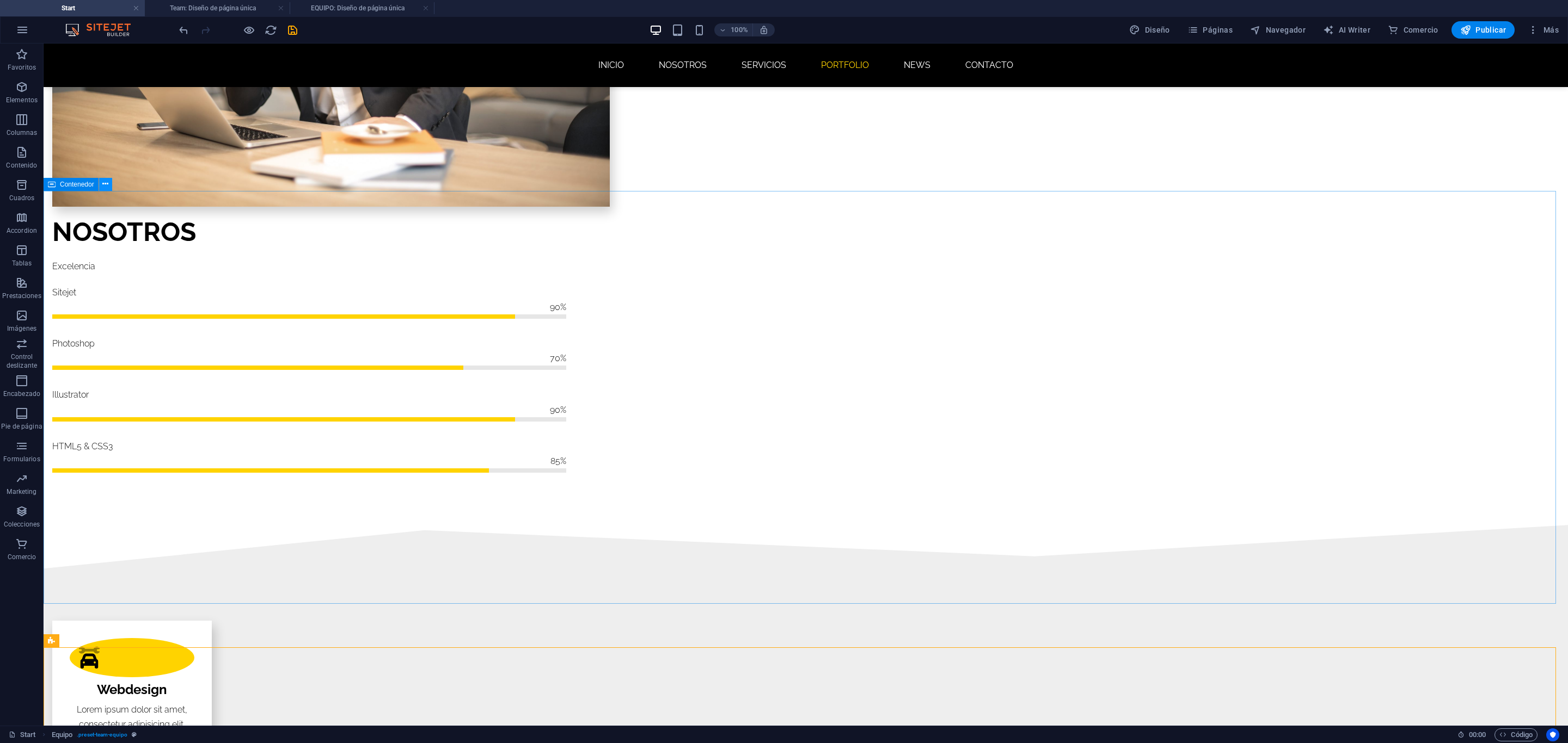
click at [105, 185] on icon at bounding box center [105, 185] width 6 height 12
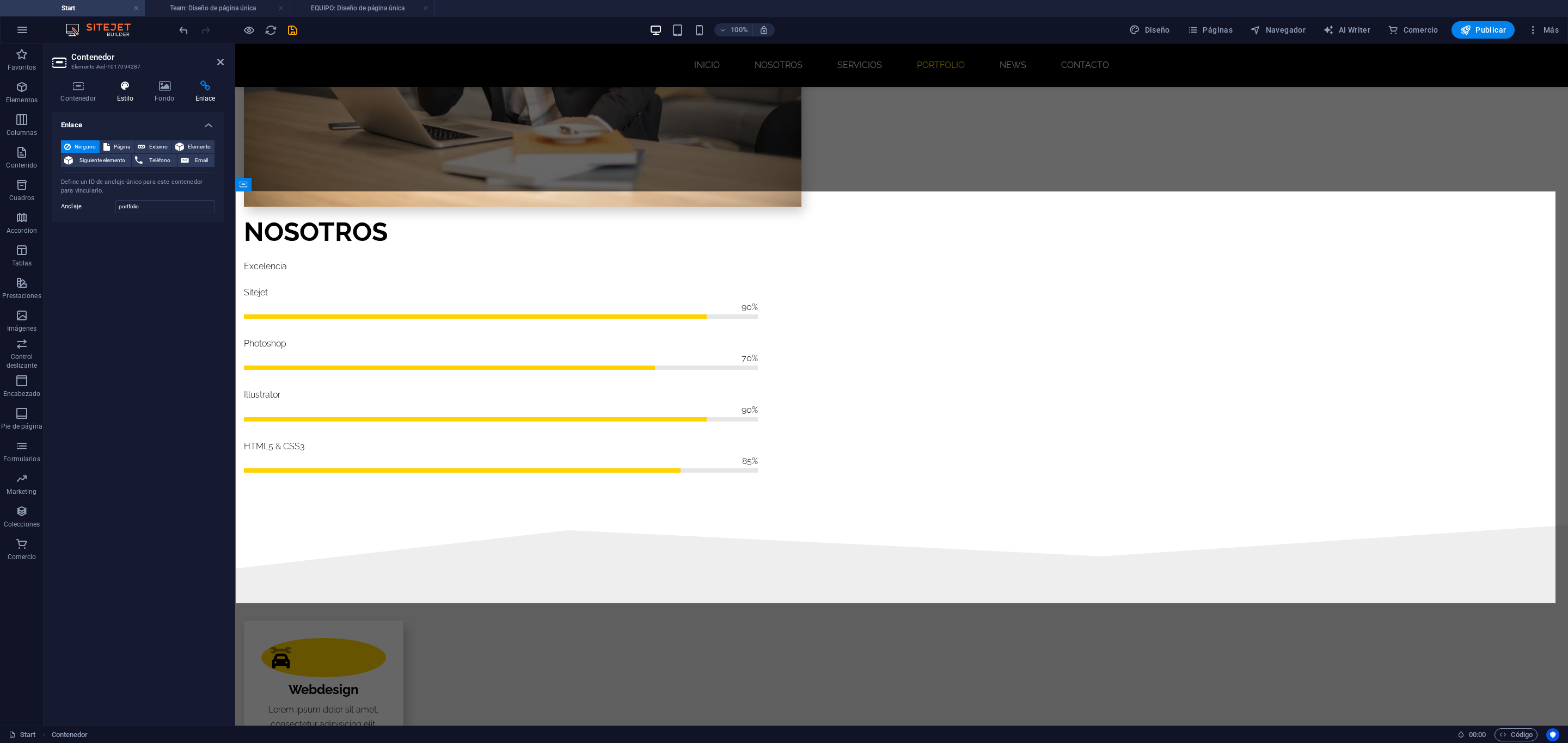
click at [129, 95] on h4 "Estilo" at bounding box center [127, 91] width 38 height 23
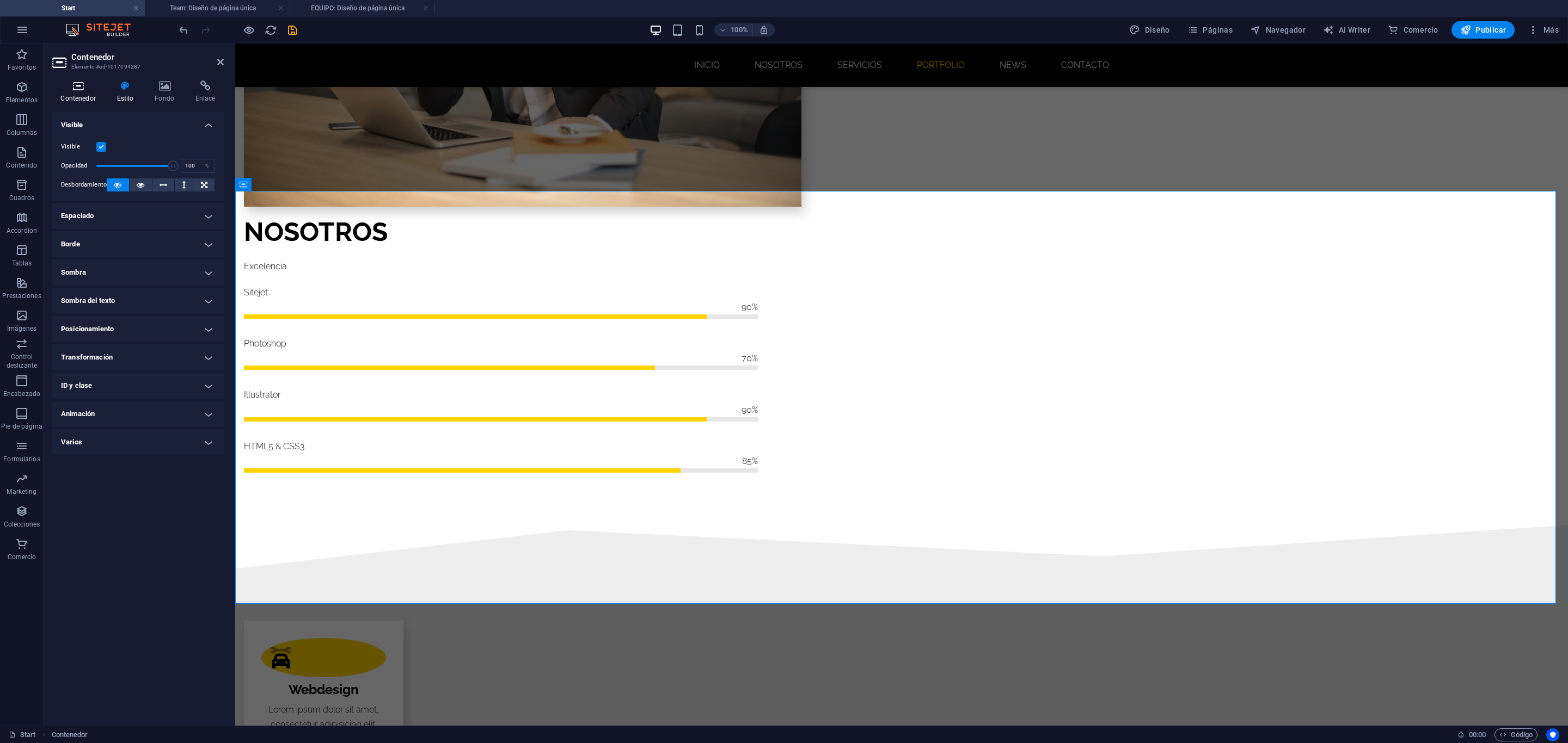
click at [68, 88] on icon at bounding box center [78, 85] width 51 height 11
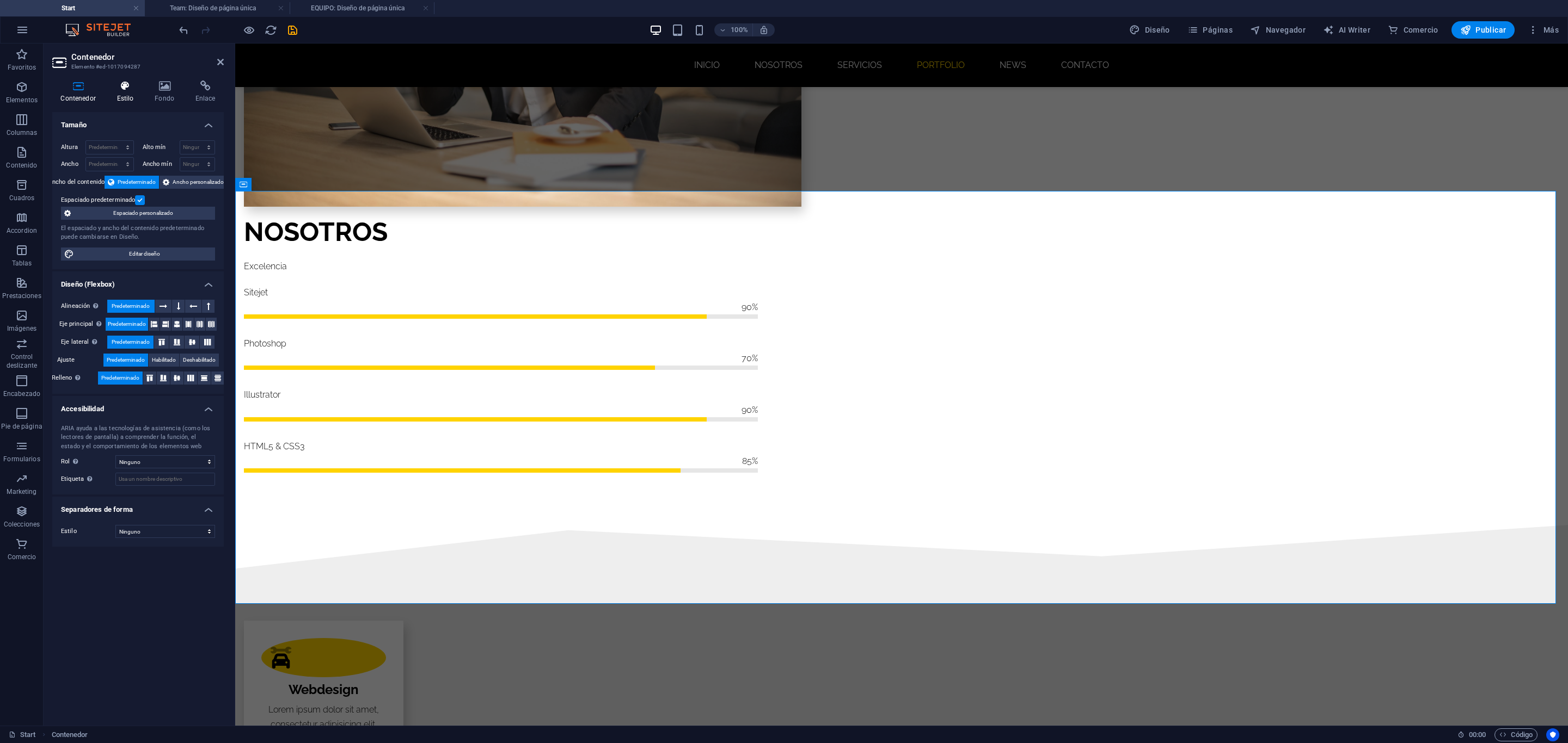
click at [121, 99] on h4 "Estilo" at bounding box center [127, 91] width 38 height 23
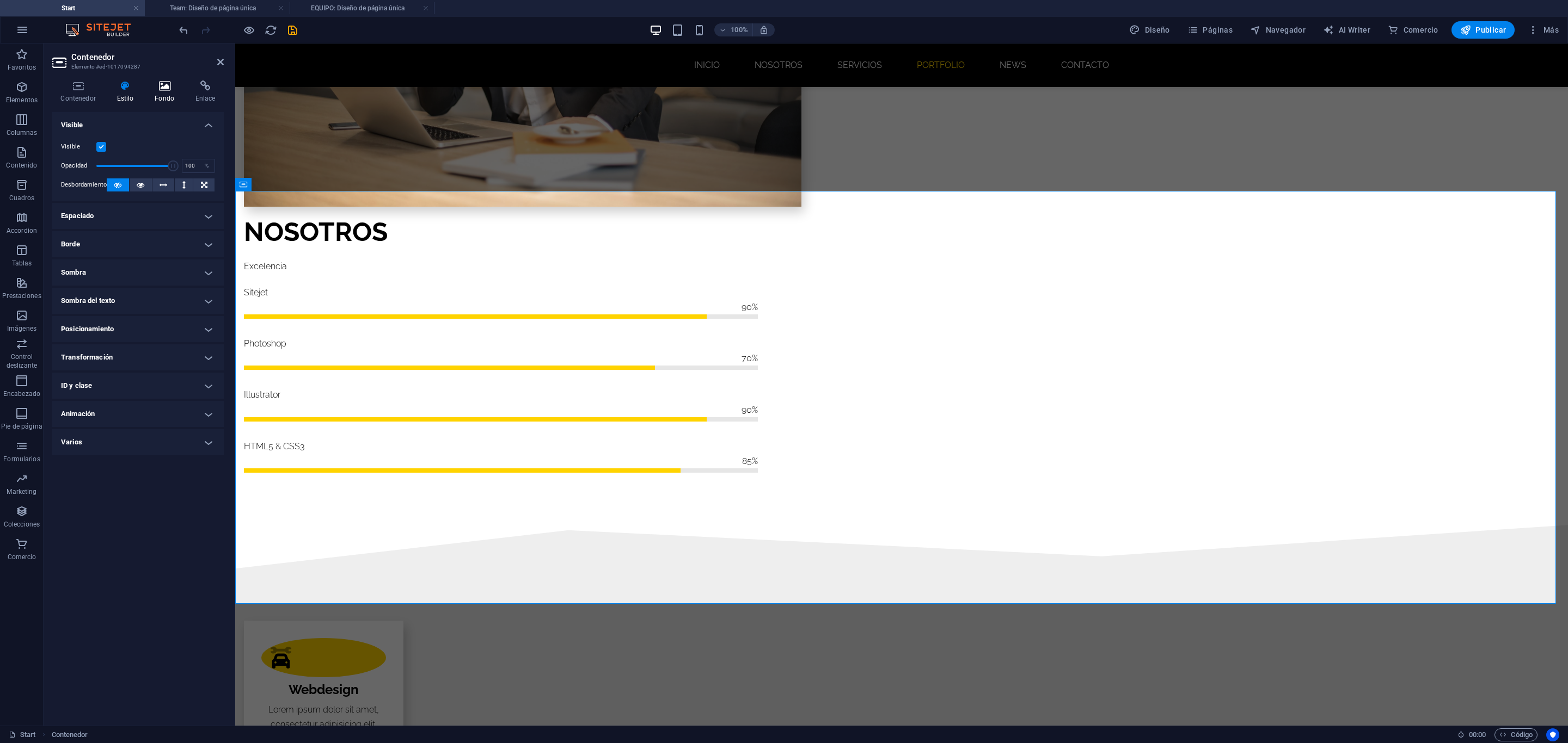
click at [147, 87] on icon at bounding box center [165, 85] width 36 height 11
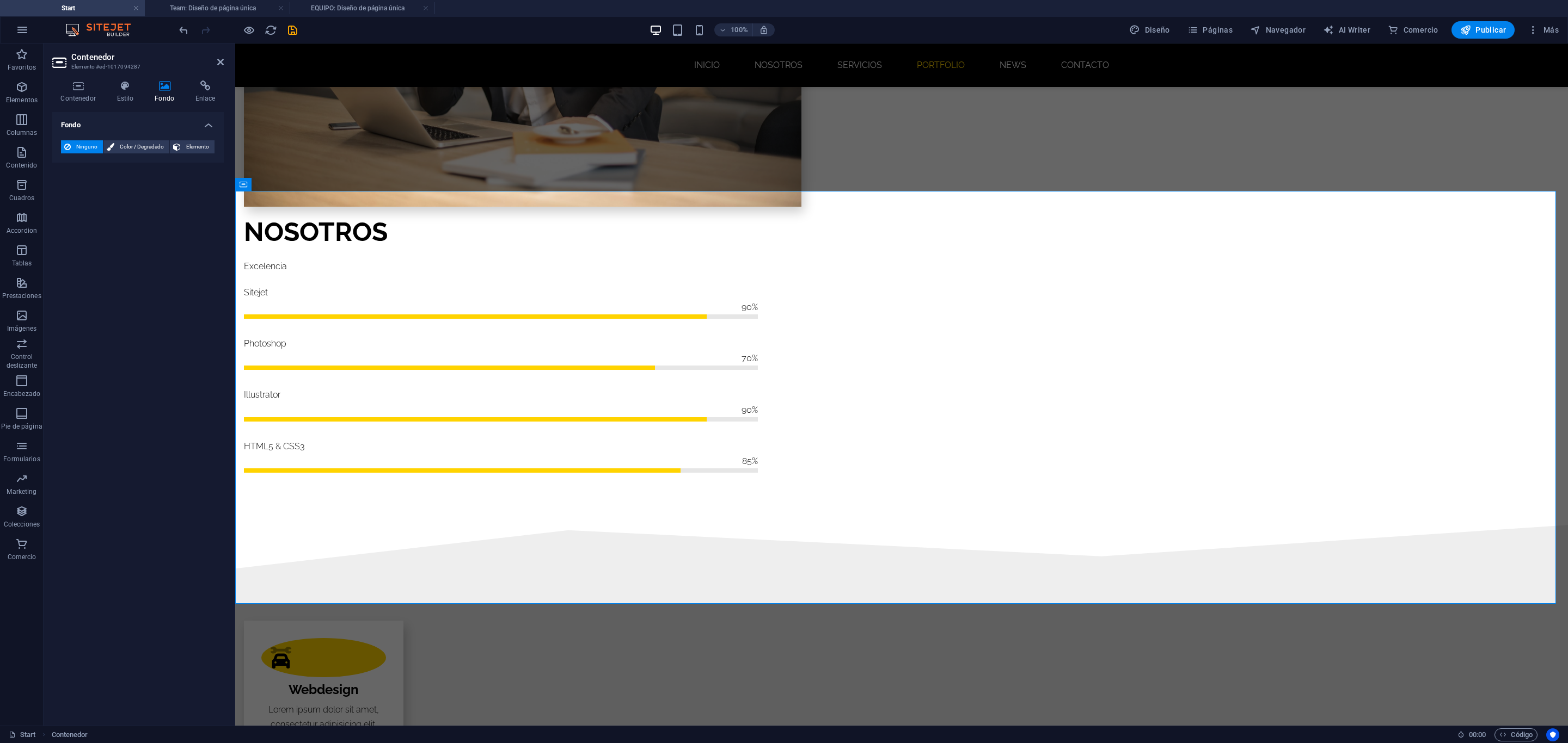
click at [181, 85] on icon at bounding box center [165, 85] width 36 height 11
click at [193, 85] on icon at bounding box center [205, 85] width 37 height 11
click at [217, 62] on icon at bounding box center [220, 62] width 7 height 8
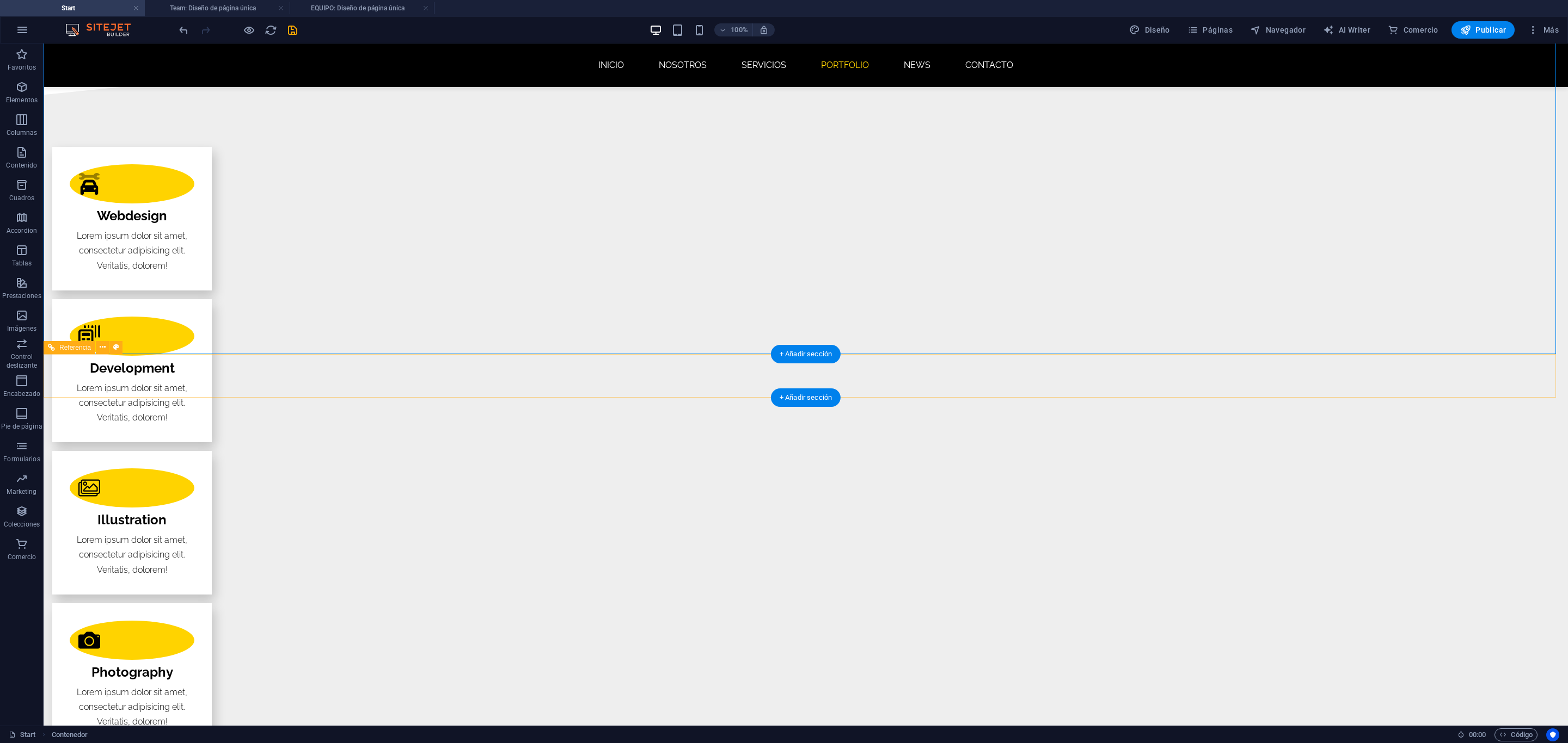
scroll to position [1836, 0]
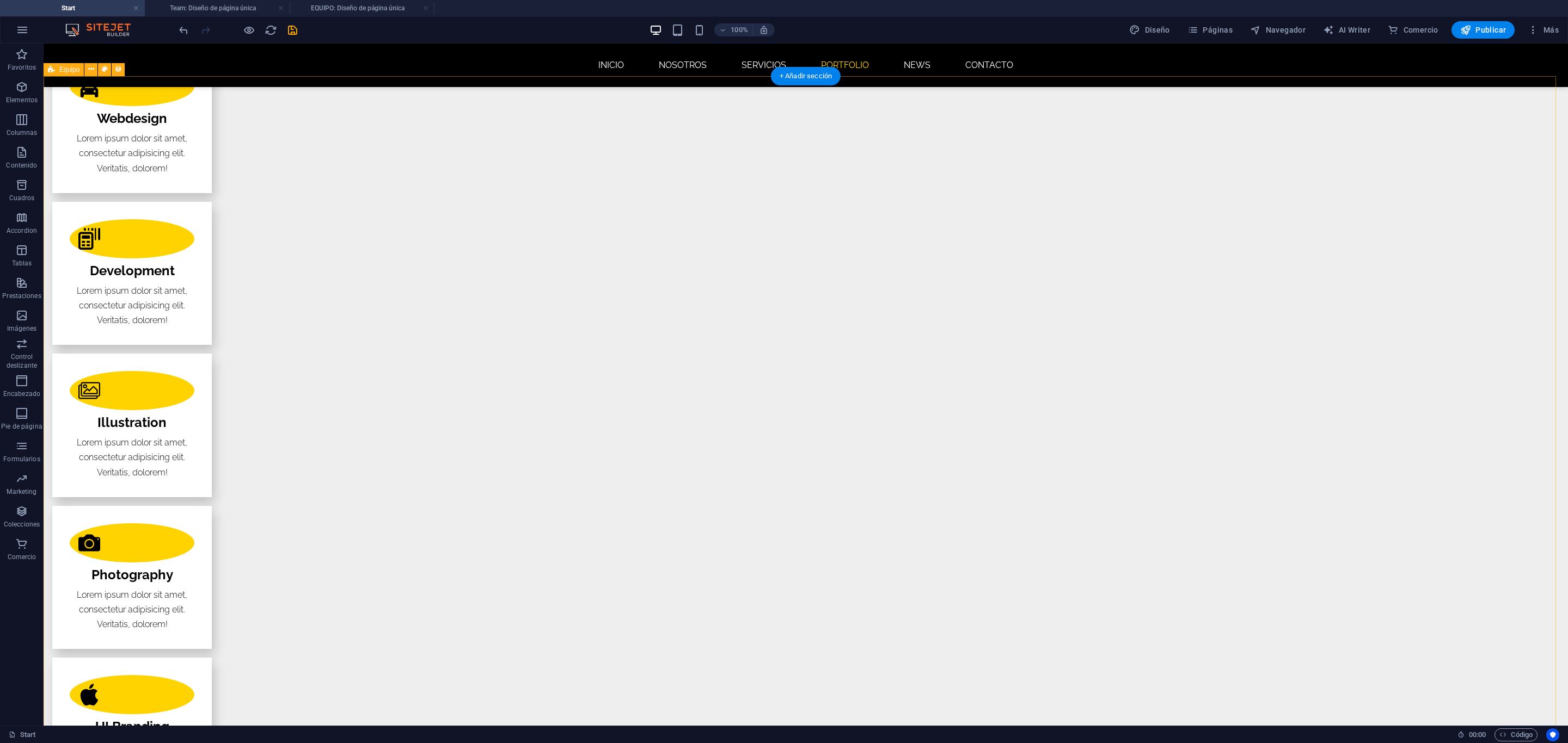
select select "createdAt_DESC"
select select "rem"
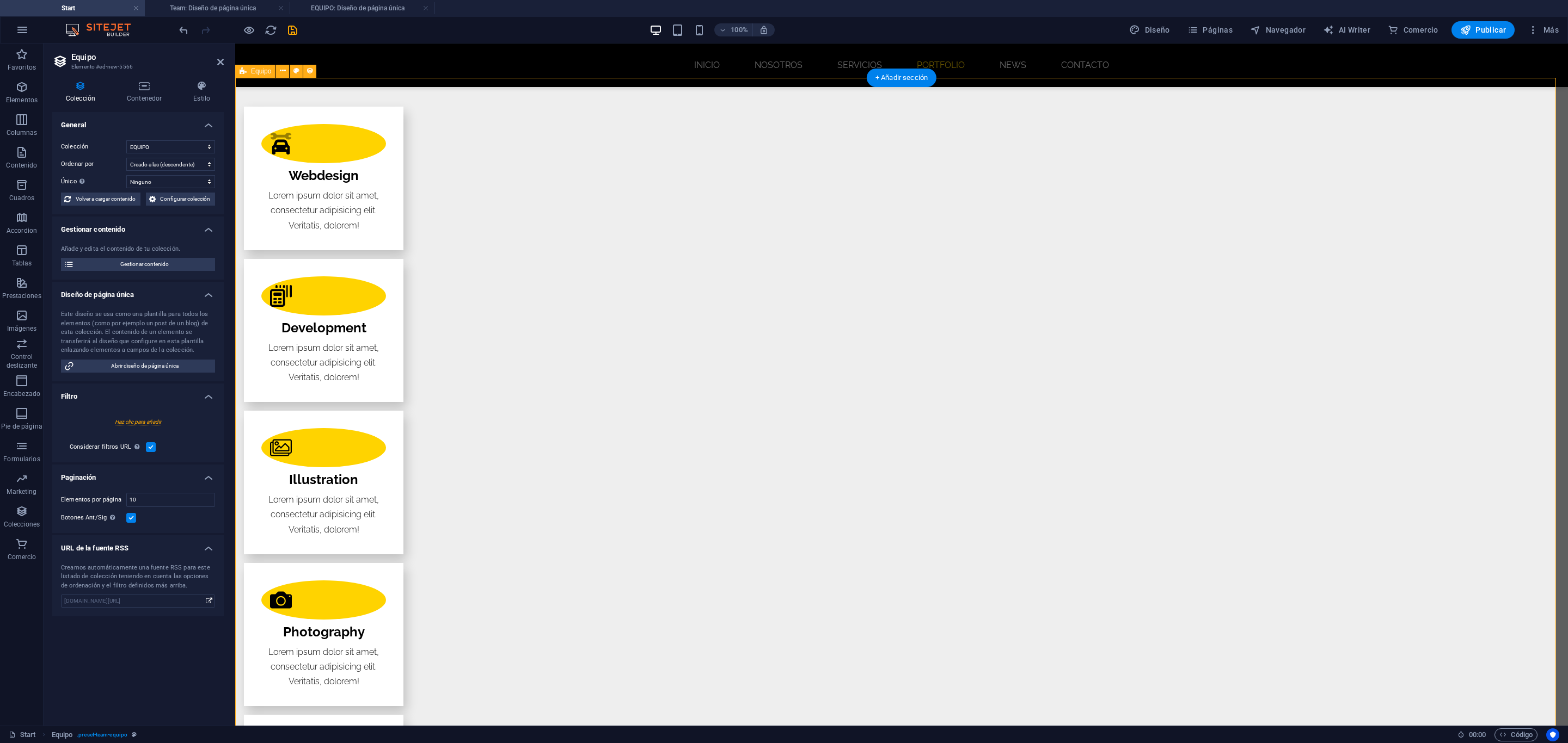
scroll to position [1754, 0]
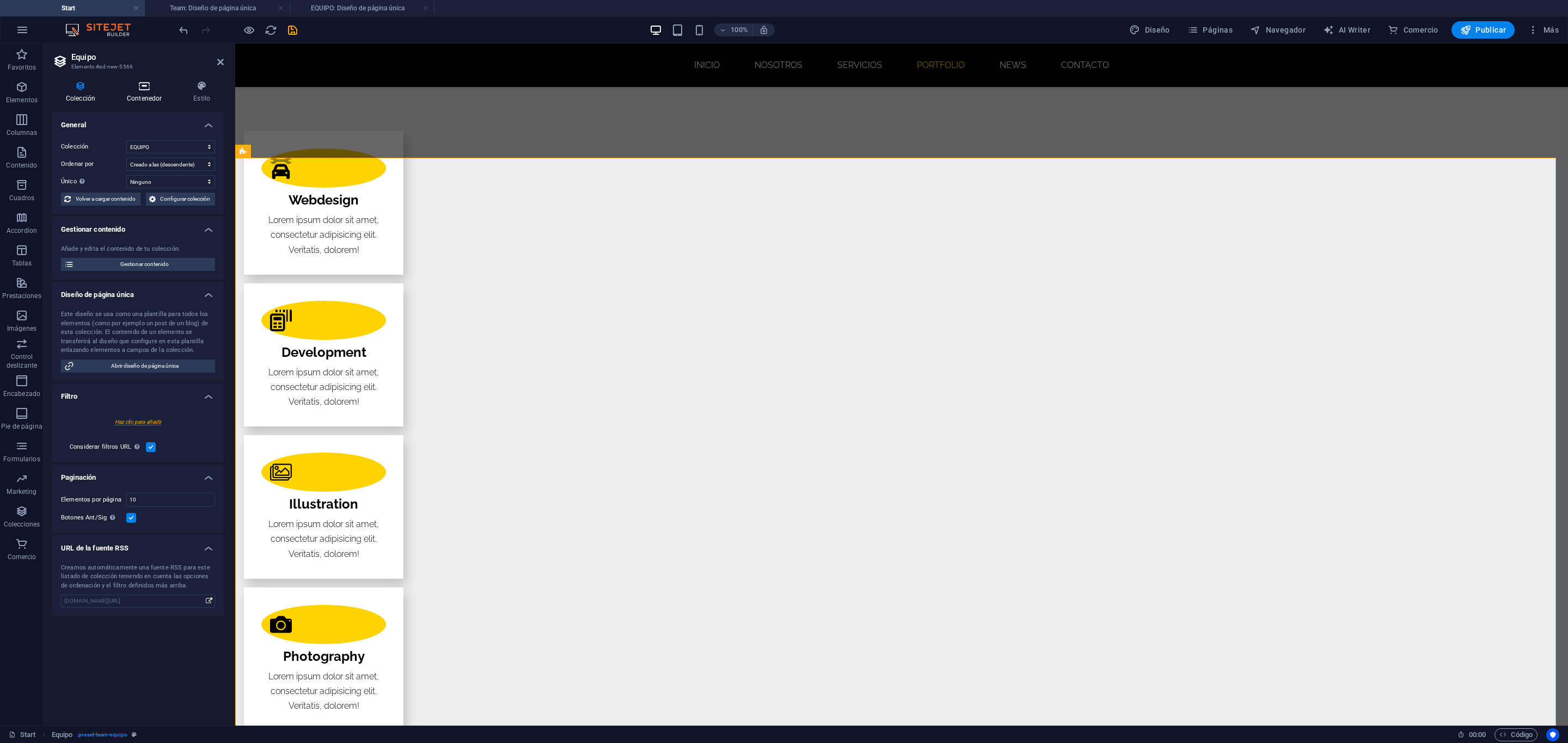
click at [138, 92] on h4 "Contenedor" at bounding box center [146, 91] width 67 height 23
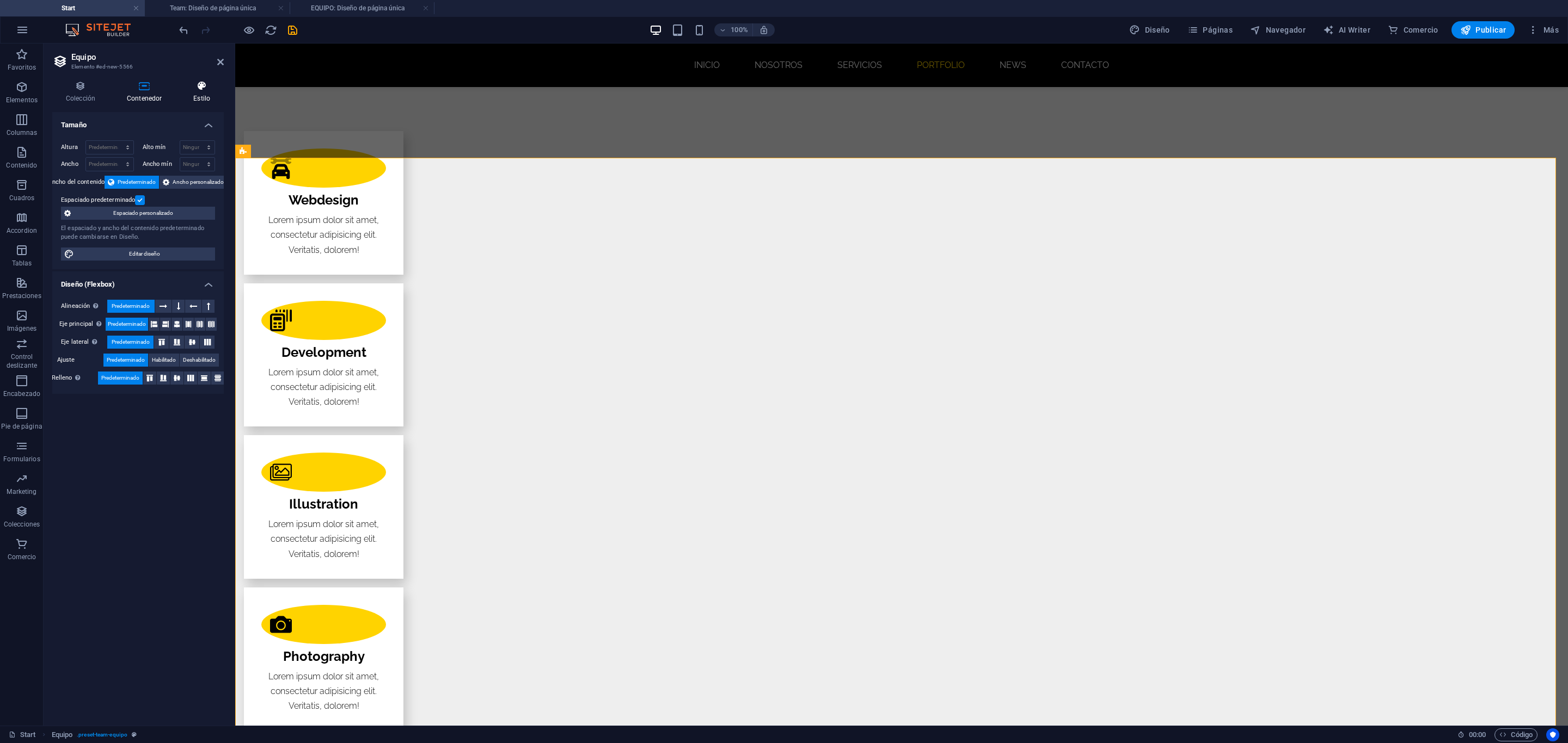
click at [185, 89] on icon at bounding box center [202, 85] width 44 height 11
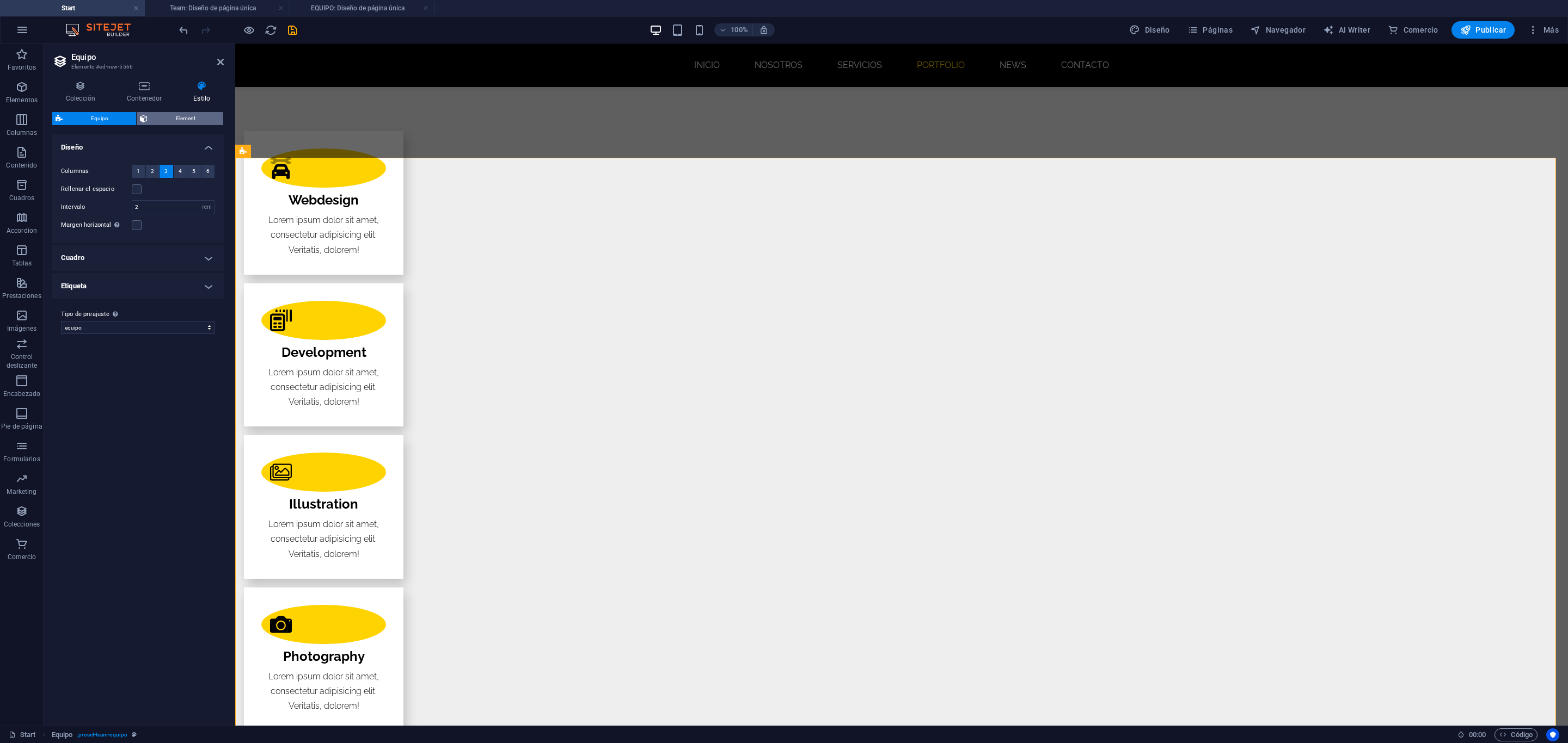
click at [181, 113] on span "Element" at bounding box center [186, 118] width 69 height 13
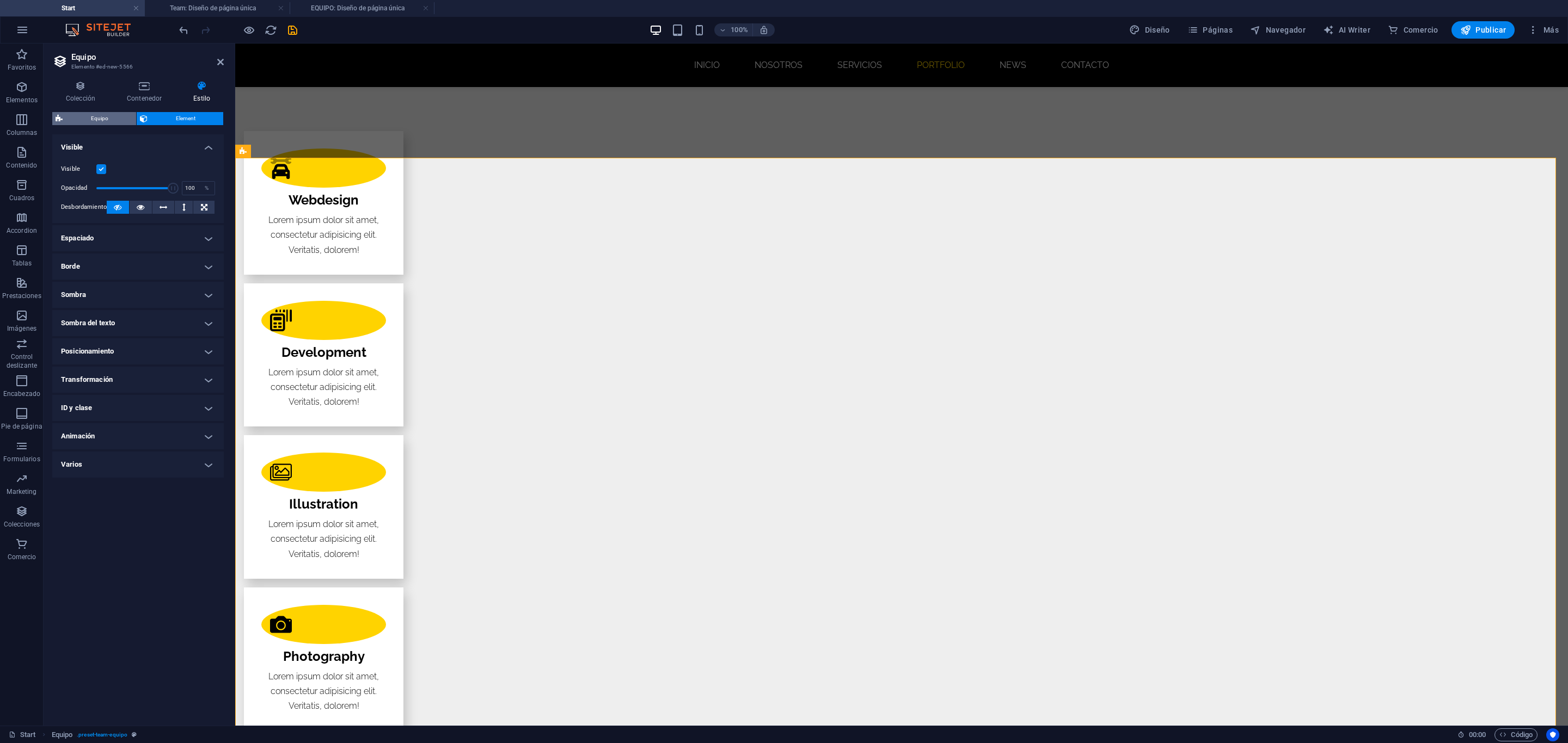
click at [100, 122] on span "Equipo" at bounding box center [99, 118] width 67 height 13
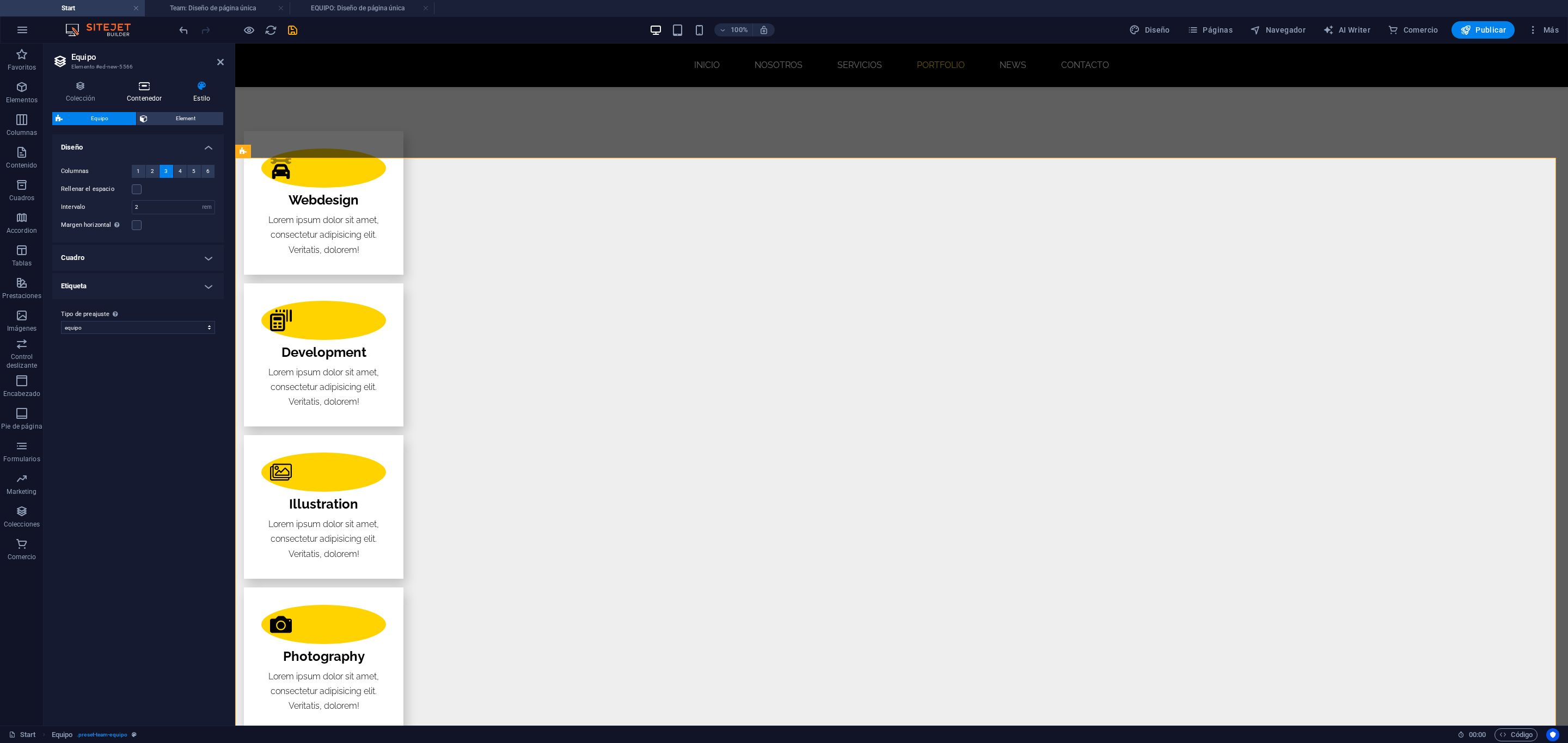
click at [146, 96] on h4 "Contenedor" at bounding box center [146, 91] width 67 height 23
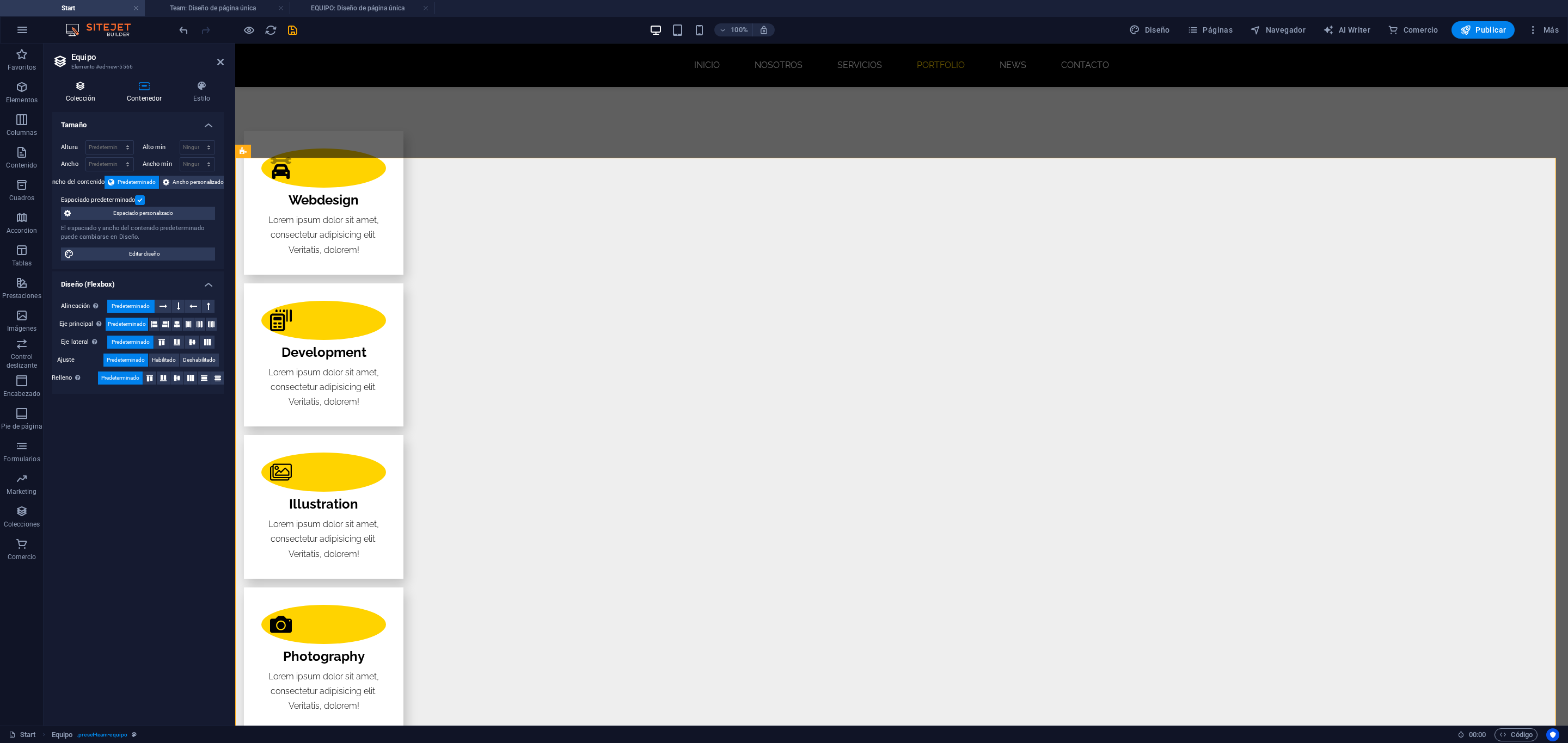
click at [82, 82] on icon at bounding box center [80, 85] width 57 height 11
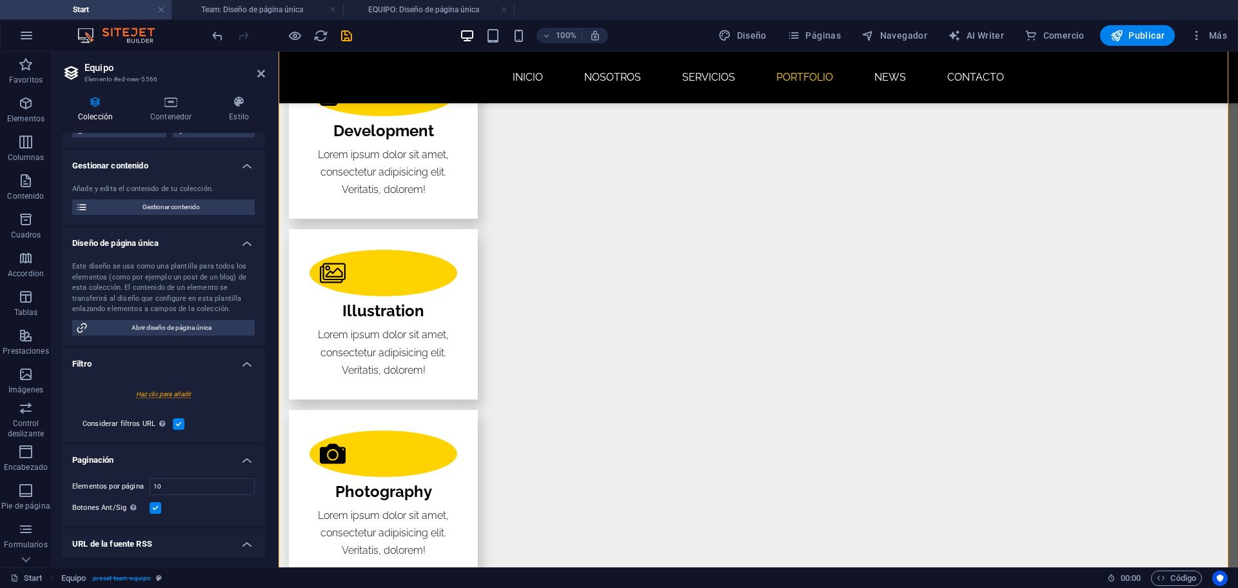
scroll to position [0, 0]
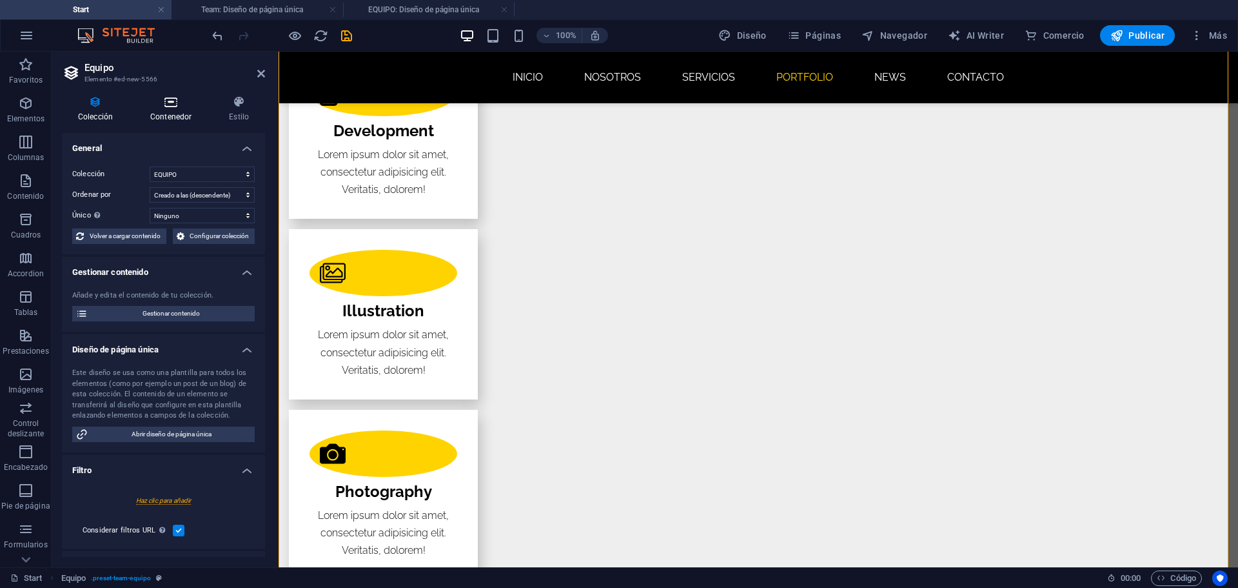
click at [150, 104] on icon at bounding box center [171, 101] width 74 height 13
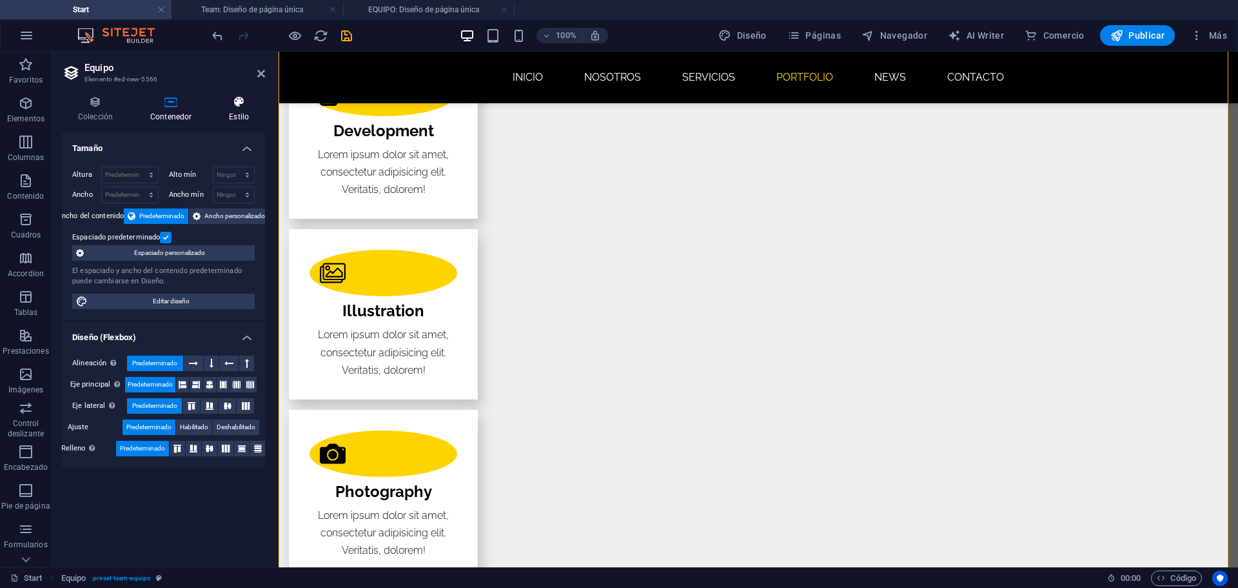
click at [232, 108] on icon at bounding box center [239, 101] width 52 height 13
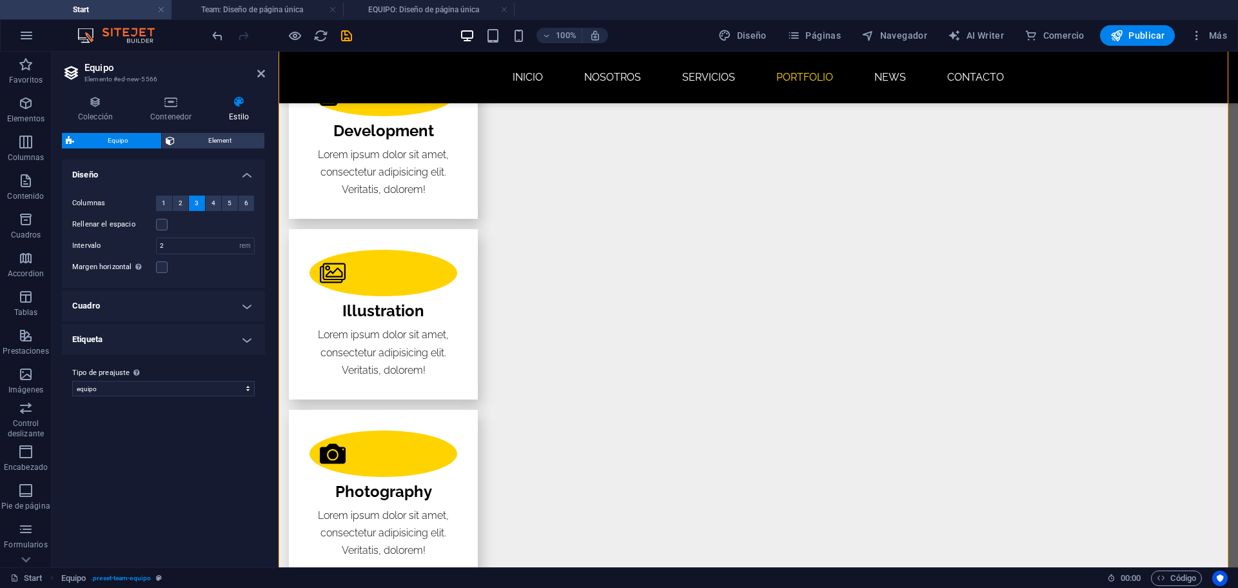
click at [248, 337] on h4 "Etiqueta" at bounding box center [163, 339] width 203 height 31
click at [248, 337] on h4 "Etiqueta" at bounding box center [163, 335] width 203 height 23
click at [223, 392] on select "team equipo Añadir tipo de preajuste" at bounding box center [163, 388] width 183 height 15
select select "preset-team-team"
click at [72, 381] on select "team equipo Añadir tipo de preajuste" at bounding box center [163, 388] width 183 height 15
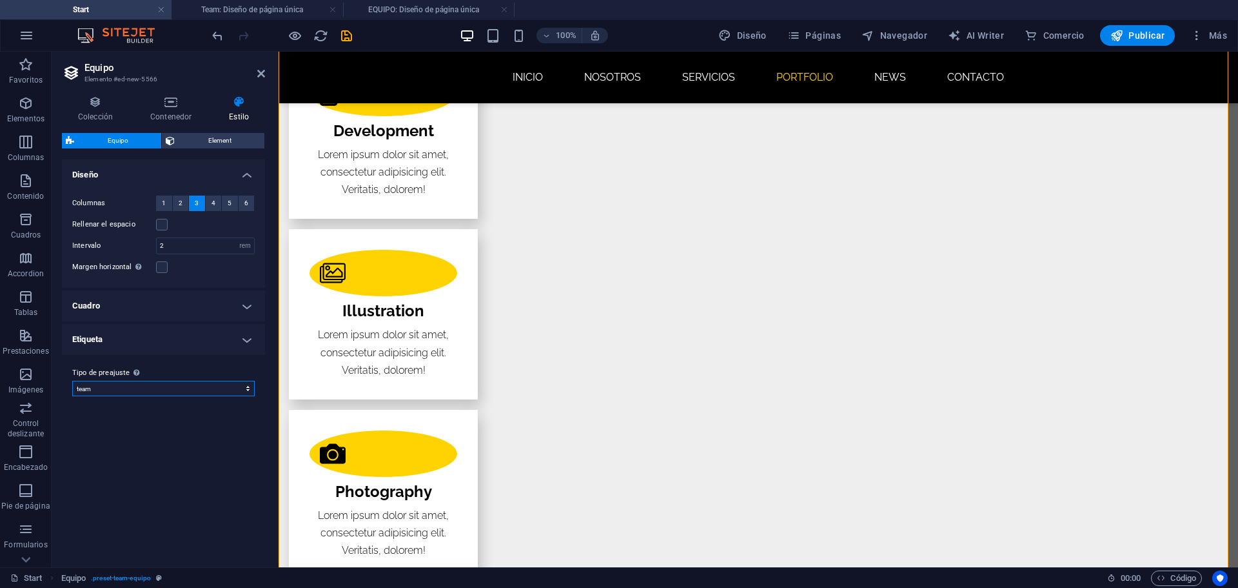
click at [181, 388] on select "team equipo Añadir tipo de preajuste" at bounding box center [163, 388] width 183 height 15
click at [72, 381] on select "team equipo Añadir tipo de preajuste" at bounding box center [163, 388] width 183 height 15
select select "preset-team-team"
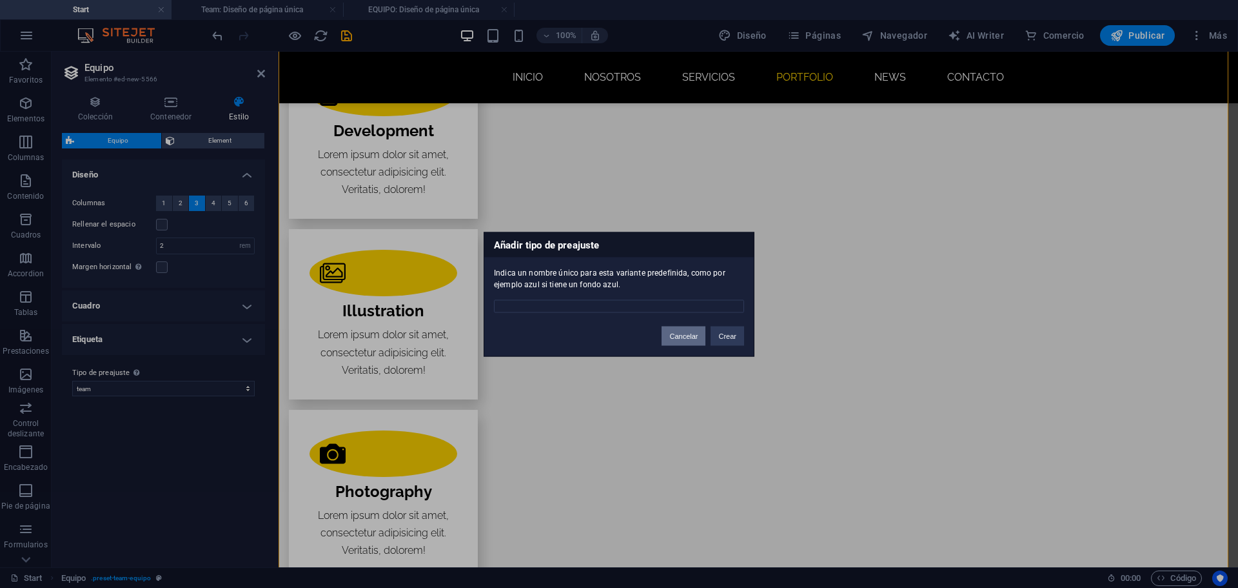
click at [683, 335] on button "Cancelar" at bounding box center [684, 335] width 44 height 19
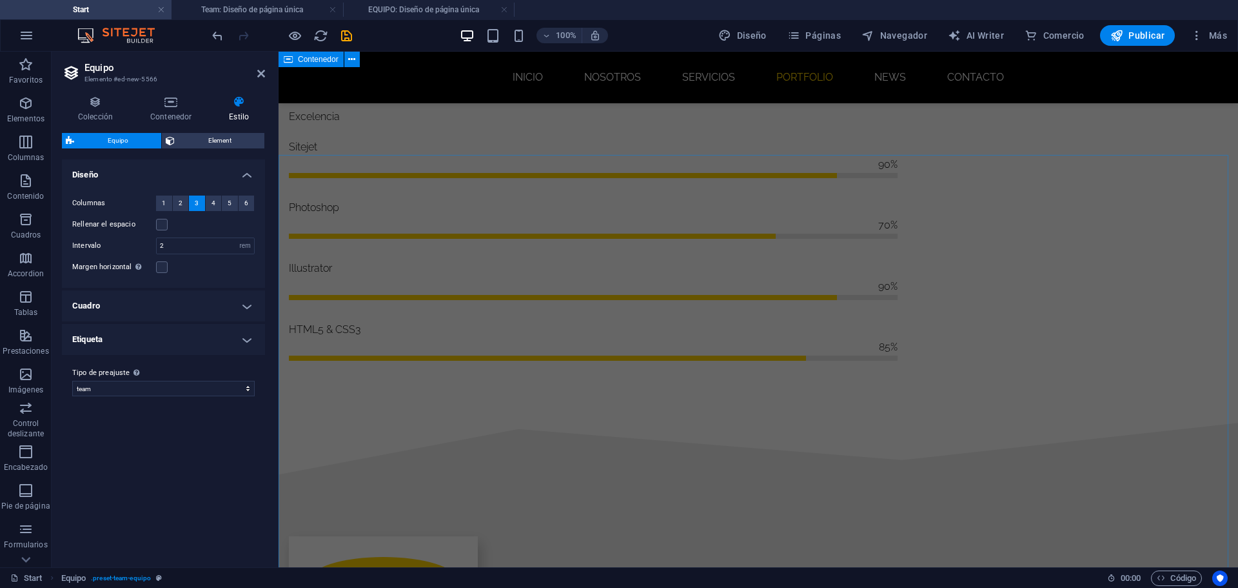
scroll to position [1307, 0]
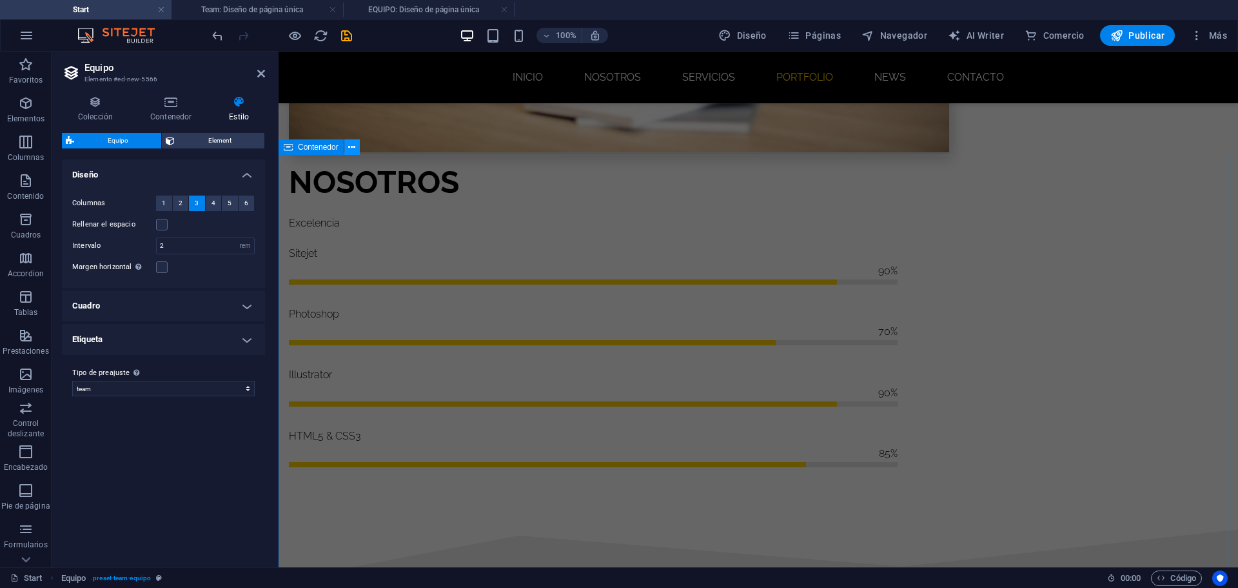
click at [351, 143] on icon at bounding box center [351, 148] width 7 height 14
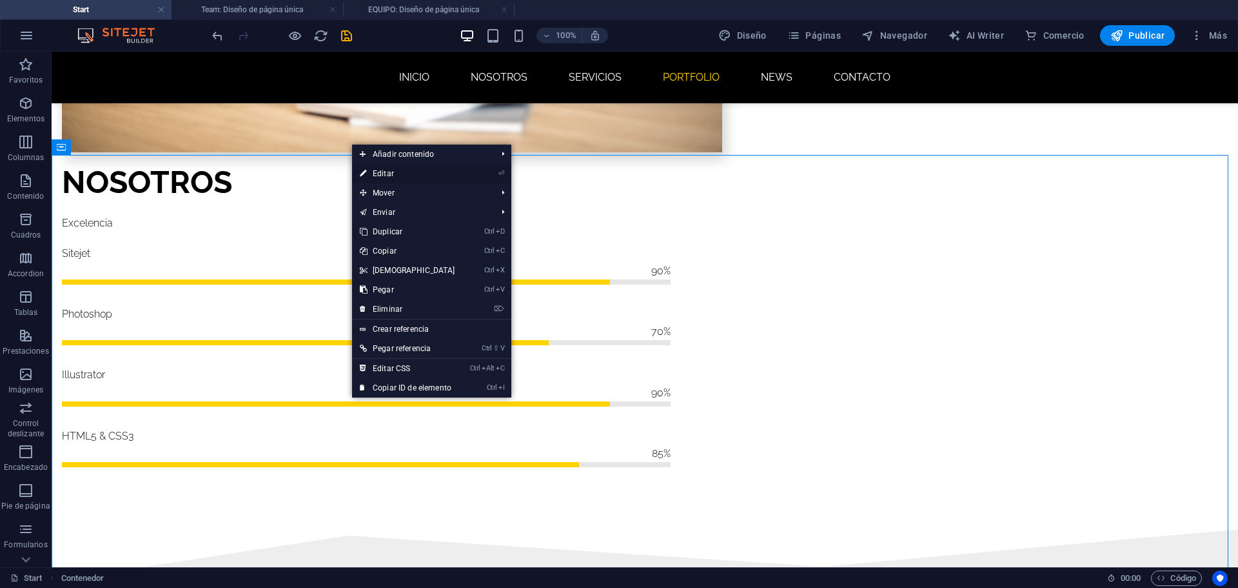
click at [453, 175] on link "⏎ Editar" at bounding box center [407, 173] width 111 height 19
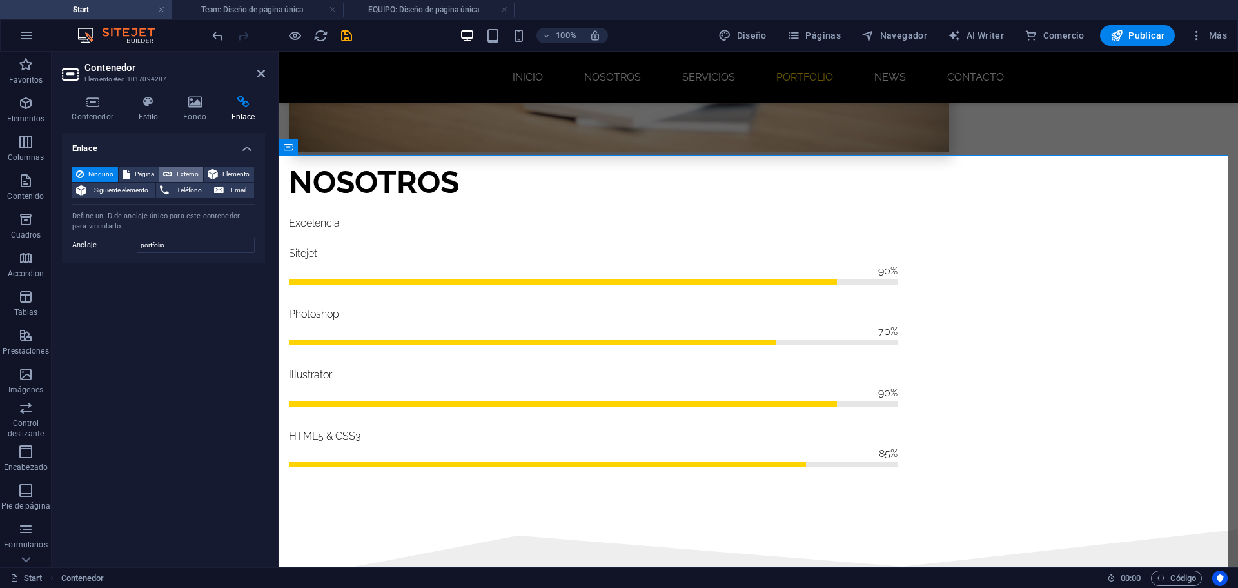
click at [180, 172] on span "Externo" at bounding box center [187, 173] width 23 height 15
select select "blank"
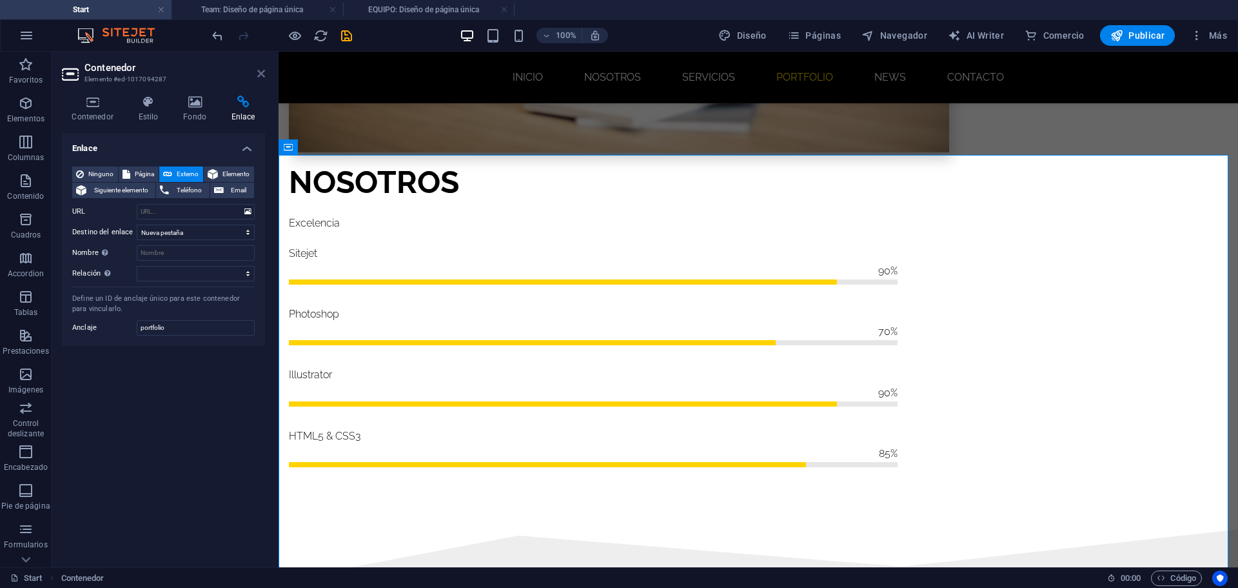
drag, startPoint x: 260, startPoint y: 72, endPoint x: 209, endPoint y: 21, distance: 72.5
click at [260, 72] on icon at bounding box center [261, 73] width 8 height 10
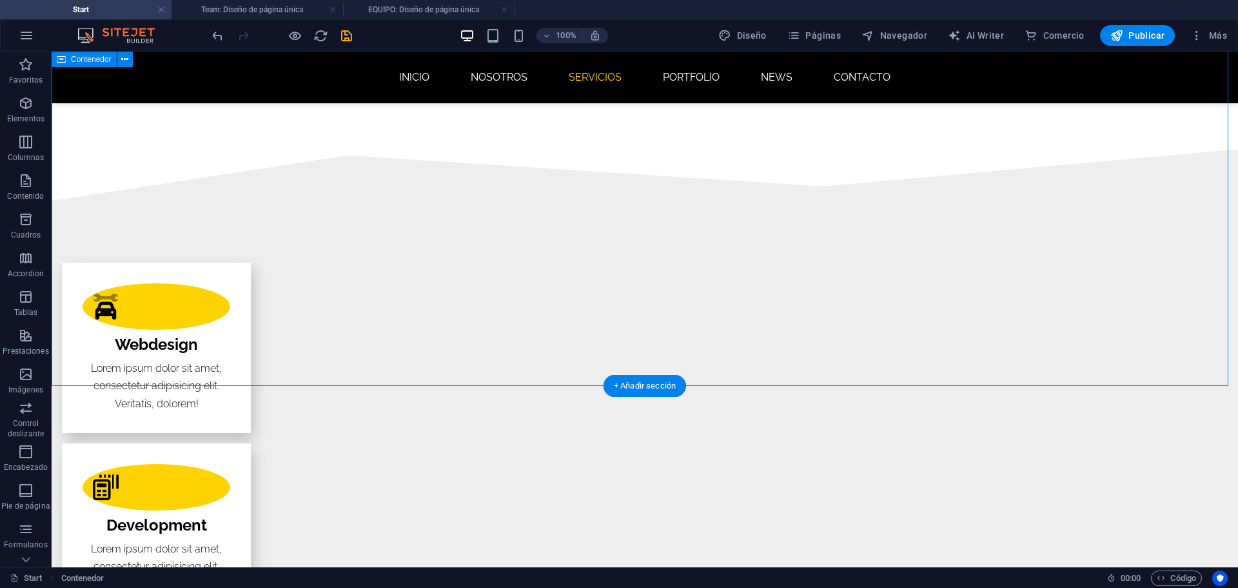
scroll to position [1758, 0]
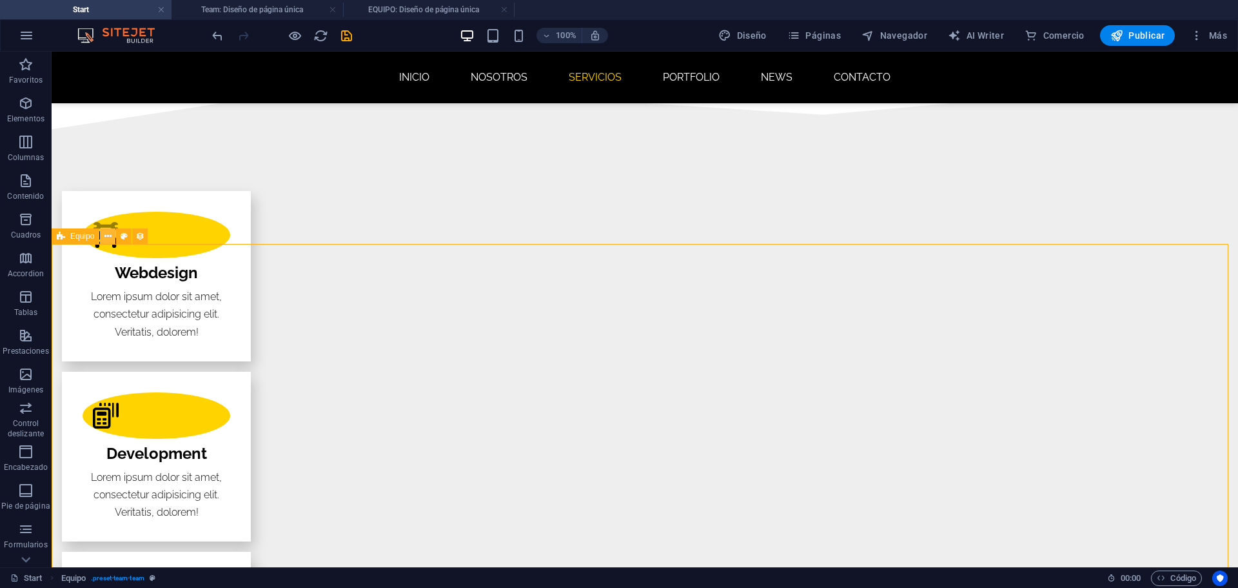
click at [114, 237] on button at bounding box center [107, 235] width 15 height 15
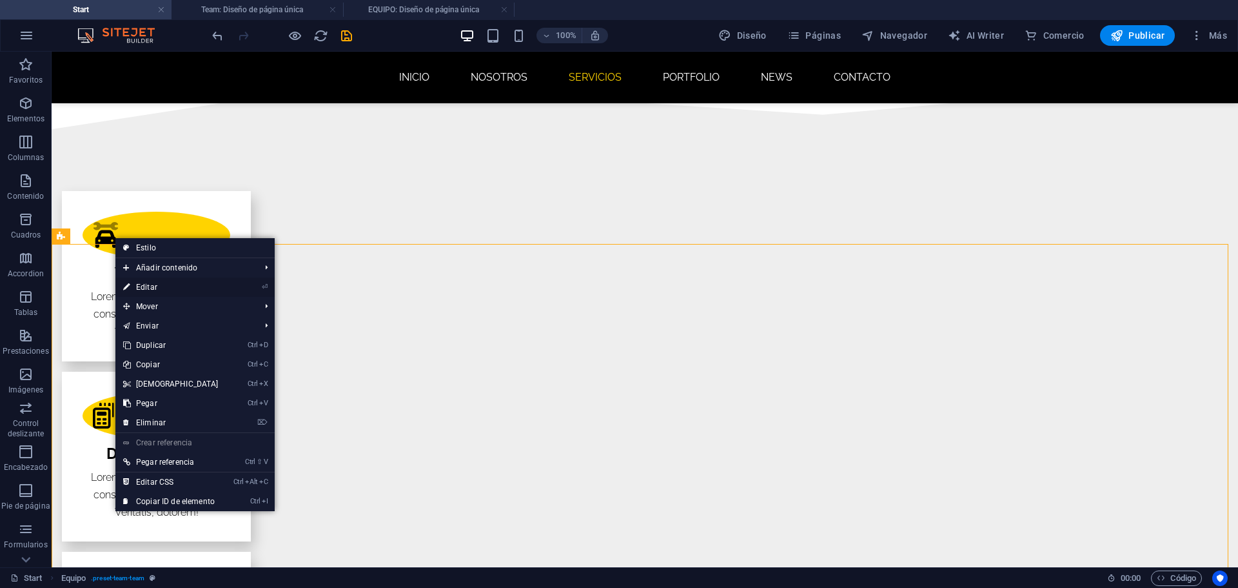
click at [158, 287] on link "⏎ Editar" at bounding box center [170, 286] width 111 height 19
select select "rem"
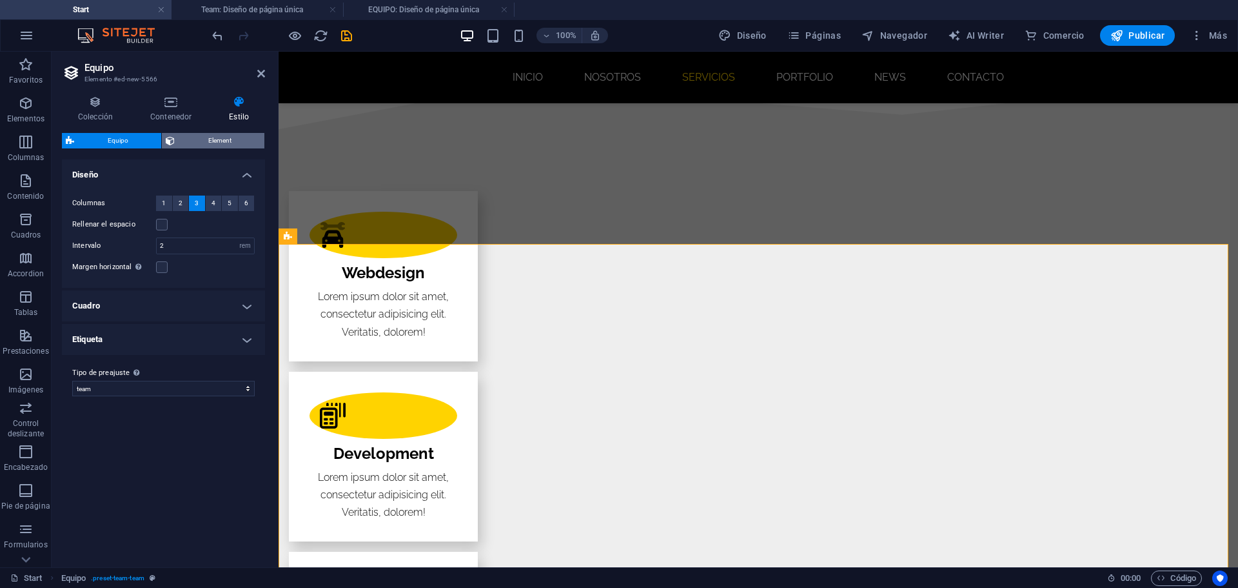
click at [228, 143] on span "Element" at bounding box center [220, 140] width 82 height 15
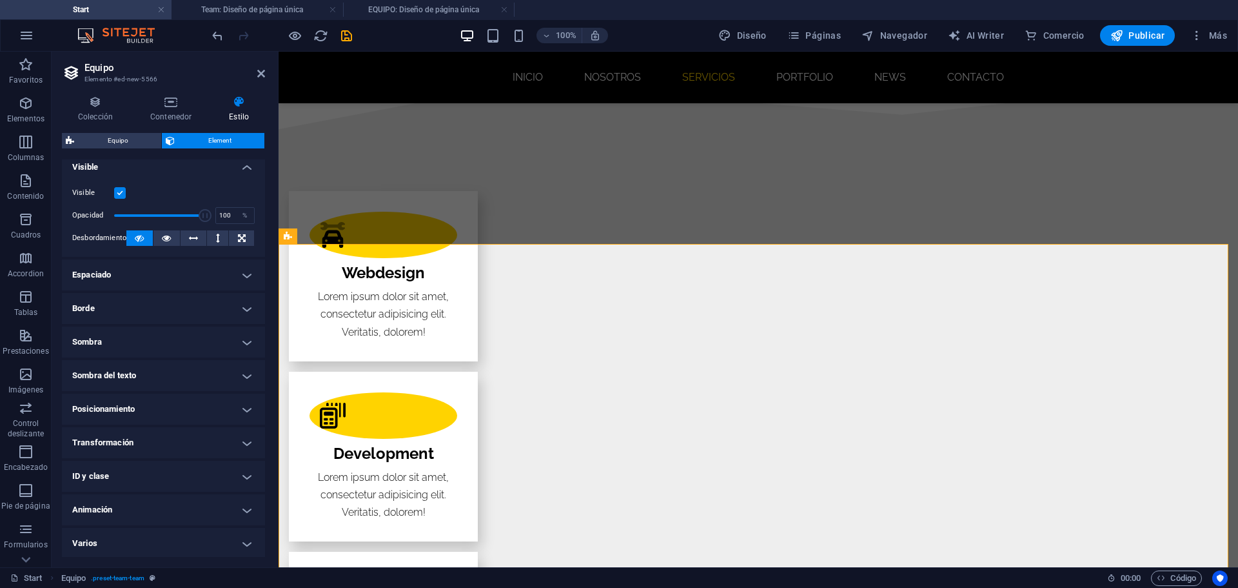
scroll to position [10, 0]
click at [158, 534] on h4 "Varios" at bounding box center [163, 541] width 203 height 31
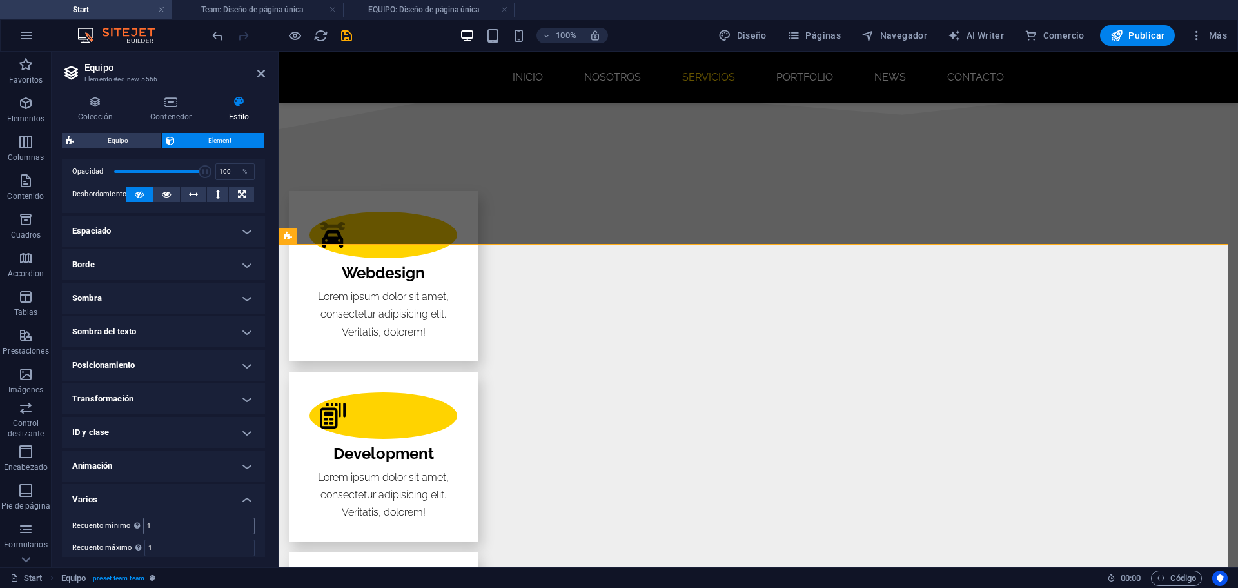
scroll to position [90, 0]
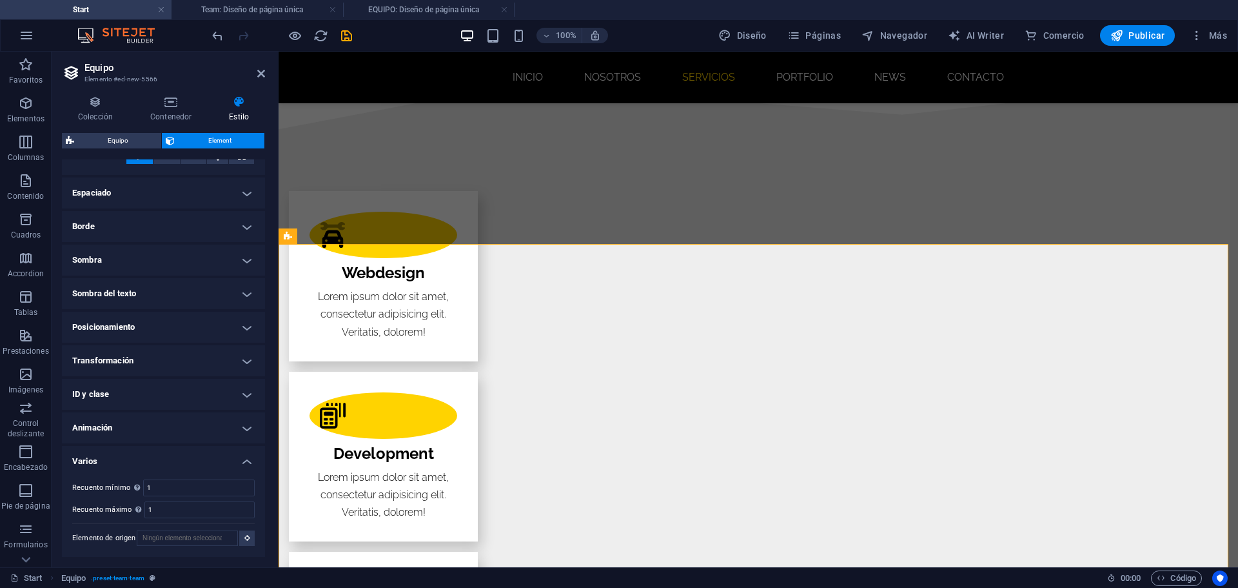
click at [135, 402] on h4 "ID y clase" at bounding box center [163, 394] width 203 height 31
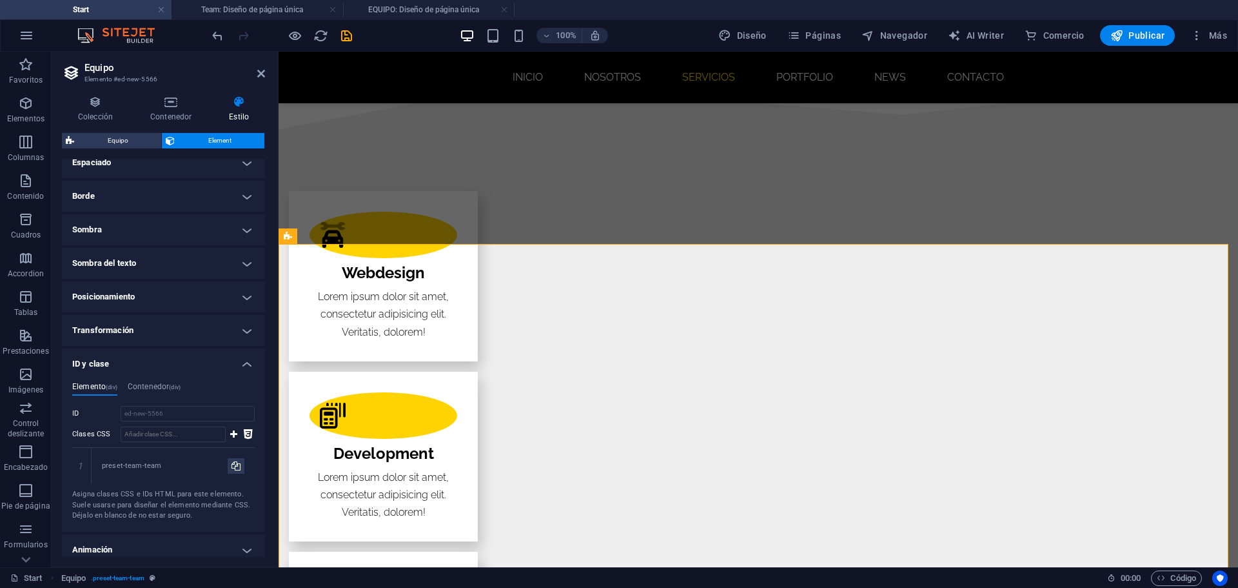
scroll to position [0, 0]
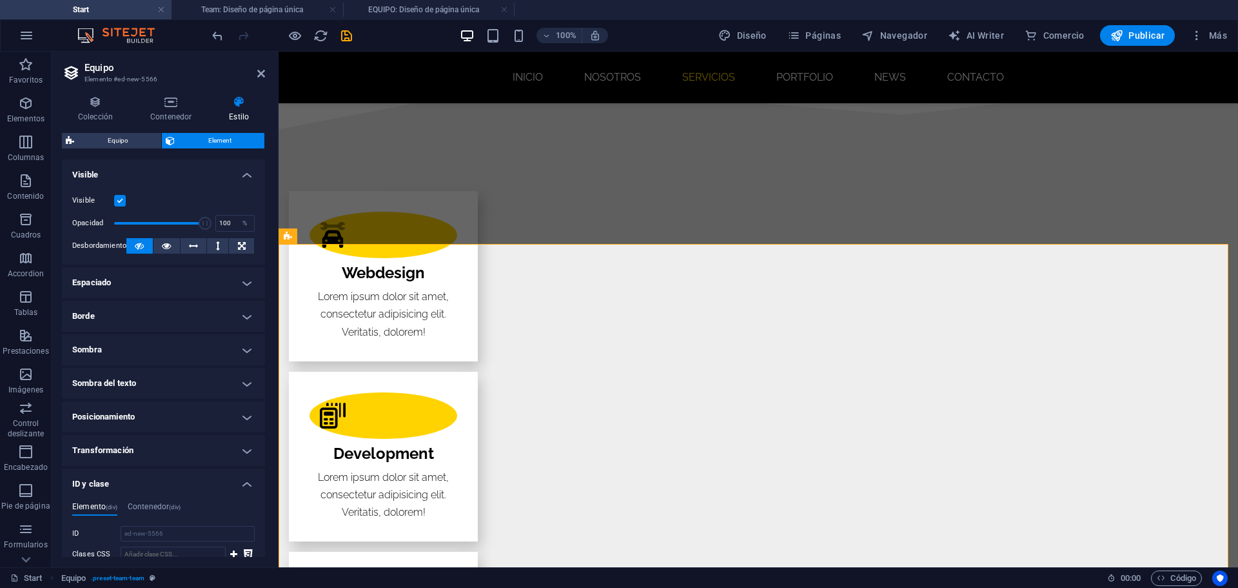
click at [261, 66] on h2 "Equipo" at bounding box center [174, 68] width 181 height 12
click at [261, 77] on icon at bounding box center [261, 73] width 8 height 10
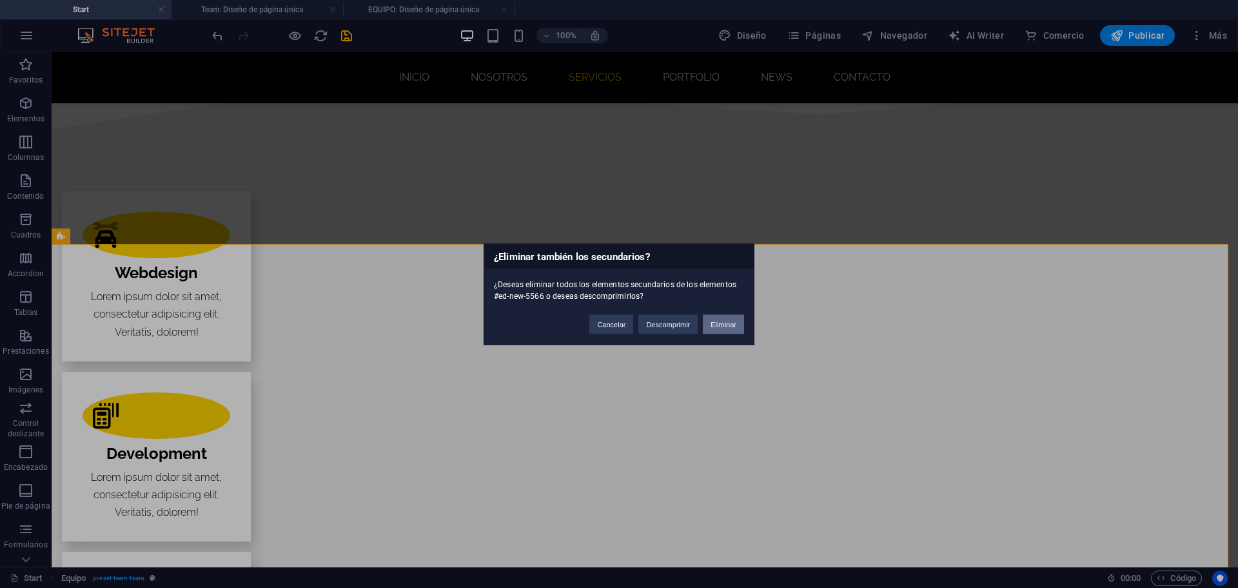
click at [706, 325] on button "Eliminar" at bounding box center [723, 323] width 41 height 19
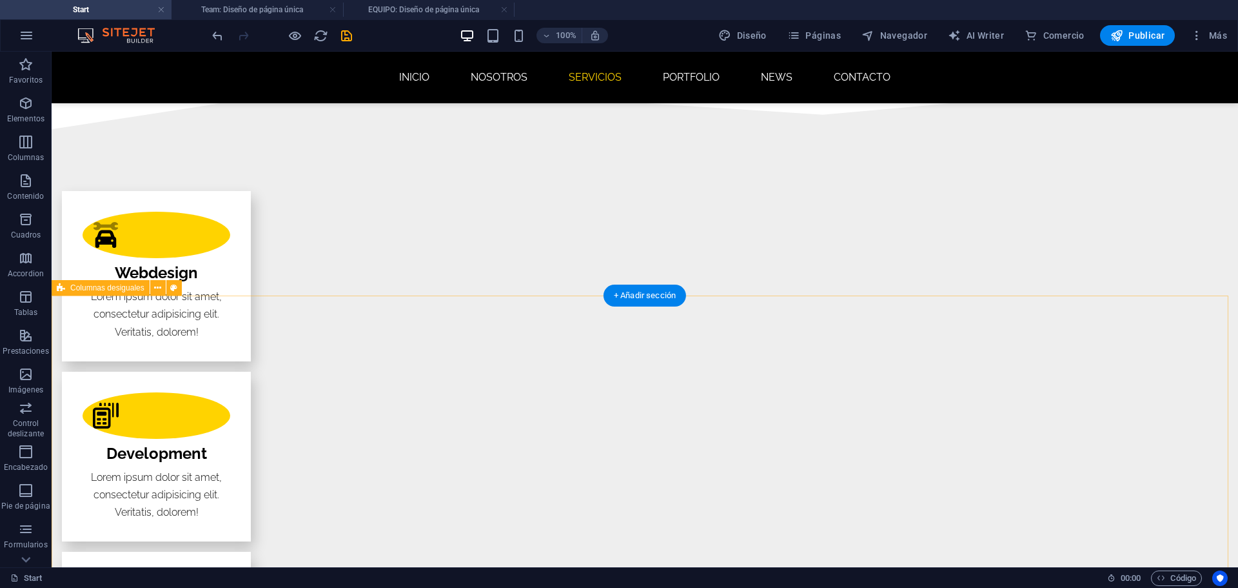
scroll to position [1436, 0]
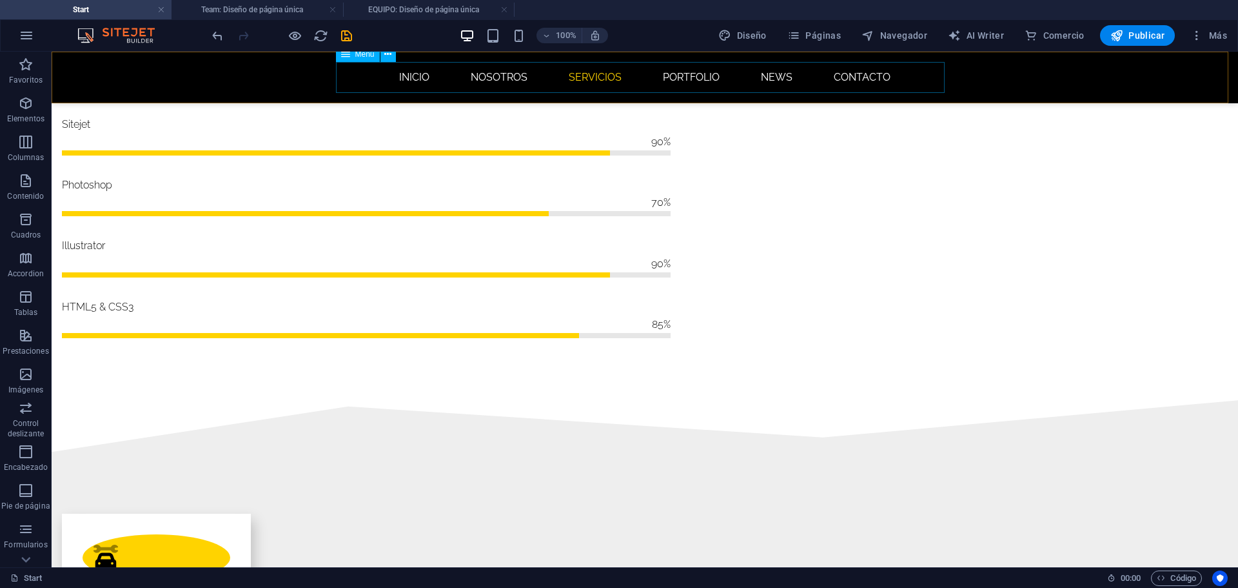
click at [777, 73] on nav "INICIO NOSOTROS SERVICIOS Portfolio News CONTACTO" at bounding box center [645, 77] width 609 height 31
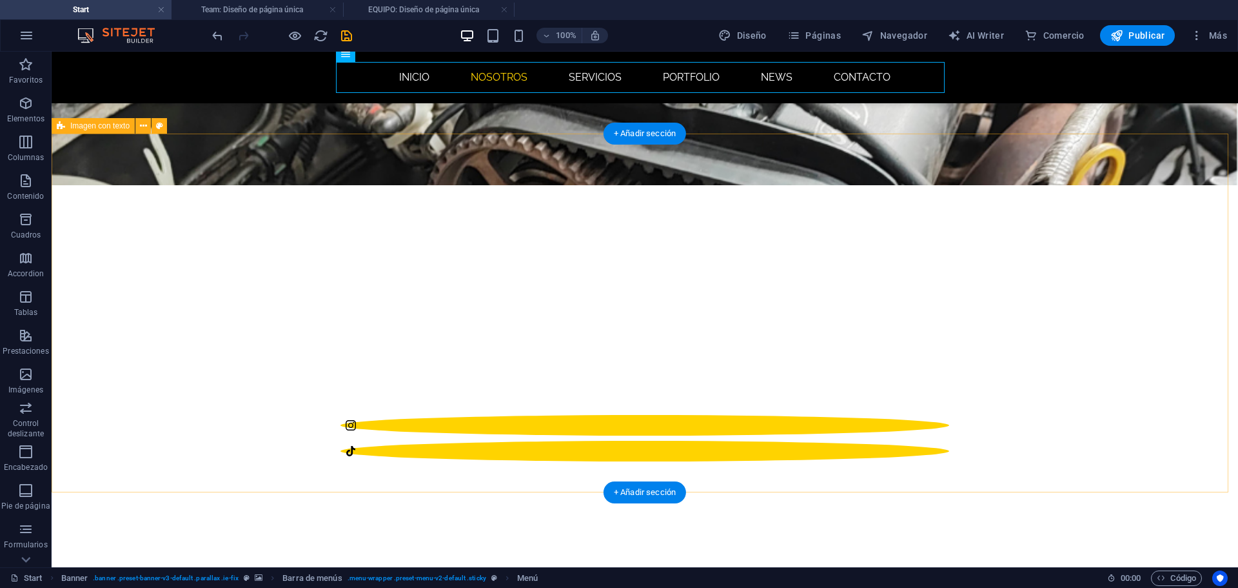
scroll to position [124, 0]
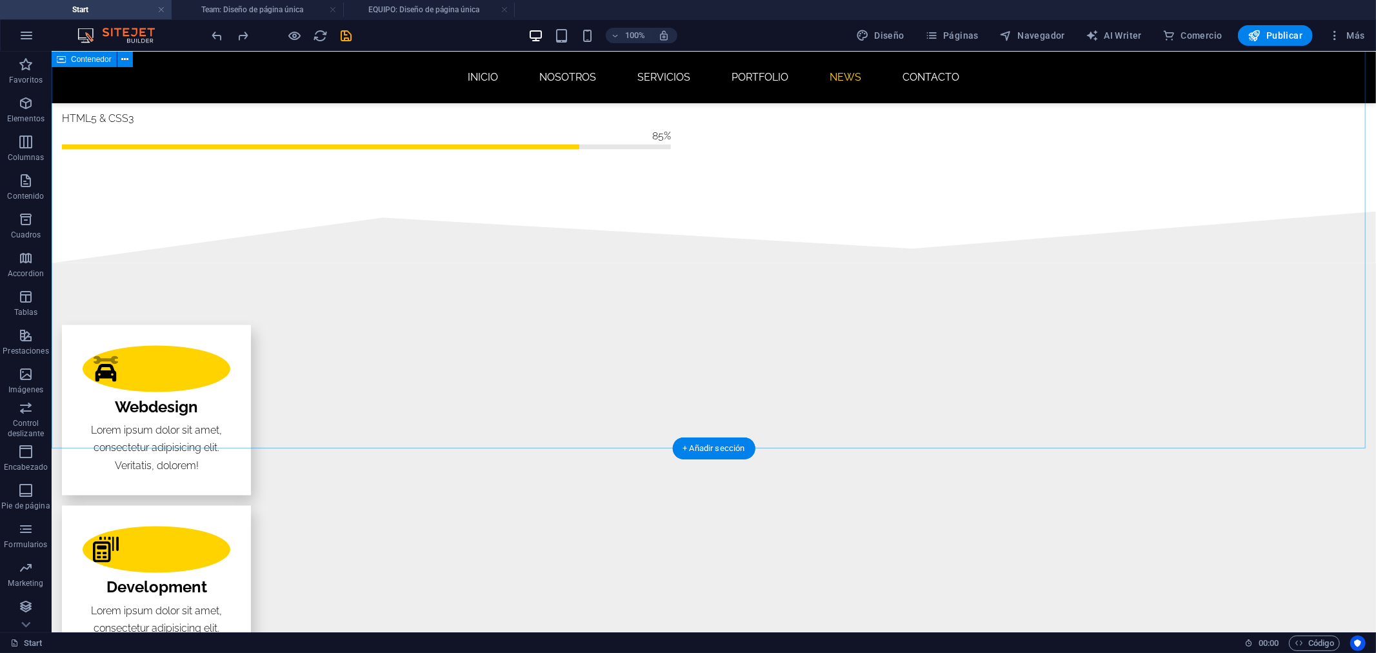
scroll to position [1838, 0]
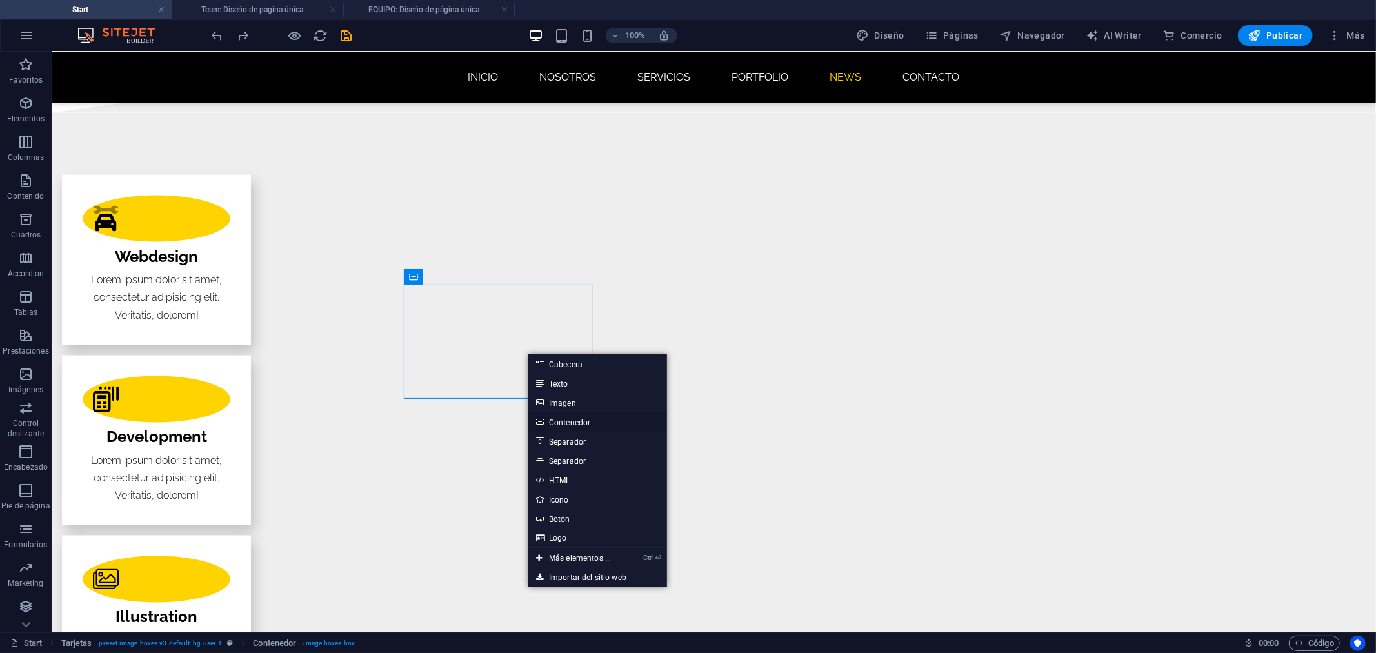
click at [588, 424] on link "Contenedor" at bounding box center [597, 421] width 139 height 19
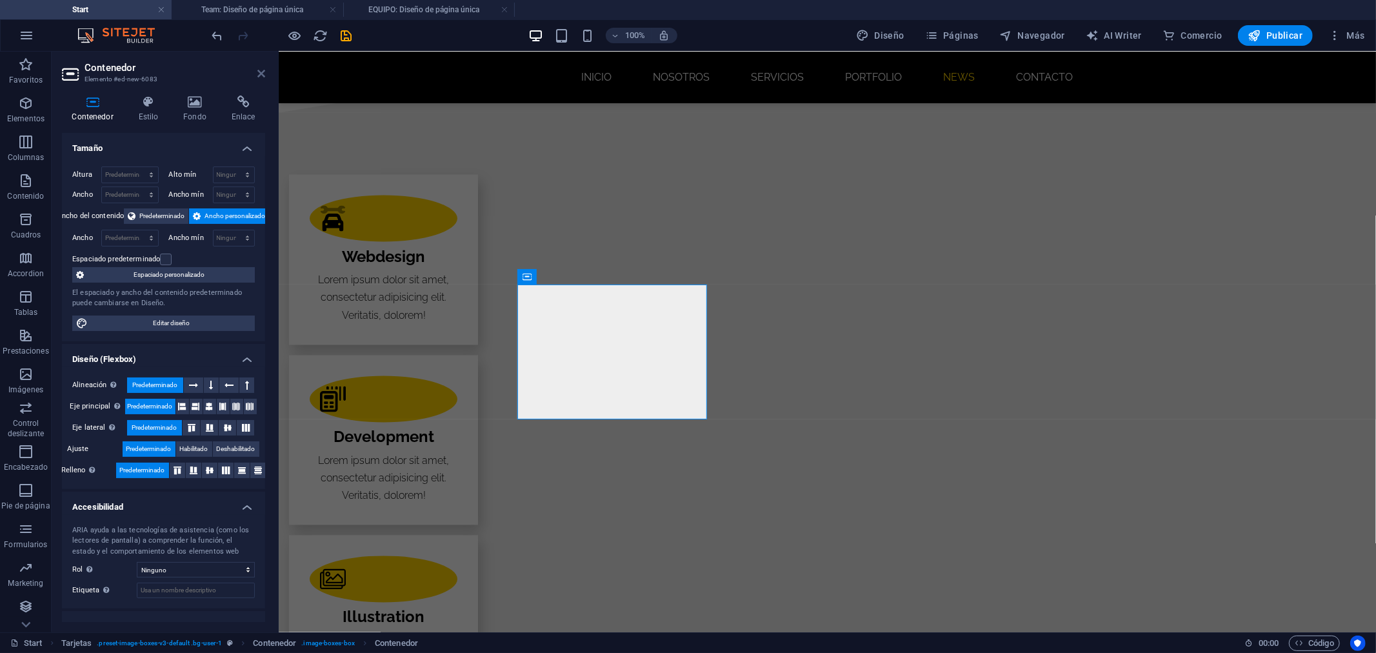
click at [260, 71] on icon at bounding box center [261, 73] width 8 height 10
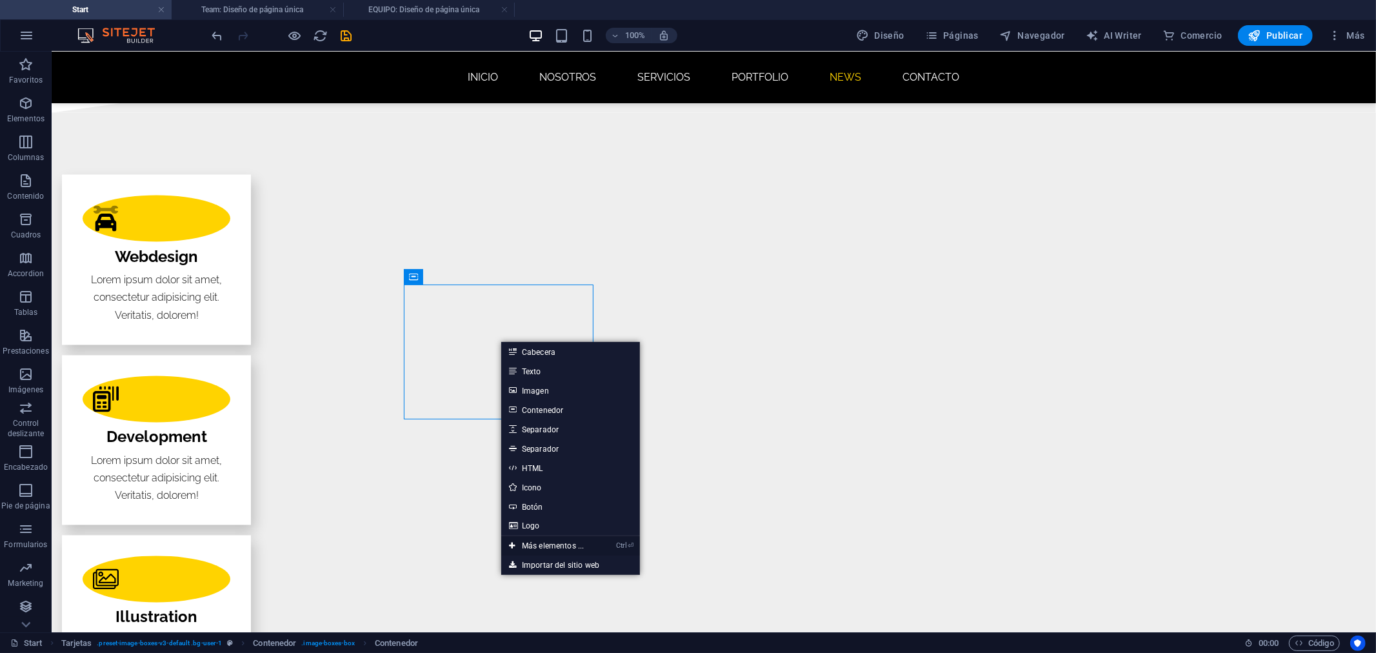
click at [529, 540] on link "Ctrl ⏎ Más elementos ..." at bounding box center [546, 545] width 90 height 19
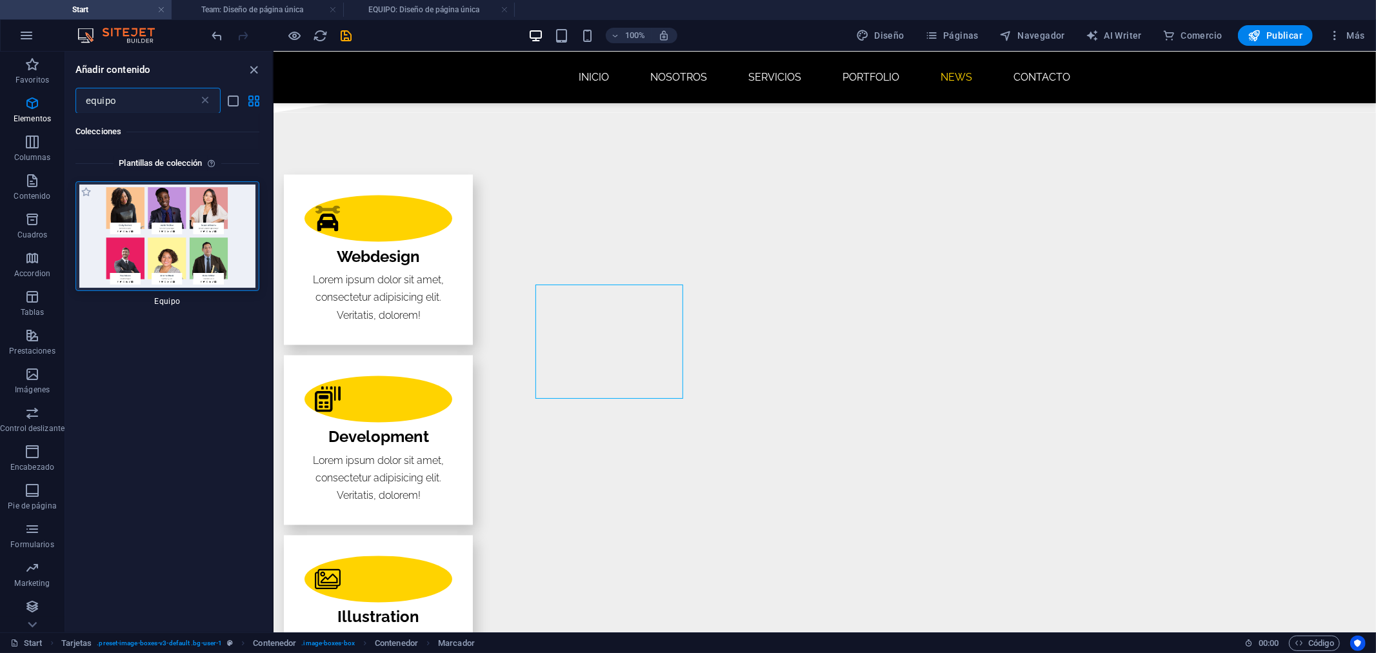
click at [143, 230] on img at bounding box center [167, 235] width 177 height 103
click at [143, 231] on img at bounding box center [167, 235] width 177 height 103
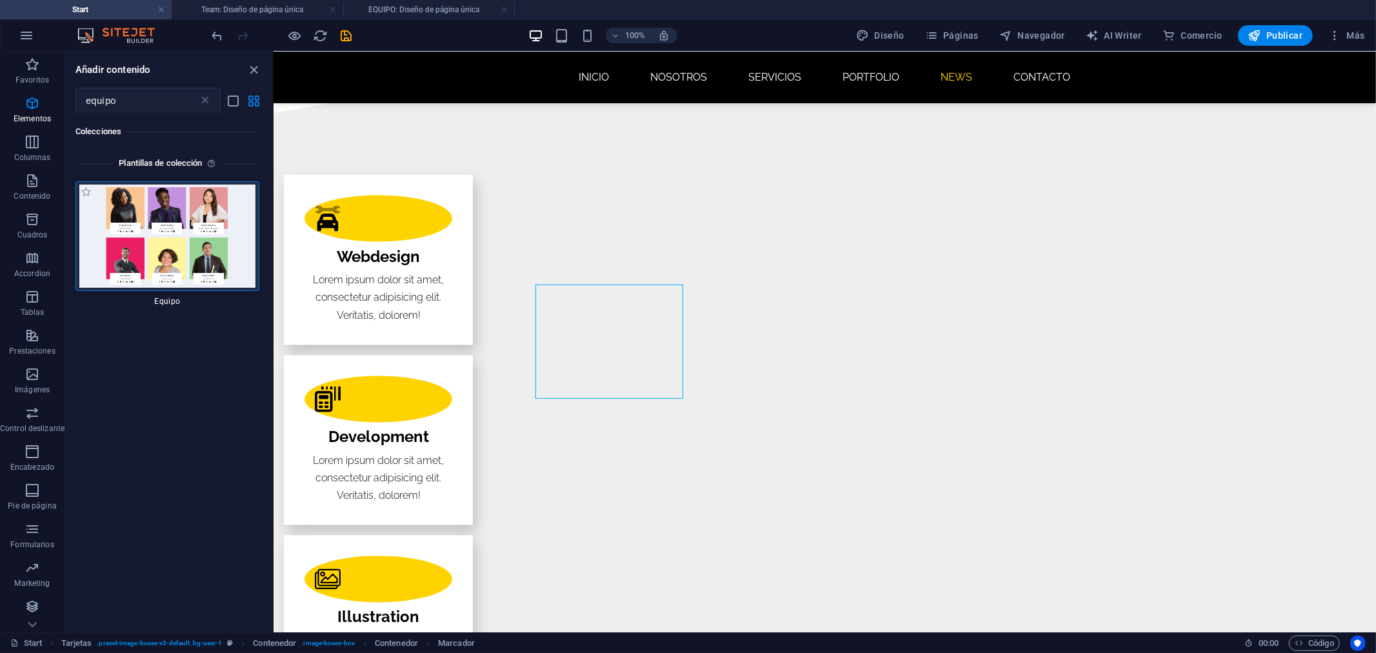
click at [143, 231] on img at bounding box center [167, 235] width 177 height 103
click at [168, 300] on span "Equipo" at bounding box center [167, 301] width 184 height 10
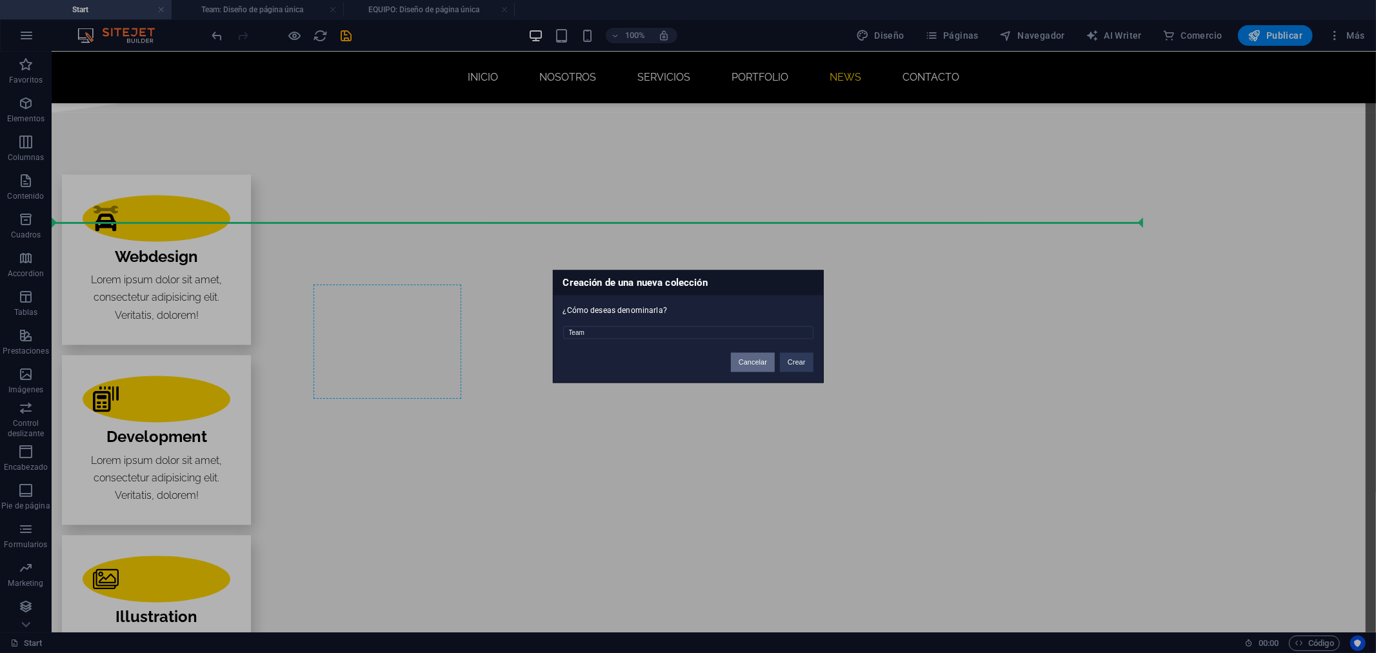
click at [757, 364] on button "Cancelar" at bounding box center [753, 362] width 44 height 19
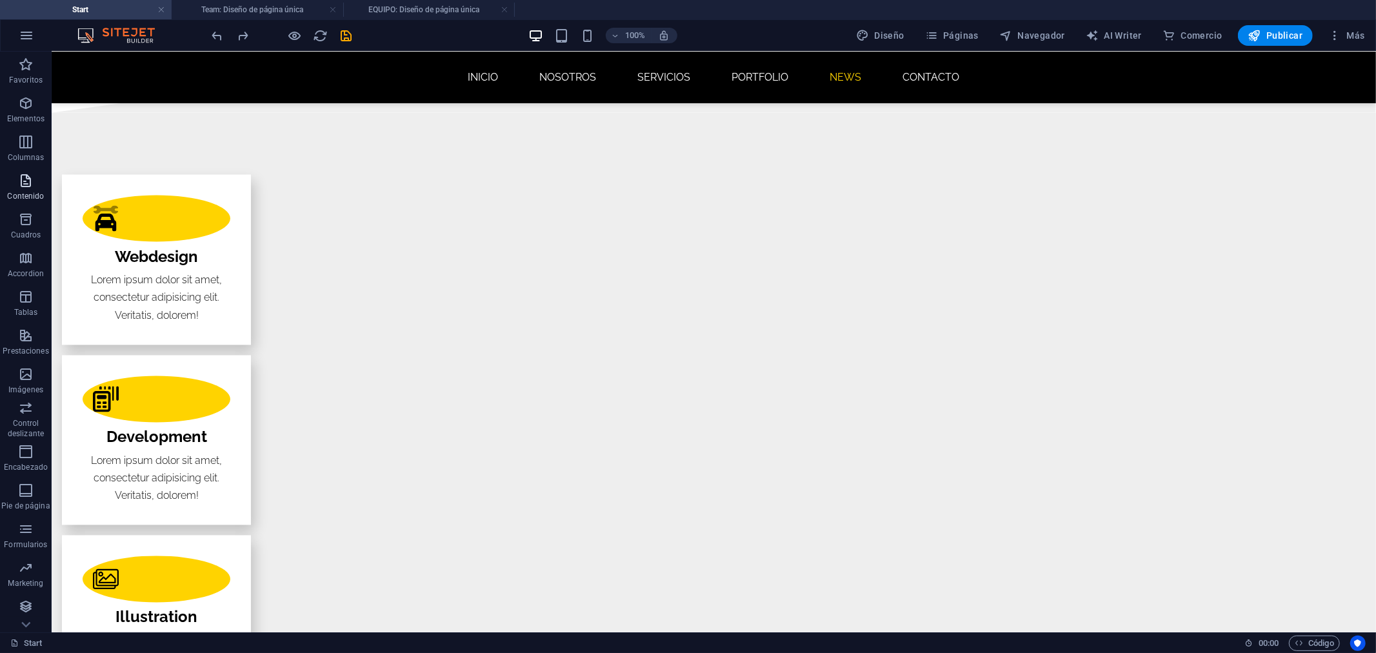
click at [26, 178] on icon "button" at bounding box center [25, 180] width 15 height 15
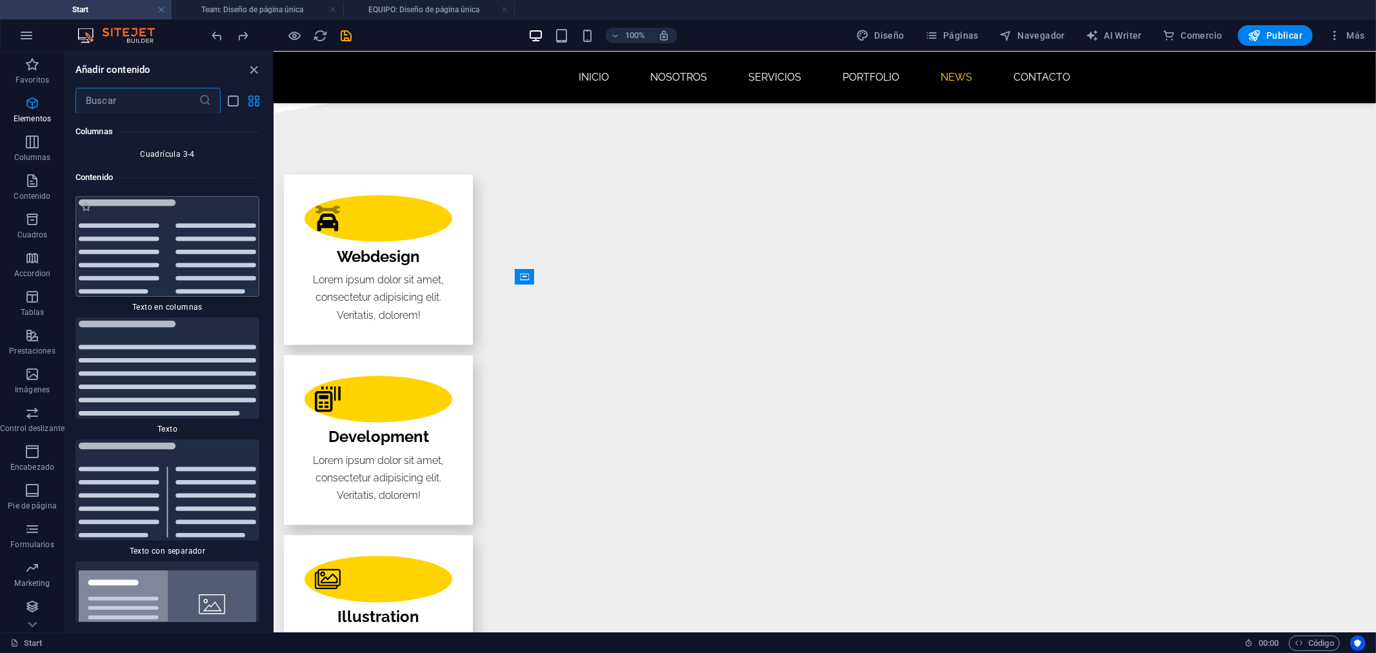
scroll to position [4340, 0]
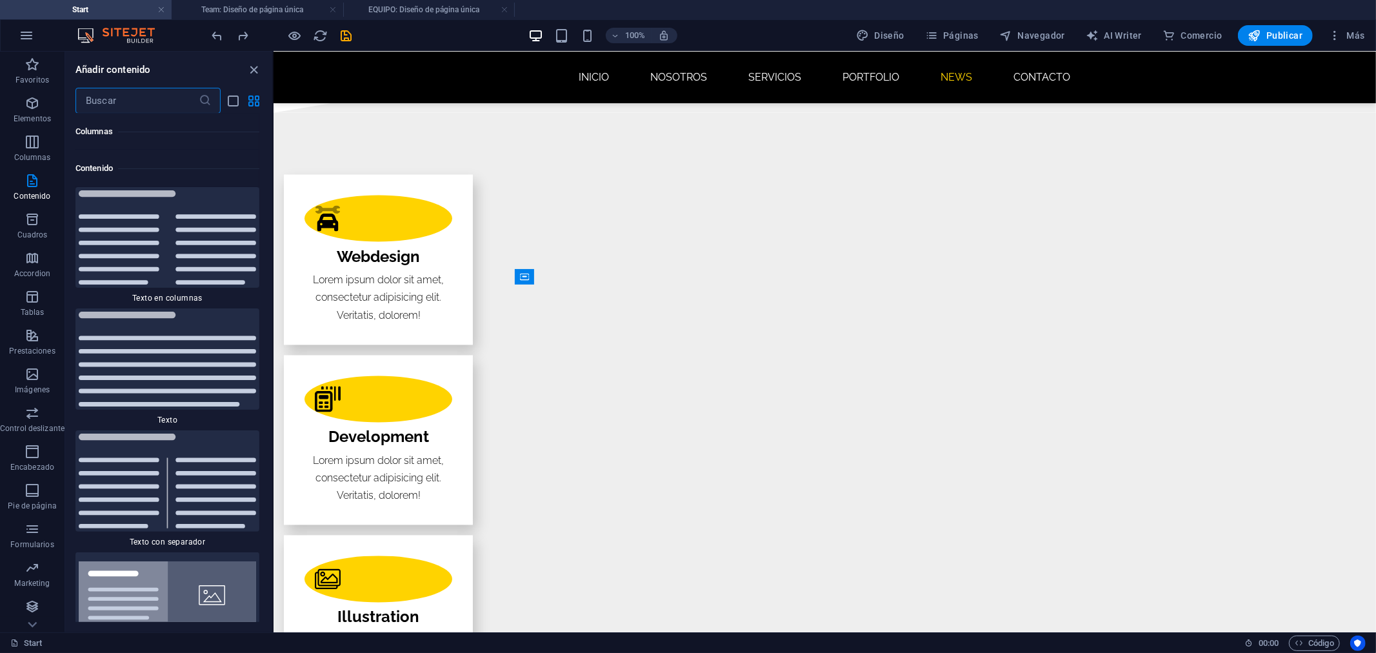
click at [137, 101] on input "text" at bounding box center [136, 101] width 123 height 26
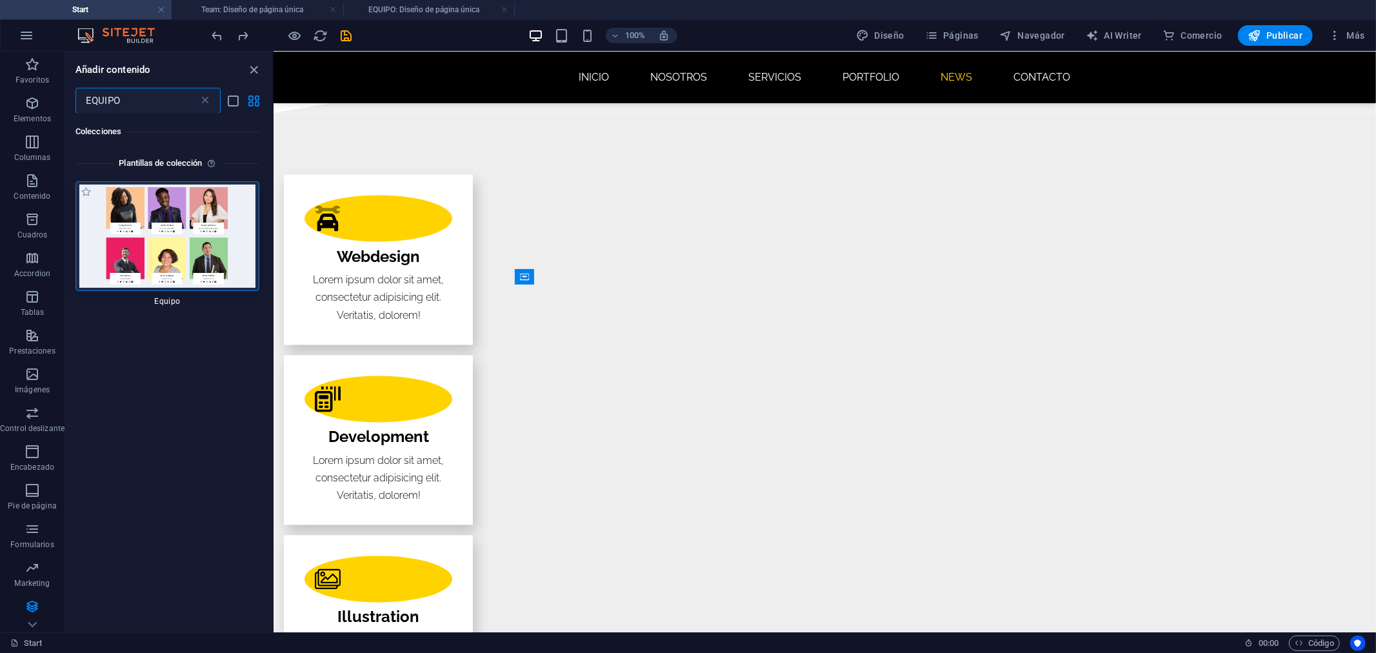
scroll to position [0, 0]
type input "EQUIPO"
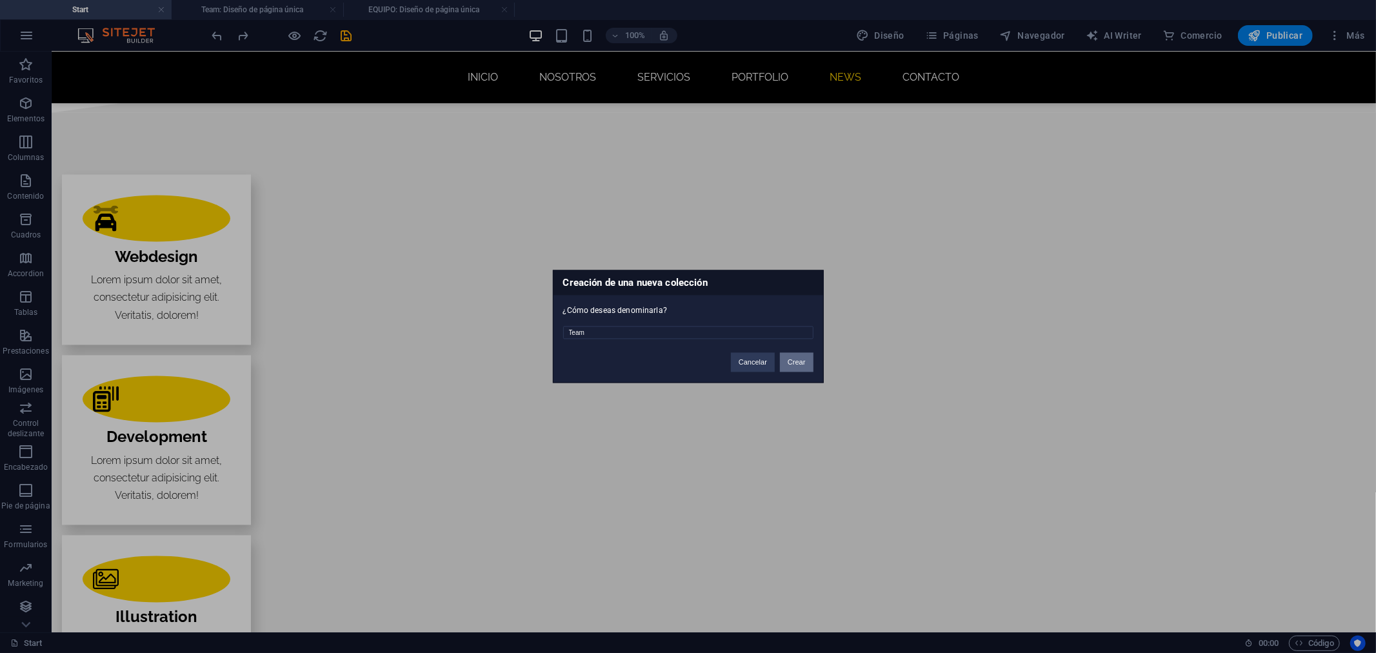
click at [790, 353] on button "Crear" at bounding box center [797, 362] width 34 height 19
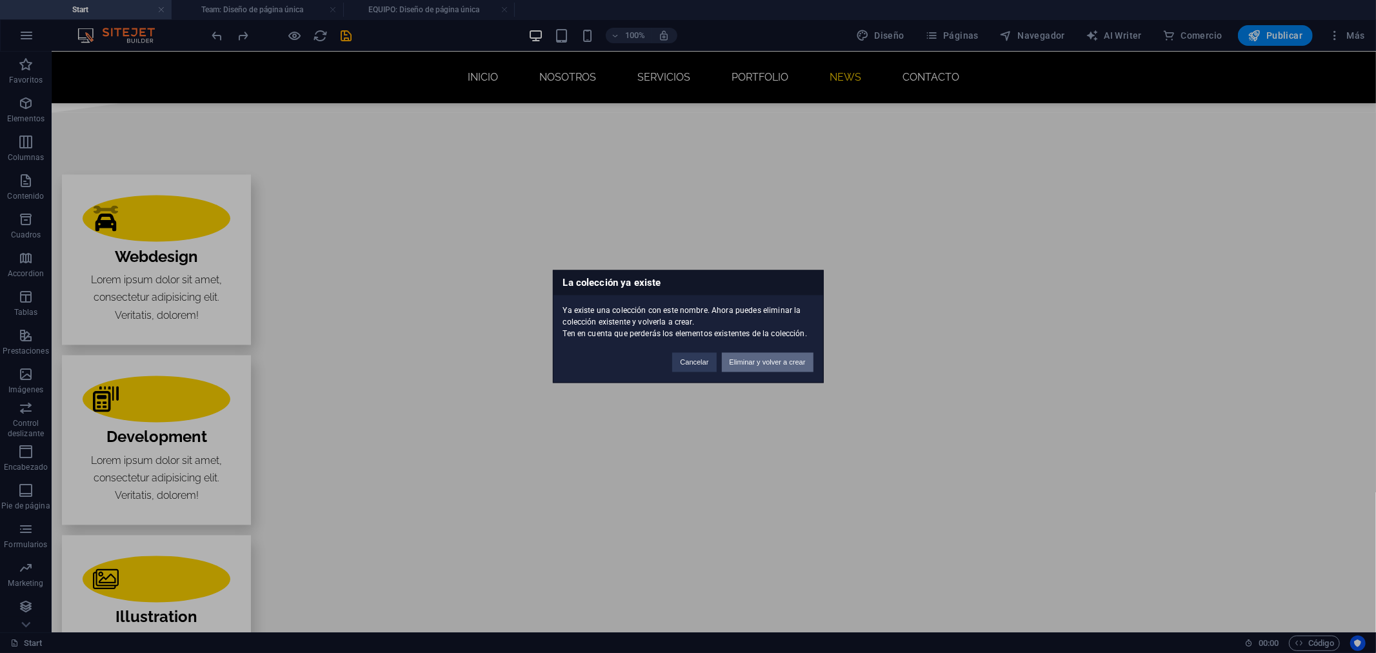
click at [746, 358] on button "Eliminar y volver a crear" at bounding box center [768, 362] width 92 height 19
click at [759, 359] on button "Eliminar y volver a crear" at bounding box center [768, 362] width 92 height 19
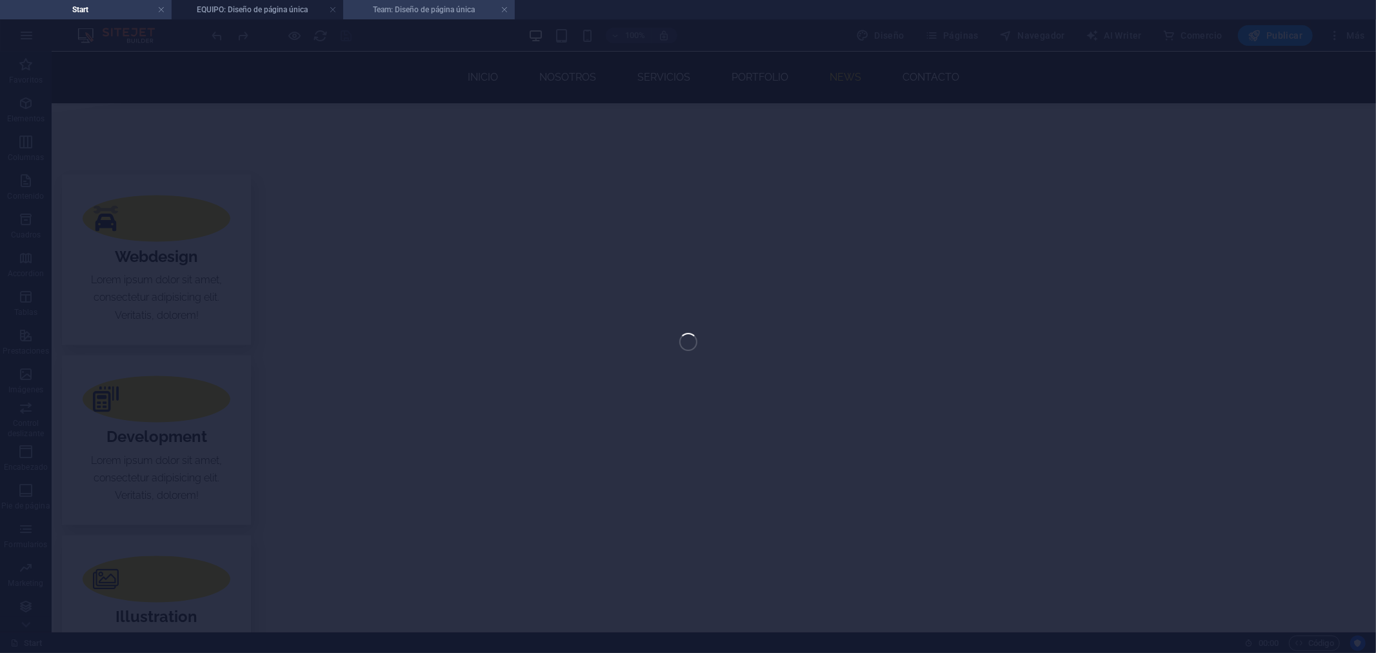
click at [408, 13] on h4 "Team: Diseño de página única" at bounding box center [429, 10] width 172 height 14
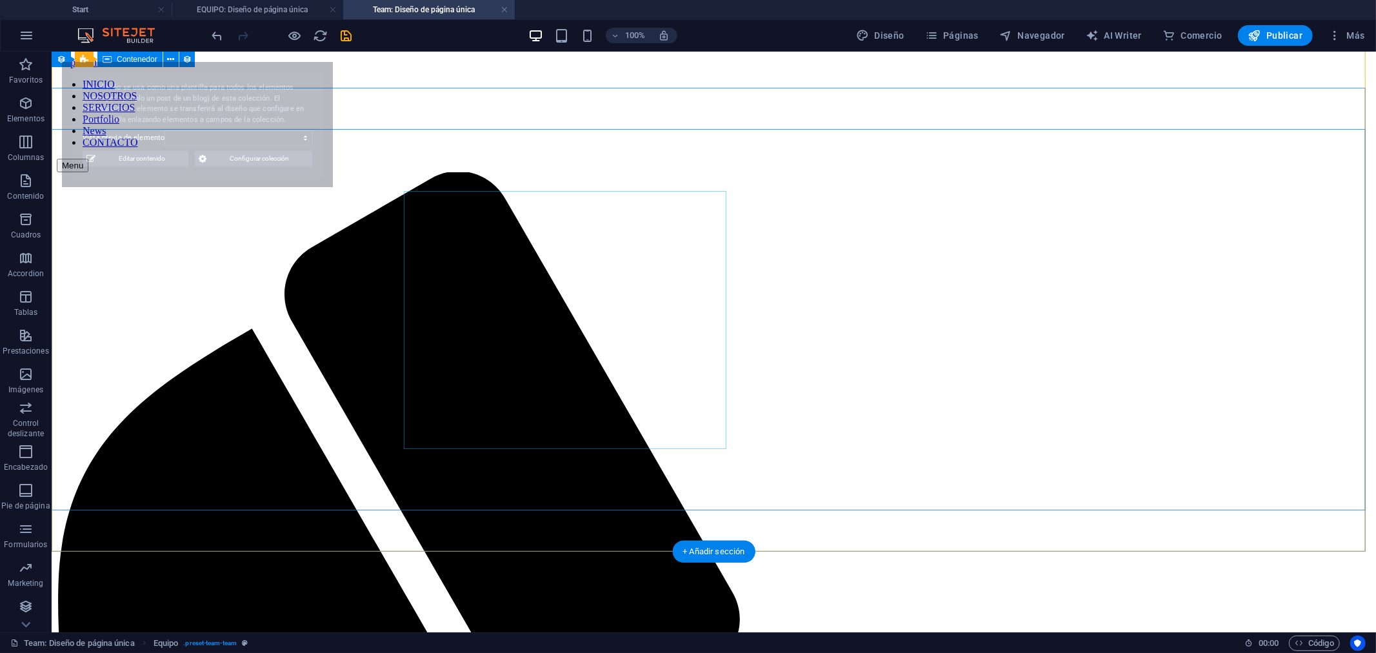
select select "68e31f2f9d488bd4a70ad8bb"
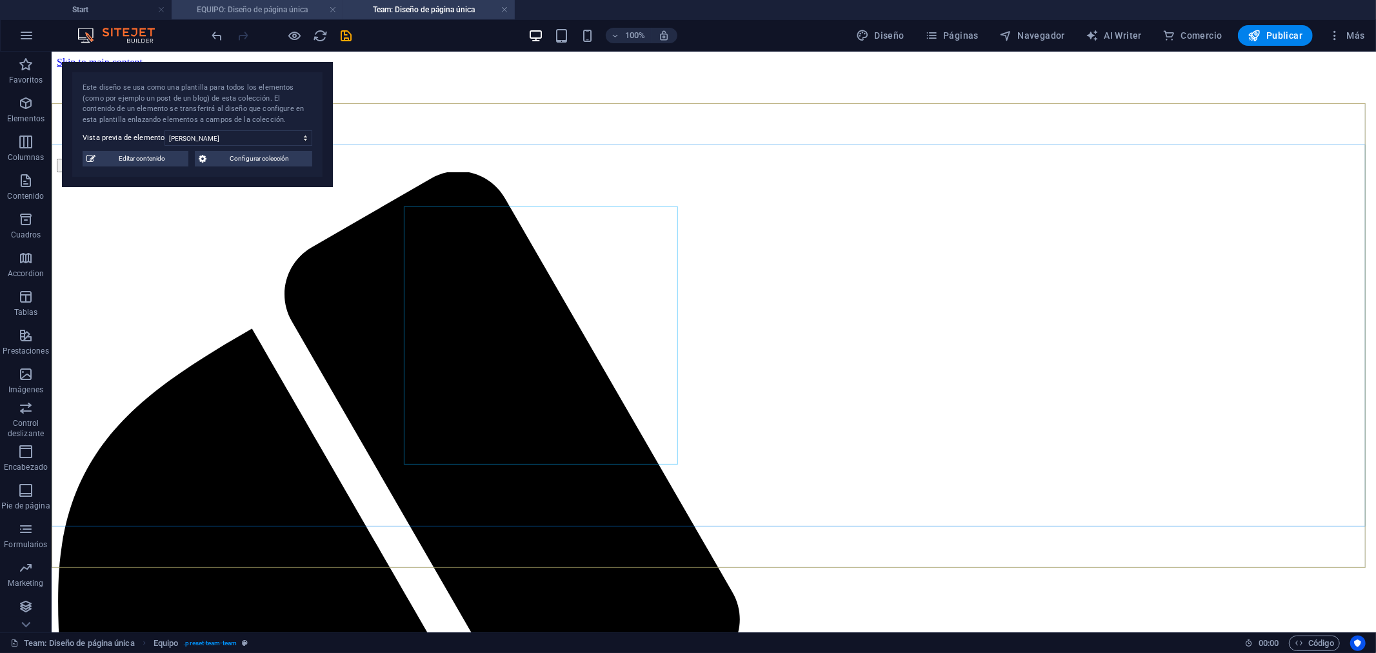
click at [271, 3] on h4 "EQUIPO: Diseño de página única" at bounding box center [258, 10] width 172 height 14
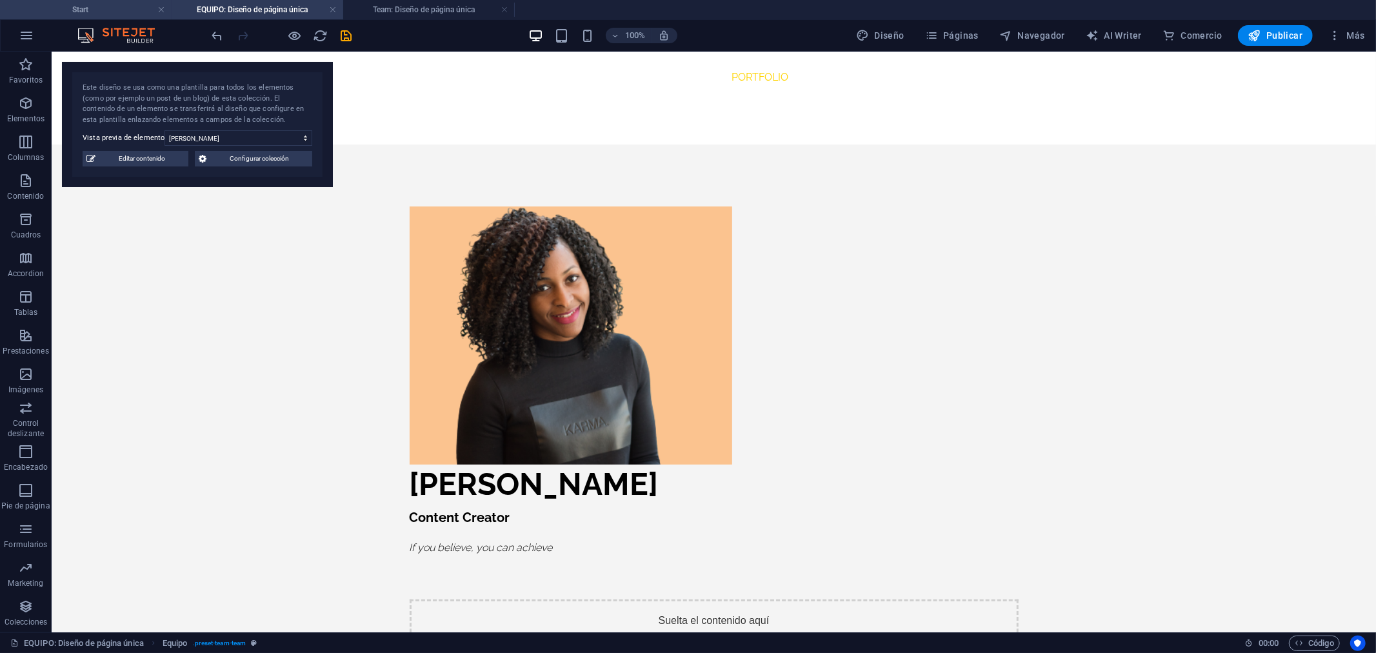
click at [103, 12] on h4 "Start" at bounding box center [86, 10] width 172 height 14
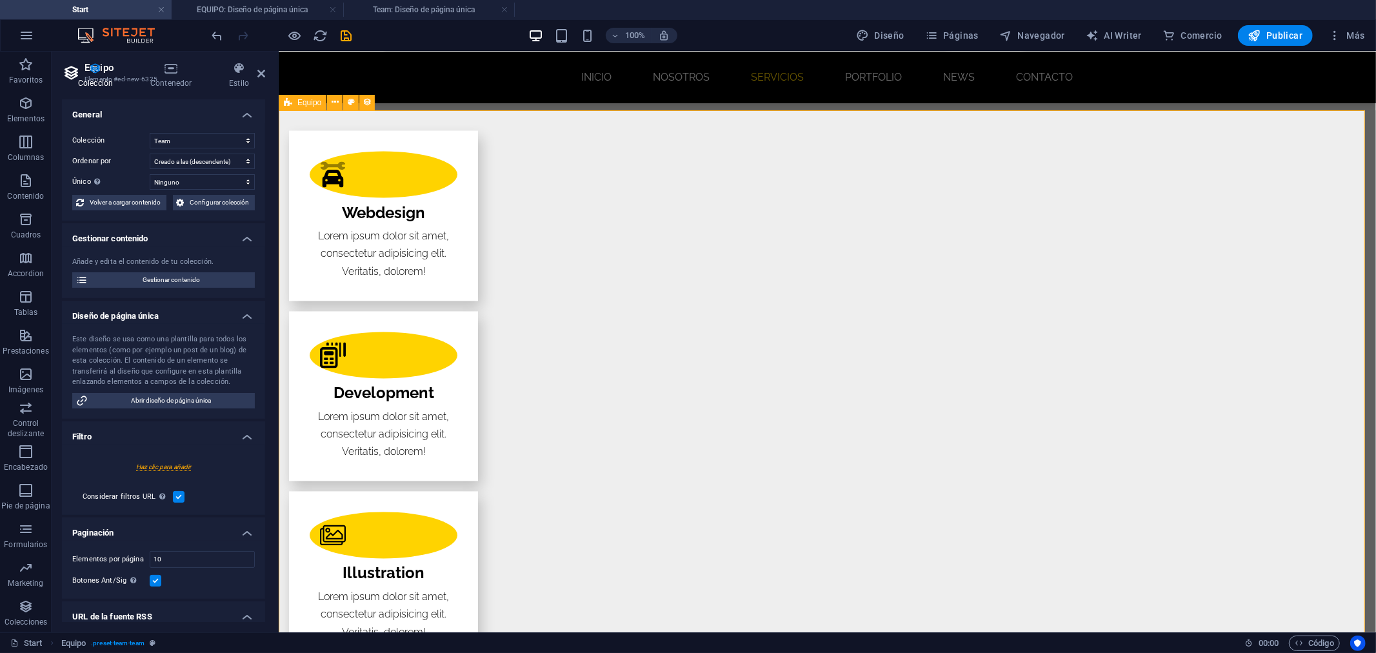
scroll to position [1981, 0]
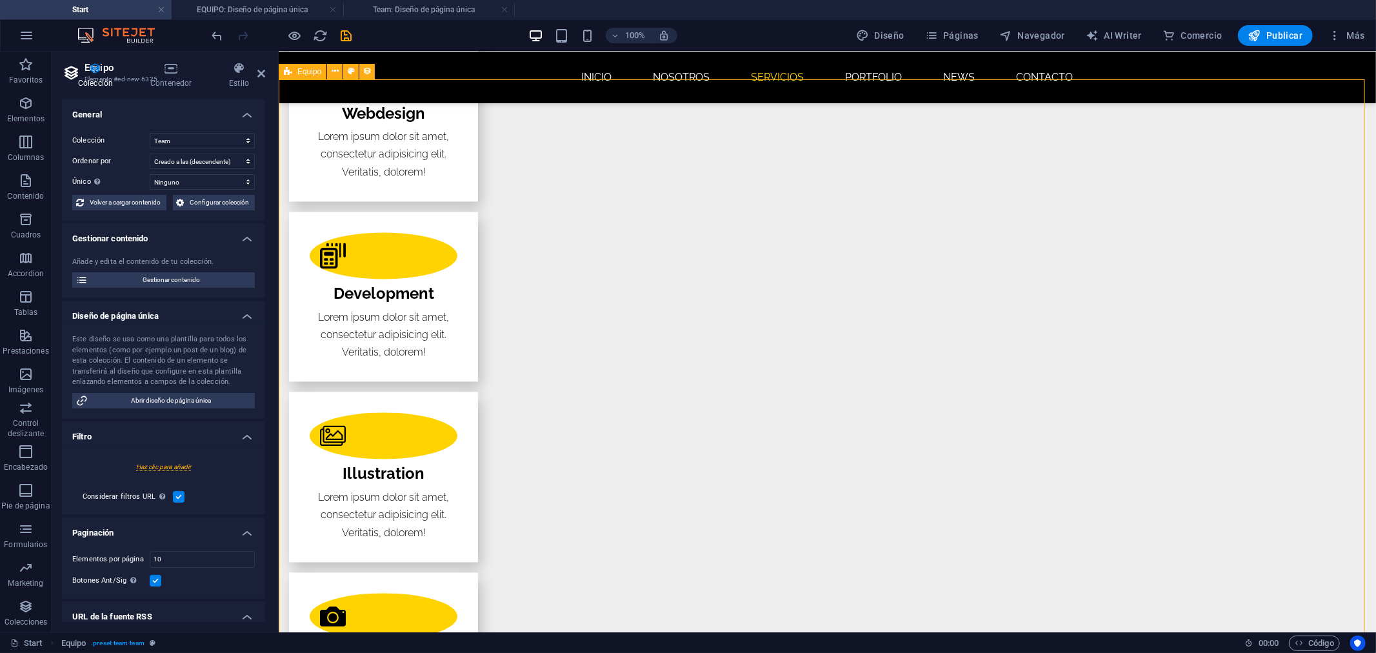
drag, startPoint x: 407, startPoint y: 241, endPoint x: 652, endPoint y: 422, distance: 305.2
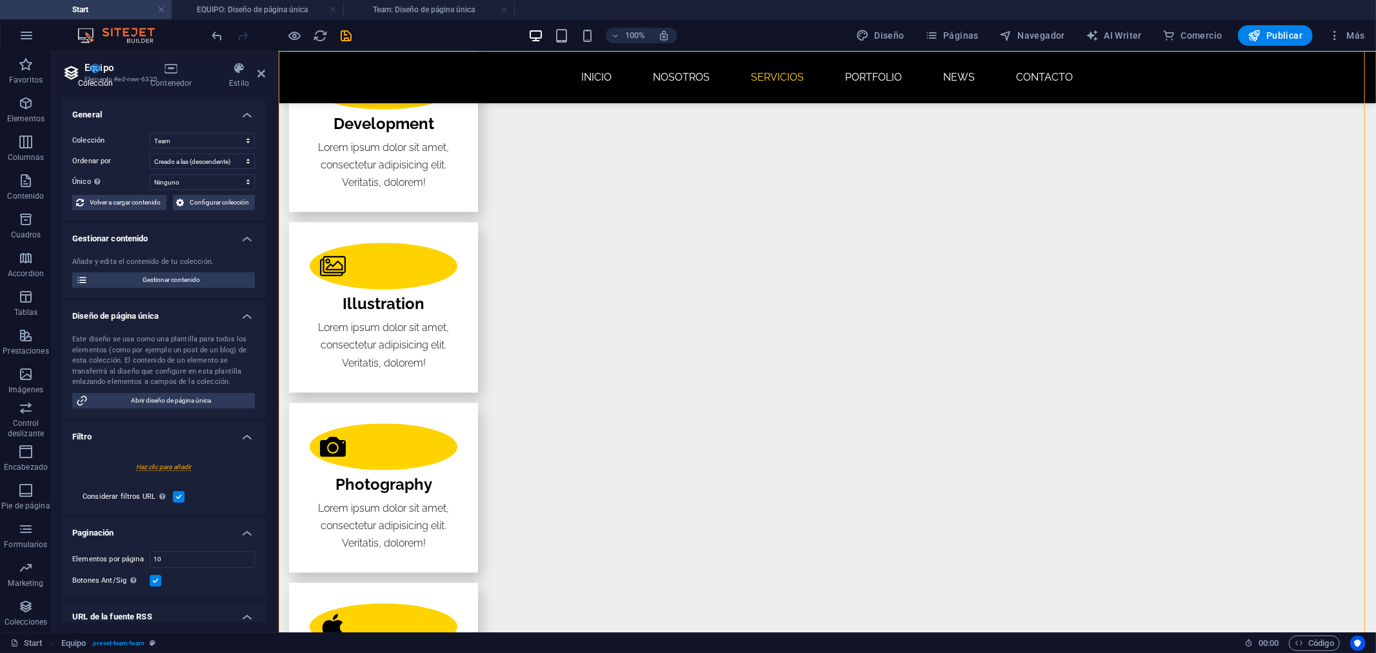
scroll to position [2196, 0]
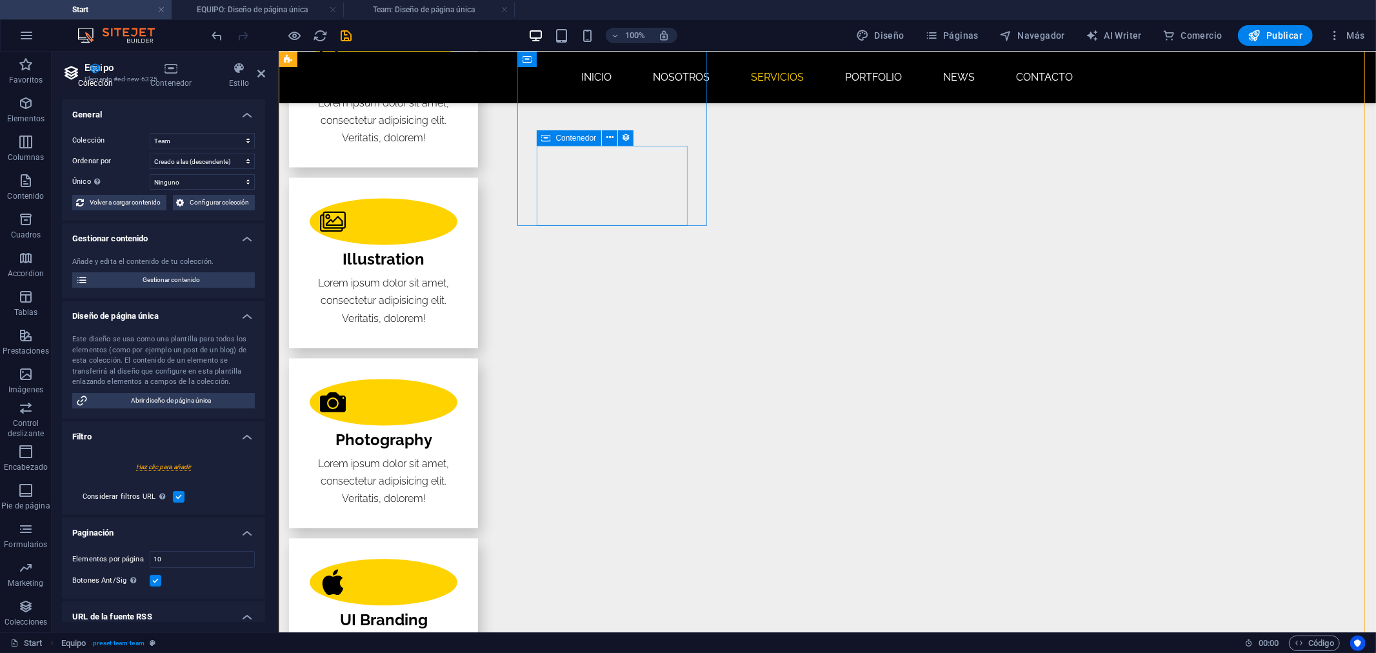
drag, startPoint x: 1252, startPoint y: 397, endPoint x: 536, endPoint y: 241, distance: 732.6
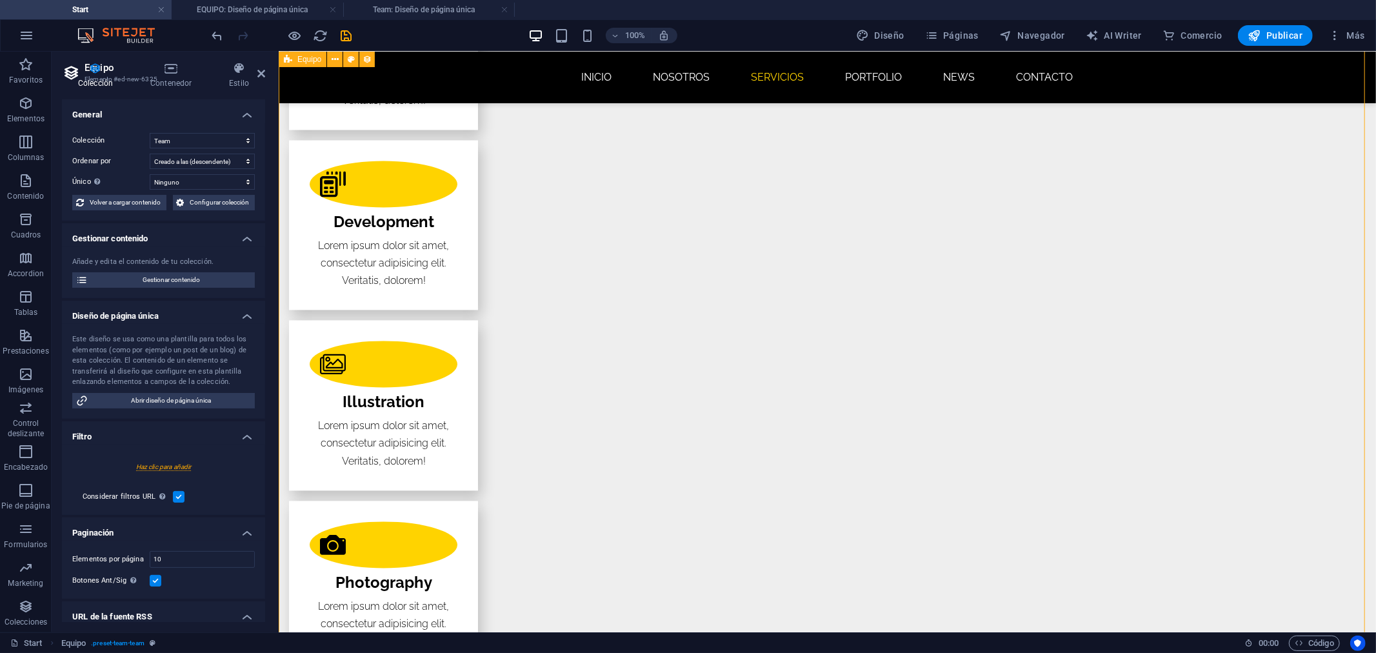
drag, startPoint x: 464, startPoint y: 183, endPoint x: 610, endPoint y: 372, distance: 238.7
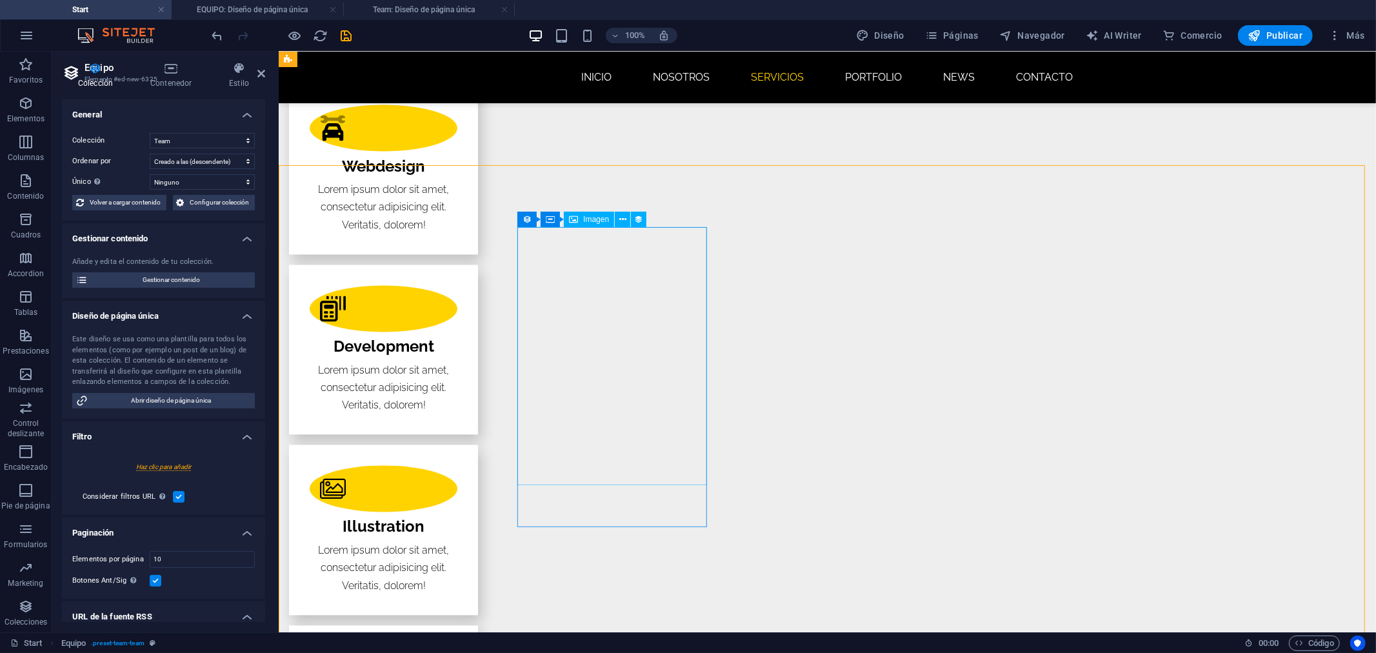
scroll to position [1766, 0]
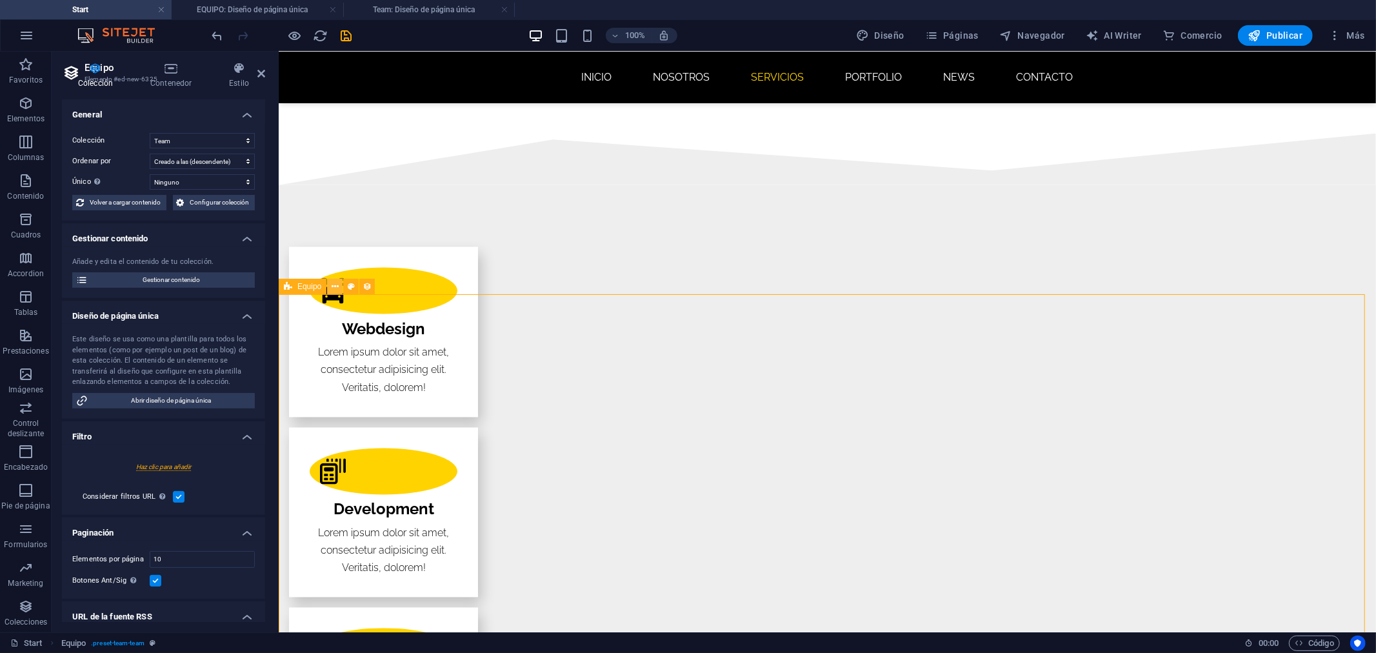
click at [336, 290] on icon at bounding box center [335, 287] width 7 height 14
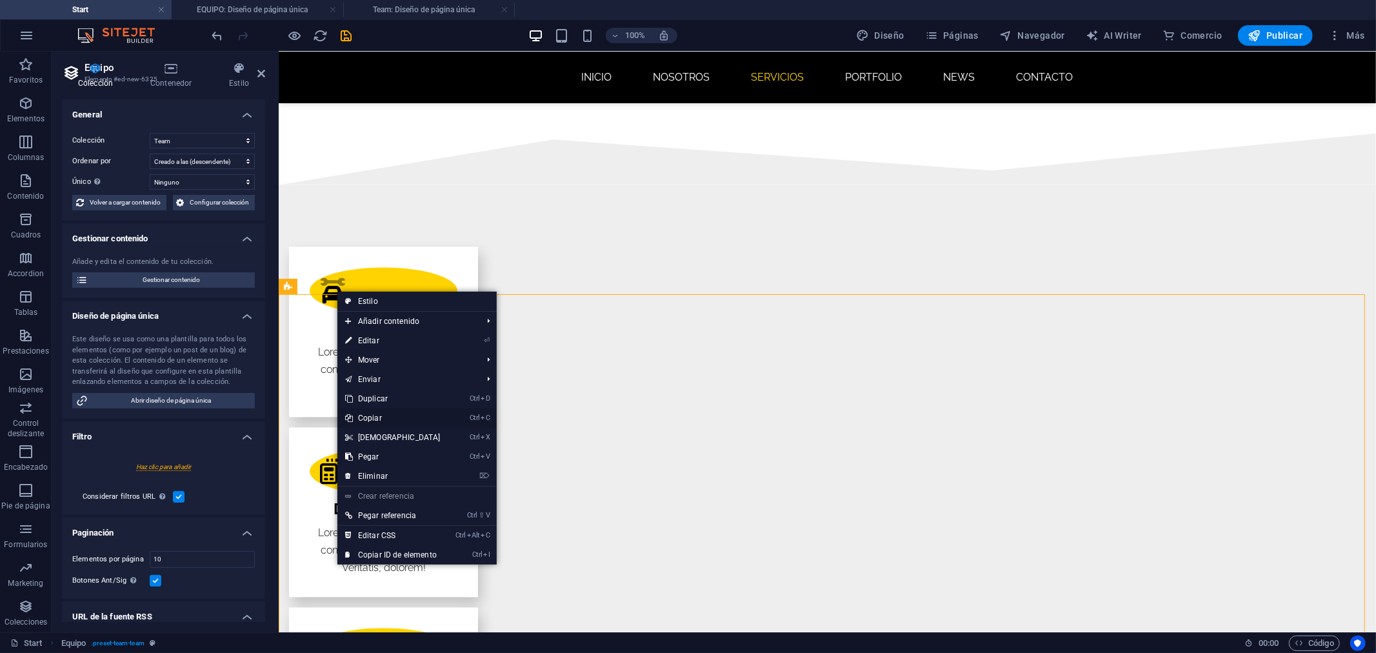
click at [399, 421] on link "Ctrl C Copiar" at bounding box center [392, 417] width 111 height 19
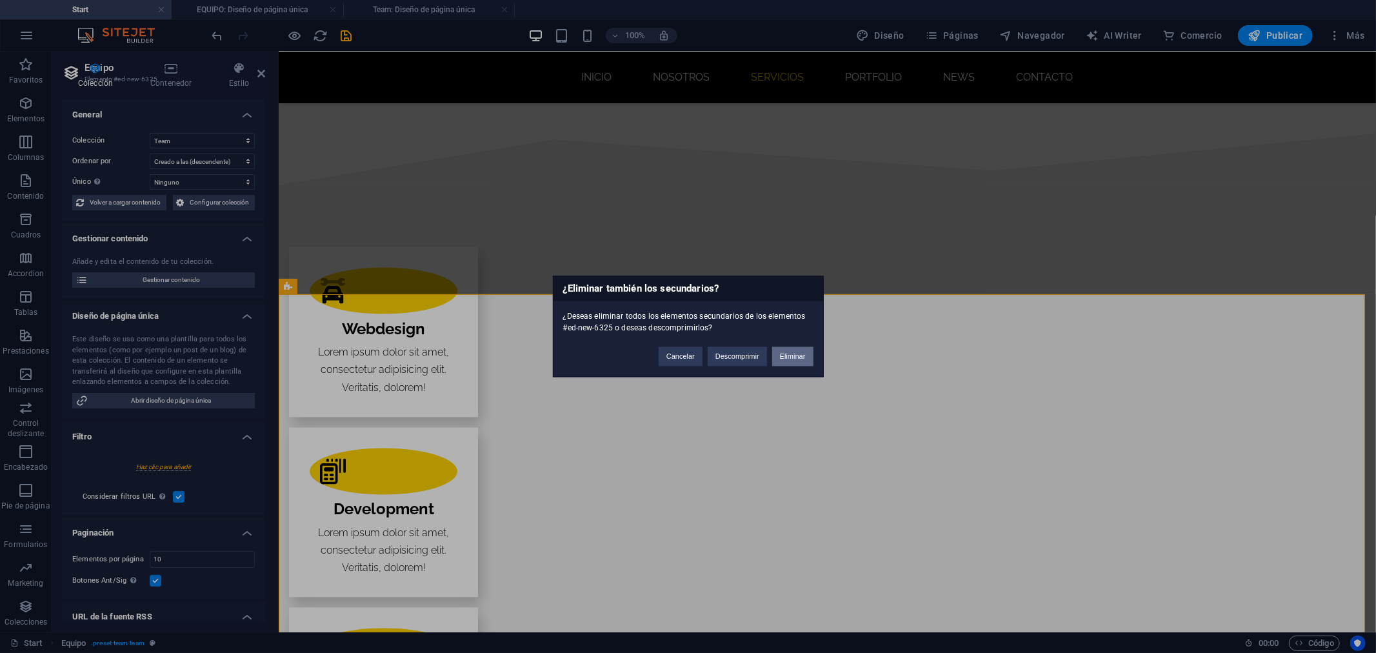
drag, startPoint x: 797, startPoint y: 362, endPoint x: 740, endPoint y: 310, distance: 77.2
click at [797, 362] on button "Eliminar" at bounding box center [792, 356] width 41 height 19
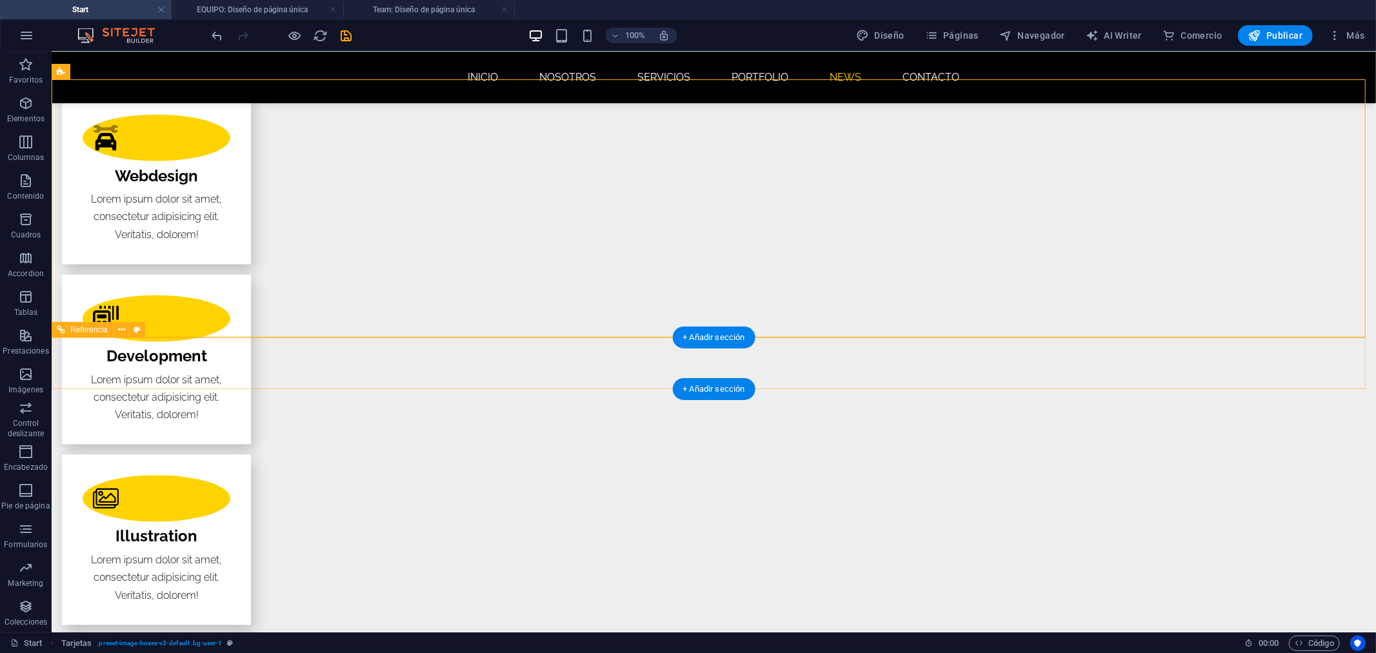
scroll to position [1838, 0]
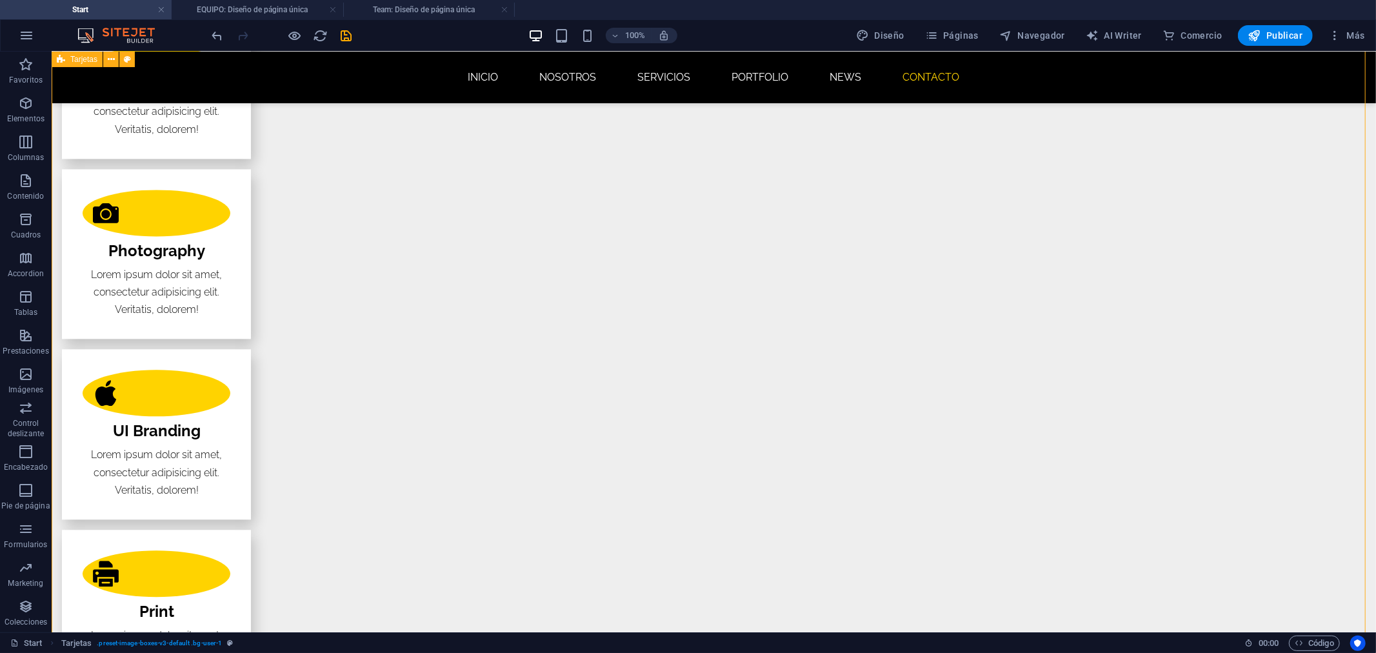
scroll to position [2268, 0]
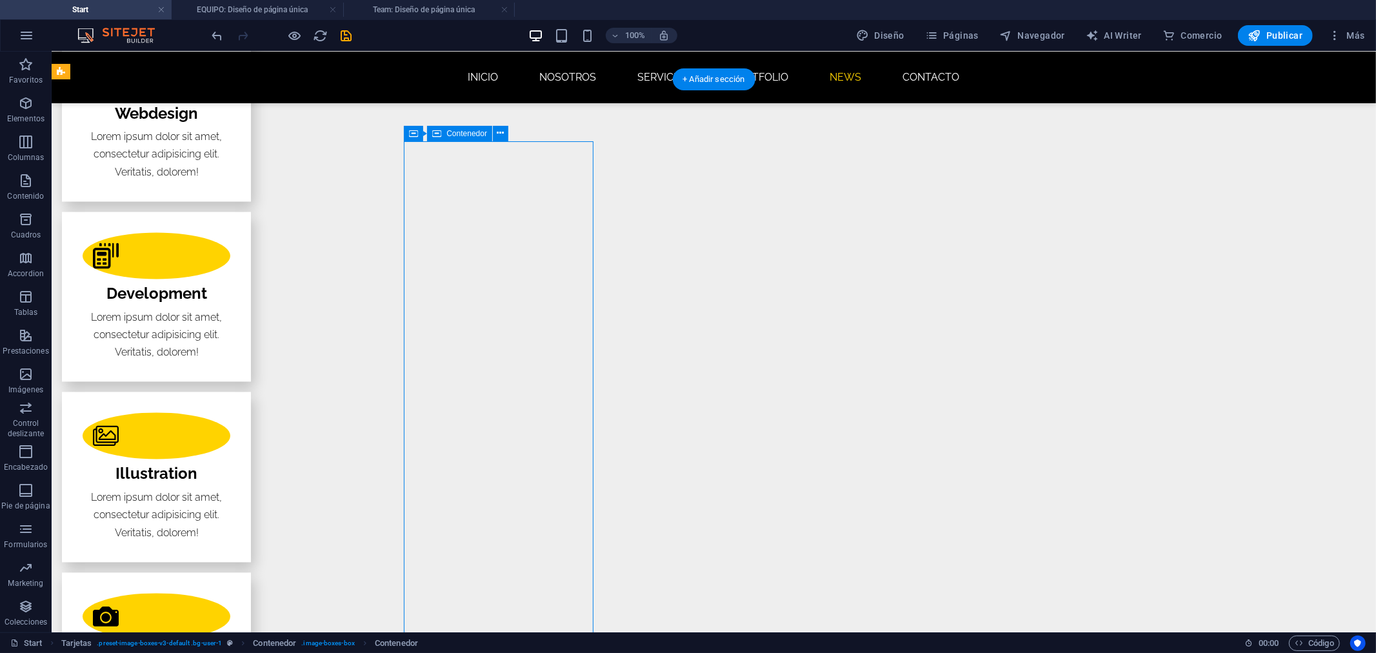
scroll to position [1838, 0]
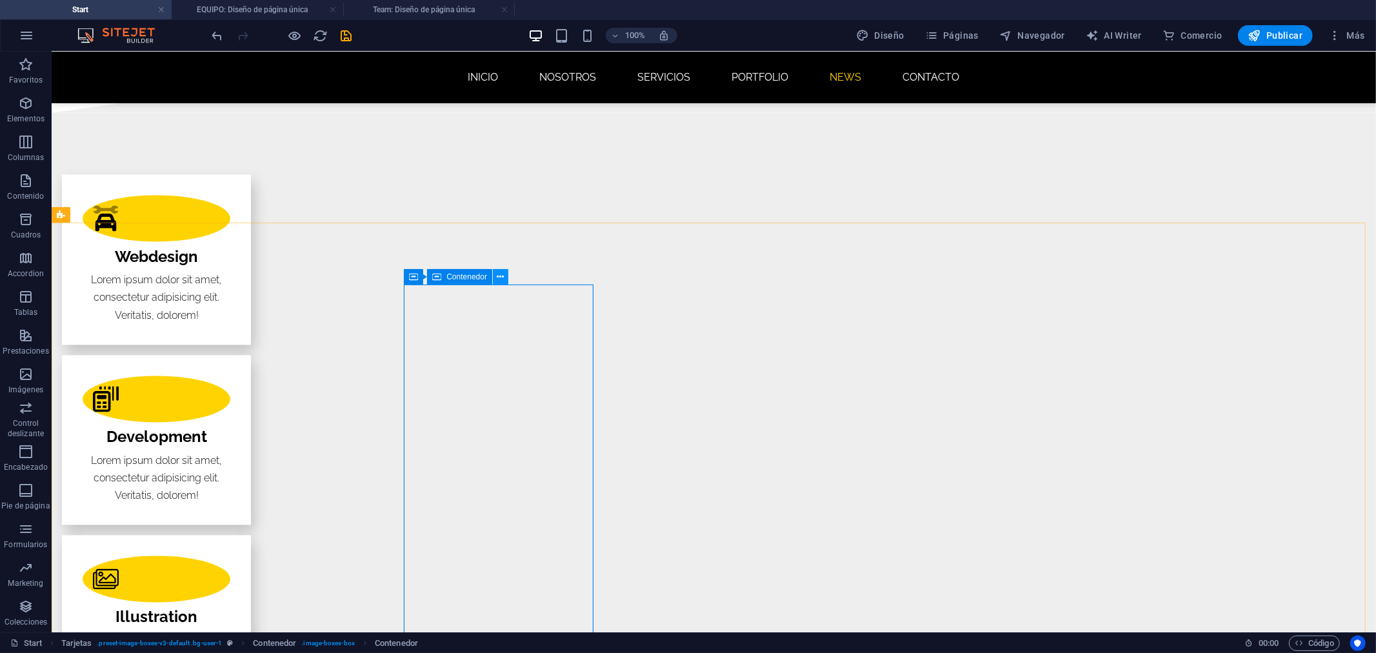
click at [497, 274] on icon at bounding box center [500, 277] width 7 height 14
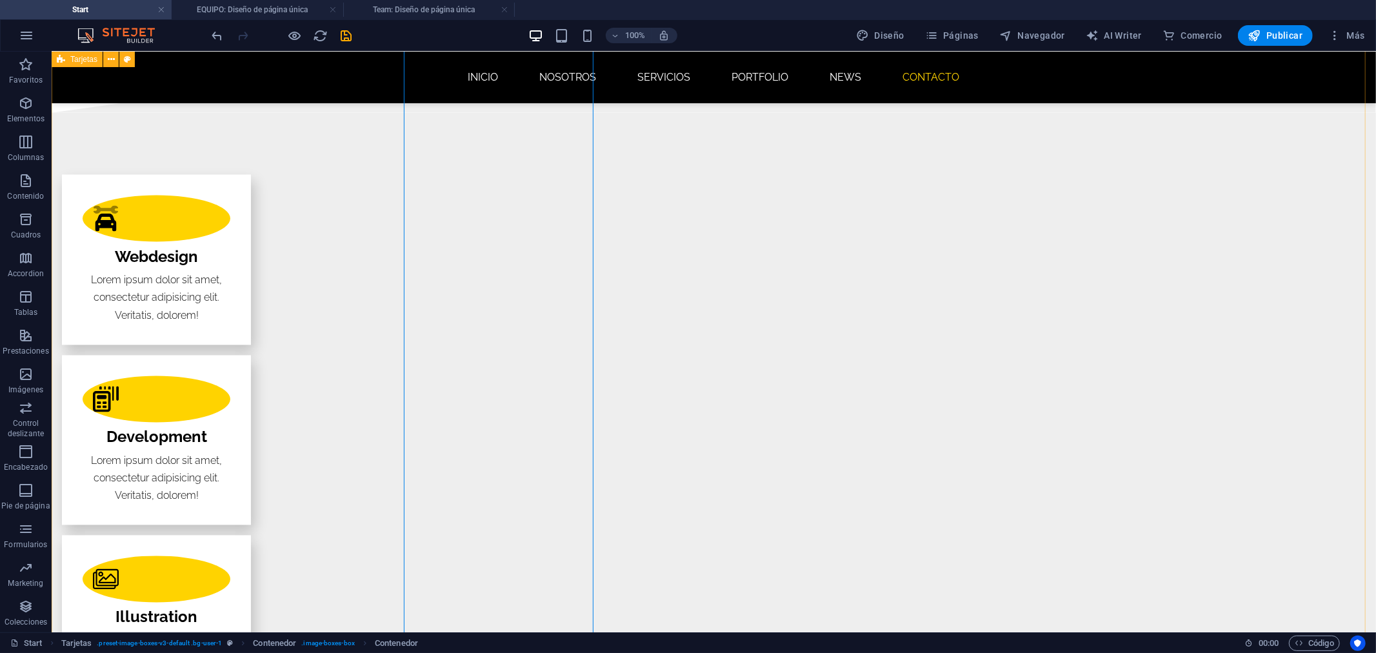
scroll to position [2125, 0]
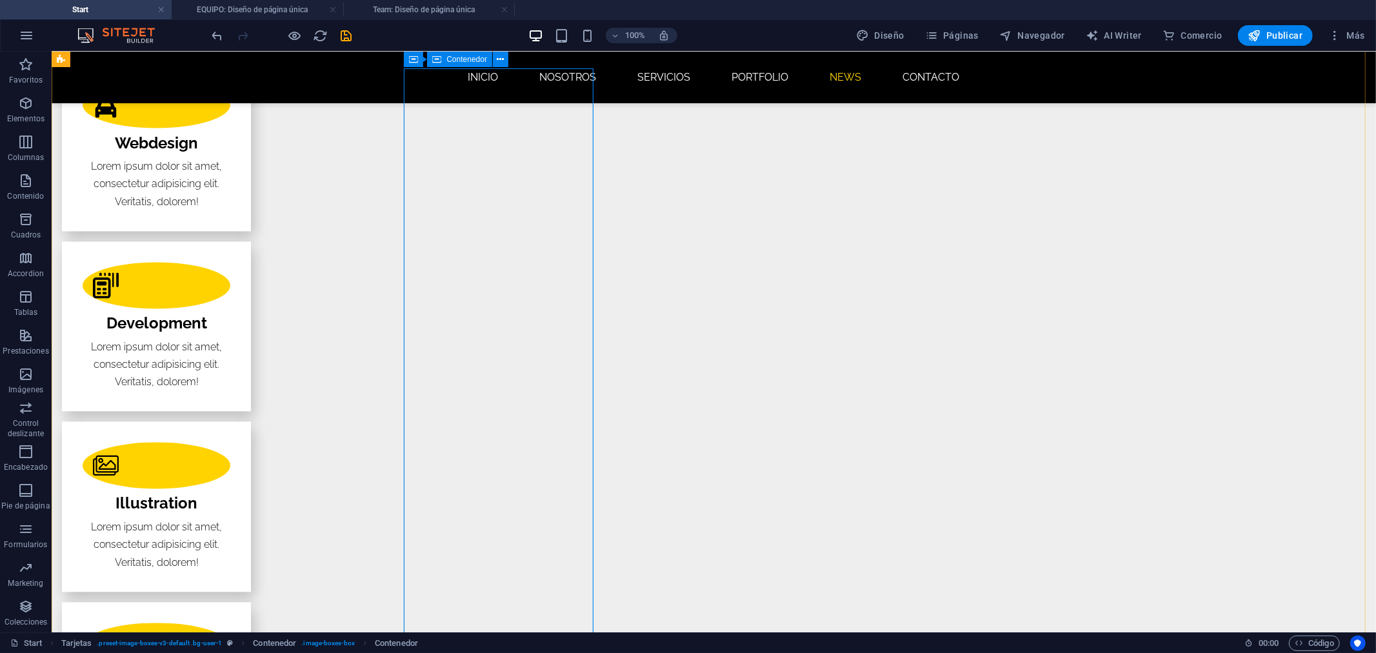
scroll to position [1838, 0]
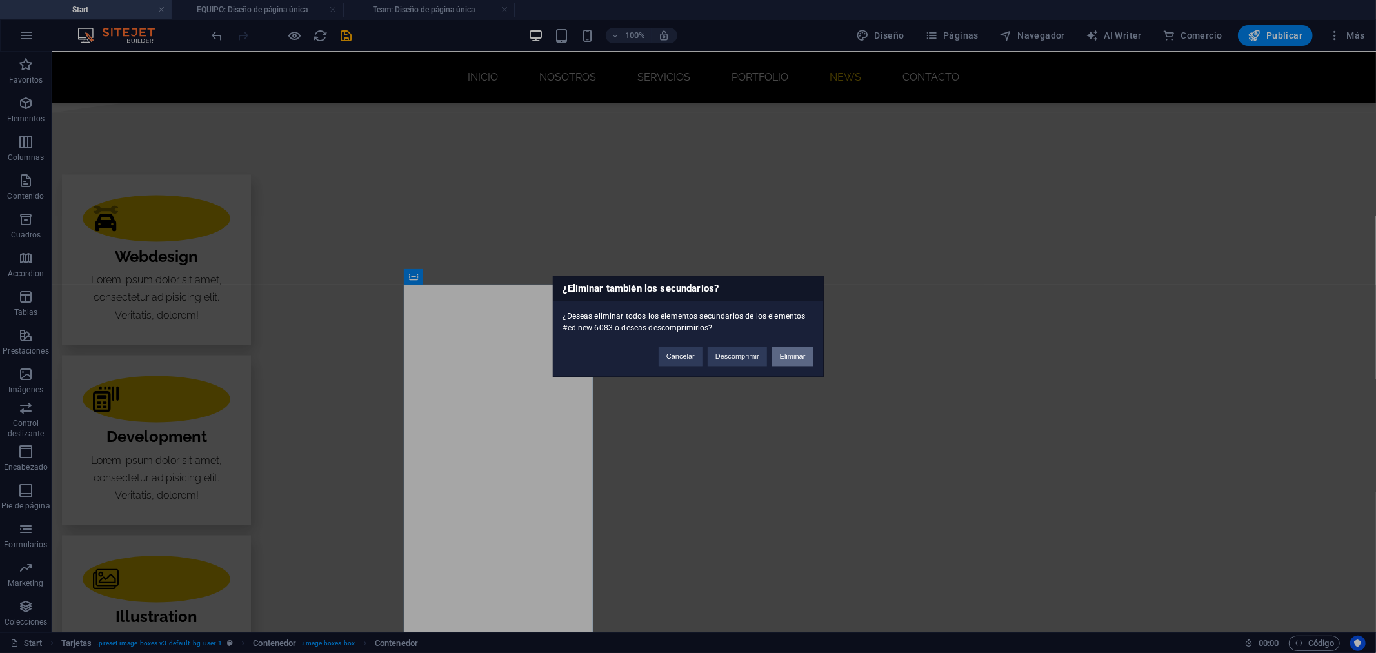
click at [788, 357] on button "Eliminar" at bounding box center [792, 356] width 41 height 19
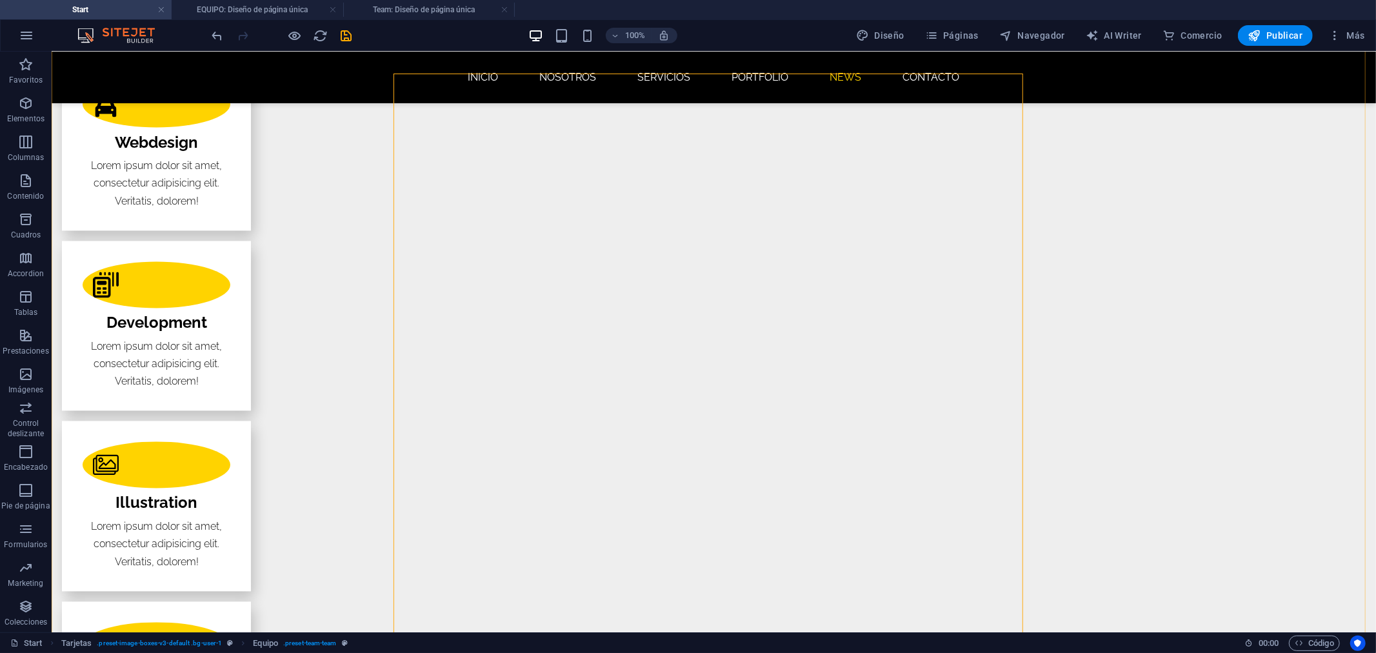
scroll to position [2053, 0]
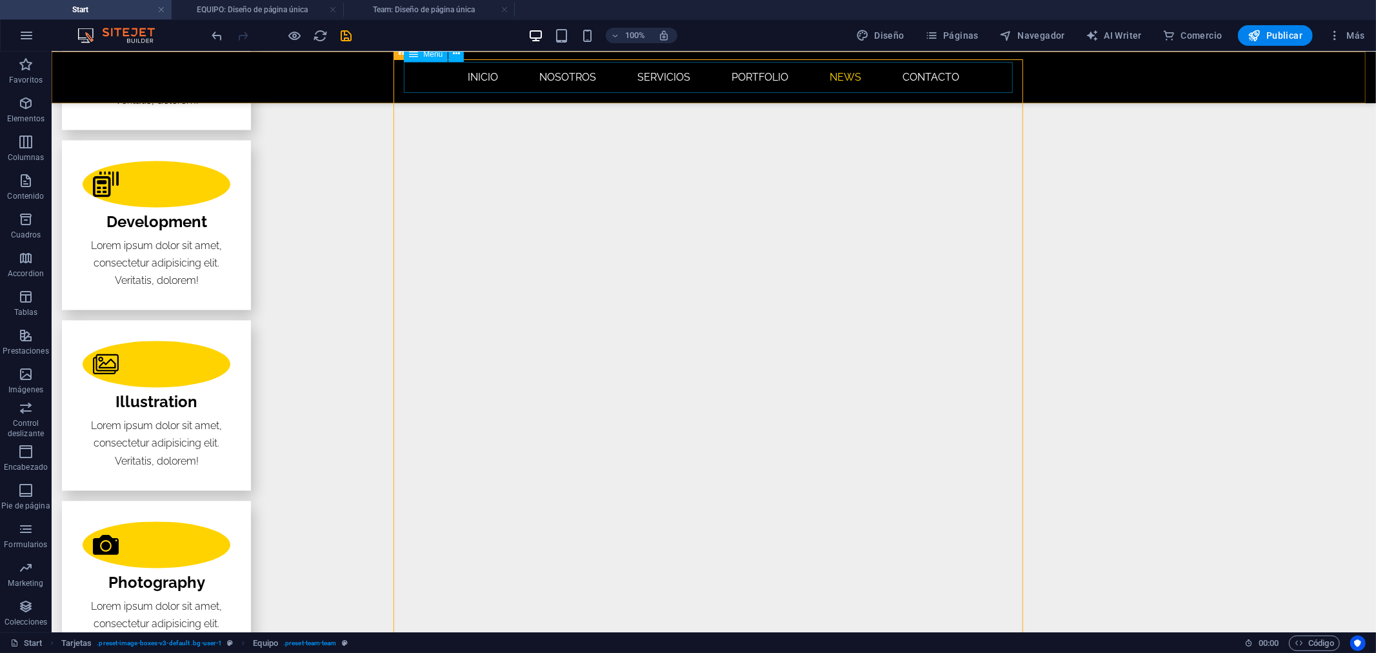
click at [834, 79] on nav "INICIO NOSOTROS SERVICIOS Portfolio News CONTACTO" at bounding box center [713, 76] width 609 height 31
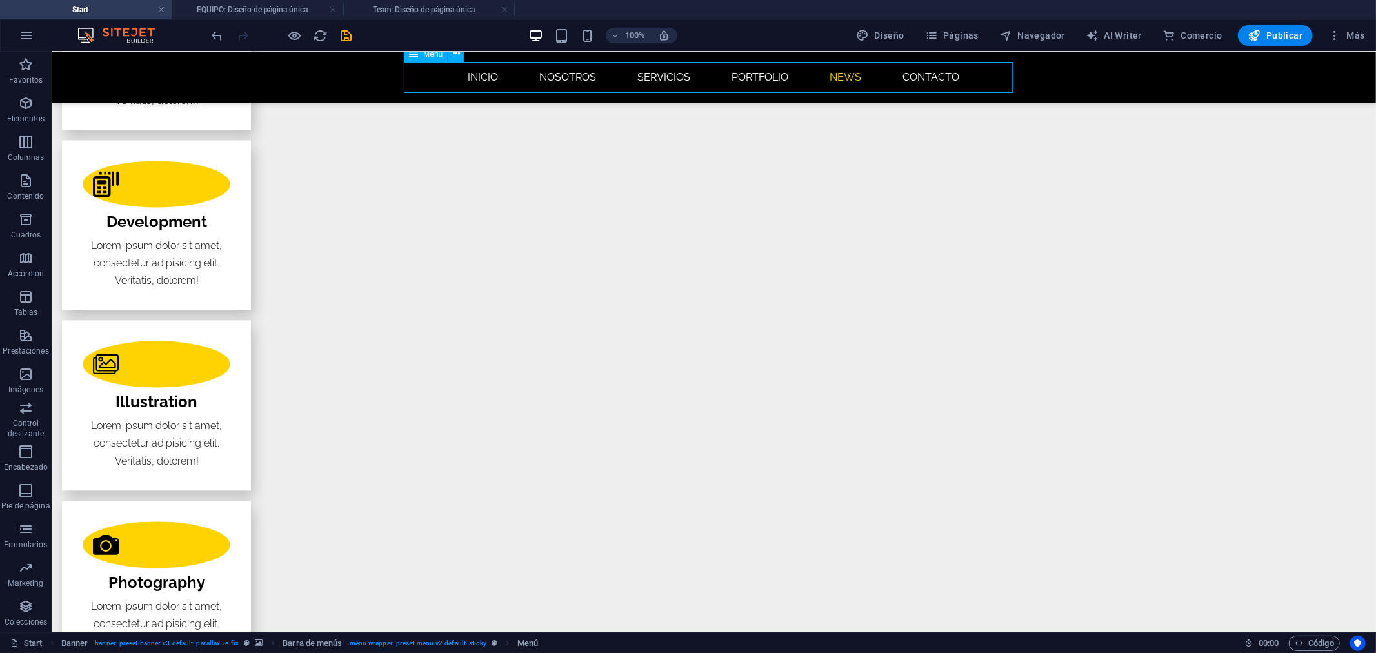
click at [837, 77] on nav "INICIO NOSOTROS SERVICIOS Portfolio News CONTACTO" at bounding box center [713, 76] width 609 height 31
select select
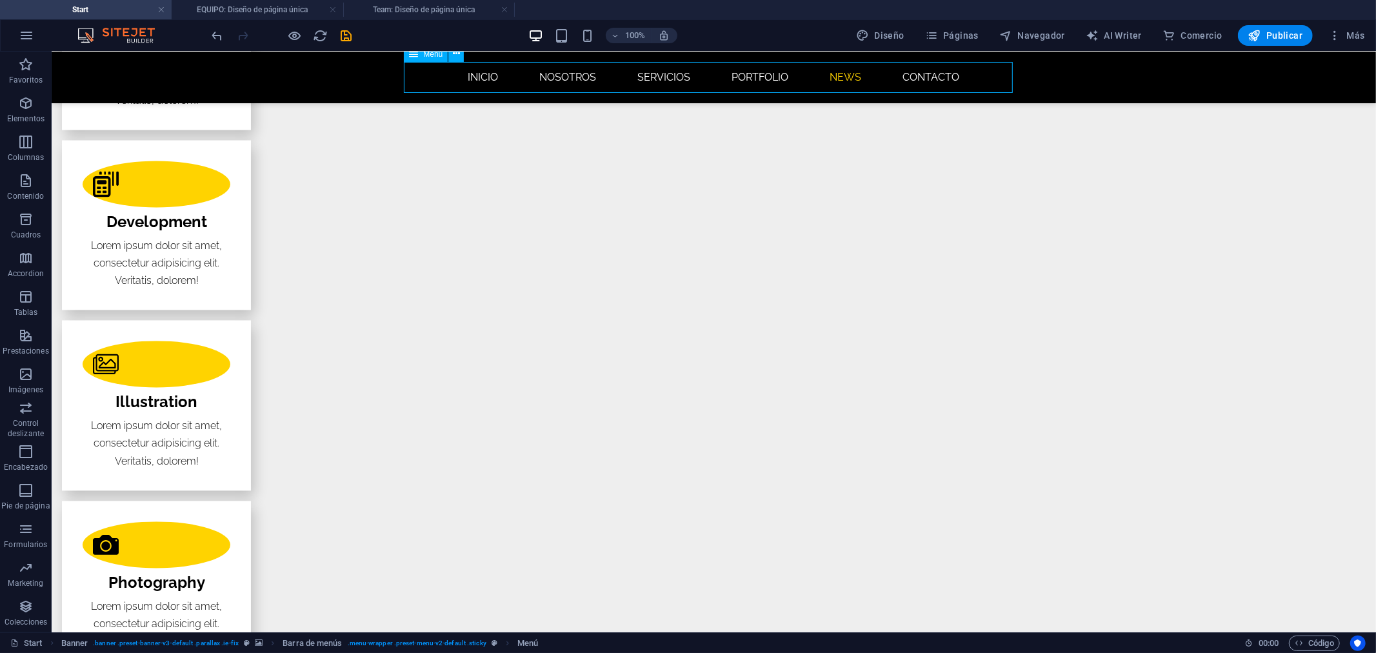
select select
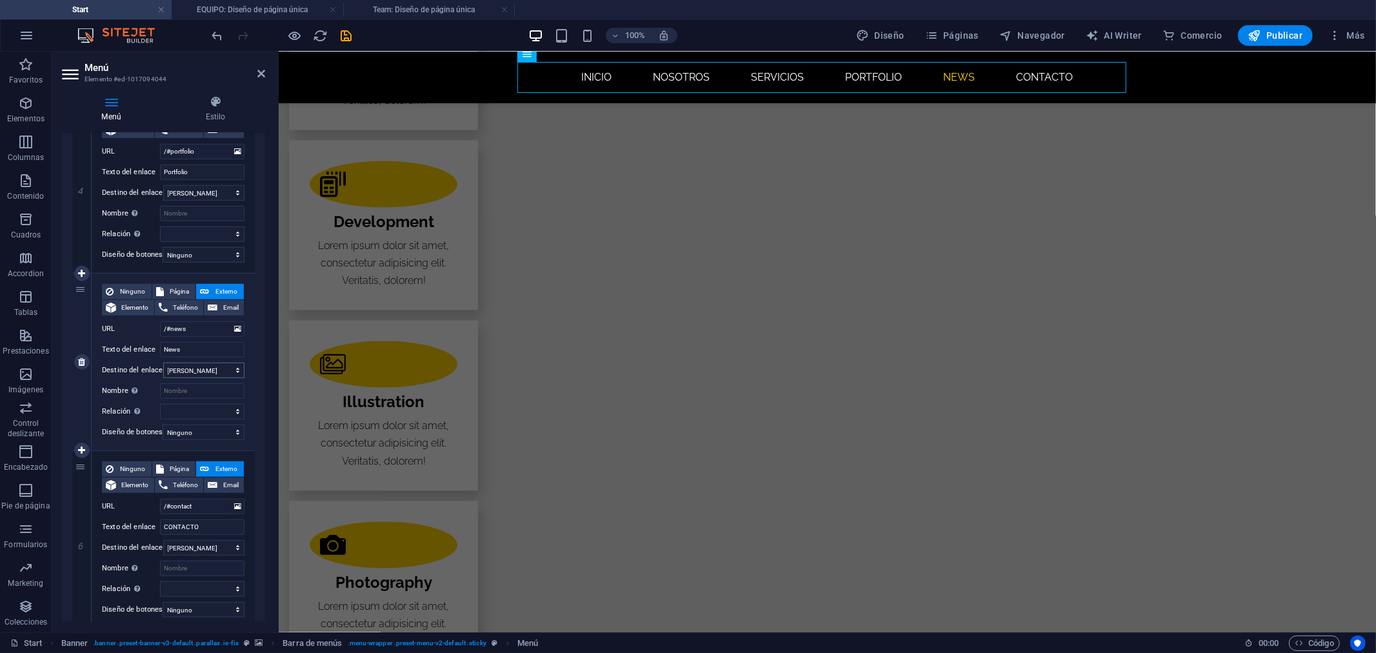
scroll to position [680, 0]
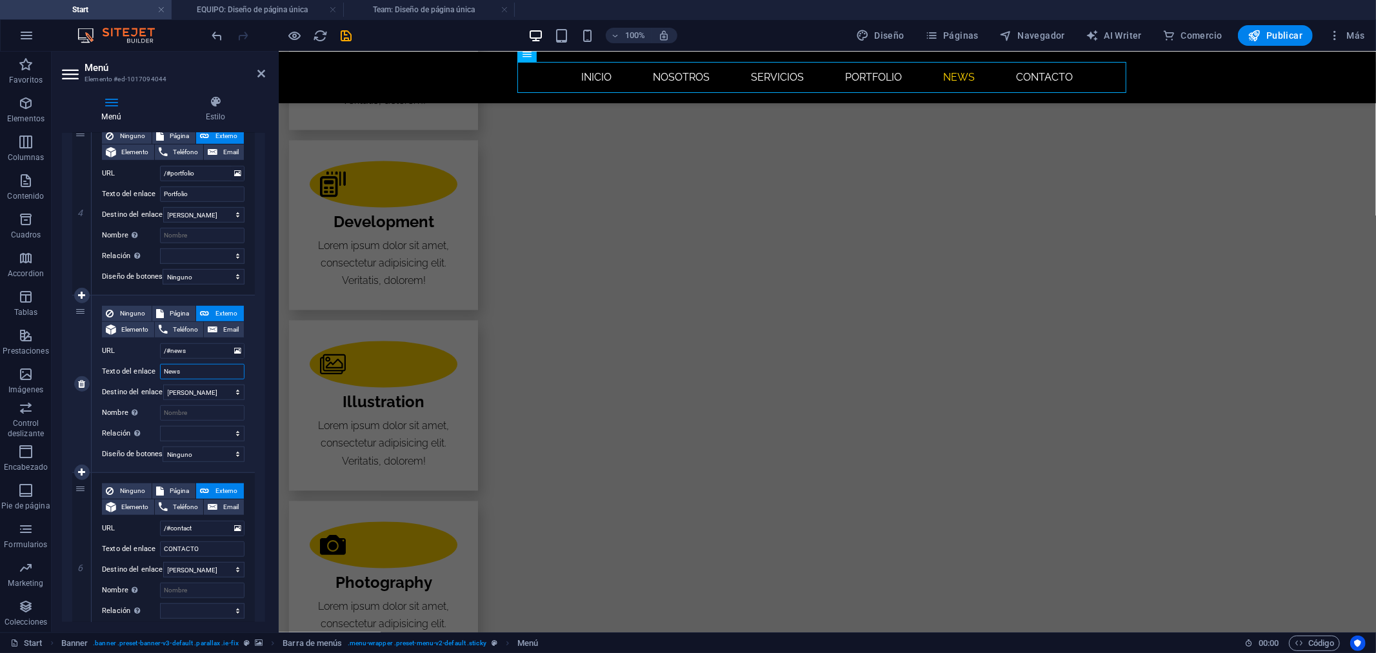
click at [185, 375] on input "News" at bounding box center [202, 371] width 84 height 15
type input "e"
type input "EQUIPO"
select select
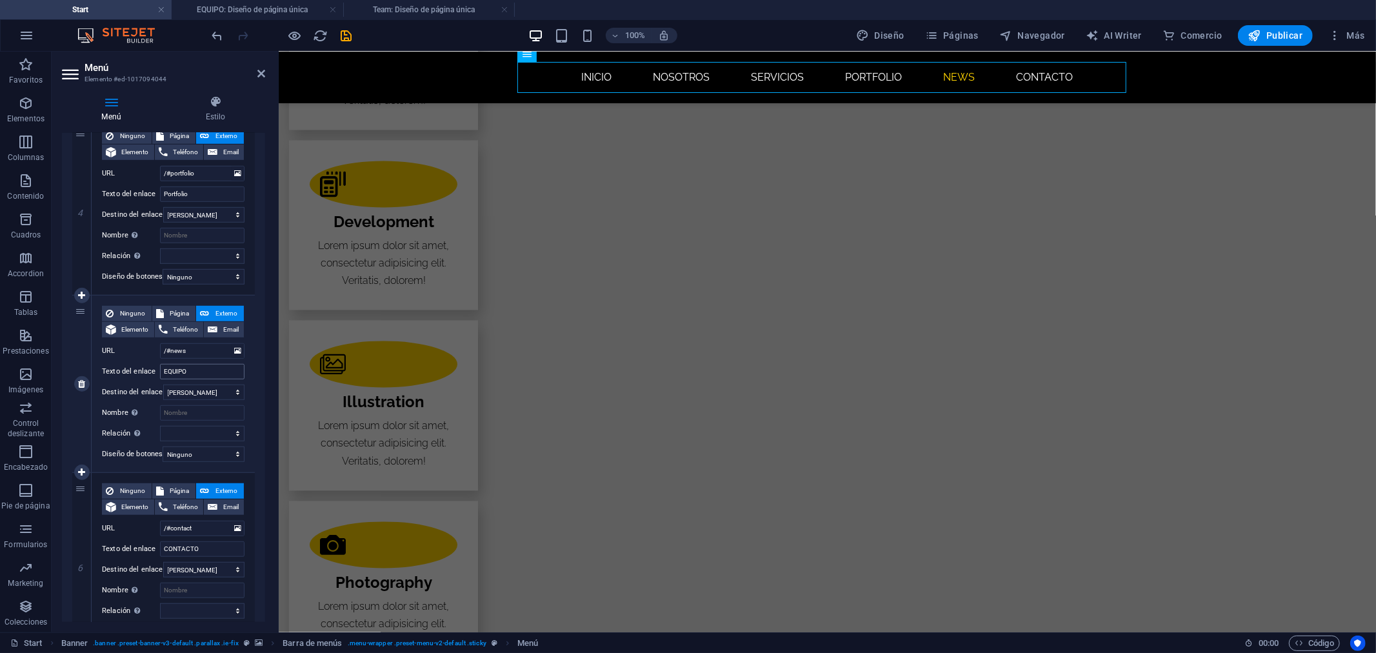
select select
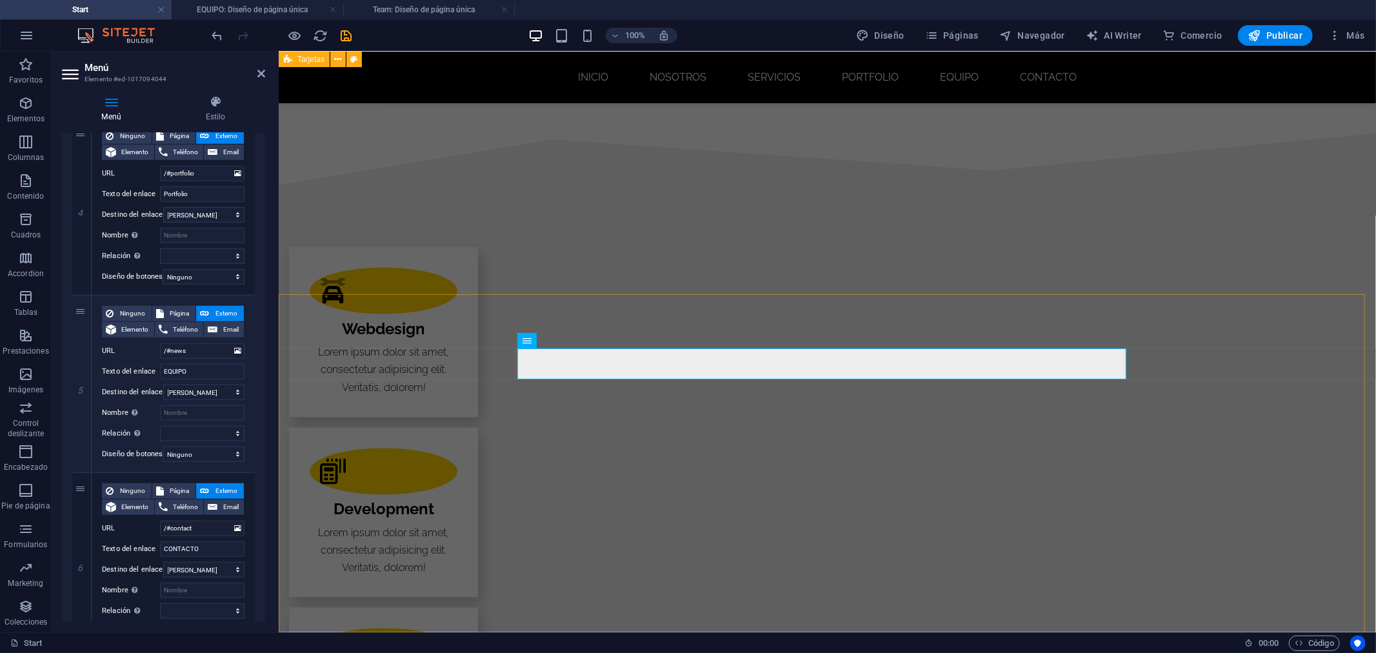
scroll to position [1480, 0]
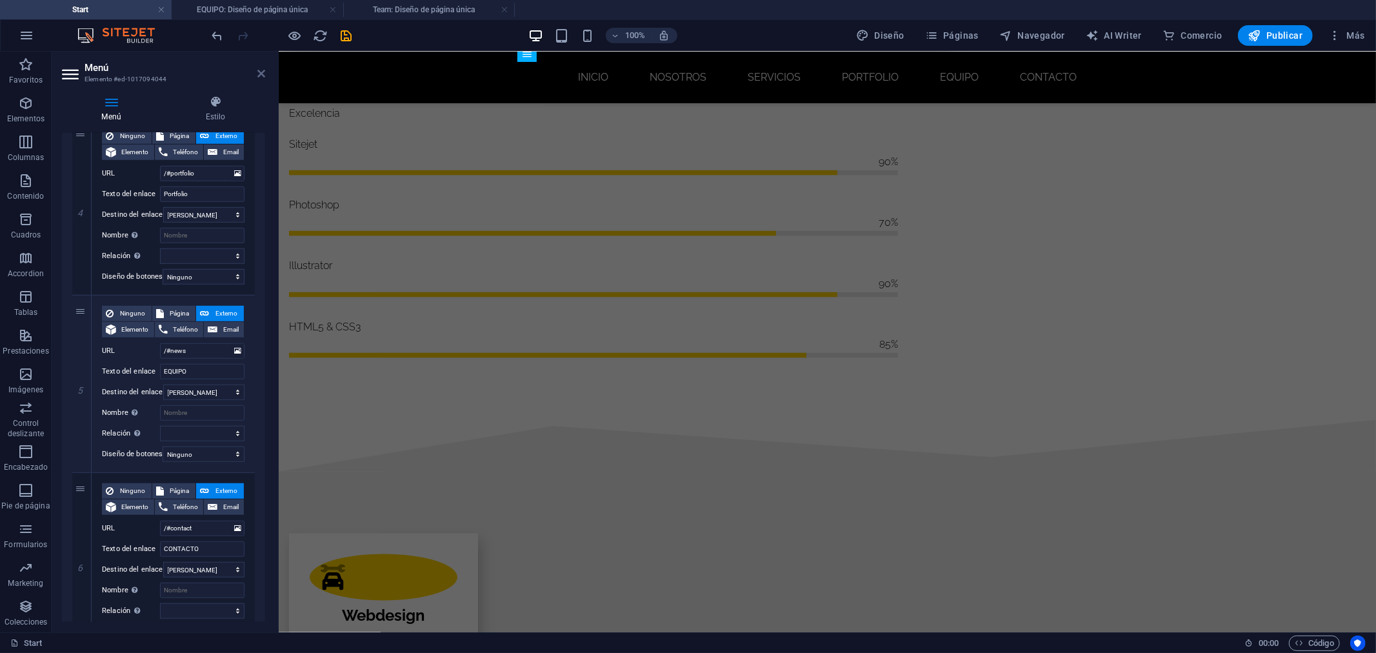
click at [259, 69] on icon at bounding box center [261, 73] width 8 height 10
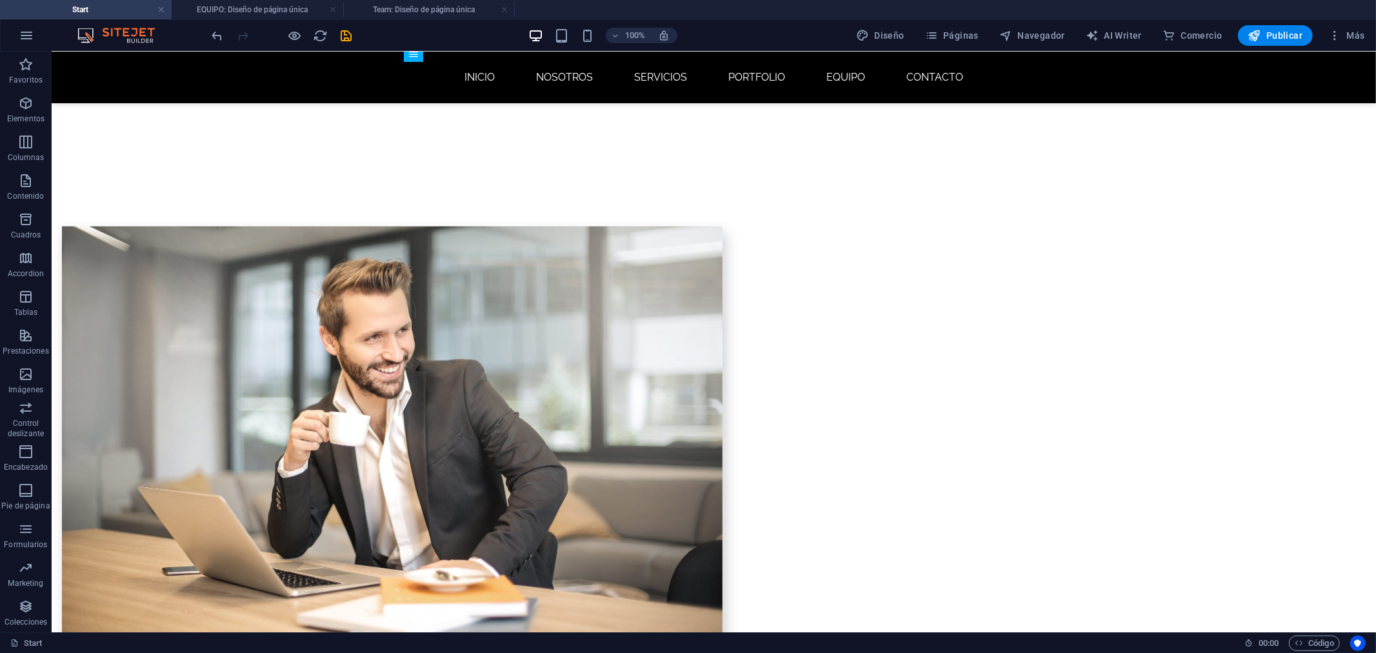
scroll to position [0, 0]
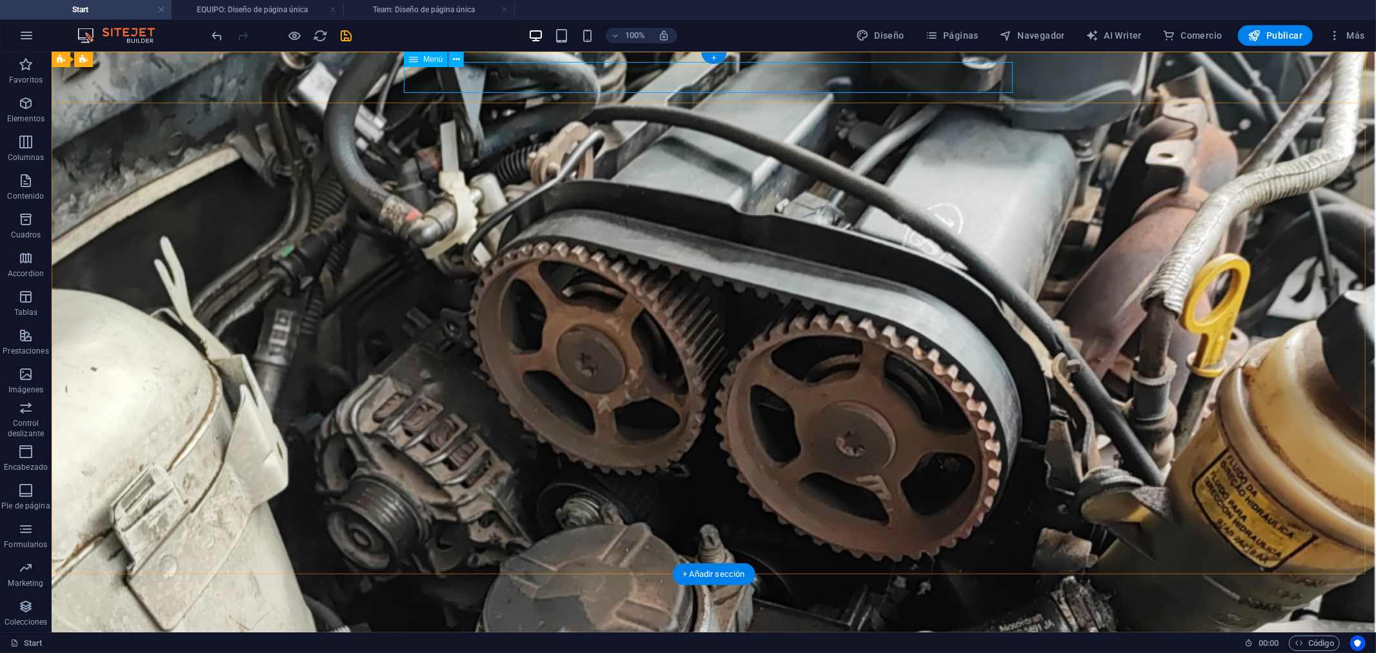
click at [466, 628] on nav "INICIO NOSOTROS SERVICIOS Portfolio EQUIPO CONTACTO" at bounding box center [713, 643] width 609 height 31
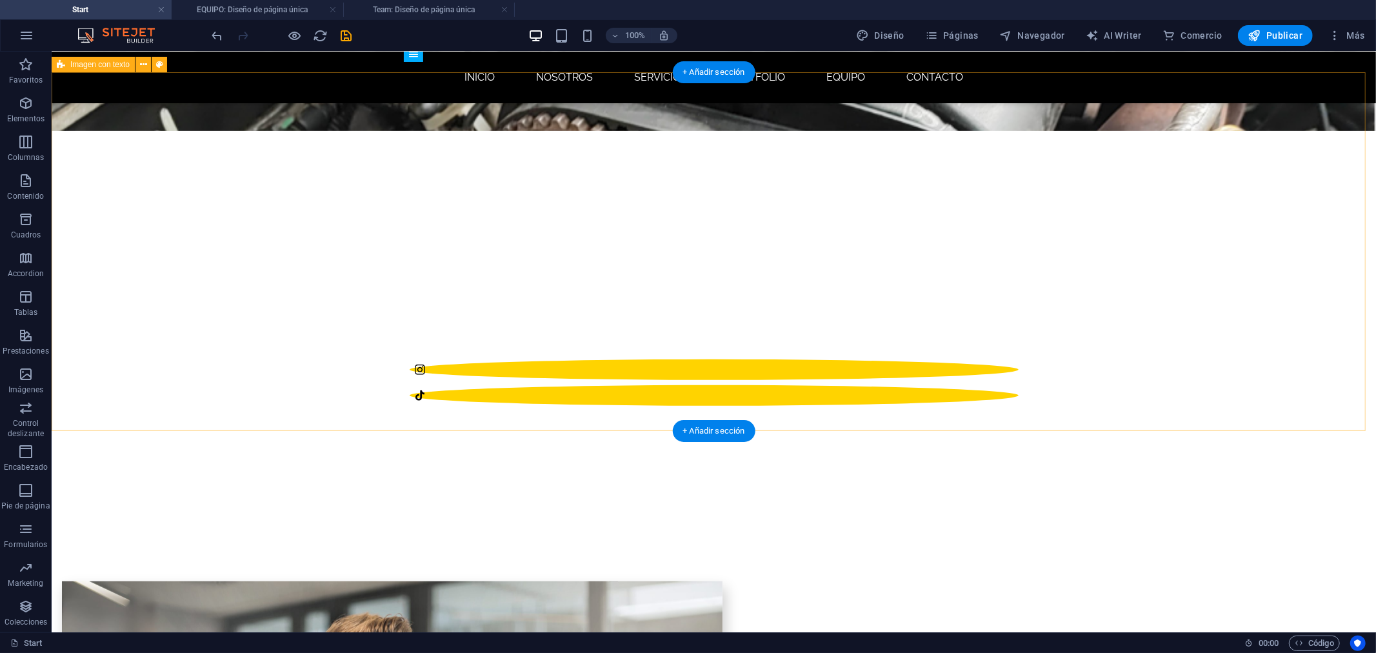
scroll to position [717, 0]
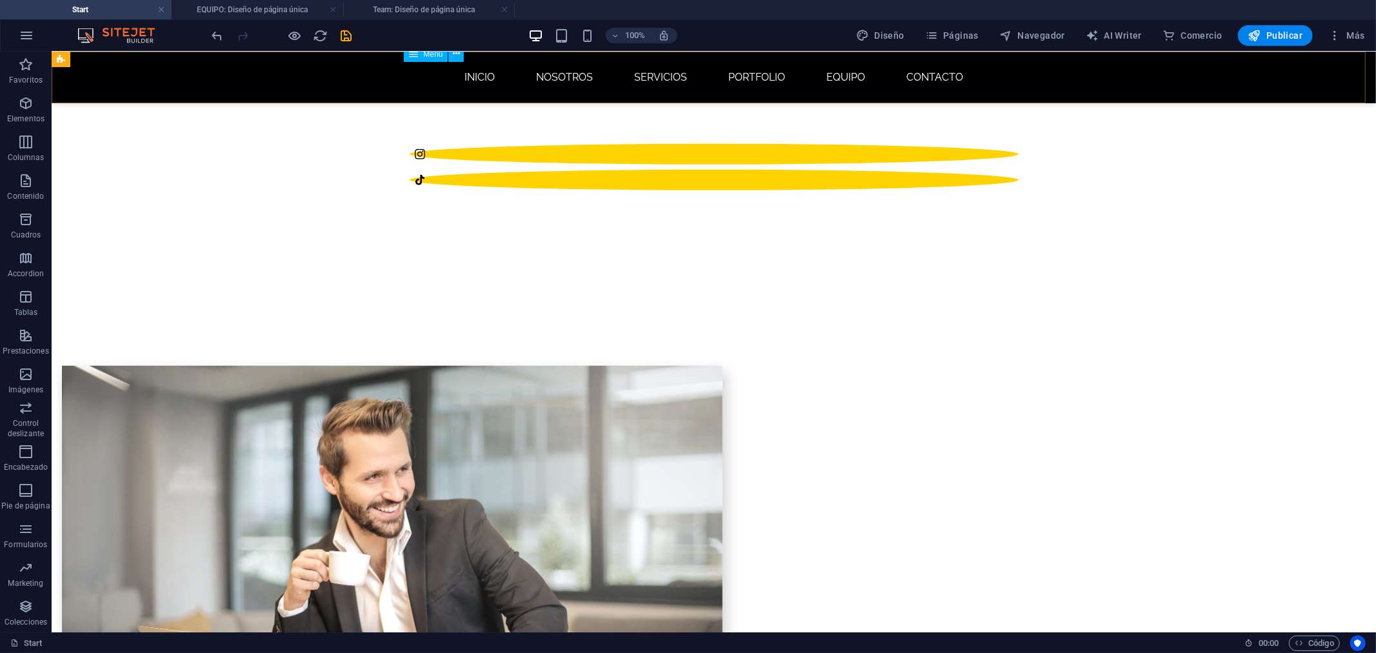
click at [548, 71] on nav "INICIO NOSOTROS SERVICIOS Portfolio EQUIPO CONTACTO" at bounding box center [713, 76] width 609 height 31
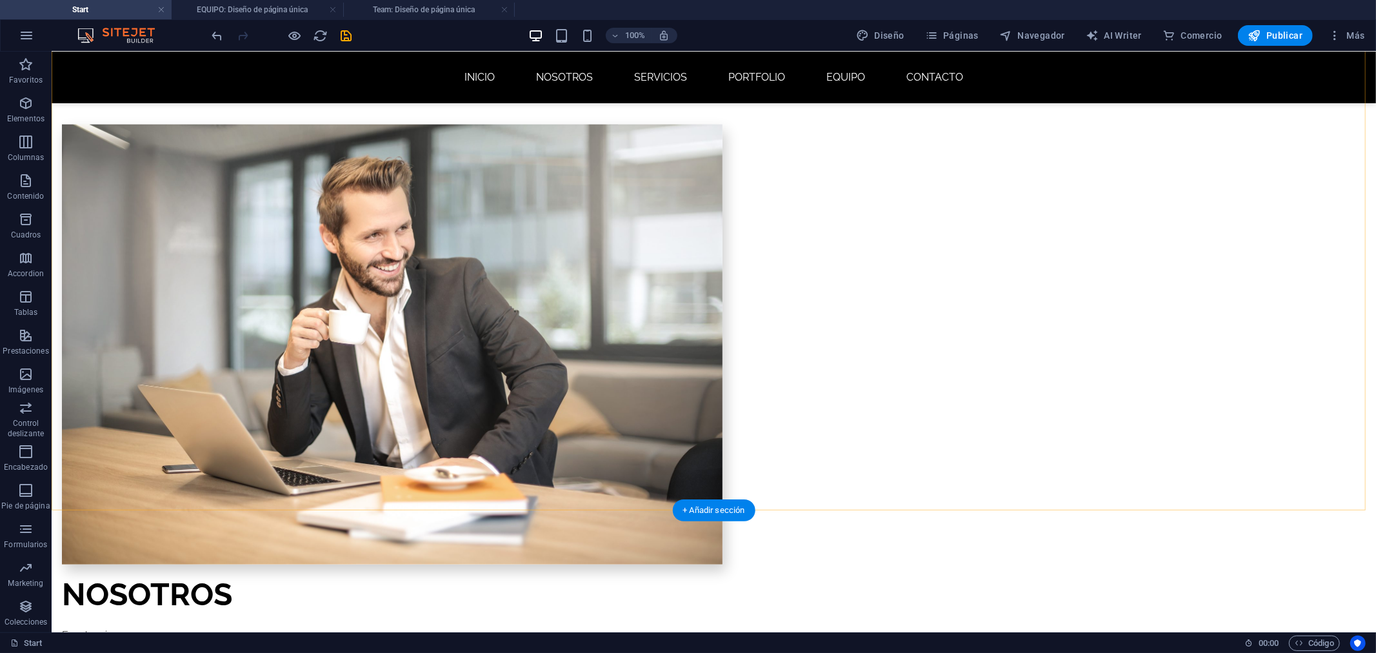
scroll to position [1003, 0]
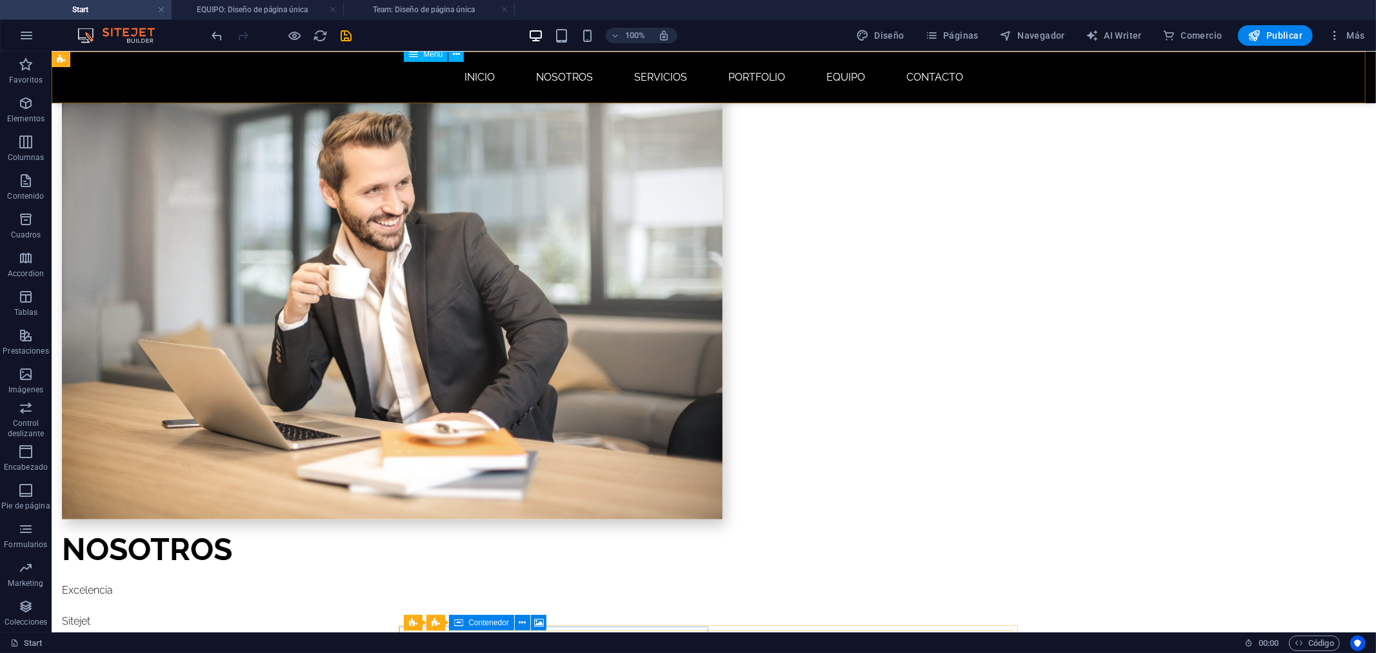
click at [775, 77] on nav "INICIO NOSOTROS SERVICIOS Portfolio EQUIPO CONTACTO" at bounding box center [713, 76] width 609 height 31
click at [556, 39] on icon "button" at bounding box center [561, 35] width 15 height 15
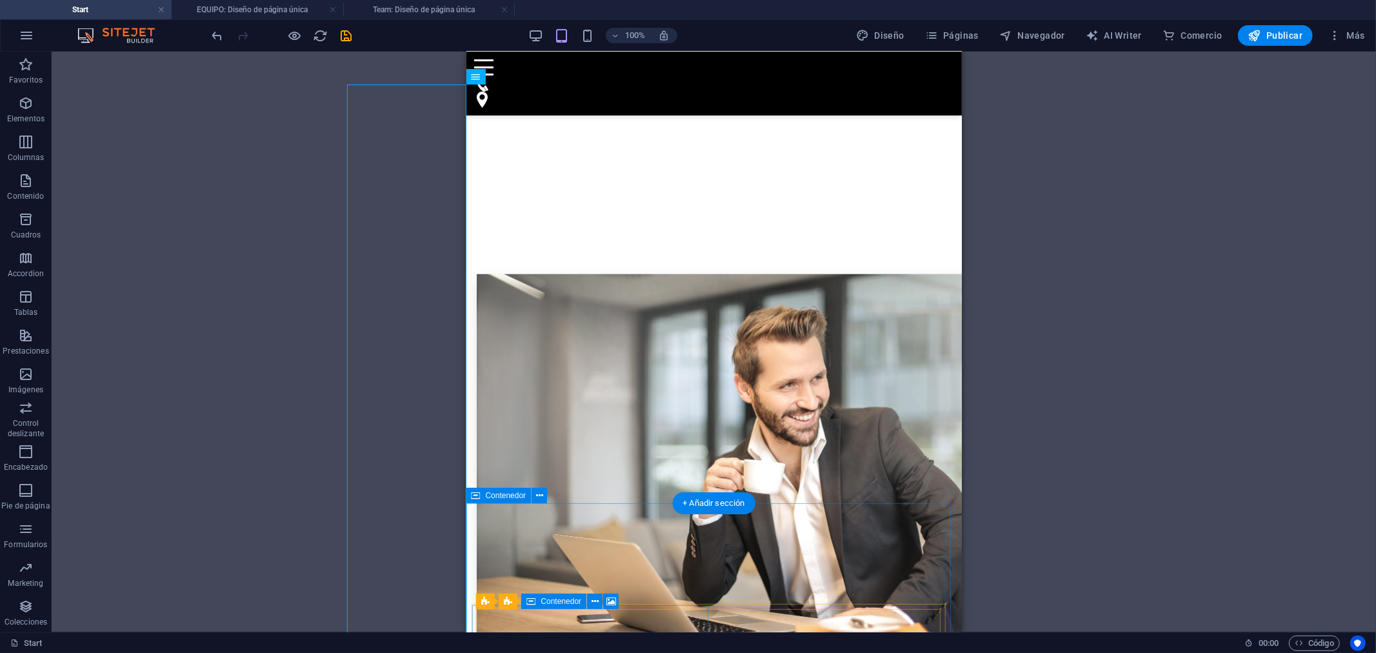
scroll to position [717, 0]
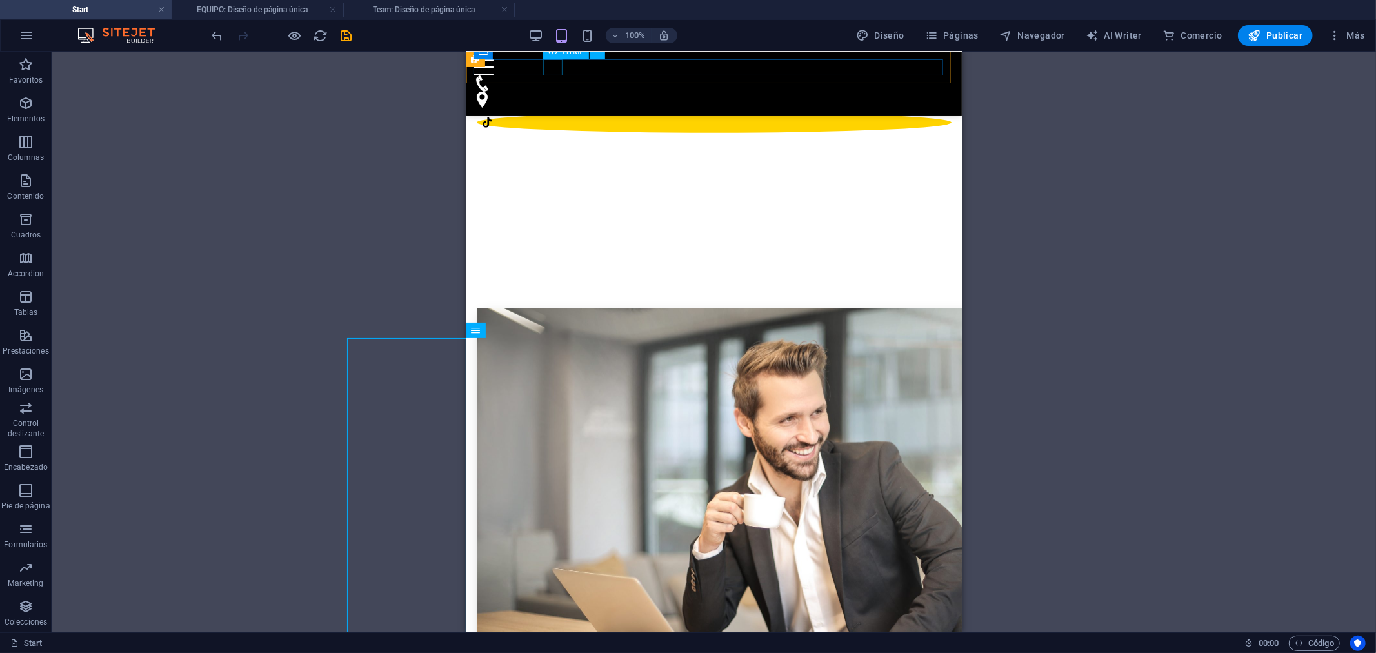
click at [554, 68] on div "Menu" at bounding box center [713, 67] width 480 height 16
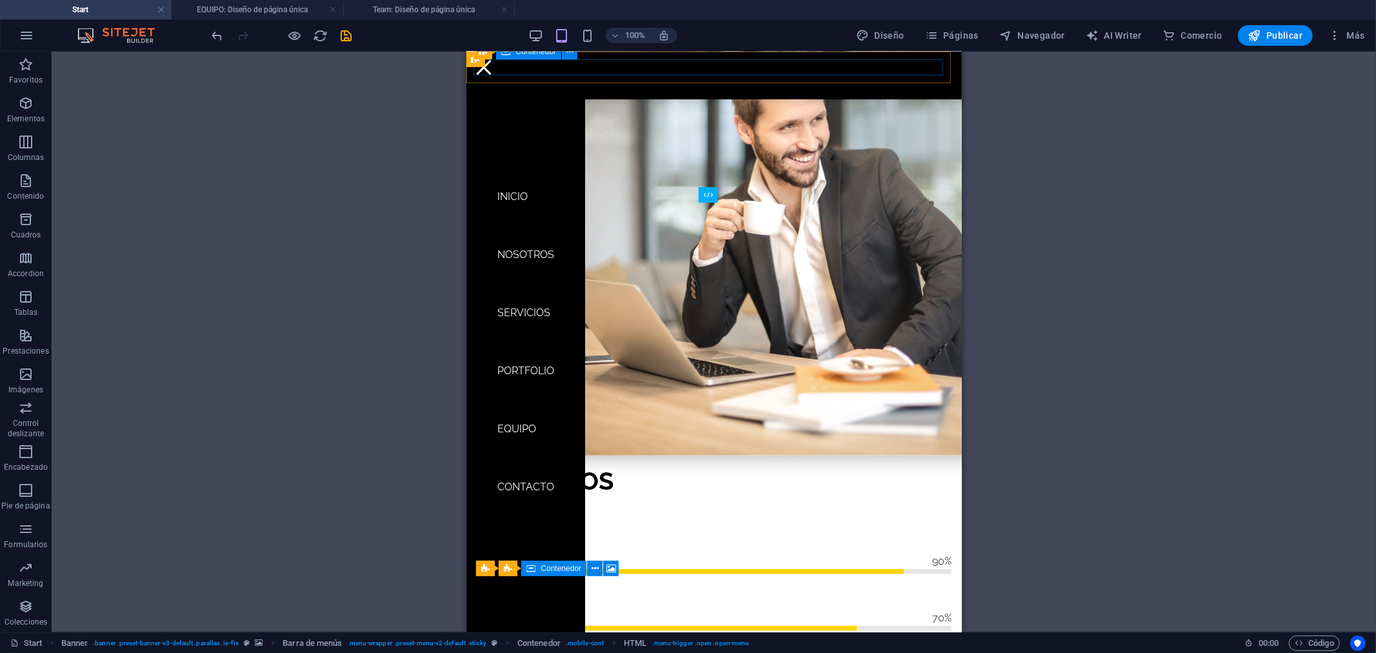
scroll to position [1003, 0]
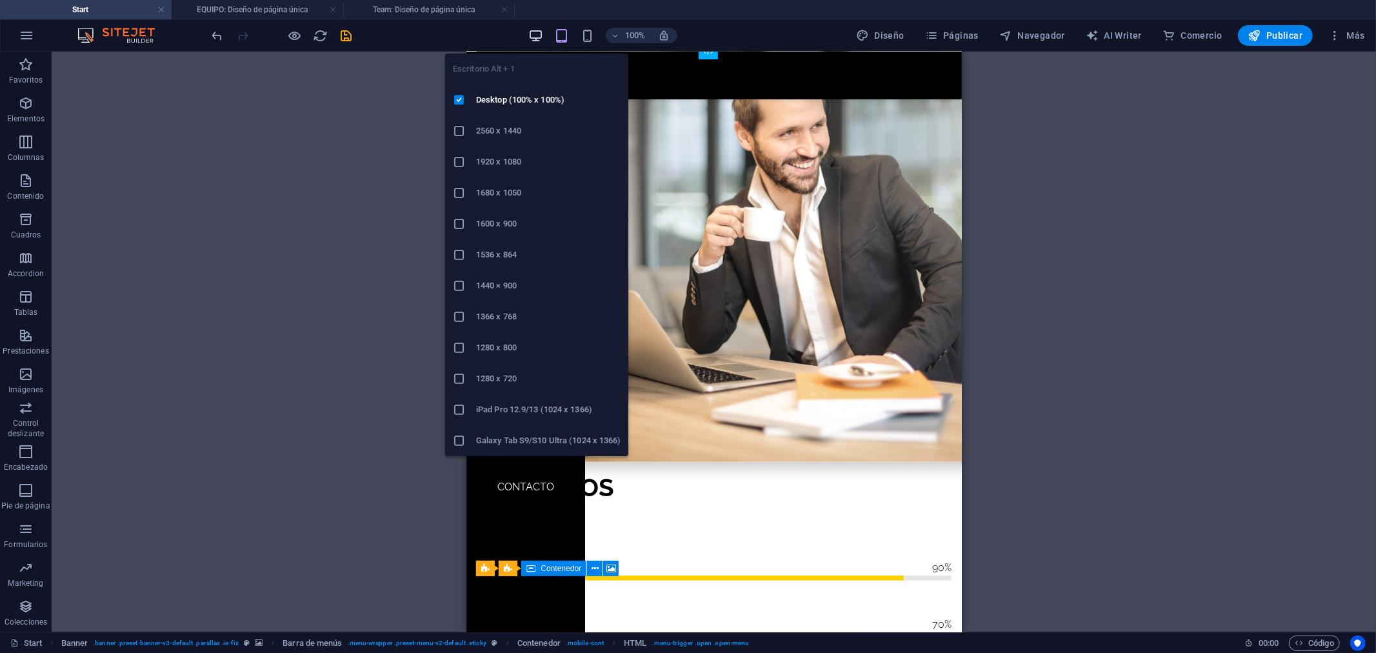
click at [533, 32] on icon "button" at bounding box center [535, 35] width 15 height 15
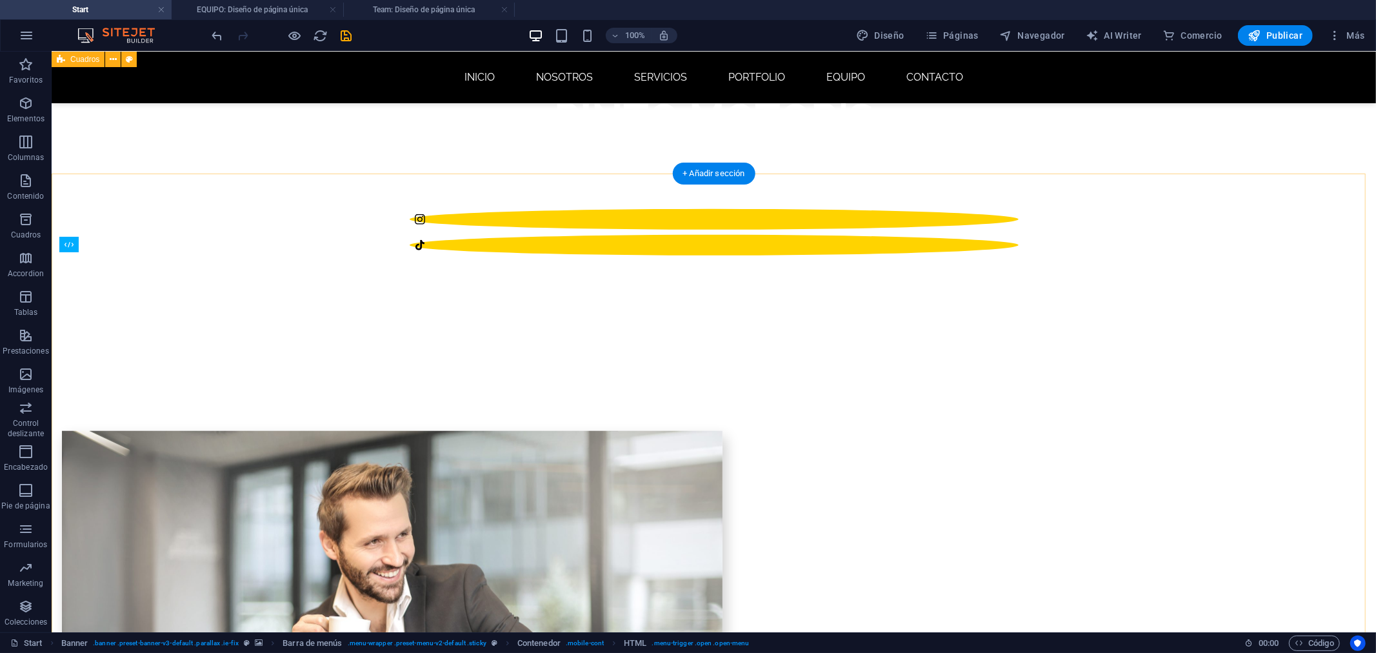
scroll to position [645, 0]
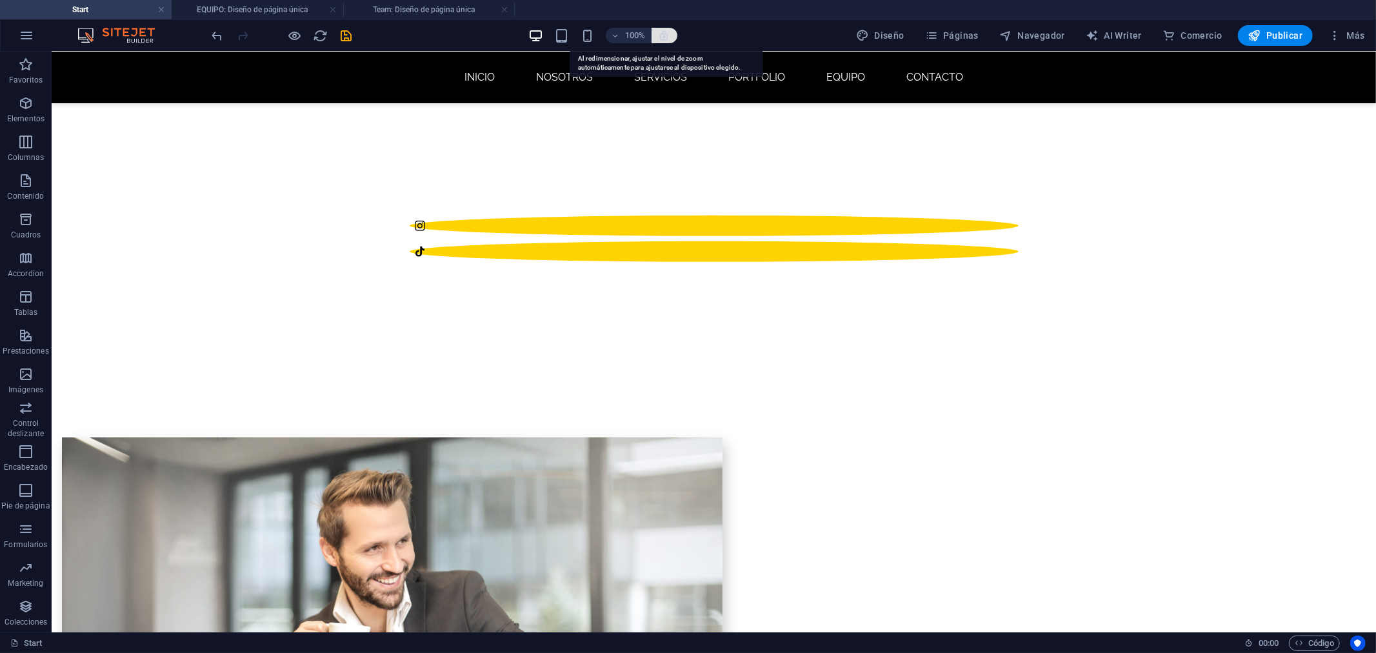
click at [668, 30] on icon "button" at bounding box center [665, 36] width 12 height 12
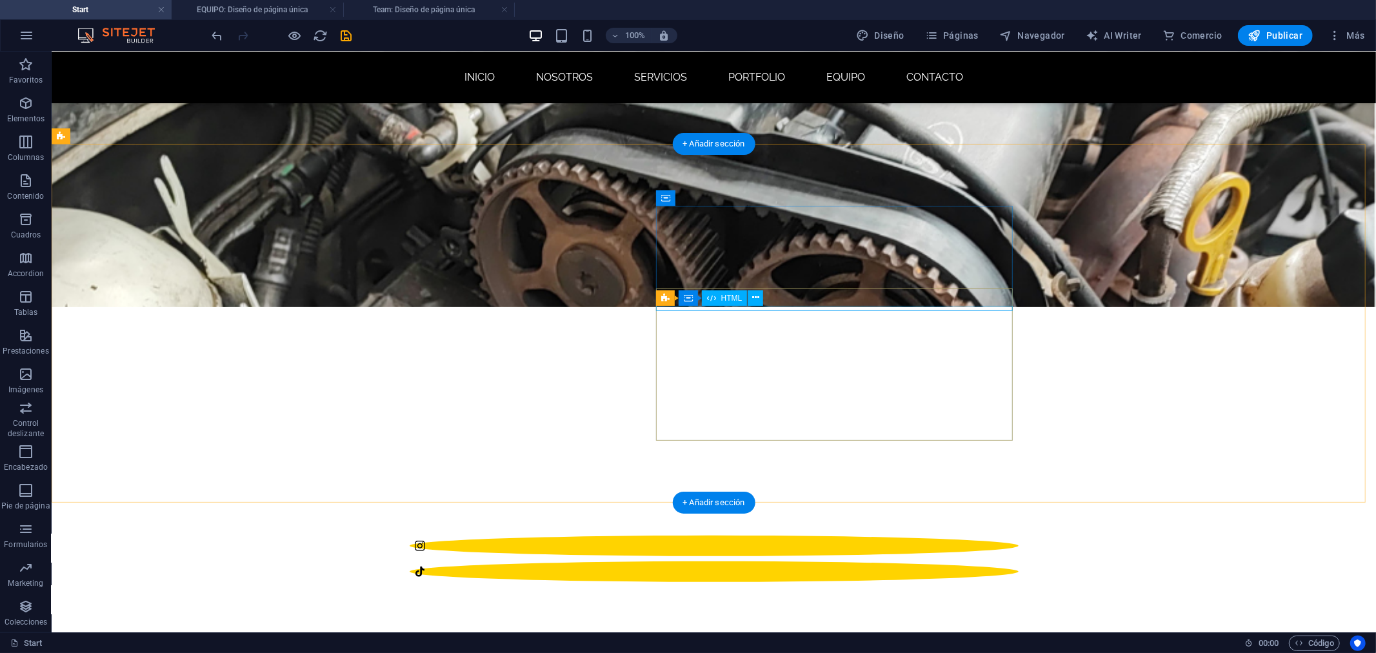
scroll to position [215, 0]
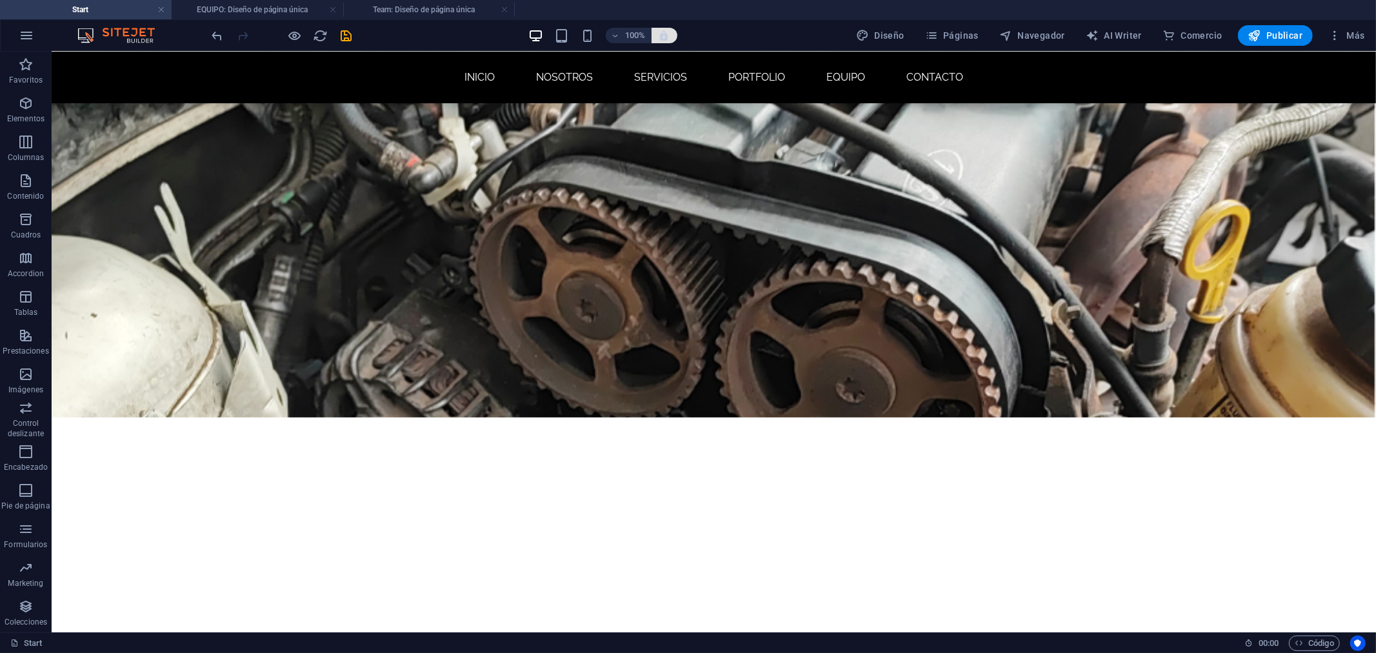
click at [670, 32] on icon "button" at bounding box center [665, 36] width 12 height 12
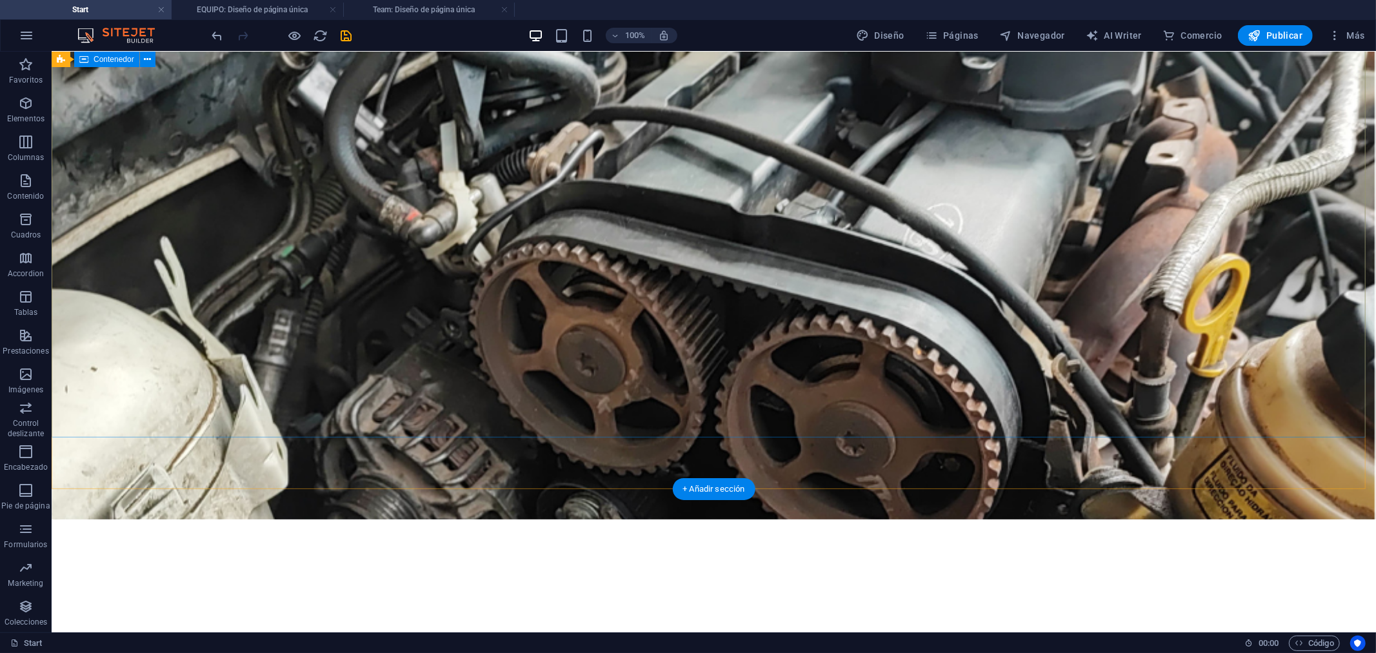
scroll to position [0, 0]
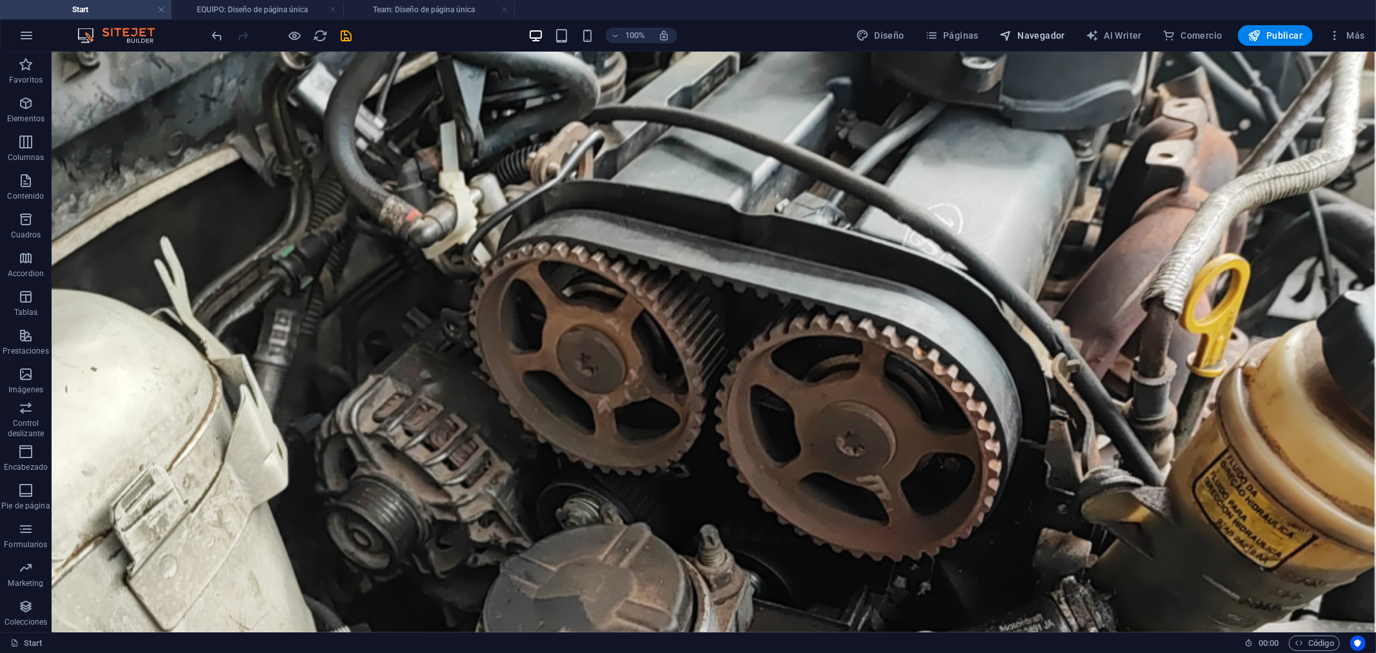
click at [1012, 32] on icon "button" at bounding box center [1005, 35] width 13 height 13
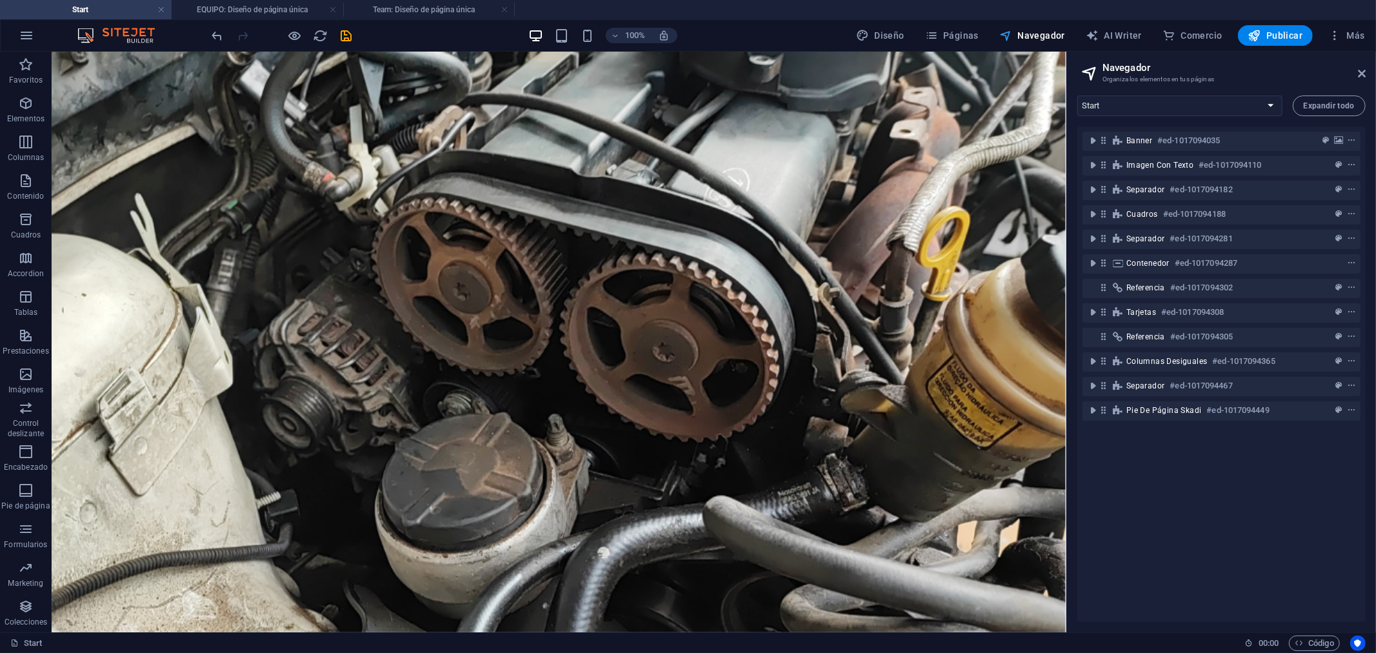
click at [1021, 36] on span "Navegador" at bounding box center [1032, 35] width 66 height 13
click at [1338, 31] on icon "button" at bounding box center [1334, 35] width 13 height 13
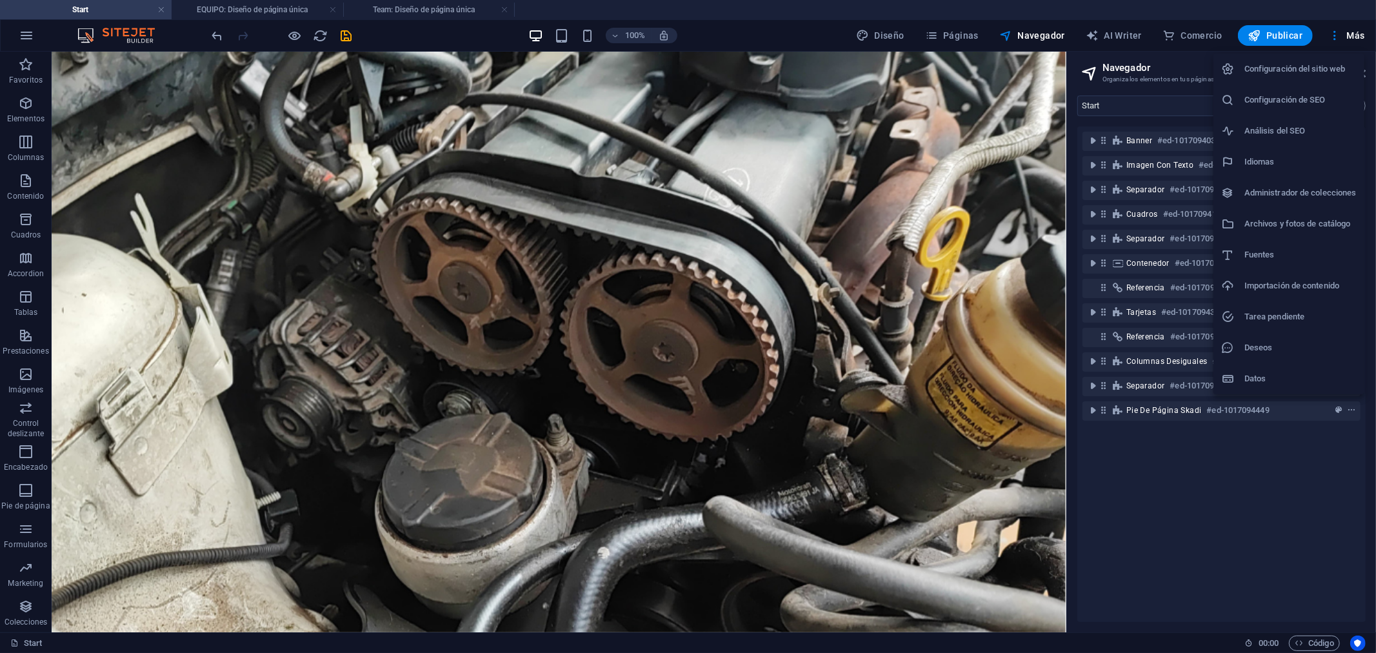
click at [1358, 34] on div at bounding box center [688, 326] width 1376 height 653
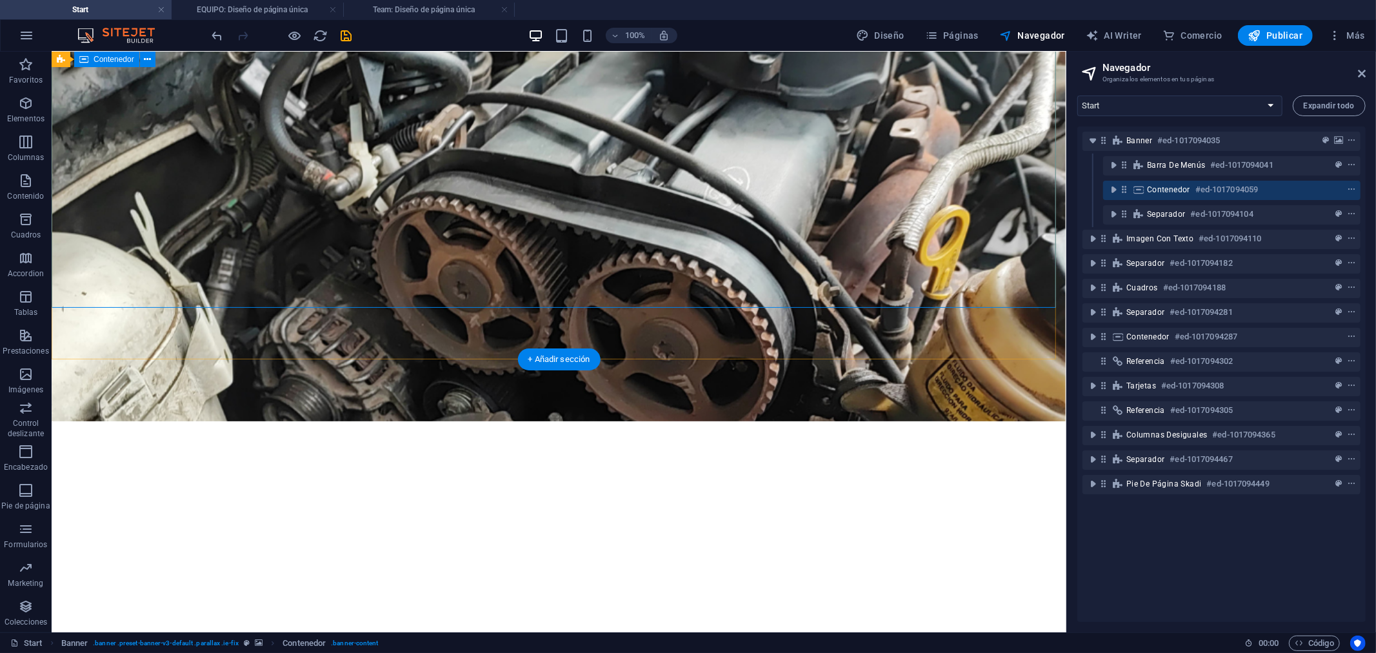
scroll to position [215, 0]
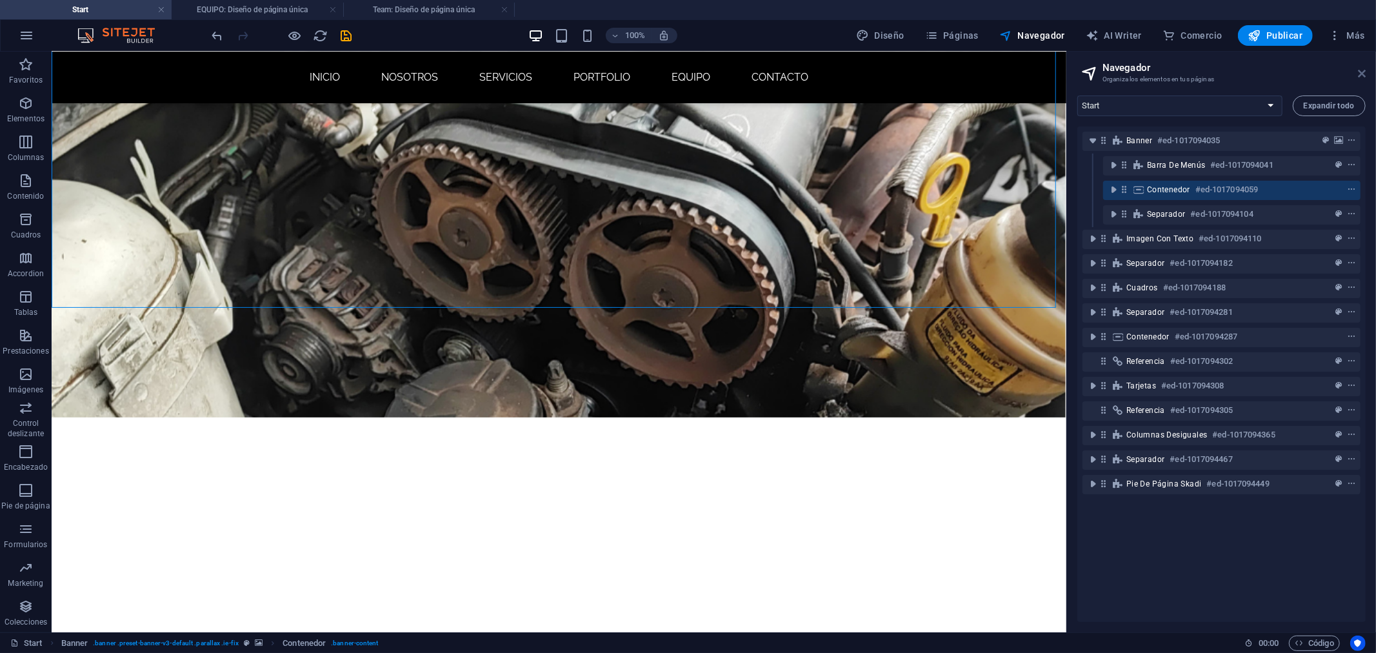
click at [1362, 68] on icon at bounding box center [1362, 73] width 8 height 10
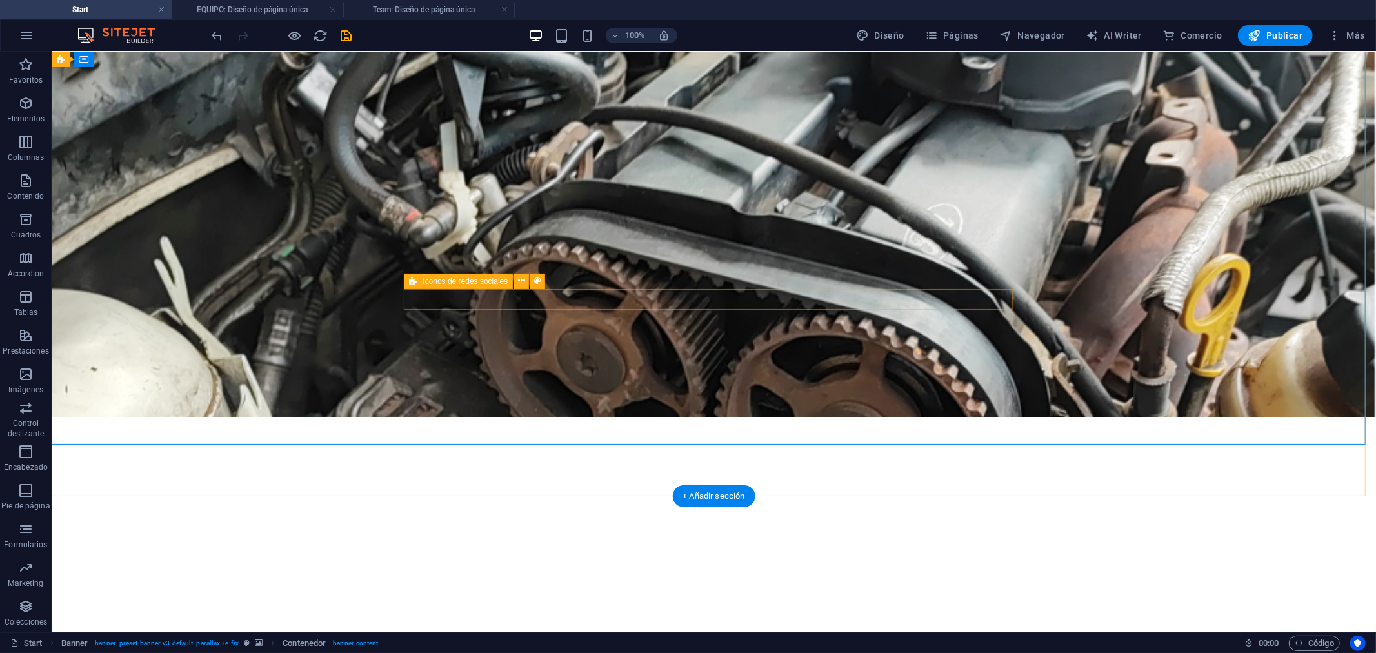
scroll to position [0, 0]
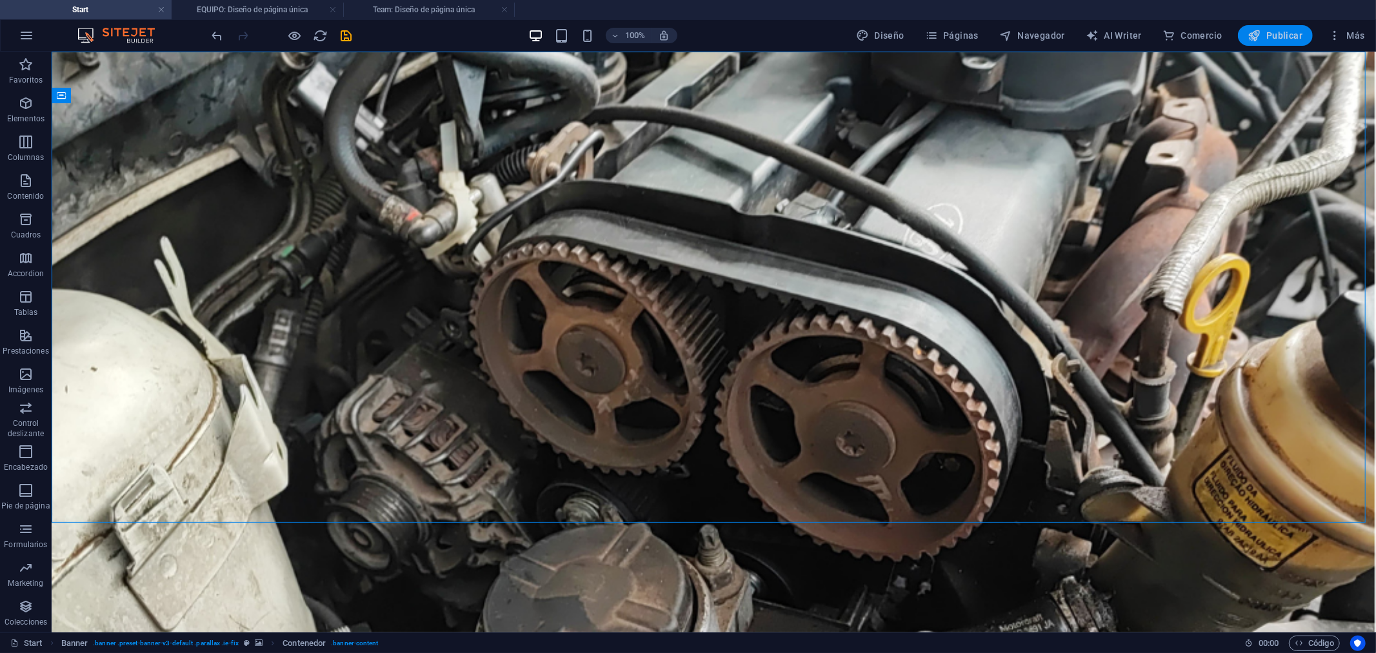
click at [1269, 39] on span "Publicar" at bounding box center [1275, 35] width 55 height 13
checkbox input "false"
click at [1268, 34] on span "Publicar" at bounding box center [1275, 35] width 55 height 13
